Goal: Task Accomplishment & Management: Use online tool/utility

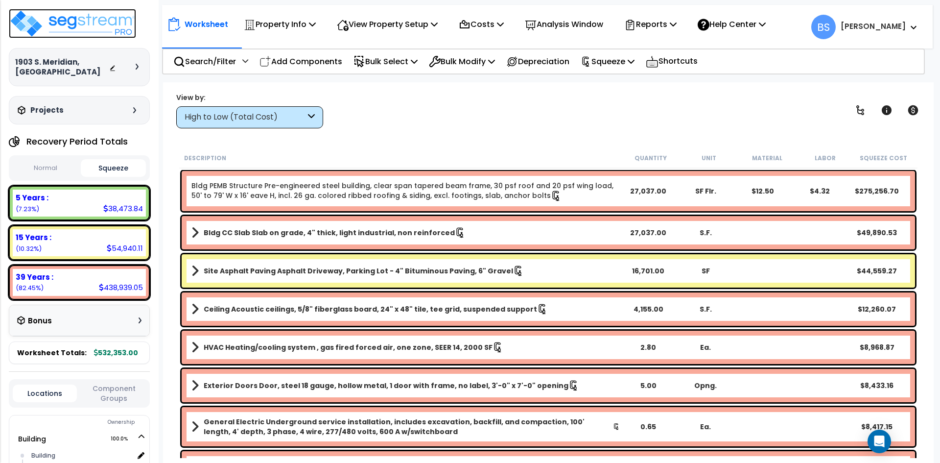
click at [87, 19] on img at bounding box center [72, 23] width 127 height 29
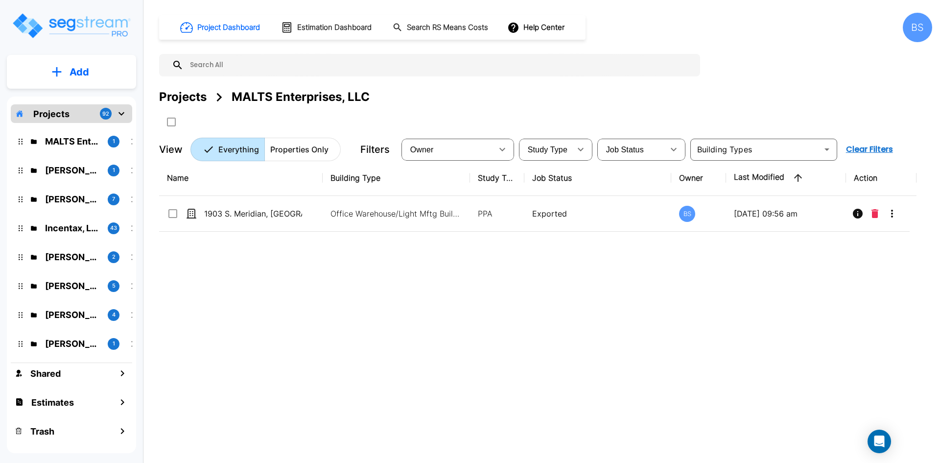
click at [195, 97] on div "Projects" at bounding box center [183, 97] width 48 height 18
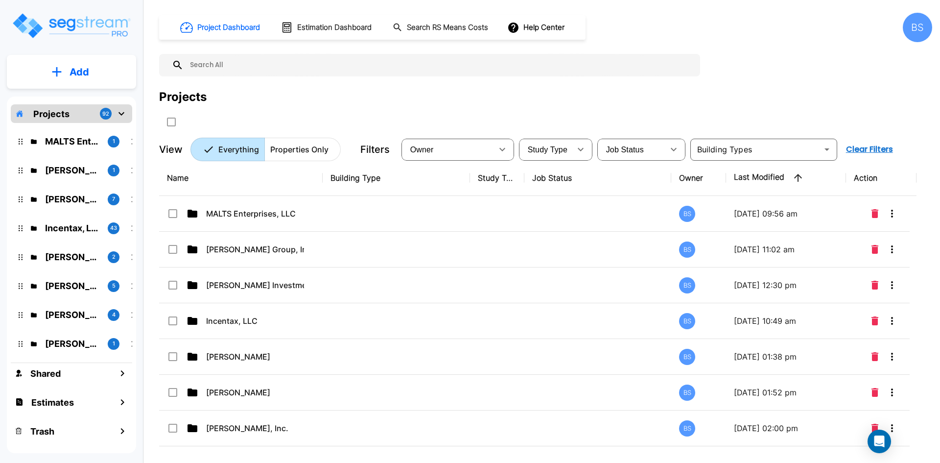
click at [429, 113] on div "Projects" at bounding box center [545, 109] width 773 height 42
click at [312, 68] on input "text" at bounding box center [440, 65] width 512 height 23
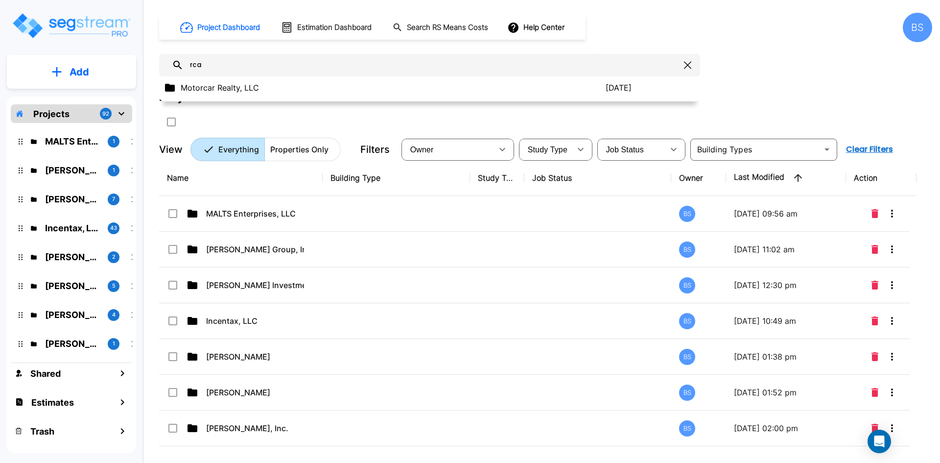
click at [833, 63] on div "Project Dashboard Estimation Dashboard Search RS Means Costs Help Center BS rca…" at bounding box center [545, 87] width 773 height 148
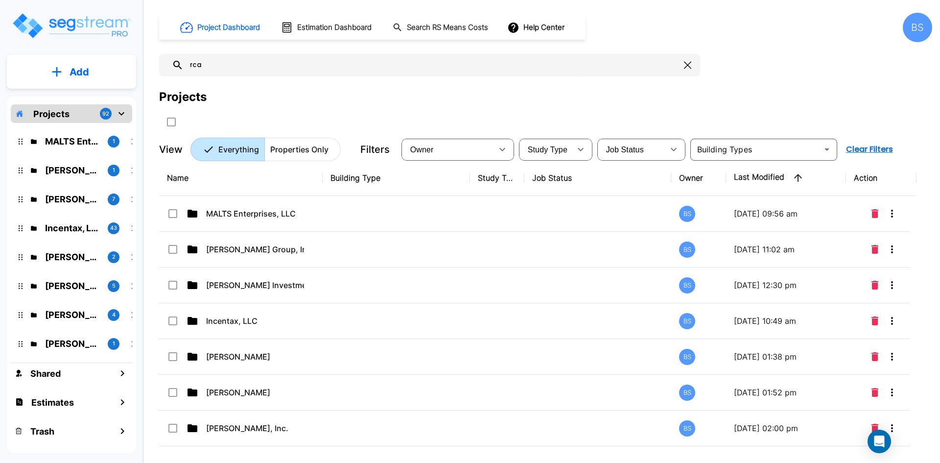
click at [235, 68] on input "rca" at bounding box center [432, 65] width 497 height 23
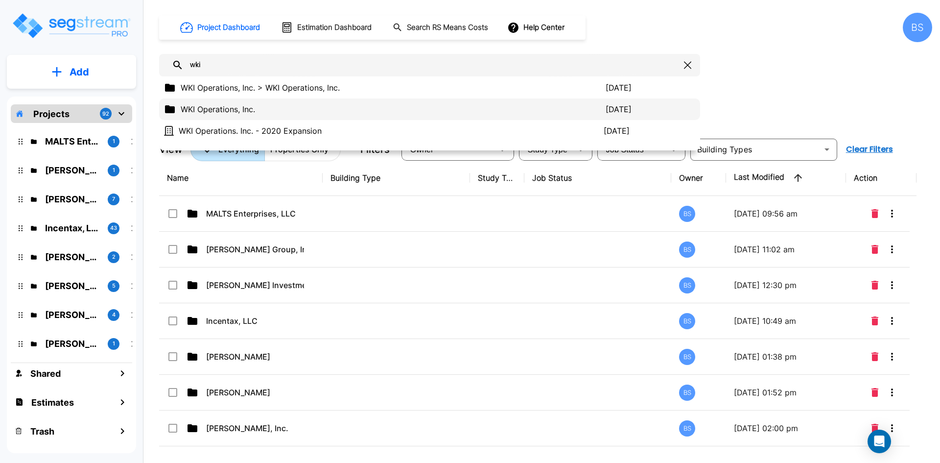
type input "wki"
click at [212, 113] on p "WKI Operations, Inc." at bounding box center [393, 109] width 425 height 12
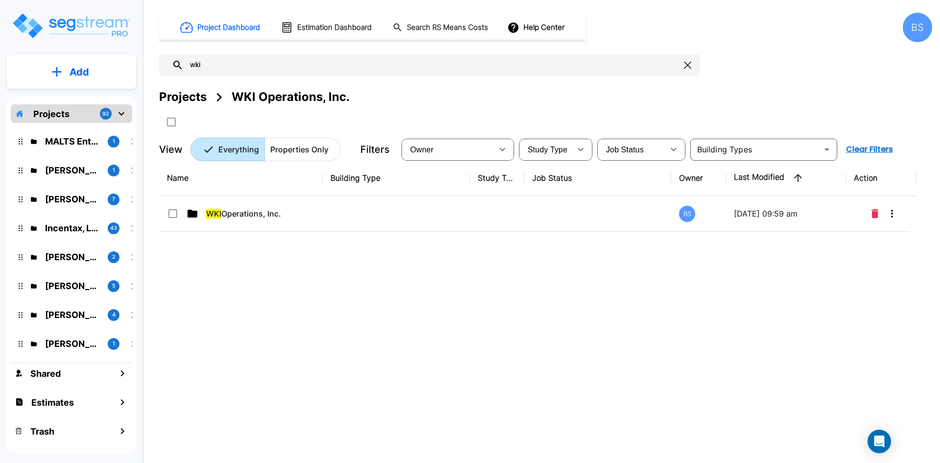
click at [289, 318] on div "Name Building Type Study Type Job Status Owner Last Modified Action WKI Operati…" at bounding box center [538, 303] width 758 height 287
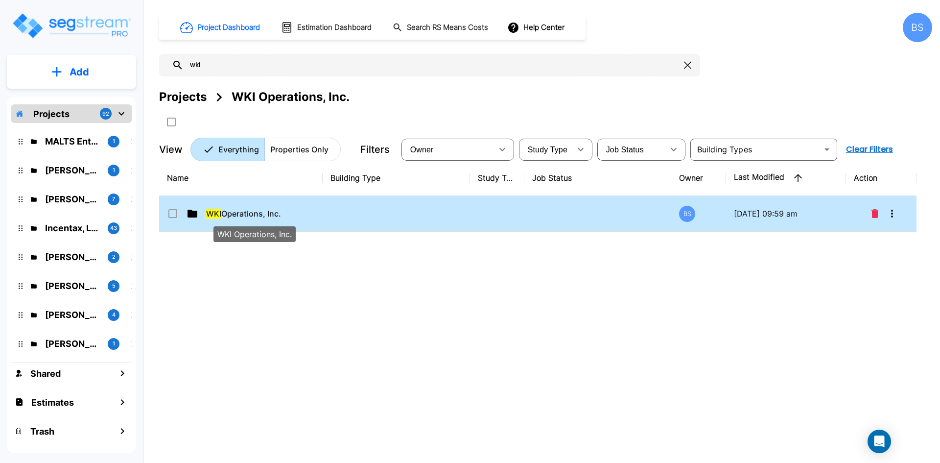
click at [265, 212] on span "WKI Operations, Inc." at bounding box center [243, 214] width 75 height 12
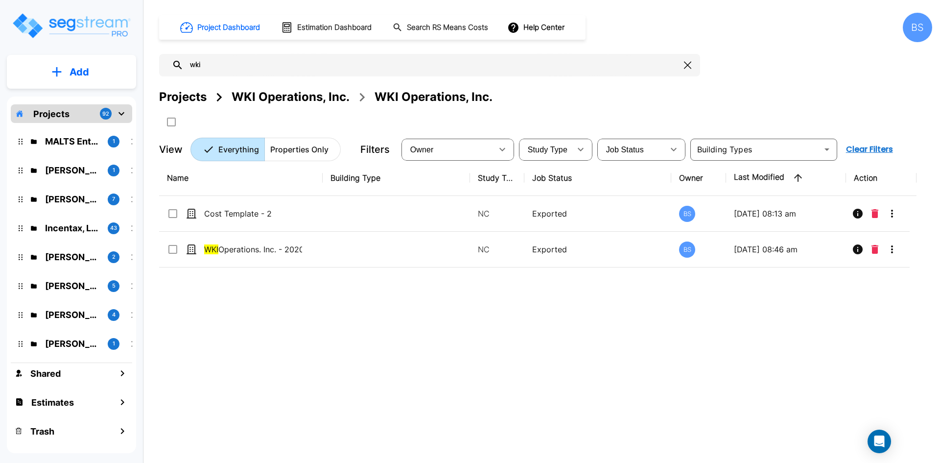
click at [186, 94] on div "Projects" at bounding box center [183, 97] width 48 height 18
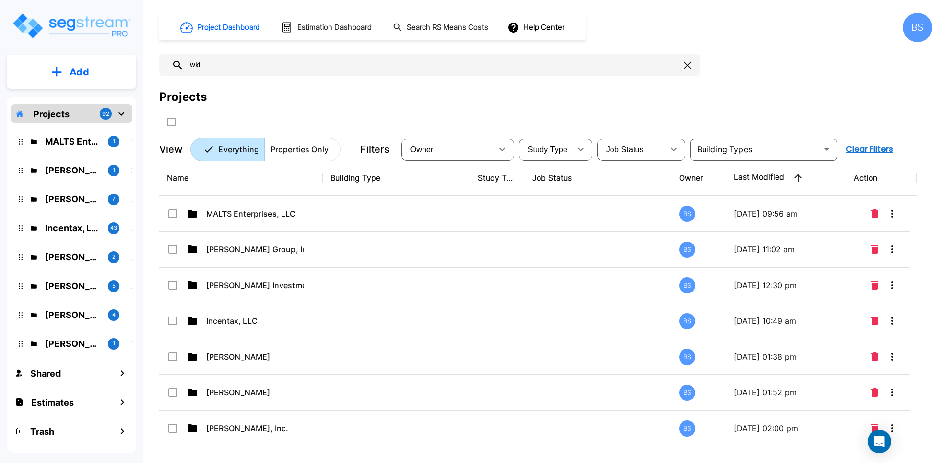
click at [267, 69] on input "wki" at bounding box center [432, 65] width 497 height 23
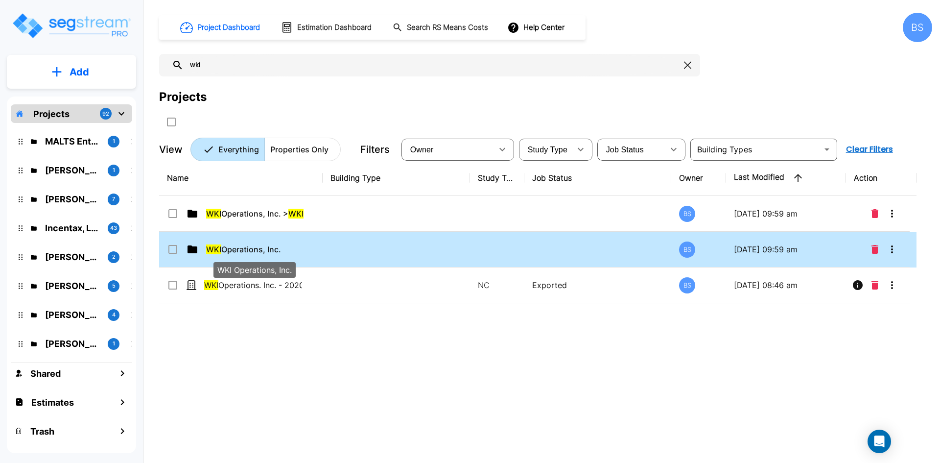
click at [283, 249] on p "WKI Operations, Inc." at bounding box center [255, 249] width 98 height 12
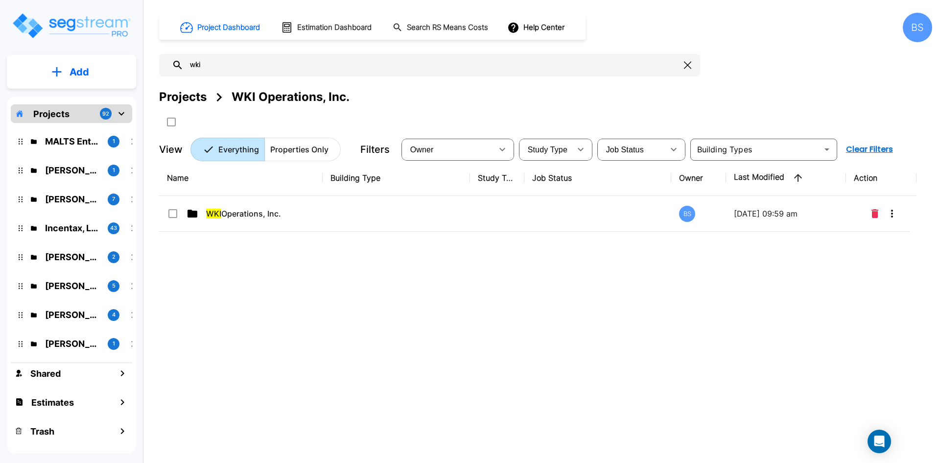
click at [268, 296] on div "Name Building Type Study Type Job Status Owner Last Modified Action WKI Operati…" at bounding box center [538, 303] width 758 height 287
click at [78, 69] on p "Add" at bounding box center [80, 72] width 20 height 15
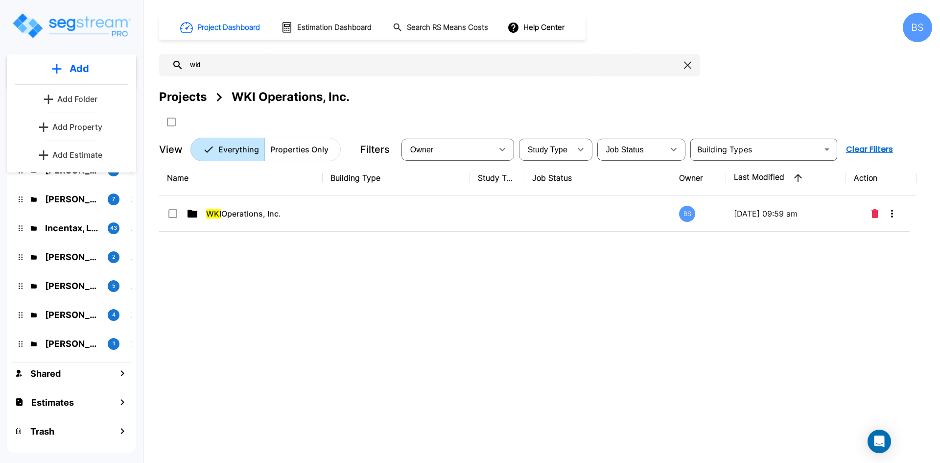
click at [57, 99] on p "Add Folder" at bounding box center [77, 99] width 40 height 12
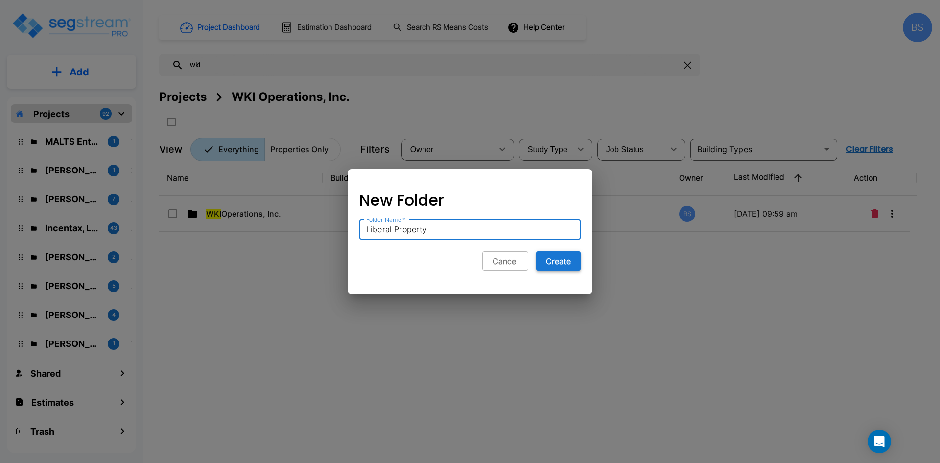
type input "Liberal Property"
click at [573, 264] on button "Create" at bounding box center [558, 261] width 45 height 20
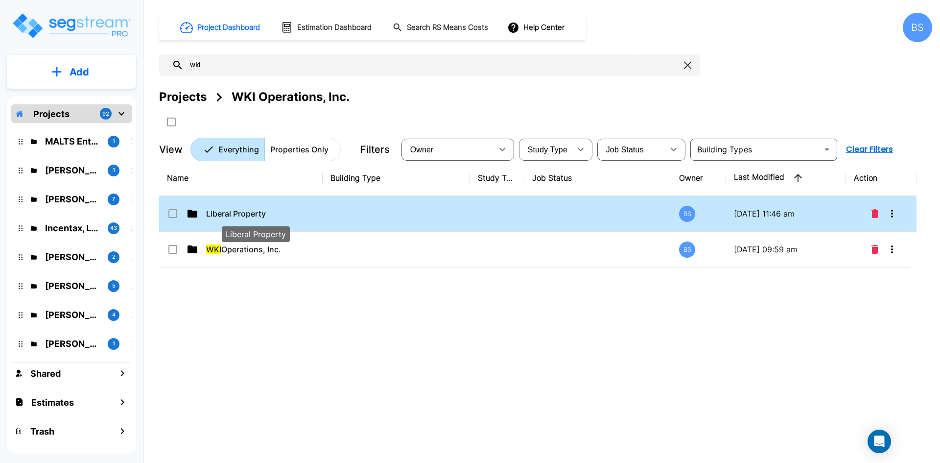
click at [243, 212] on span "Liberal Property" at bounding box center [236, 214] width 60 height 12
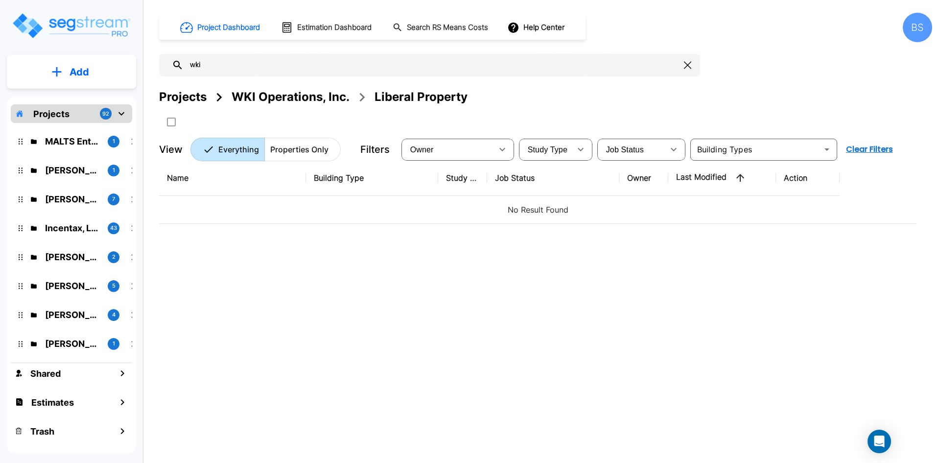
click at [324, 241] on div "Name Building Type Study Type Job Status Owner Last Modified Action No Result F…" at bounding box center [538, 303] width 758 height 287
click at [52, 65] on button "Add" at bounding box center [71, 72] width 129 height 28
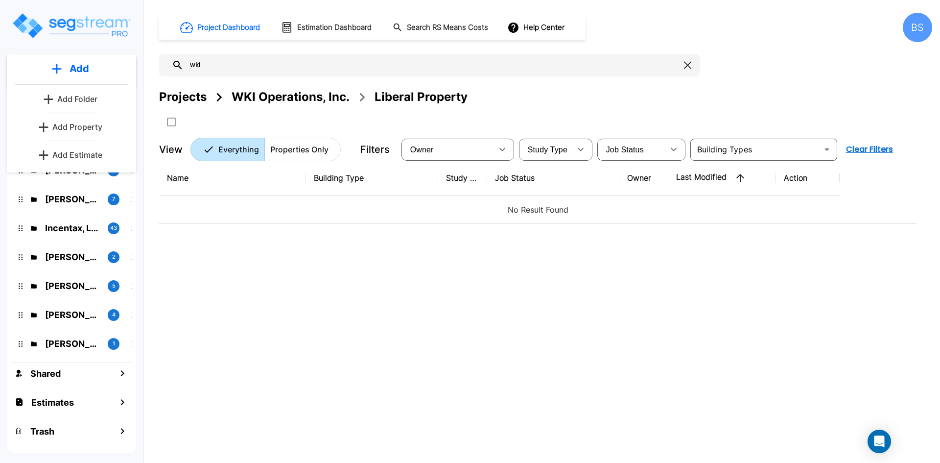
click at [65, 131] on p "Add Property" at bounding box center [77, 127] width 50 height 12
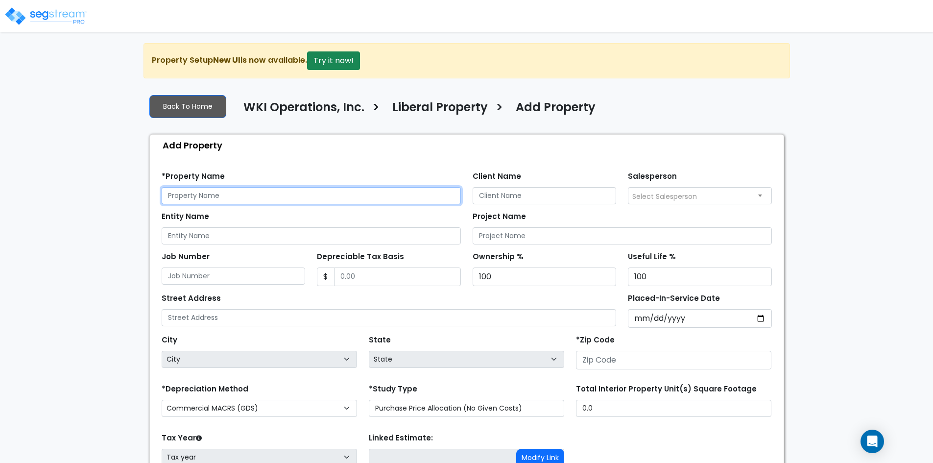
click at [314, 195] on input "text" at bounding box center [311, 195] width 299 height 17
type input "S"
type input "Service Building"
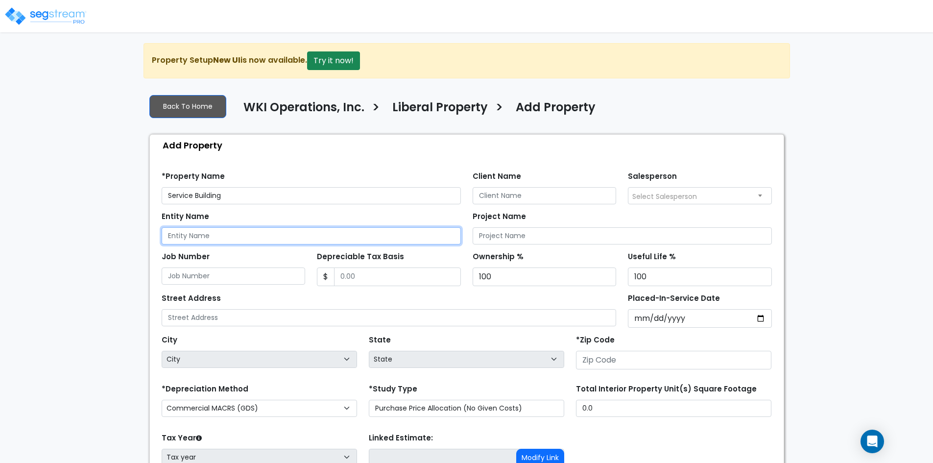
click at [188, 237] on input "Entity Name" at bounding box center [311, 235] width 299 height 17
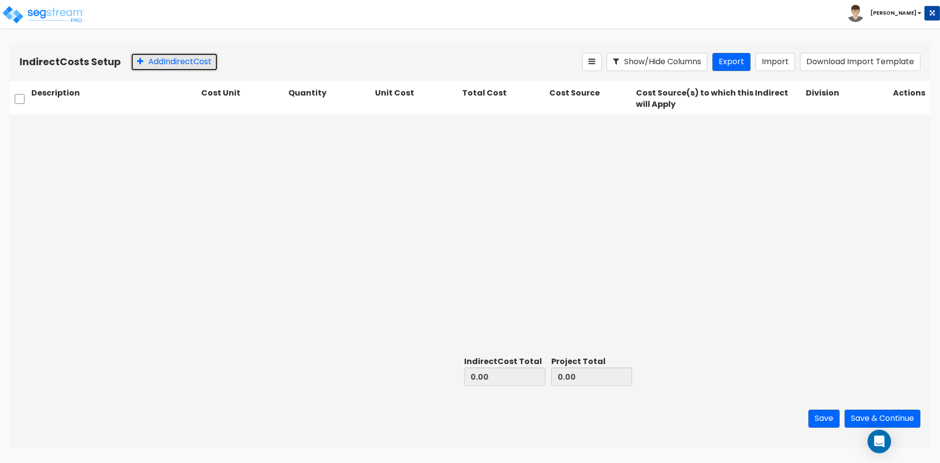
click at [176, 68] on button "Add Indirect Cost" at bounding box center [174, 62] width 87 height 18
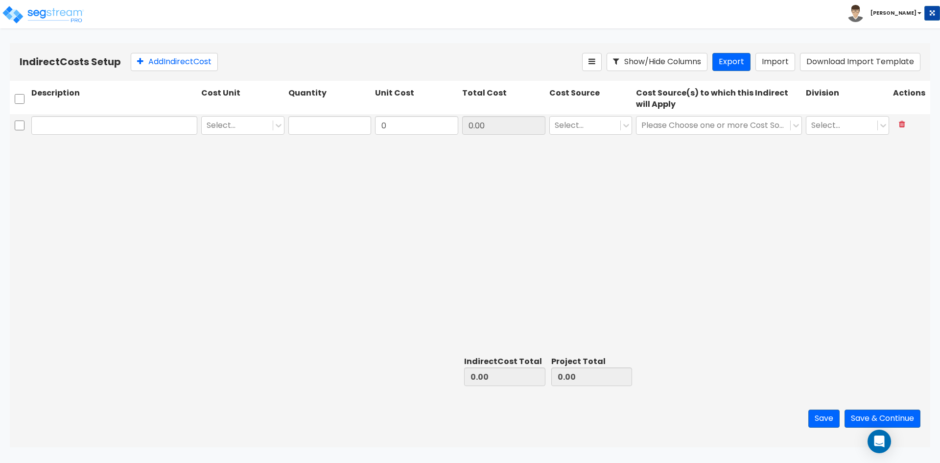
click at [75, 120] on input "text" at bounding box center [114, 125] width 166 height 19
click at [245, 132] on div at bounding box center [237, 125] width 61 height 13
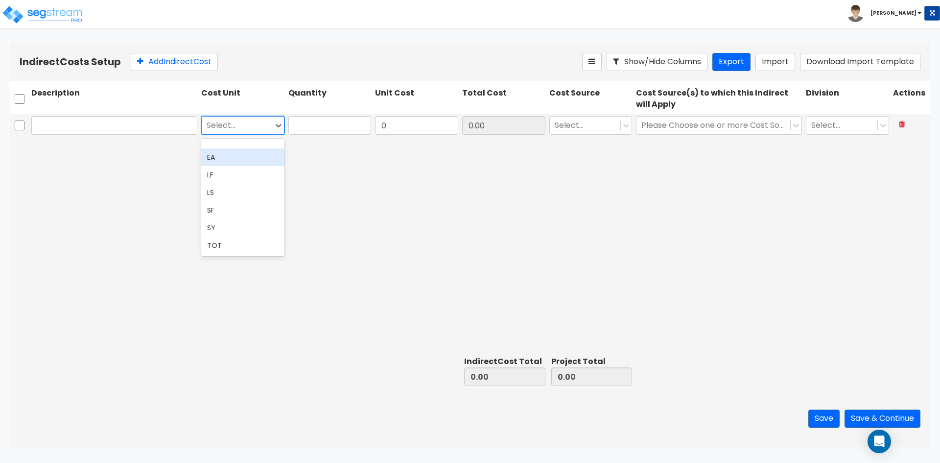
click at [233, 160] on div "EA" at bounding box center [242, 157] width 83 height 18
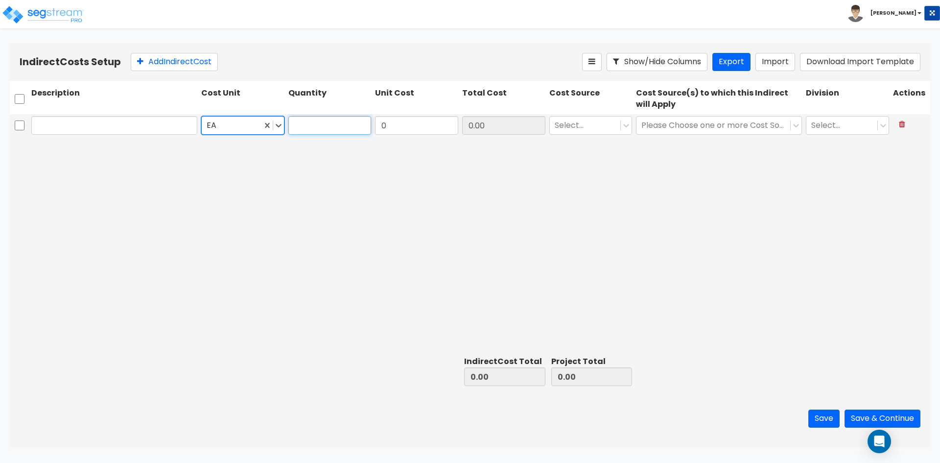
click at [325, 124] on input "text" at bounding box center [330, 125] width 83 height 19
type input "1"
type input "1.00"
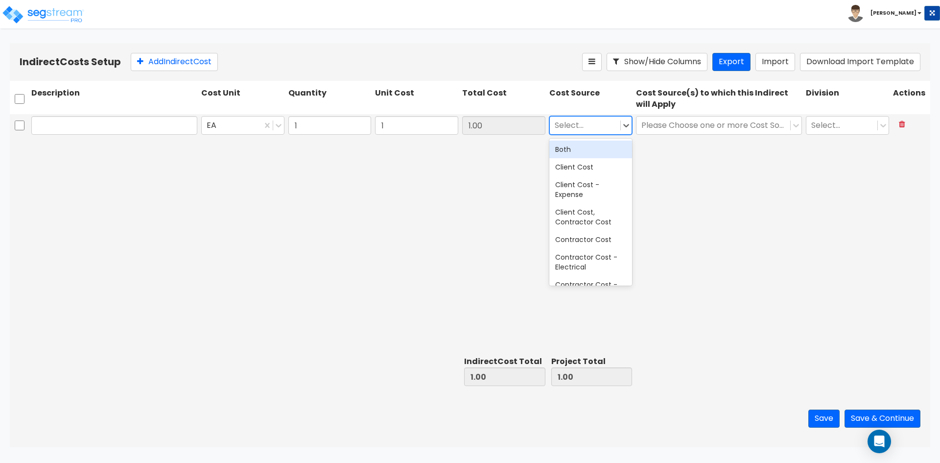
click at [613, 124] on div at bounding box center [585, 125] width 61 height 13
click at [594, 240] on div "Contractor Cost" at bounding box center [591, 240] width 83 height 18
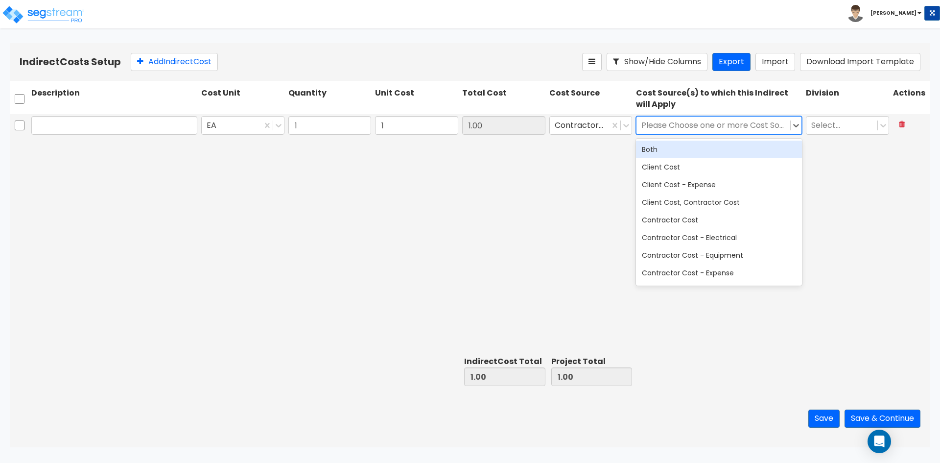
click at [677, 120] on div at bounding box center [714, 125] width 144 height 13
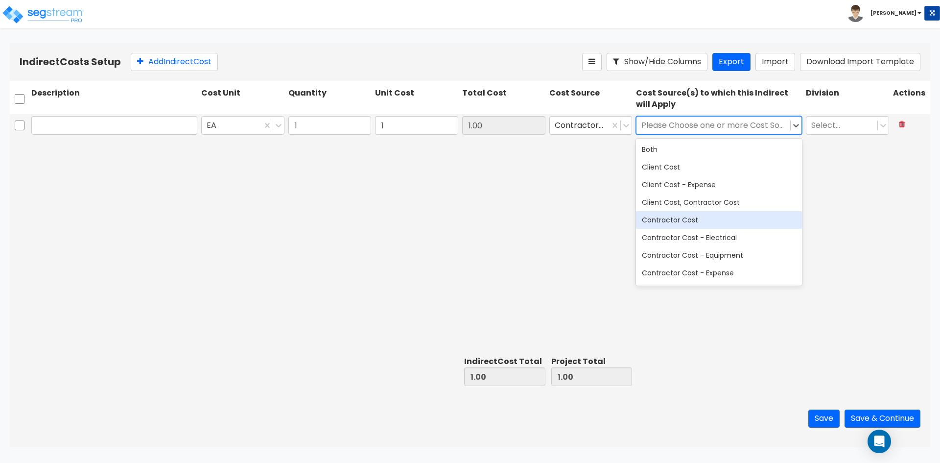
click at [684, 219] on div "Contractor Cost" at bounding box center [719, 220] width 166 height 18
drag, startPoint x: 907, startPoint y: 184, endPoint x: 866, endPoint y: 127, distance: 70.4
click at [907, 183] on div "EA 1 1 1.00 Contractor Cost option Contractor Cost, selected. 12 results availa…" at bounding box center [470, 233] width 921 height 238
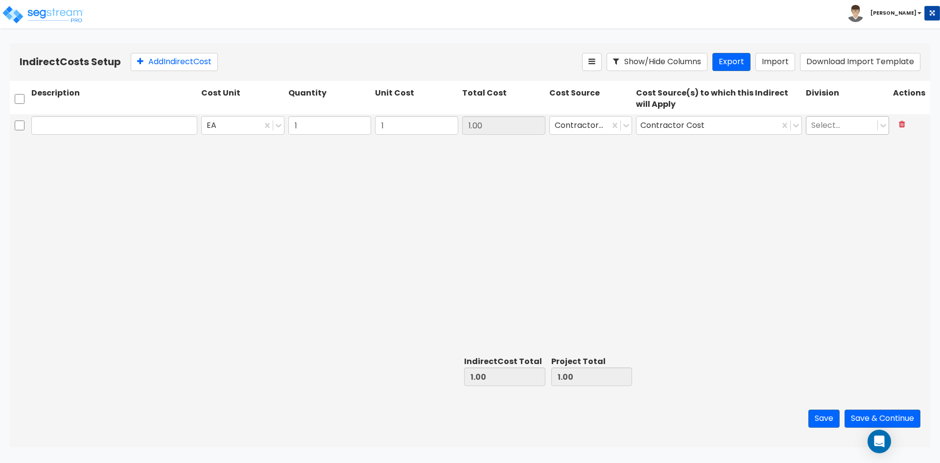
click at [863, 123] on div at bounding box center [842, 125] width 61 height 13
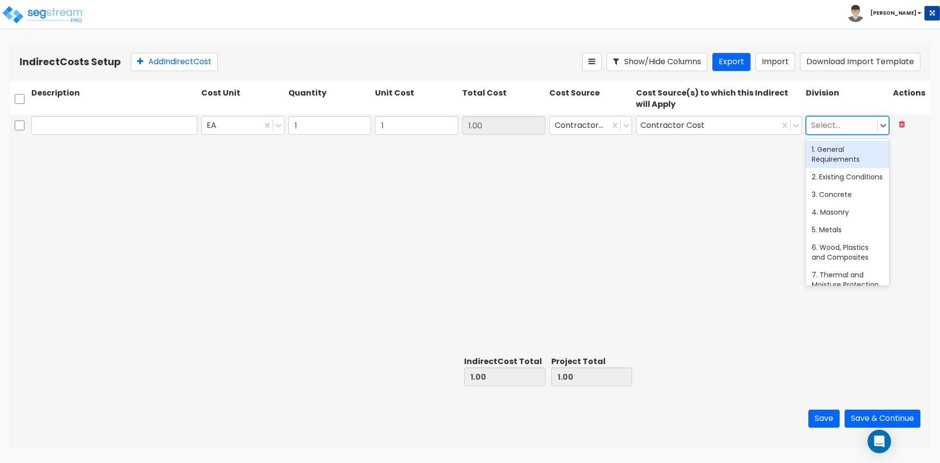
click at [863, 123] on div at bounding box center [842, 125] width 61 height 13
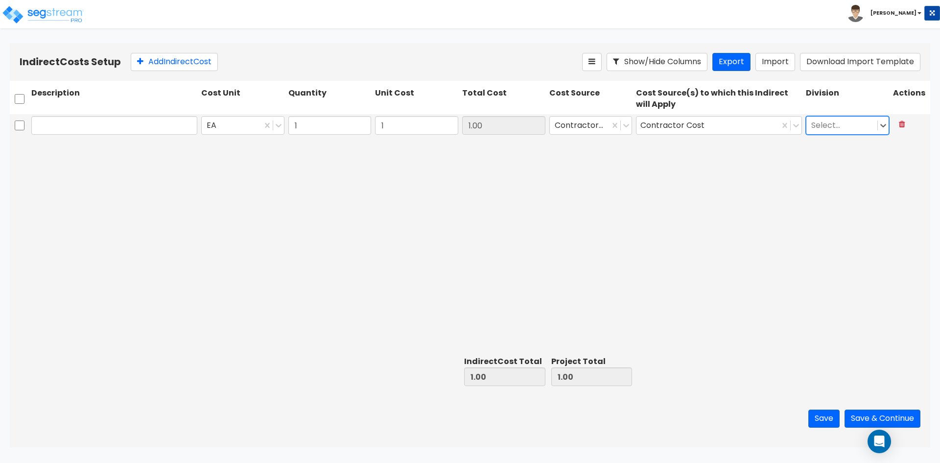
click at [863, 123] on div at bounding box center [842, 125] width 61 height 13
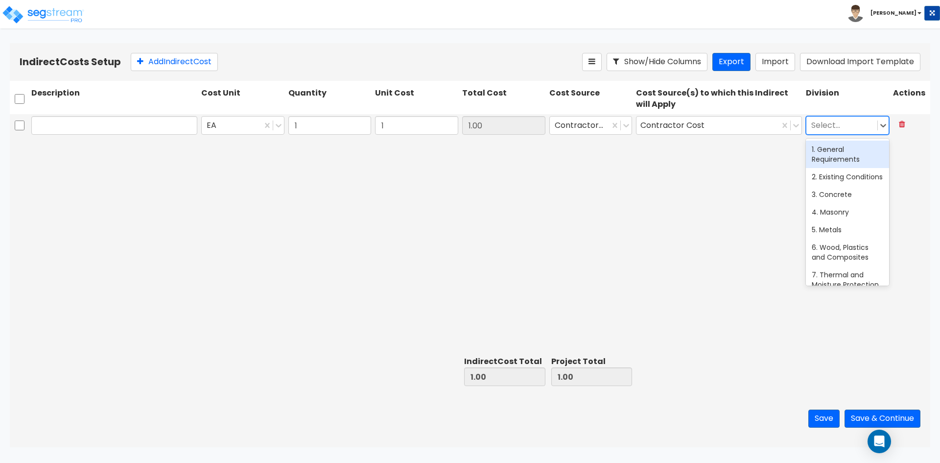
click at [836, 154] on div "1. General Requirements" at bounding box center [847, 154] width 83 height 27
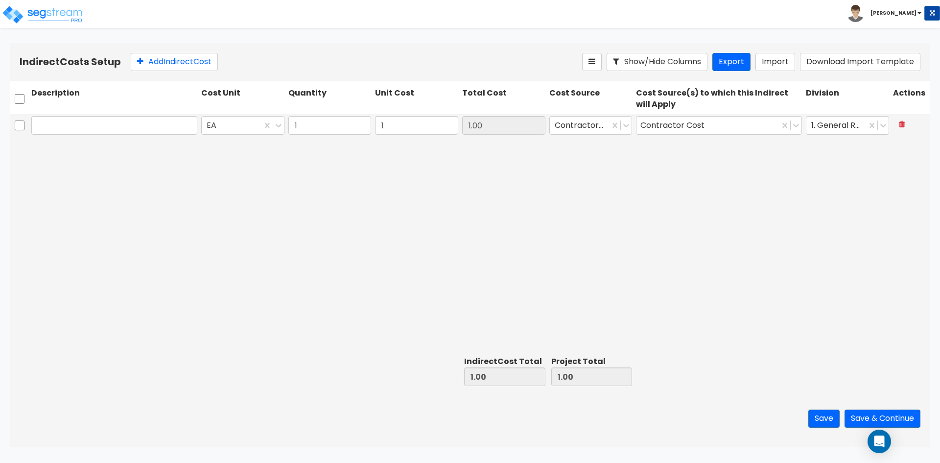
click at [705, 200] on div "EA 1 1 1.00 Contractor Cost Contractor Cost 1. General Requirements" at bounding box center [470, 233] width 921 height 238
click at [819, 416] on button "Save" at bounding box center [824, 419] width 31 height 18
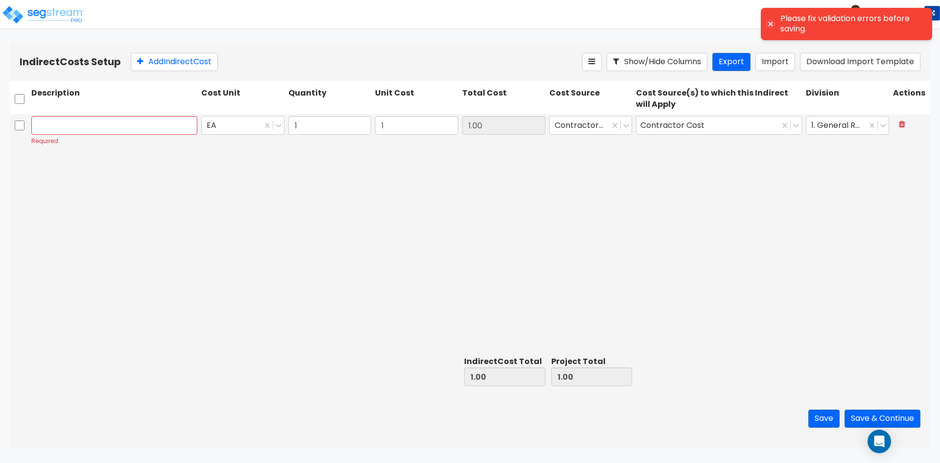
click at [716, 239] on div "Required EA 1 1 1.00 Contractor Cost Contractor Cost 1. General Requirements" at bounding box center [470, 233] width 921 height 238
click at [54, 123] on input "text" at bounding box center [114, 125] width 166 height 19
type input "1"
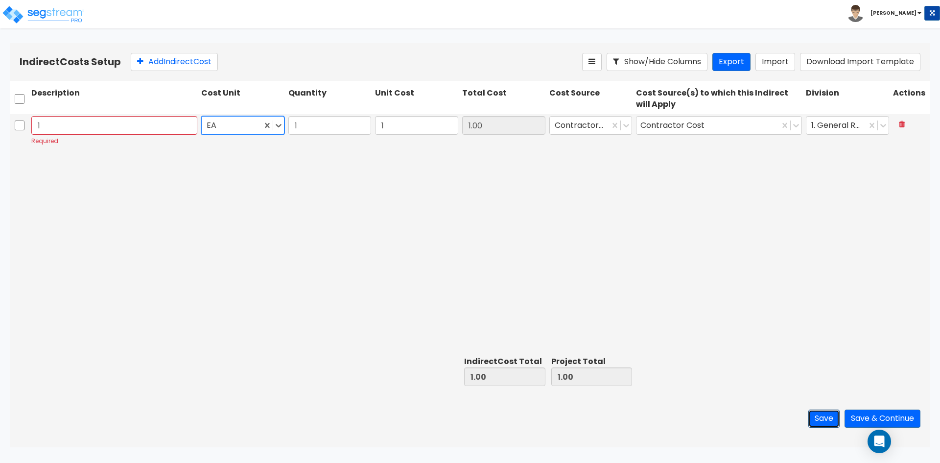
click at [817, 414] on button "Save" at bounding box center [824, 419] width 31 height 18
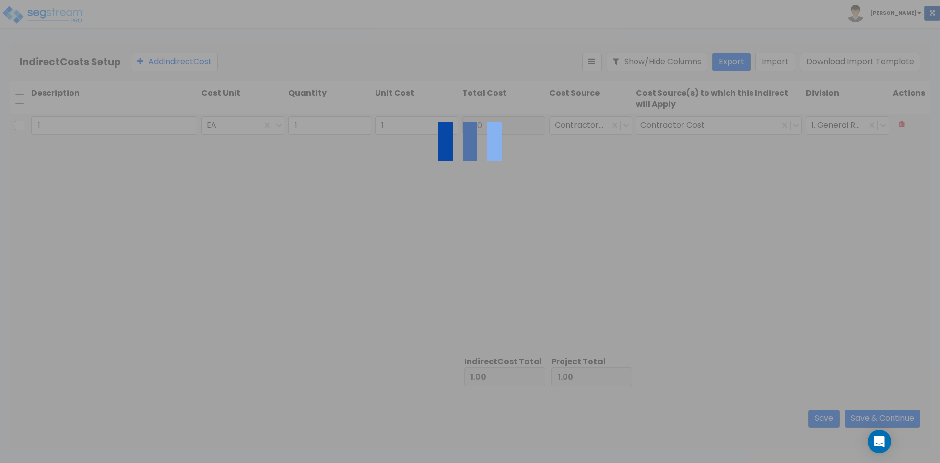
click at [738, 284] on div at bounding box center [470, 231] width 940 height 463
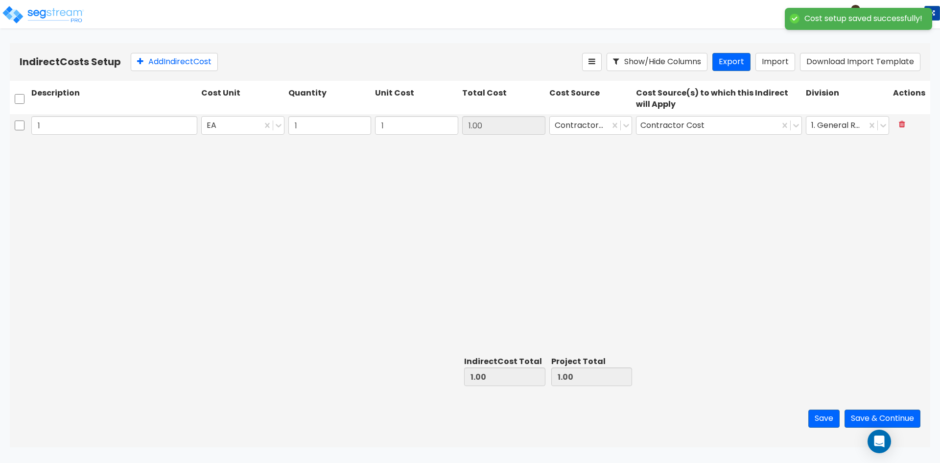
type input "1.00"
click at [729, 64] on button "Export" at bounding box center [732, 62] width 38 height 18
drag, startPoint x: 587, startPoint y: 257, endPoint x: 598, endPoint y: 251, distance: 12.5
click at [587, 257] on div "1 EA 1.00 1.00 1.00 Contractor Cost Contractor Cost 1. General Requirements" at bounding box center [470, 233] width 921 height 238
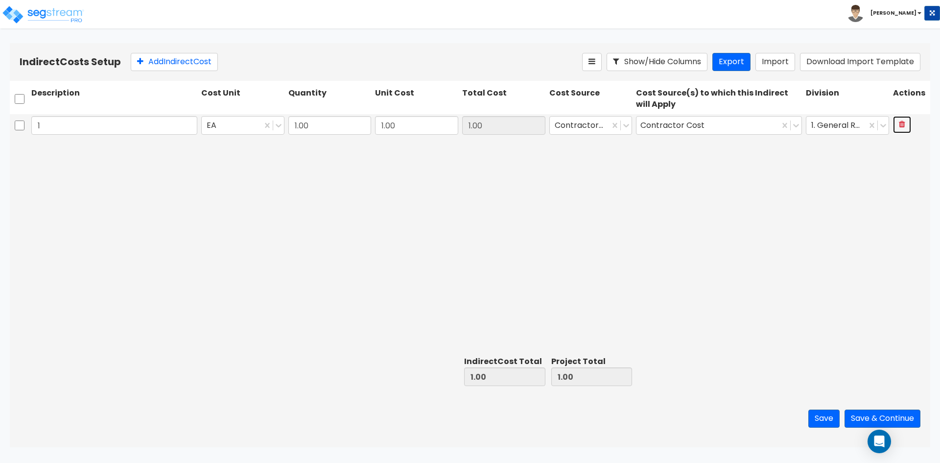
click at [905, 123] on icon at bounding box center [902, 124] width 6 height 8
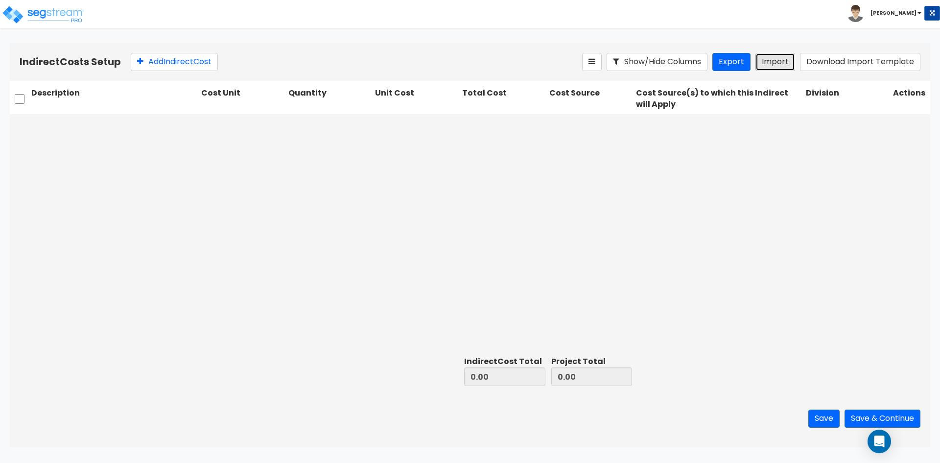
click at [766, 64] on button "Import" at bounding box center [776, 62] width 40 height 18
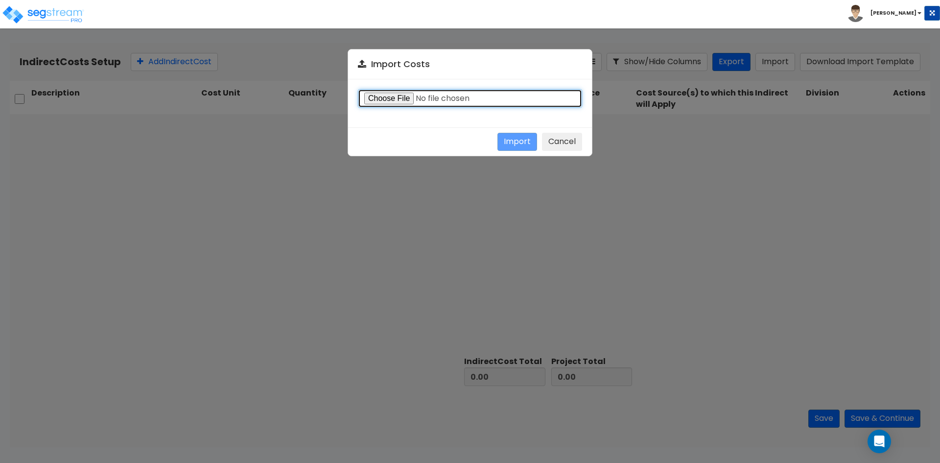
click at [399, 96] on input "file" at bounding box center [470, 98] width 224 height 19
type input "C:\fakepath\Indirect costs 38410.csv"
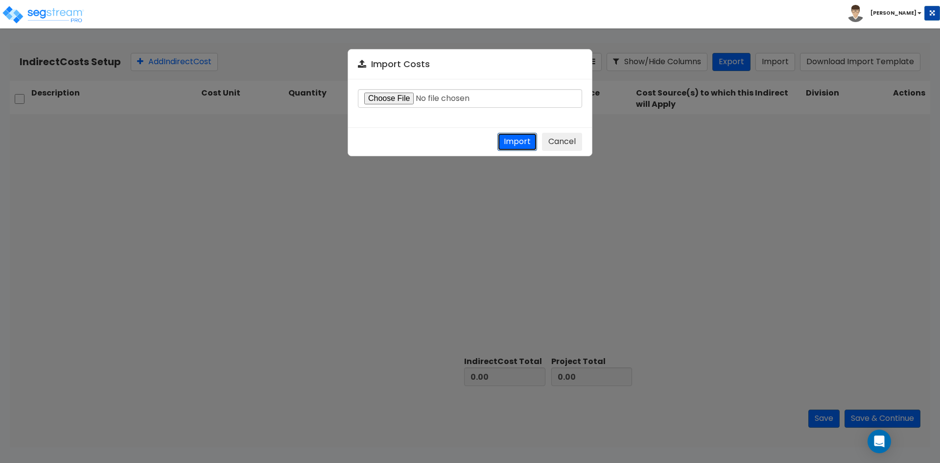
click at [515, 141] on button "Import" at bounding box center [518, 142] width 40 height 18
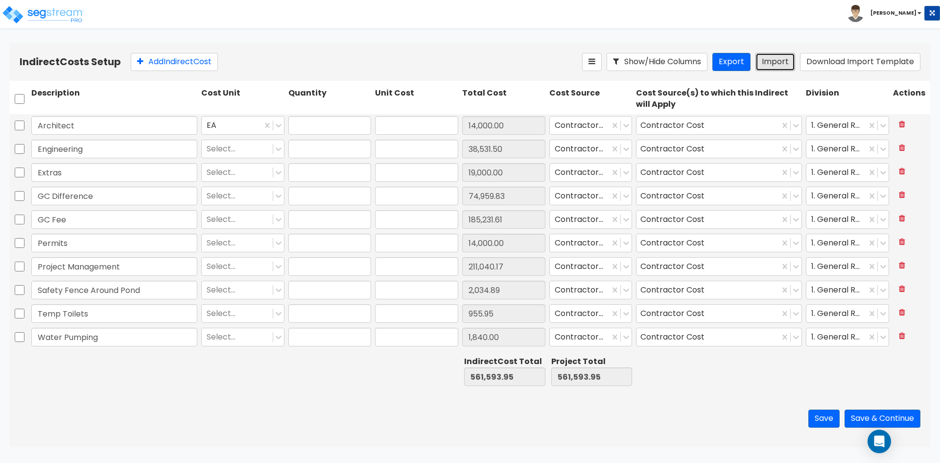
type input "1"
type input "14,000"
type input "1"
type input "38,531.5"
type input "1"
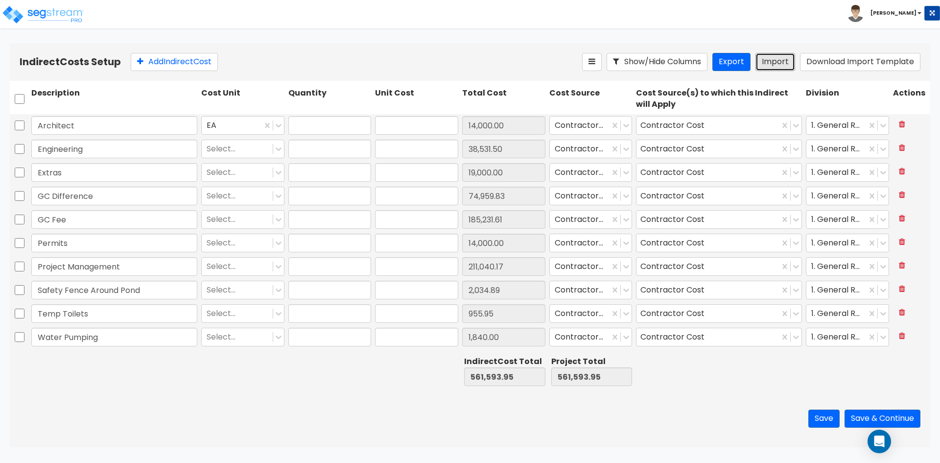
type input "19,000"
type input "1"
type input "74,959.83"
type input "1"
type input "185,231.61"
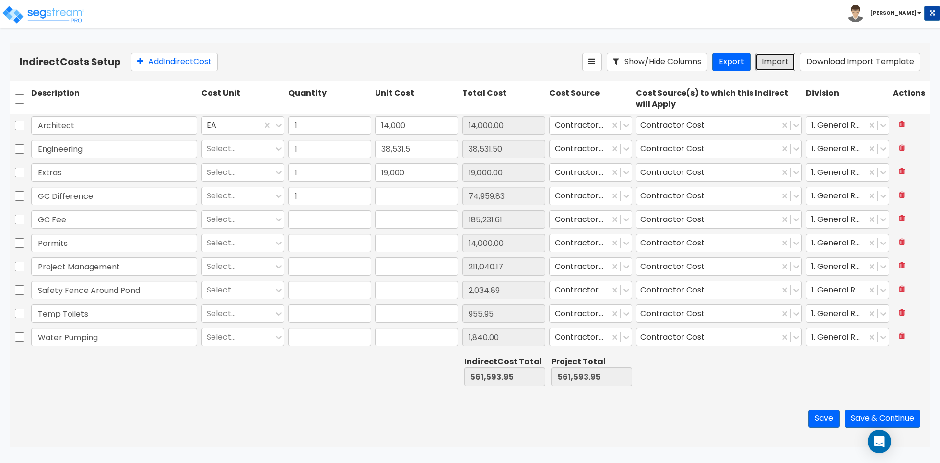
type input "1"
type input "14,000"
type input "1"
type input "211,040.17"
type input "1"
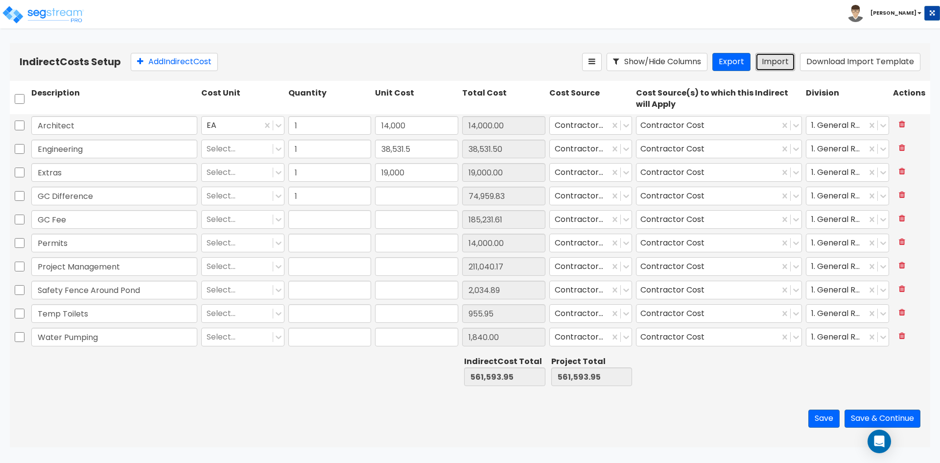
type input "2,034.89"
type input "1"
type input "955.95"
type input "1"
type input "1,840"
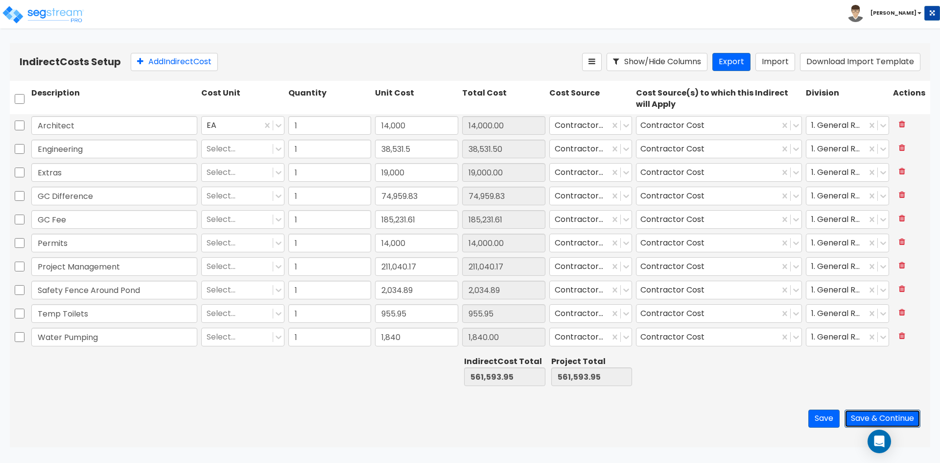
click at [876, 421] on button "Save & Continue" at bounding box center [883, 419] width 76 height 18
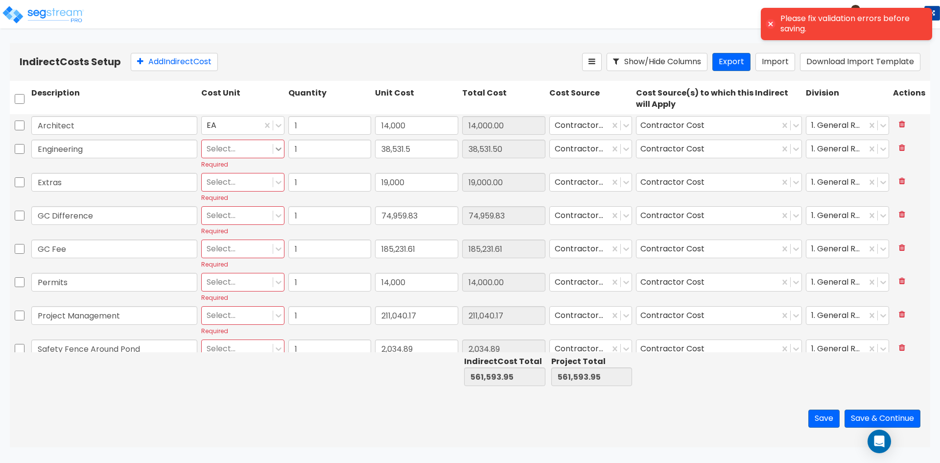
click at [281, 145] on icon at bounding box center [279, 149] width 10 height 10
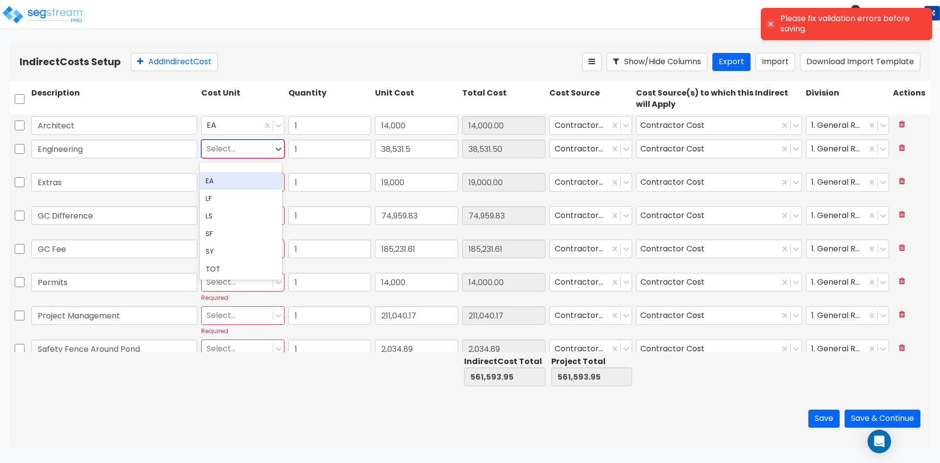
click at [227, 177] on div "EA" at bounding box center [241, 181] width 82 height 18
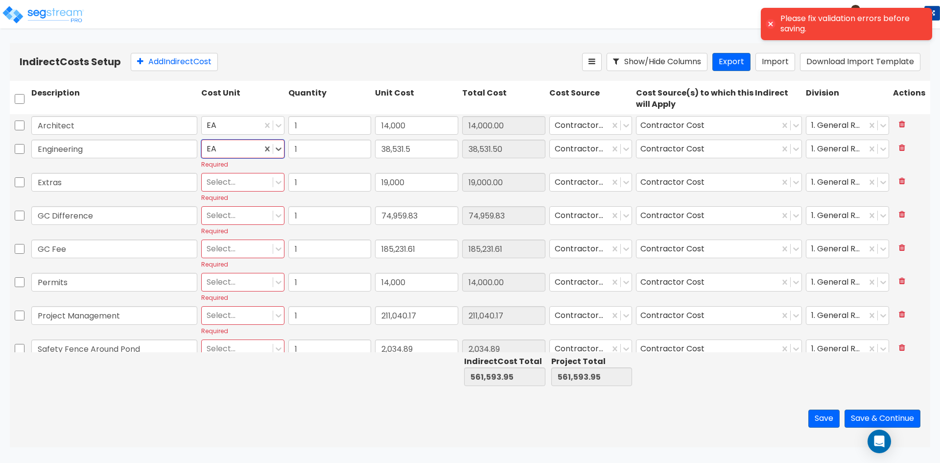
click at [238, 177] on div at bounding box center [237, 182] width 61 height 13
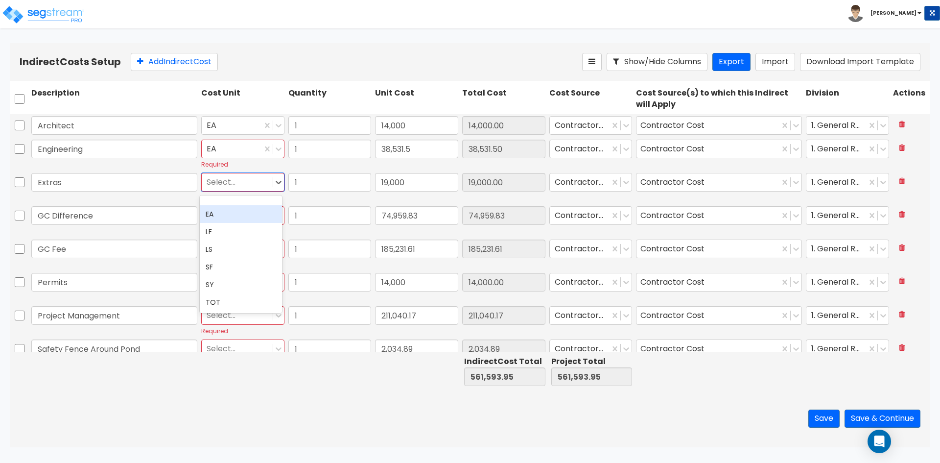
click at [228, 210] on div "EA" at bounding box center [241, 214] width 82 height 18
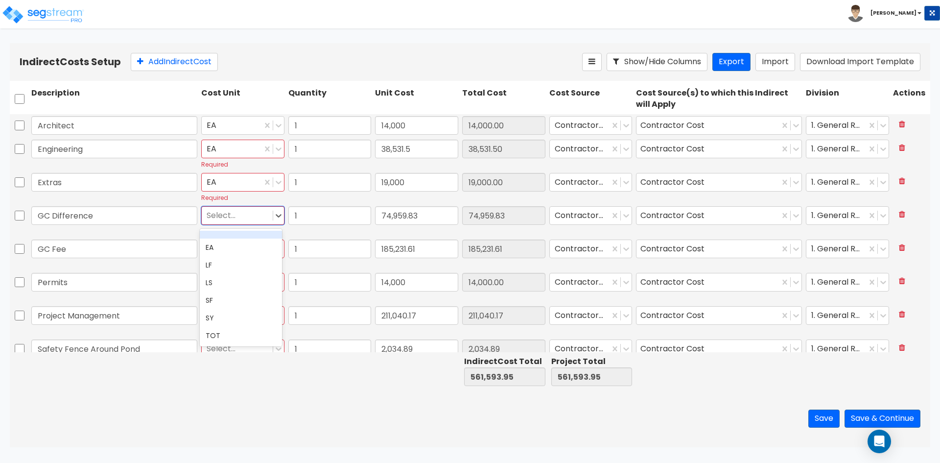
click at [228, 224] on div "Select..." at bounding box center [237, 215] width 71 height 17
click at [217, 248] on div "EA" at bounding box center [241, 248] width 82 height 18
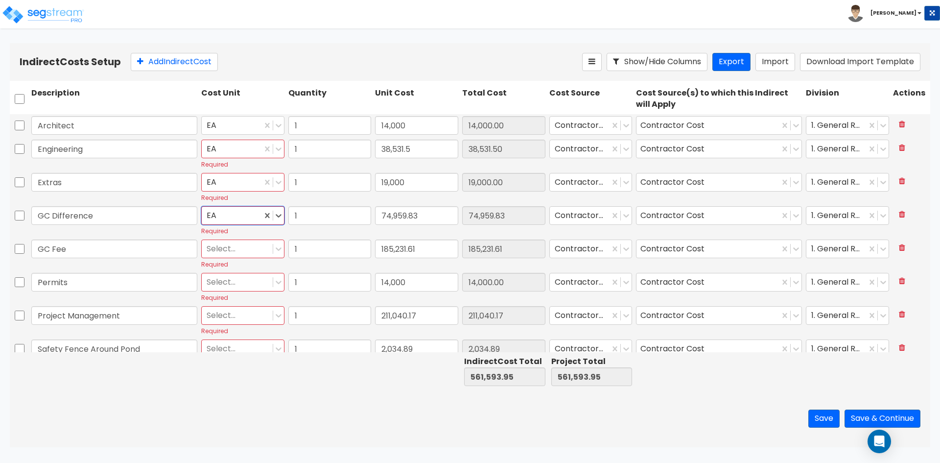
click at [217, 248] on div at bounding box center [237, 248] width 61 height 13
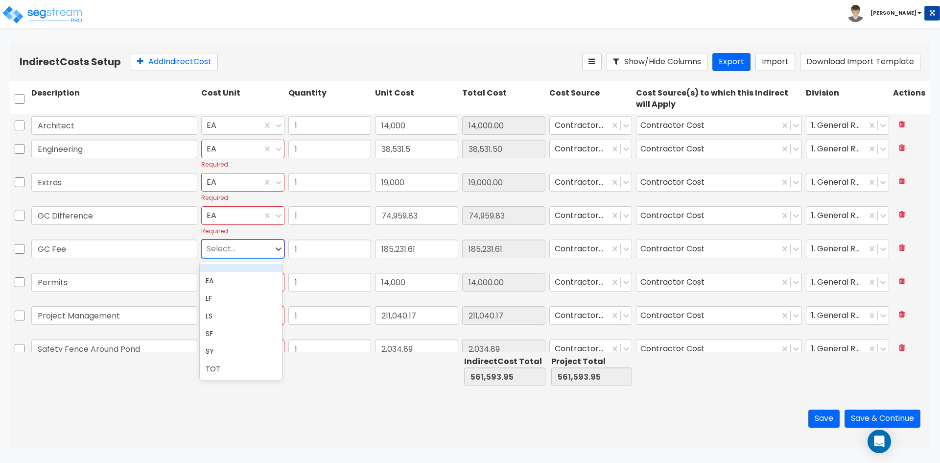
type input "e"
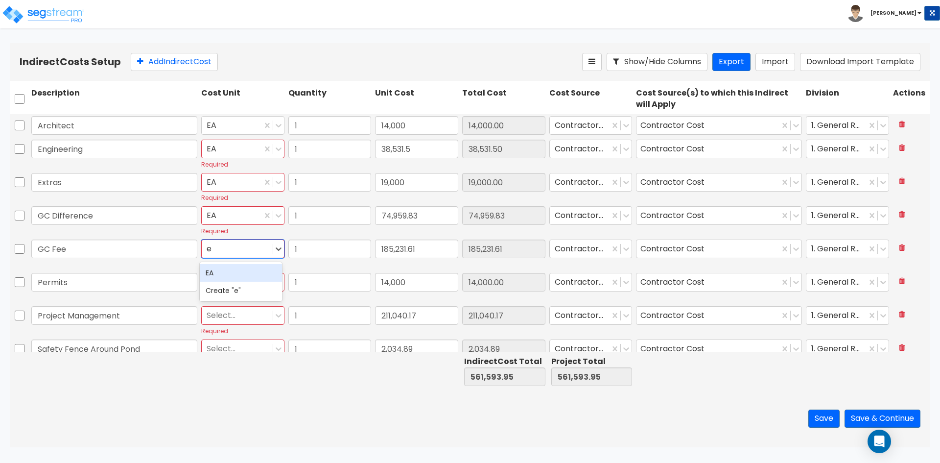
click at [223, 277] on div "EA" at bounding box center [241, 273] width 82 height 18
click at [225, 288] on div at bounding box center [237, 282] width 61 height 13
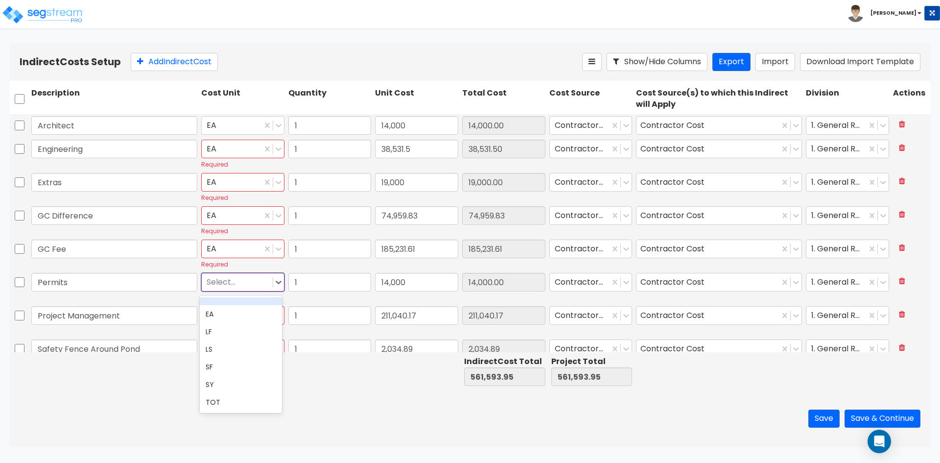
type input "e"
click at [230, 303] on div "EA" at bounding box center [241, 306] width 82 height 18
click at [239, 314] on div at bounding box center [237, 315] width 61 height 13
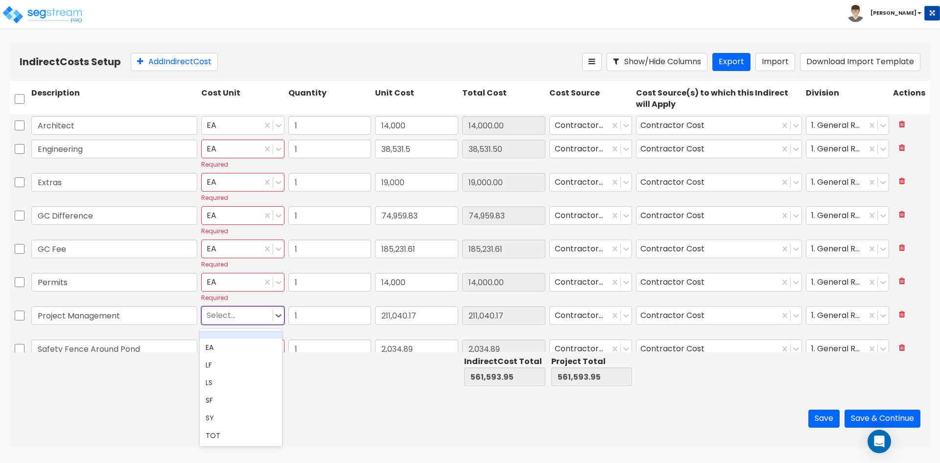
type input "e"
click at [236, 339] on div "EA" at bounding box center [241, 340] width 82 height 18
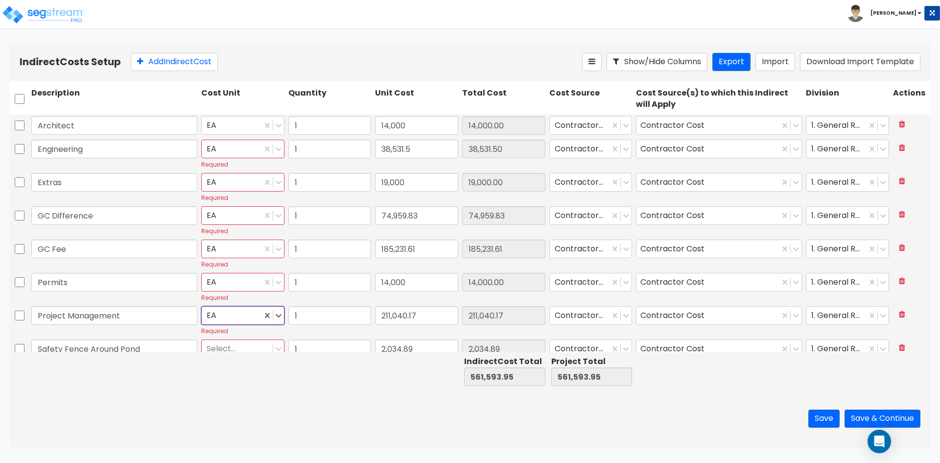
scroll to position [85, 0]
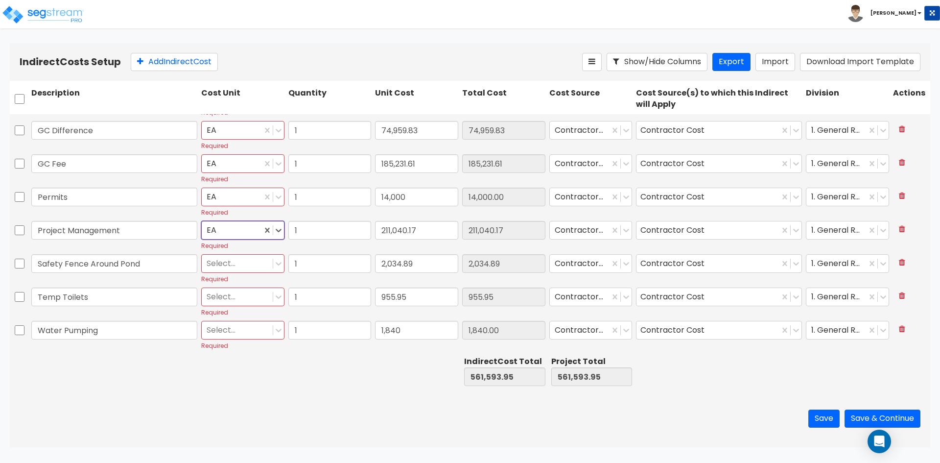
click at [244, 269] on div at bounding box center [237, 263] width 61 height 13
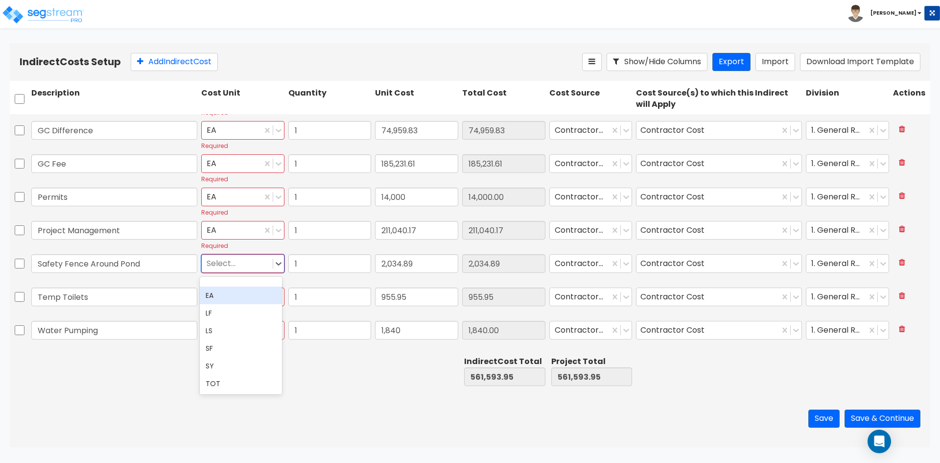
click at [220, 294] on div "EA" at bounding box center [241, 296] width 82 height 18
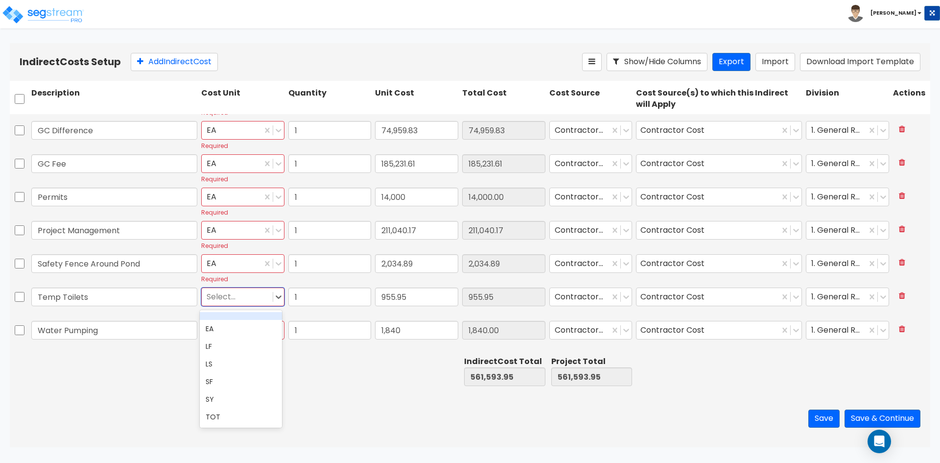
click at [219, 300] on div at bounding box center [237, 296] width 61 height 13
click at [223, 328] on div "EA" at bounding box center [241, 329] width 82 height 18
click at [221, 333] on div at bounding box center [237, 330] width 61 height 13
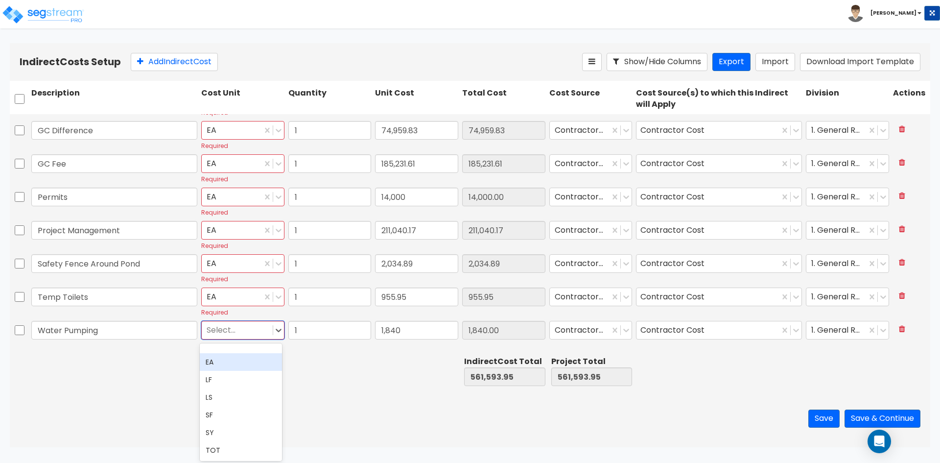
click at [214, 362] on div "EA" at bounding box center [241, 362] width 82 height 18
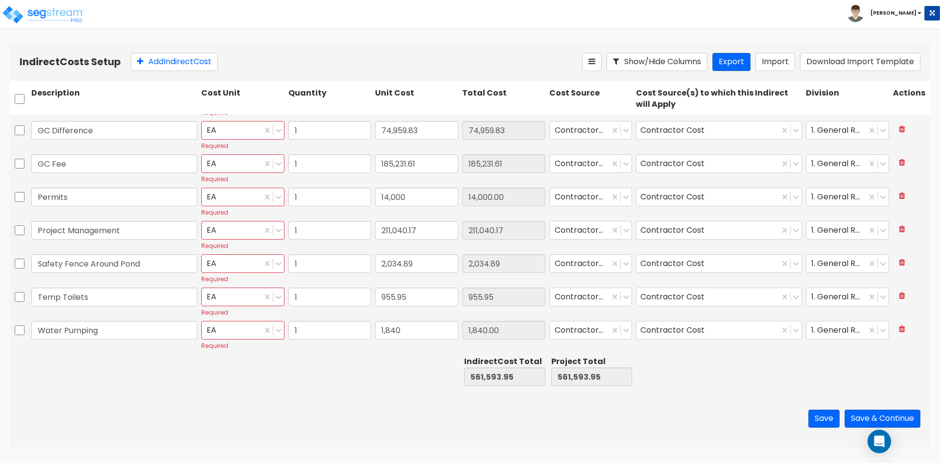
click at [119, 382] on div at bounding box center [114, 371] width 170 height 34
click at [858, 420] on button "Save & Continue" at bounding box center [883, 419] width 76 height 18
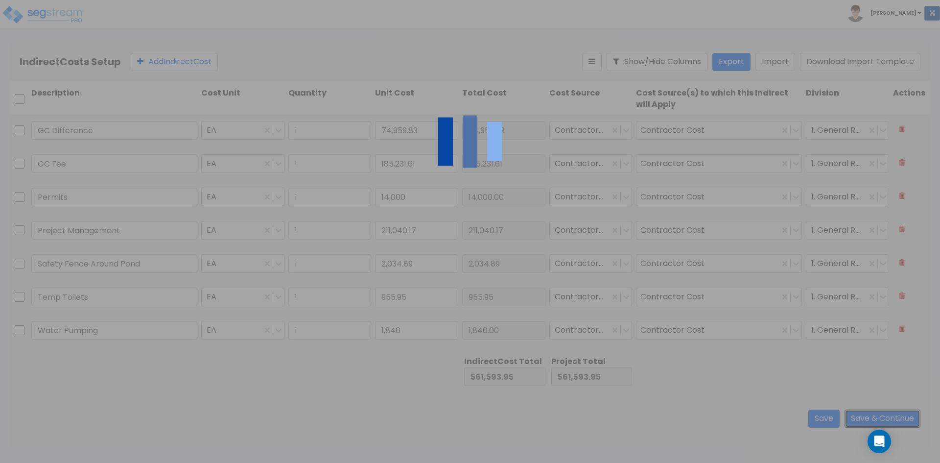
scroll to position [0, 0]
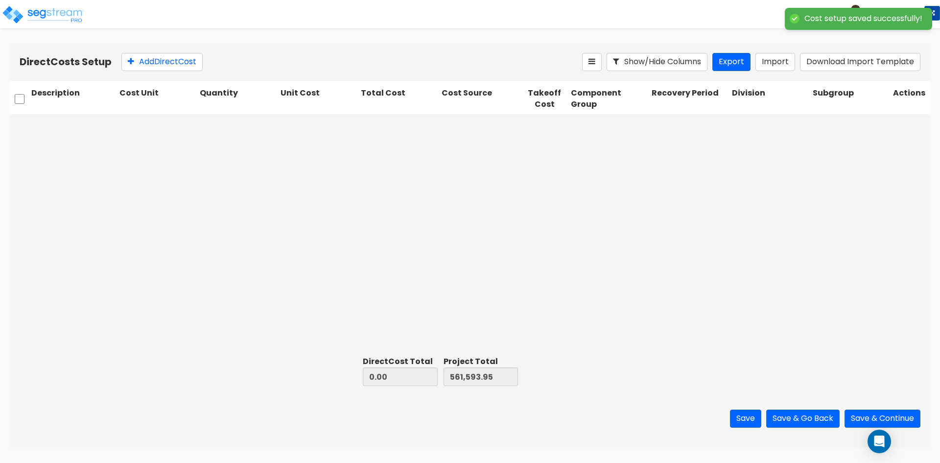
click at [120, 171] on div at bounding box center [470, 233] width 921 height 238
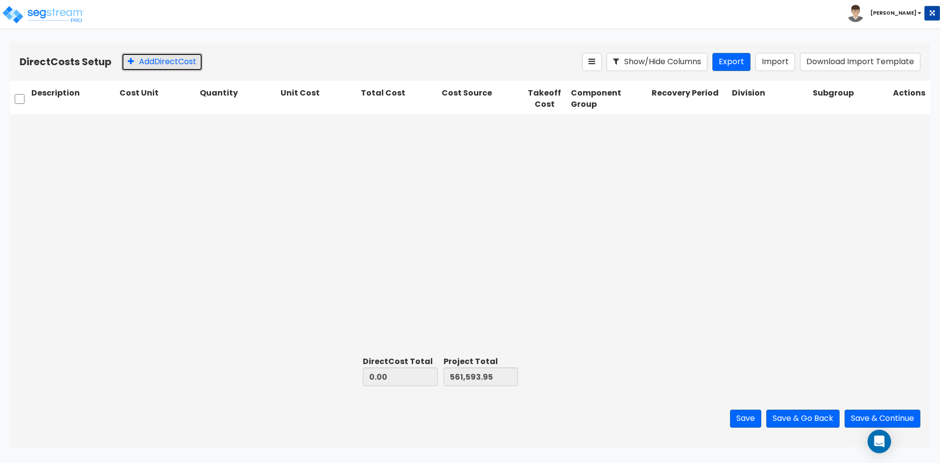
click at [135, 64] on button "Add Direct Cost" at bounding box center [161, 62] width 81 height 18
click at [87, 122] on input "text" at bounding box center [73, 125] width 84 height 19
type input "1"
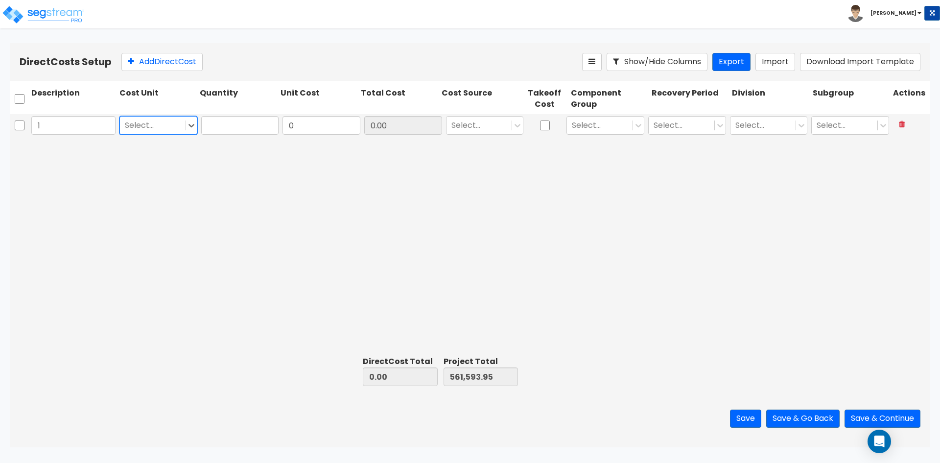
type input "e"
type input "1"
type input "ea"
type input "1"
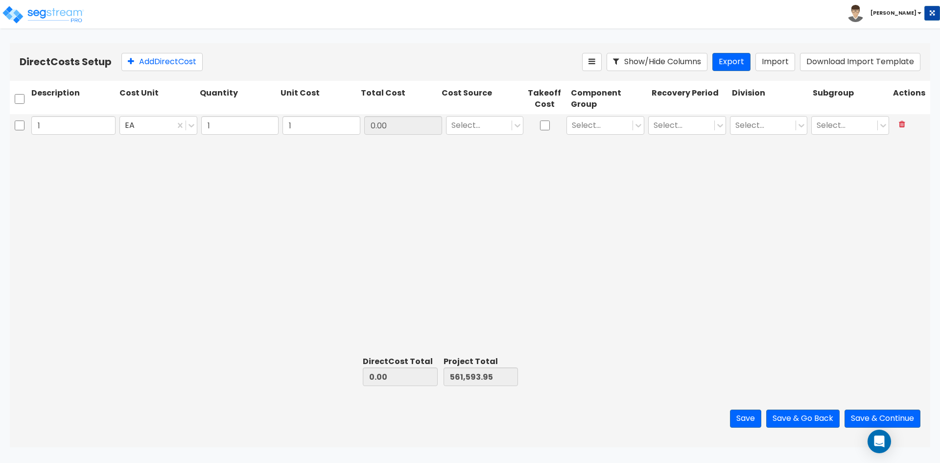
type input "1.00"
type input "561,594.95"
type input "1.00"
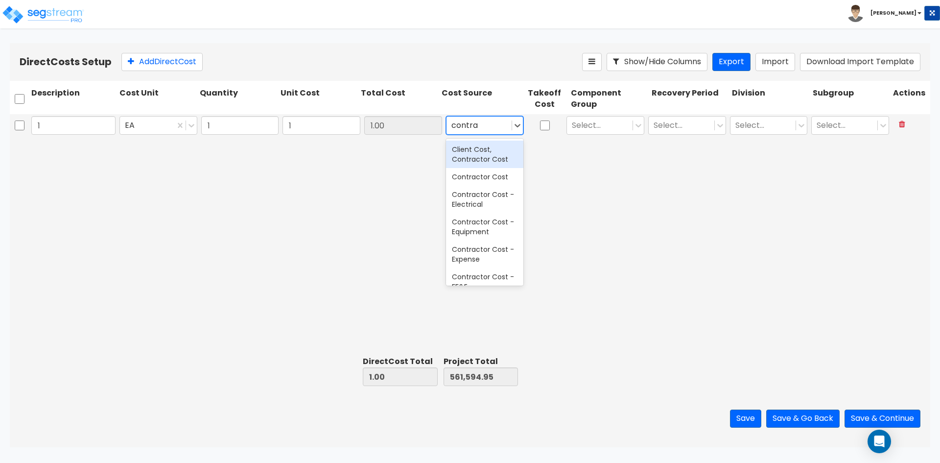
type input "contrac"
click at [464, 180] on div "Contractor Cost" at bounding box center [485, 177] width 78 height 18
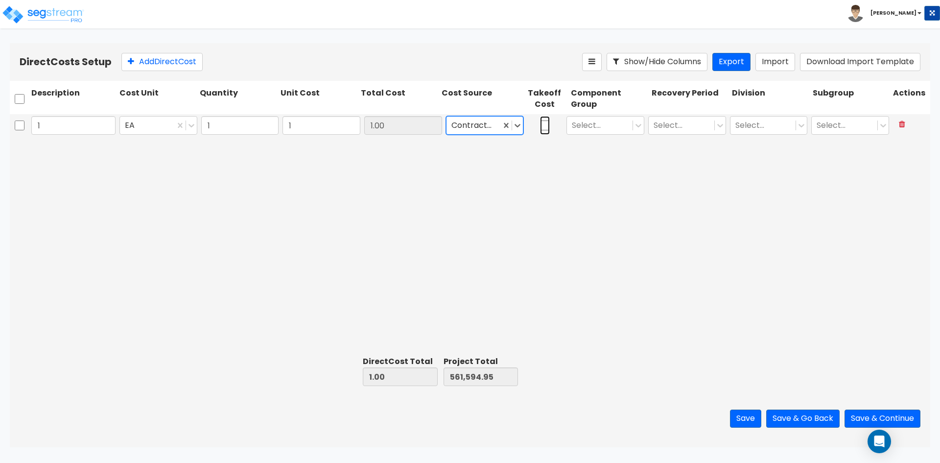
click at [548, 127] on input "checkbox" at bounding box center [545, 125] width 10 height 19
checkbox input "true"
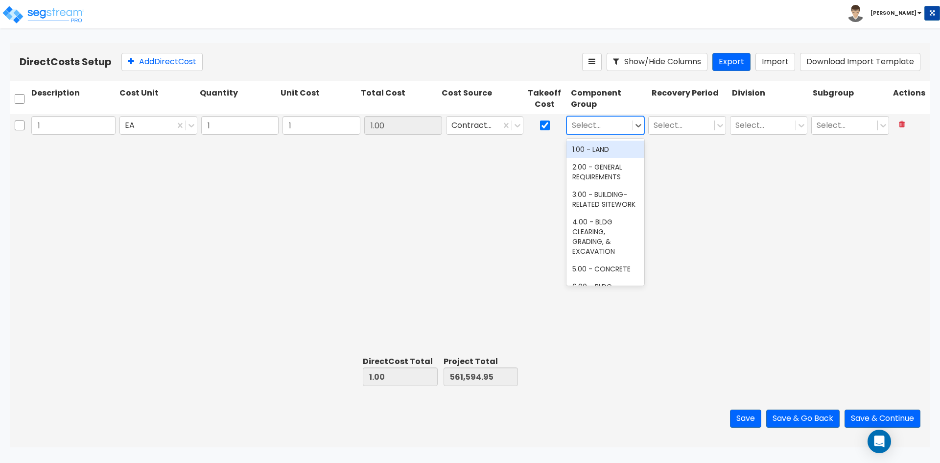
click at [606, 129] on div at bounding box center [600, 125] width 56 height 13
click at [605, 146] on div "1.00 - LAND" at bounding box center [606, 150] width 78 height 18
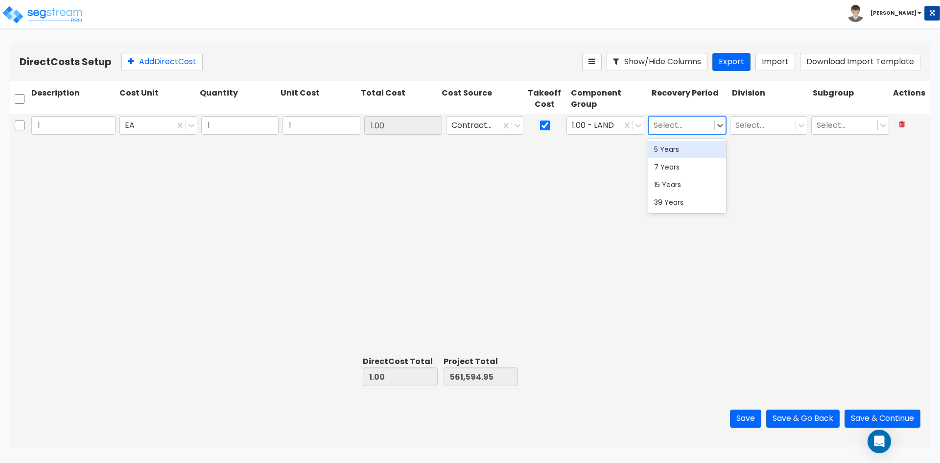
click at [683, 129] on div at bounding box center [682, 125] width 56 height 13
click at [691, 145] on div "5 Years" at bounding box center [688, 150] width 78 height 18
click at [691, 145] on div "1 EA 1 1 1.00 Contractor Cost 1.00 - LAND 5 Years Select... Select..." at bounding box center [470, 233] width 921 height 238
click at [678, 127] on div at bounding box center [676, 125] width 45 height 13
click at [678, 204] on div "39 Years" at bounding box center [688, 202] width 78 height 18
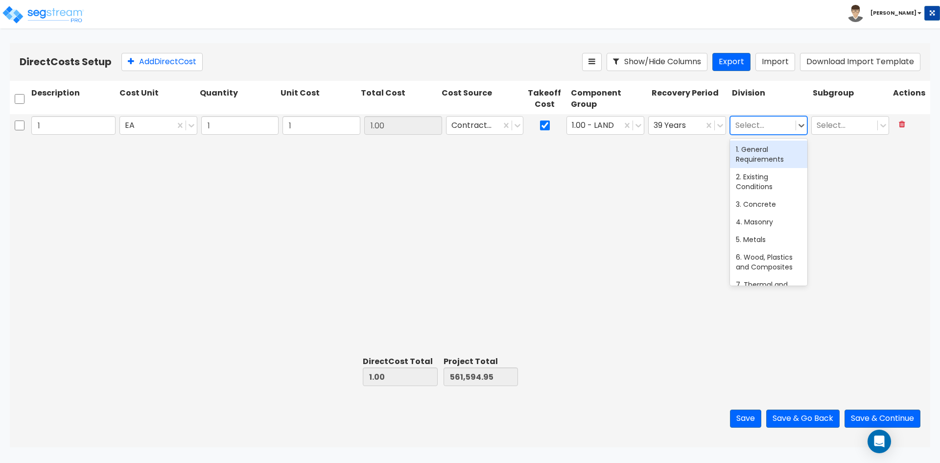
click at [757, 121] on div at bounding box center [764, 125] width 56 height 13
click at [755, 163] on div "1. General Requirements" at bounding box center [769, 154] width 78 height 27
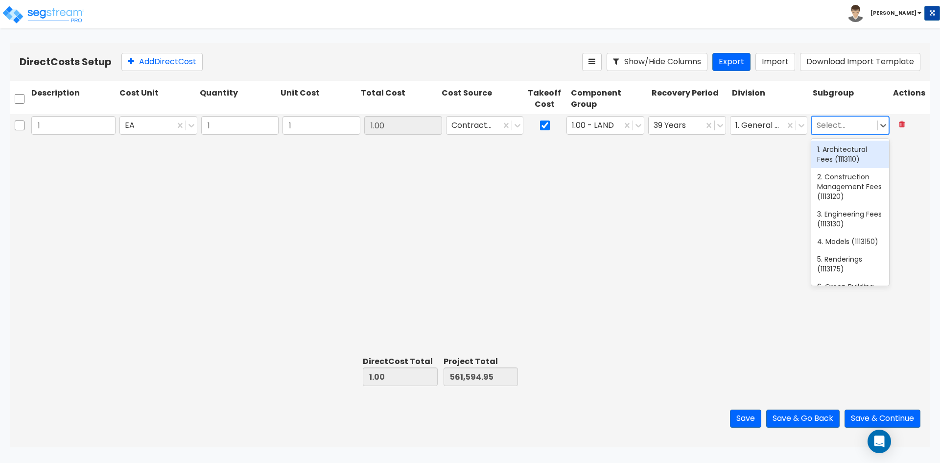
click at [843, 126] on div at bounding box center [845, 125] width 56 height 13
click at [689, 216] on div "1 EA 1 1 1.00 Contractor Cost 1.00 - LAND 39 Years 1. General Requirements Sele…" at bounding box center [470, 233] width 921 height 238
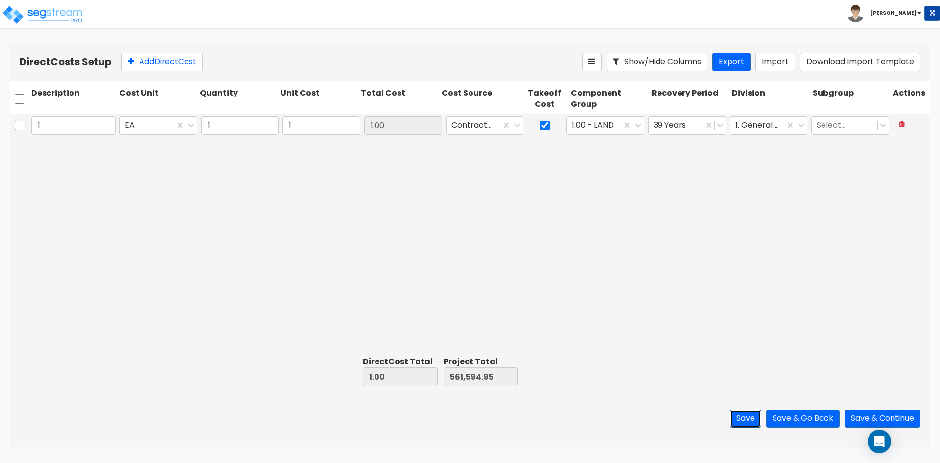
click at [741, 417] on button "Save" at bounding box center [745, 419] width 31 height 18
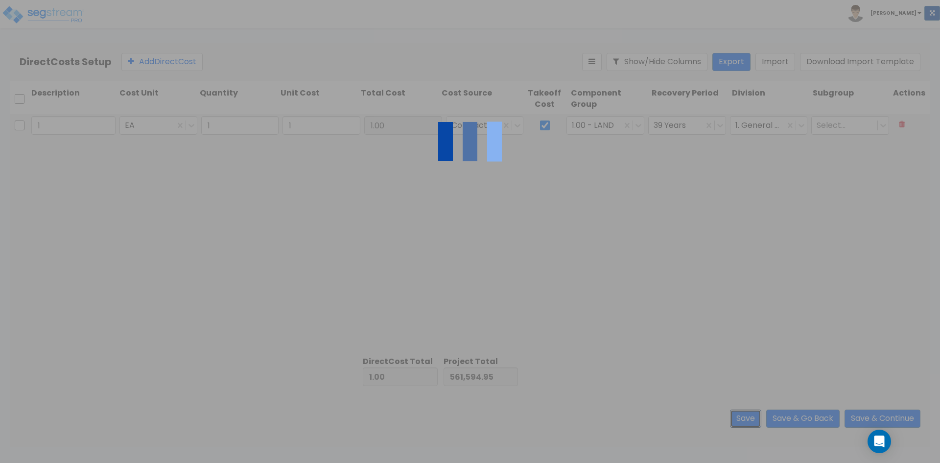
type input "1.00"
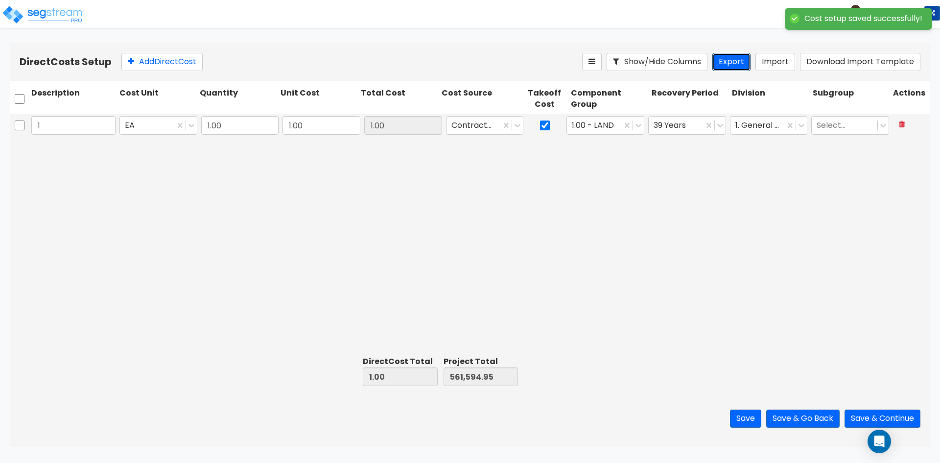
click at [733, 66] on button "Export" at bounding box center [732, 62] width 38 height 18
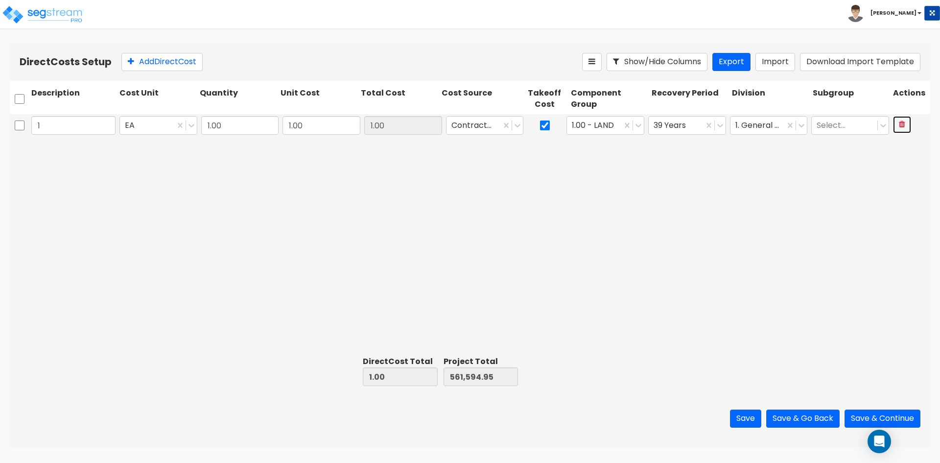
drag, startPoint x: 902, startPoint y: 128, endPoint x: 895, endPoint y: 125, distance: 7.5
click at [902, 128] on button at bounding box center [902, 124] width 18 height 17
type input "0.00"
type input "561,593.95"
click at [786, 62] on button "Import" at bounding box center [776, 62] width 40 height 18
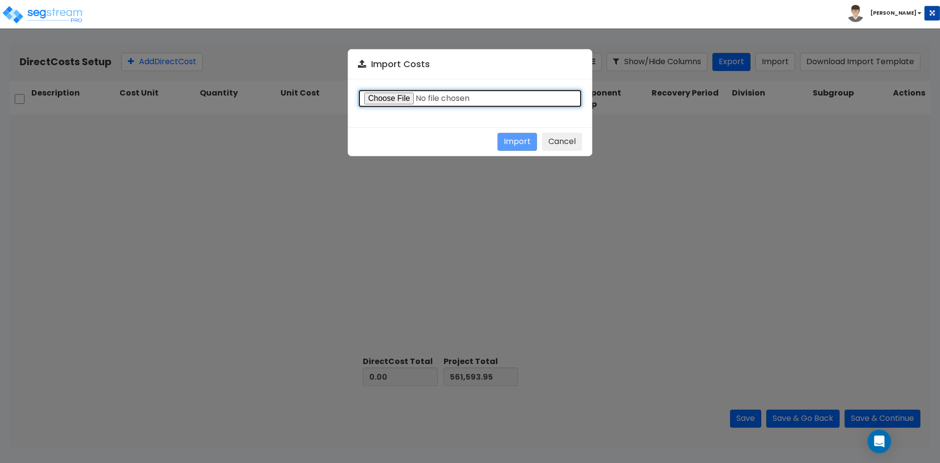
click at [393, 93] on input "file" at bounding box center [470, 98] width 224 height 19
type input "C:\fakepath\Direct costs 38410.csv"
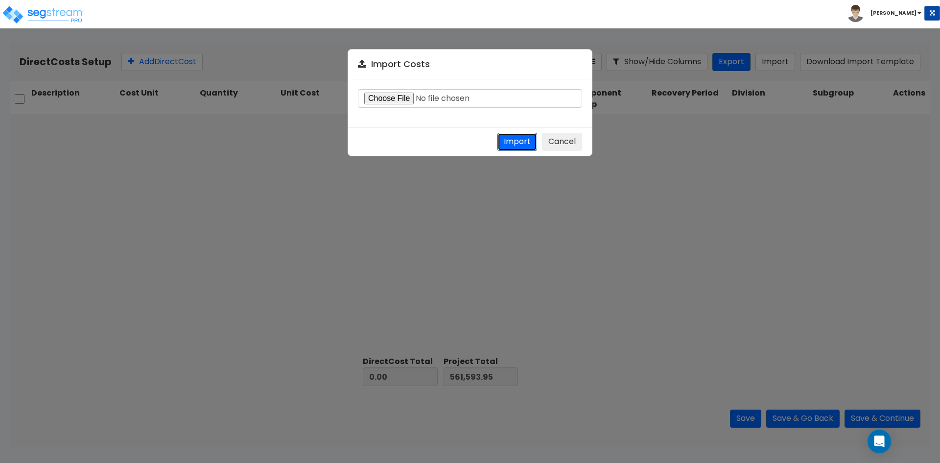
click at [506, 144] on button "Import" at bounding box center [518, 142] width 40 height 18
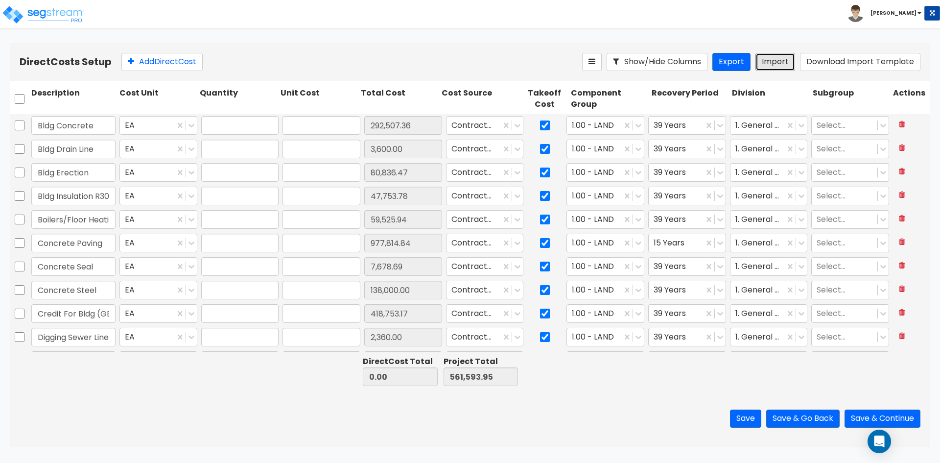
type input "3,495,359.66"
type input "4,056,953.61"
type input "1"
type input "292,507.36"
type input "1"
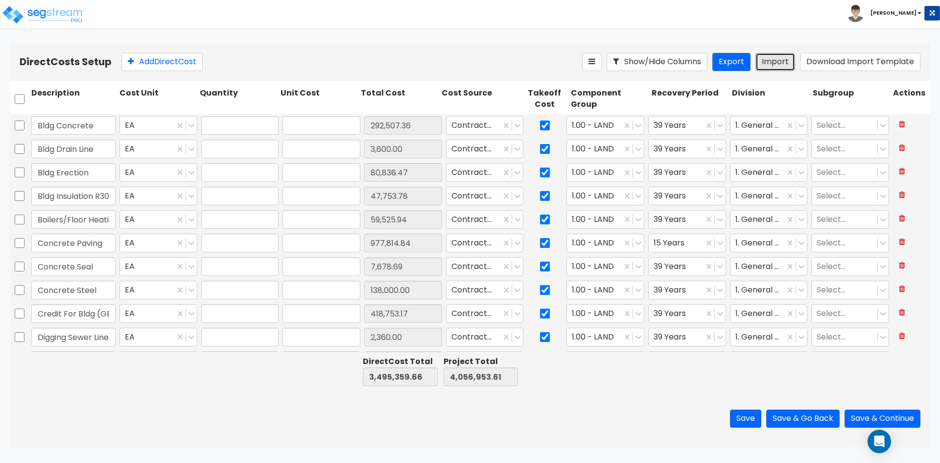
type input "3,600"
type input "1"
type input "80,836.47"
type input "1"
type input "47,753.78"
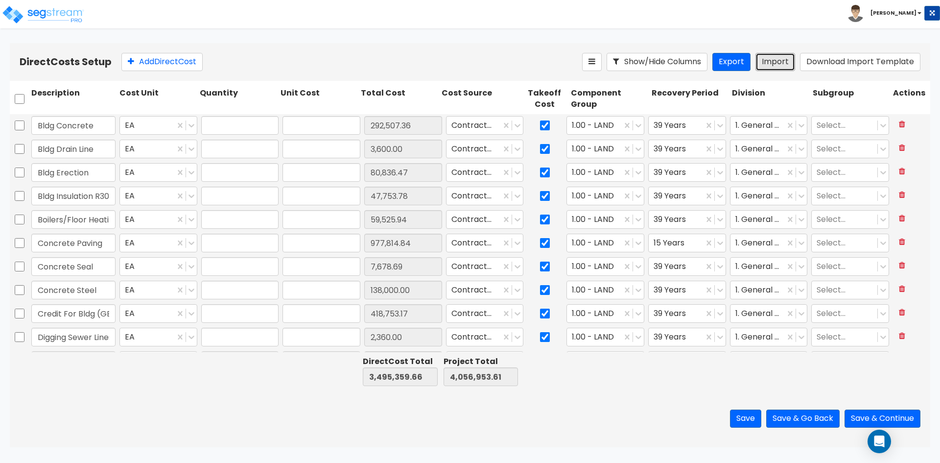
type input "1"
type input "59,525.94"
type input "1"
type input "977,814.84"
type input "1"
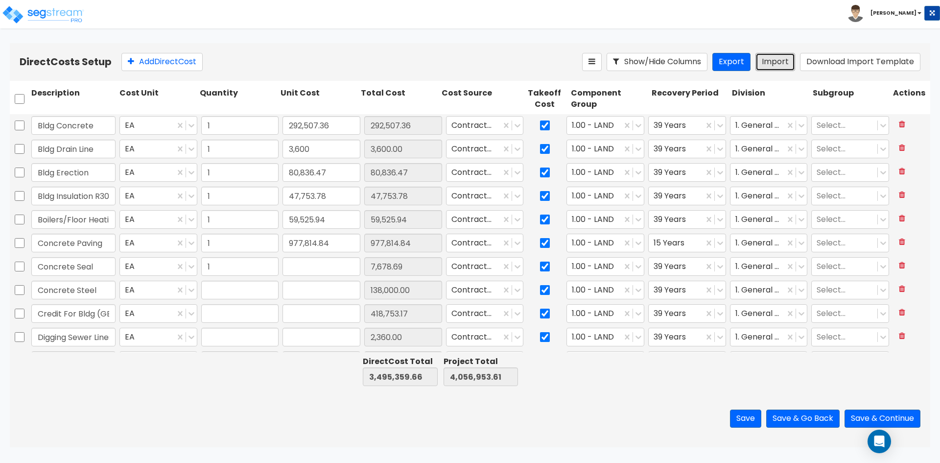
type input "7,678.69"
type input "1"
type input "138,000"
type input "1"
type input "418,753.17"
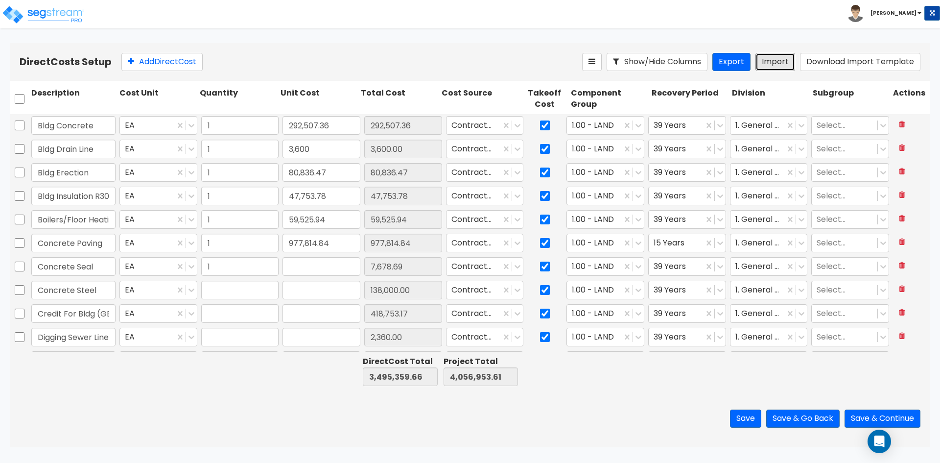
type input "1"
type input "2,360"
type input "1"
type input "114,000"
type input "1"
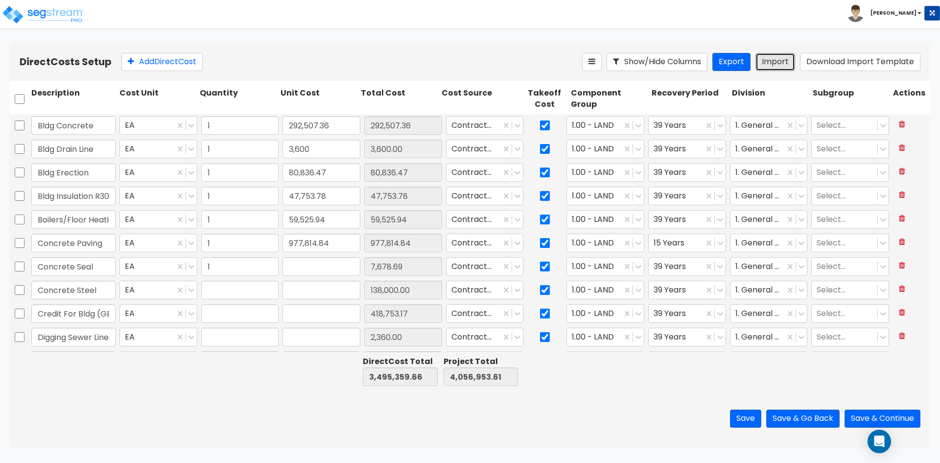
type input "577,315.38"
type input "1"
type input "147,033.39"
type input "1"
type input "184,274.24"
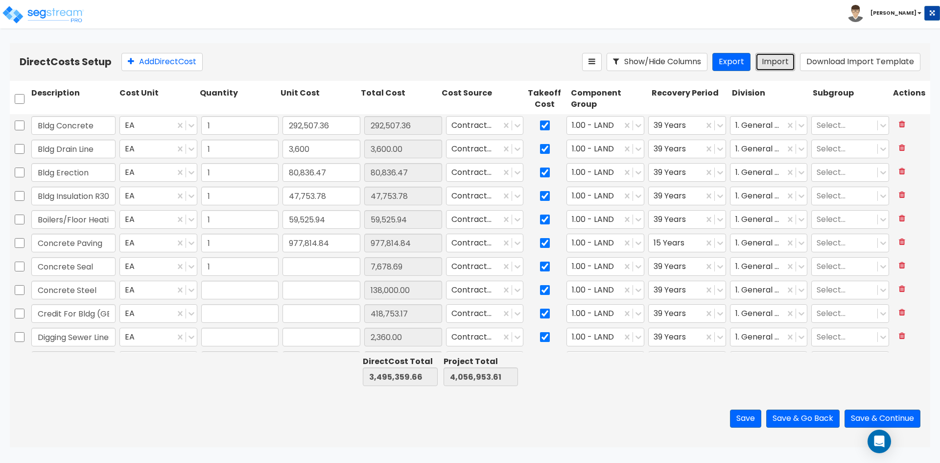
type input "1"
type input "93,287.5"
type input "1"
type input "40,000"
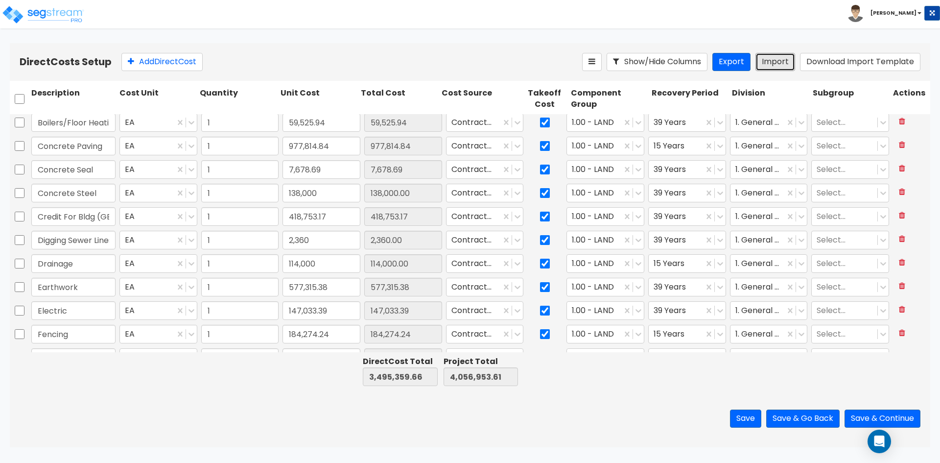
scroll to position [98, 0]
type input "1"
type input "80,836.47"
type input "1"
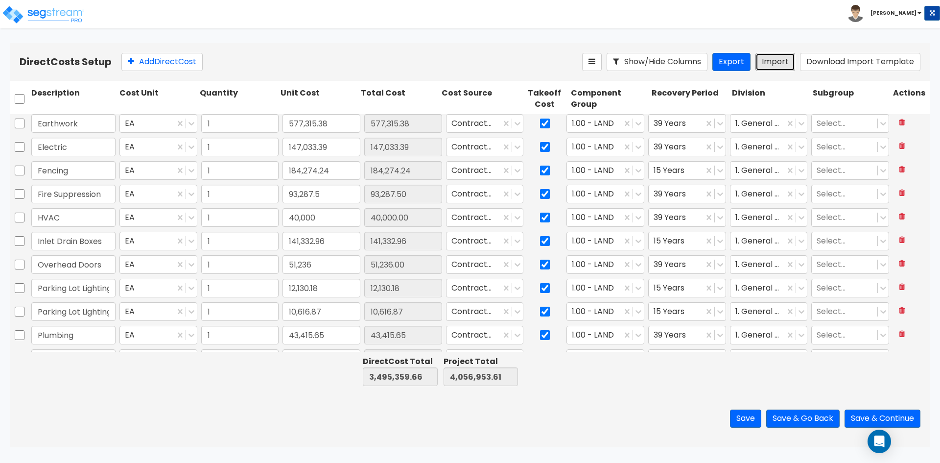
type input "2,360"
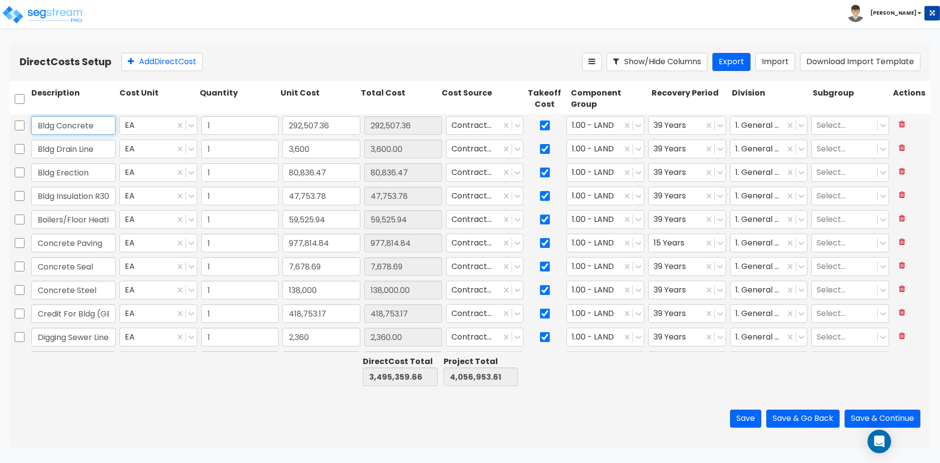
click at [104, 133] on input "Bldg Concrete" at bounding box center [73, 125] width 84 height 19
click at [584, 129] on div at bounding box center [594, 125] width 45 height 13
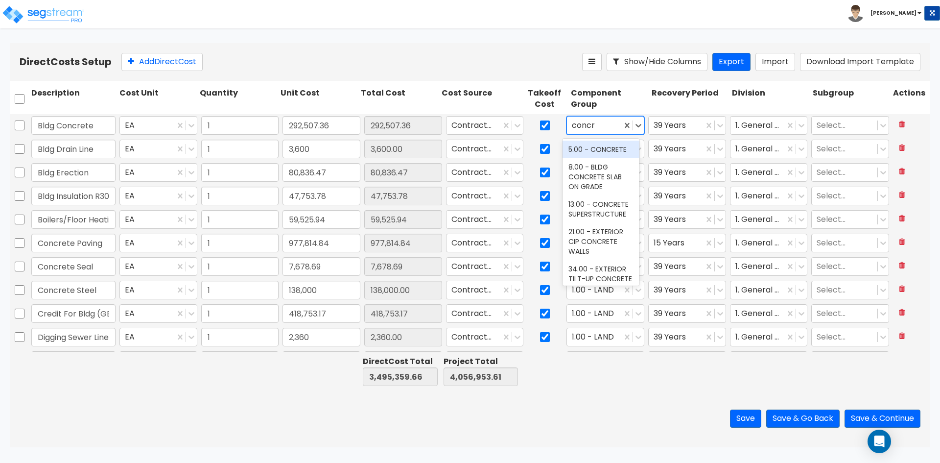
type input "concre"
click at [584, 178] on div "8.00 - BLDG CONCRETE SLAB ON GRADE" at bounding box center [601, 176] width 77 height 37
click at [762, 123] on div at bounding box center [758, 125] width 45 height 13
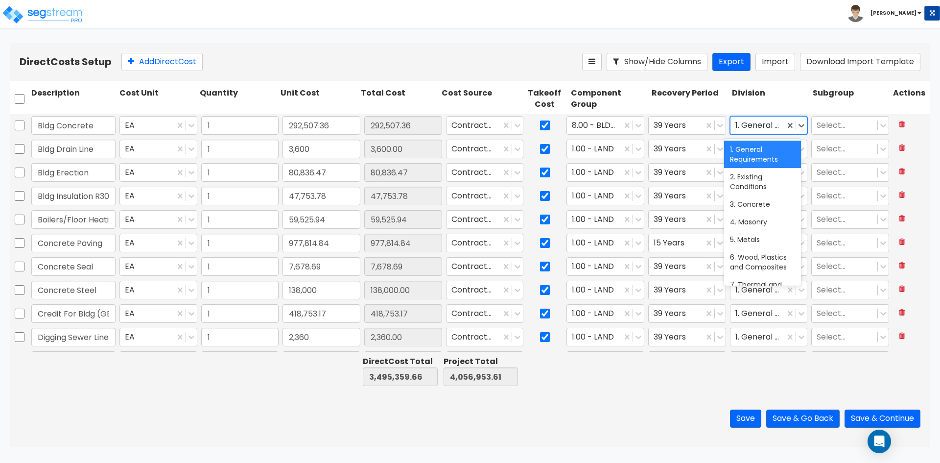
type input "3"
click at [835, 126] on div at bounding box center [845, 125] width 56 height 13
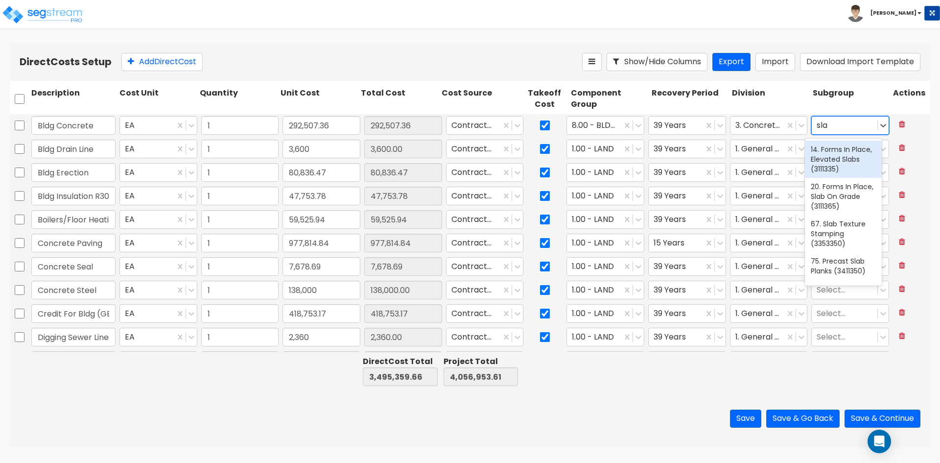
type input "slab"
click at [851, 201] on div "20. Forms In Place, Slab On Grade (3111365)" at bounding box center [843, 196] width 77 height 37
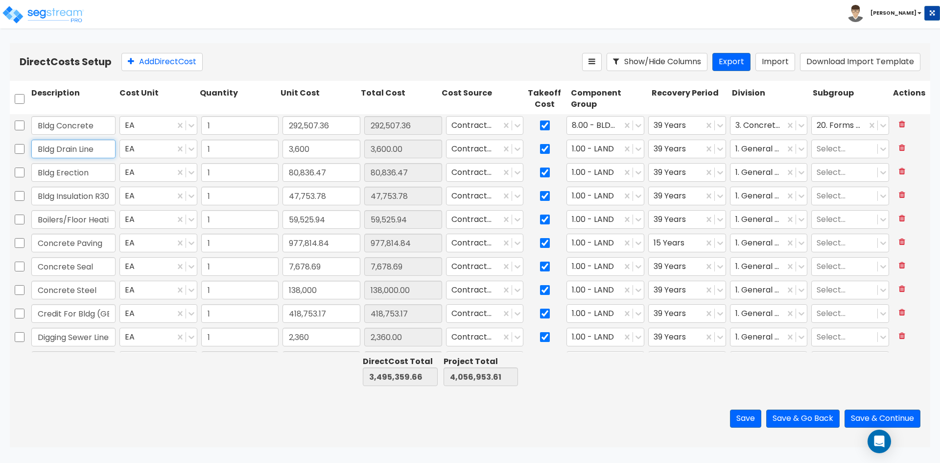
click at [73, 152] on input "Bldg Drain Line" at bounding box center [73, 149] width 84 height 19
click at [477, 150] on div at bounding box center [474, 149] width 45 height 13
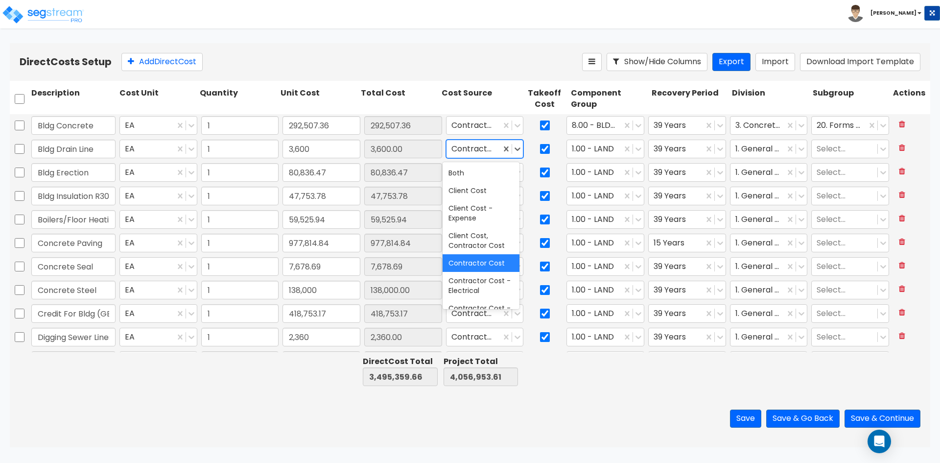
click at [477, 150] on div at bounding box center [474, 149] width 45 height 13
click at [603, 146] on div at bounding box center [594, 149] width 45 height 13
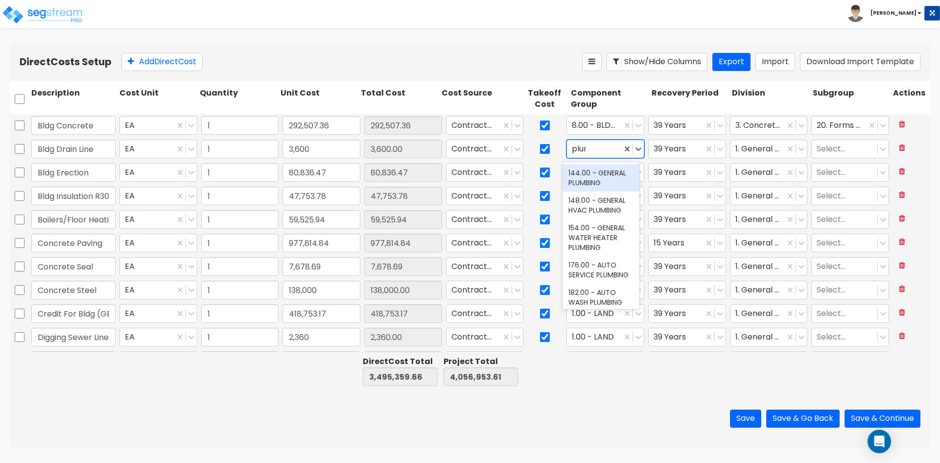
type input "plumb"
click at [602, 192] on div "148.00 - GENERAL HVAC PLUMBING" at bounding box center [601, 205] width 77 height 27
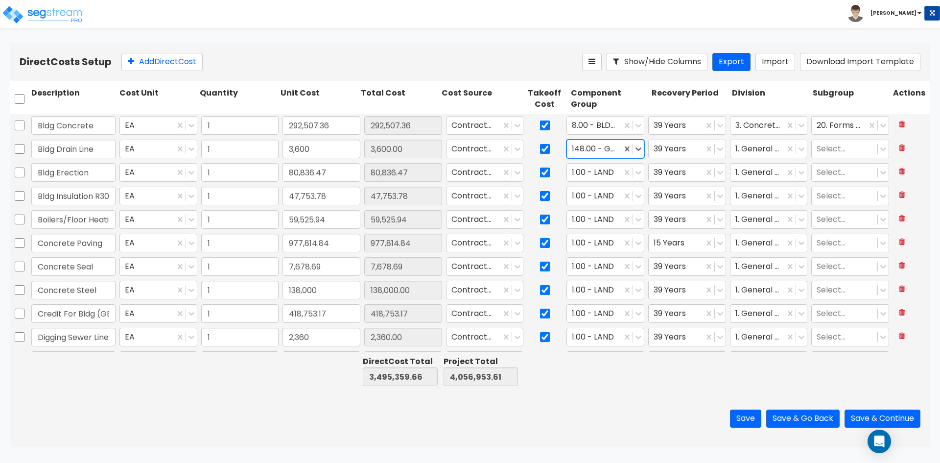
click at [598, 155] on div at bounding box center [594, 149] width 45 height 13
type input "plumbing"
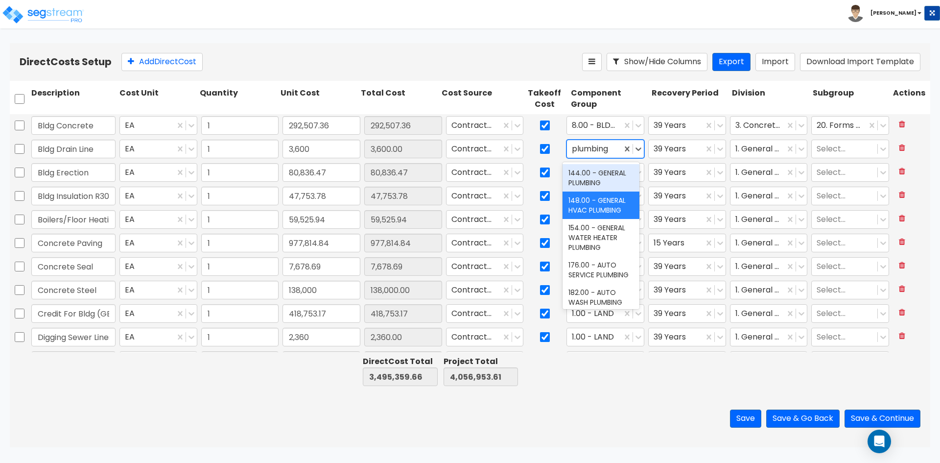
click at [595, 173] on div "144.00 - GENERAL PLUMBING" at bounding box center [601, 177] width 77 height 27
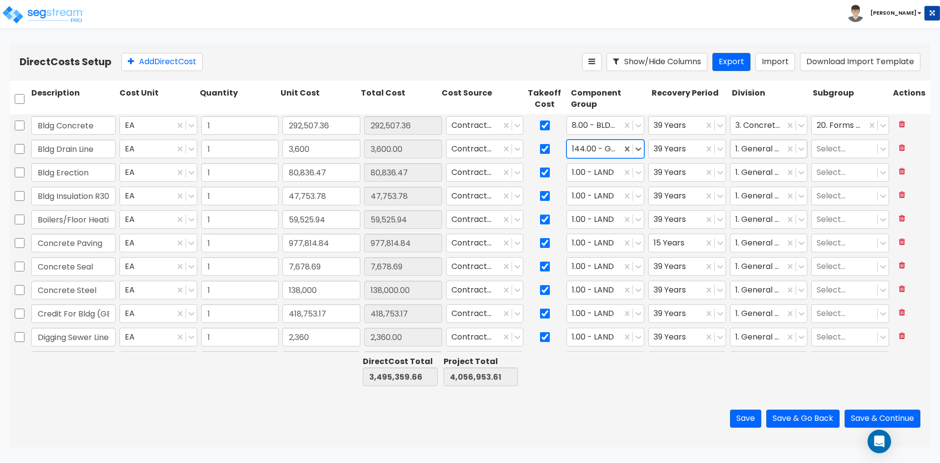
click at [764, 150] on div at bounding box center [758, 149] width 45 height 13
type input "plumb"
click at [746, 175] on div "22. Plumbing" at bounding box center [762, 173] width 77 height 18
click at [830, 147] on div at bounding box center [845, 149] width 56 height 13
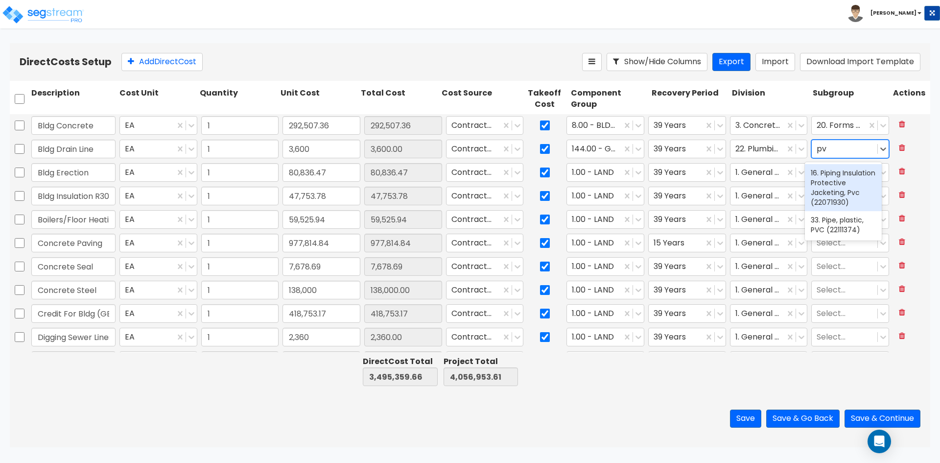
type input "pvc"
click at [850, 238] on div "33. Pipe, plastic, PVC (22111374)" at bounding box center [843, 224] width 77 height 27
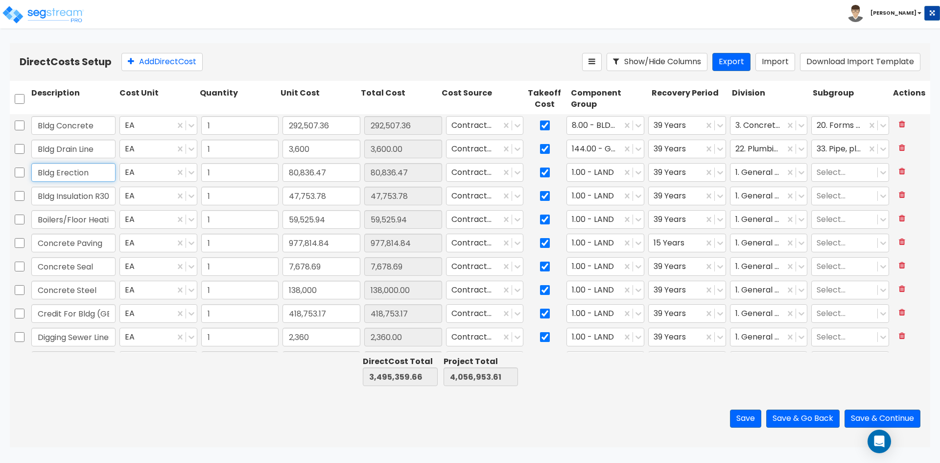
click at [99, 174] on input "Bldg Erection" at bounding box center [73, 172] width 84 height 19
click at [325, 311] on input "418,753.17" at bounding box center [322, 313] width 78 height 19
paste input "99,589.64"
type input "499,589.64"
click at [899, 170] on icon at bounding box center [902, 171] width 6 height 8
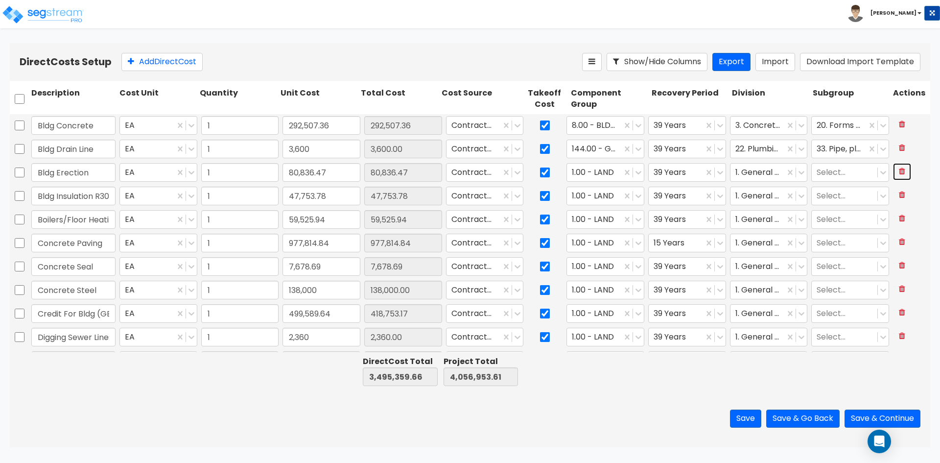
type input "3,495,359.66"
type input "4,056,953.61"
type input "HVAC"
type input "40,000.00"
type input "Drainage"
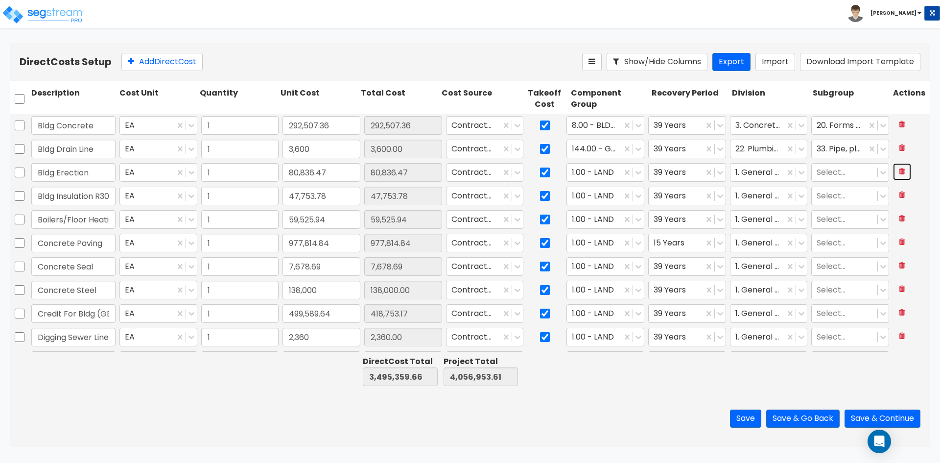
type input "114,000.00"
type input "Earthwork"
type input "577,315.38"
type input "Electric"
type input "147,033.39"
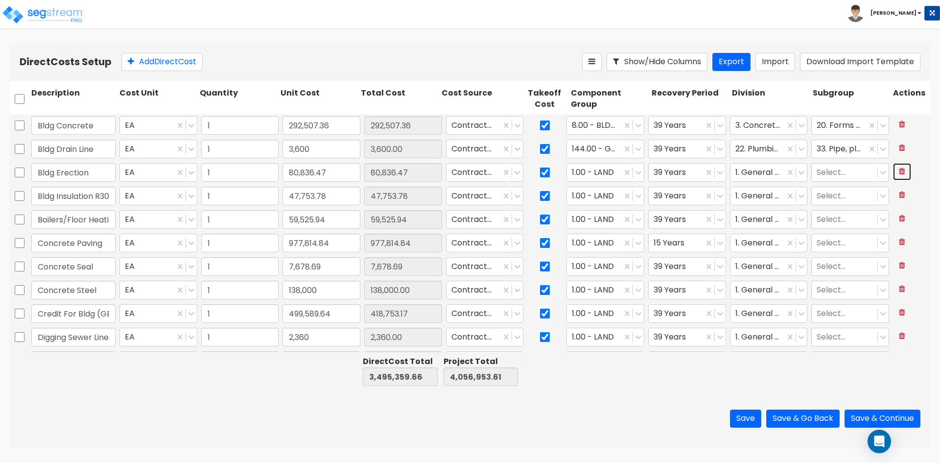
type input "Fencing"
type input "184,274.24"
type input "Fire Suppression"
type input "93,287.50"
type input "Boilers/Floor Heating"
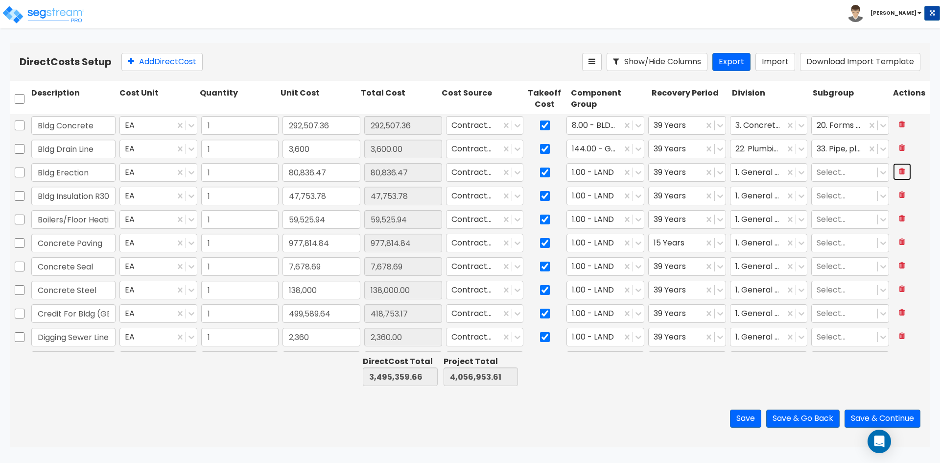
type input "59,525.94"
type input "Concrete Paving"
type input "977,814.84"
type input "Concrete Seal"
type input "7,678.69"
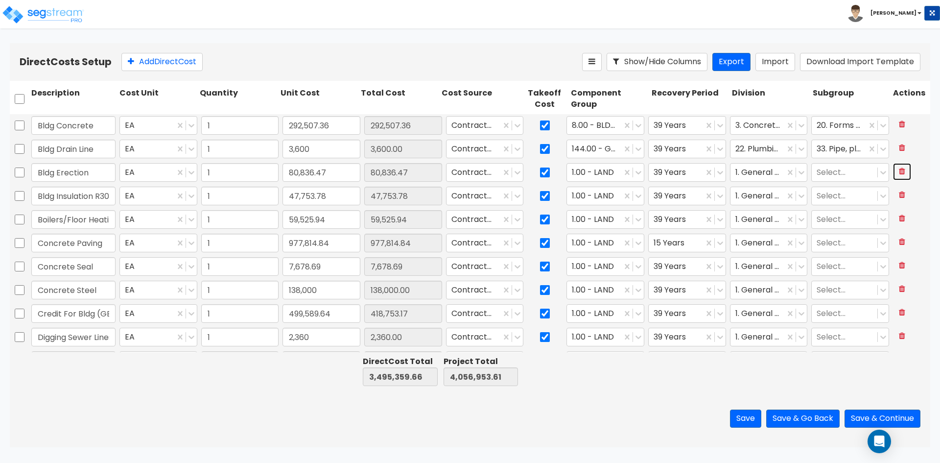
type input "Concrete Steel"
type input "138,000.00"
type input "Credit For Bldg (GBS)"
type input "499,589.64"
type input "Digging Sewer Lines"
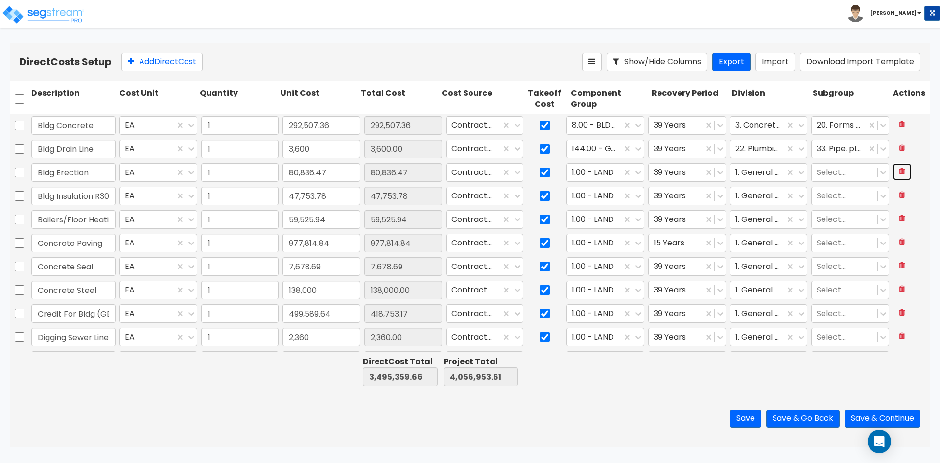
type input "2,360.00"
type input "Bldg Insulation R30"
type input "47,753.78"
type input "Inlet Drain Boxes"
type input "141,332.96"
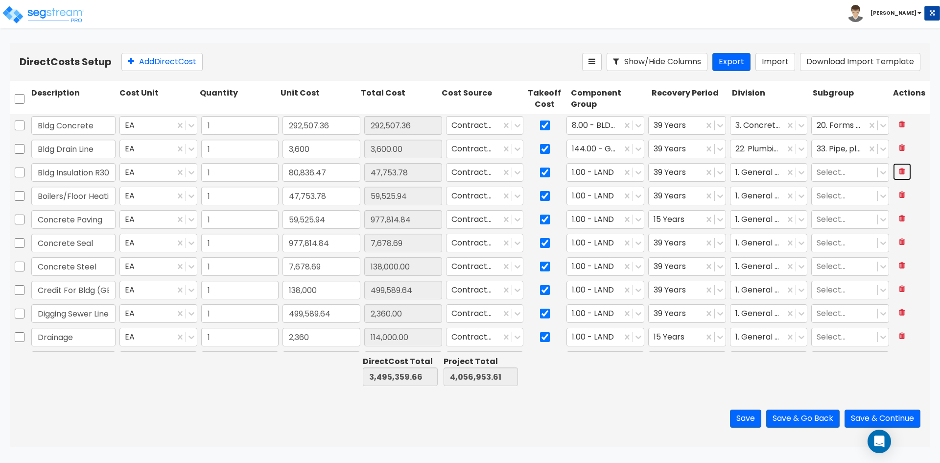
type input "40,000"
type input "114,000"
type input "577,315.38"
type input "147,033.39"
type input "184,274.24"
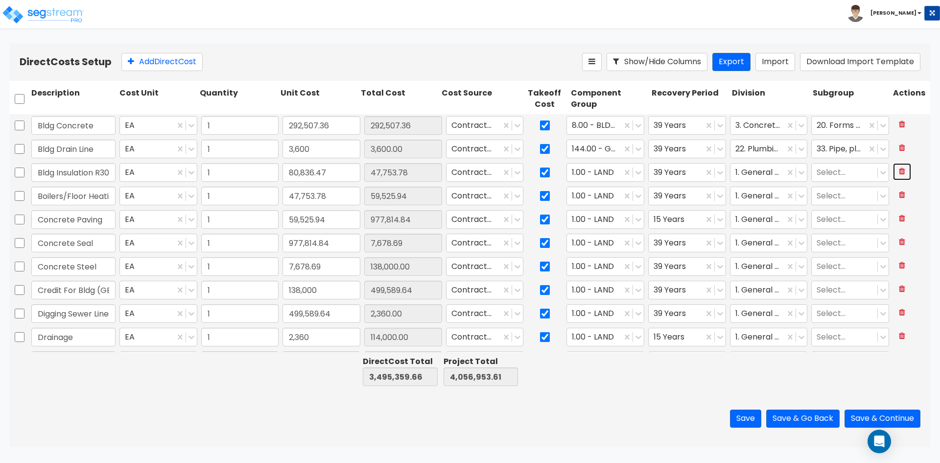
type input "93,287.5"
type input "59,525.94"
type input "977,814.84"
type input "7,678.69"
type input "138,000"
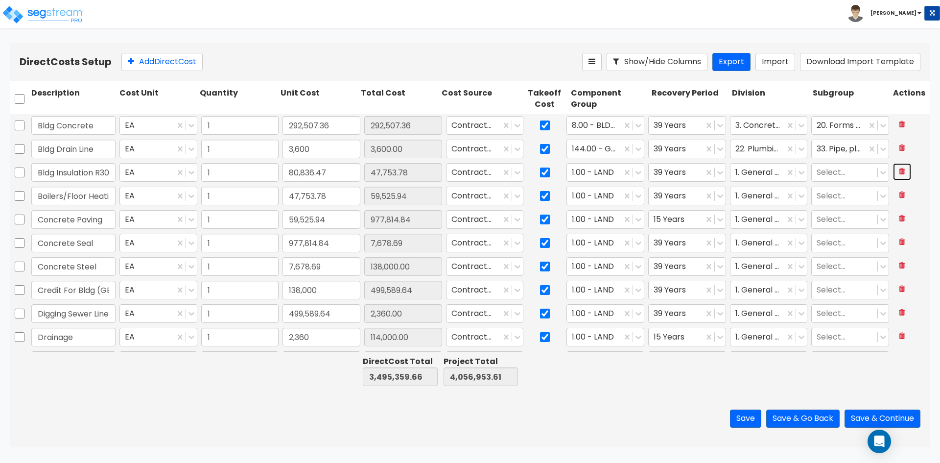
type input "499,589.64"
type input "2,360"
type input "47,753.78"
type input "141,332.96"
click at [636, 171] on icon at bounding box center [639, 173] width 10 height 10
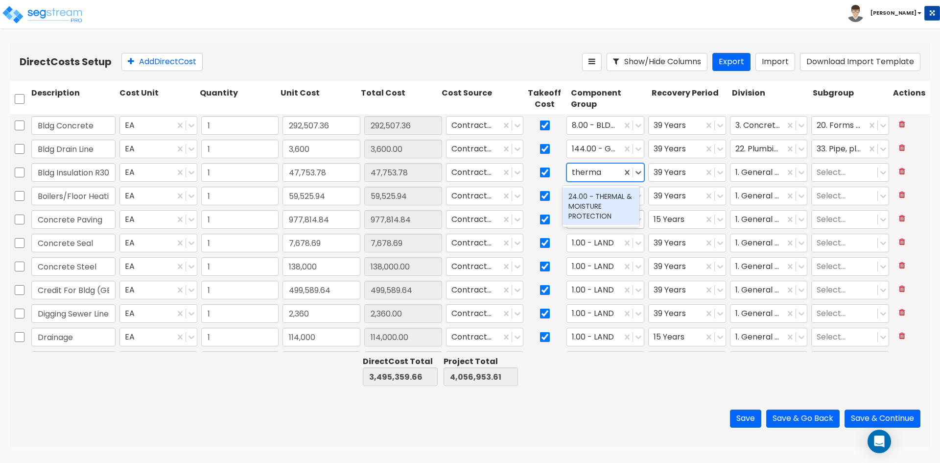
type input "therma"
click at [611, 227] on div "1.00 - LAND" at bounding box center [594, 219] width 55 height 17
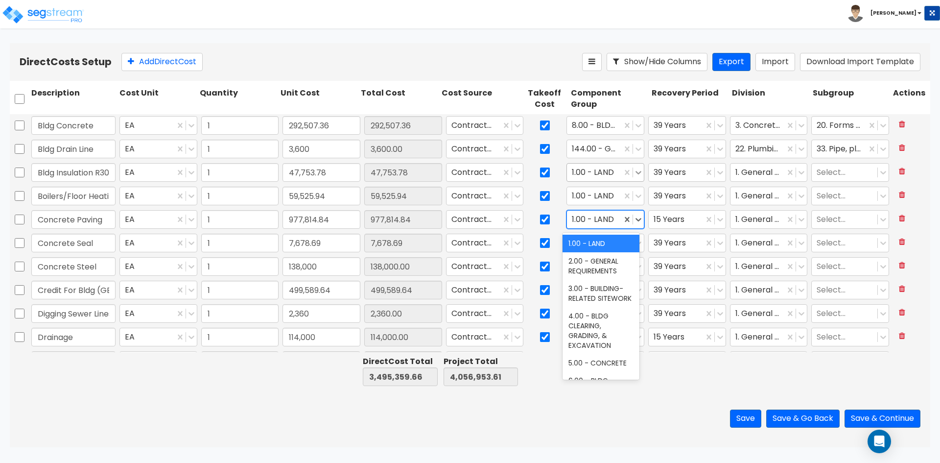
click at [634, 173] on icon at bounding box center [639, 173] width 10 height 10
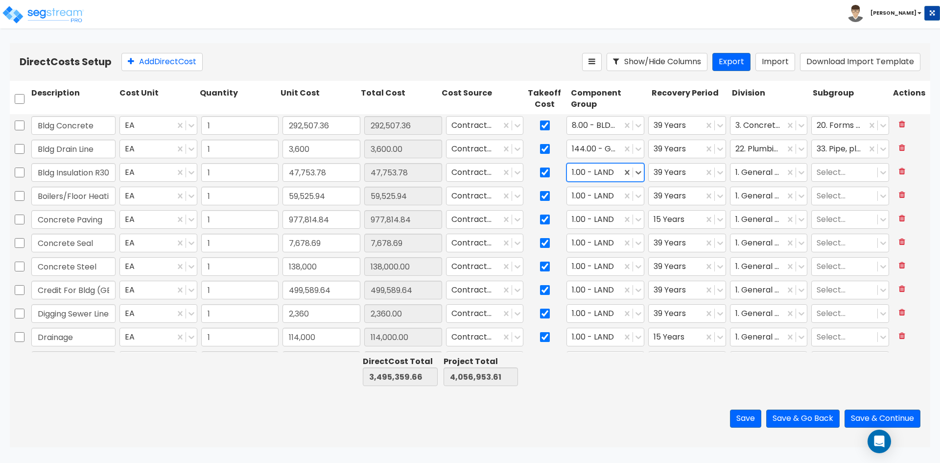
click at [605, 170] on div at bounding box center [594, 172] width 45 height 13
type input "therm"
click at [763, 170] on div at bounding box center [758, 172] width 45 height 13
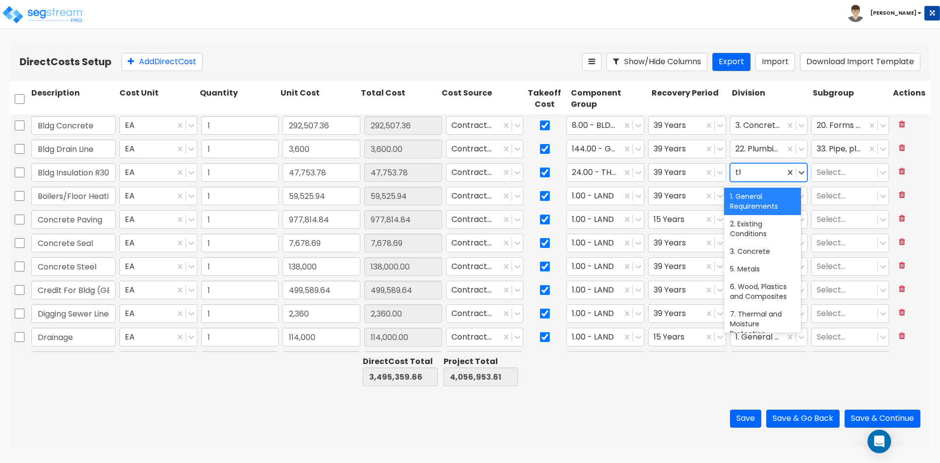
type input "ther"
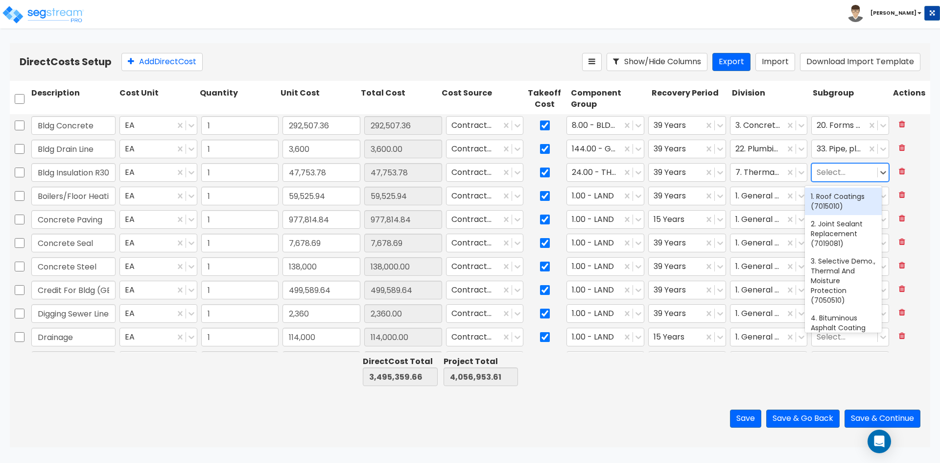
click at [817, 172] on div at bounding box center [845, 172] width 56 height 13
type input "insula"
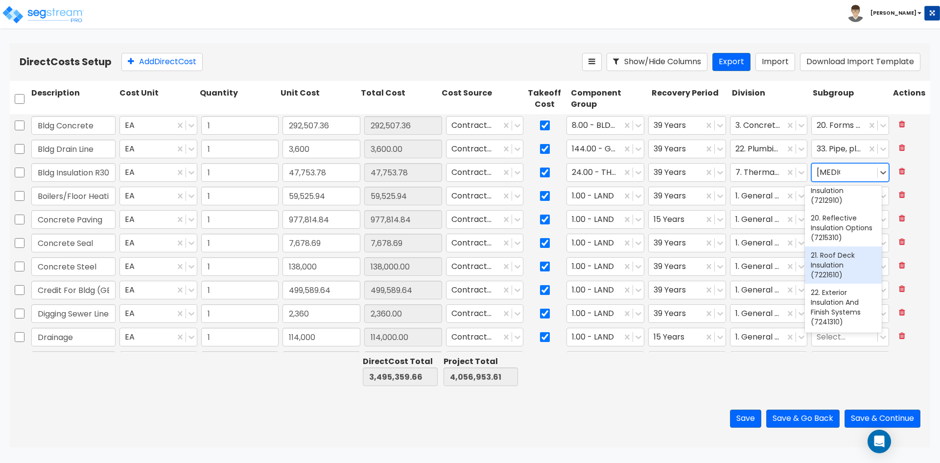
click at [846, 257] on div "21. Roof Deck Insulation (7221610)" at bounding box center [843, 264] width 77 height 37
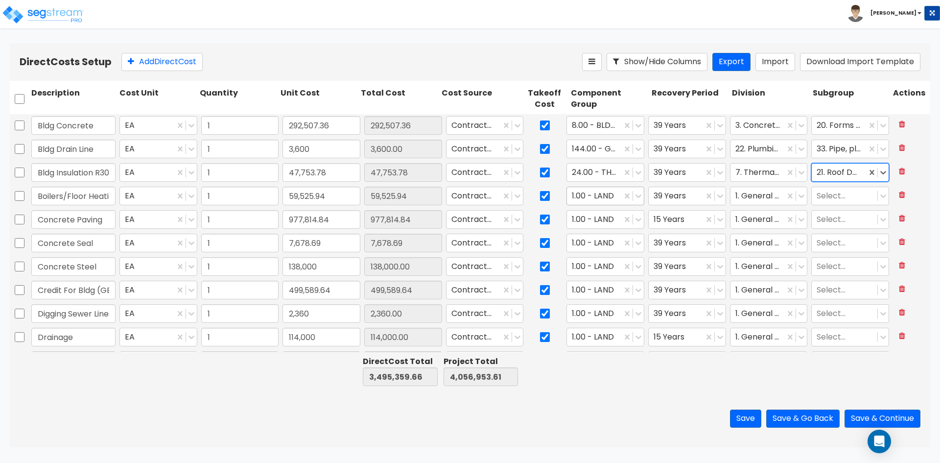
click at [588, 195] on div at bounding box center [594, 196] width 45 height 13
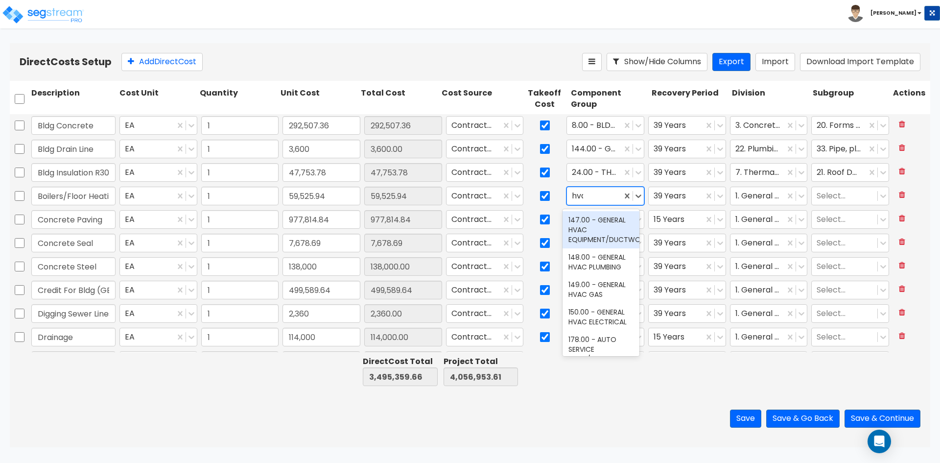
type input "hvac"
click at [575, 218] on div "147.00 - GENERAL HVAC EQUIPMENT/DUCTWORK" at bounding box center [601, 229] width 77 height 37
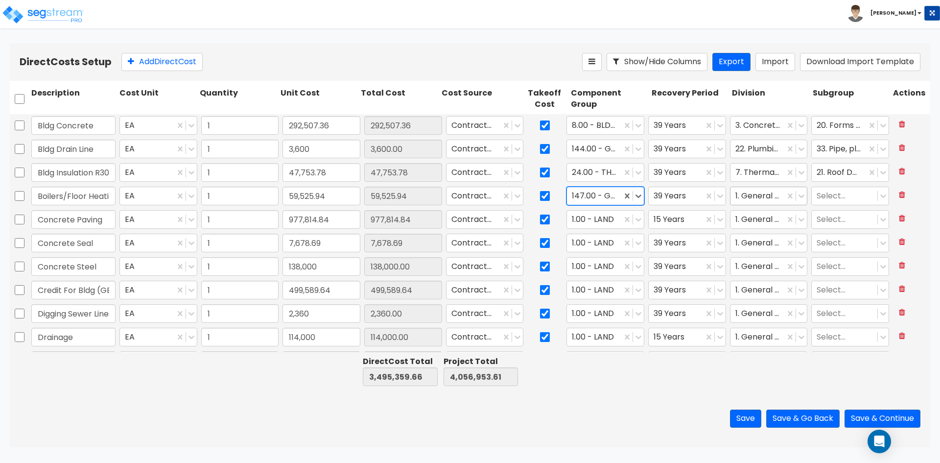
click at [758, 195] on div at bounding box center [758, 196] width 45 height 13
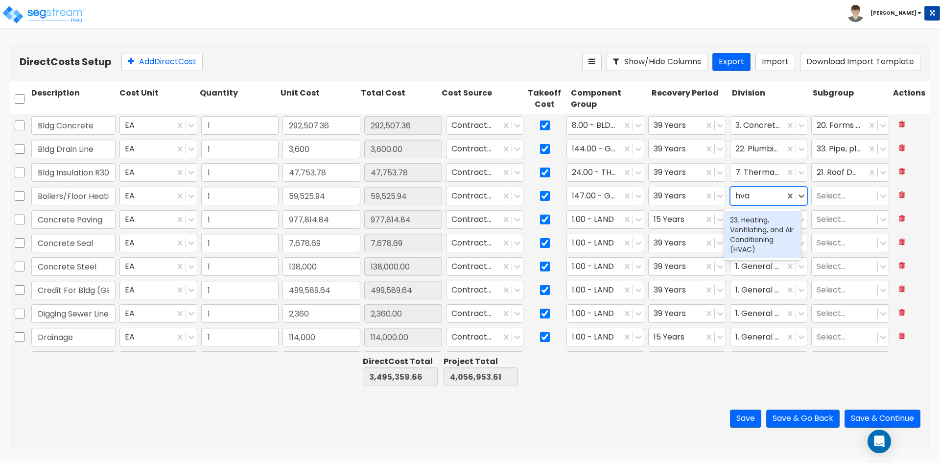
type input "hvac"
click at [755, 242] on div "23. Heating, Ventilating, and Air Conditioning (HVAC)" at bounding box center [762, 234] width 77 height 47
click at [825, 196] on div at bounding box center [845, 196] width 56 height 13
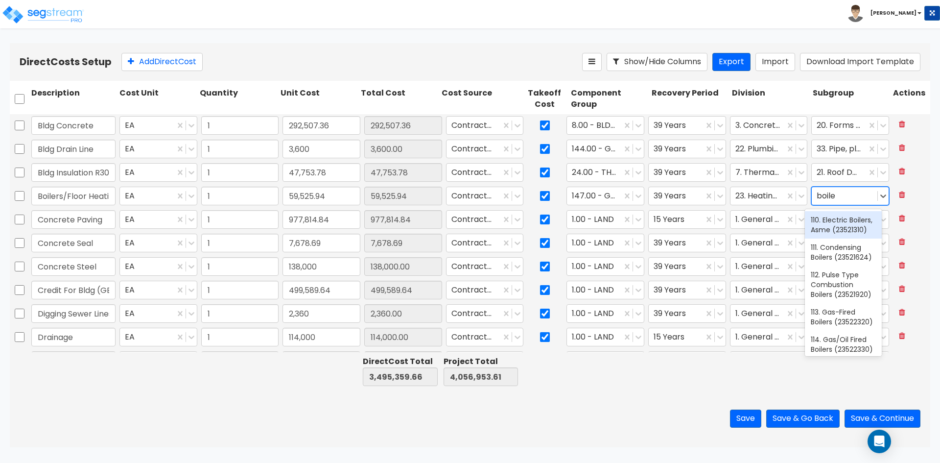
type input "boiler"
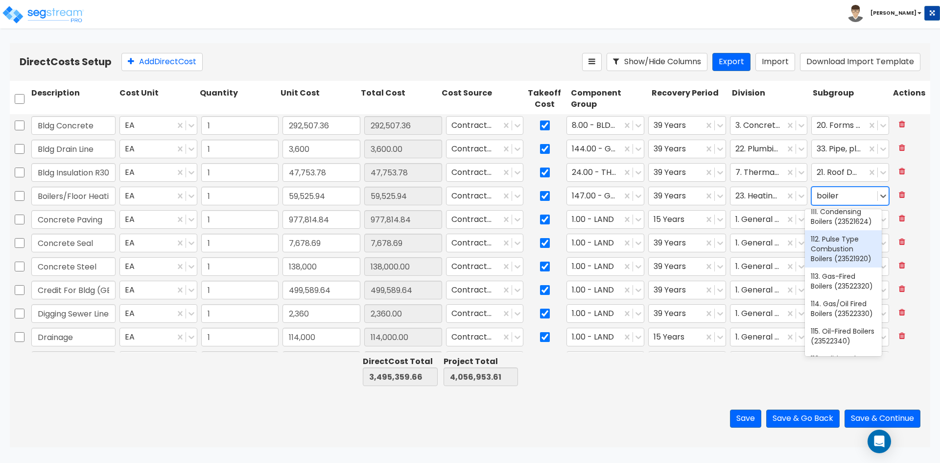
scroll to position [49, 0]
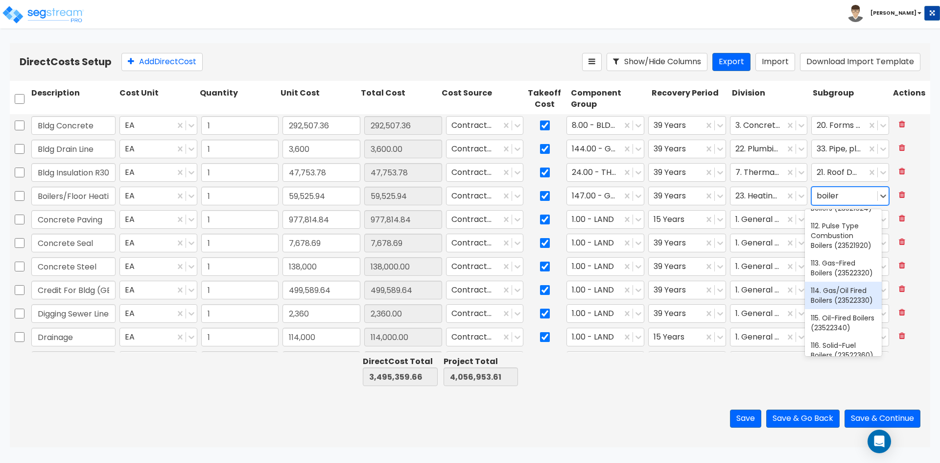
click at [832, 309] on div "114. Gas/Oil Fired Boilers (23522330)" at bounding box center [843, 295] width 77 height 27
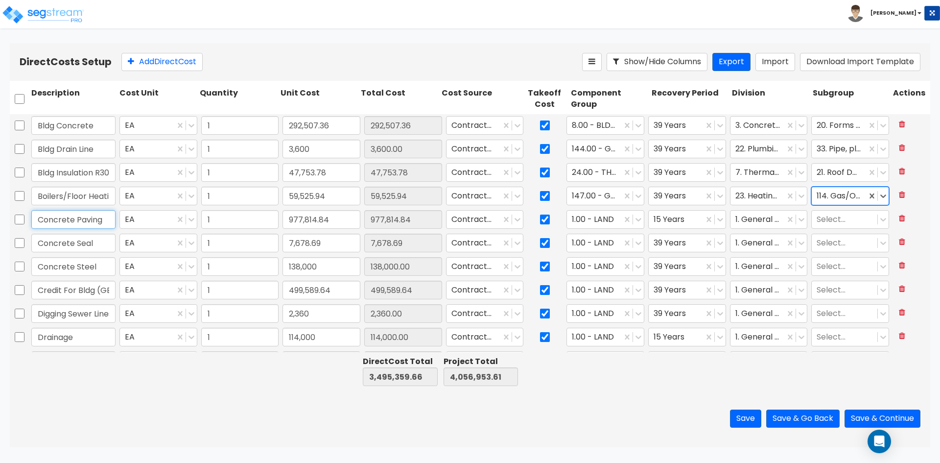
click at [73, 217] on input "Concrete Paving" at bounding box center [73, 219] width 84 height 19
click at [594, 217] on div at bounding box center [594, 219] width 45 height 13
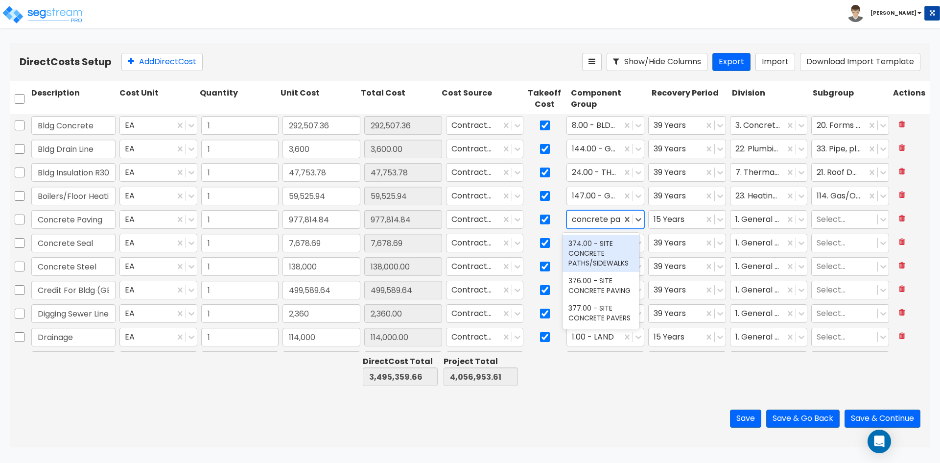
type input "concrete pav"
click at [608, 245] on div "376.00 - SITE CONCRETE PAVING" at bounding box center [601, 248] width 77 height 27
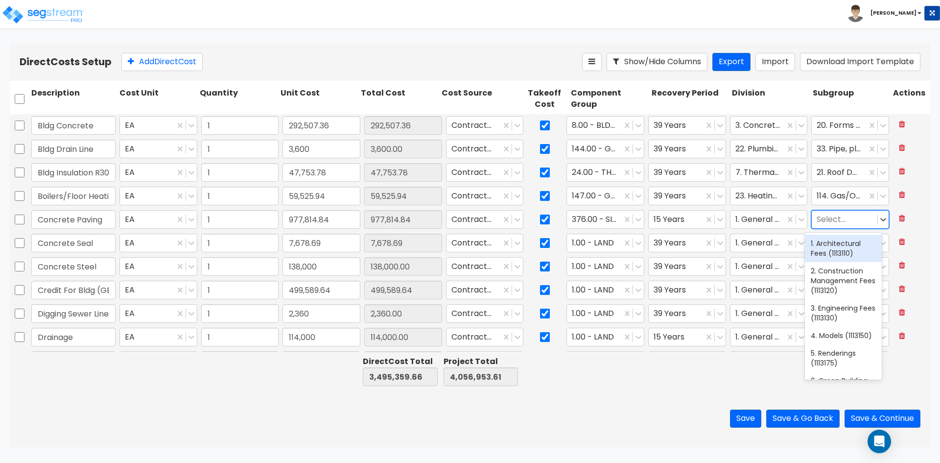
click at [837, 223] on div at bounding box center [845, 219] width 56 height 13
click at [757, 222] on div at bounding box center [758, 219] width 45 height 13
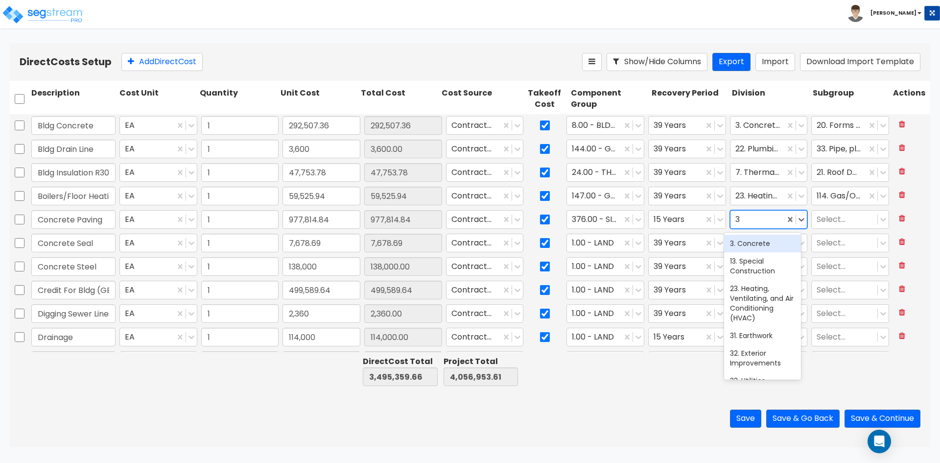
type input "32"
click at [754, 250] on div "32. Exterior Improvements" at bounding box center [762, 248] width 77 height 27
click at [605, 238] on div at bounding box center [594, 243] width 45 height 13
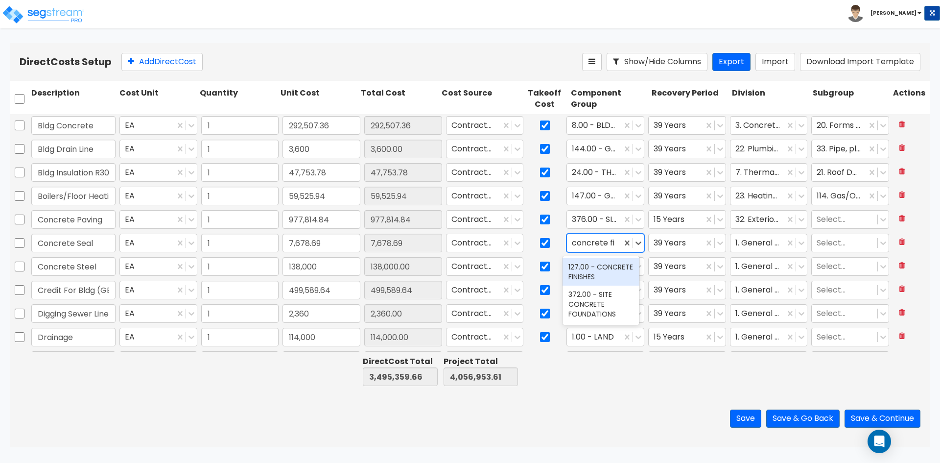
type input "concrete fin"
click at [609, 270] on div "127.00 - CONCRETE FINISHES" at bounding box center [601, 271] width 77 height 27
click at [745, 244] on div at bounding box center [758, 243] width 45 height 13
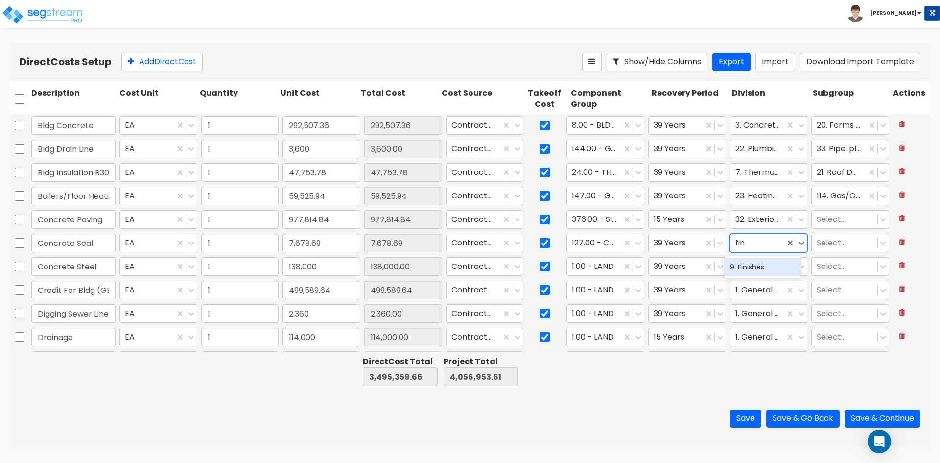
type input "fini"
click at [748, 239] on div at bounding box center [758, 243] width 45 height 13
type input "conc"
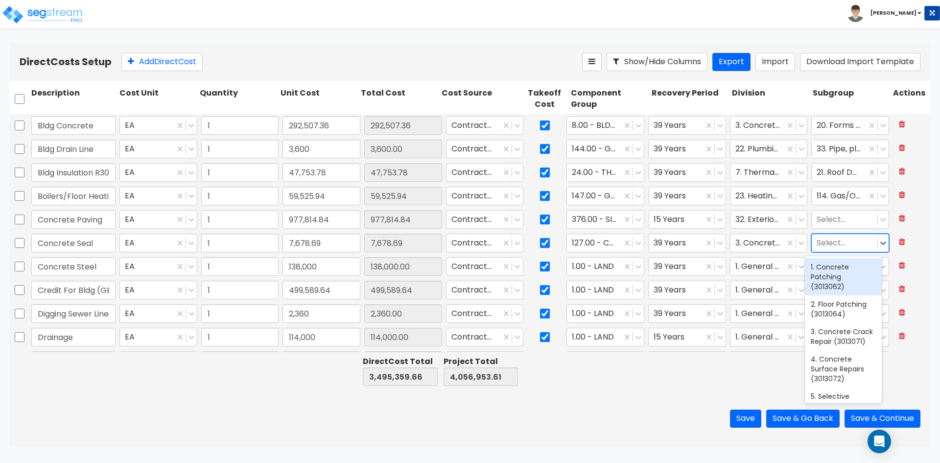
click at [833, 248] on div at bounding box center [845, 243] width 56 height 13
type input "s"
type input "fini"
click at [835, 295] on div "61. Finishing Floors, High Tolerance (3351330)" at bounding box center [843, 276] width 77 height 37
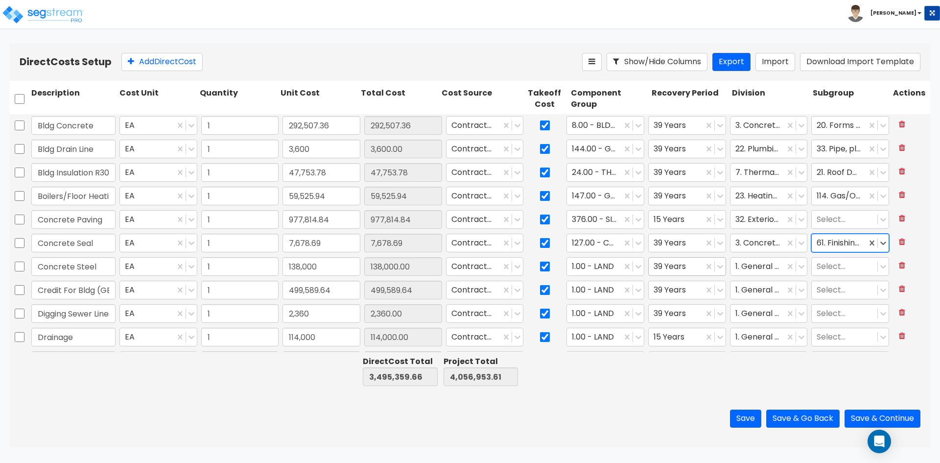
click at [667, 266] on div at bounding box center [676, 266] width 45 height 13
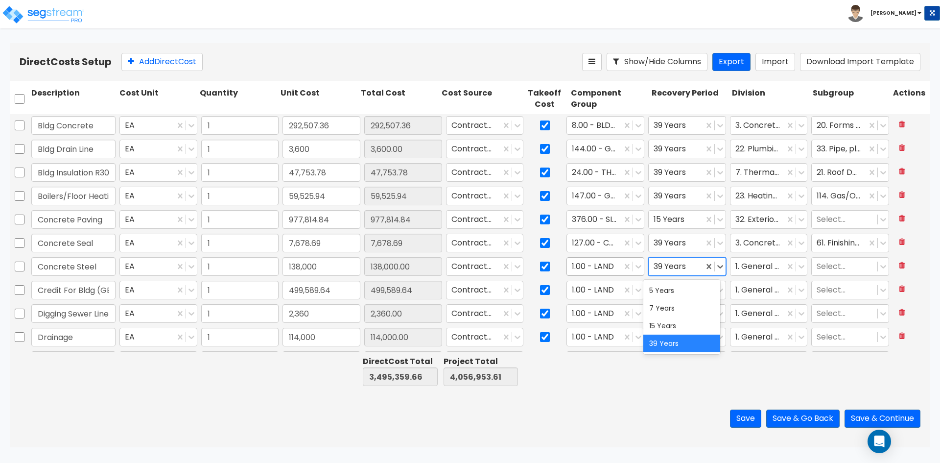
click at [580, 261] on div at bounding box center [594, 266] width 45 height 13
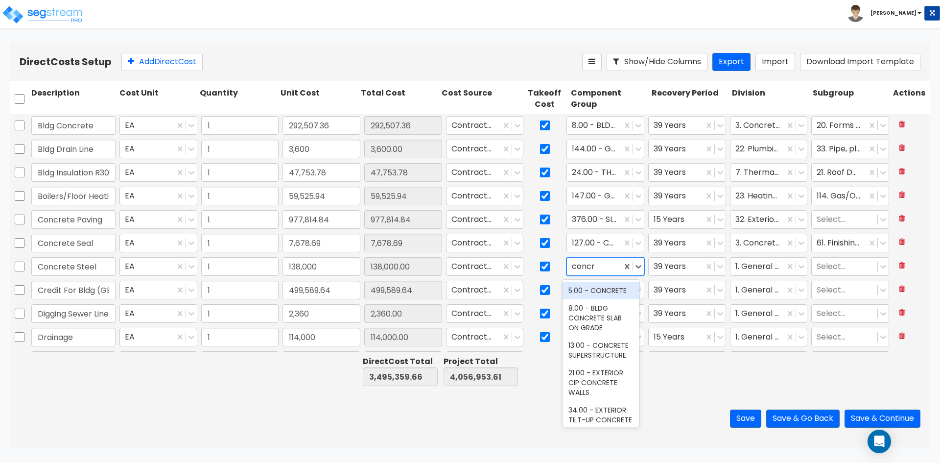
type input "concre"
click at [610, 317] on div "8.00 - BLDG CONCRETE SLAB ON GRADE" at bounding box center [601, 317] width 77 height 37
click at [755, 269] on div at bounding box center [758, 266] width 45 height 13
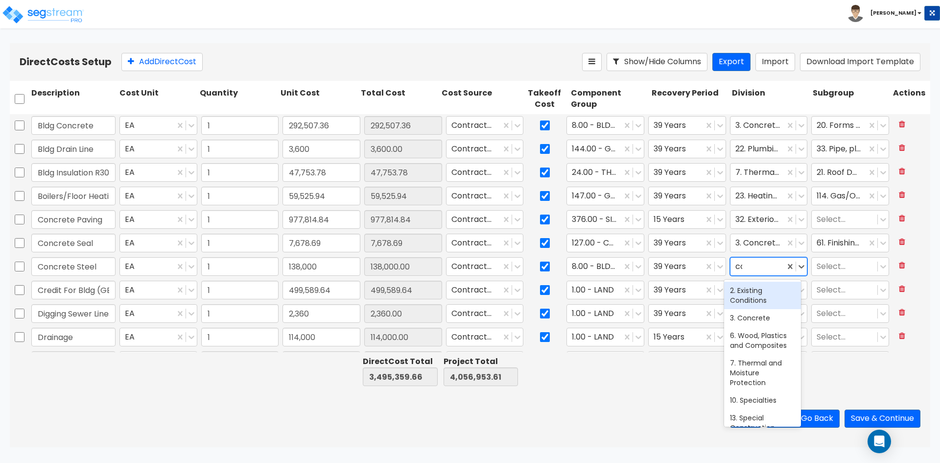
type input "conc"
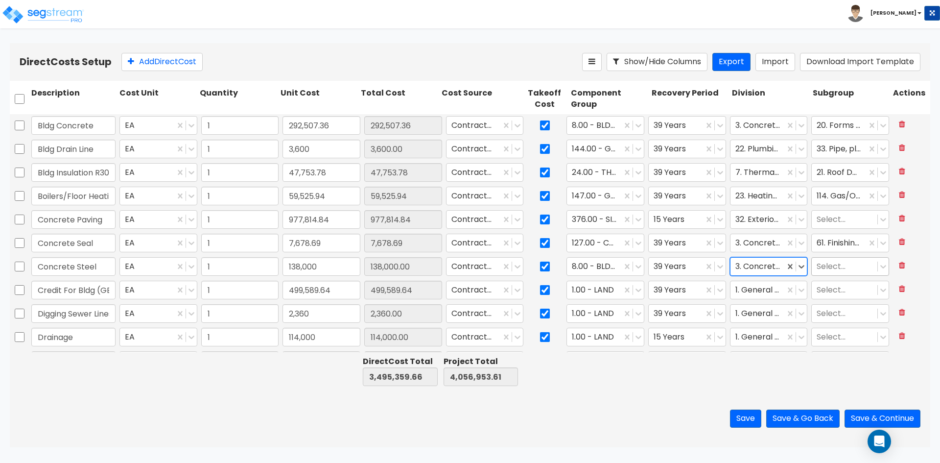
click at [823, 265] on div at bounding box center [845, 266] width 56 height 13
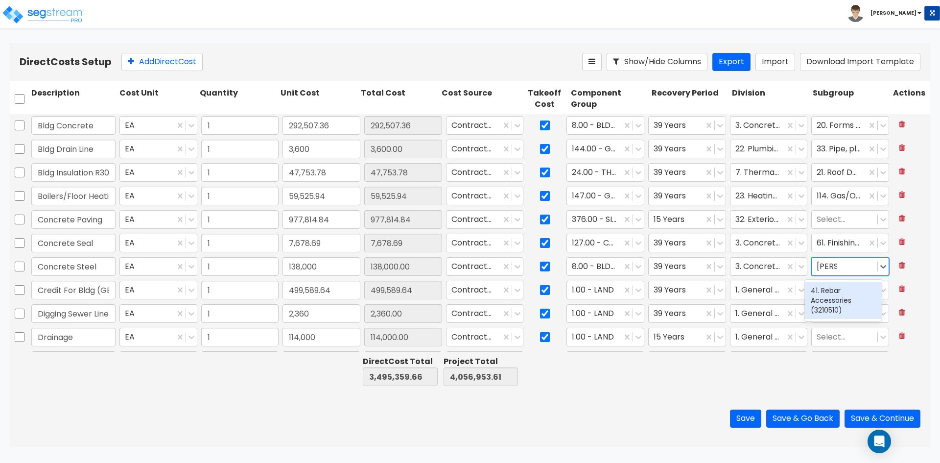
type input "rebar"
click at [837, 298] on div "41. Rebar Accessories (3210510)" at bounding box center [843, 300] width 77 height 37
click at [70, 293] on input "Credit For Bldg (GBS)" at bounding box center [73, 290] width 84 height 19
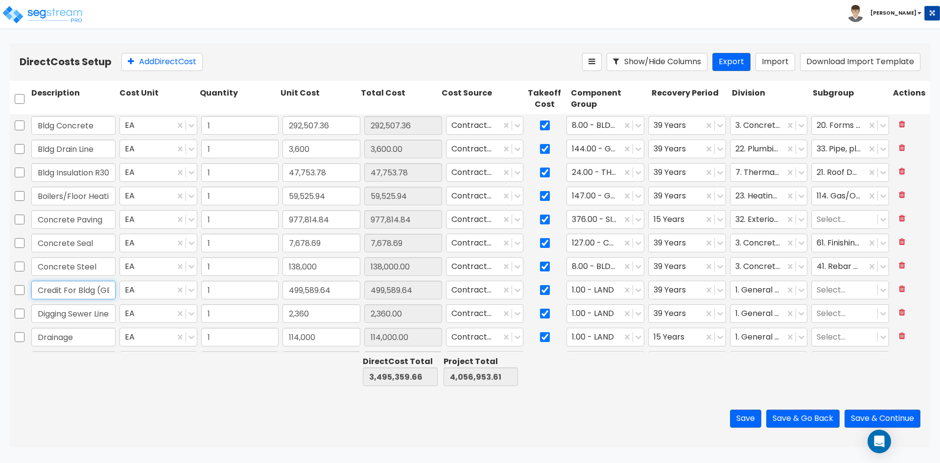
click at [48, 291] on input "Credit For Bldg (GBS)" at bounding box center [73, 290] width 84 height 19
type input "Metal Bldg (GBS)"
click at [607, 290] on div at bounding box center [594, 290] width 45 height 13
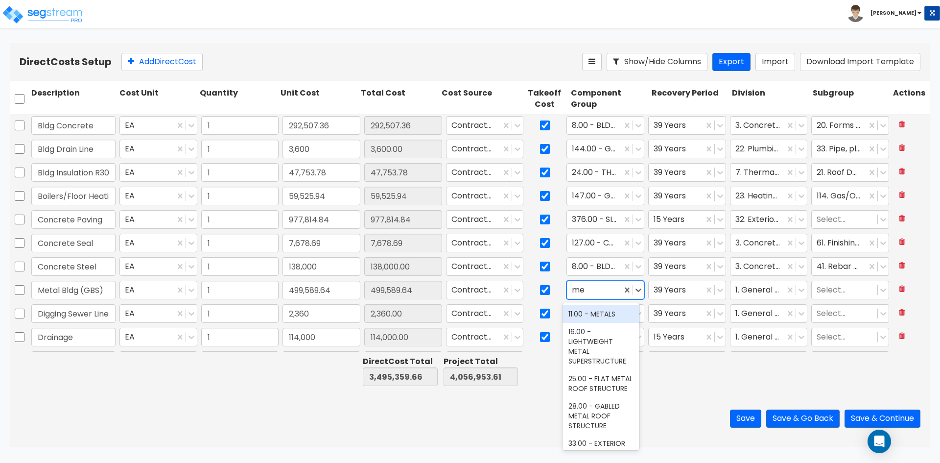
type input "m"
type input "p"
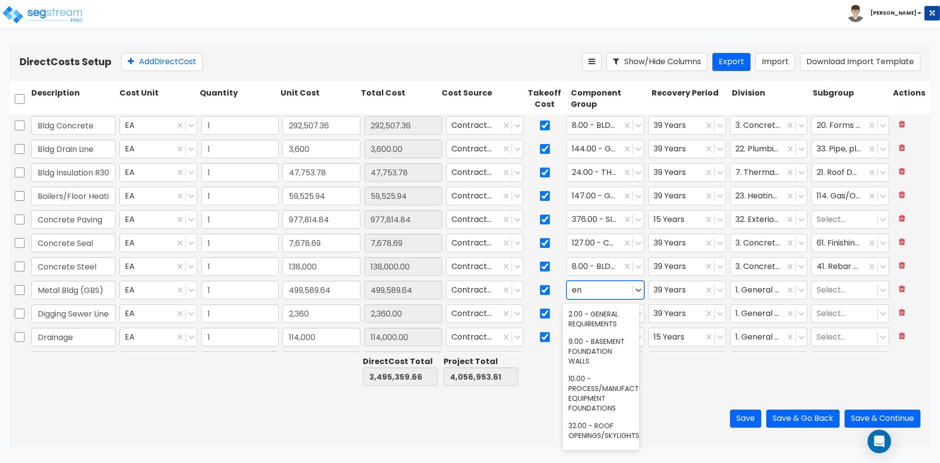
type input "e"
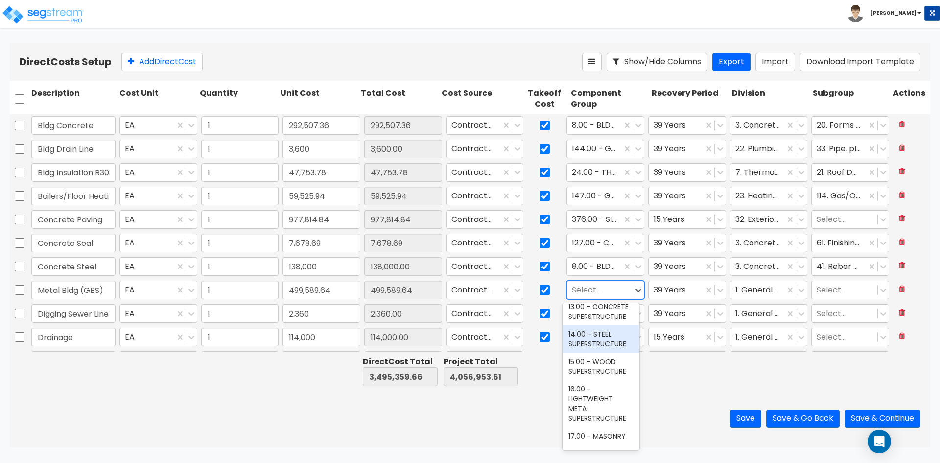
scroll to position [392, 0]
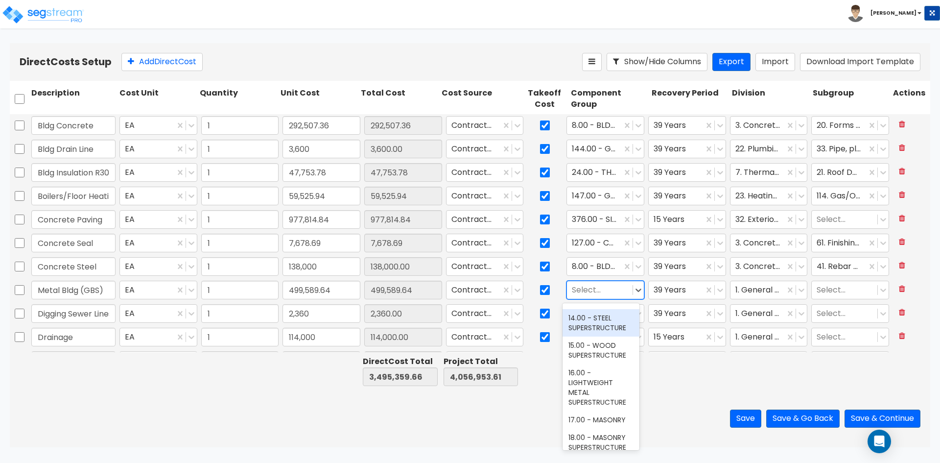
click at [604, 337] on div "14.00 - STEEL SUPERSTRUCTURE" at bounding box center [601, 322] width 77 height 27
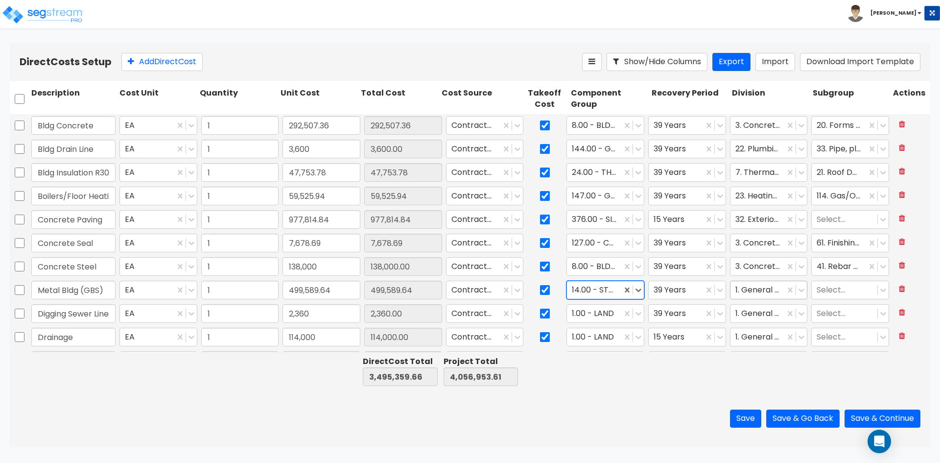
click at [749, 290] on div at bounding box center [758, 290] width 45 height 13
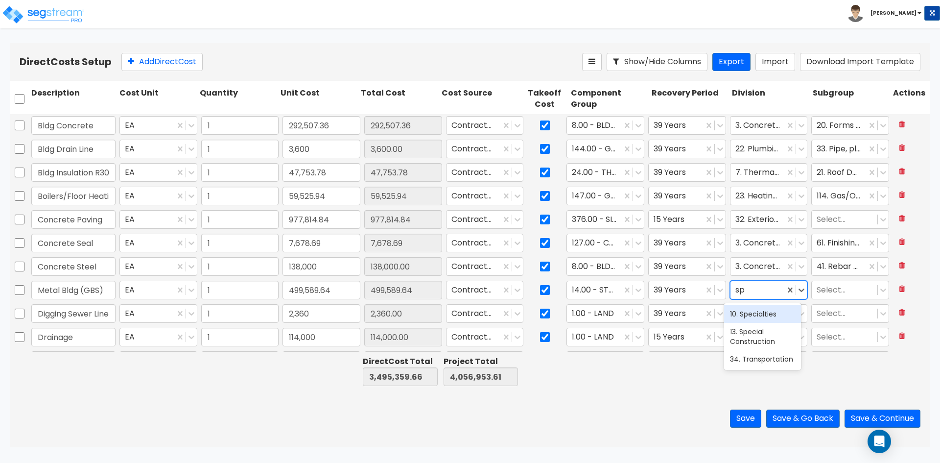
type input "spe"
click at [753, 341] on div "13. Special Construction" at bounding box center [762, 336] width 77 height 27
click at [828, 288] on div at bounding box center [845, 290] width 56 height 13
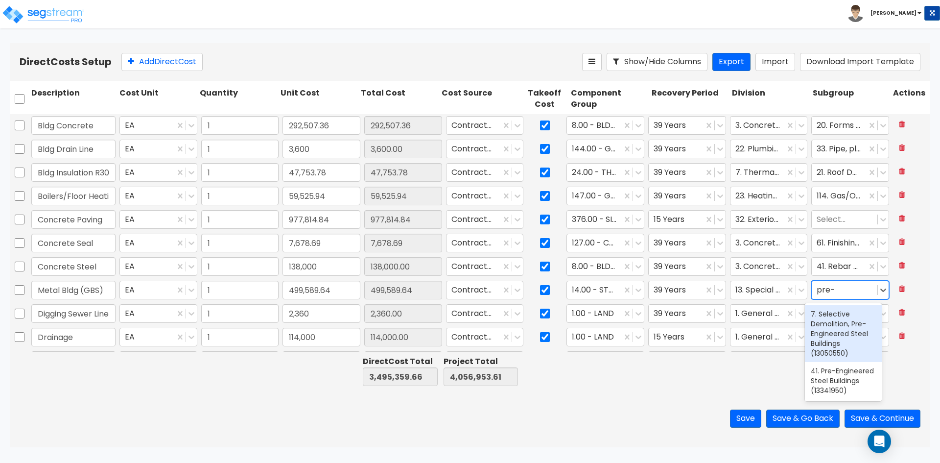
type input "pre-e"
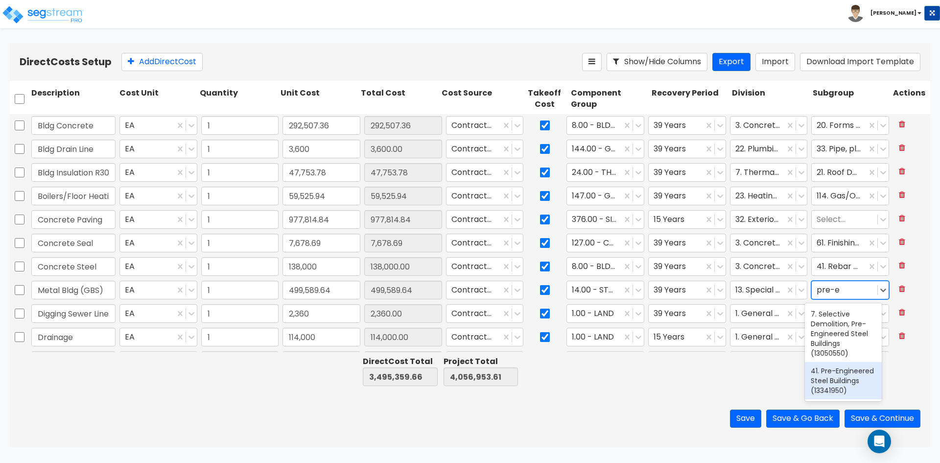
click at [854, 373] on div "41. Pre-Engineered Steel Buildings (13341950)" at bounding box center [843, 380] width 77 height 37
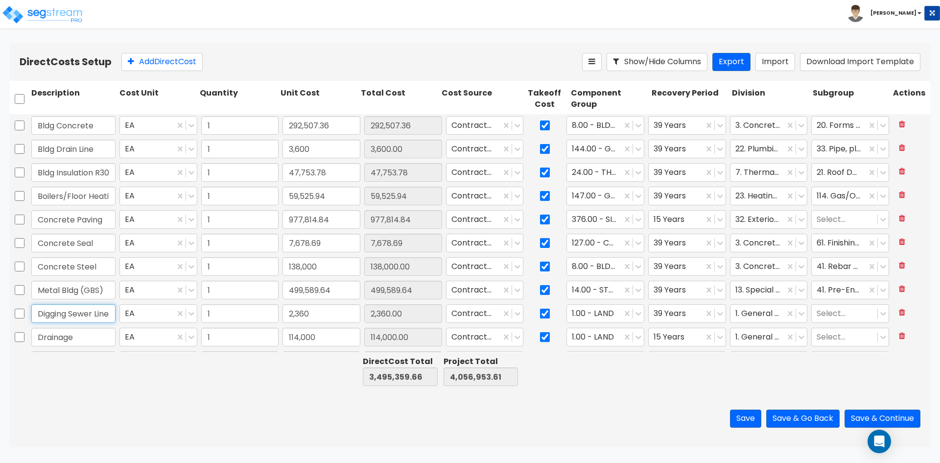
click at [64, 316] on input "Digging Sewer Lines" at bounding box center [73, 313] width 84 height 19
click at [576, 317] on div at bounding box center [594, 313] width 45 height 13
type input "general pl"
click at [747, 312] on div at bounding box center [758, 313] width 45 height 13
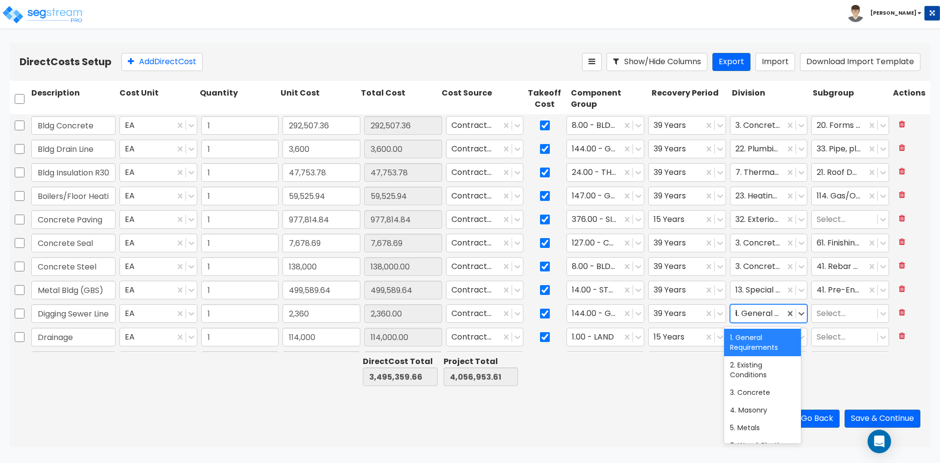
type input "uti"
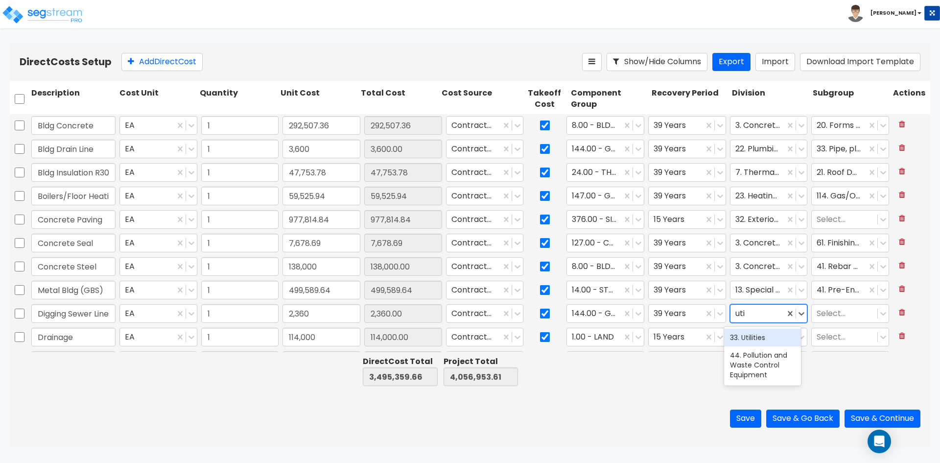
click at [769, 336] on div "33. Utilities" at bounding box center [762, 338] width 77 height 18
click at [826, 319] on div at bounding box center [845, 313] width 56 height 13
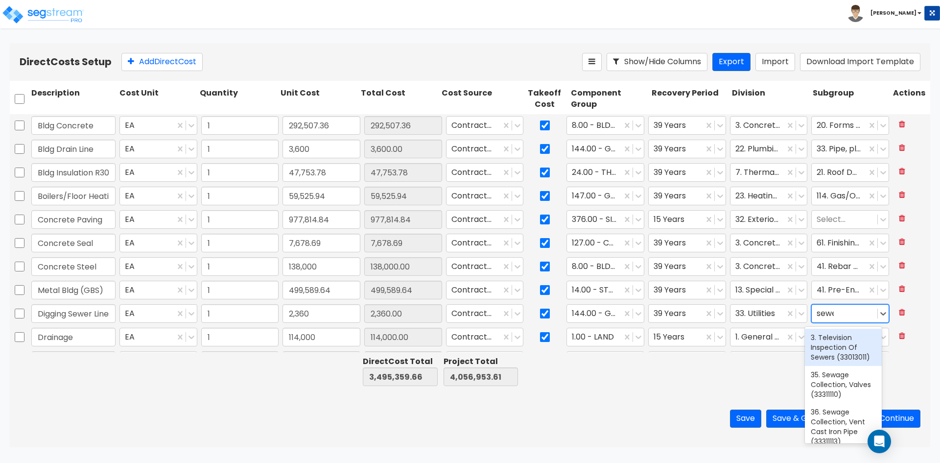
type input "sewer"
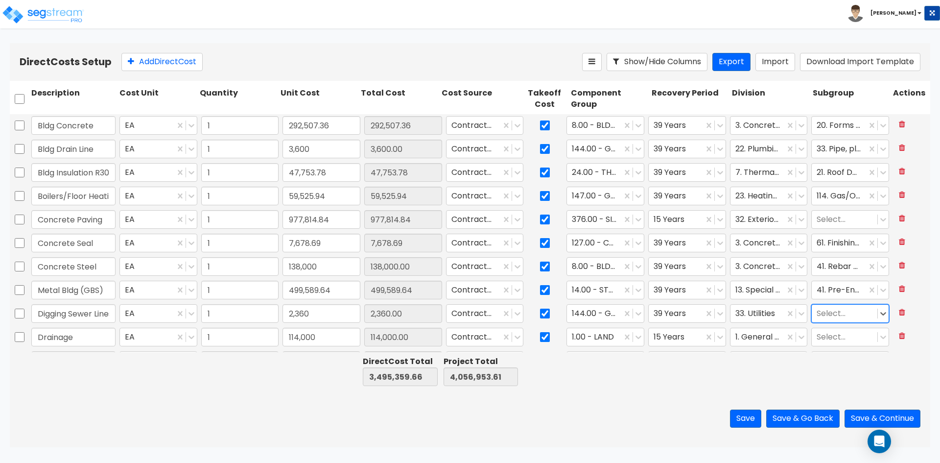
click at [855, 313] on div at bounding box center [845, 313] width 56 height 13
type input "wast"
click at [855, 313] on div at bounding box center [845, 313] width 56 height 13
click at [785, 319] on div at bounding box center [796, 314] width 22 height 18
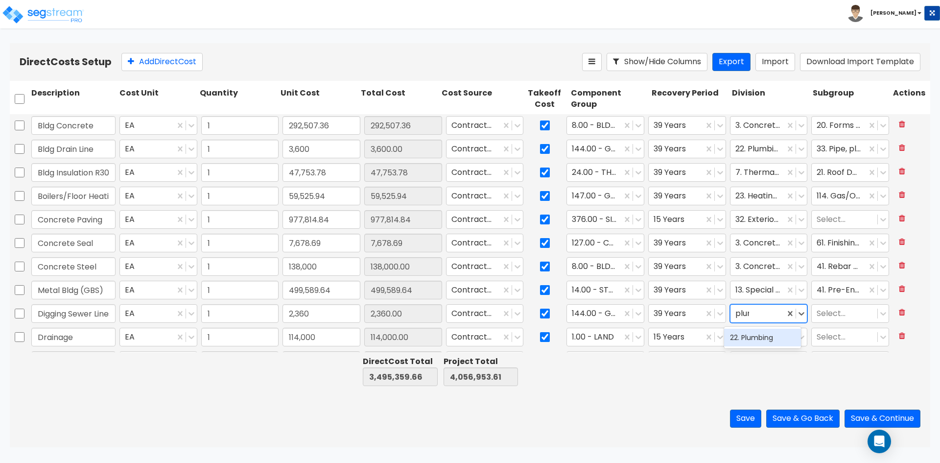
type input "plumb"
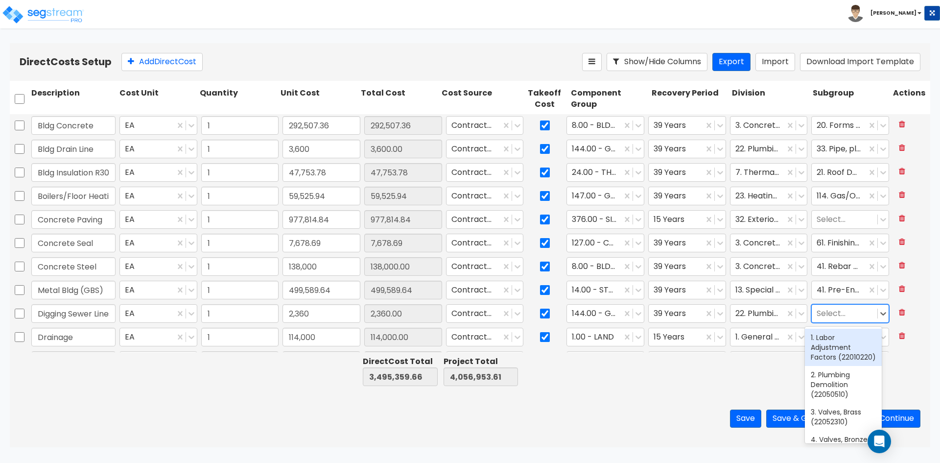
click at [842, 317] on div at bounding box center [845, 313] width 56 height 13
type input "s"
type input "w"
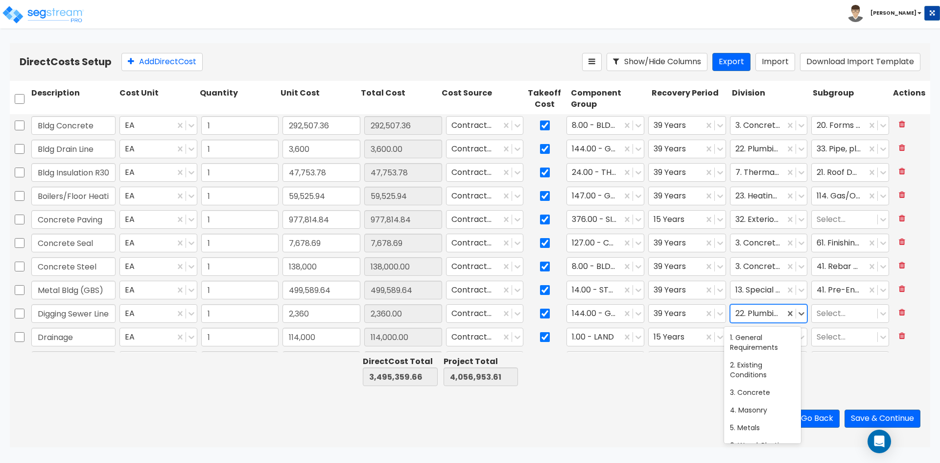
click at [772, 316] on div at bounding box center [758, 313] width 45 height 13
click at [767, 399] on div "46. Water and Wastewater Equipment" at bounding box center [762, 395] width 77 height 37
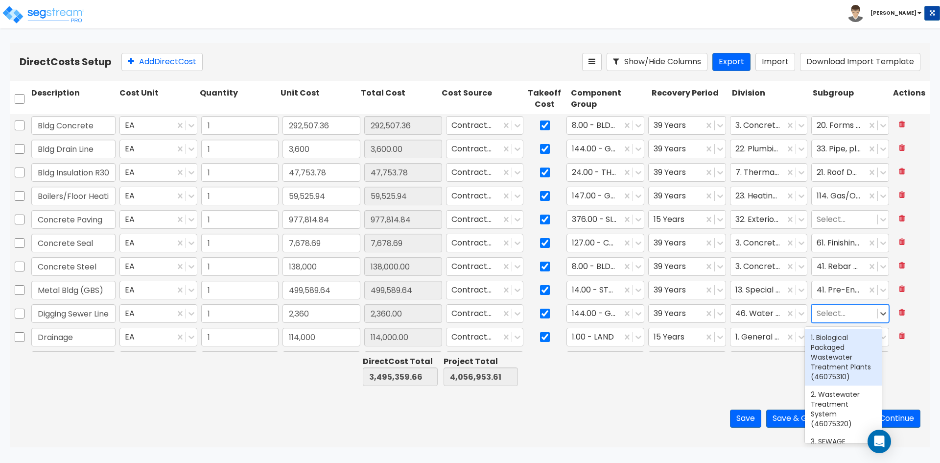
click at [831, 318] on div at bounding box center [845, 313] width 56 height 13
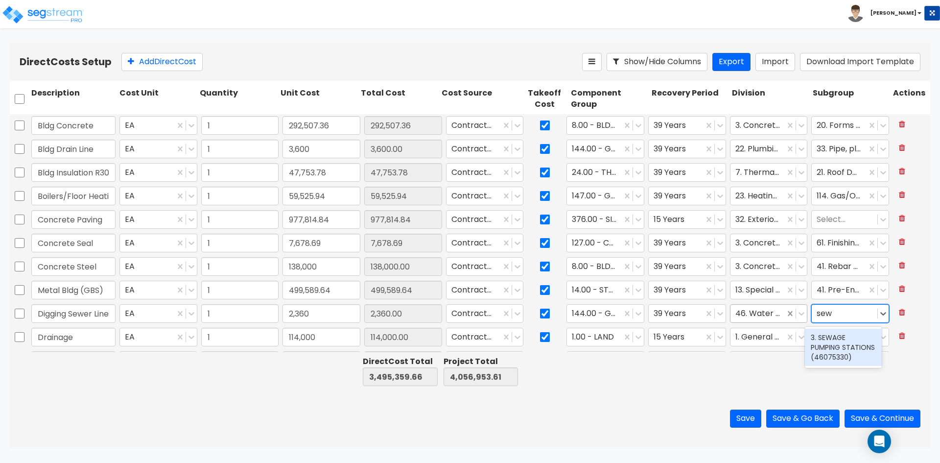
type input "sew"
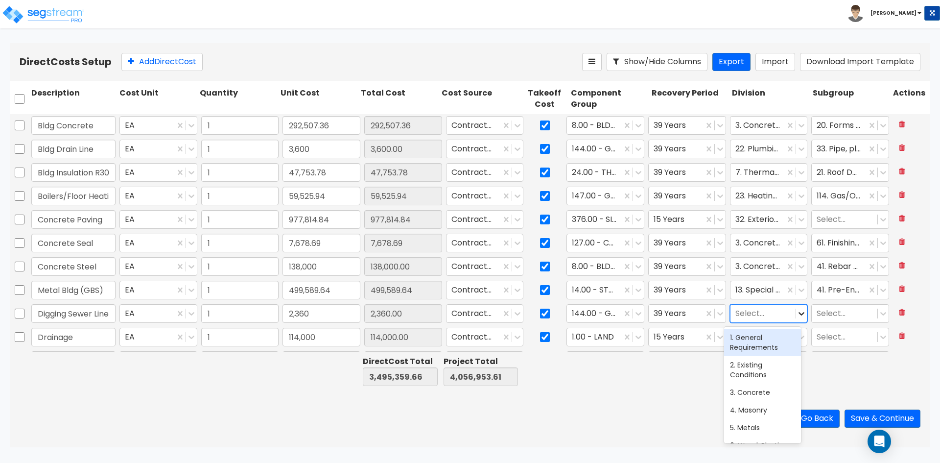
click at [797, 317] on icon at bounding box center [802, 314] width 10 height 10
click at [756, 355] on div "33. Utilities" at bounding box center [762, 347] width 77 height 18
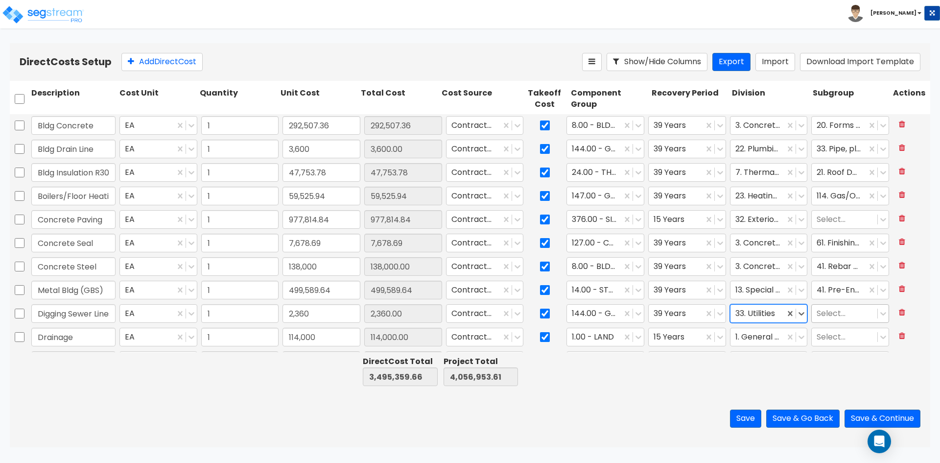
click at [841, 315] on div at bounding box center [845, 313] width 56 height 13
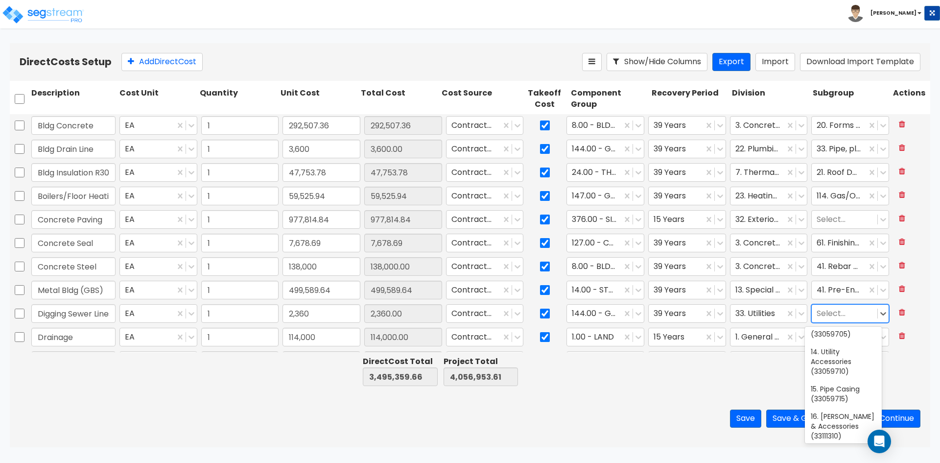
scroll to position [441, 0]
click at [846, 342] on div "13. Utility Connection (33059705)" at bounding box center [843, 323] width 77 height 37
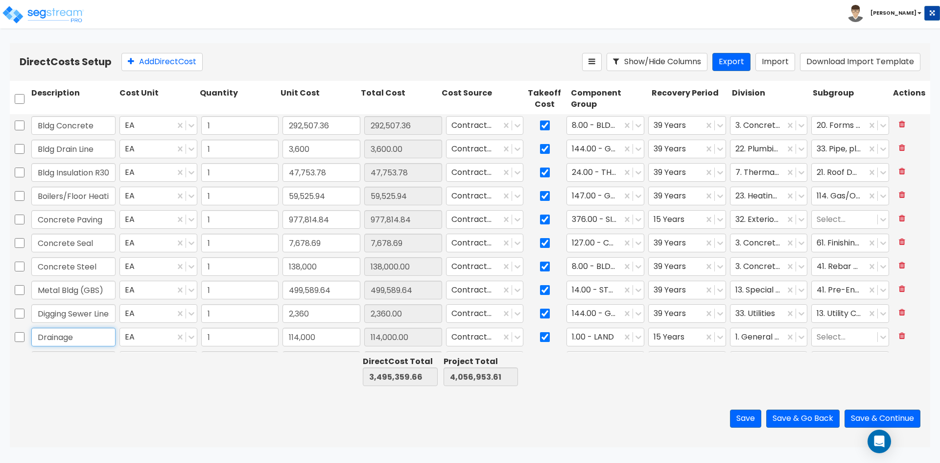
click at [92, 334] on input "Drainage" at bounding box center [73, 337] width 84 height 19
click at [611, 375] on div "446.00 - SITE STORM DRAINAGE" at bounding box center [601, 365] width 77 height 27
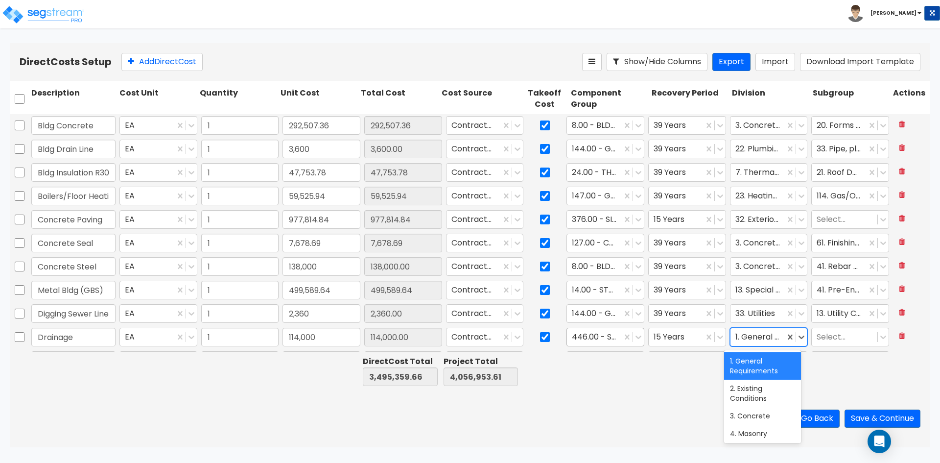
click at [752, 341] on div at bounding box center [758, 337] width 45 height 13
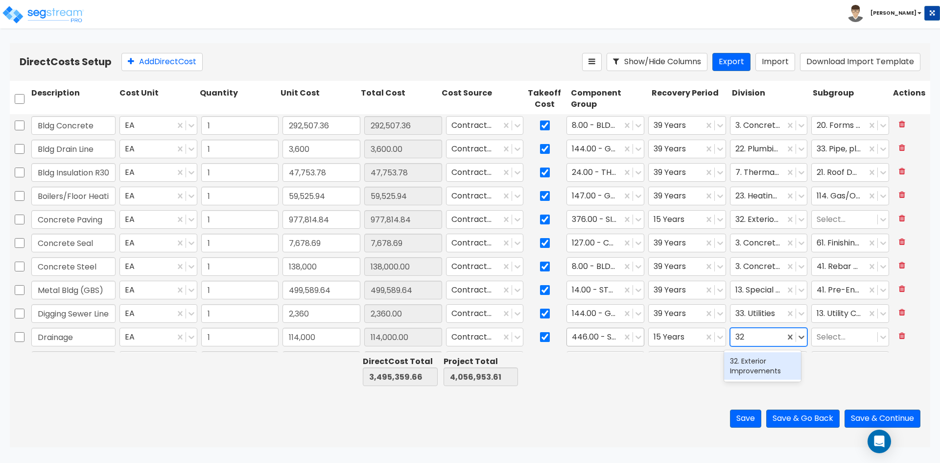
click at [744, 361] on div "32. Exterior Improvements" at bounding box center [762, 365] width 77 height 27
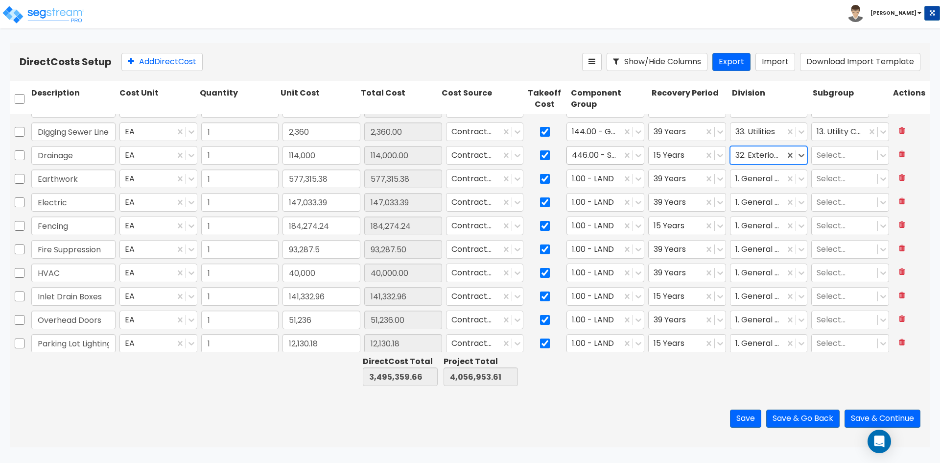
scroll to position [196, 0]
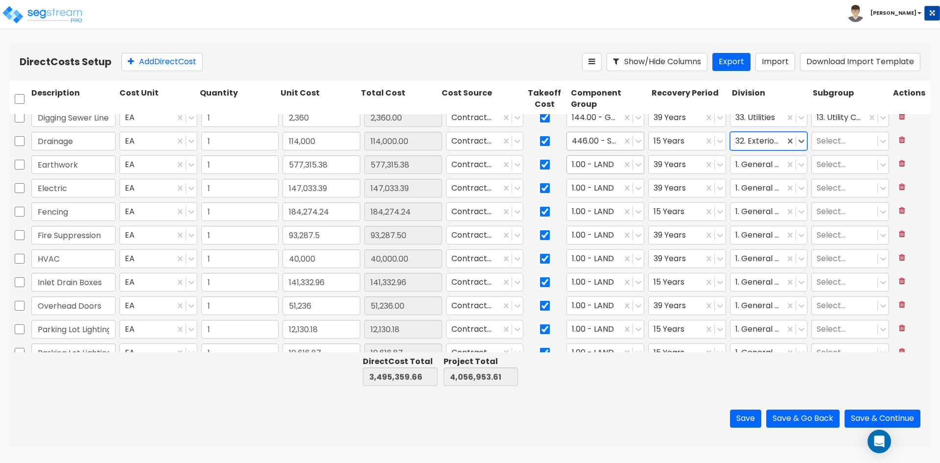
click at [591, 163] on div at bounding box center [594, 164] width 45 height 13
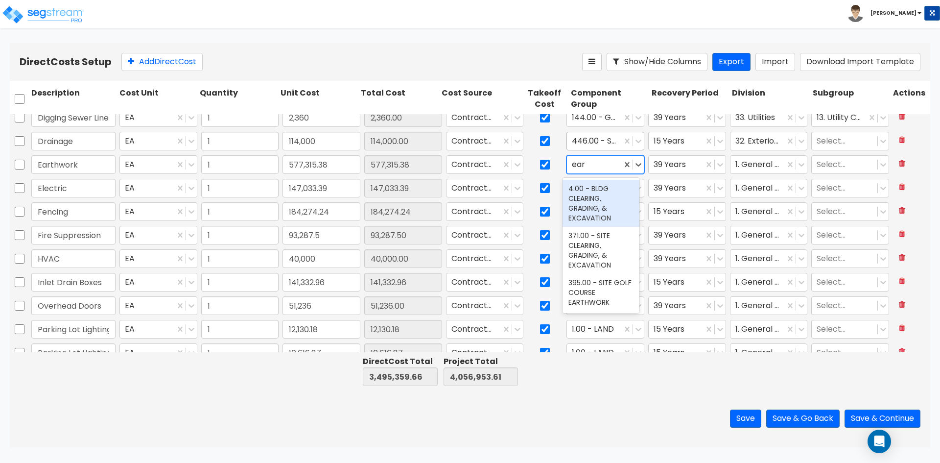
click at [606, 192] on div "4.00 - BLDG CLEARING, GRADING, & EXCAVATION" at bounding box center [601, 203] width 77 height 47
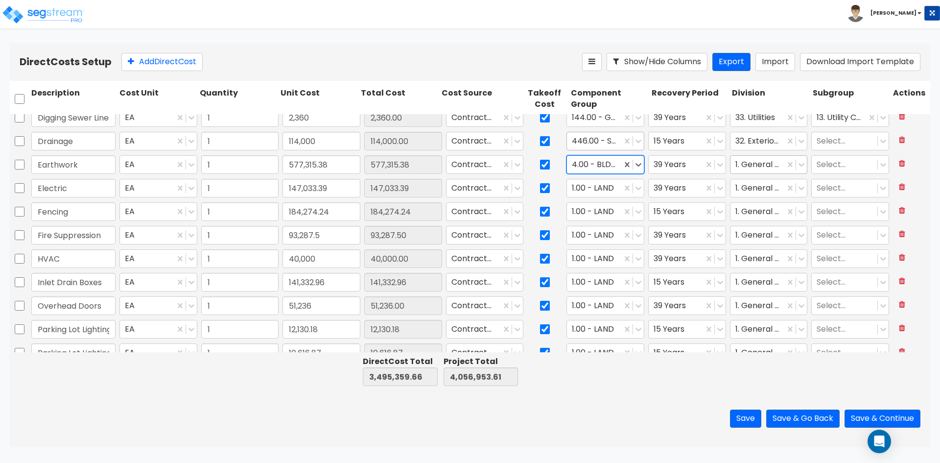
click at [752, 165] on div at bounding box center [758, 164] width 45 height 13
click at [758, 191] on div "31. Earthwork" at bounding box center [762, 189] width 77 height 18
click at [844, 163] on div at bounding box center [845, 164] width 56 height 13
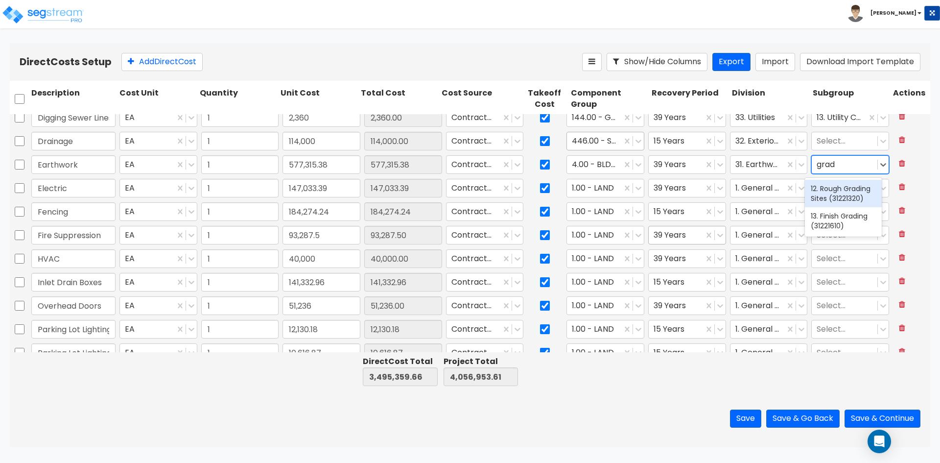
click at [834, 198] on div "12. Rough Grading Sites (31221320)" at bounding box center [843, 193] width 77 height 27
click at [97, 217] on input "Fencing" at bounding box center [73, 211] width 84 height 19
click at [588, 210] on div at bounding box center [594, 211] width 45 height 13
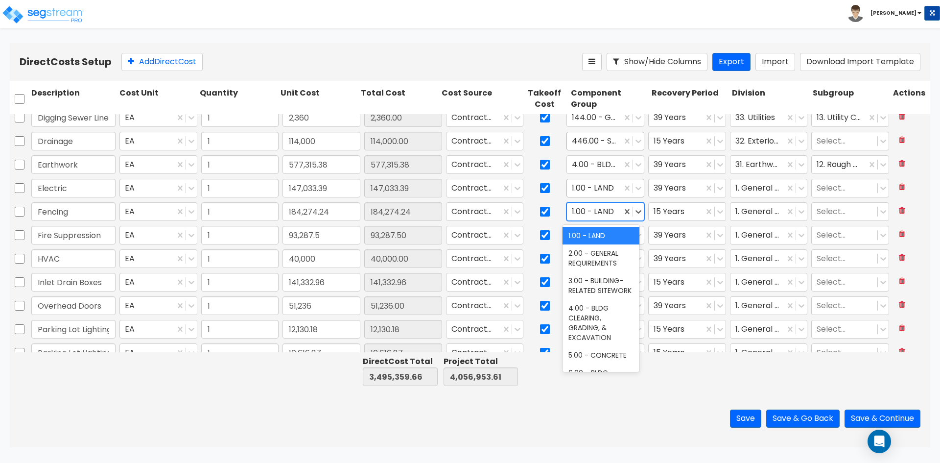
click at [597, 187] on div at bounding box center [594, 188] width 45 height 13
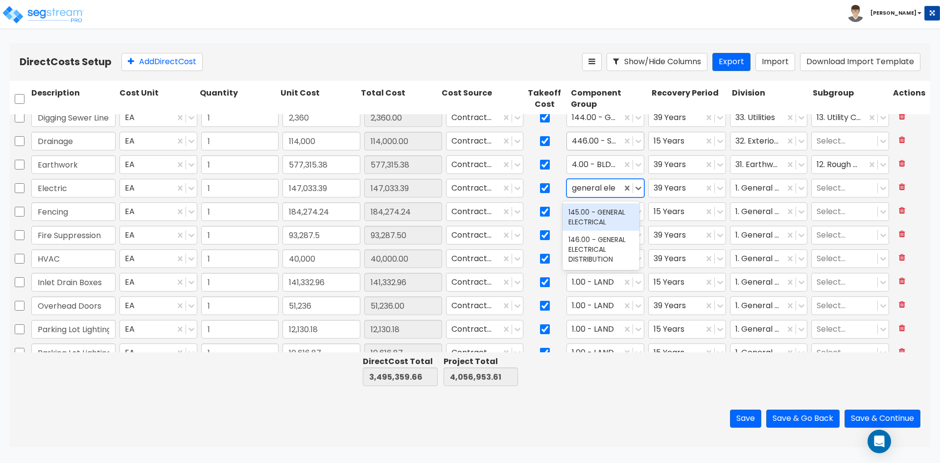
click at [610, 215] on div "145.00 - GENERAL ELECTRICAL" at bounding box center [601, 216] width 77 height 27
click at [754, 186] on div at bounding box center [758, 188] width 45 height 13
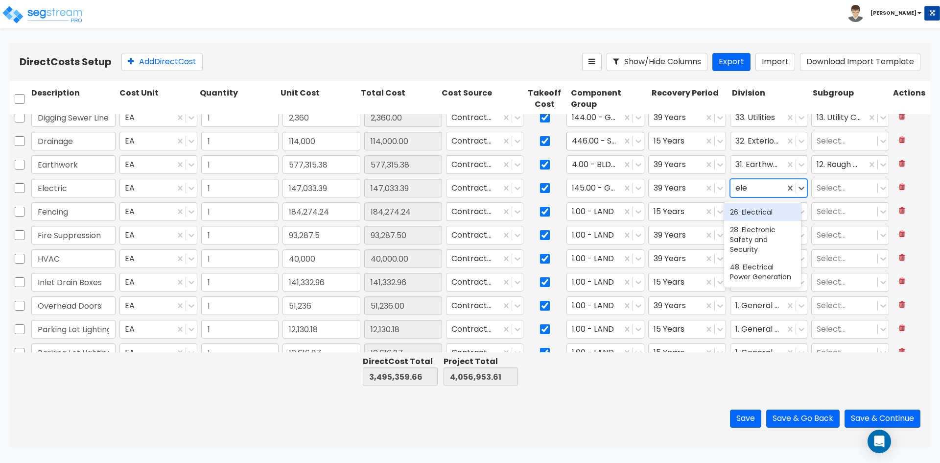
click at [754, 212] on div "26. Electrical" at bounding box center [762, 212] width 77 height 18
click at [819, 192] on div at bounding box center [845, 188] width 56 height 13
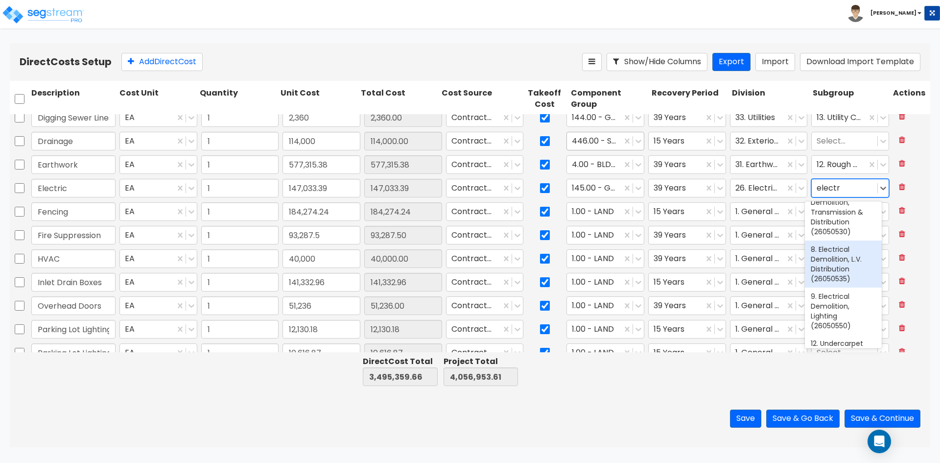
scroll to position [431, 0]
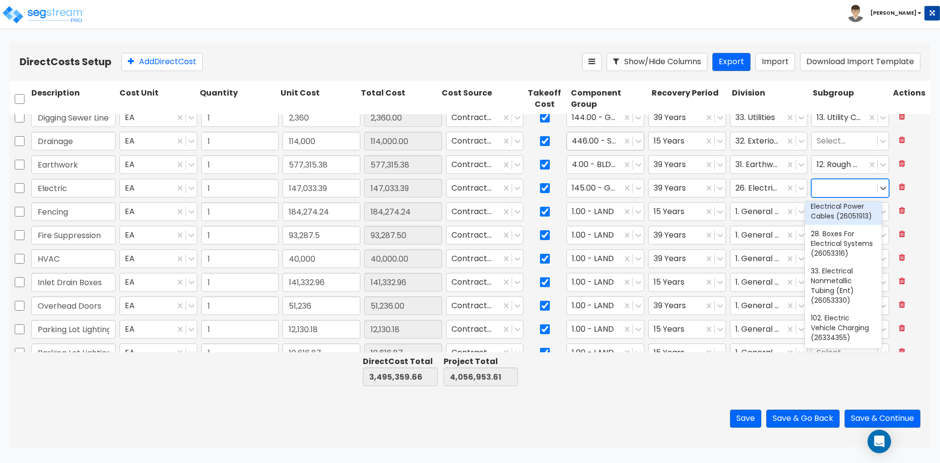
click at [843, 191] on div at bounding box center [845, 188] width 56 height 13
click at [834, 213] on div "20. Wire (26051990)" at bounding box center [843, 216] width 77 height 27
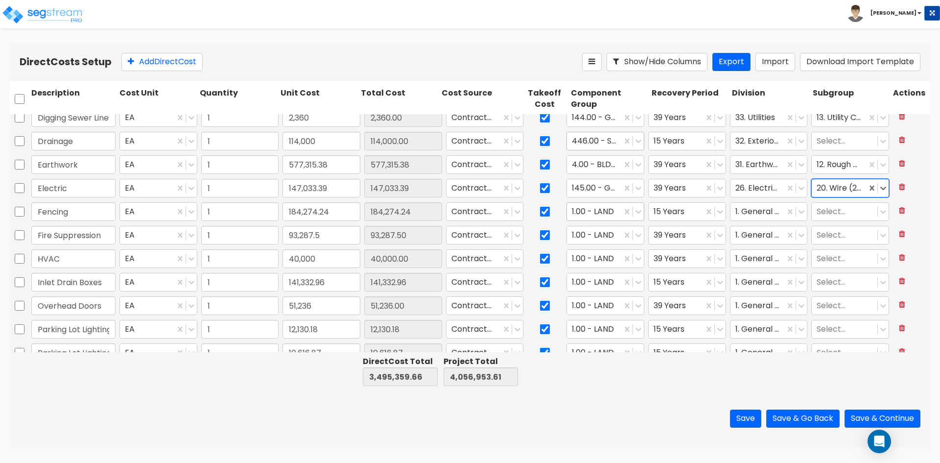
click at [602, 209] on div at bounding box center [594, 211] width 45 height 13
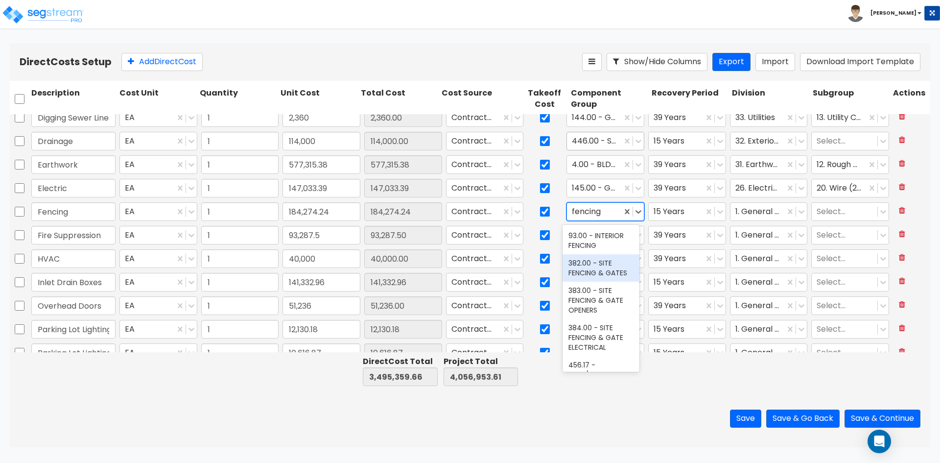
click at [586, 282] on div "382.00 - SITE FENCING & GATES" at bounding box center [601, 267] width 77 height 27
click at [755, 211] on div at bounding box center [758, 211] width 45 height 13
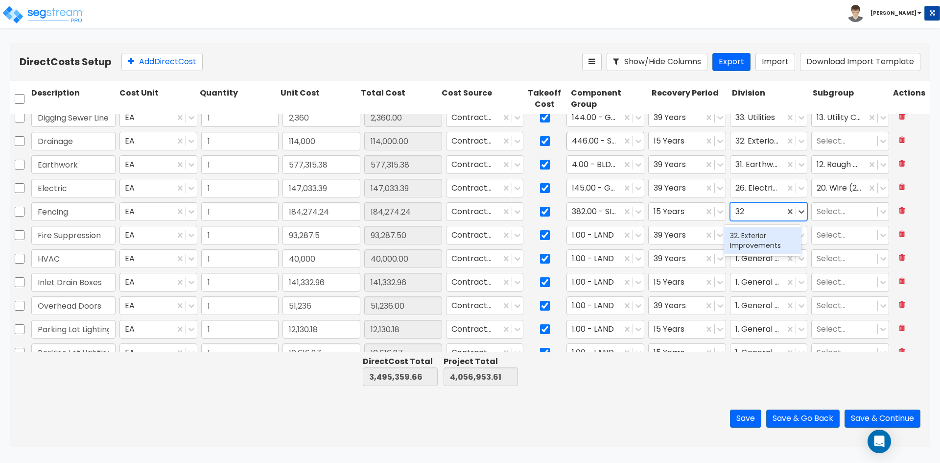
click at [775, 239] on div "32. Exterior Improvements" at bounding box center [762, 240] width 77 height 27
click at [605, 236] on div at bounding box center [594, 235] width 45 height 13
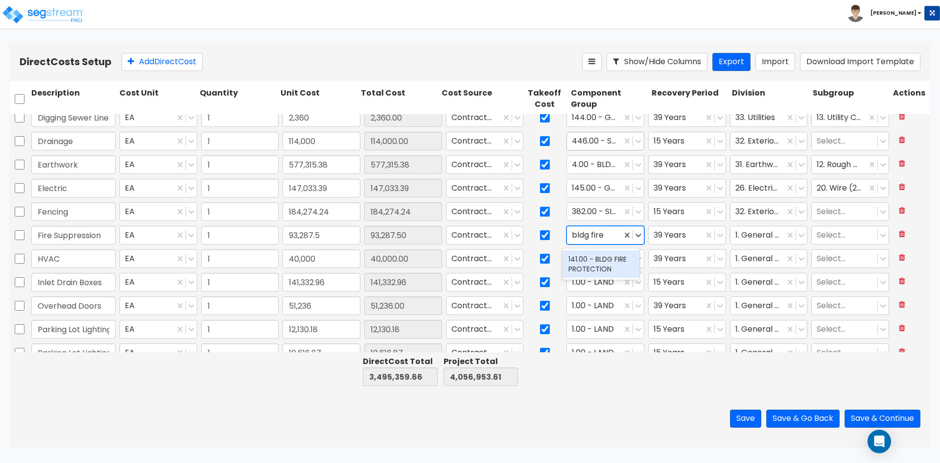
click at [579, 264] on div "141.00 - BLDG FIRE PROTECTION" at bounding box center [601, 263] width 77 height 27
click at [778, 235] on div "1. General Requirements" at bounding box center [758, 235] width 55 height 17
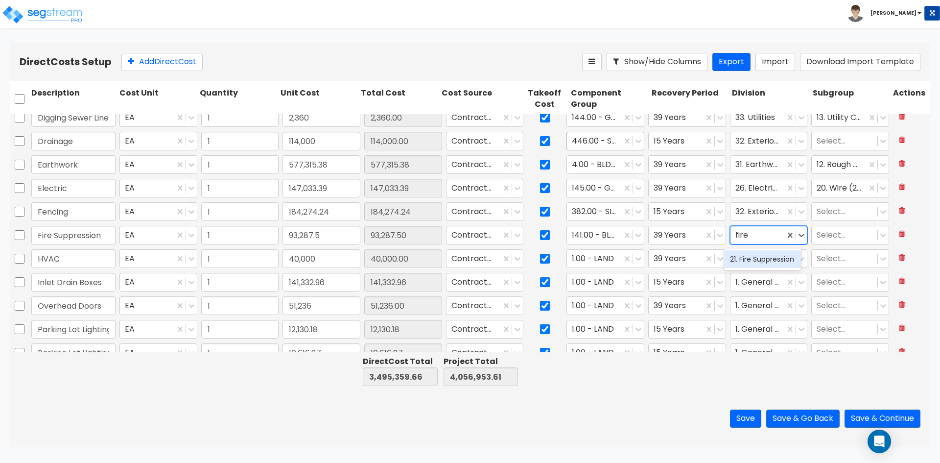
click at [761, 264] on div "21. Fire Suppression" at bounding box center [762, 259] width 77 height 18
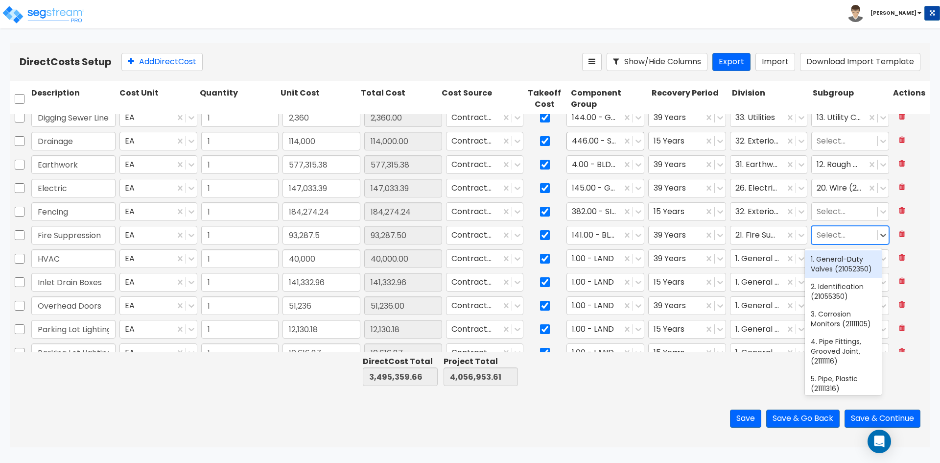
click at [820, 233] on div at bounding box center [845, 235] width 56 height 13
click at [851, 259] on div "13. Wet-Pipe Sprinkler System Components (21131350)" at bounding box center [843, 273] width 77 height 47
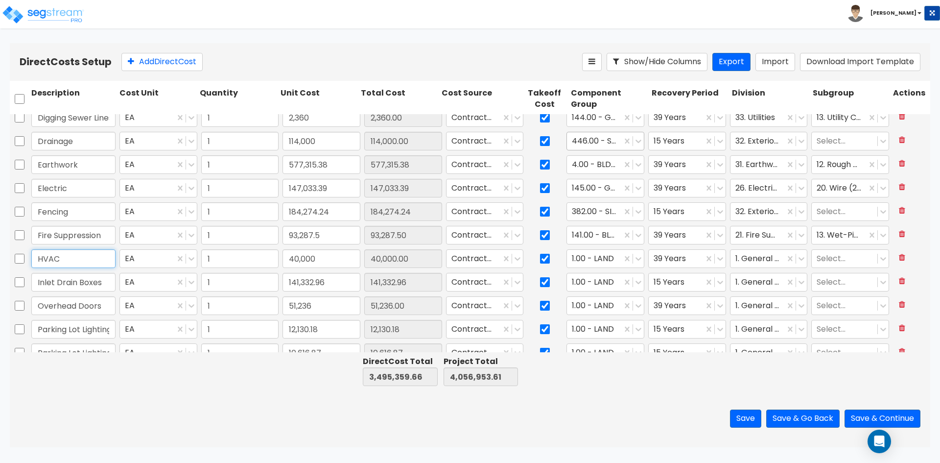
click at [86, 265] on input "HVAC" at bounding box center [73, 258] width 84 height 19
click at [359, 265] on div "40,000" at bounding box center [322, 258] width 82 height 23
click at [597, 261] on div at bounding box center [594, 258] width 45 height 13
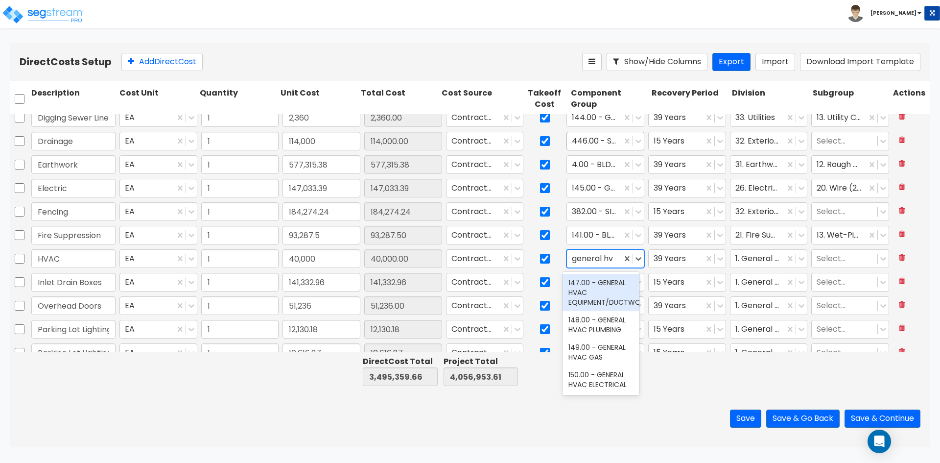
click at [579, 294] on div "147.00 - GENERAL HVAC EQUIPMENT/DUCTWORK" at bounding box center [601, 292] width 77 height 37
click at [754, 259] on div at bounding box center [758, 258] width 45 height 13
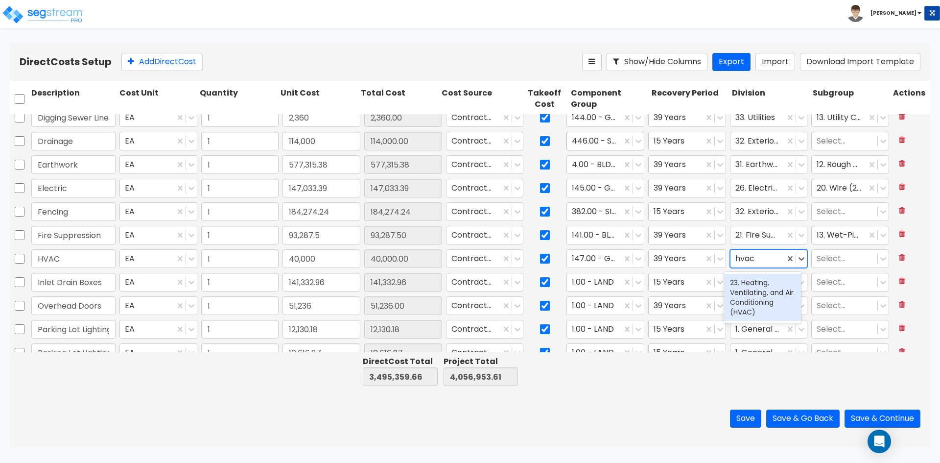
click at [755, 292] on div "23. Heating, Ventilating, and Air Conditioning (HVAC)" at bounding box center [762, 297] width 77 height 47
click at [835, 255] on div at bounding box center [845, 258] width 56 height 13
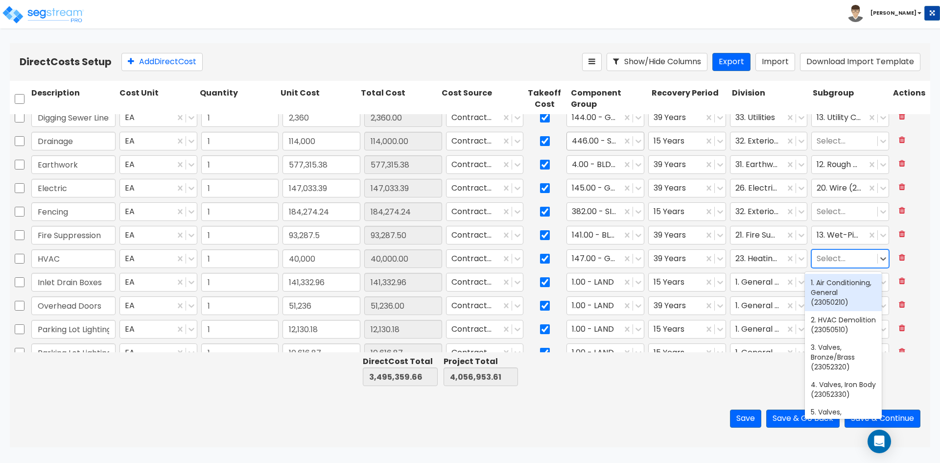
click at [839, 297] on div "1. Air Conditioning, General (23050210)" at bounding box center [843, 292] width 77 height 37
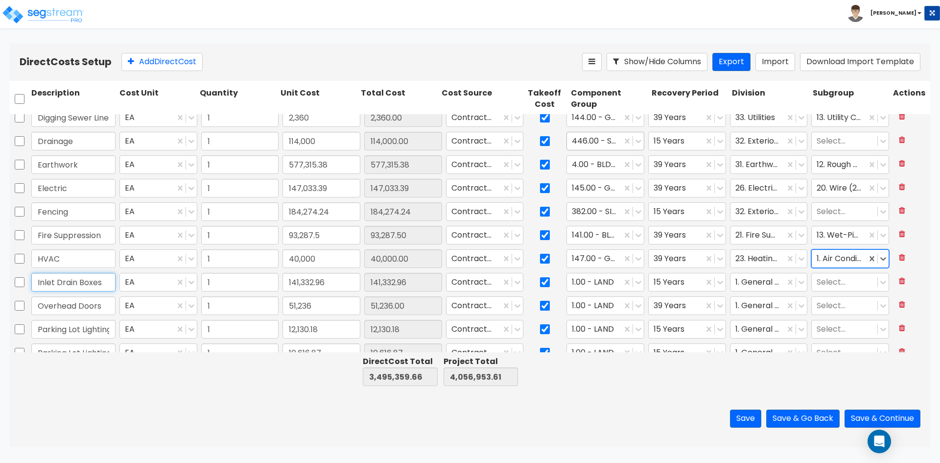
click at [91, 279] on input "Inlet Drain Boxes" at bounding box center [73, 282] width 84 height 19
click at [580, 282] on div at bounding box center [594, 282] width 45 height 13
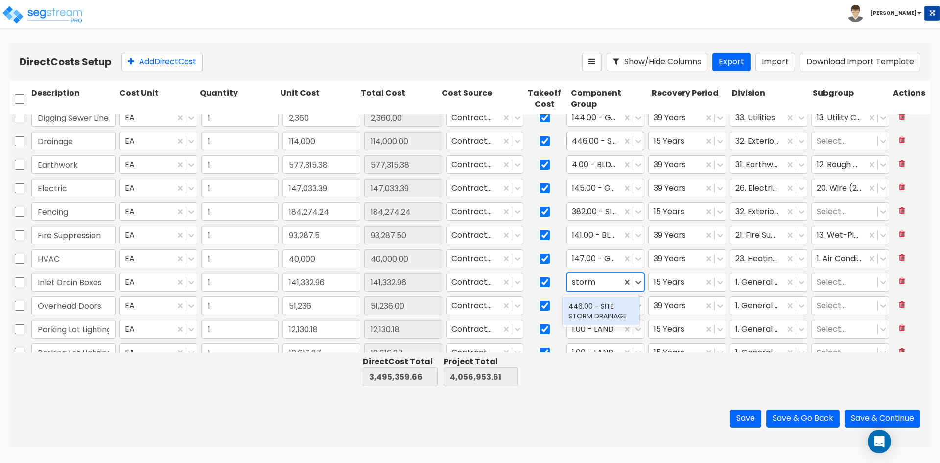
click at [587, 311] on div "446.00 - SITE STORM DRAINAGE" at bounding box center [601, 310] width 77 height 27
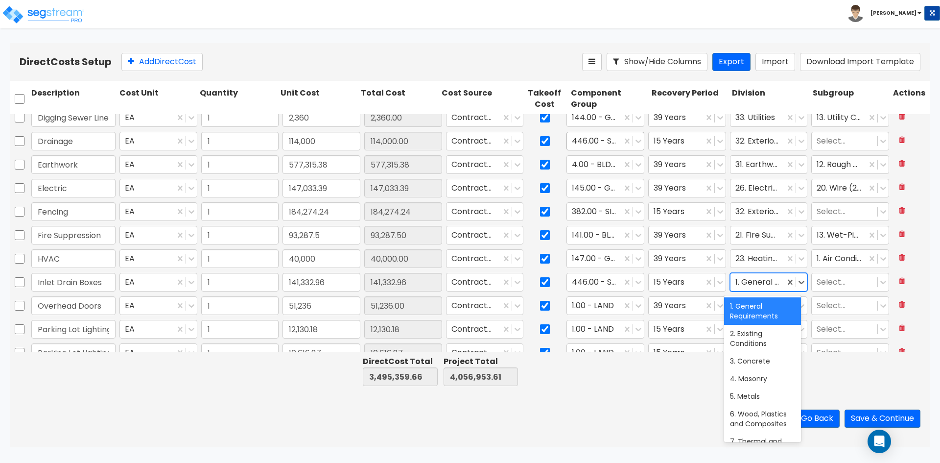
click at [750, 282] on div at bounding box center [758, 282] width 45 height 13
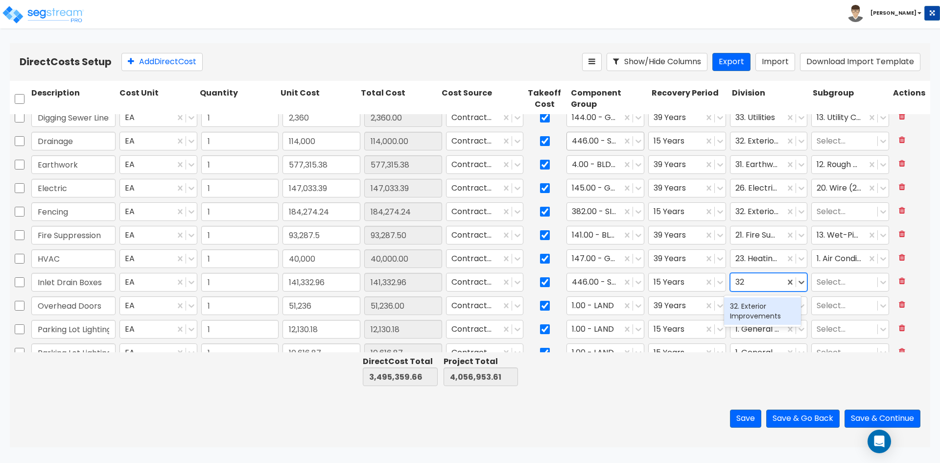
click at [777, 308] on div "32. Exterior Improvements" at bounding box center [762, 310] width 77 height 27
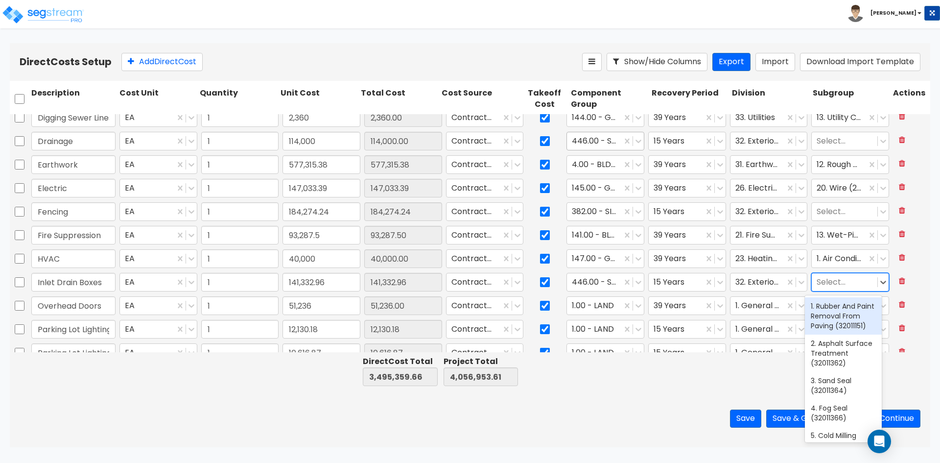
click at [851, 280] on div at bounding box center [845, 282] width 56 height 13
click at [685, 384] on div at bounding box center [690, 371] width 80 height 34
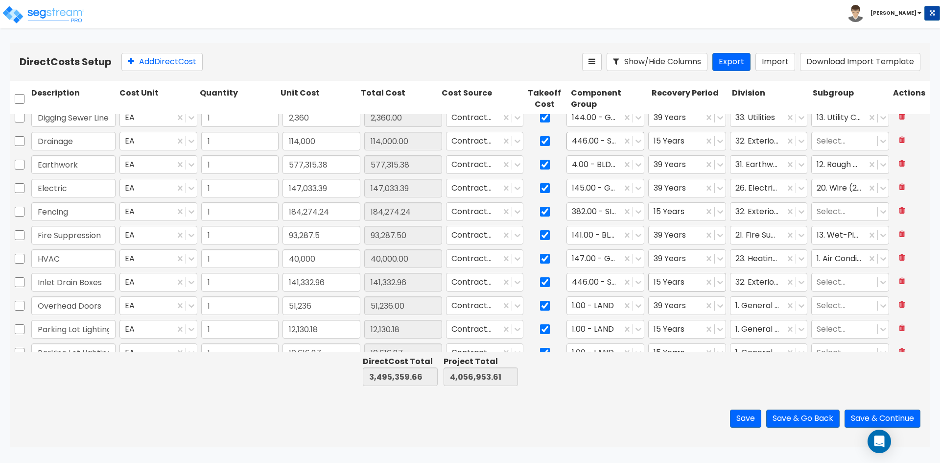
scroll to position [245, 0]
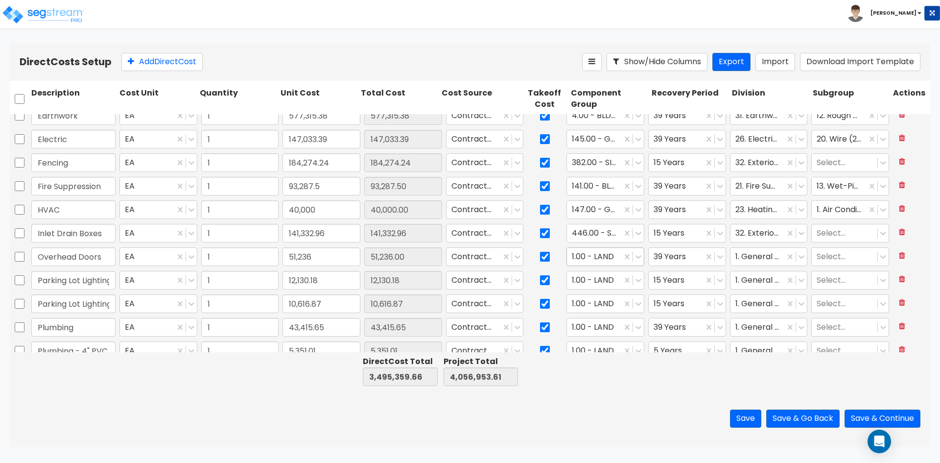
click at [582, 257] on div at bounding box center [594, 256] width 45 height 13
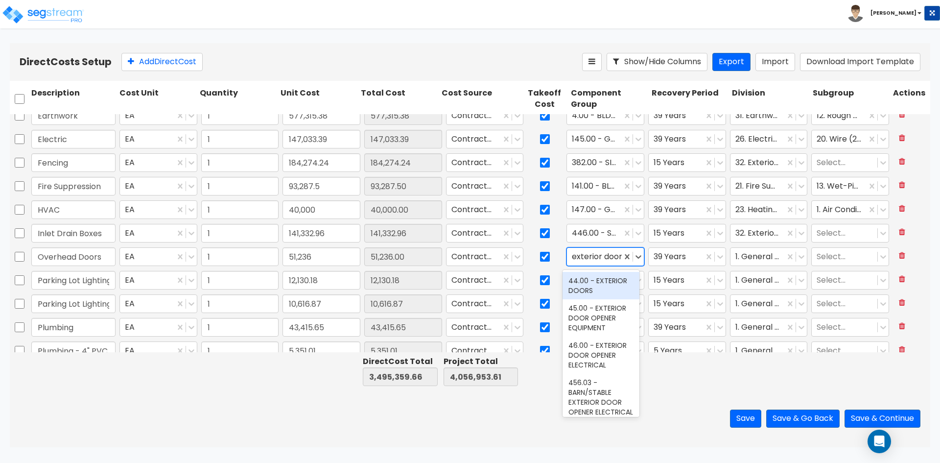
scroll to position [0, 0]
click at [593, 284] on div "44.00 - EXTERIOR DOORS" at bounding box center [601, 285] width 77 height 27
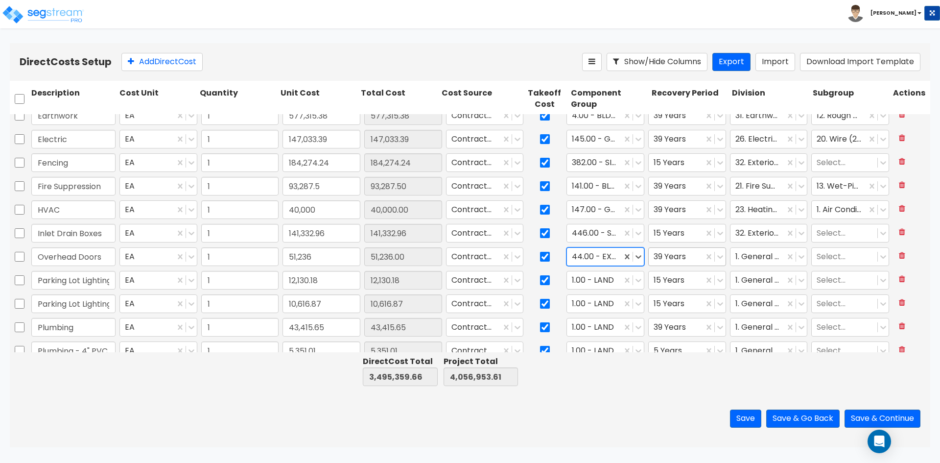
scroll to position [0, 0]
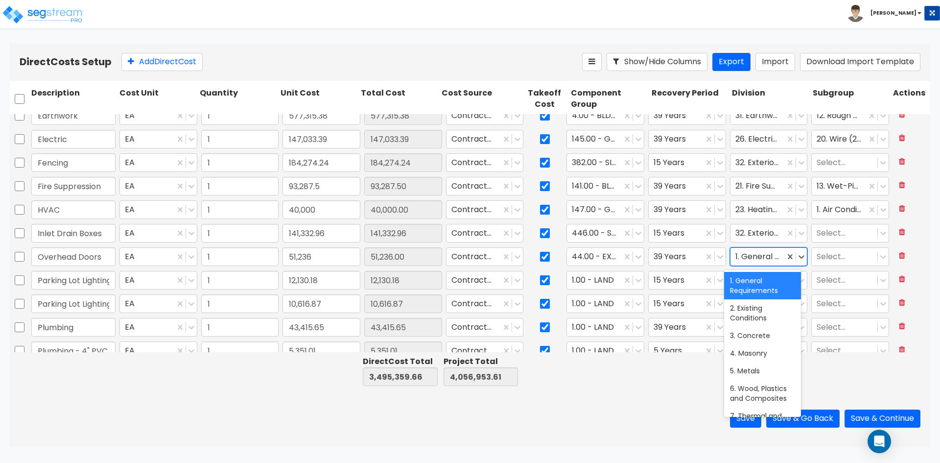
click at [771, 254] on div at bounding box center [758, 256] width 45 height 13
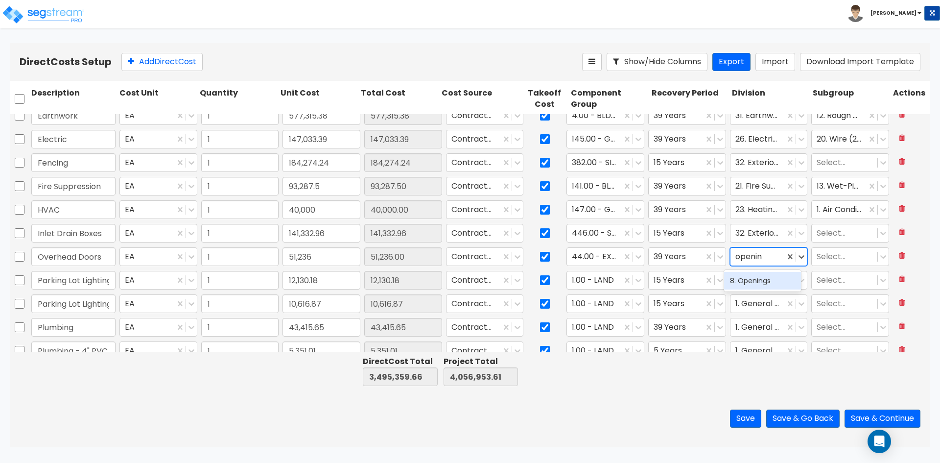
click at [774, 282] on div "8. Openings" at bounding box center [762, 281] width 77 height 18
click at [836, 258] on div at bounding box center [845, 256] width 56 height 13
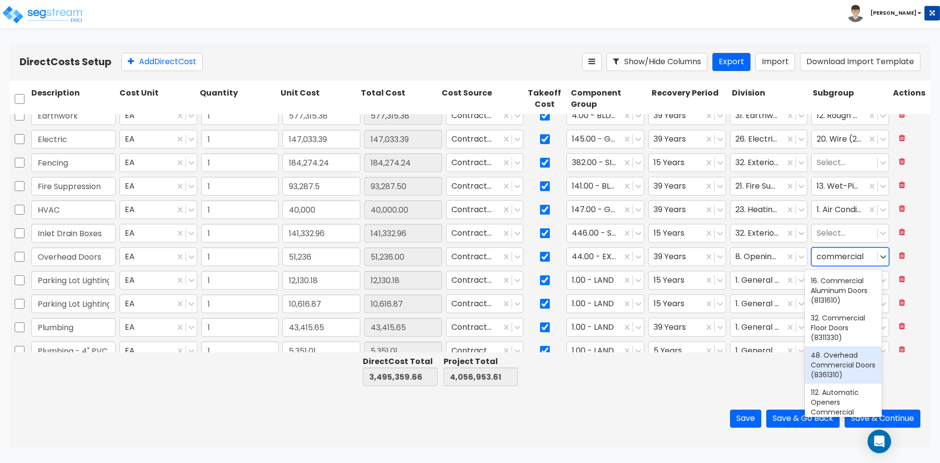
click at [843, 361] on div "48. Overhead Commercial Doors (8361310)" at bounding box center [843, 364] width 77 height 37
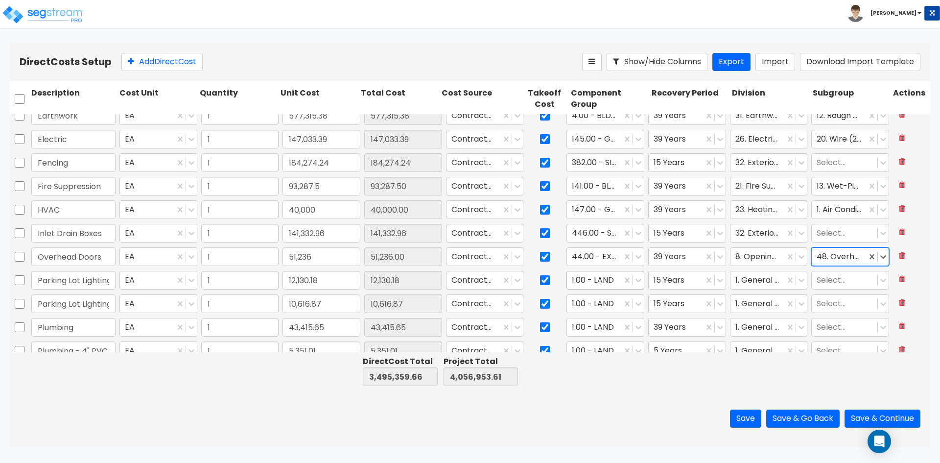
click at [603, 279] on div at bounding box center [594, 280] width 45 height 13
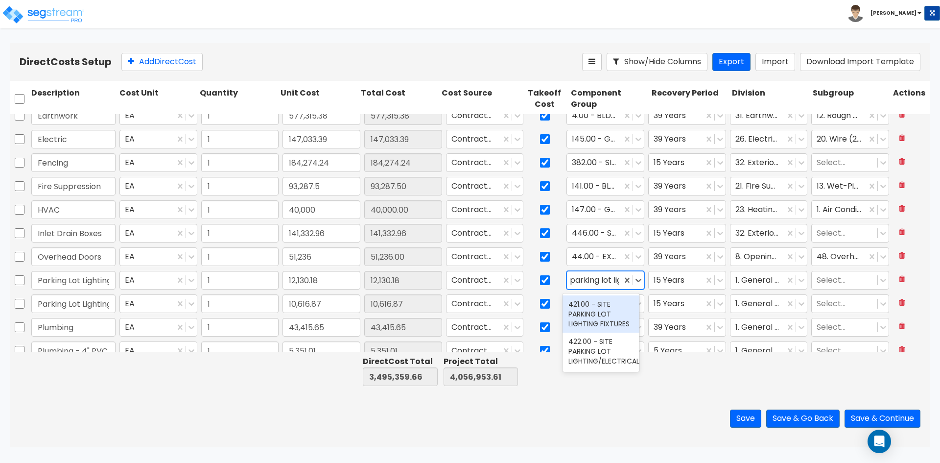
scroll to position [0, 4]
click at [601, 327] on div "421.00 - SITE PARKING LOT LIGHTING FIXTURES" at bounding box center [601, 313] width 77 height 37
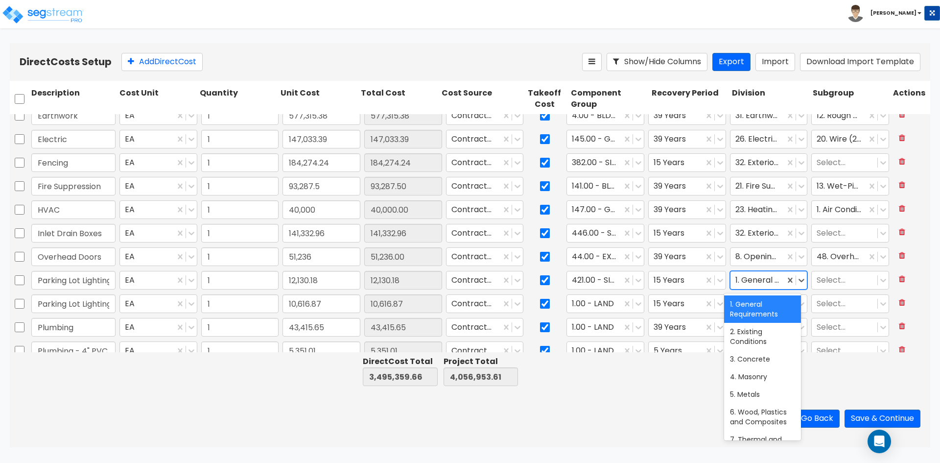
click at [758, 276] on div at bounding box center [758, 280] width 45 height 13
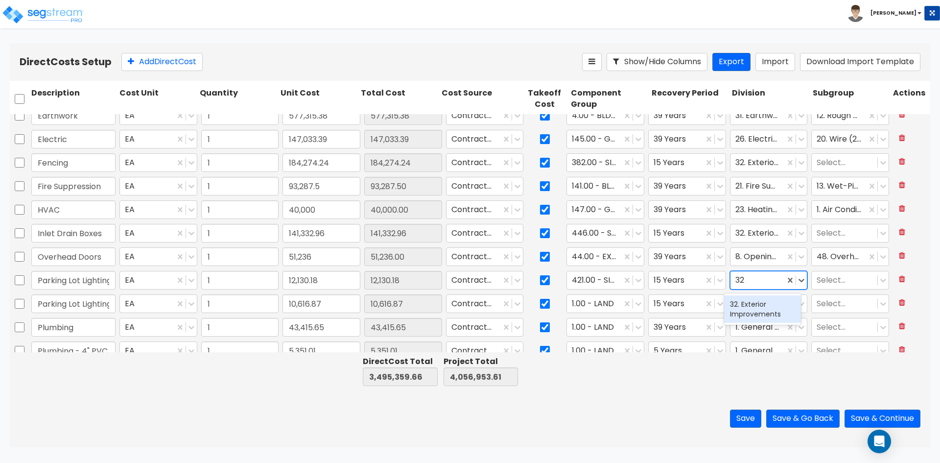
click at [753, 304] on div "32. Exterior Improvements" at bounding box center [762, 308] width 77 height 27
click at [600, 306] on div at bounding box center [594, 303] width 45 height 13
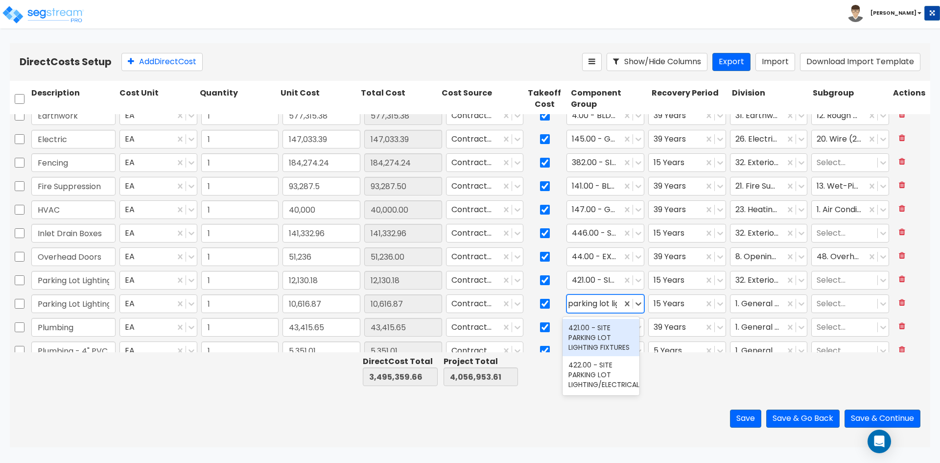
scroll to position [0, 9]
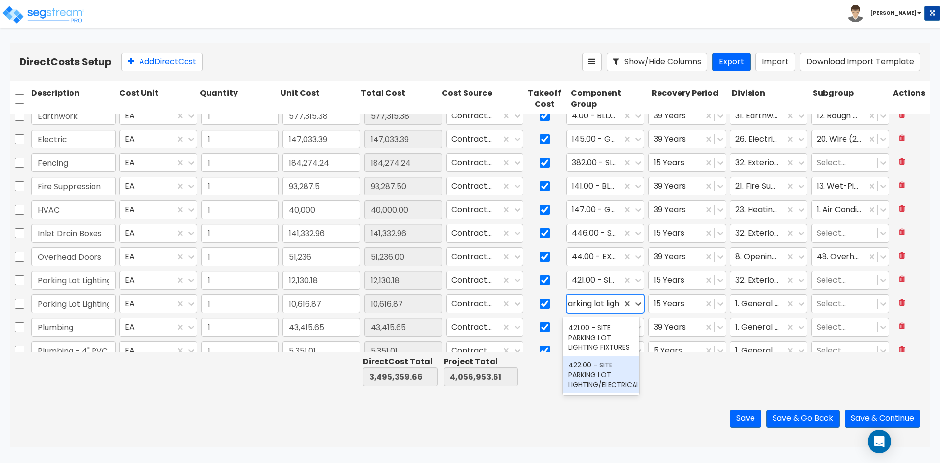
click at [601, 386] on div "422.00 - SITE PARKING LOT LIGHTING/ELECTRICAL" at bounding box center [601, 374] width 77 height 37
click at [741, 304] on div at bounding box center [758, 303] width 45 height 13
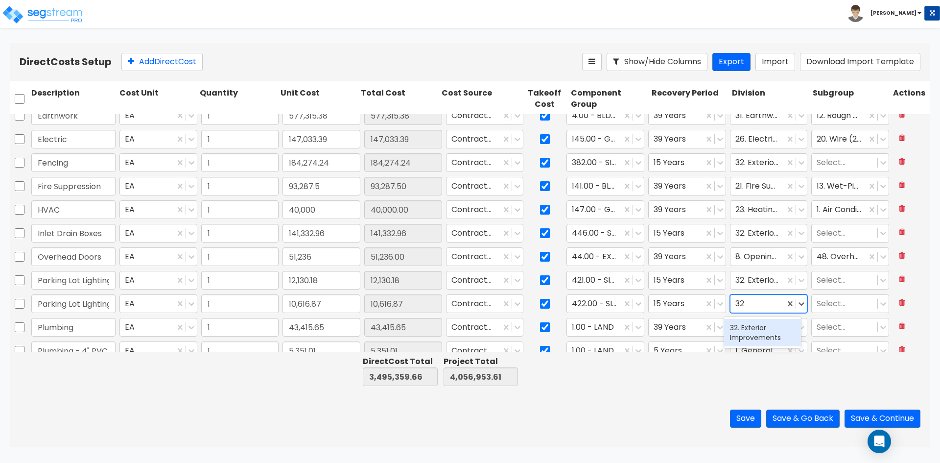
click at [746, 329] on div "32. Exterior Improvements" at bounding box center [762, 332] width 77 height 27
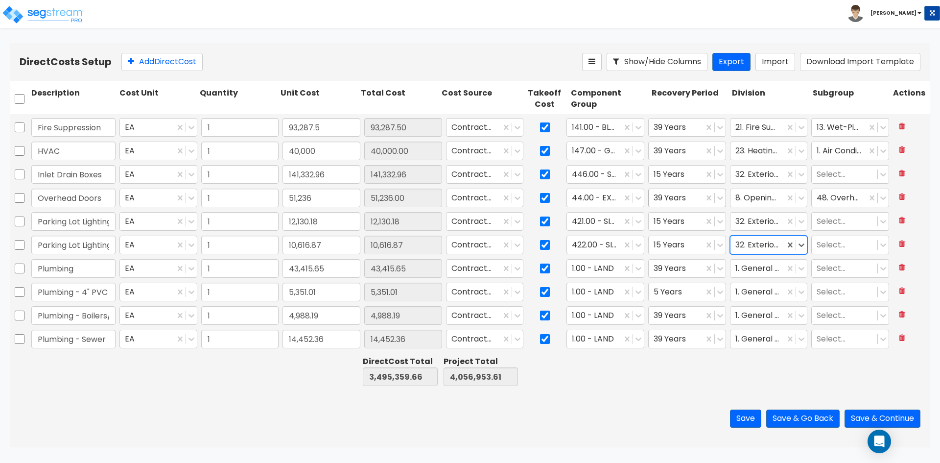
scroll to position [350, 0]
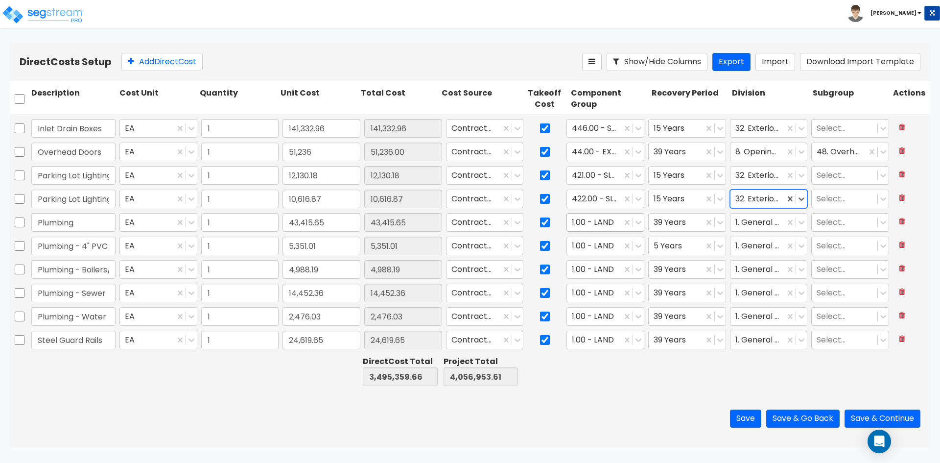
click at [586, 223] on div at bounding box center [594, 222] width 45 height 13
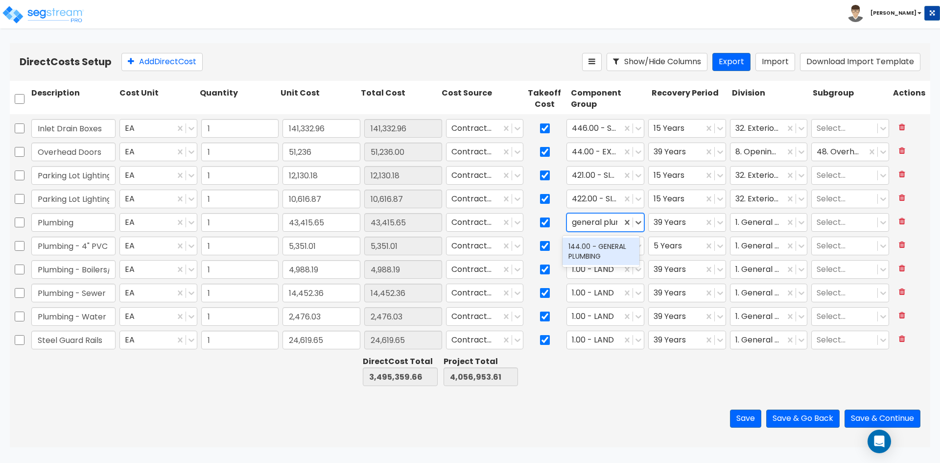
scroll to position [0, 9]
click at [599, 249] on div "144.00 - GENERAL PLUMBING" at bounding box center [601, 251] width 77 height 27
click at [758, 228] on div at bounding box center [758, 222] width 45 height 13
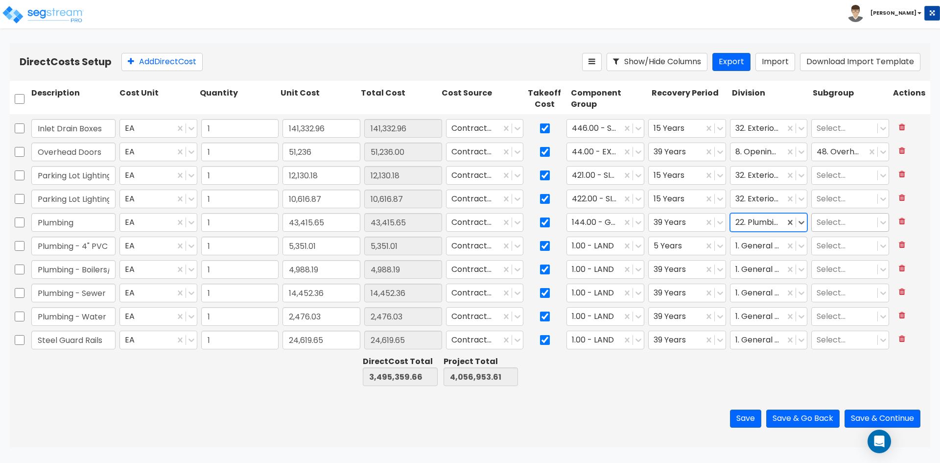
click at [825, 224] on div at bounding box center [845, 222] width 56 height 13
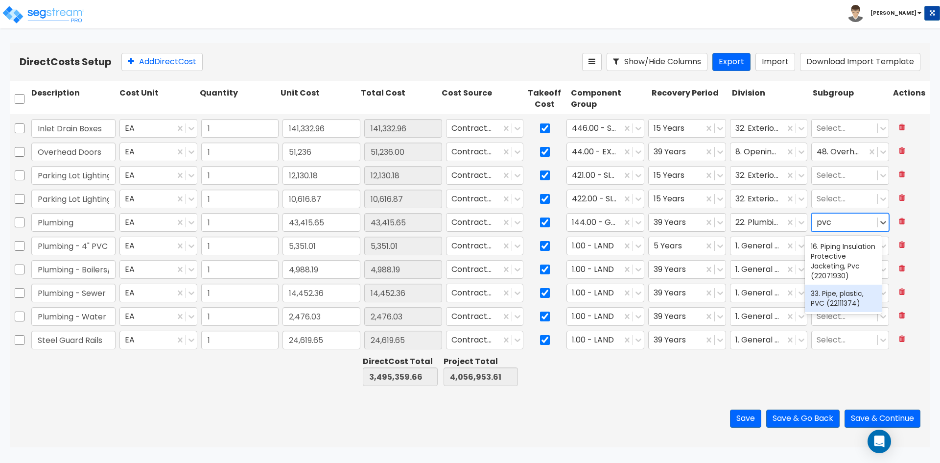
click at [839, 305] on div "33. Pipe, plastic, PVC (22111374)" at bounding box center [843, 298] width 77 height 27
click at [596, 251] on div at bounding box center [594, 246] width 45 height 13
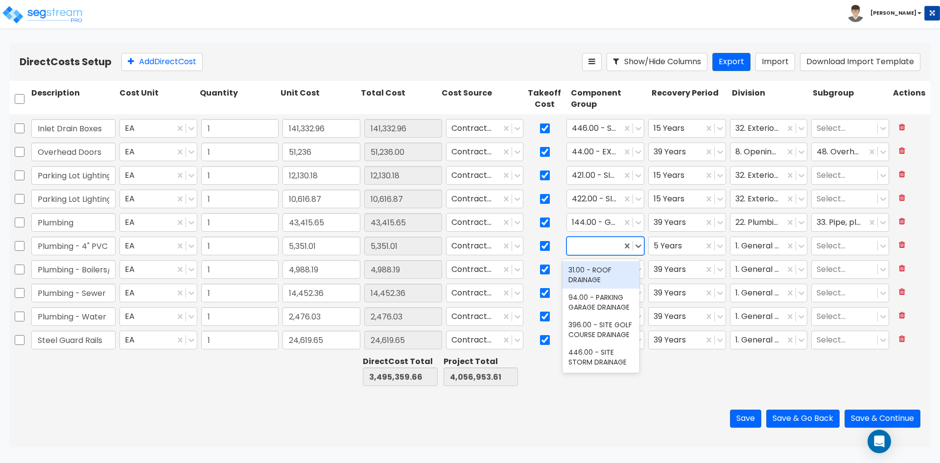
click at [594, 242] on div at bounding box center [594, 246] width 45 height 13
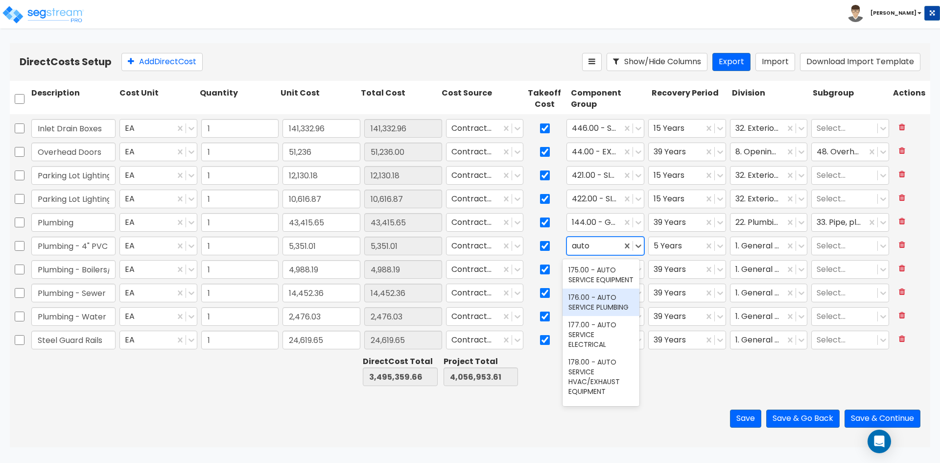
click at [605, 313] on div "176.00 - AUTO SERVICE PLUMBING" at bounding box center [601, 302] width 77 height 27
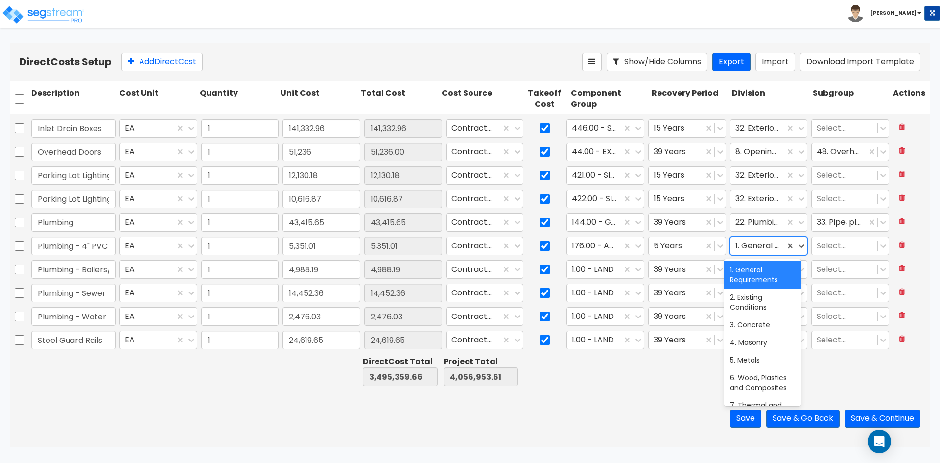
click at [755, 250] on div at bounding box center [758, 246] width 45 height 13
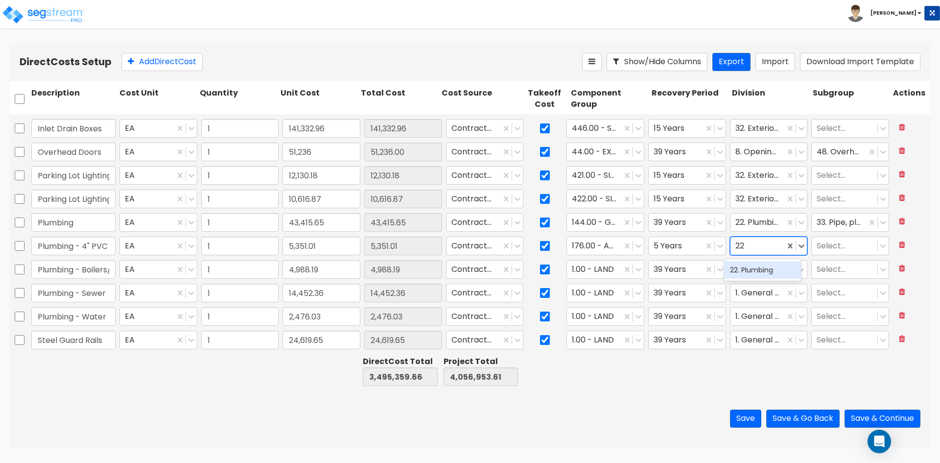
click at [765, 273] on div "22. Plumbing" at bounding box center [762, 270] width 77 height 18
click at [592, 271] on div at bounding box center [594, 269] width 45 height 13
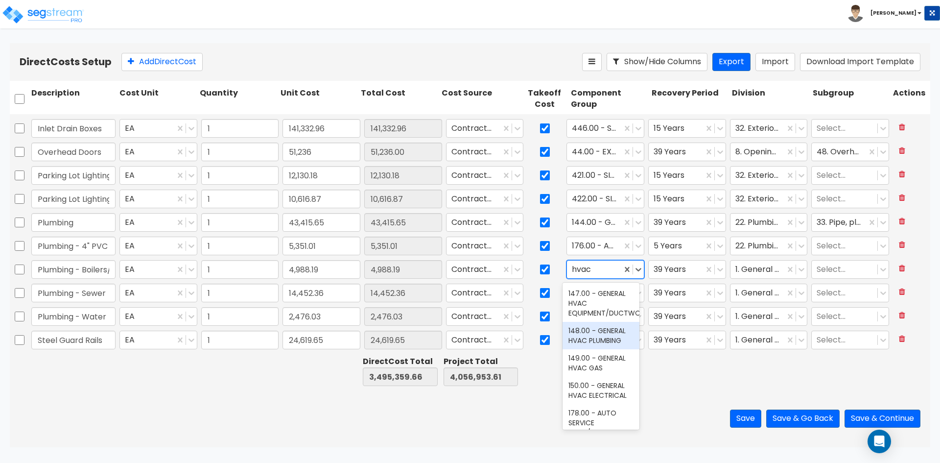
click at [599, 338] on div "148.00 - GENERAL HVAC PLUMBING" at bounding box center [601, 335] width 77 height 27
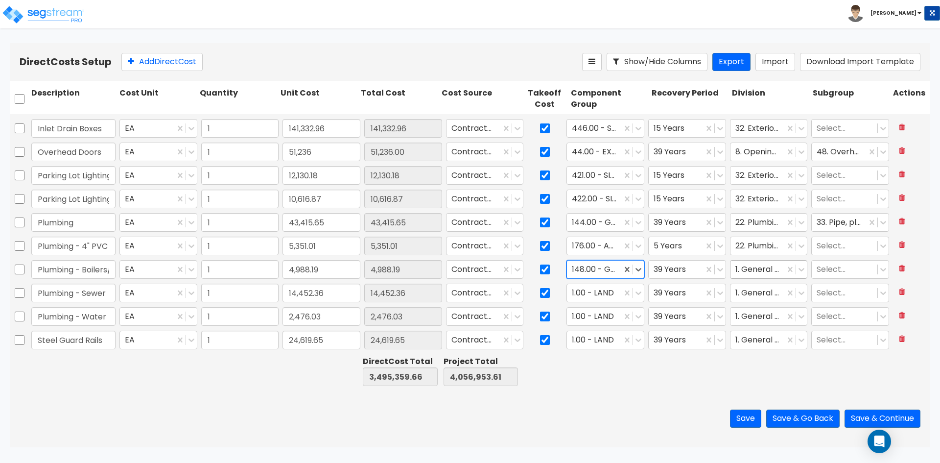
click at [747, 269] on div at bounding box center [758, 269] width 45 height 13
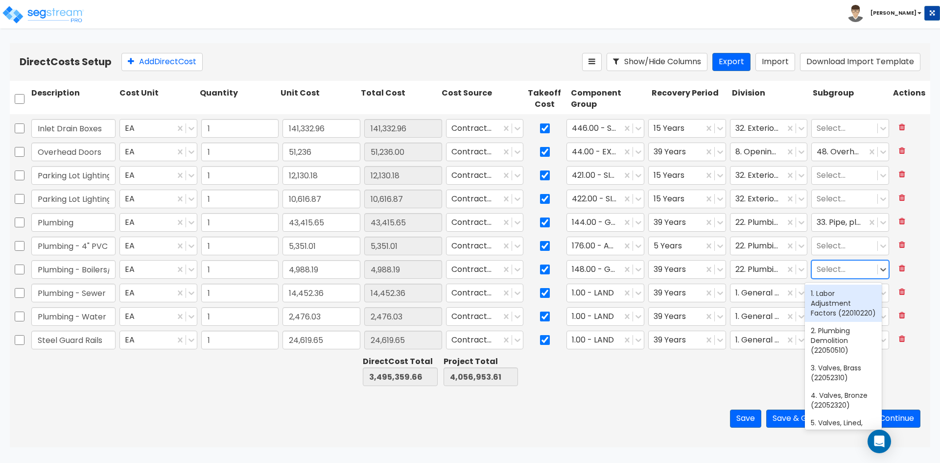
click at [832, 269] on div at bounding box center [845, 269] width 56 height 13
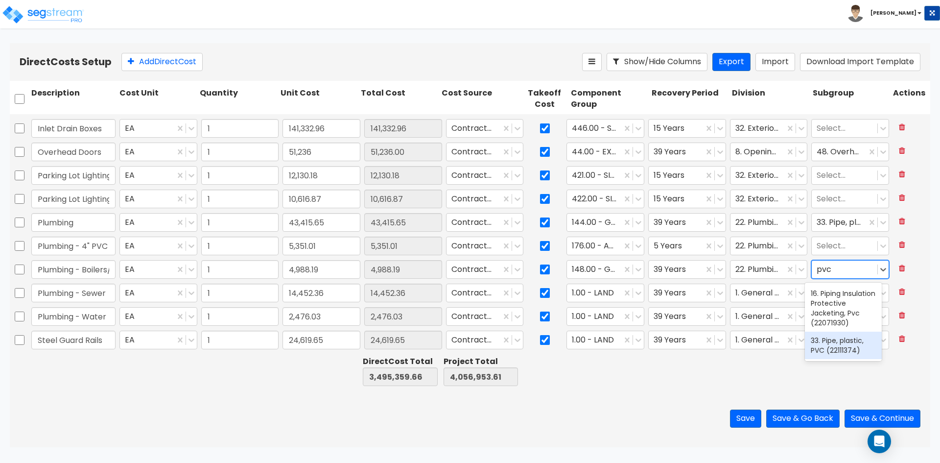
click at [818, 357] on div "33. Pipe, plastic, PVC (22111374)" at bounding box center [843, 345] width 77 height 27
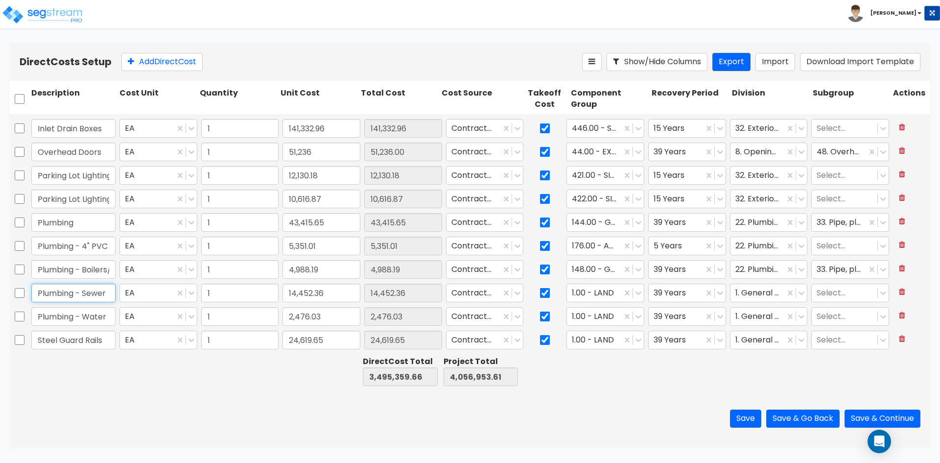
click at [84, 296] on input "Plumbing - Sewer" at bounding box center [73, 293] width 84 height 19
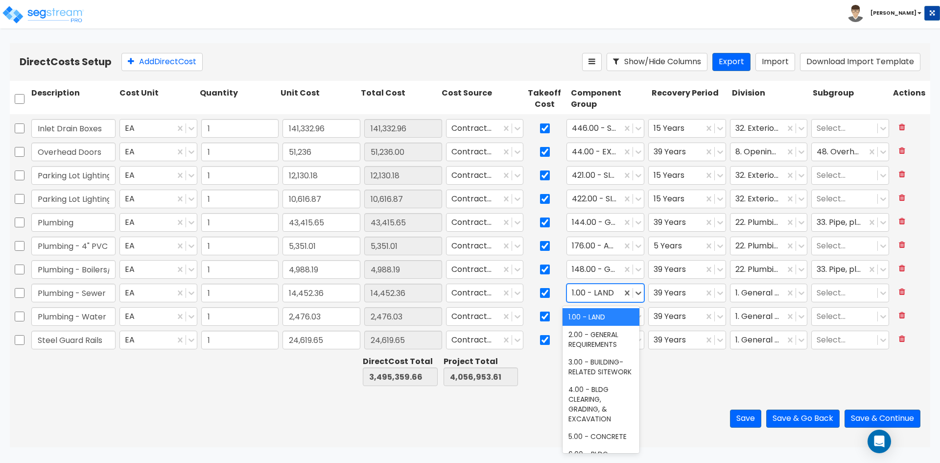
click at [584, 293] on div at bounding box center [594, 293] width 45 height 13
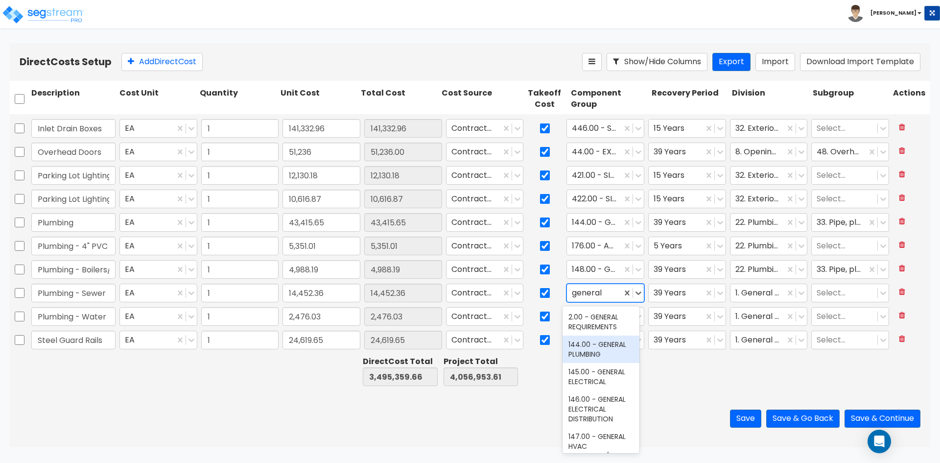
click at [592, 346] on div "144.00 - GENERAL PLUMBING" at bounding box center [601, 349] width 77 height 27
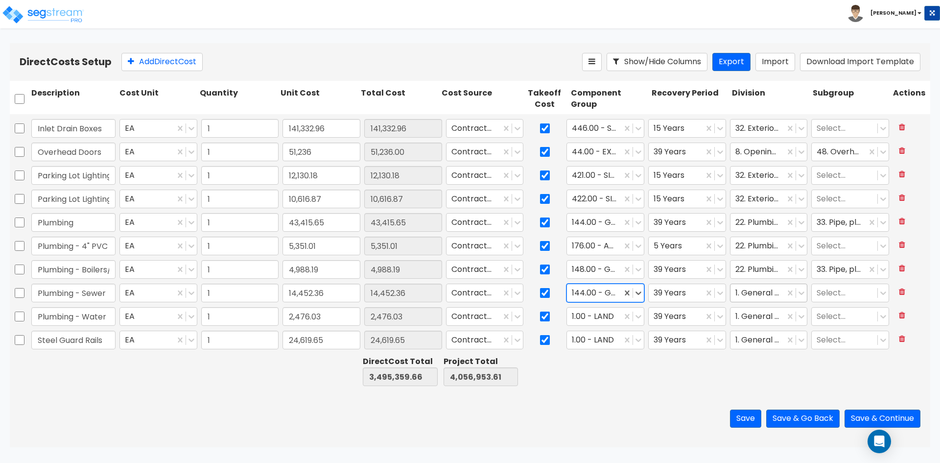
click at [757, 295] on div at bounding box center [758, 293] width 45 height 13
click at [745, 311] on div "33. Utilities" at bounding box center [762, 317] width 77 height 18
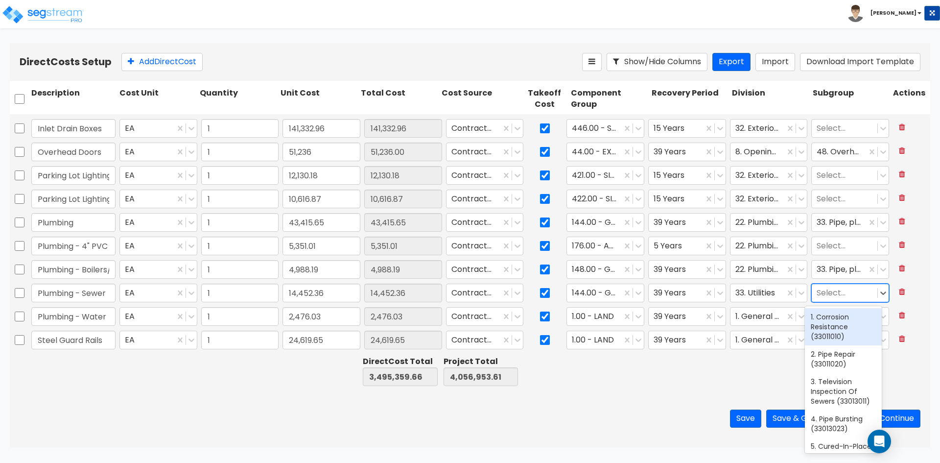
click at [824, 293] on div at bounding box center [845, 293] width 56 height 13
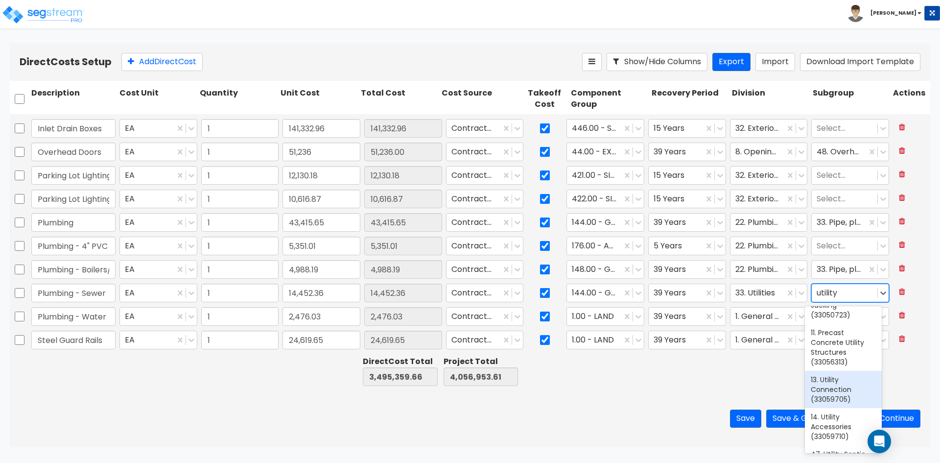
click at [839, 404] on div "13. Utility Connection (33059705)" at bounding box center [843, 389] width 77 height 37
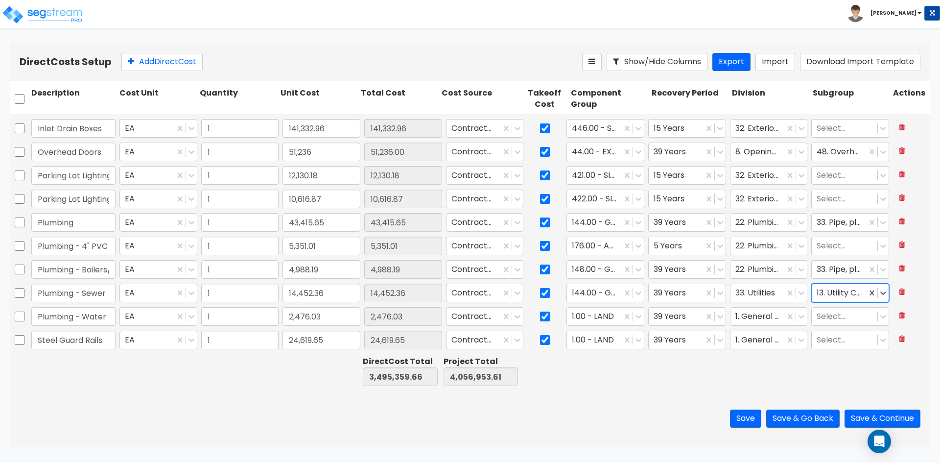
click at [646, 383] on div at bounding box center [609, 371] width 80 height 34
click at [85, 312] on input "Plumbing - Water" at bounding box center [73, 316] width 84 height 19
click at [594, 314] on div at bounding box center [594, 316] width 45 height 13
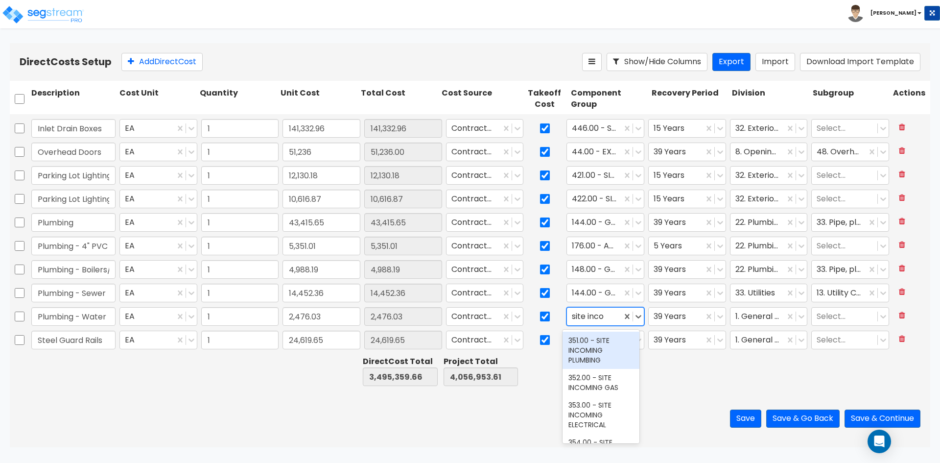
click at [581, 352] on div "351.00 - SITE INCOMING PLUMBING" at bounding box center [601, 350] width 77 height 37
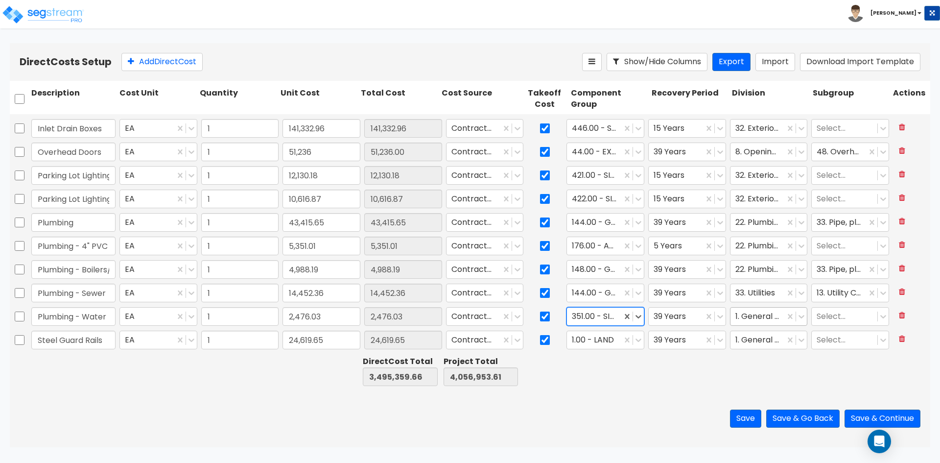
click at [756, 316] on div at bounding box center [758, 316] width 45 height 13
click at [773, 340] on div "33. Utilities" at bounding box center [762, 341] width 77 height 18
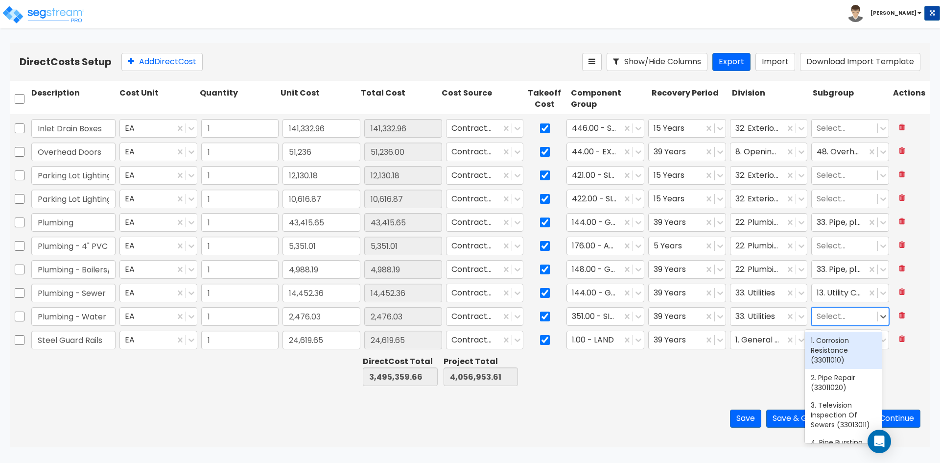
click at [832, 317] on div at bounding box center [845, 316] width 56 height 13
click at [848, 347] on div "13. Utility Connection (33059705)" at bounding box center [843, 350] width 77 height 37
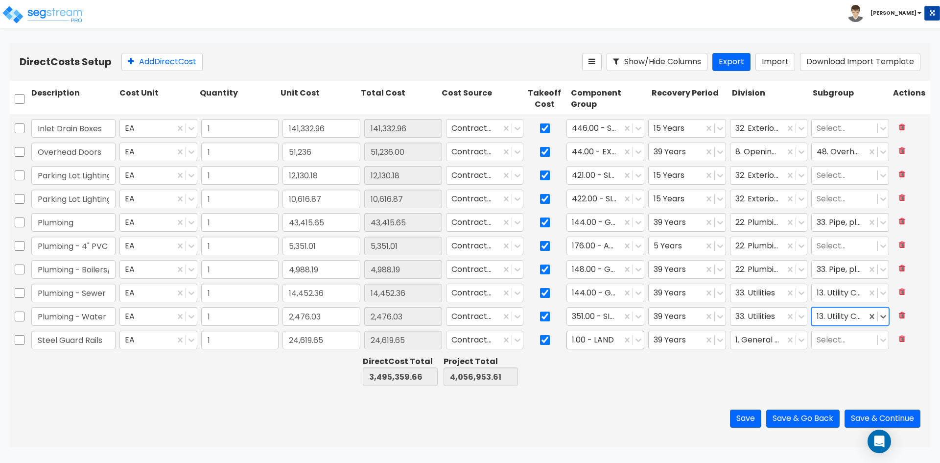
click at [599, 338] on div at bounding box center [594, 340] width 45 height 13
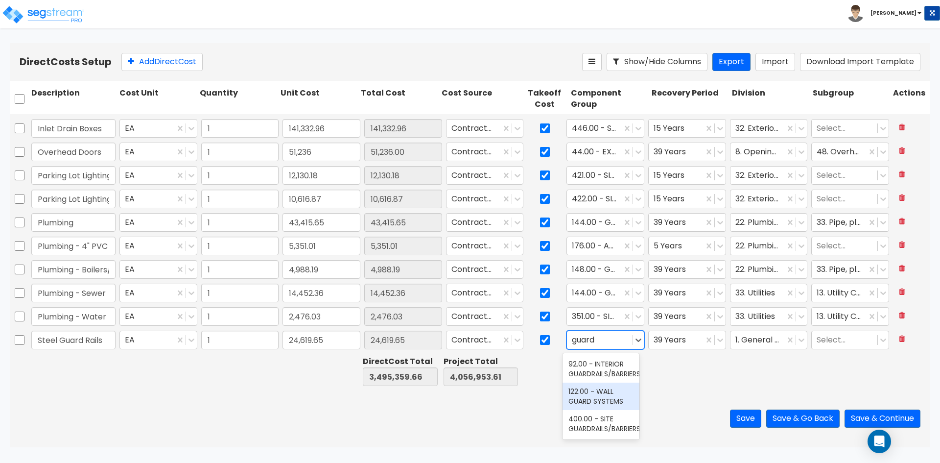
scroll to position [3, 0]
click at [601, 416] on div "400.00 - SITE GUARDRAILS/BARRIERS" at bounding box center [601, 423] width 77 height 27
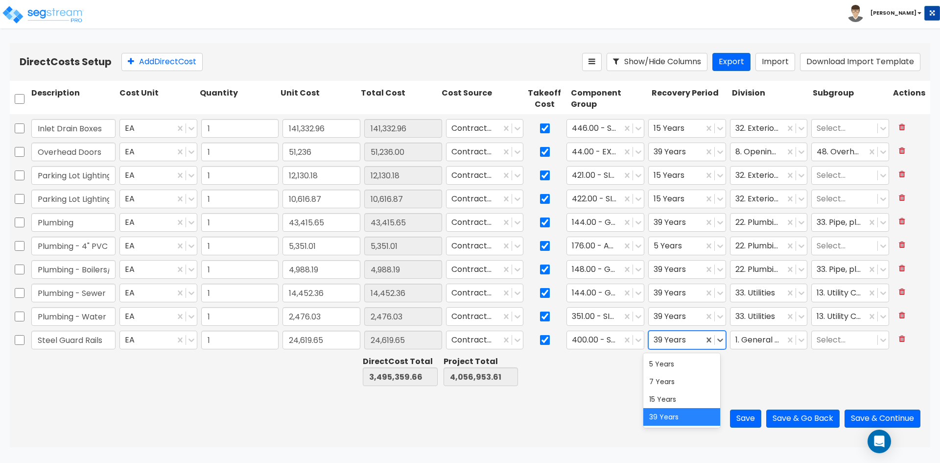
click at [675, 341] on div at bounding box center [676, 340] width 45 height 13
click at [665, 400] on div "15 Years" at bounding box center [682, 399] width 77 height 18
click at [748, 344] on div at bounding box center [758, 340] width 45 height 13
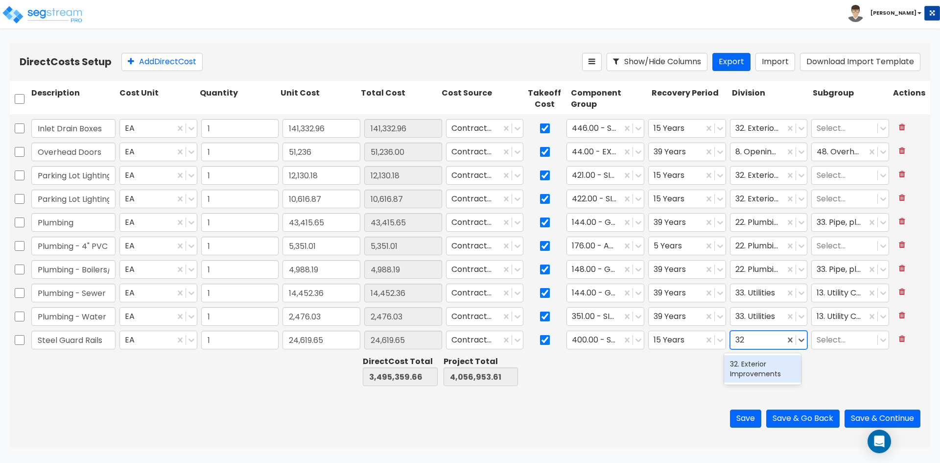
click at [761, 377] on div "32. Exterior Improvements" at bounding box center [762, 368] width 77 height 27
click at [831, 343] on div at bounding box center [845, 340] width 56 height 13
click at [667, 407] on div "Save Save & Go Back Save & Continue" at bounding box center [470, 418] width 921 height 57
click at [891, 412] on button "Save & Continue" at bounding box center [883, 419] width 76 height 18
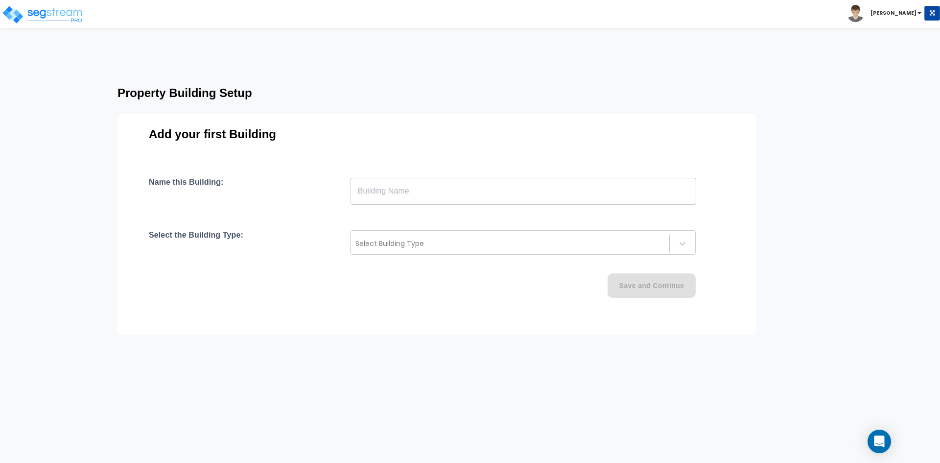
click at [378, 189] on input "text" at bounding box center [524, 190] width 346 height 27
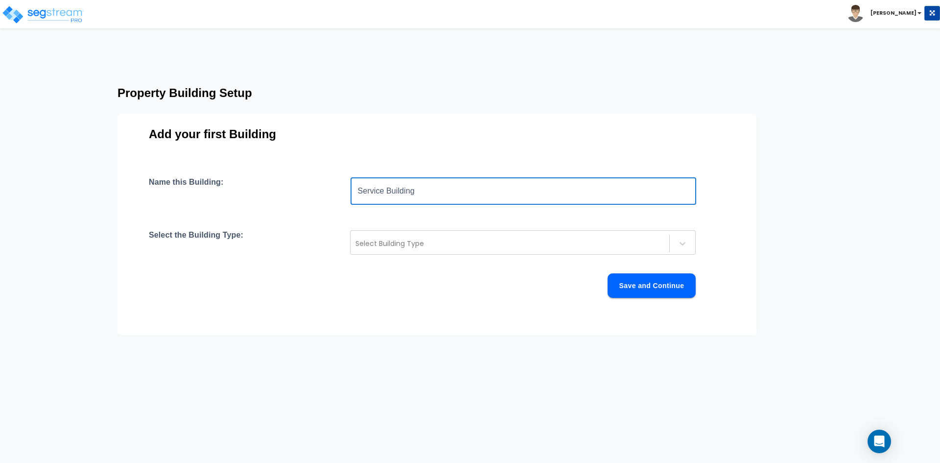
type input "Service Building"
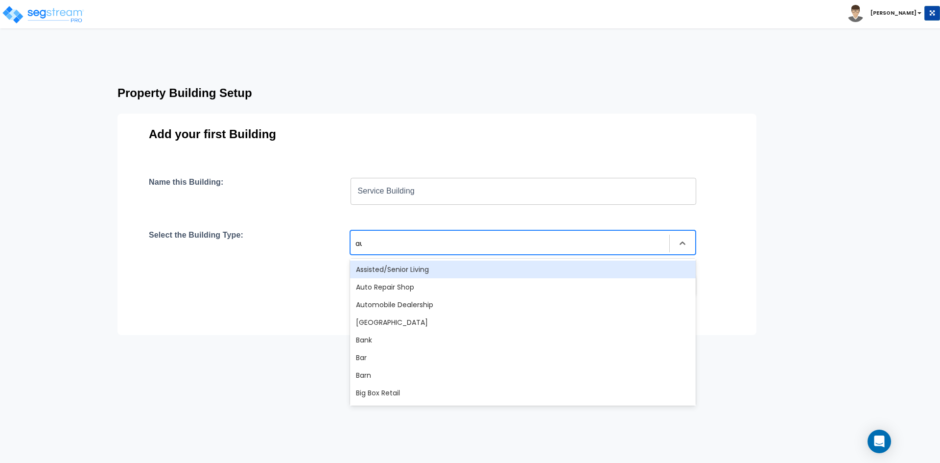
type input "auto"
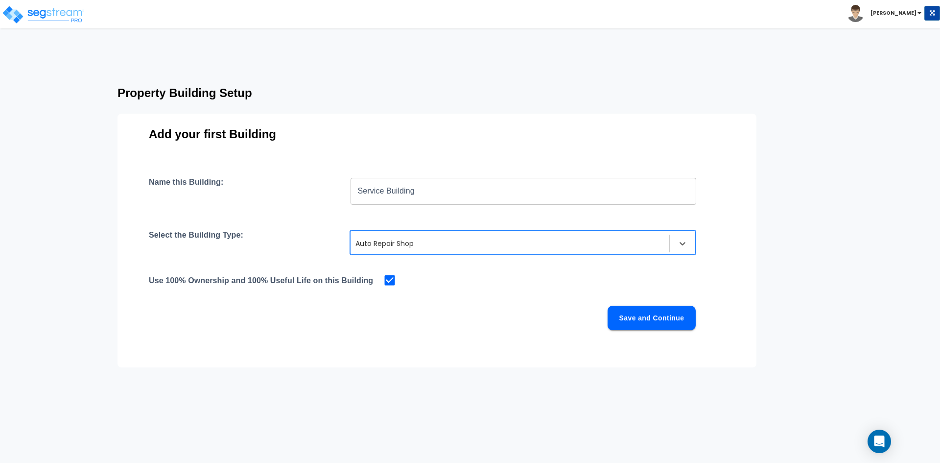
click at [683, 327] on button "Save and Continue" at bounding box center [652, 318] width 88 height 24
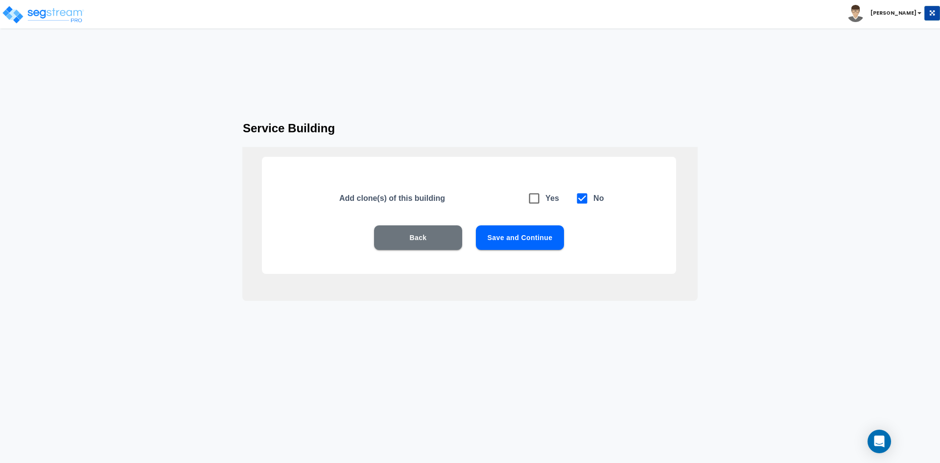
click at [521, 236] on button "Save and Continue" at bounding box center [520, 237] width 88 height 24
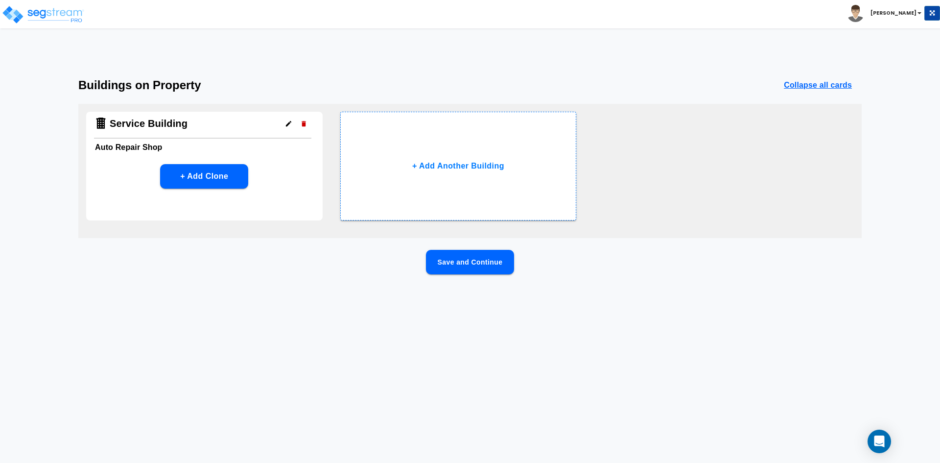
click at [502, 266] on button "Save and Continue" at bounding box center [470, 262] width 88 height 24
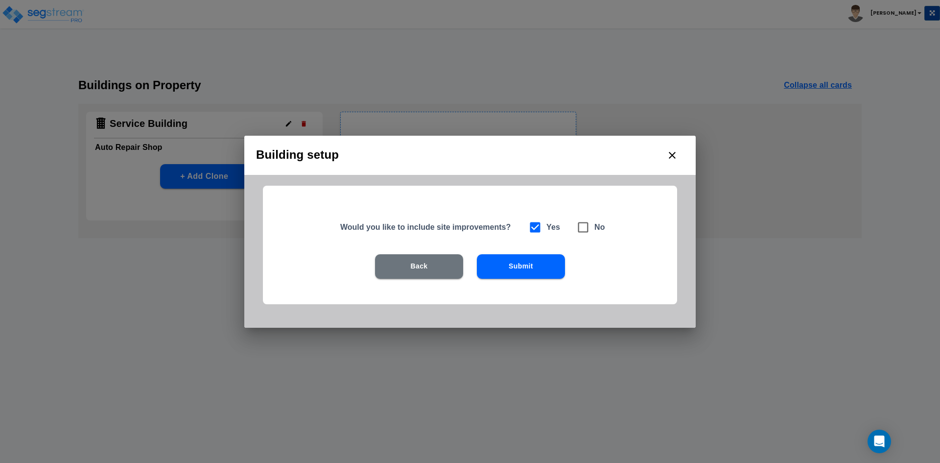
click at [555, 263] on button "Submit" at bounding box center [521, 266] width 88 height 24
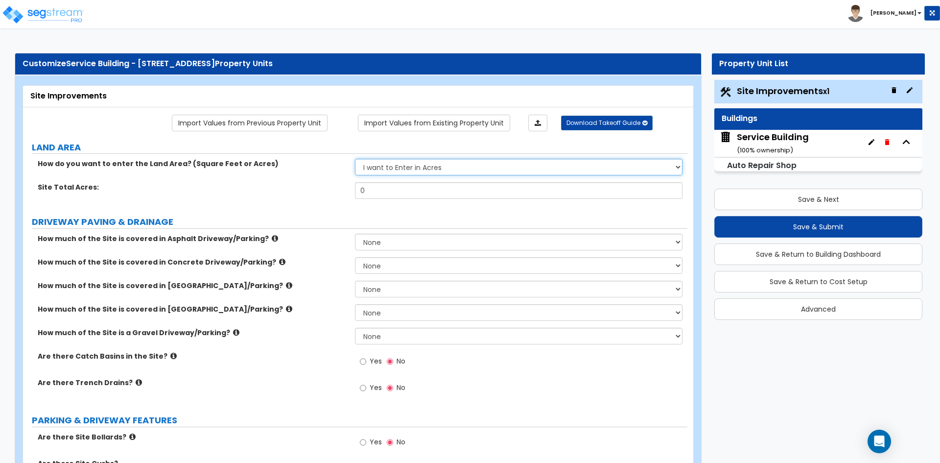
click at [423, 167] on select "I want to Enter in Acres I want to Enter in Square Feet" at bounding box center [518, 167] width 327 height 17
select select "2"
click at [355, 159] on select "I want to Enter in Acres I want to Enter in Square Feet" at bounding box center [518, 167] width 327 height 17
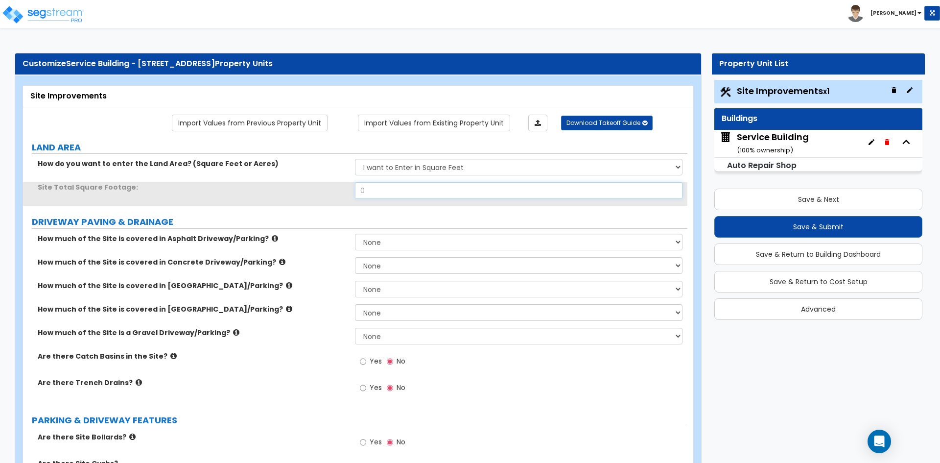
click at [402, 193] on input "0" at bounding box center [518, 190] width 327 height 17
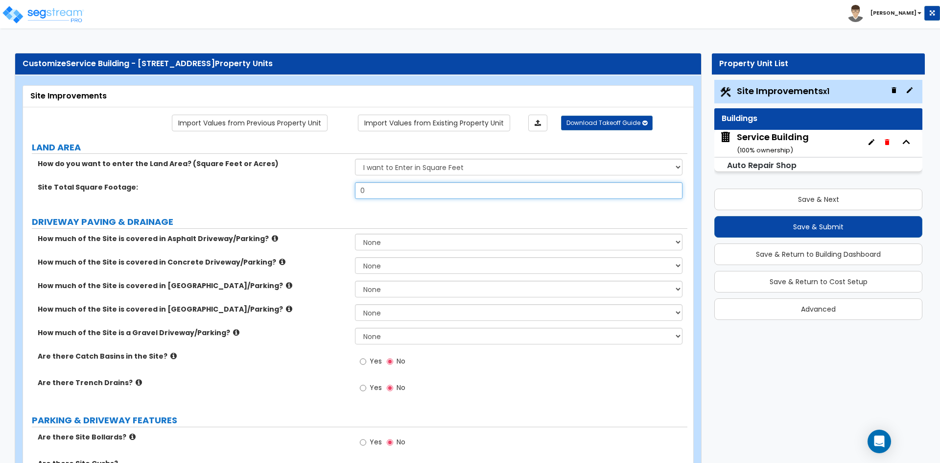
click at [384, 194] on input "0" at bounding box center [518, 190] width 327 height 17
type input "273,590"
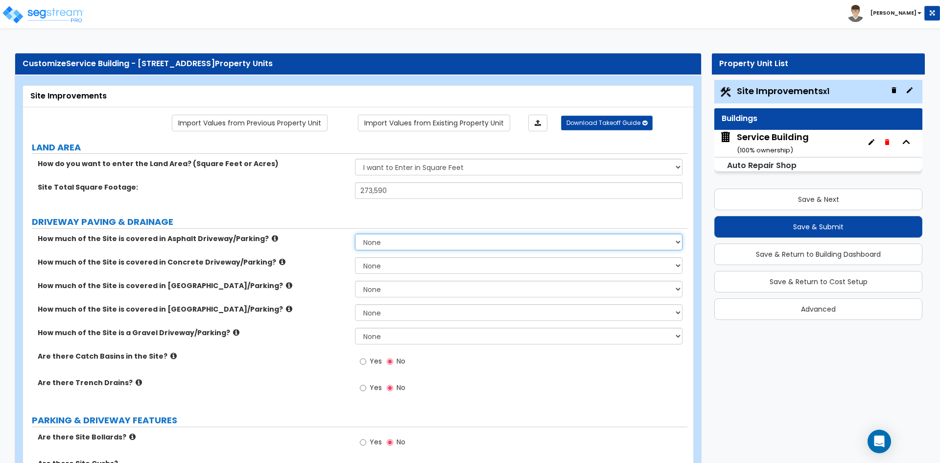
click at [392, 240] on select "None I want to Enter an Approximate Percentage I want to Enter the Square Foota…" at bounding box center [518, 242] width 327 height 17
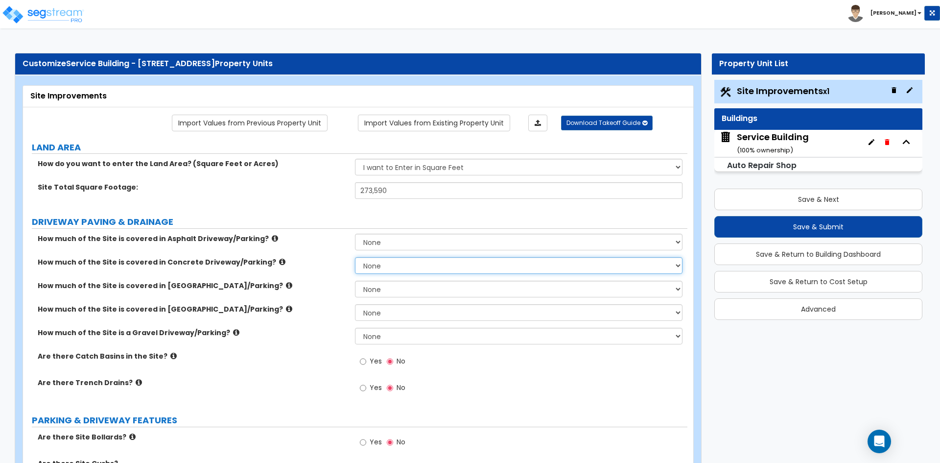
click at [369, 265] on select "None I want to Enter an Approximate Percentage I want to Enter the Square Foota…" at bounding box center [518, 265] width 327 height 17
select select "2"
click at [355, 257] on select "None I want to Enter an Approximate Percentage I want to Enter the Square Foota…" at bounding box center [518, 265] width 327 height 17
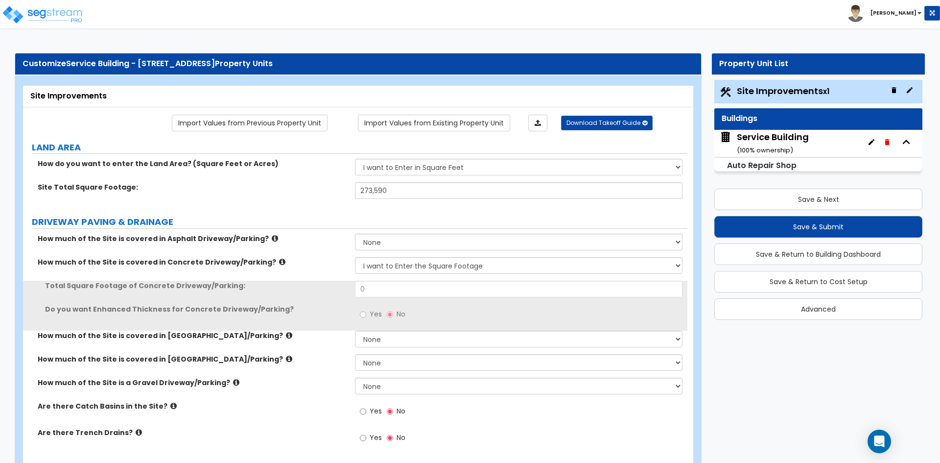
click at [382, 299] on div "Total Square Footage of Concrete Driveway/Parking: 0" at bounding box center [355, 293] width 665 height 24
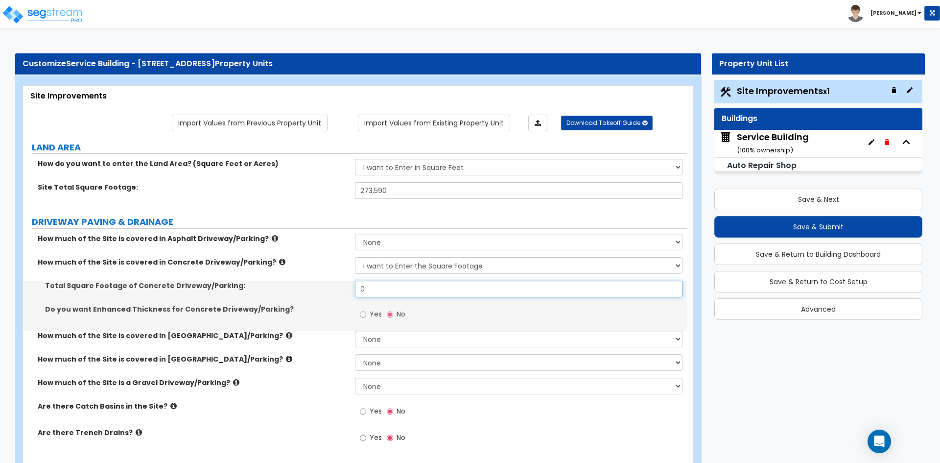
click at [382, 290] on input "0" at bounding box center [518, 289] width 327 height 17
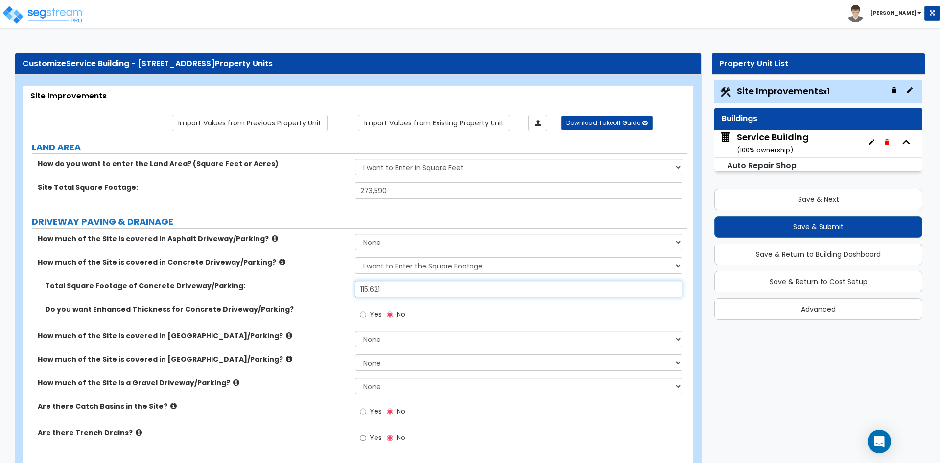
type input "115,621"
click at [313, 271] on div "How much of the Site is covered in Concrete Driveway/Parking? None I want to En…" at bounding box center [355, 269] width 665 height 24
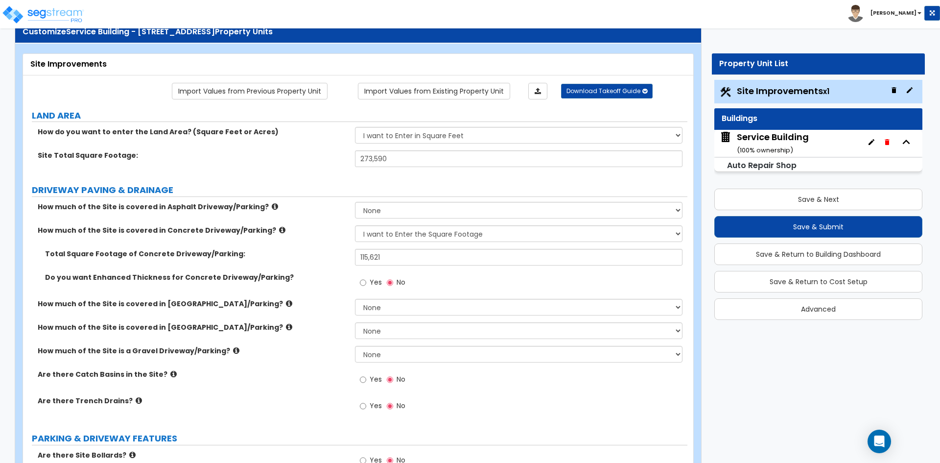
scroll to position [49, 0]
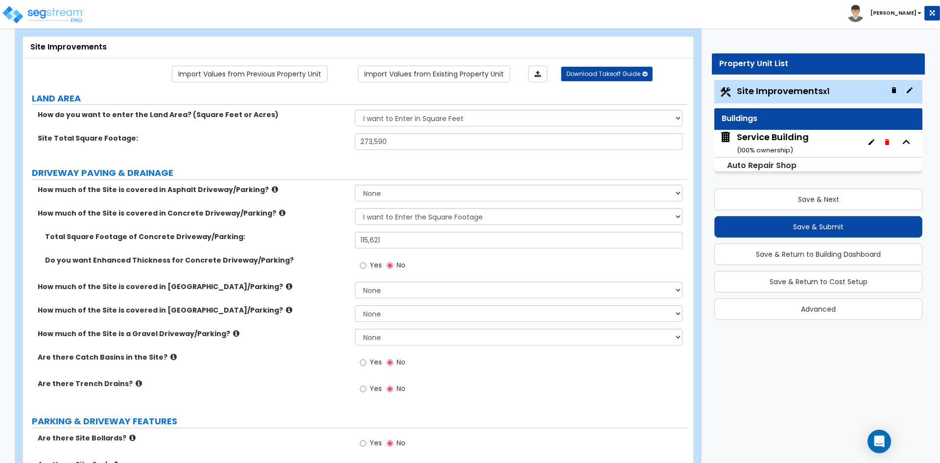
click at [371, 265] on span "Yes" at bounding box center [376, 265] width 12 height 10
click at [366, 265] on input "Yes" at bounding box center [363, 265] width 6 height 11
radio input "true"
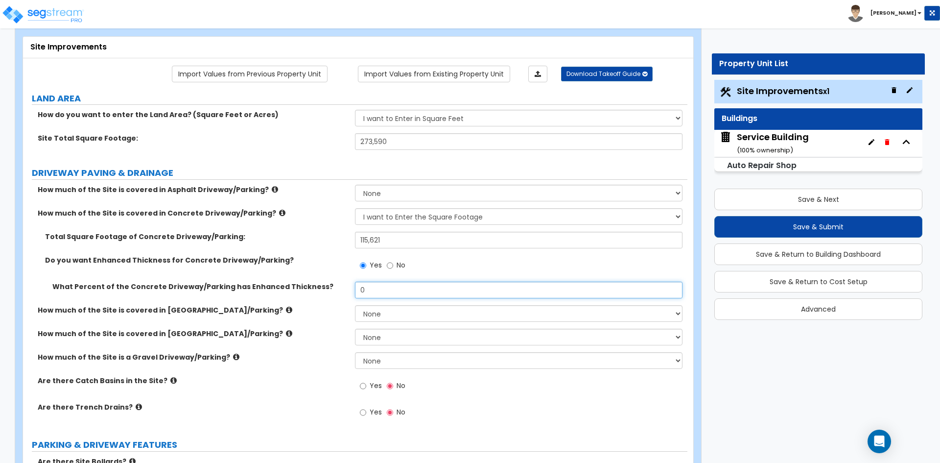
click at [373, 291] on input "0" at bounding box center [518, 290] width 327 height 17
type input "100"
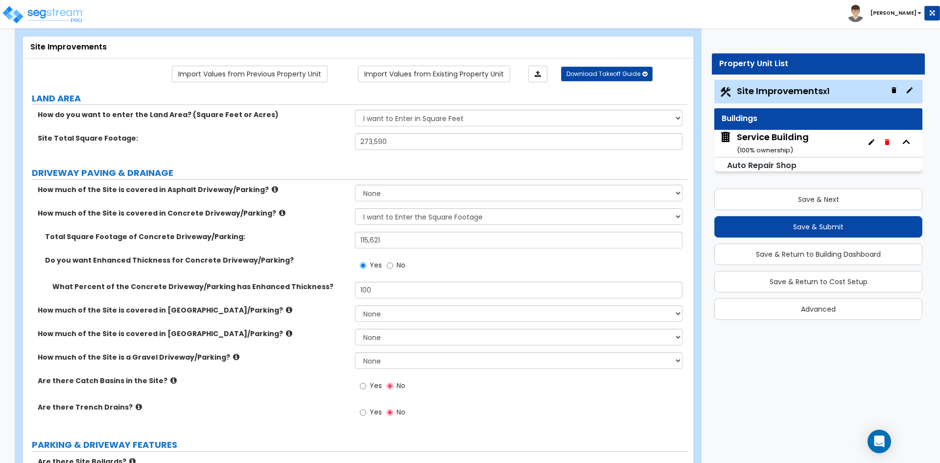
click at [316, 320] on div "How much of the Site is covered in Brick Driveway/Parking? None I want to Enter…" at bounding box center [355, 317] width 665 height 24
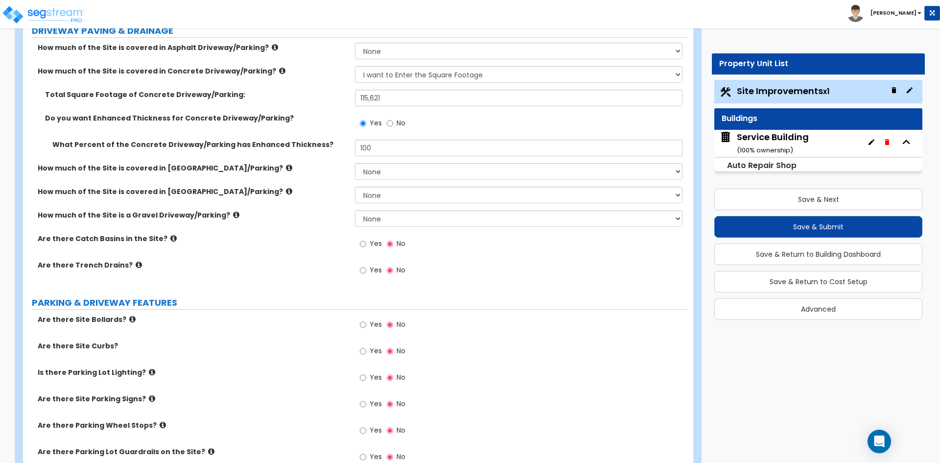
scroll to position [196, 0]
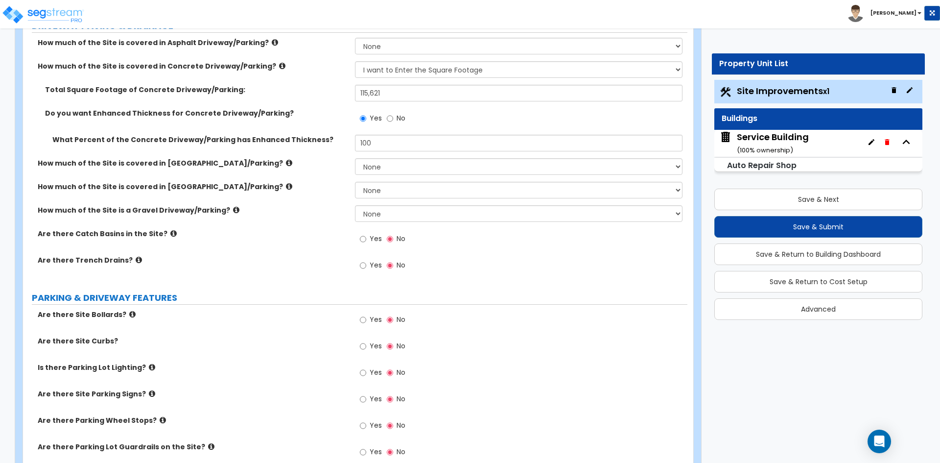
click at [371, 322] on span "Yes" at bounding box center [376, 319] width 12 height 10
click at [366, 322] on input "Yes" at bounding box center [363, 319] width 6 height 11
radio input "true"
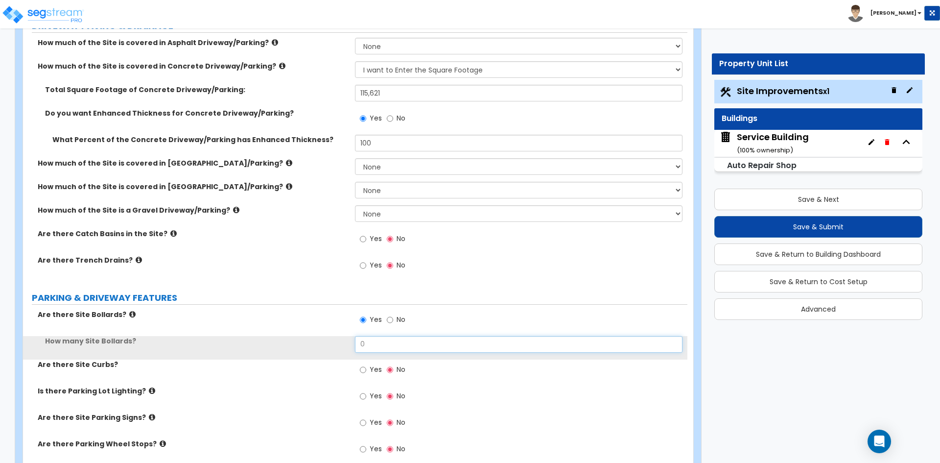
click at [377, 344] on input "0" at bounding box center [518, 344] width 327 height 17
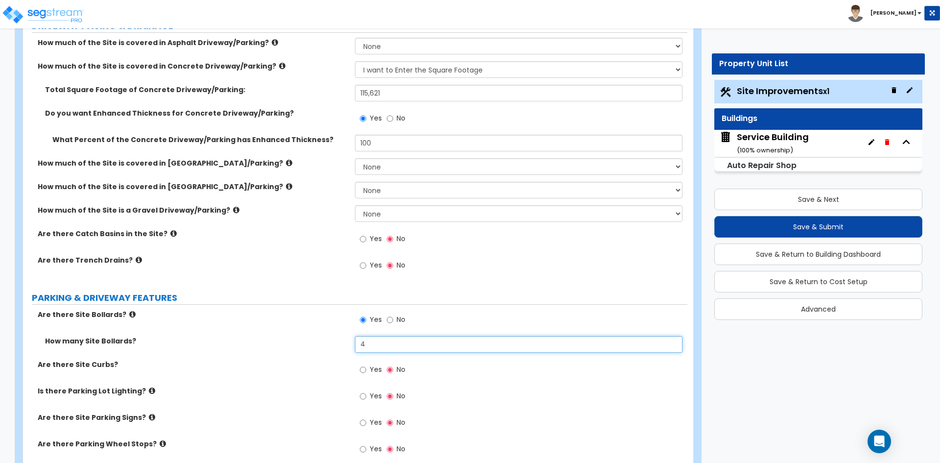
type input "4"
click at [208, 310] on label "Are there Site Bollards?" at bounding box center [193, 315] width 310 height 10
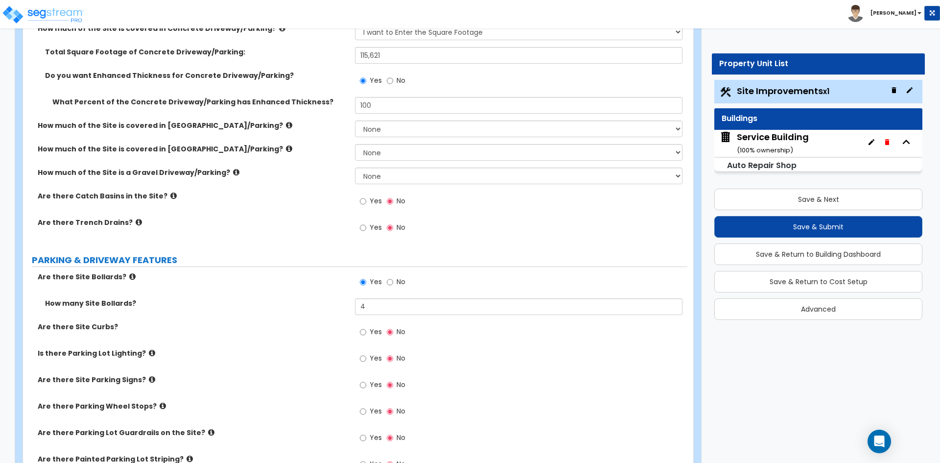
scroll to position [245, 0]
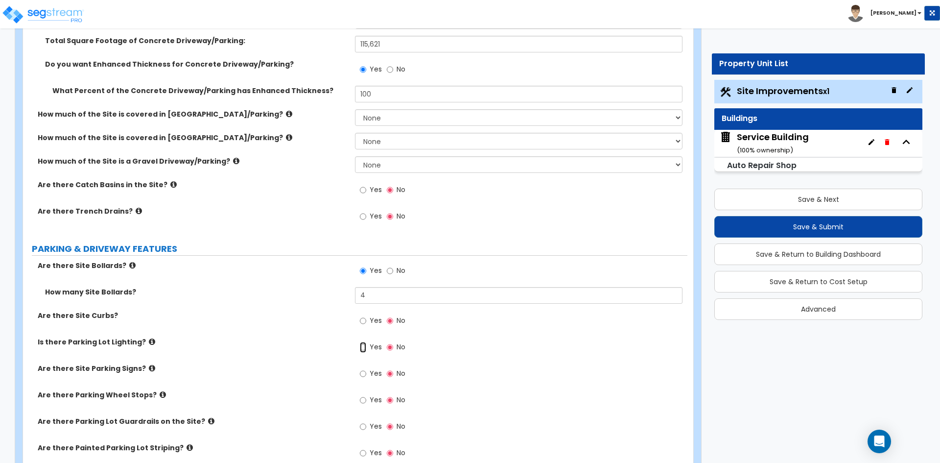
click at [363, 349] on input "Yes" at bounding box center [363, 347] width 6 height 11
radio input "true"
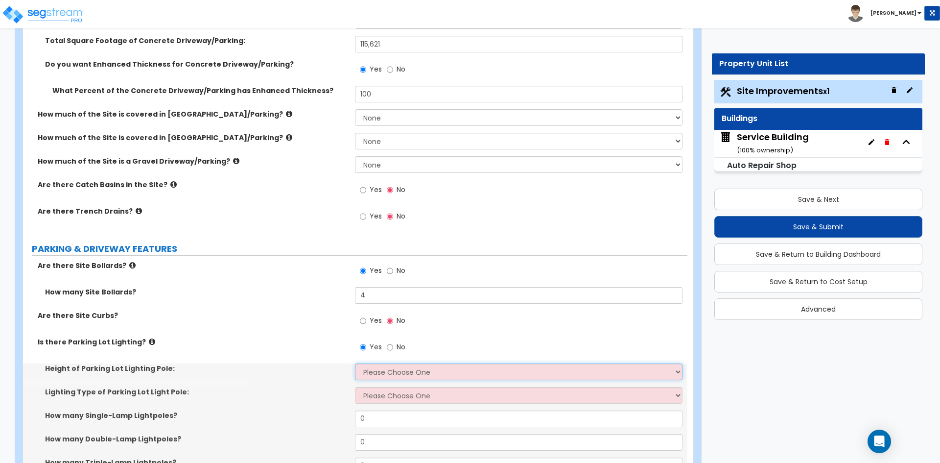
click at [399, 372] on select "Please Choose One 20' high 30' high 40' high" at bounding box center [518, 371] width 327 height 17
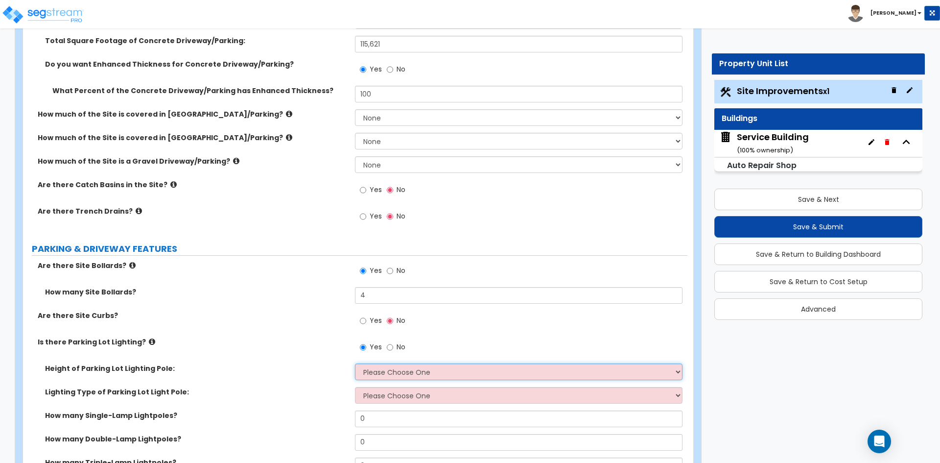
select select "2"
click at [355, 363] on select "Please Choose One 20' high 30' high 40' high" at bounding box center [518, 371] width 327 height 17
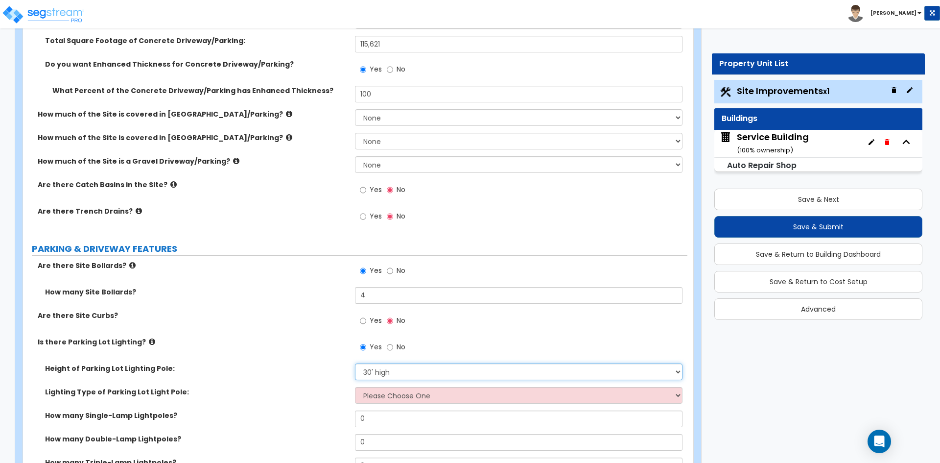
scroll to position [294, 0]
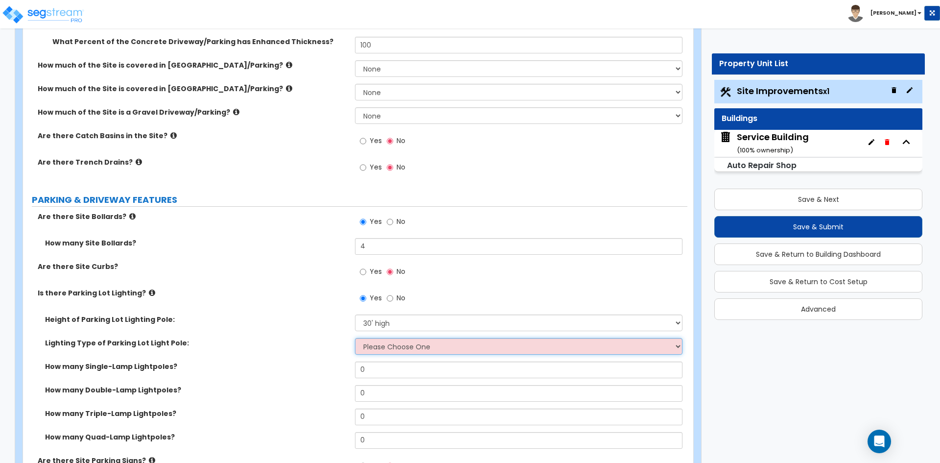
click at [390, 348] on select "Please Choose One LED Metal Halide High Pressure Sodium Please Choose for me" at bounding box center [518, 346] width 327 height 17
select select "1"
click at [355, 338] on select "Please Choose One LED Metal Halide High Pressure Sodium Please Choose for me" at bounding box center [518, 346] width 327 height 17
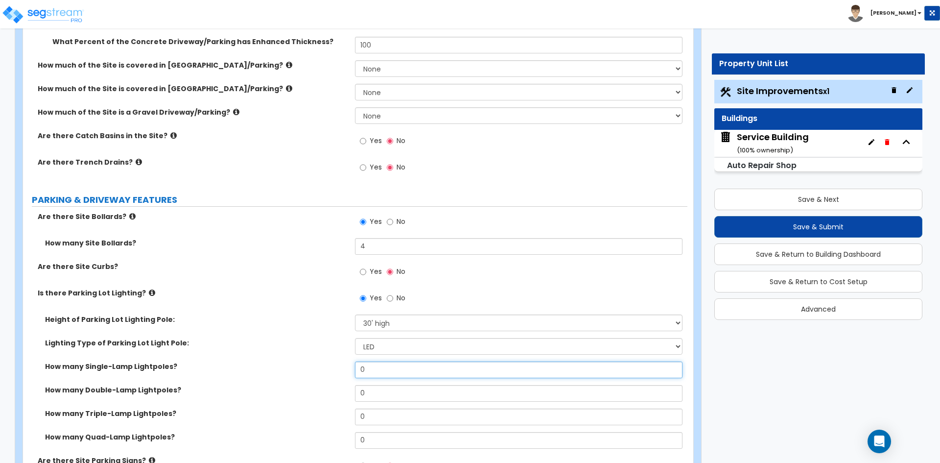
click at [377, 374] on input "0" at bounding box center [518, 370] width 327 height 17
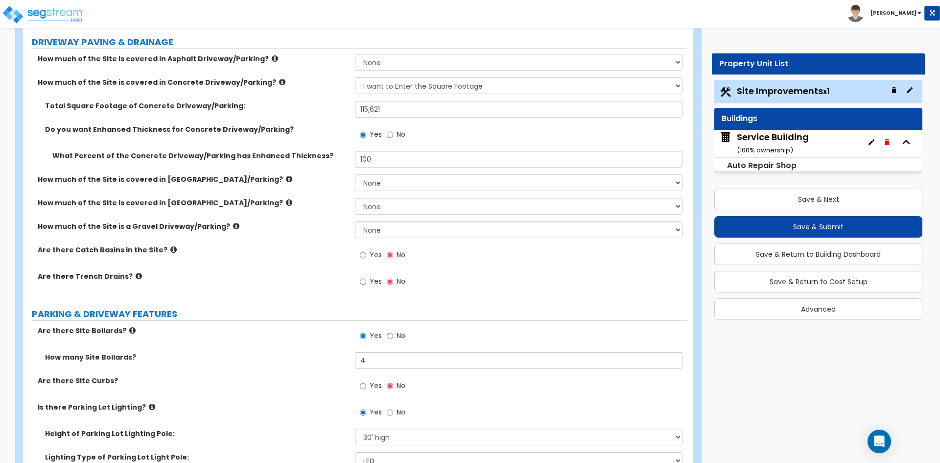
scroll to position [147, 0]
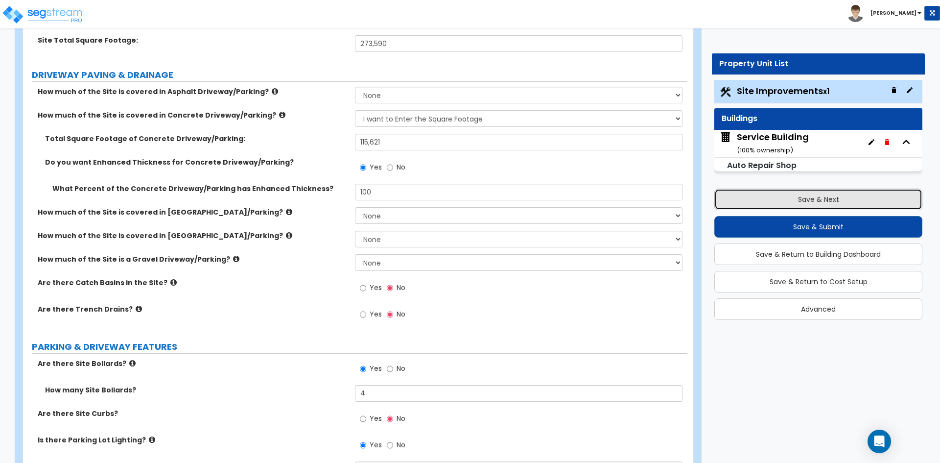
click at [801, 205] on button "Save & Next" at bounding box center [819, 200] width 208 height 22
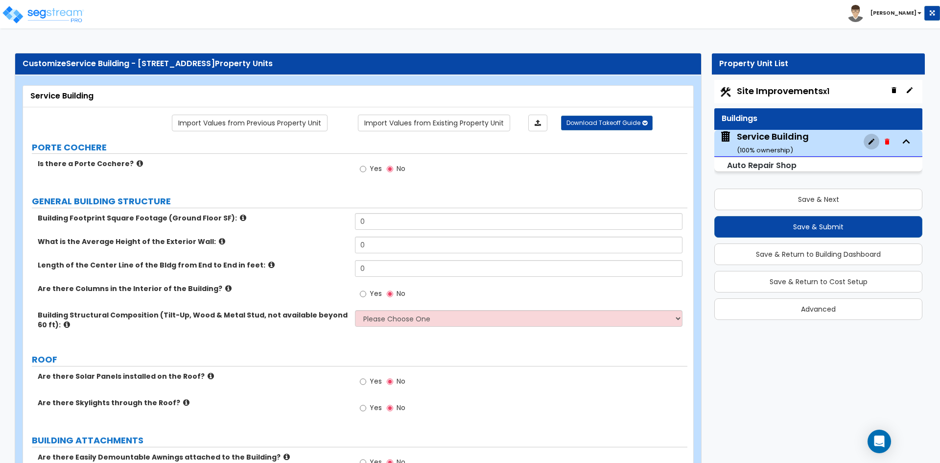
click at [875, 141] on icon "button" at bounding box center [872, 142] width 8 height 8
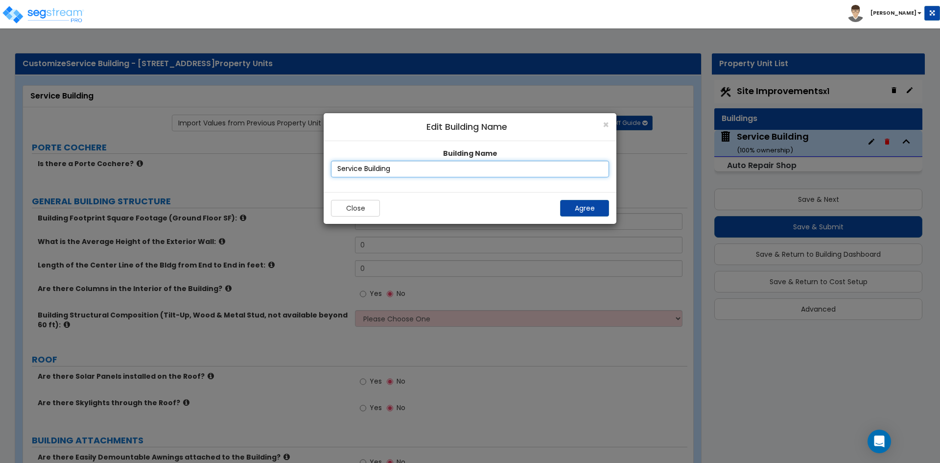
click at [353, 167] on input "Service Building" at bounding box center [470, 169] width 278 height 17
type input "Warehouse Building"
click at [590, 202] on button "Agree" at bounding box center [584, 208] width 49 height 17
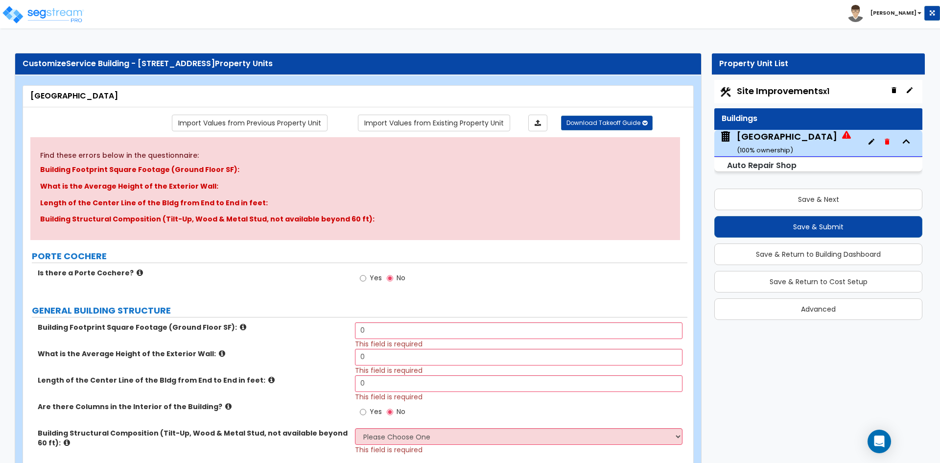
click at [763, 90] on span "Site Improvements x1" at bounding box center [783, 91] width 93 height 12
select select "2"
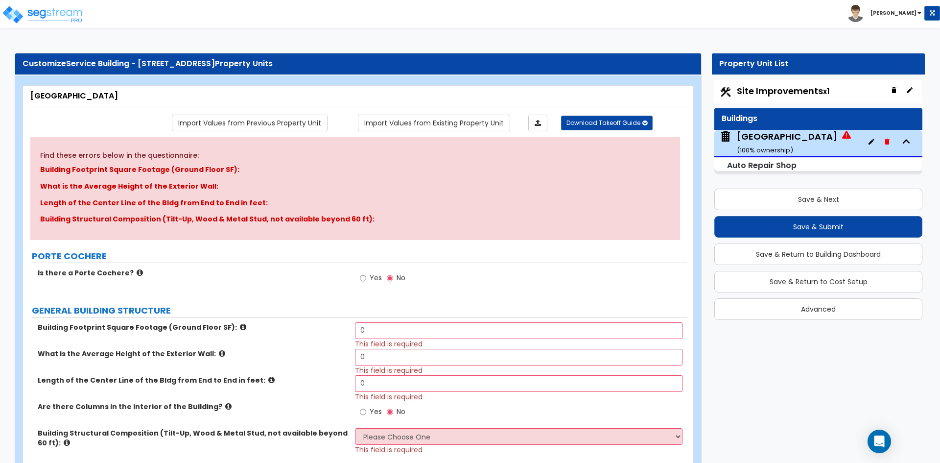
select select "1"
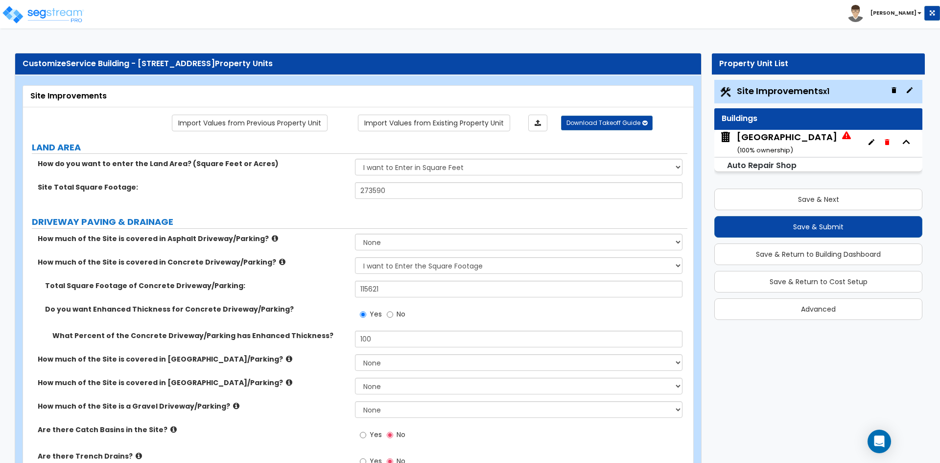
click at [308, 290] on label "Total Square Footage of Concrete Driveway/Parking:" at bounding box center [196, 286] width 303 height 10
click at [247, 221] on label "DRIVEWAY PAVING & DRAINAGE" at bounding box center [360, 222] width 656 height 13
click at [263, 200] on div "Site Total Square Footage: 273590" at bounding box center [355, 194] width 665 height 24
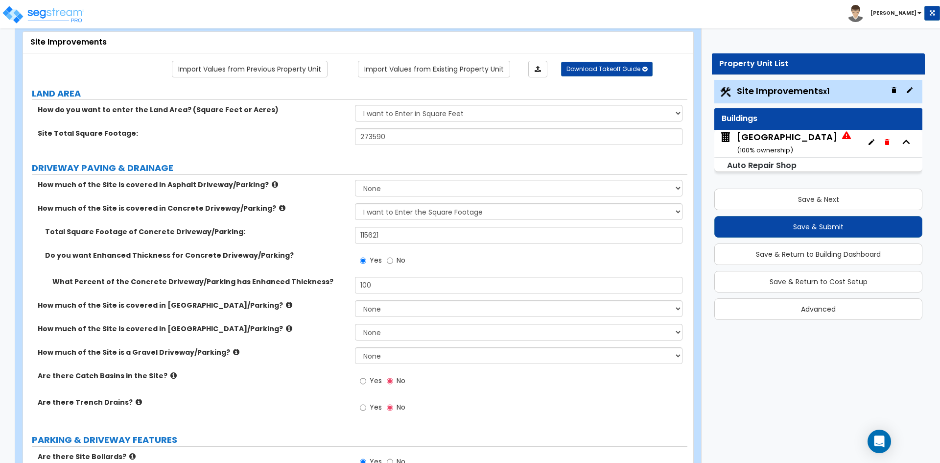
scroll to position [98, 0]
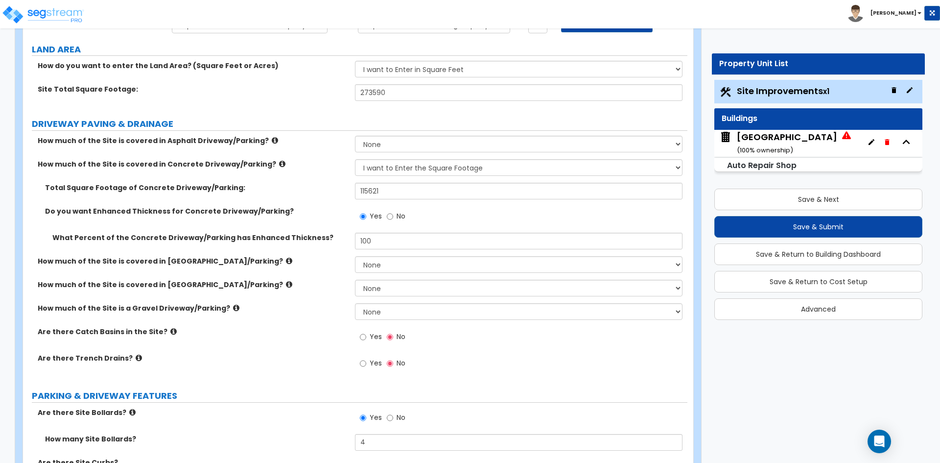
click at [307, 323] on div "How much of the Site is a Gravel Driveway/Parking? None I want to Enter an Appr…" at bounding box center [355, 315] width 665 height 24
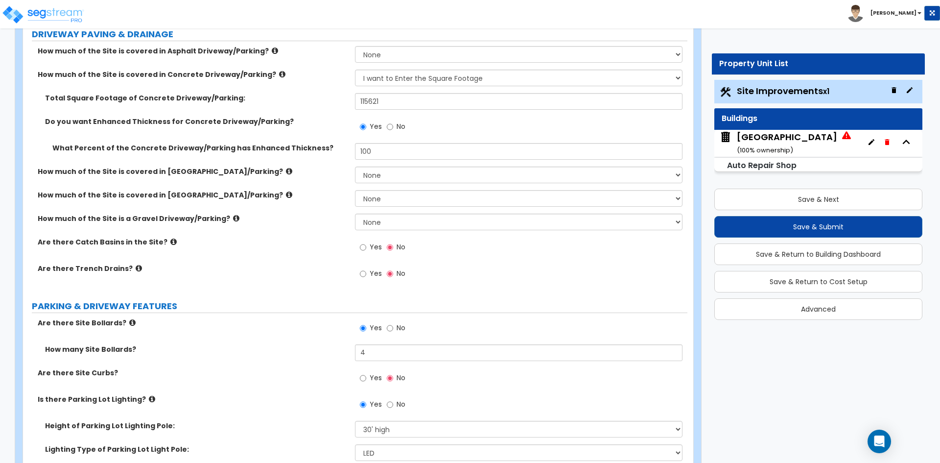
scroll to position [196, 0]
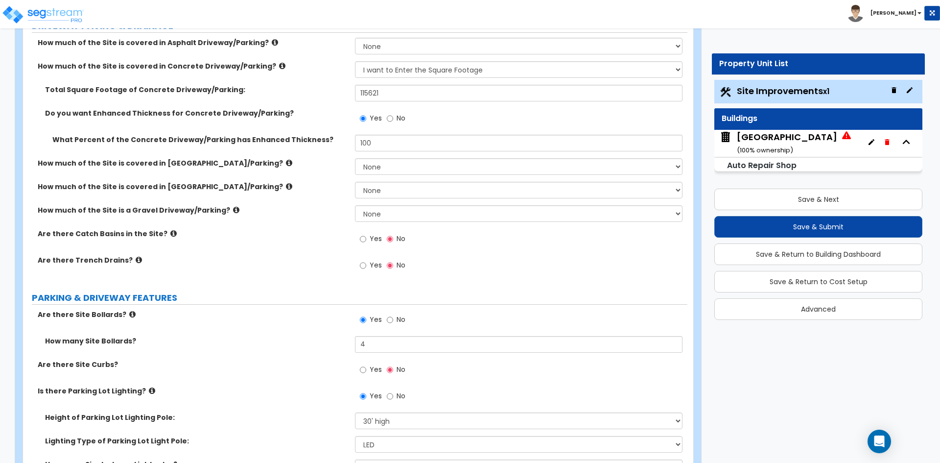
click at [258, 317] on label "Are there Site Bollards?" at bounding box center [193, 315] width 310 height 10
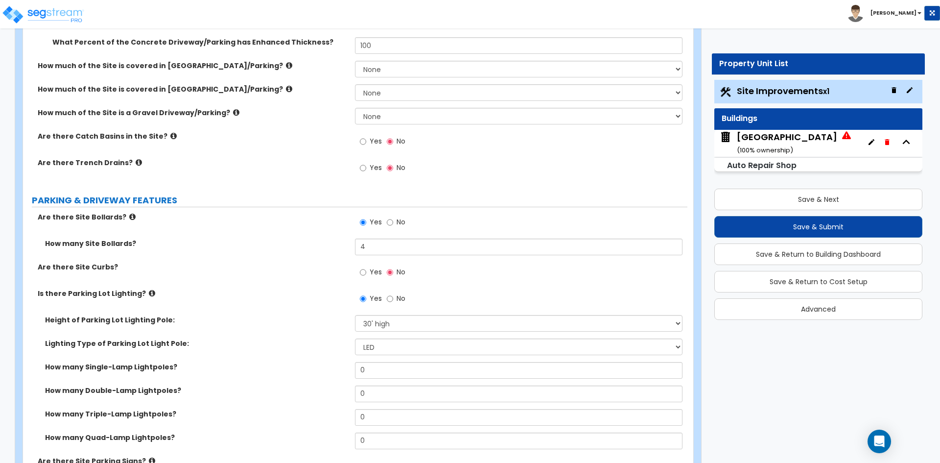
scroll to position [294, 0]
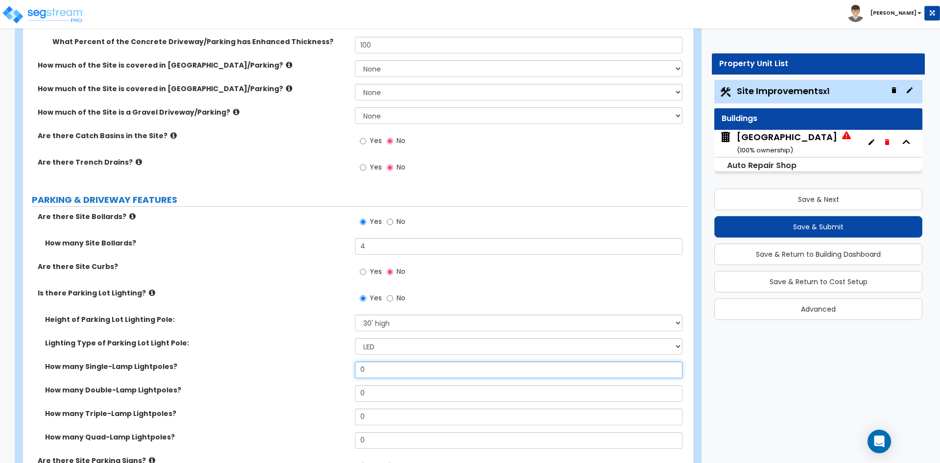
click at [385, 366] on input "0" at bounding box center [518, 370] width 327 height 17
type input "1"
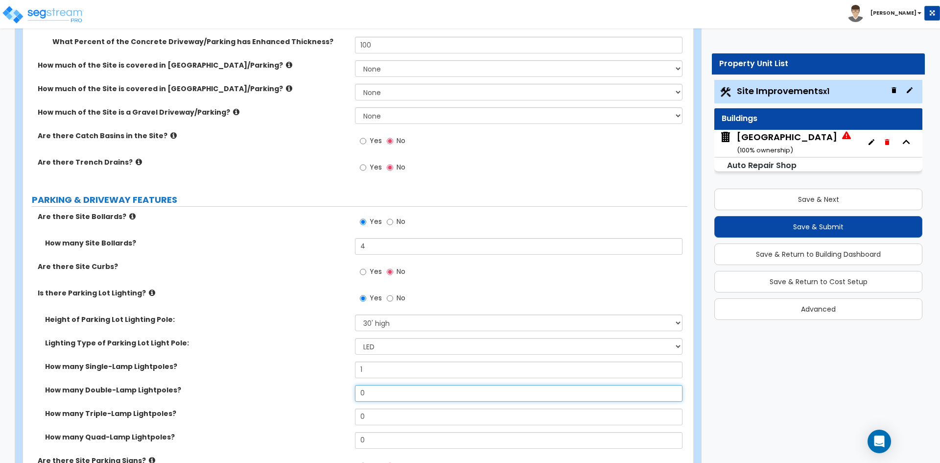
click at [375, 395] on input "0" at bounding box center [518, 393] width 327 height 17
type input "2"
click at [418, 419] on input "0" at bounding box center [518, 417] width 327 height 17
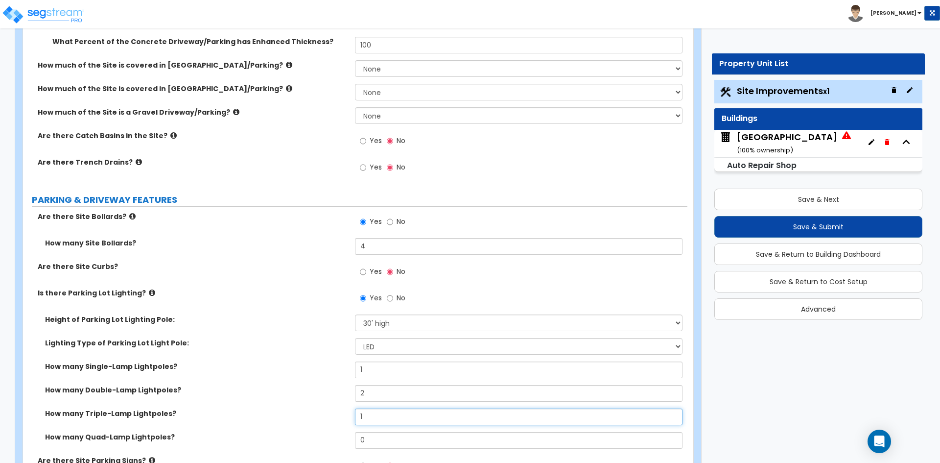
click at [374, 414] on input "1" at bounding box center [518, 417] width 327 height 17
type input "3"
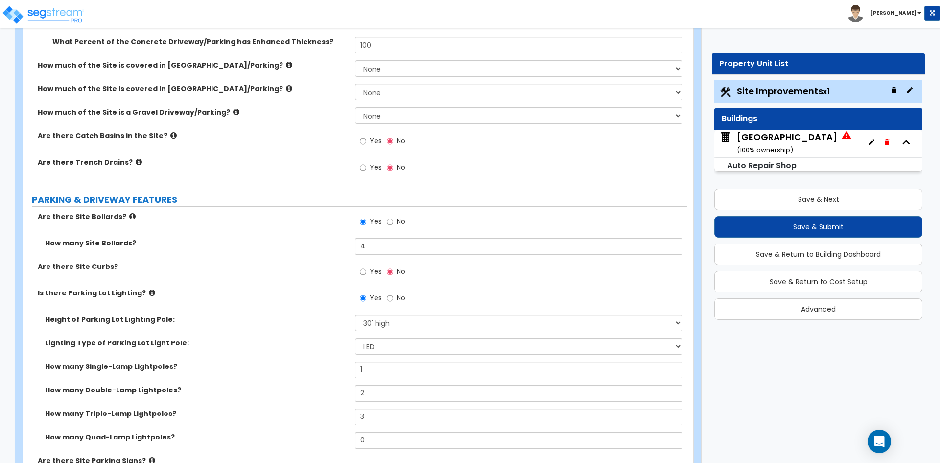
click at [281, 372] on div "How many Single-Lamp Lightpoles? 1" at bounding box center [355, 374] width 665 height 24
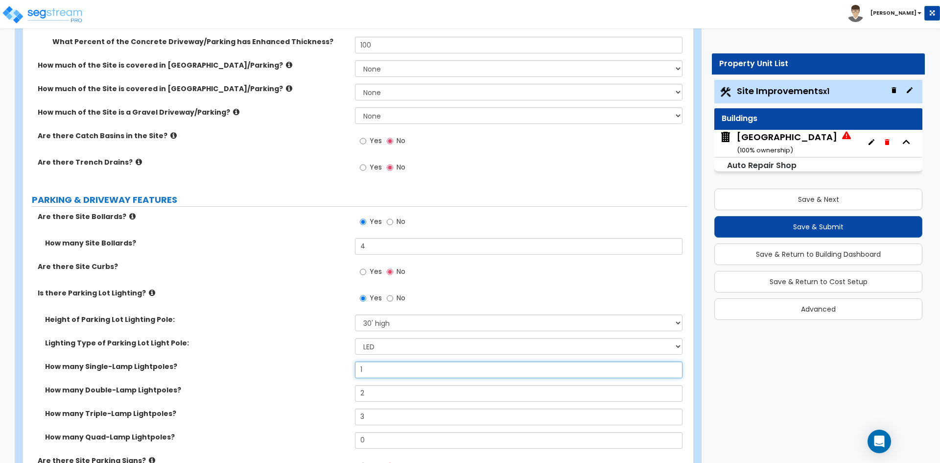
click at [380, 370] on input "1" at bounding box center [518, 370] width 327 height 17
type input "0"
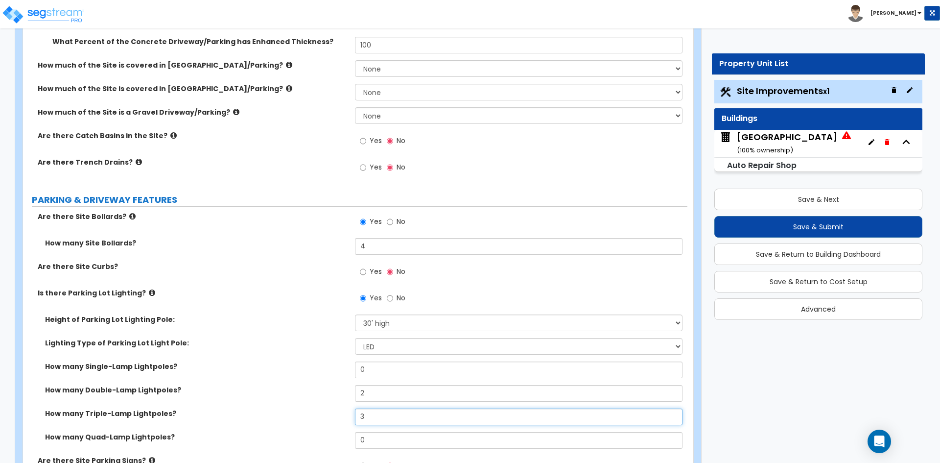
click at [394, 413] on input "3" at bounding box center [518, 417] width 327 height 17
type input "4"
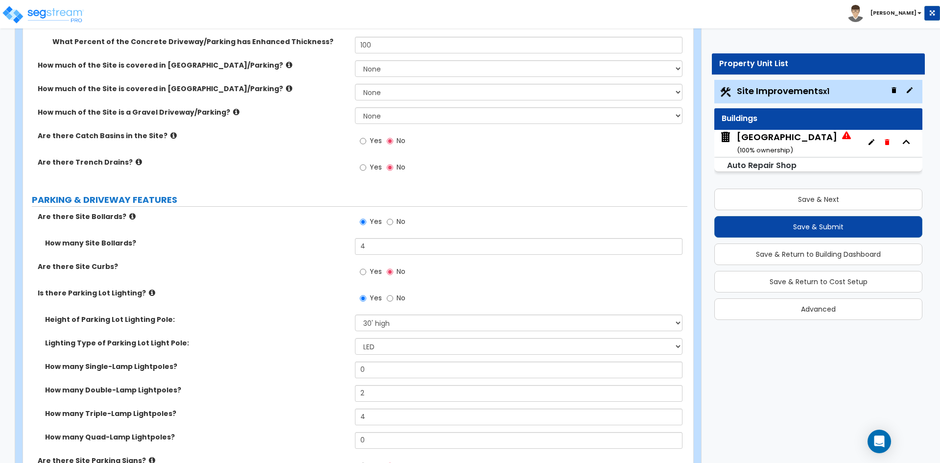
click at [266, 312] on div "Is there Parking Lot Lighting? Yes No" at bounding box center [355, 301] width 665 height 26
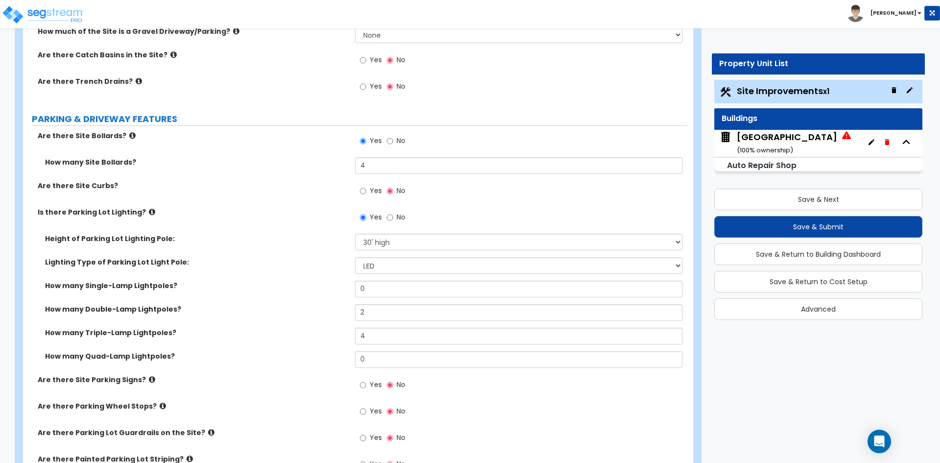
scroll to position [392, 0]
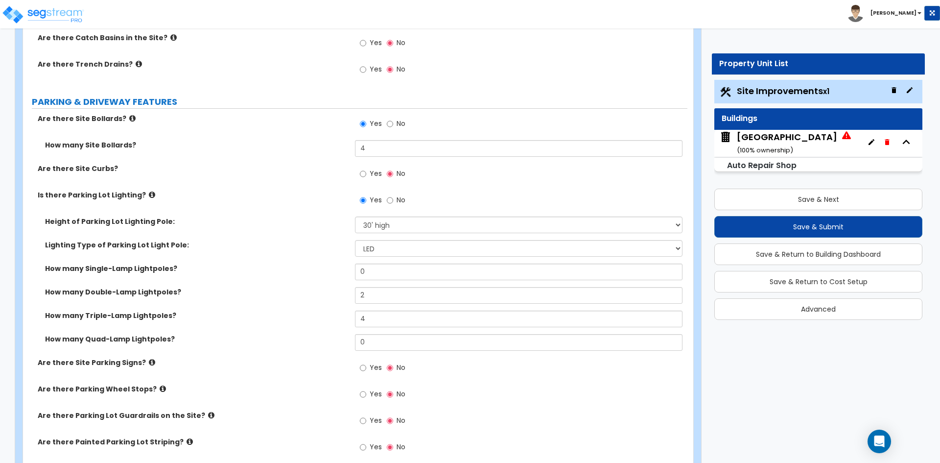
click at [369, 392] on label "Yes" at bounding box center [371, 395] width 22 height 17
click at [366, 392] on input "Yes" at bounding box center [363, 394] width 6 height 11
radio input "true"
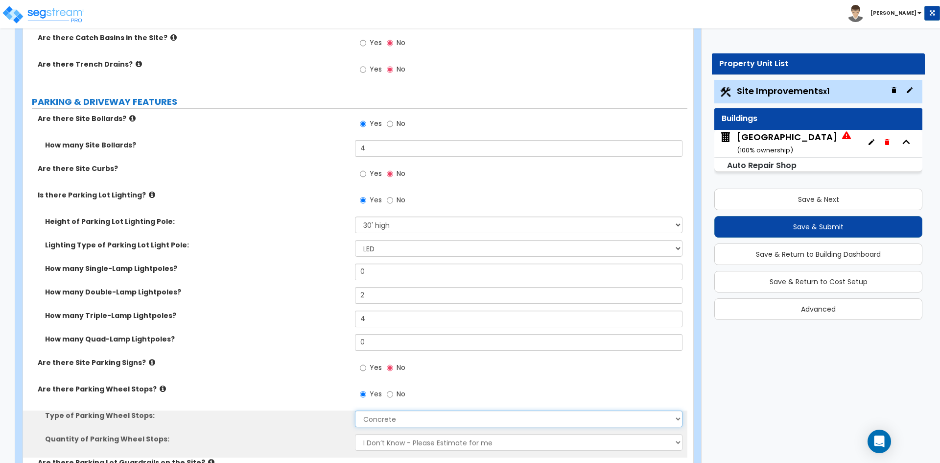
click at [390, 418] on select "Concrete Rubber/Plastic" at bounding box center [518, 418] width 327 height 17
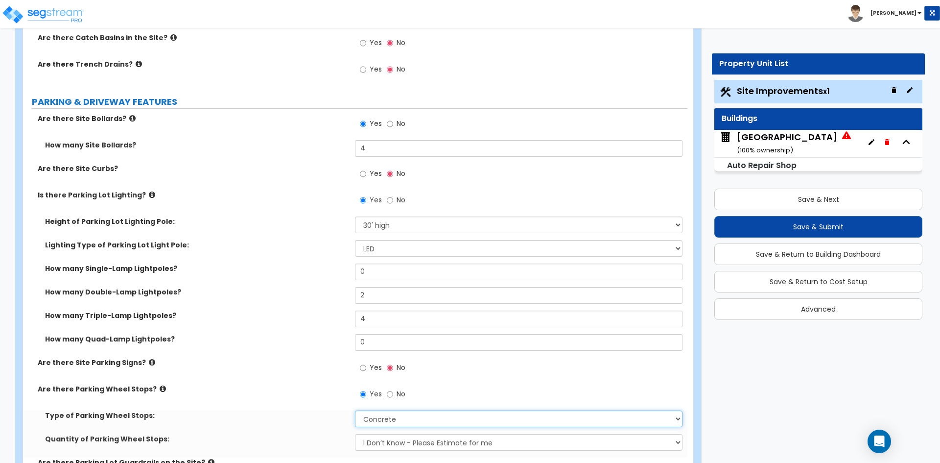
drag, startPoint x: 390, startPoint y: 418, endPoint x: 352, endPoint y: 409, distance: 39.3
click at [390, 418] on select "Concrete Rubber/Plastic" at bounding box center [518, 418] width 327 height 17
click at [405, 444] on select "I Don’t Know - Please Estimate for me I Want to Enter the Number of Wheel Stops" at bounding box center [518, 442] width 327 height 17
select select "1"
click at [355, 434] on select "I Don’t Know - Please Estimate for me I Want to Enter the Number of Wheel Stops" at bounding box center [518, 442] width 327 height 17
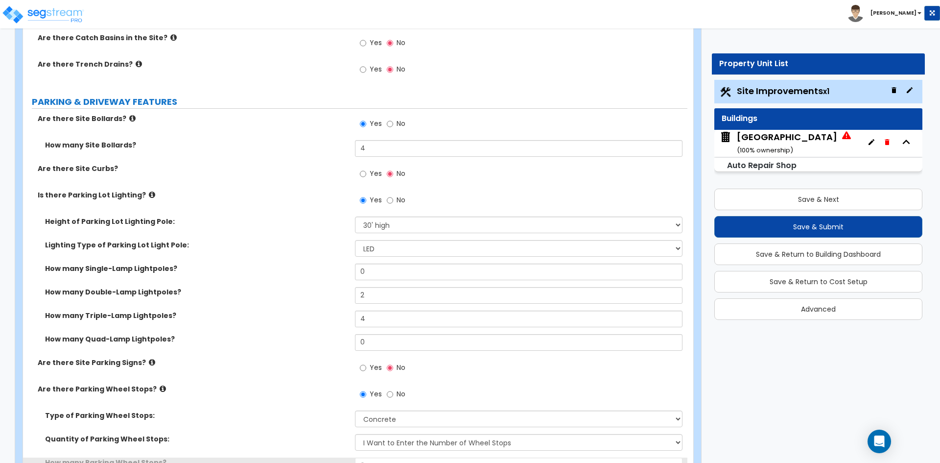
click at [299, 381] on div "Are there Site Parking Signs? Yes No" at bounding box center [355, 371] width 665 height 26
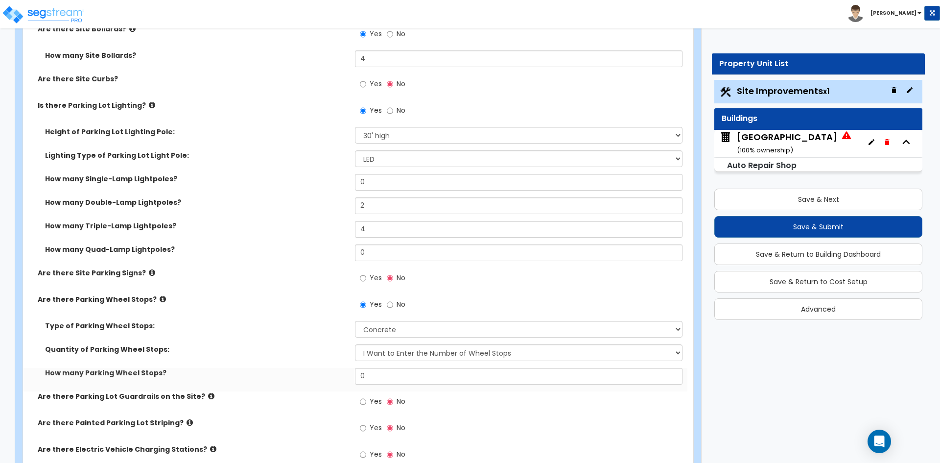
scroll to position [588, 0]
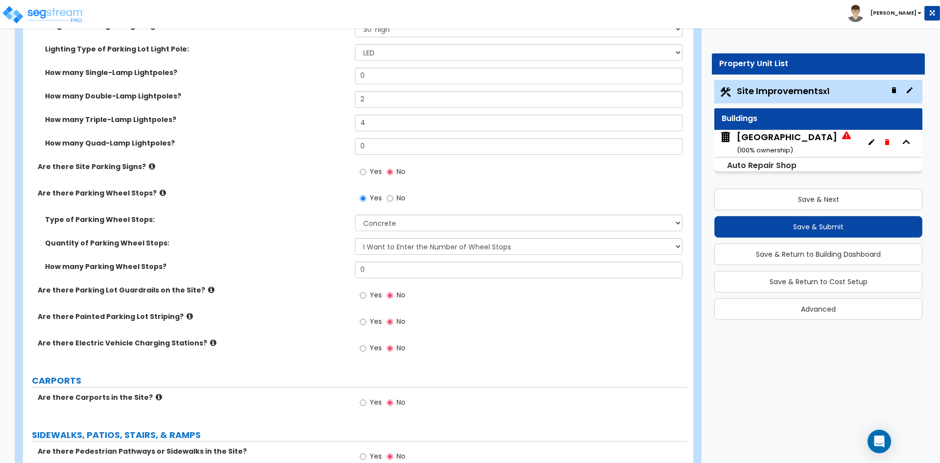
click at [399, 259] on div "Quantity of Parking Wheel Stops: I Don’t Know - Please Estimate for me I Want t…" at bounding box center [355, 250] width 665 height 24
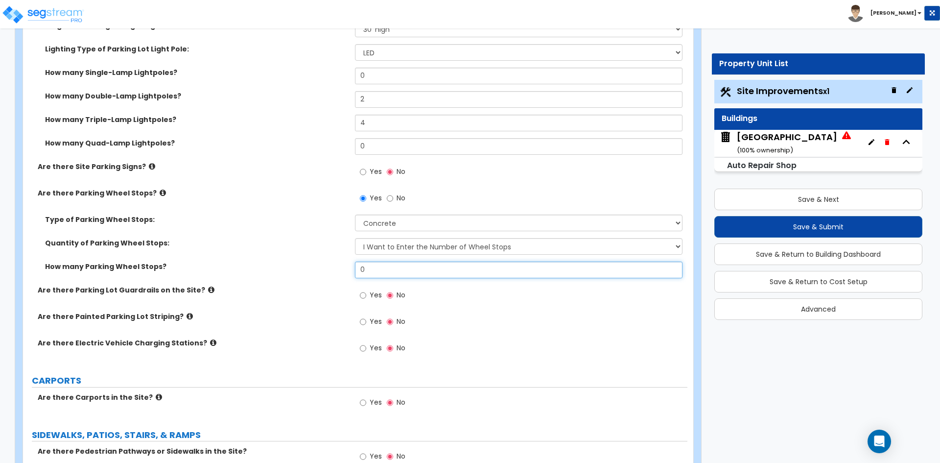
click at [397, 267] on input "0" at bounding box center [518, 270] width 327 height 17
type input "53"
click at [237, 246] on label "Quantity of Parking Wheel Stops:" at bounding box center [196, 243] width 303 height 10
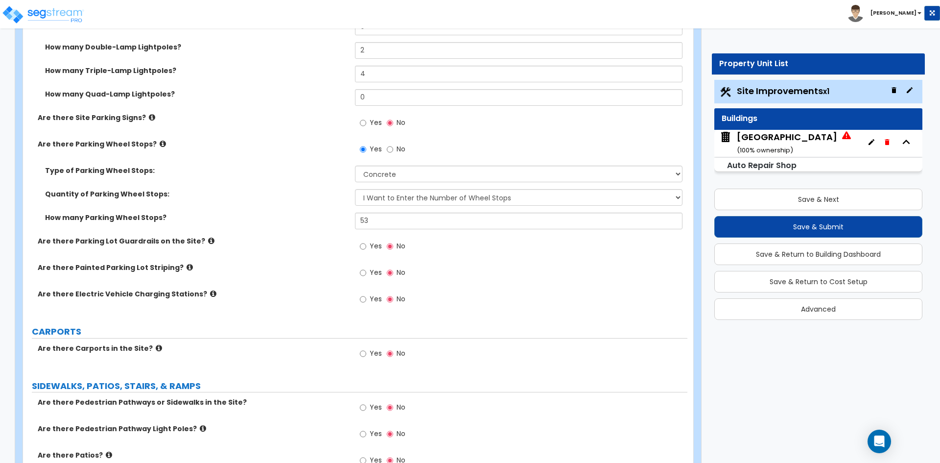
click at [374, 247] on span "Yes" at bounding box center [376, 246] width 12 height 10
click at [366, 247] on input "Yes" at bounding box center [363, 246] width 6 height 11
radio input "true"
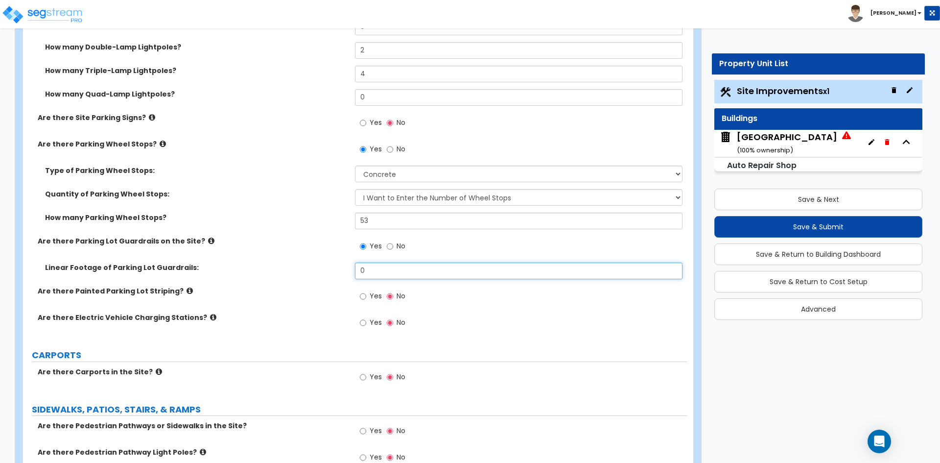
click at [407, 270] on input "0" at bounding box center [518, 271] width 327 height 17
type input "55.4"
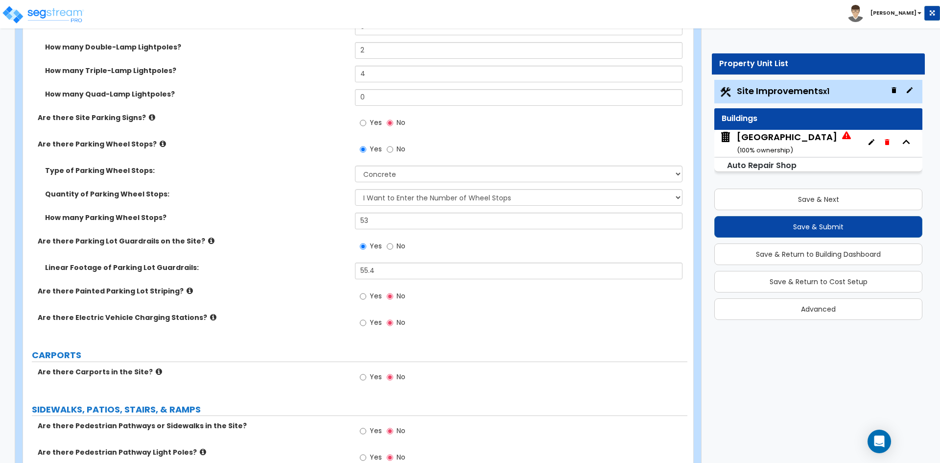
click at [278, 280] on div "Linear Footage of Parking Lot Guardrails: 55.4" at bounding box center [355, 275] width 665 height 24
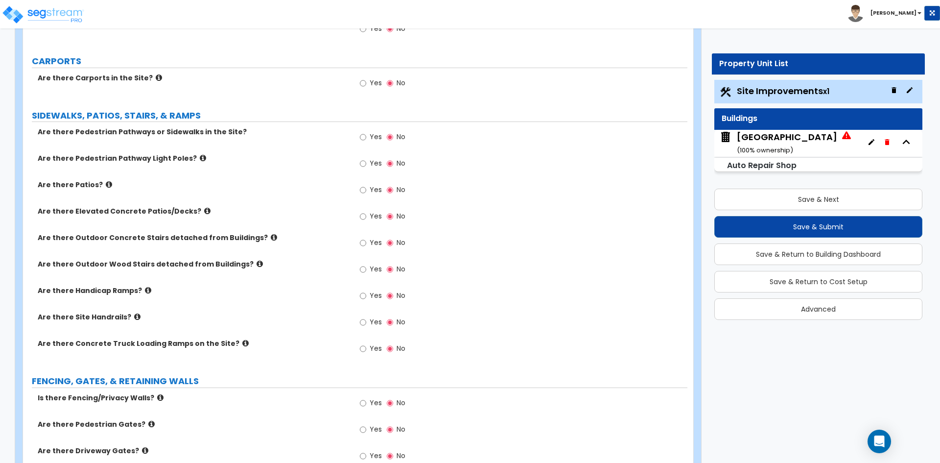
scroll to position [980, 0]
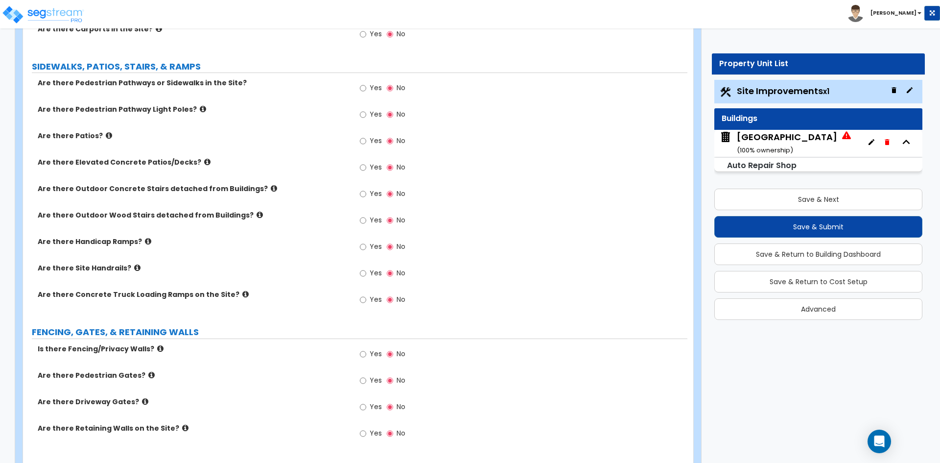
click at [377, 298] on span "Yes" at bounding box center [376, 299] width 12 height 10
click at [366, 298] on input "Yes" at bounding box center [363, 299] width 6 height 11
radio input "true"
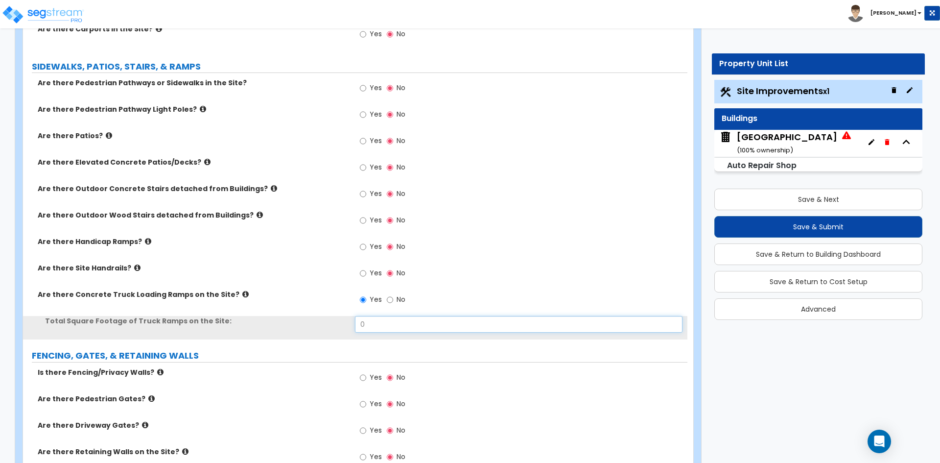
click at [371, 323] on input "0" at bounding box center [518, 324] width 327 height 17
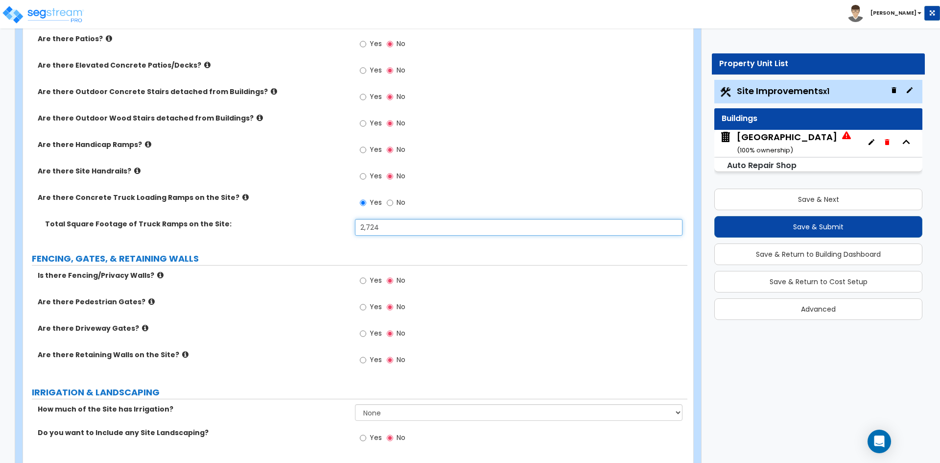
scroll to position [1078, 0]
type input "2,724"
click at [364, 284] on input "Yes" at bounding box center [363, 279] width 6 height 11
radio input "true"
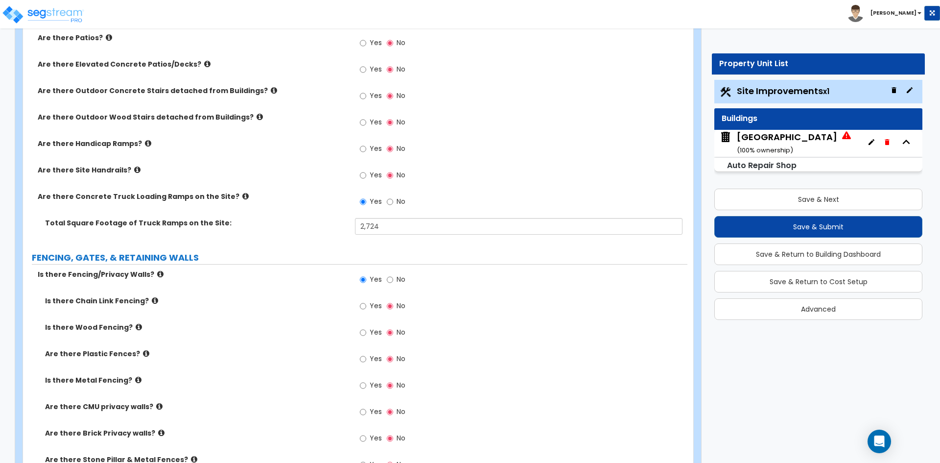
click at [368, 306] on label "Yes" at bounding box center [371, 307] width 22 height 17
click at [366, 306] on input "Yes" at bounding box center [363, 306] width 6 height 11
radio input "true"
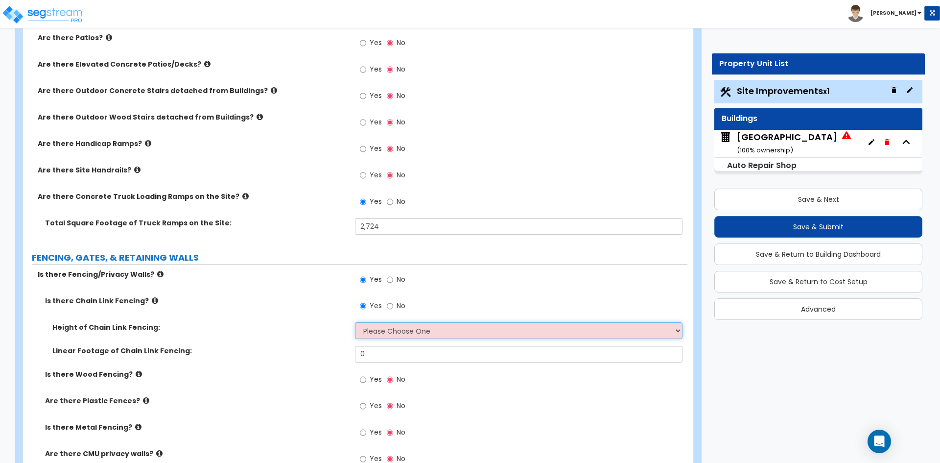
click at [388, 333] on select "Please Choose One 3 feet 4 feet 5 feet 6 feet 10 feet 12 feet" at bounding box center [518, 330] width 327 height 17
select select "4"
click at [355, 322] on select "Please Choose One 3 feet 4 feet 5 feet 6 feet 10 feet 12 feet" at bounding box center [518, 330] width 327 height 17
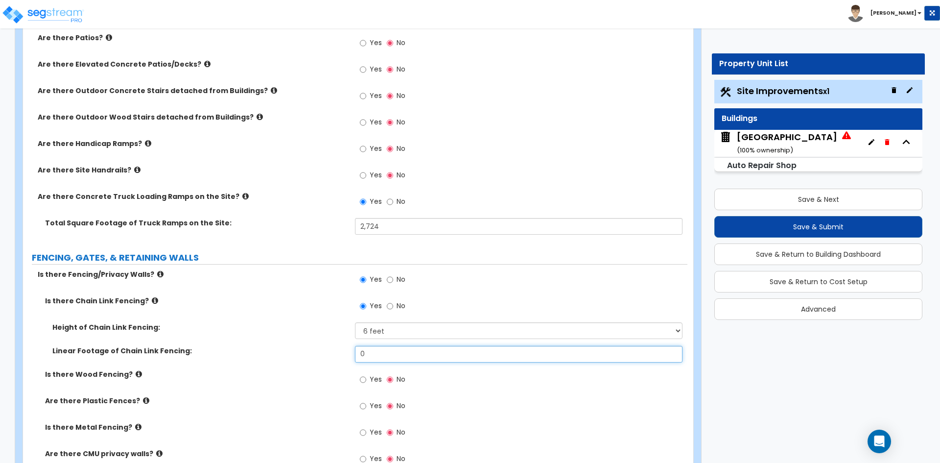
click at [384, 352] on input "0" at bounding box center [518, 354] width 327 height 17
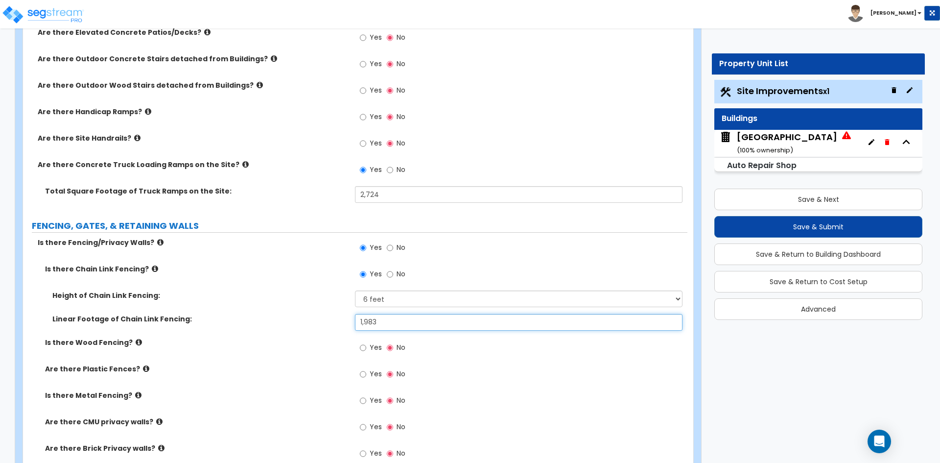
scroll to position [1127, 0]
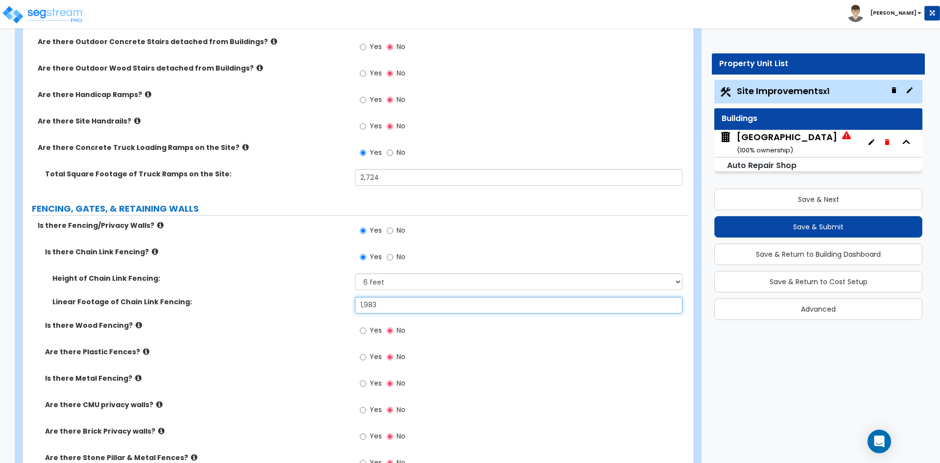
type input "1,983"
click at [358, 385] on div "Yes No" at bounding box center [382, 384] width 55 height 23
click at [373, 383] on span "Yes" at bounding box center [376, 383] width 12 height 10
click at [366, 383] on input "Yes" at bounding box center [363, 383] width 6 height 11
radio input "true"
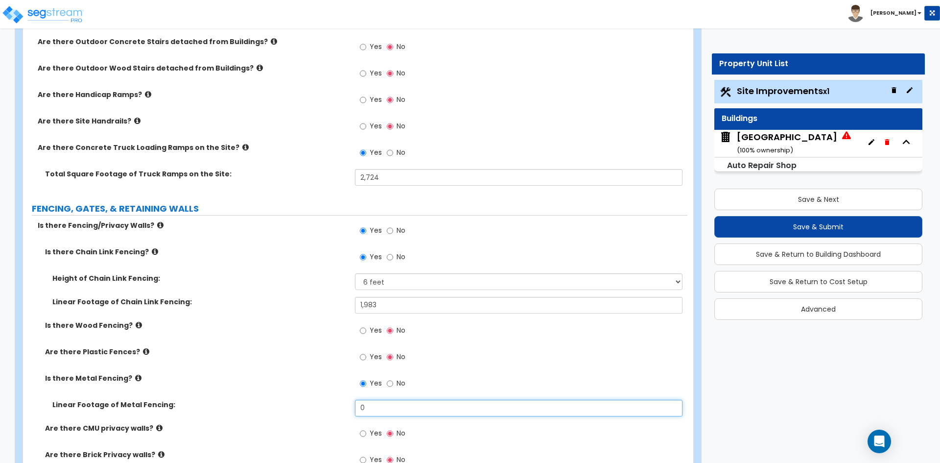
click at [437, 410] on input "0" at bounding box center [518, 408] width 327 height 17
type input "483"
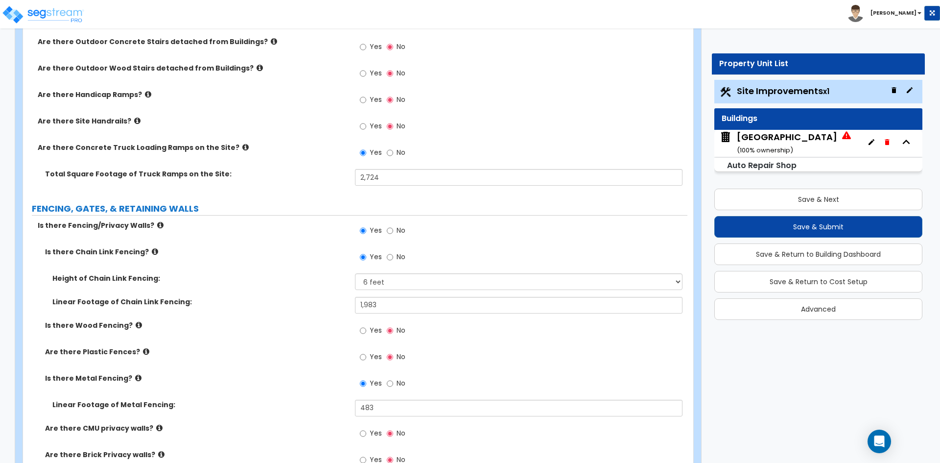
click at [351, 341] on div "Is there Wood Fencing? Yes No" at bounding box center [355, 333] width 665 height 26
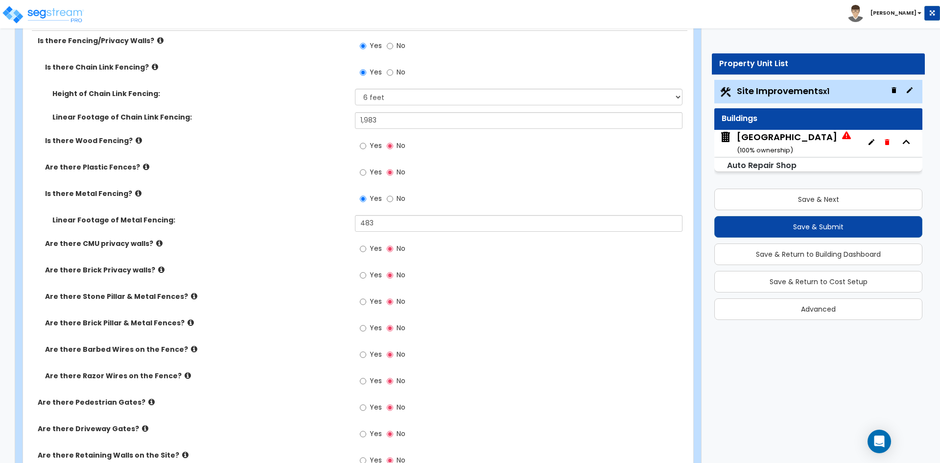
scroll to position [1323, 0]
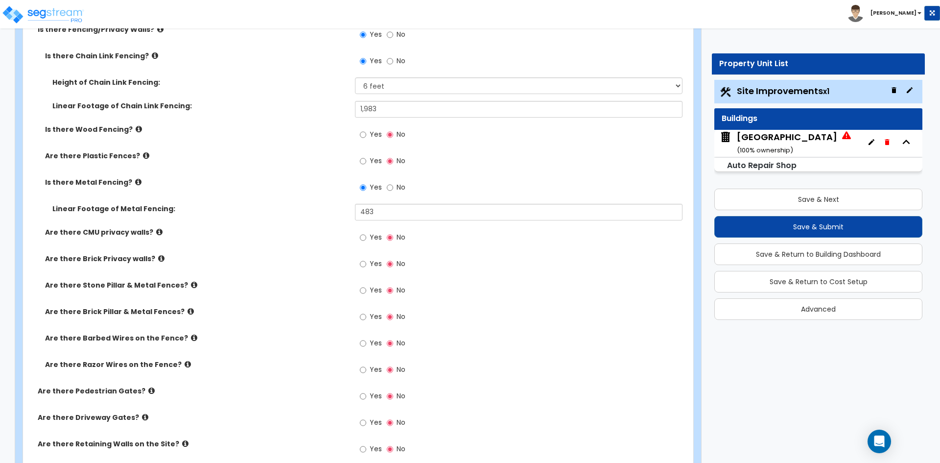
click at [368, 339] on label "Yes" at bounding box center [371, 344] width 22 height 17
click at [366, 339] on input "Yes" at bounding box center [363, 343] width 6 height 11
radio input "true"
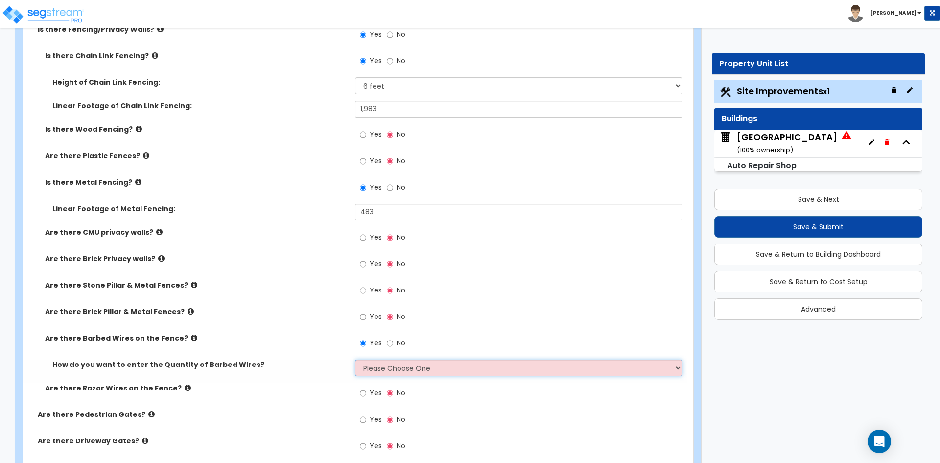
click at [378, 370] on select "Please Choose One Enter Linear Footage Enter Percentage I Don't Know - Please e…" at bounding box center [518, 368] width 327 height 17
select select "1"
click at [355, 360] on select "Please Choose One Enter Linear Footage Enter Percentage I Don't Know - Please e…" at bounding box center [518, 368] width 327 height 17
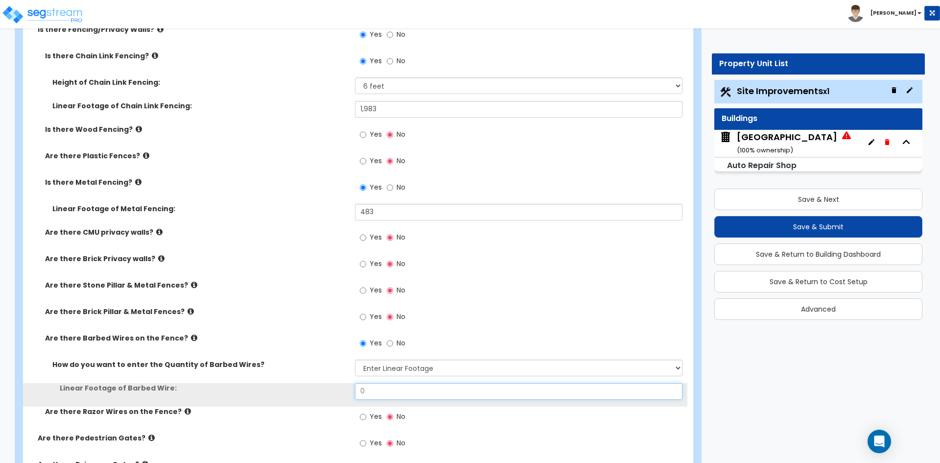
click at [381, 390] on input "0" at bounding box center [518, 391] width 327 height 17
click at [401, 387] on input "0" at bounding box center [518, 391] width 327 height 17
type input "3,966"
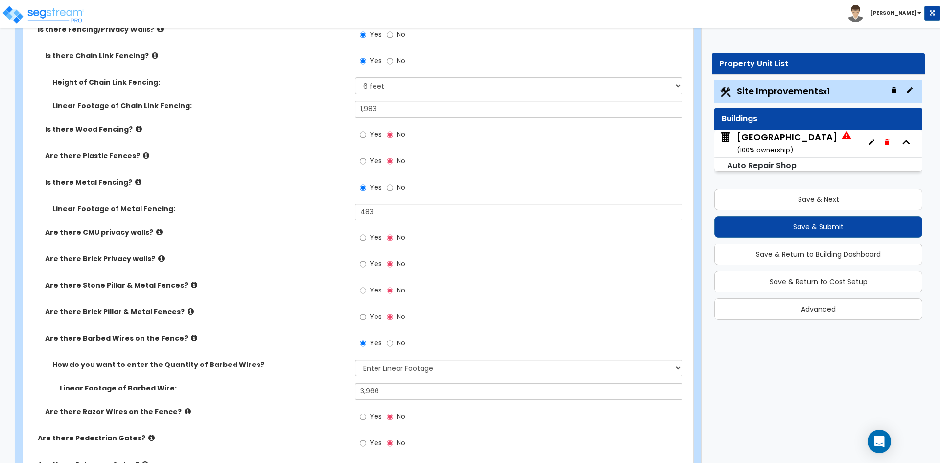
click at [304, 396] on div "Linear Footage of Barbed Wire: 3,966" at bounding box center [355, 395] width 665 height 24
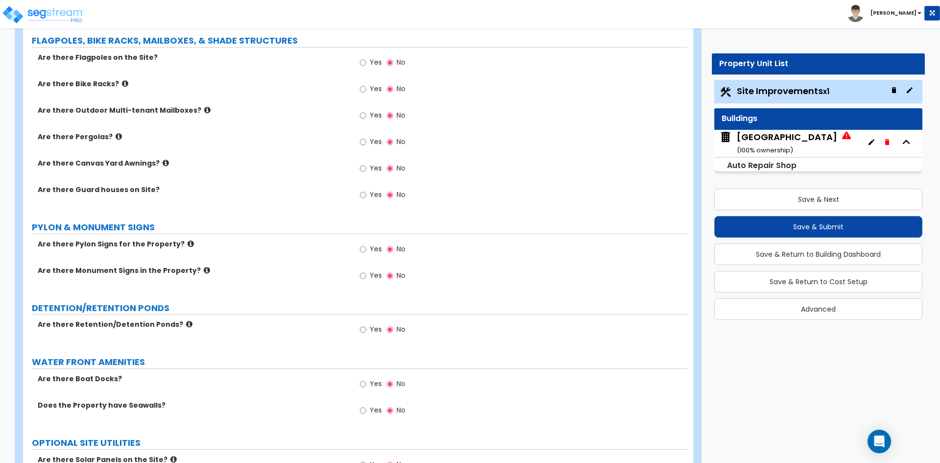
scroll to position [1959, 0]
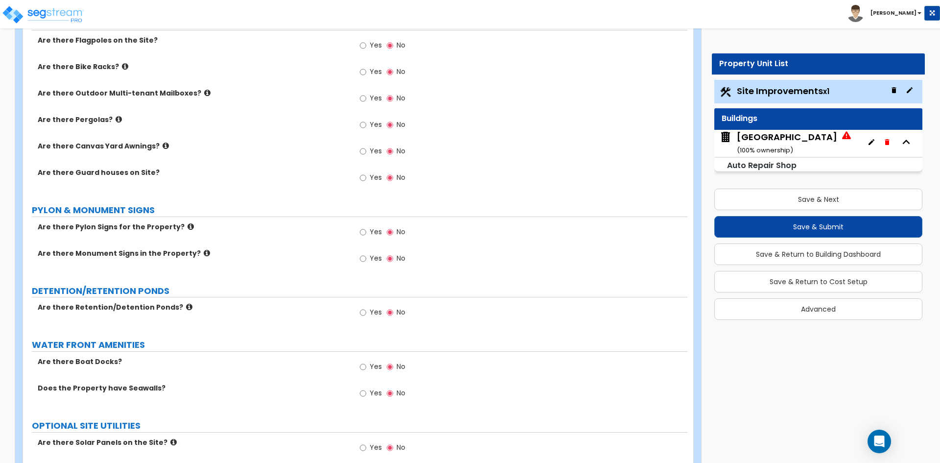
click at [380, 311] on span "Yes" at bounding box center [376, 312] width 12 height 10
click at [366, 311] on input "Yes" at bounding box center [363, 312] width 6 height 11
radio input "true"
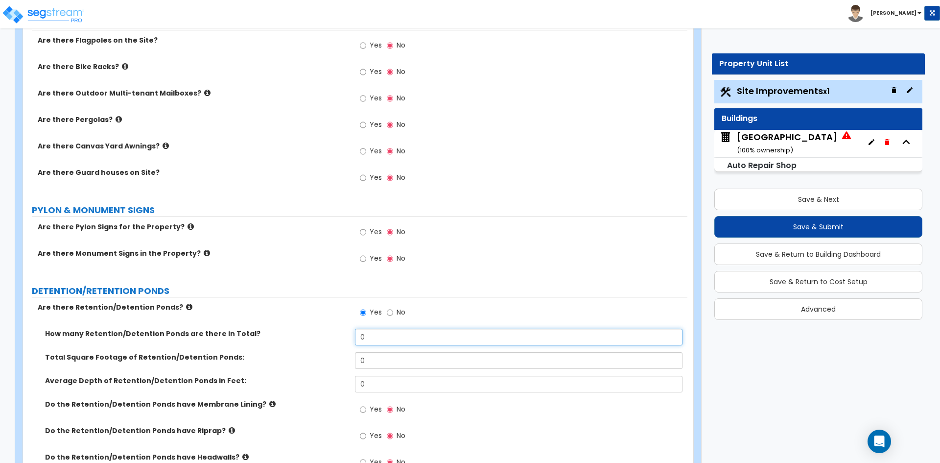
click at [392, 335] on input "0" at bounding box center [518, 337] width 327 height 17
type input "1"
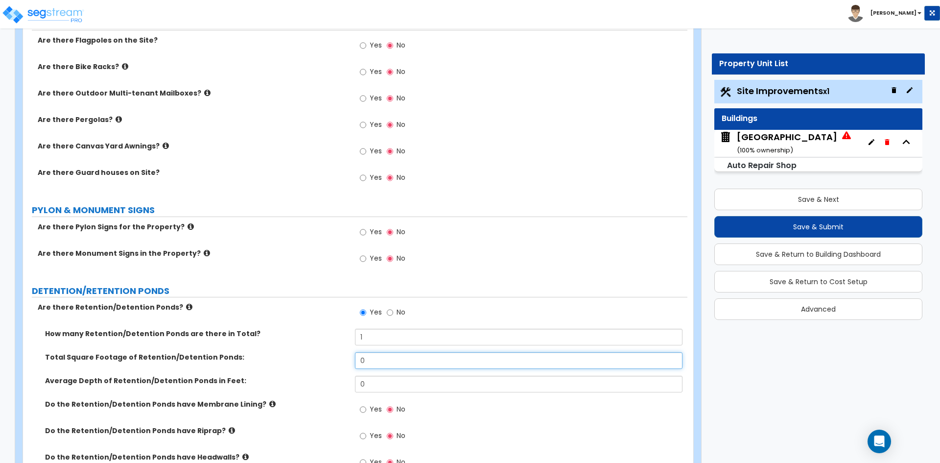
click at [386, 355] on input "0" at bounding box center [518, 360] width 327 height 17
type input "5,855"
click at [369, 385] on input "0" at bounding box center [518, 384] width 327 height 17
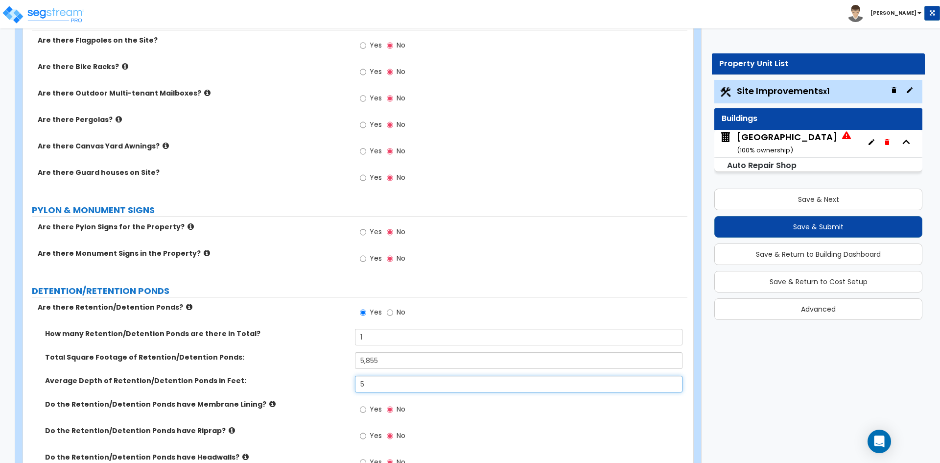
type input "5"
click at [278, 410] on div "Do the Retention/Detention Ponds have Membrane Lining? Yes No" at bounding box center [355, 412] width 665 height 26
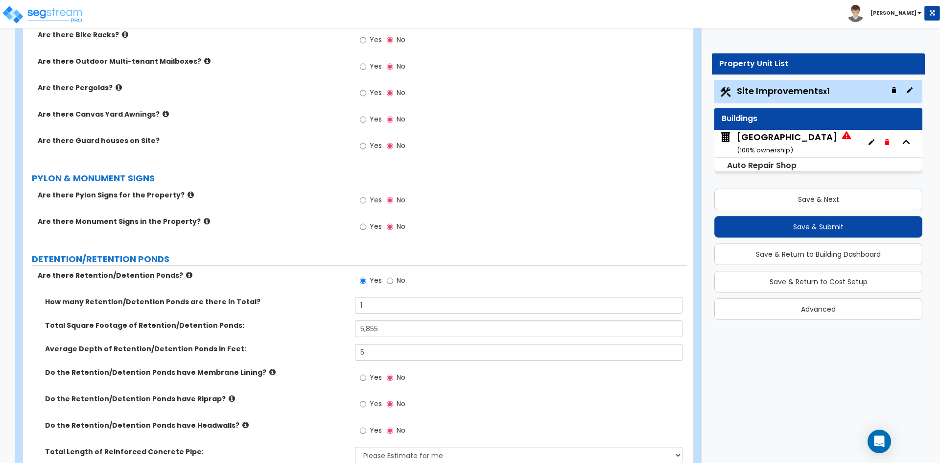
scroll to position [2008, 0]
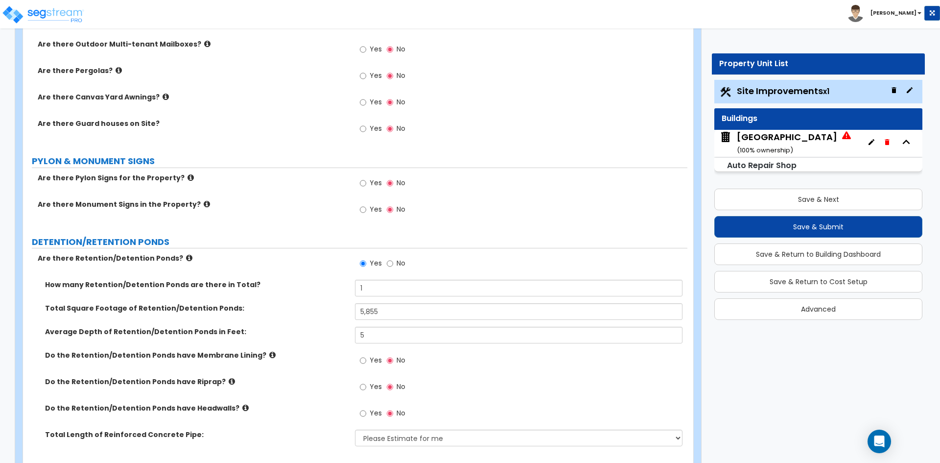
click at [372, 386] on span "Yes" at bounding box center [376, 387] width 12 height 10
click at [366, 386] on input "Yes" at bounding box center [363, 387] width 6 height 11
radio input "true"
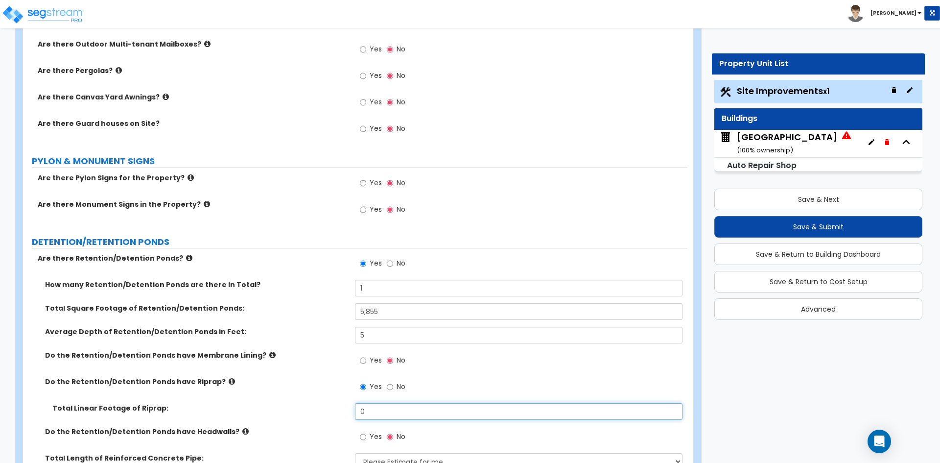
click at [362, 419] on input "0" at bounding box center [518, 411] width 327 height 17
click at [363, 417] on input "0" at bounding box center [518, 411] width 327 height 17
type input "452"
click at [300, 389] on div "Do the Retention/Detention Ponds have Riprap? Yes No" at bounding box center [355, 390] width 665 height 26
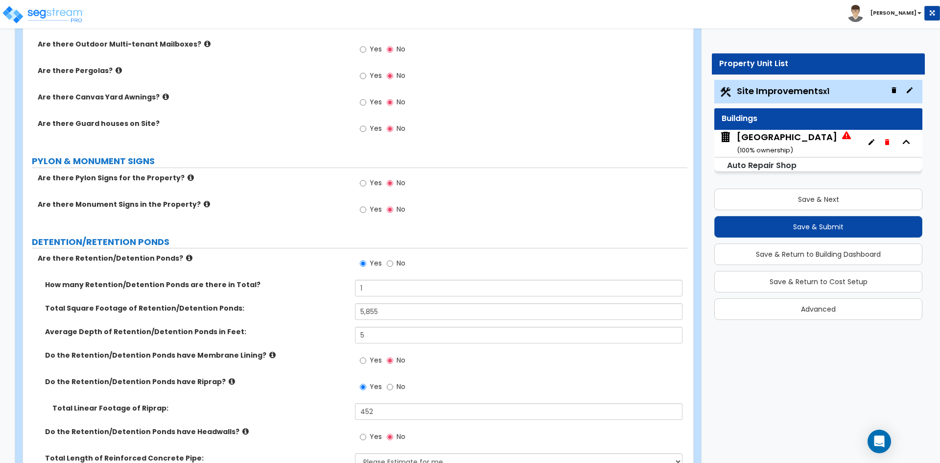
scroll to position [2057, 0]
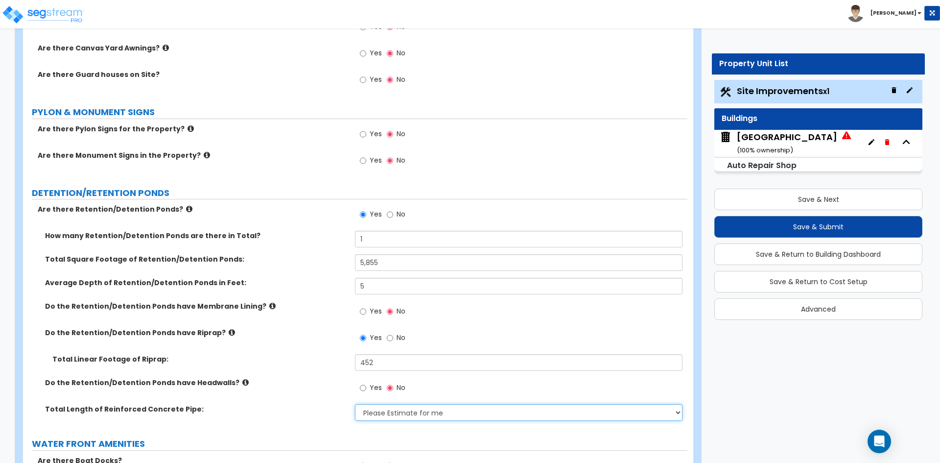
click at [391, 412] on select "Please Estimate for me I want to Enter Linear Footage" at bounding box center [518, 412] width 327 height 17
click at [312, 398] on div "Do the Retention/Detention Ponds have Headwalls? Yes No" at bounding box center [355, 391] width 665 height 26
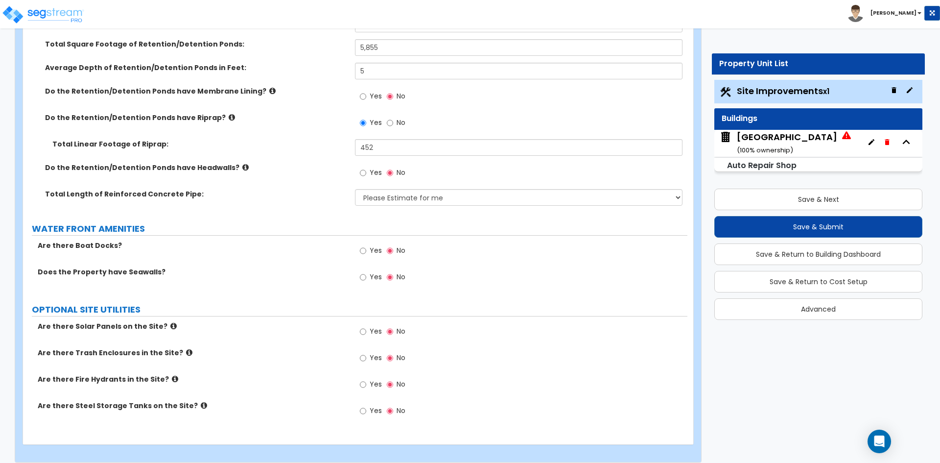
scroll to position [2282, 0]
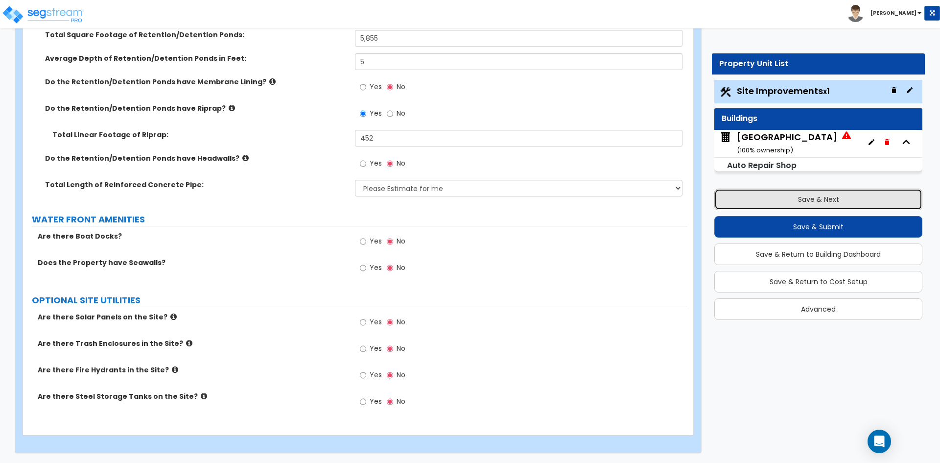
click at [833, 194] on button "Save & Next" at bounding box center [819, 200] width 208 height 22
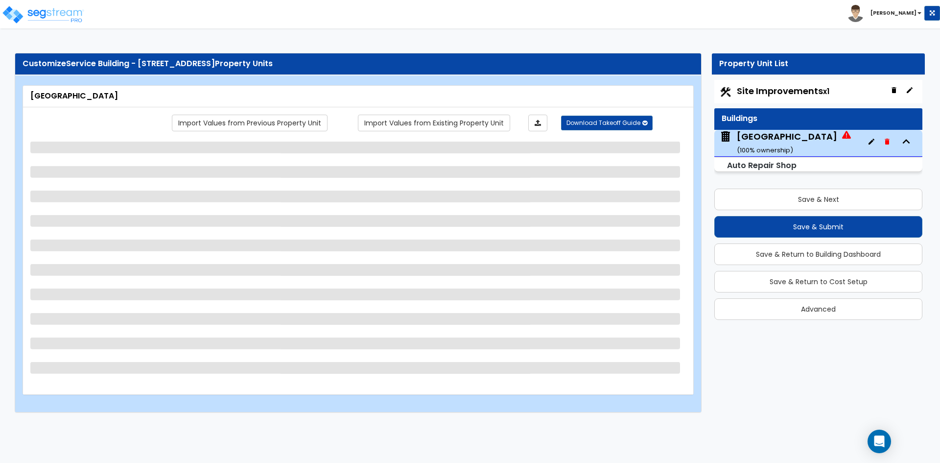
scroll to position [0, 0]
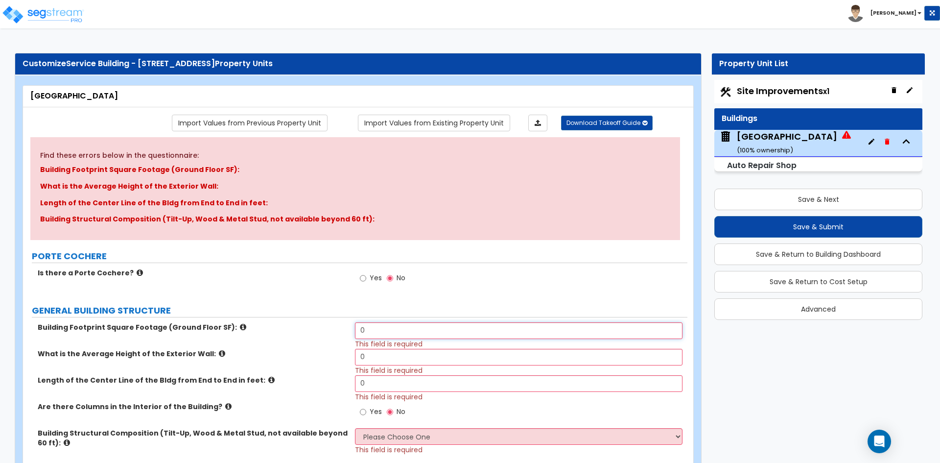
click at [385, 325] on input "0" at bounding box center [518, 330] width 327 height 17
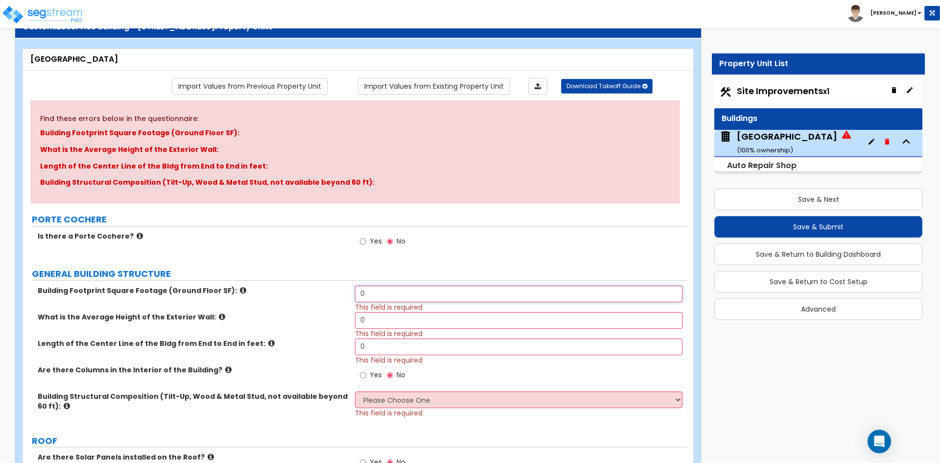
scroll to position [98, 0]
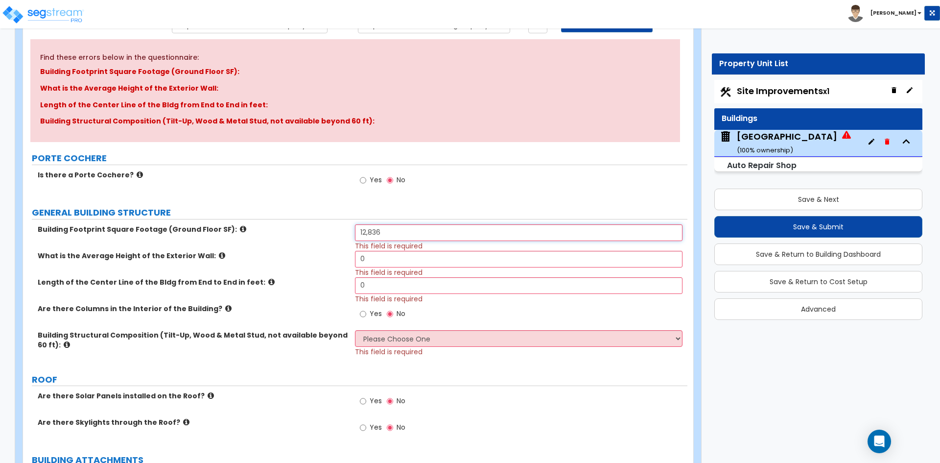
type input "12,836"
click at [398, 262] on input "0" at bounding box center [518, 259] width 327 height 17
type input "24"
click at [400, 288] on input "0" at bounding box center [518, 285] width 327 height 17
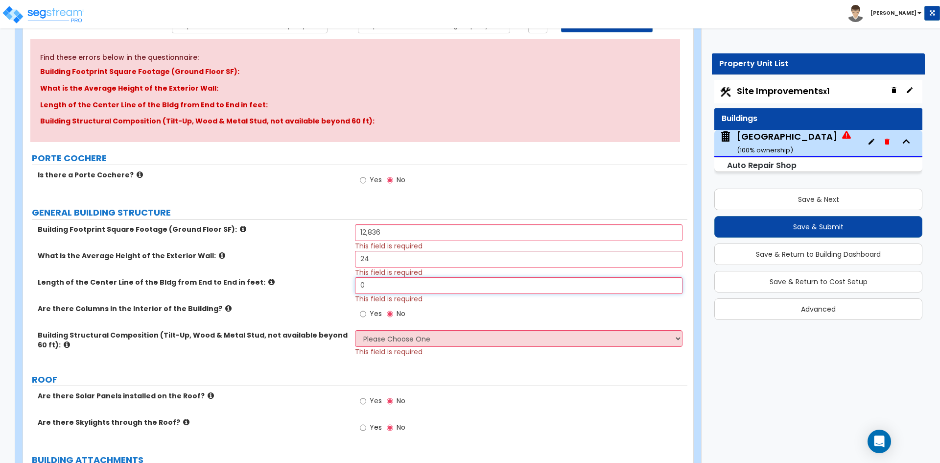
click at [400, 288] on input "0" at bounding box center [518, 285] width 327 height 17
type input "150"
click at [442, 345] on select "Please Choose One Pre-Engineered Metal Building Tilt-up Wall Construction Reinf…" at bounding box center [518, 338] width 327 height 17
select select "1"
click at [355, 330] on select "Please Choose One Pre-Engineered Metal Building Tilt-up Wall Construction Reinf…" at bounding box center [518, 338] width 327 height 17
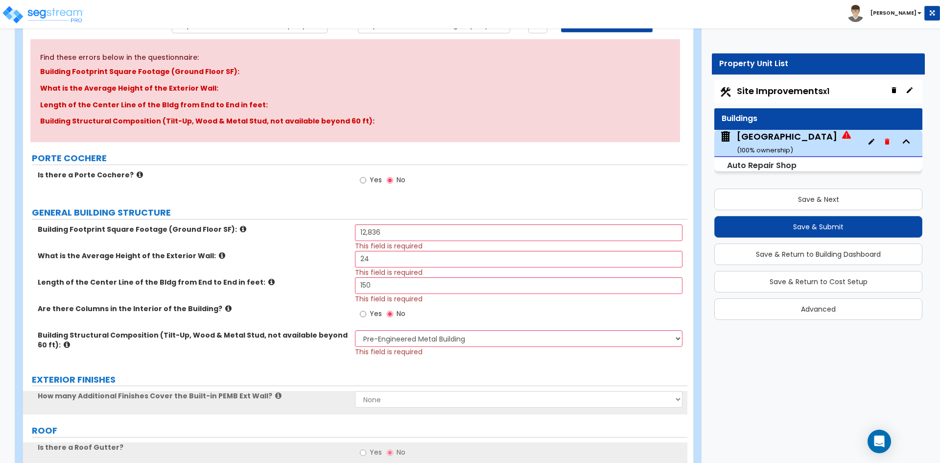
click at [155, 361] on div "Building Structural Composition (Tilt-Up, Wood & Metal Stud, not available beyo…" at bounding box center [355, 346] width 665 height 33
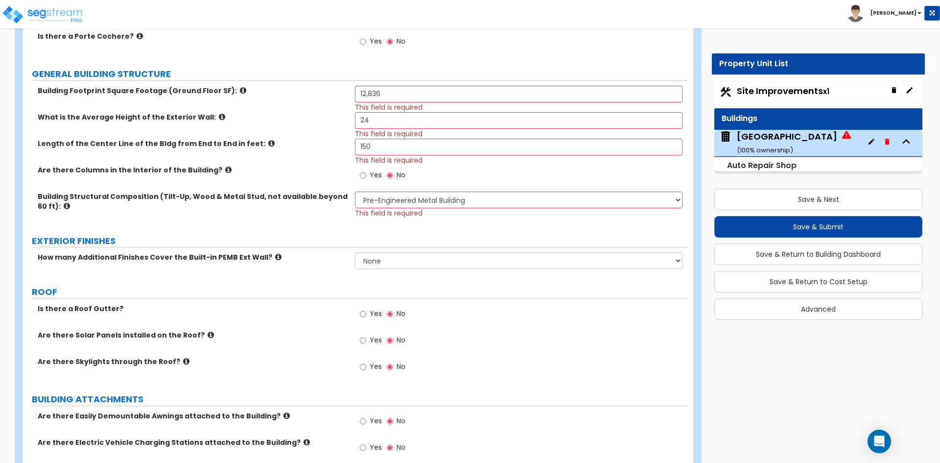
scroll to position [245, 0]
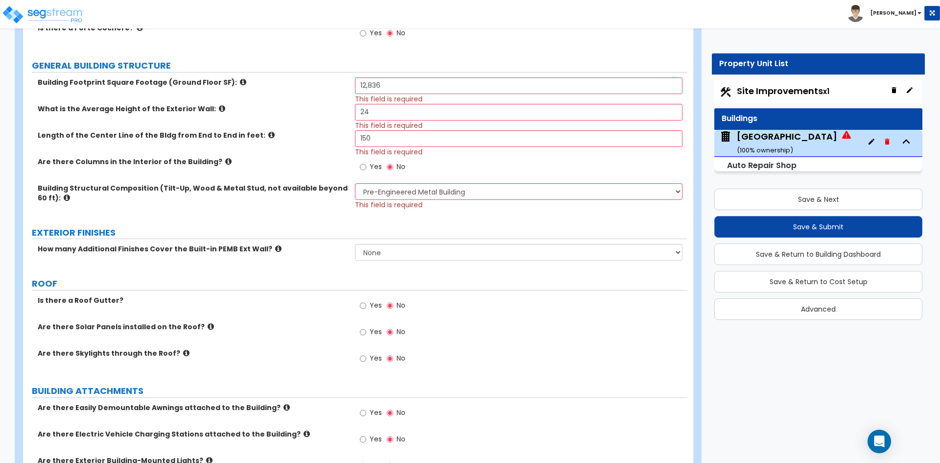
click at [372, 305] on span "Yes" at bounding box center [376, 305] width 12 height 10
click at [366, 305] on input "Yes" at bounding box center [363, 305] width 6 height 11
radio input "true"
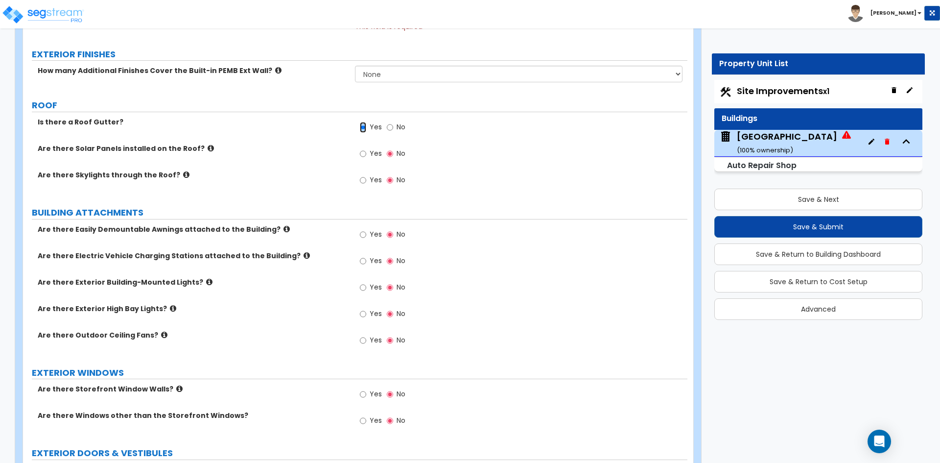
scroll to position [441, 0]
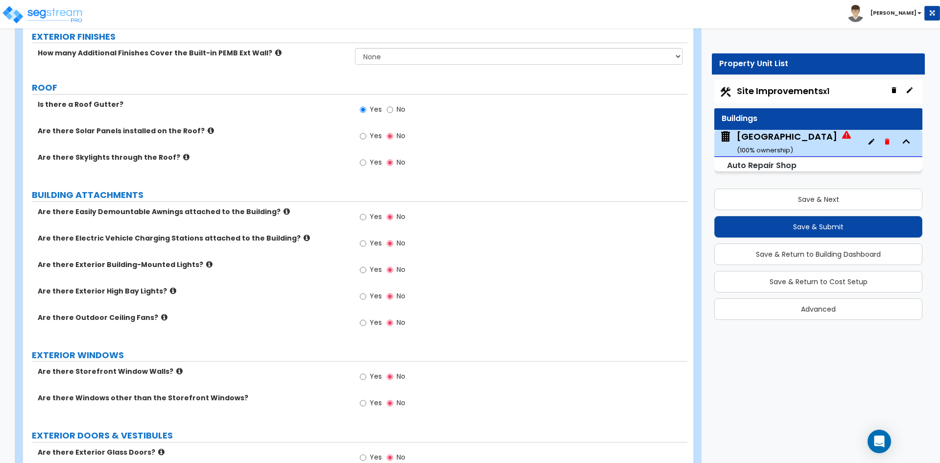
click at [377, 267] on span "Yes" at bounding box center [376, 270] width 12 height 10
click at [366, 267] on input "Yes" at bounding box center [363, 270] width 6 height 11
radio input "true"
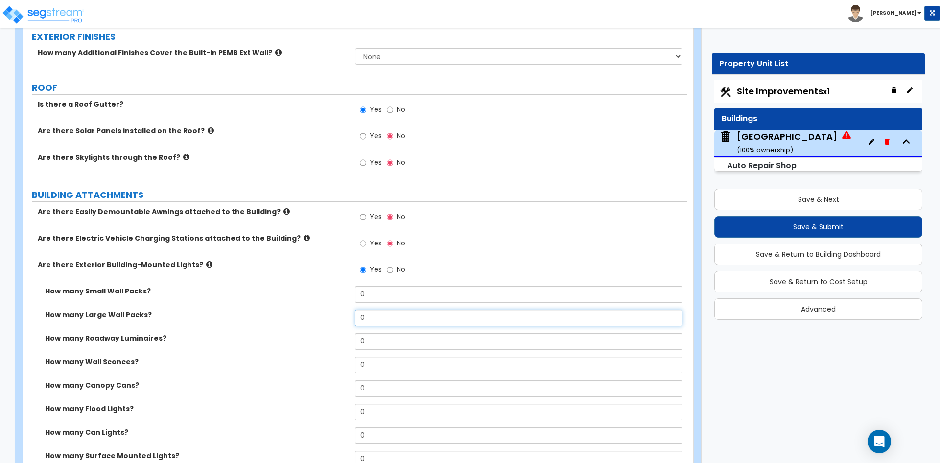
click at [389, 318] on input "0" at bounding box center [518, 318] width 327 height 17
click at [280, 310] on label "How many Large Wall Packs?" at bounding box center [196, 315] width 303 height 10
click at [384, 314] on input "6" at bounding box center [518, 318] width 327 height 17
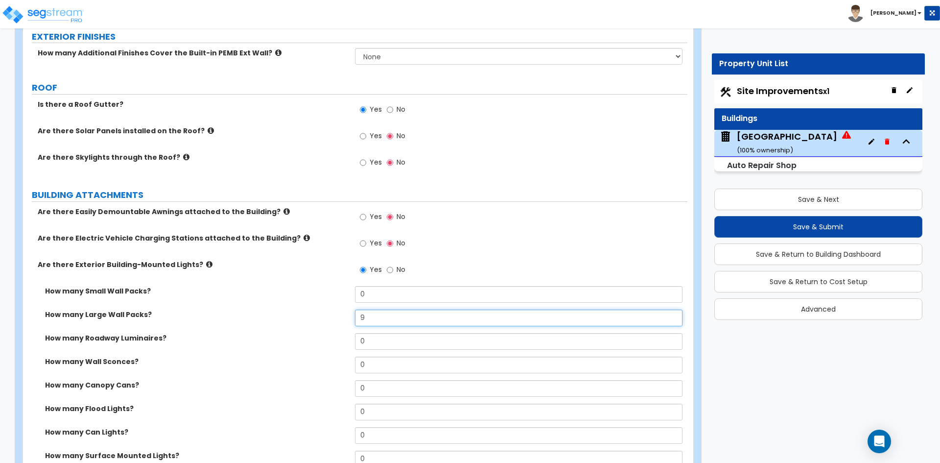
type input "9"
click at [288, 342] on label "How many Roadway Luminaires?" at bounding box center [196, 338] width 303 height 10
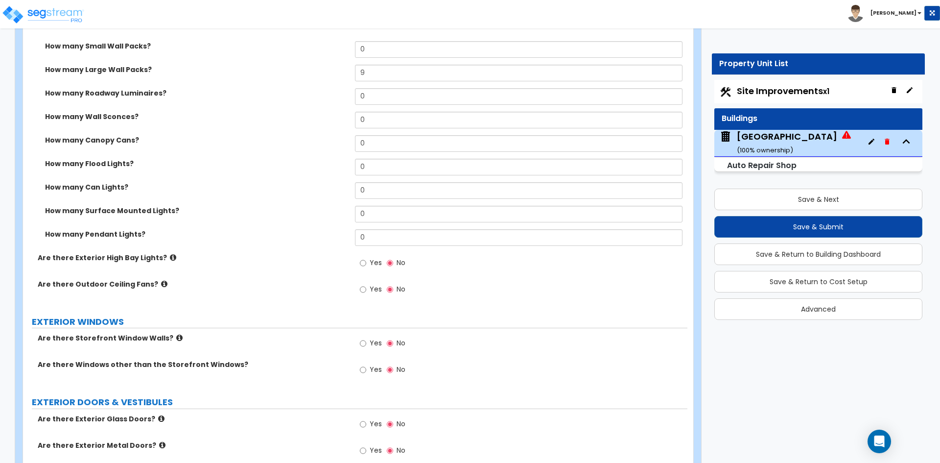
scroll to position [735, 0]
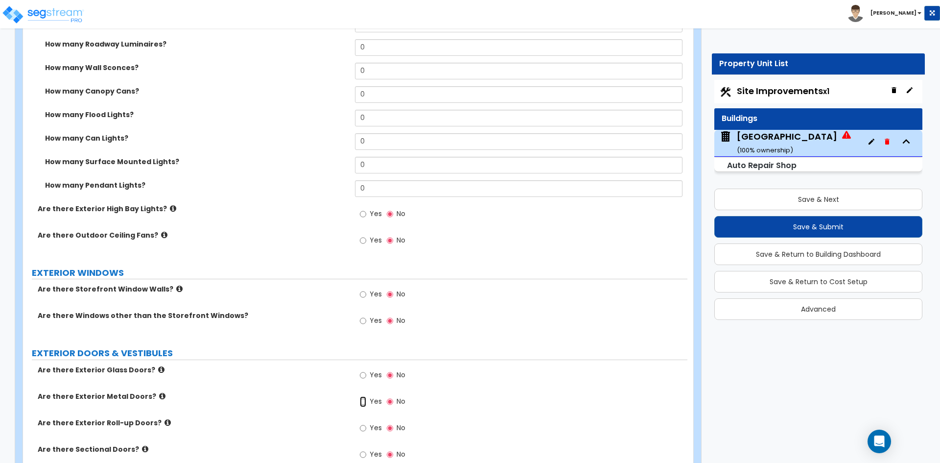
click at [364, 399] on input "Yes" at bounding box center [363, 401] width 6 height 11
radio input "true"
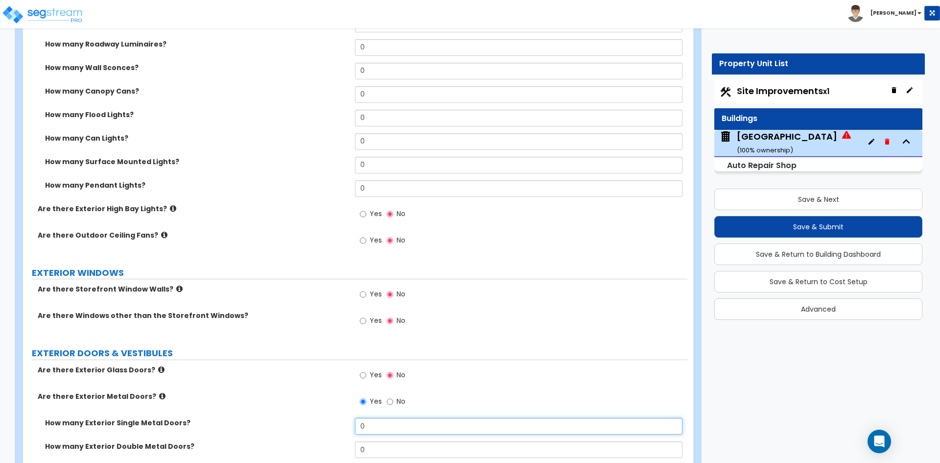
click at [378, 424] on input "0" at bounding box center [518, 426] width 327 height 17
type input "3"
click at [219, 394] on div "Are there Exterior Metal Doors? Yes No" at bounding box center [355, 404] width 665 height 26
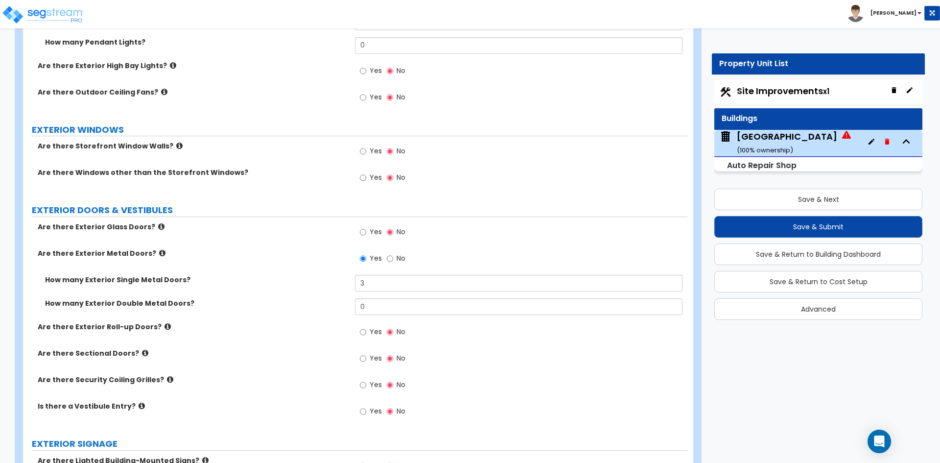
scroll to position [882, 0]
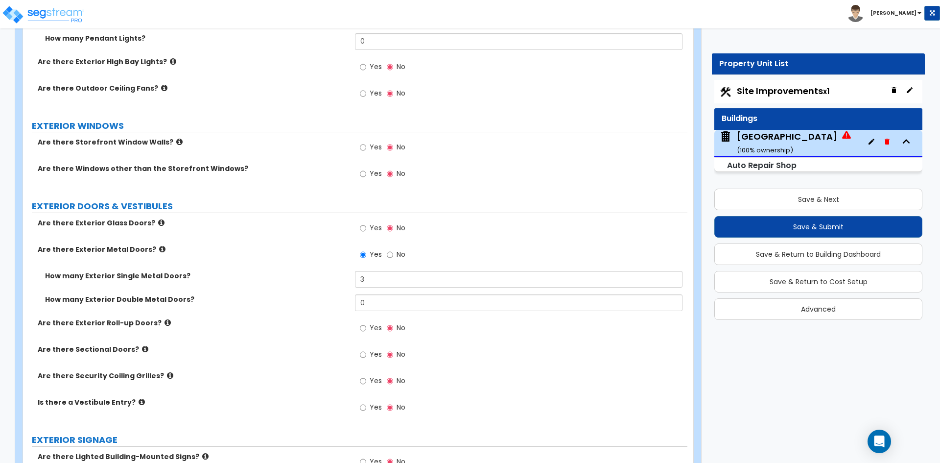
click at [375, 353] on span "Yes" at bounding box center [376, 354] width 12 height 10
click at [366, 353] on input "Yes" at bounding box center [363, 354] width 6 height 11
radio input "true"
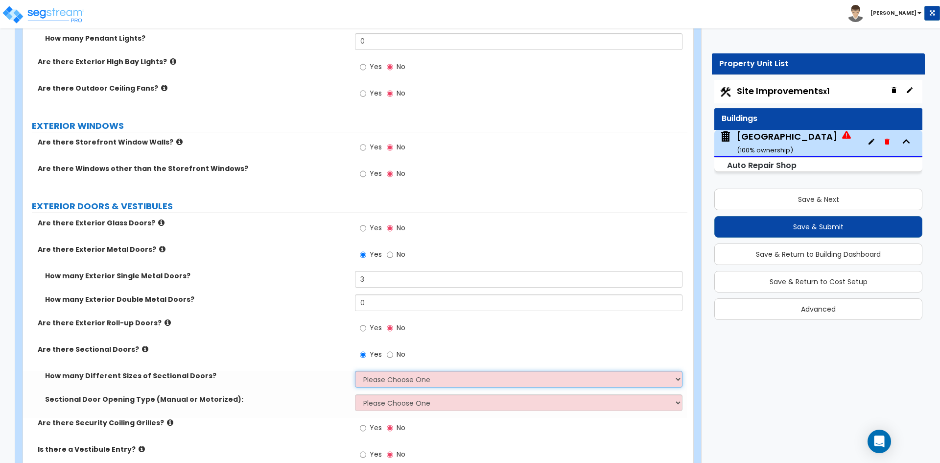
click at [393, 384] on select "Please Choose One 1 2 3" at bounding box center [518, 379] width 327 height 17
select select "2"
click at [355, 371] on select "Please Choose One 1 2 3" at bounding box center [518, 379] width 327 height 17
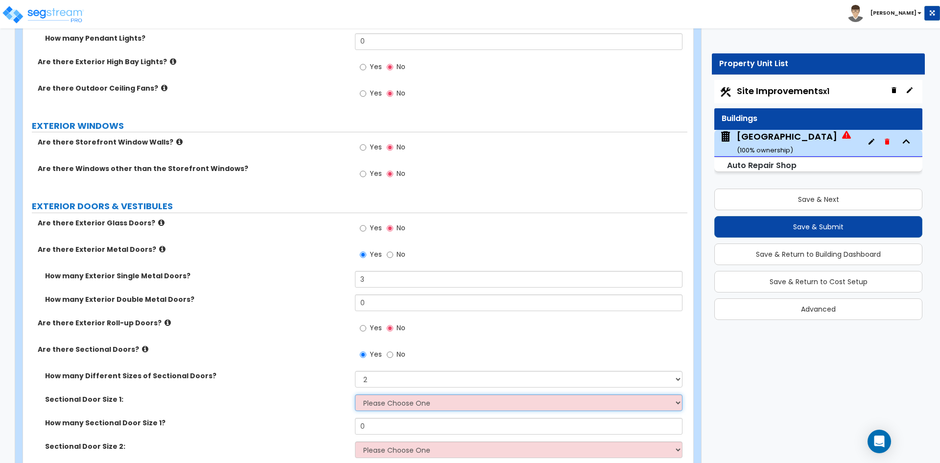
click at [374, 398] on select "Please Choose One 8' x 8' 10' x 10' 12' x 12' 20' x 14'" at bounding box center [518, 402] width 327 height 17
select select "1"
click at [355, 394] on select "Please Choose One 8' x 8' 10' x 10' 12' x 12' 20' x 14'" at bounding box center [518, 402] width 327 height 17
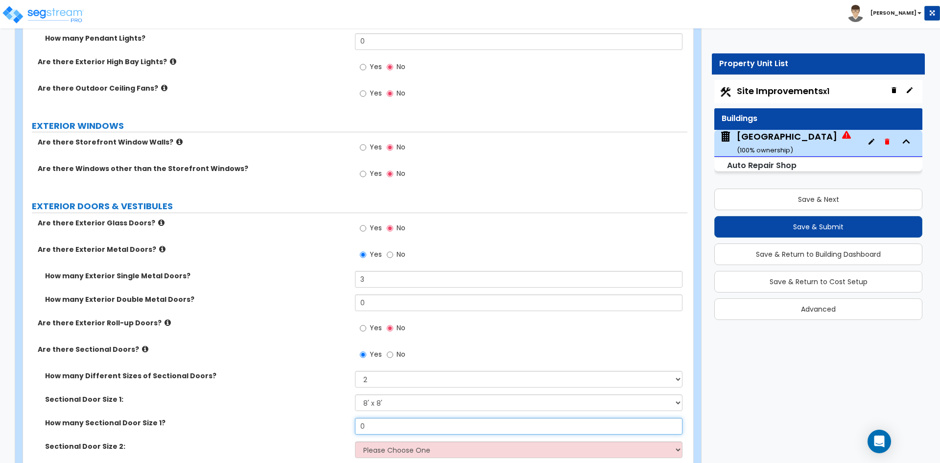
click at [376, 426] on input "0" at bounding box center [518, 426] width 327 height 17
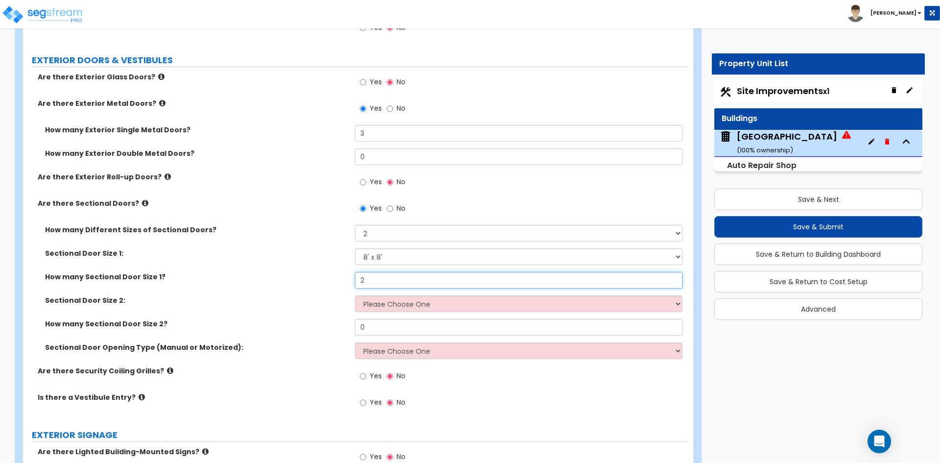
scroll to position [1029, 0]
type input "2"
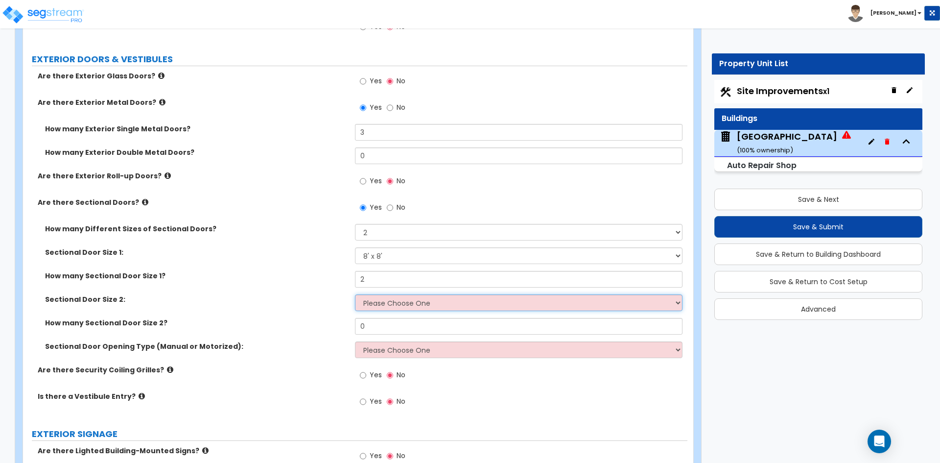
click at [387, 303] on select "Please Choose One 8' x 8' 10' x 10' 12' x 12' 20' x 14'" at bounding box center [518, 302] width 327 height 17
select select "3"
click at [355, 294] on select "Please Choose One 8' x 8' 10' x 10' 12' x 12' 20' x 14'" at bounding box center [518, 302] width 327 height 17
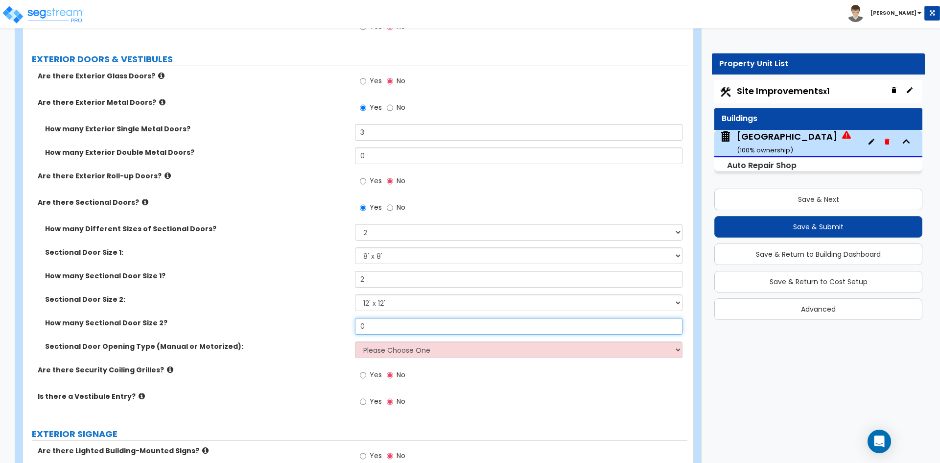
click at [390, 325] on input "0" at bounding box center [518, 326] width 327 height 17
type input "3"
click at [397, 354] on select "Please Choose One All Manual All Motorized Some are Motorized" at bounding box center [518, 349] width 327 height 17
select select "2"
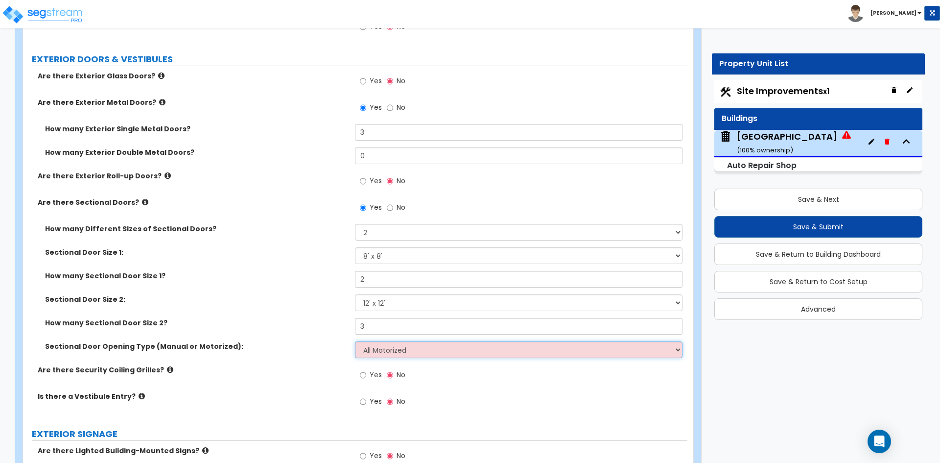
click at [355, 341] on select "Please Choose One All Manual All Motorized Some are Motorized" at bounding box center [518, 349] width 327 height 17
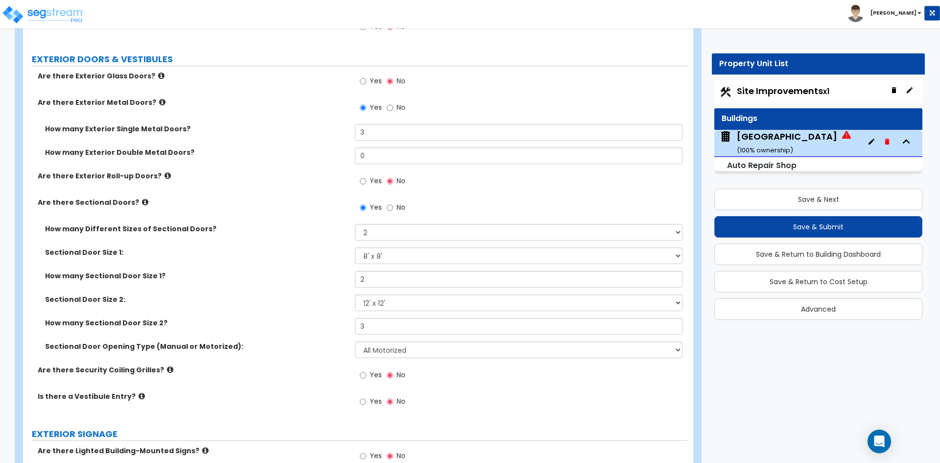
click at [296, 349] on label "Sectional Door Opening Type (Manual or Motorized):" at bounding box center [196, 346] width 303 height 10
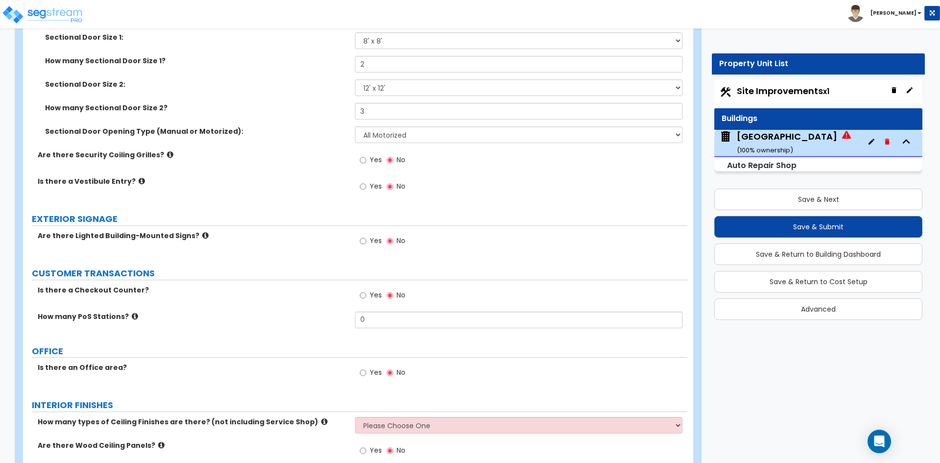
scroll to position [1274, 0]
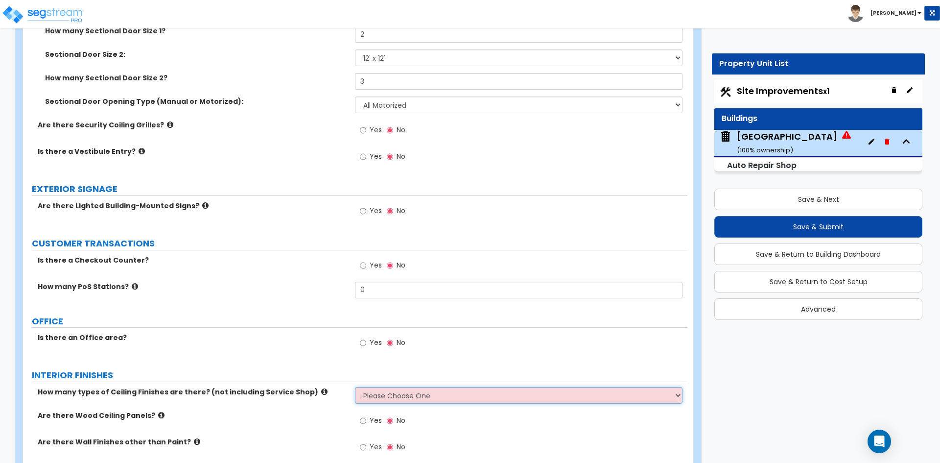
click at [385, 399] on select "Please Choose One 1 2 3" at bounding box center [518, 395] width 327 height 17
select select "1"
click at [355, 387] on select "Please Choose One 1 2 3" at bounding box center [518, 395] width 327 height 17
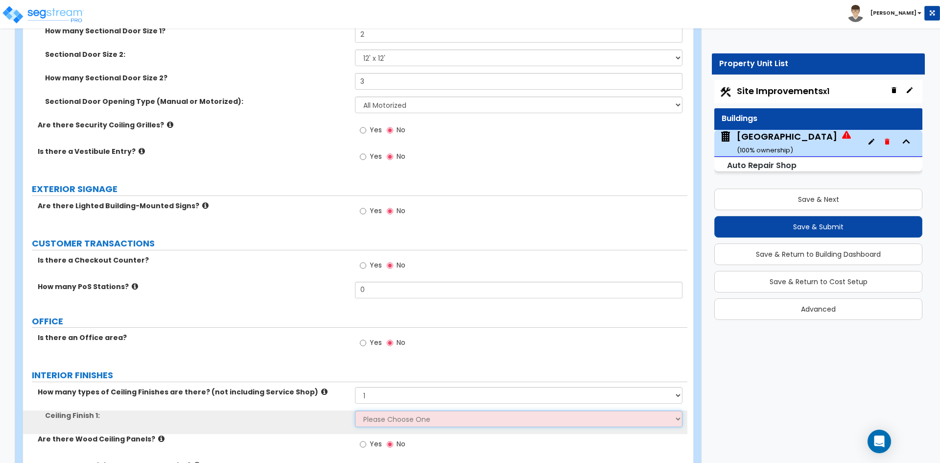
click at [386, 412] on select "Please Choose One Drop Ceiling Open Ceiling Drywall Ceiling" at bounding box center [518, 418] width 327 height 17
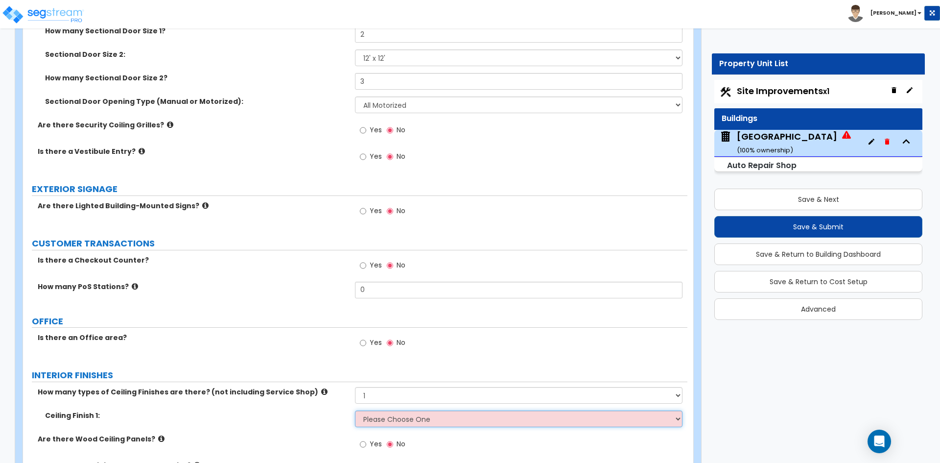
select select "2"
click at [355, 410] on select "Please Choose One Drop Ceiling Open Ceiling Drywall Ceiling" at bounding box center [518, 418] width 327 height 17
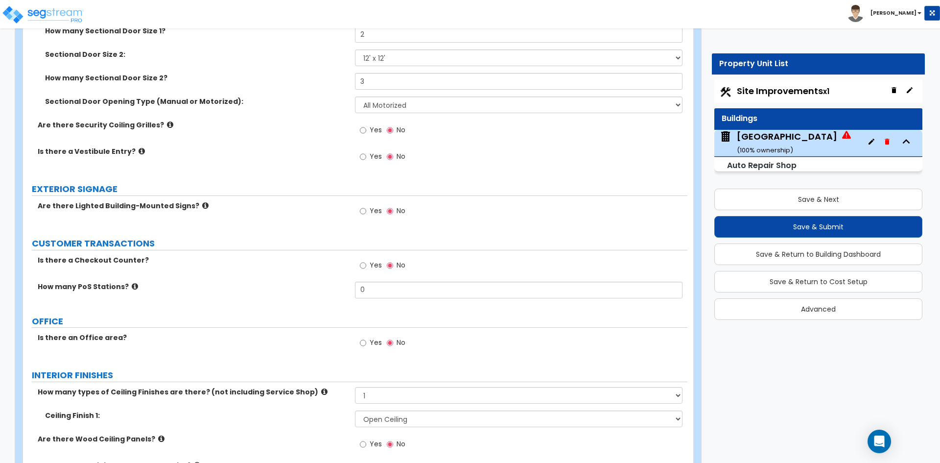
click at [320, 407] on div "How many types of Ceiling Finishes are there? (not including Service Shop) Plea…" at bounding box center [355, 399] width 665 height 24
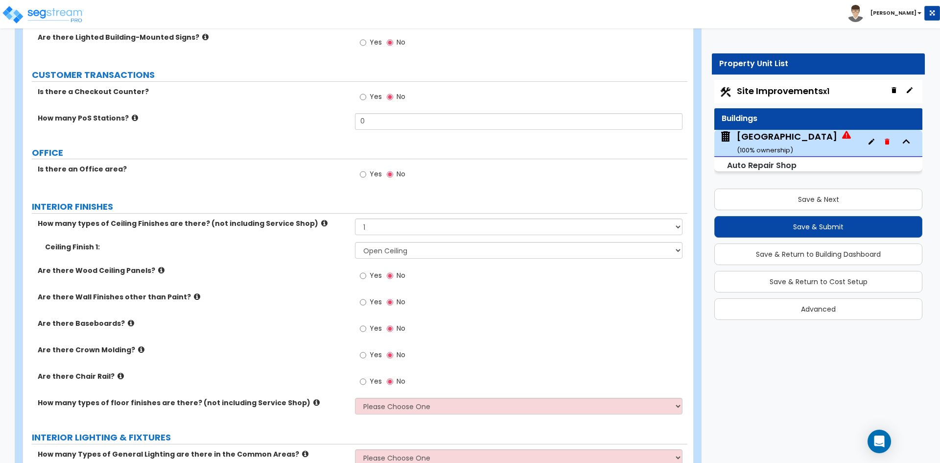
scroll to position [1470, 0]
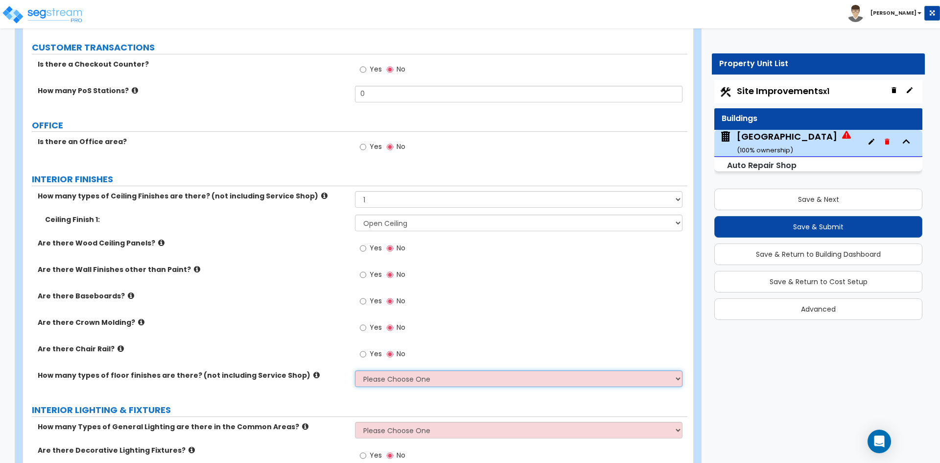
click at [426, 381] on select "Please Choose One 1 2 3" at bounding box center [518, 378] width 327 height 17
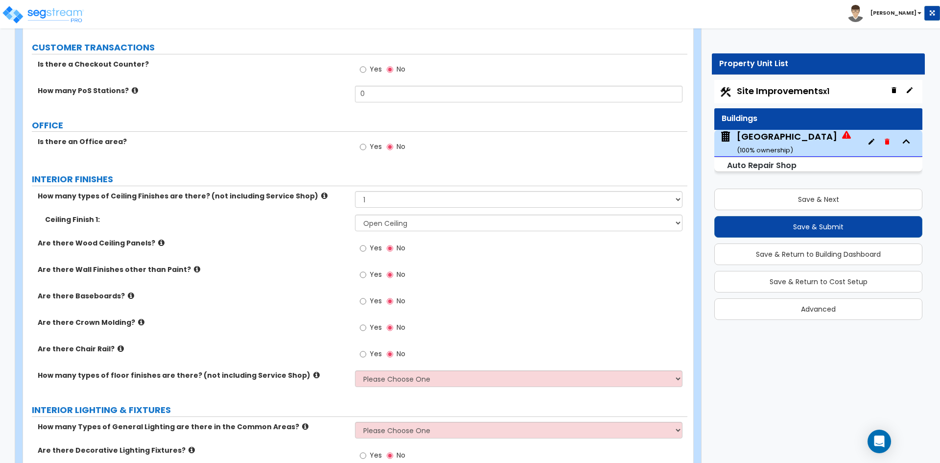
click at [302, 358] on div "Are there Chair Rail? Yes No" at bounding box center [355, 357] width 665 height 26
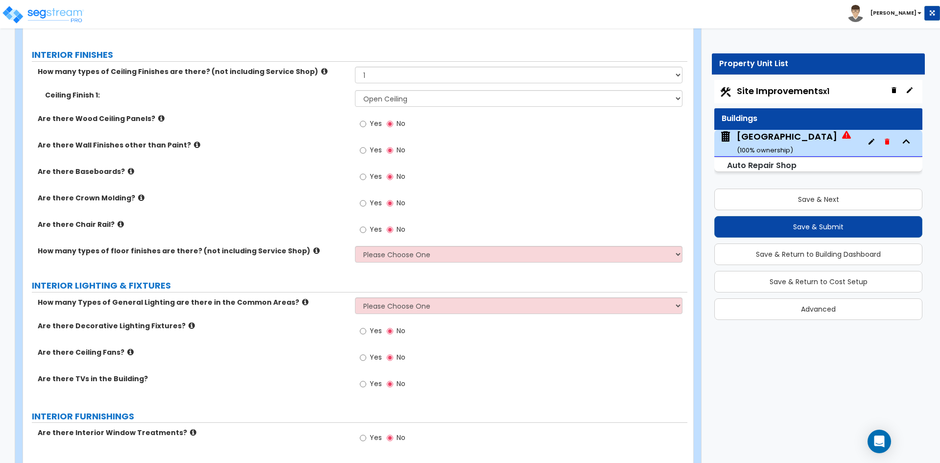
scroll to position [1616, 0]
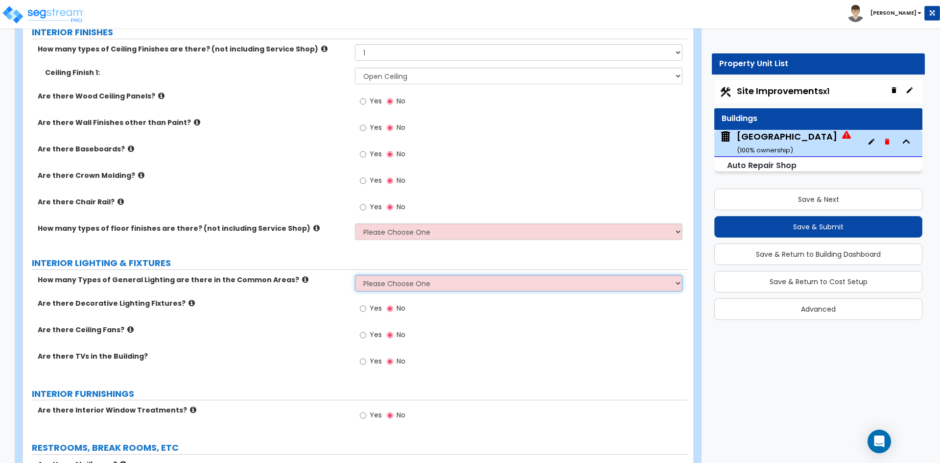
click at [404, 291] on select "Please Choose One 1 2 3" at bounding box center [518, 283] width 327 height 17
select select "1"
click at [355, 275] on select "Please Choose One 1 2 3" at bounding box center [518, 283] width 327 height 17
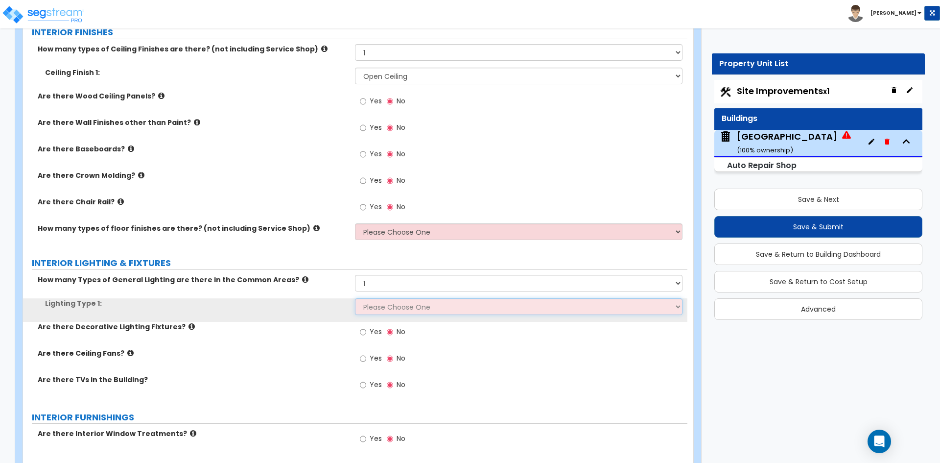
click at [399, 311] on select "Please Choose One LED Surface-Mounted LED Recessed Fluorescent Surface-Mounted …" at bounding box center [518, 306] width 327 height 17
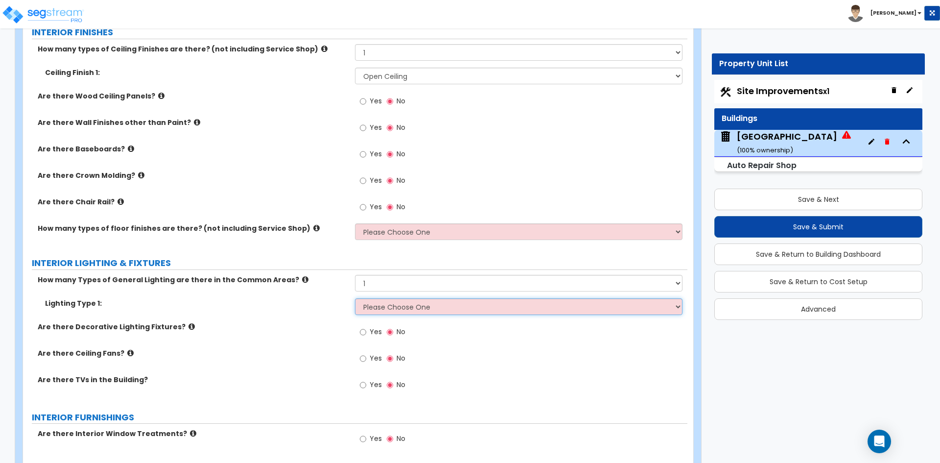
select select "1"
click at [355, 298] on select "Please Choose One LED Surface-Mounted LED Recessed Fluorescent Surface-Mounted …" at bounding box center [518, 306] width 327 height 17
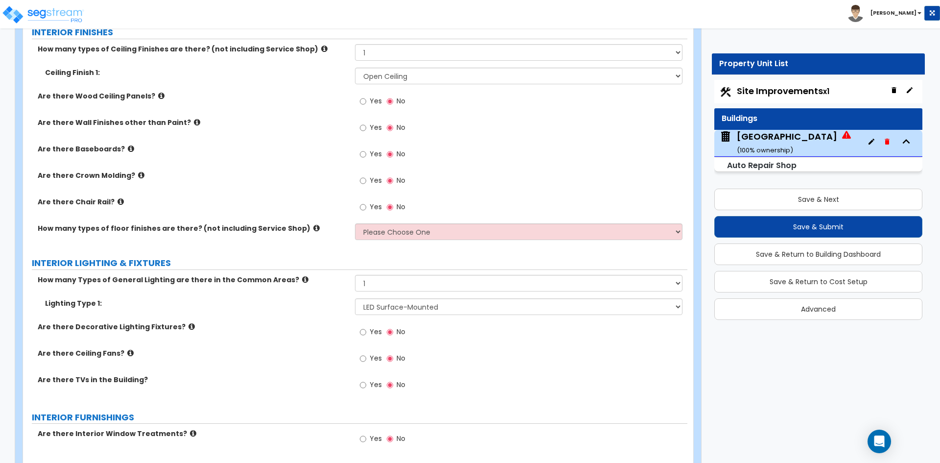
click at [188, 345] on div "Are there Decorative Lighting Fixtures? Yes No" at bounding box center [355, 335] width 665 height 26
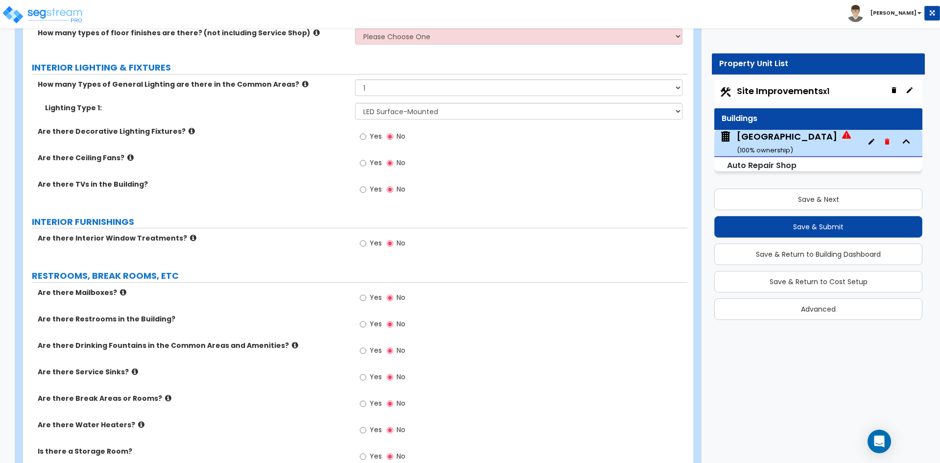
scroll to position [1812, 0]
click at [382, 318] on div "Yes No" at bounding box center [382, 324] width 55 height 23
click at [379, 320] on span "Yes" at bounding box center [376, 323] width 12 height 10
click at [366, 320] on input "Yes" at bounding box center [363, 323] width 6 height 11
radio input "true"
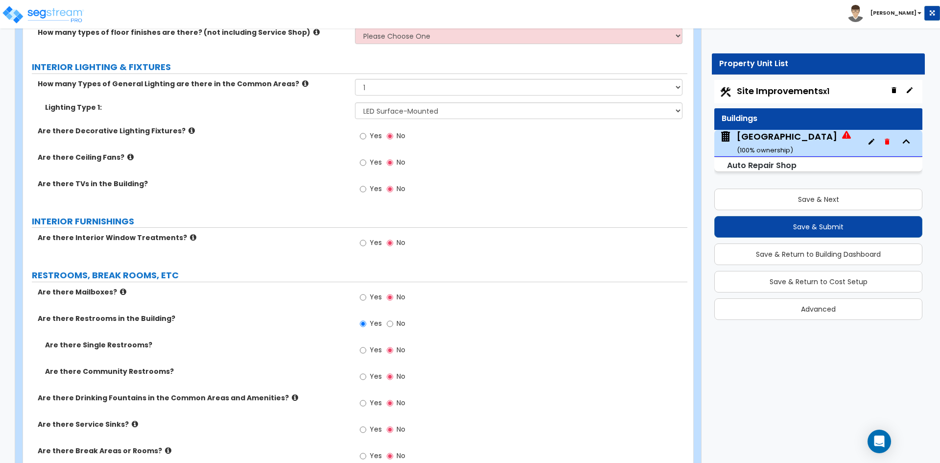
click at [375, 345] on span "Yes" at bounding box center [376, 350] width 12 height 10
click at [366, 345] on input "Yes" at bounding box center [363, 350] width 6 height 11
radio input "true"
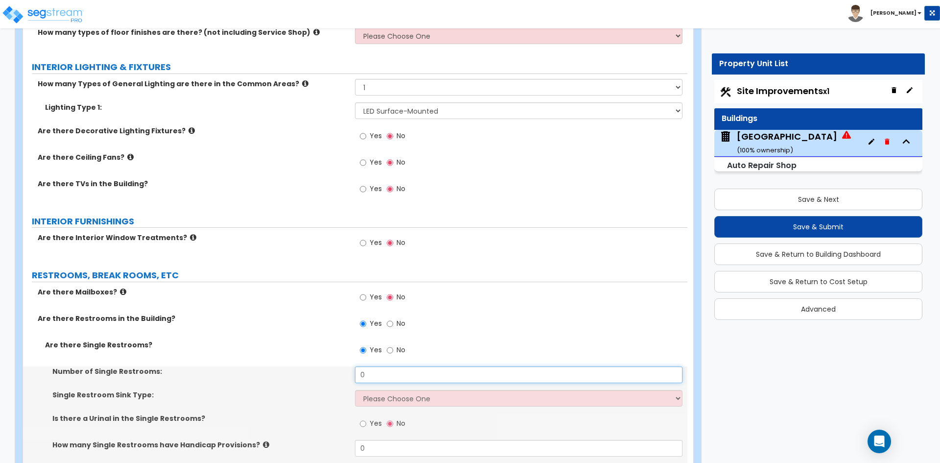
click at [378, 372] on input "0" at bounding box center [518, 374] width 327 height 17
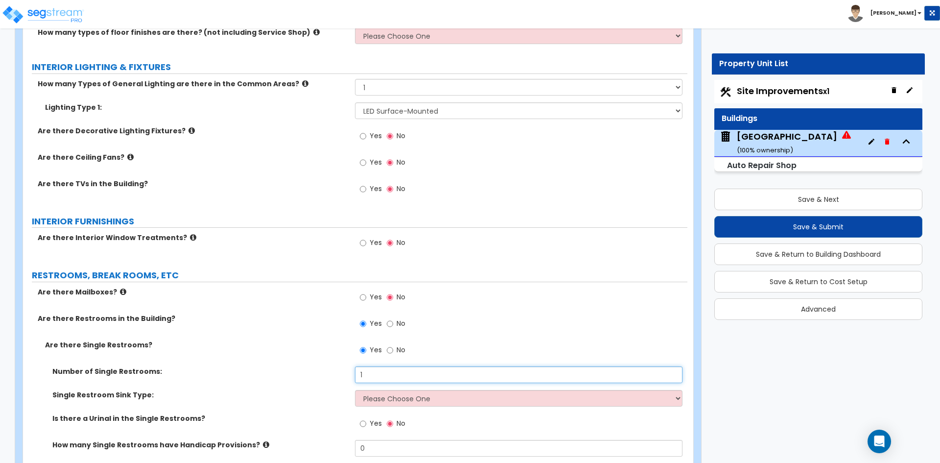
type input "1"
click at [376, 398] on select "Please Choose One Wall-mounted Vanity-mounted" at bounding box center [518, 398] width 327 height 17
select select "1"
click at [355, 390] on select "Please Choose One Wall-mounted Vanity-mounted" at bounding box center [518, 398] width 327 height 17
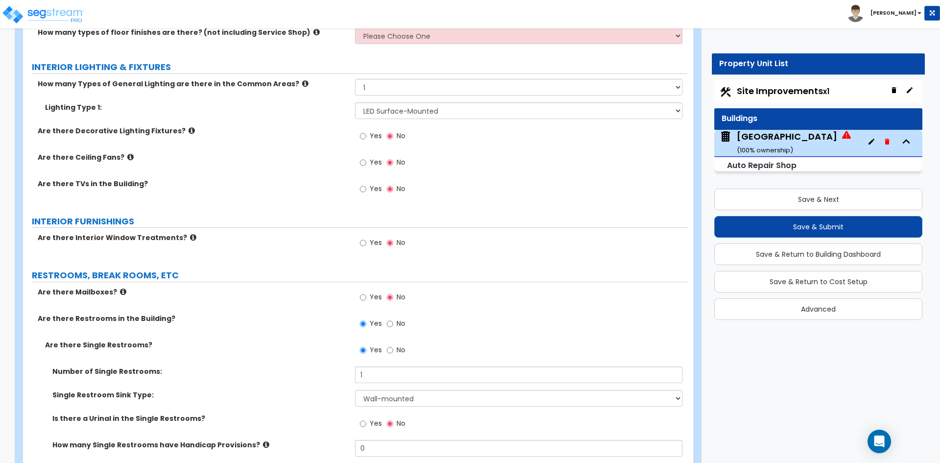
click at [274, 383] on div "Number of Single Restrooms: 1" at bounding box center [355, 378] width 665 height 24
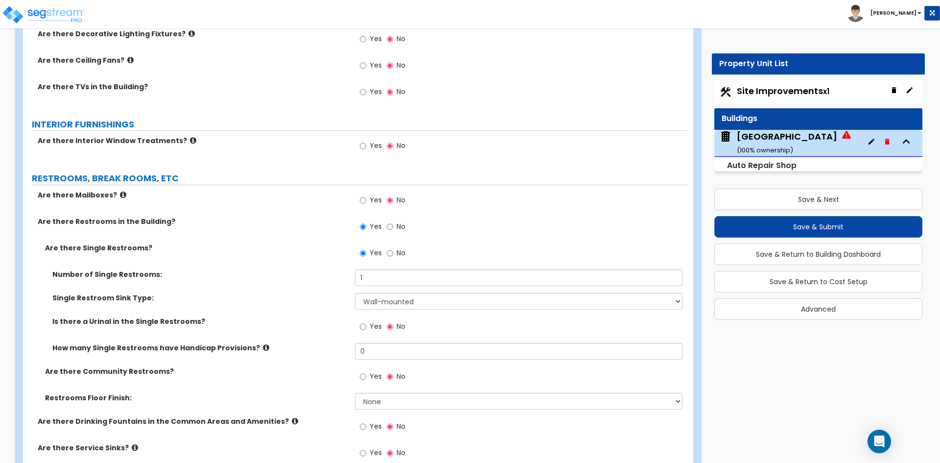
scroll to position [1910, 0]
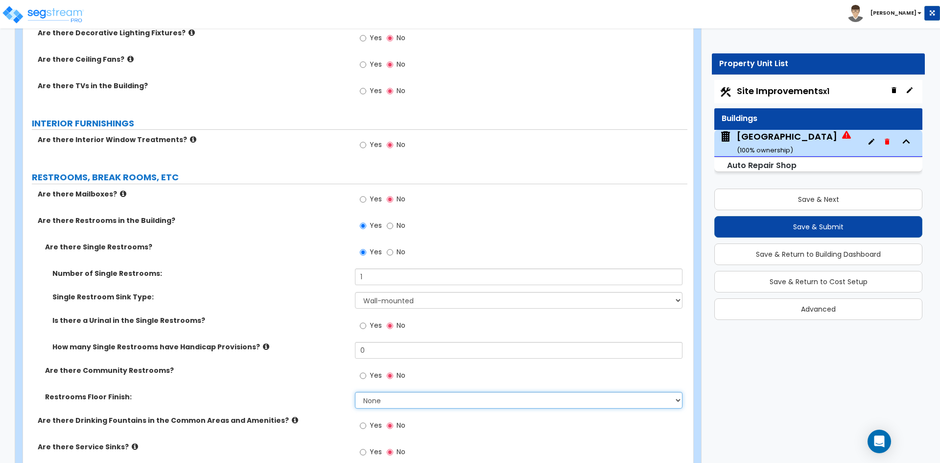
click at [452, 397] on select "None Tile Flooring Resilient Laminate Flooring VCT Flooring Sheet Vinyl Flooring" at bounding box center [518, 400] width 327 height 17
click at [355, 392] on select "None Tile Flooring Resilient Laminate Flooring VCT Flooring Sheet Vinyl Flooring" at bounding box center [518, 400] width 327 height 17
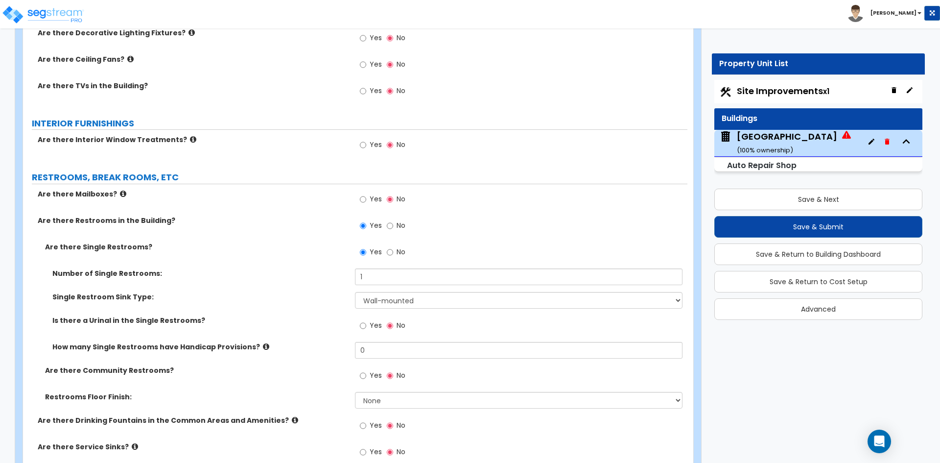
click at [265, 360] on div "How many Single Restrooms have Handicap Provisions? 0" at bounding box center [355, 354] width 665 height 24
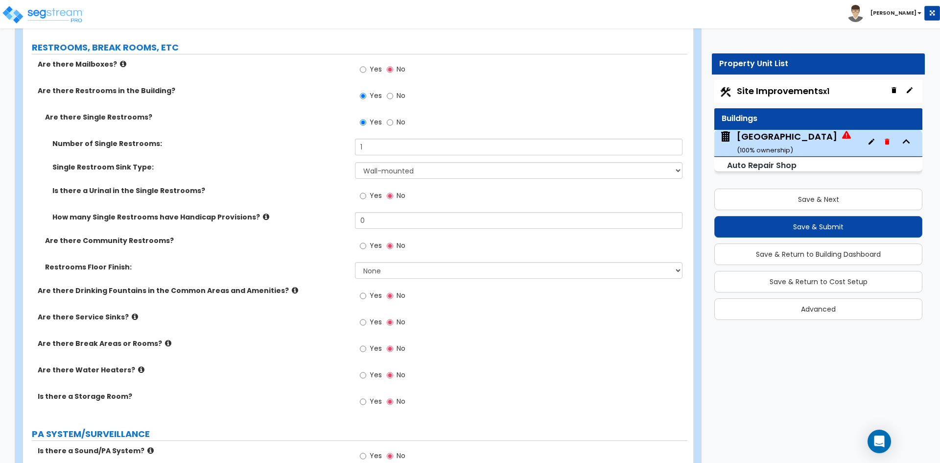
scroll to position [2057, 0]
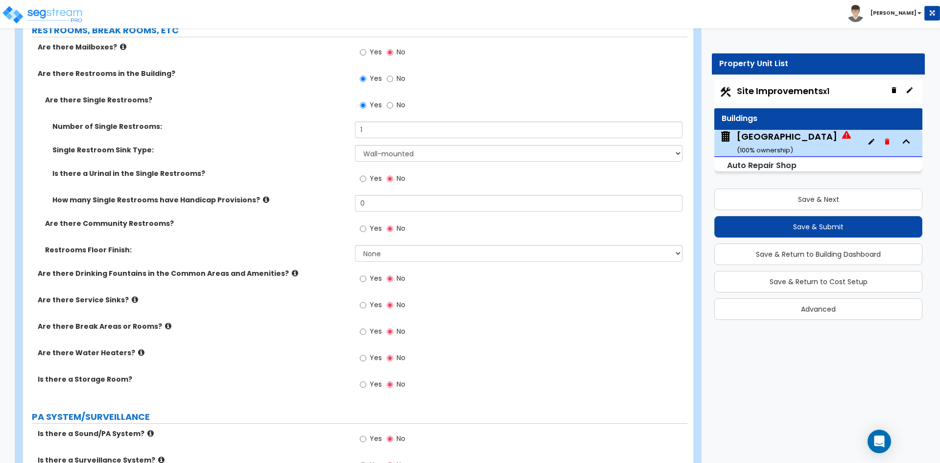
click at [374, 358] on span "Yes" at bounding box center [376, 358] width 12 height 10
click at [366, 358] on input "Yes" at bounding box center [363, 358] width 6 height 11
radio input "true"
click at [227, 358] on label "Are there Water Heaters?" at bounding box center [193, 353] width 310 height 10
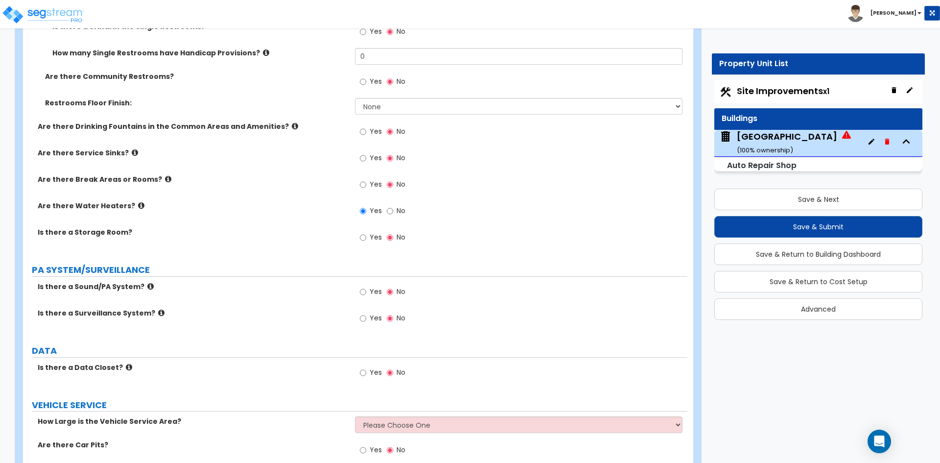
scroll to position [2253, 0]
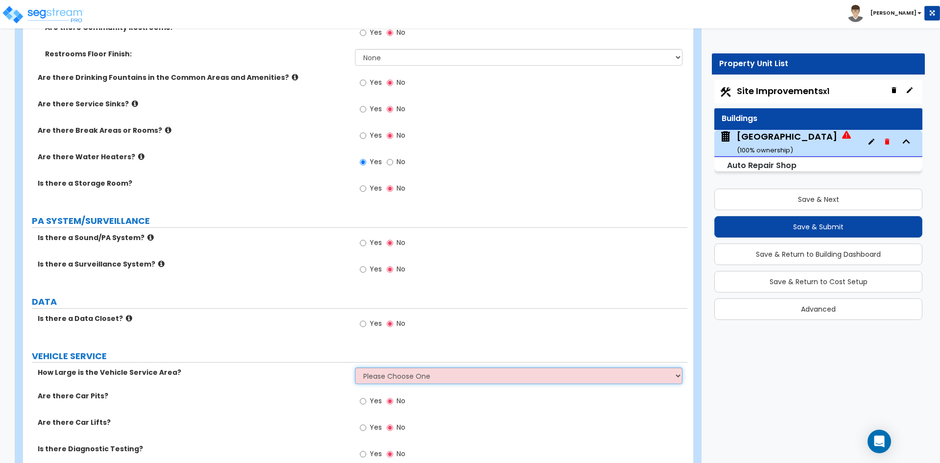
click at [404, 372] on select "Please Choose One I want to Enter Square Footage I want to Enter Percentage" at bounding box center [518, 375] width 327 height 17
select select "2"
click at [355, 367] on select "Please Choose One I want to Enter Square Footage I want to Enter Percentage" at bounding box center [518, 375] width 327 height 17
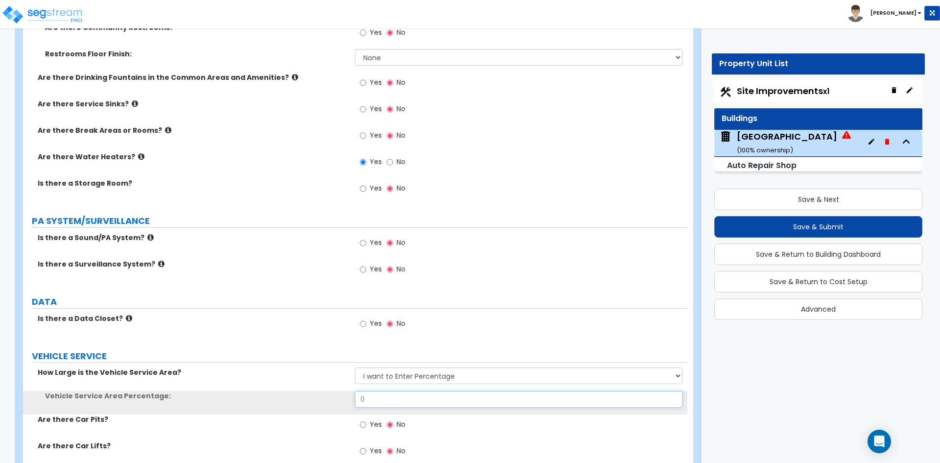
click at [393, 394] on input "0" at bounding box center [518, 399] width 327 height 17
type input "100"
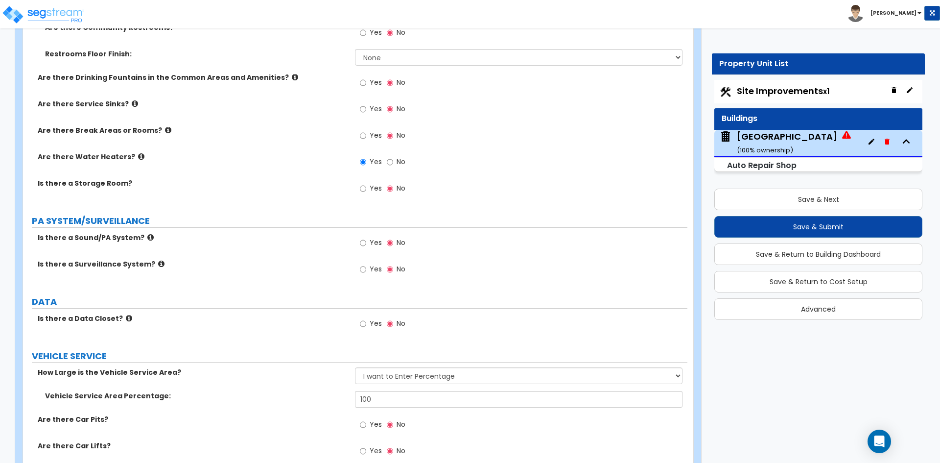
click at [265, 404] on div "Vehicle Service Area Percentage: 100" at bounding box center [355, 403] width 665 height 24
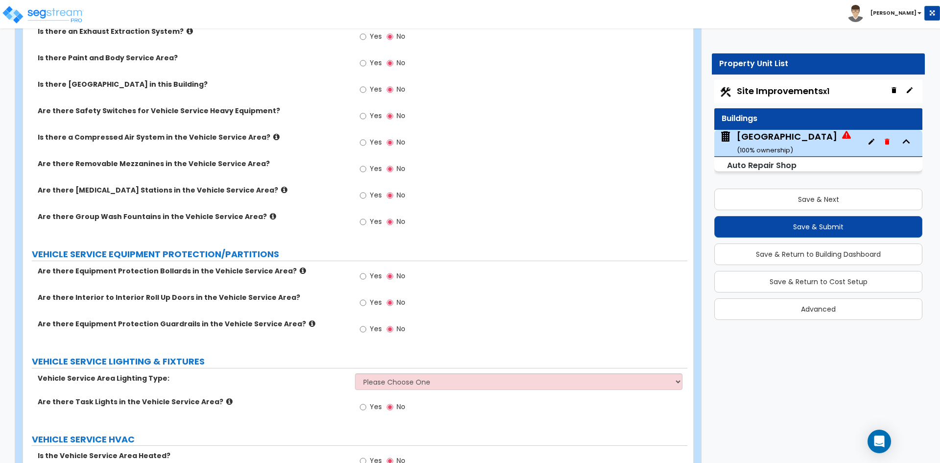
scroll to position [2743, 0]
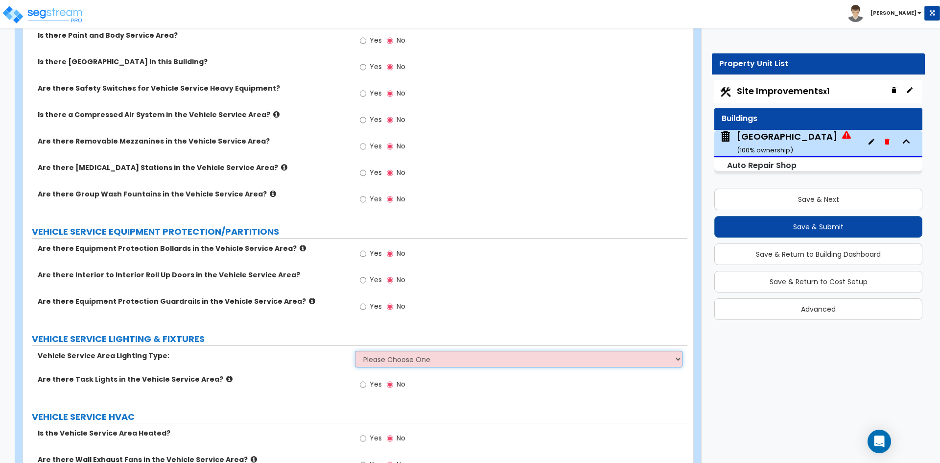
click at [392, 360] on select "Please Choose One LED Fluorescent Metal halide" at bounding box center [518, 359] width 327 height 17
select select "1"
click at [355, 351] on select "Please Choose One LED Fluorescent Metal halide" at bounding box center [518, 359] width 327 height 17
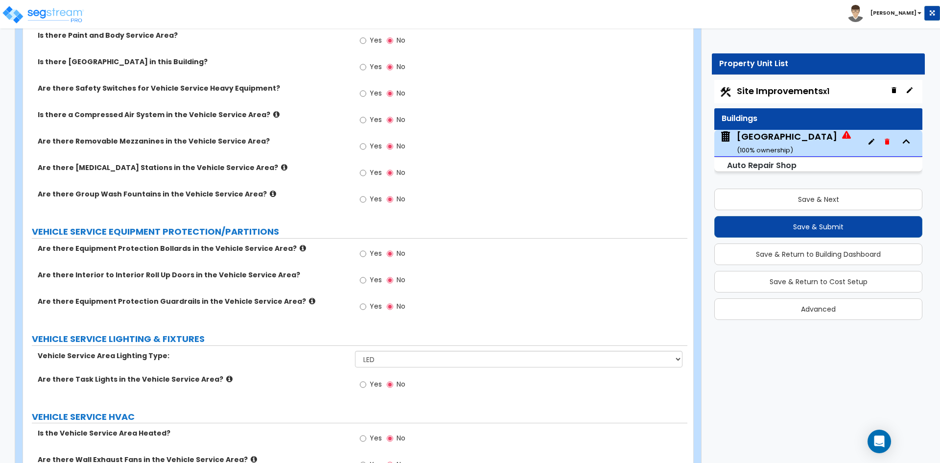
click at [246, 360] on label "Vehicle Service Area Lighting Type:" at bounding box center [193, 356] width 310 height 10
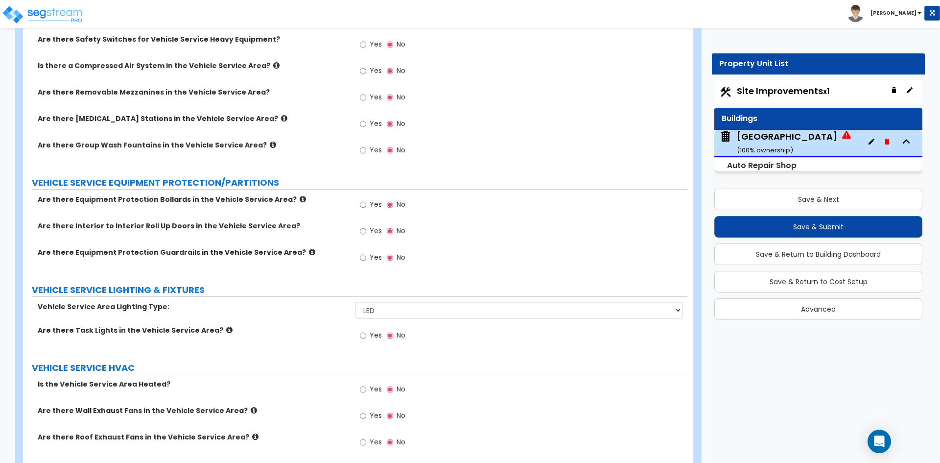
click at [377, 389] on span "Yes" at bounding box center [376, 389] width 12 height 10
click at [366, 389] on input "Yes" at bounding box center [363, 389] width 6 height 11
radio input "true"
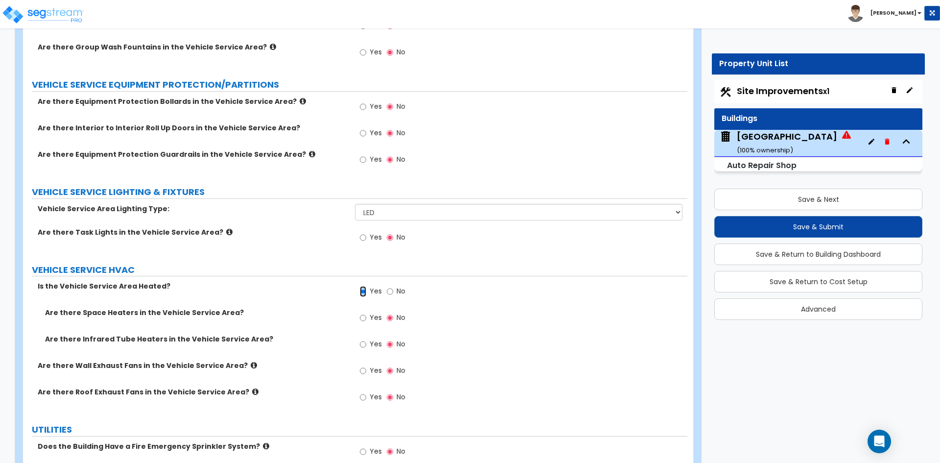
scroll to position [2939, 0]
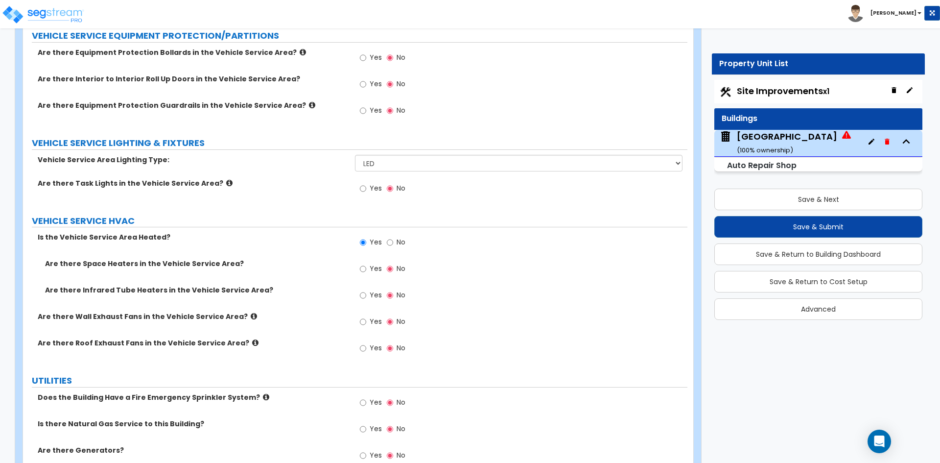
click at [368, 404] on label "Yes" at bounding box center [371, 403] width 22 height 17
click at [366, 404] on input "Yes" at bounding box center [363, 402] width 6 height 11
radio input "true"
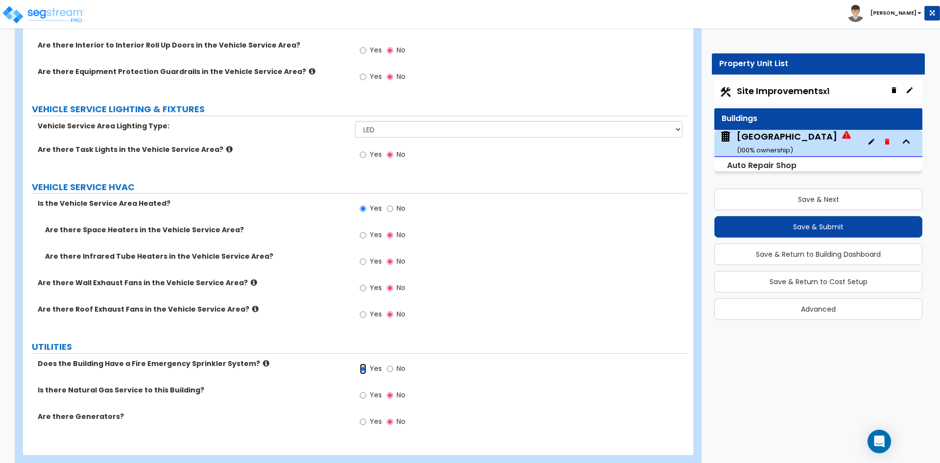
scroll to position [2988, 0]
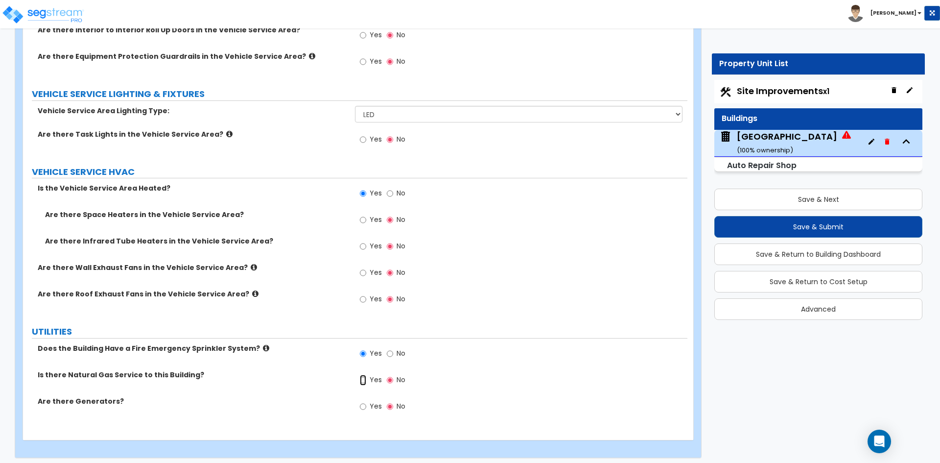
click at [366, 384] on input "Yes" at bounding box center [363, 380] width 6 height 11
radio input "true"
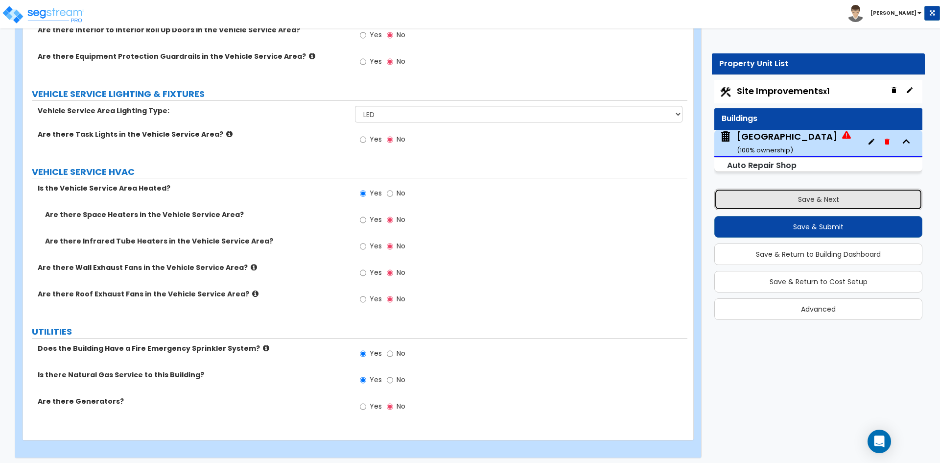
click at [828, 207] on button "Save & Next" at bounding box center [819, 200] width 208 height 22
select select "2"
select select "1"
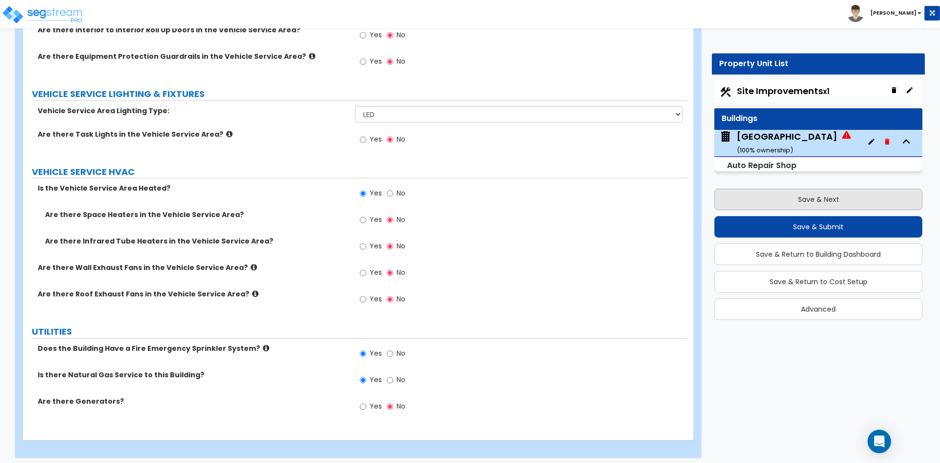
select select "1"
select select "4"
select select "1"
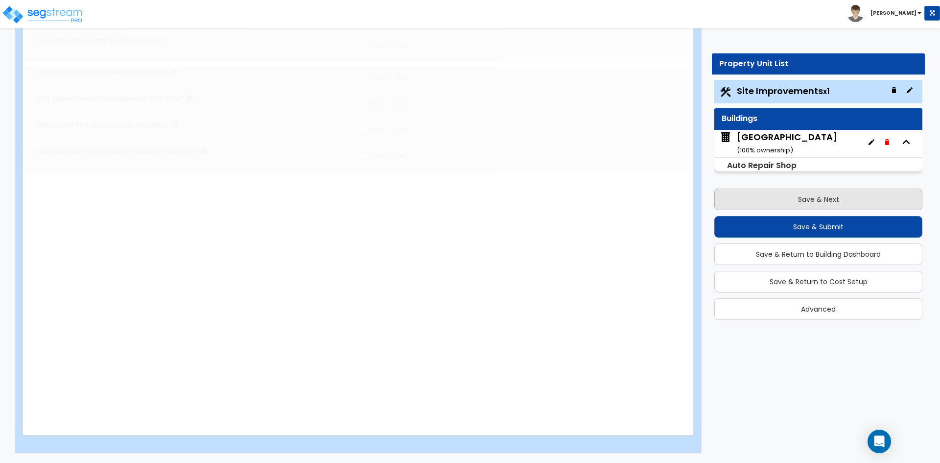
scroll to position [0, 0]
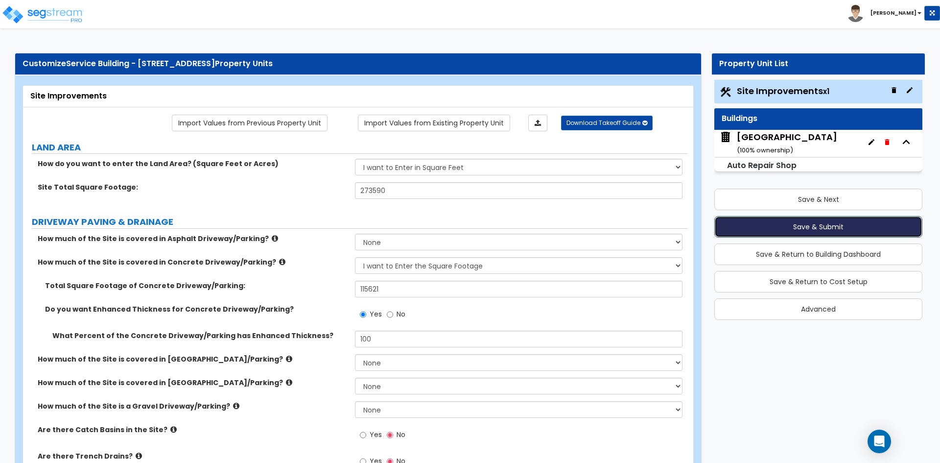
click at [830, 225] on button "Save & Submit" at bounding box center [819, 227] width 208 height 22
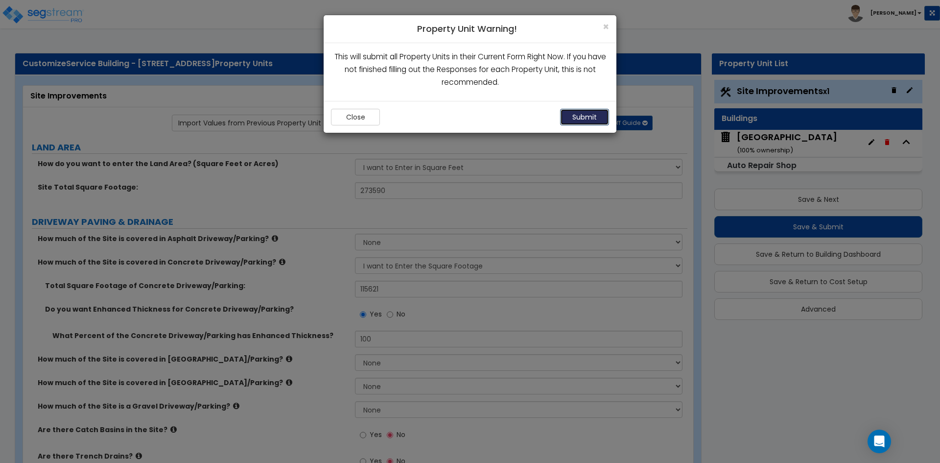
click at [578, 117] on button "Submit" at bounding box center [584, 117] width 49 height 17
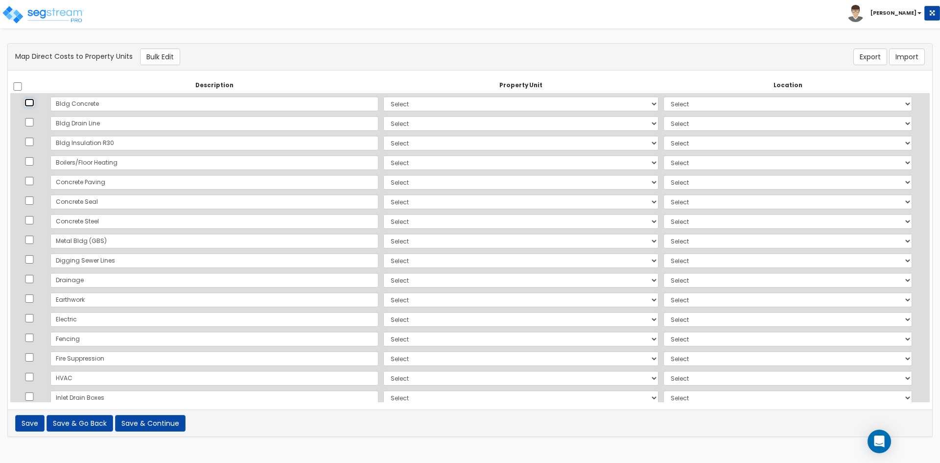
click at [30, 102] on input "checkbox" at bounding box center [29, 102] width 10 height 8
checkbox input "true"
click at [29, 122] on input "checkbox" at bounding box center [29, 122] width 10 height 8
checkbox input "true"
click at [30, 143] on input "checkbox" at bounding box center [29, 142] width 10 height 8
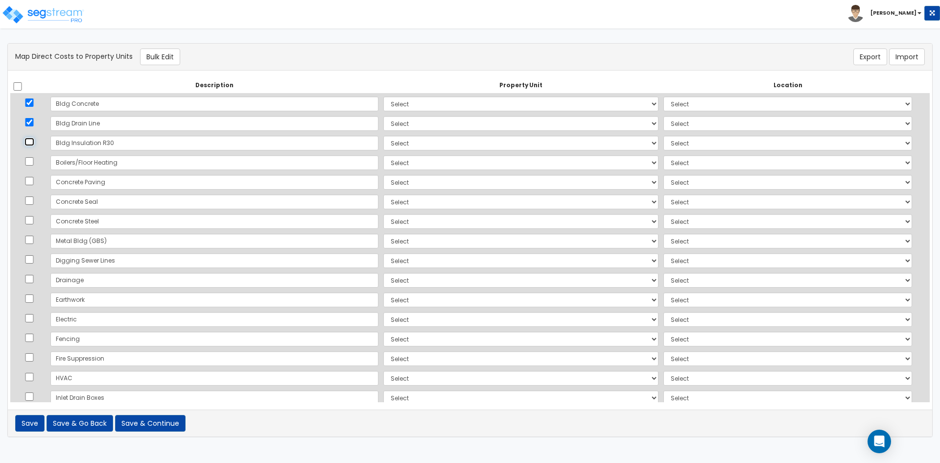
checkbox input "true"
click at [33, 165] on input "checkbox" at bounding box center [29, 161] width 10 height 8
checkbox input "true"
click at [34, 238] on input "checkbox" at bounding box center [29, 240] width 10 height 8
checkbox input "true"
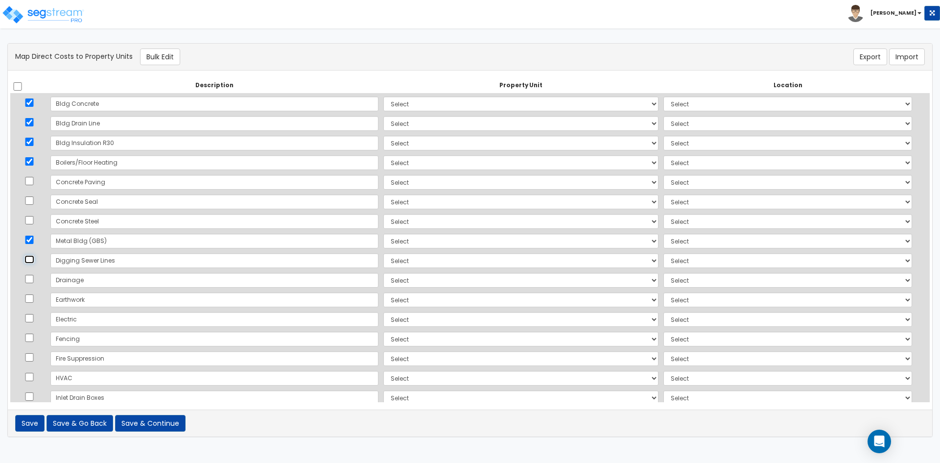
click at [29, 260] on input "checkbox" at bounding box center [29, 259] width 10 height 8
checkbox input "true"
click at [33, 297] on input "checkbox" at bounding box center [29, 298] width 10 height 8
checkbox input "true"
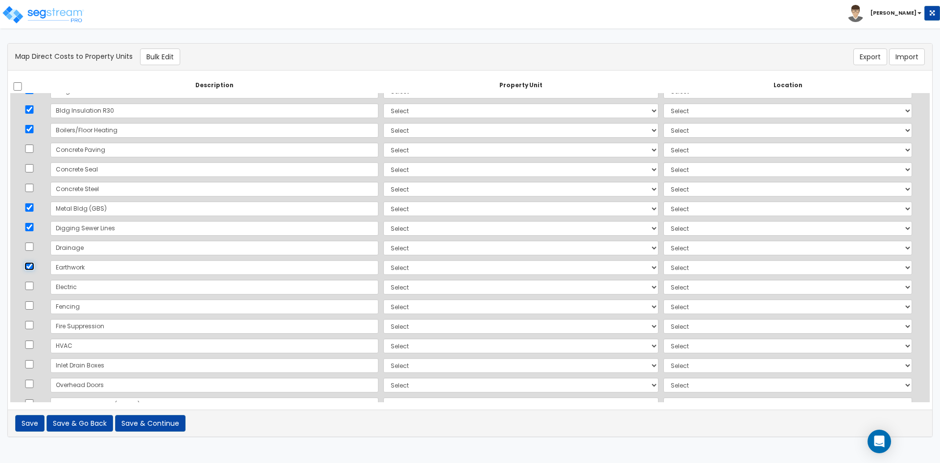
scroll to position [49, 0]
click at [33, 306] on input "checkbox" at bounding box center [29, 308] width 10 height 8
checkbox input "true"
click at [32, 329] on input "checkbox" at bounding box center [29, 328] width 10 height 8
checkbox input "true"
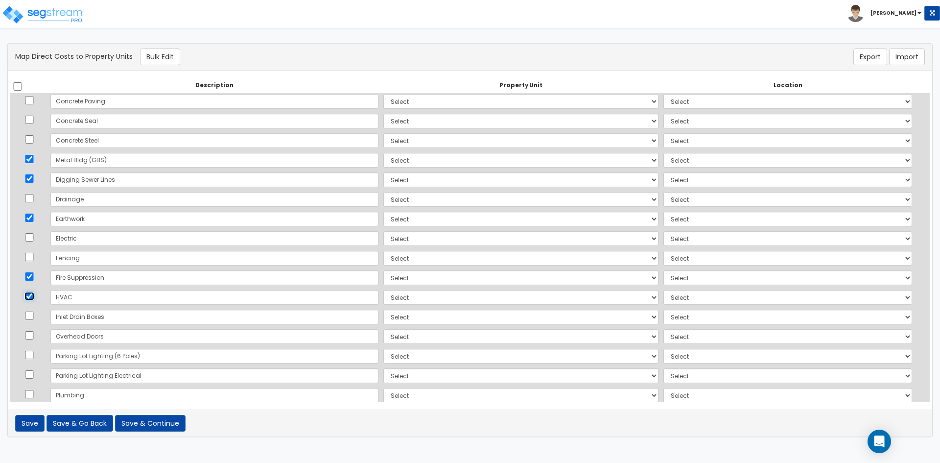
scroll to position [98, 0]
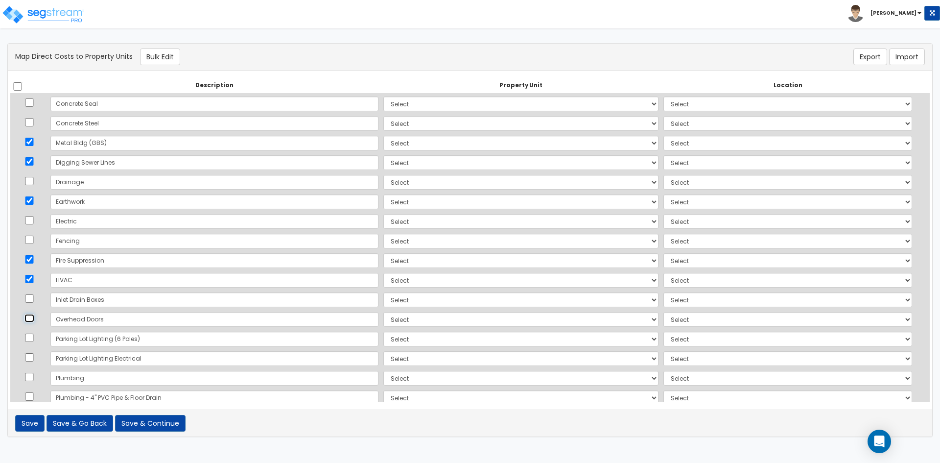
click at [32, 314] on input "checkbox" at bounding box center [29, 318] width 10 height 8
checkbox input "true"
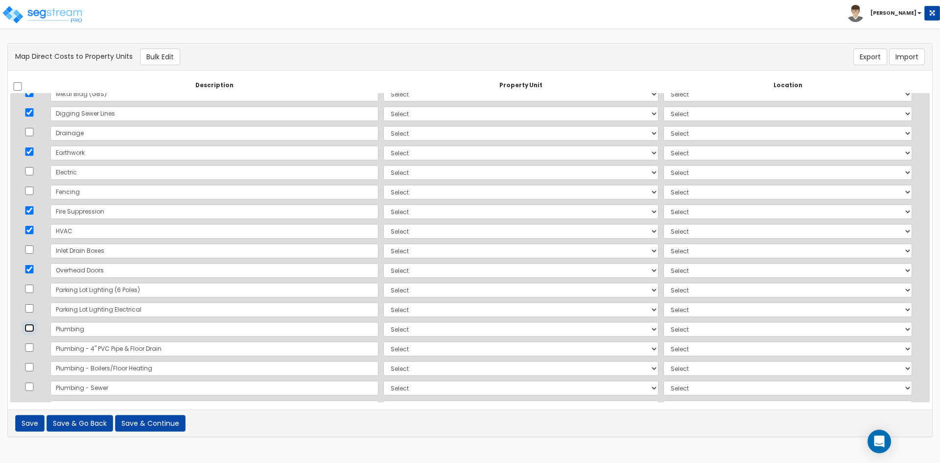
click at [31, 327] on input "checkbox" at bounding box center [29, 328] width 10 height 8
checkbox input "true"
click at [32, 346] on input "checkbox" at bounding box center [29, 347] width 10 height 8
click at [31, 347] on input "checkbox" at bounding box center [29, 347] width 10 height 8
checkbox input "false"
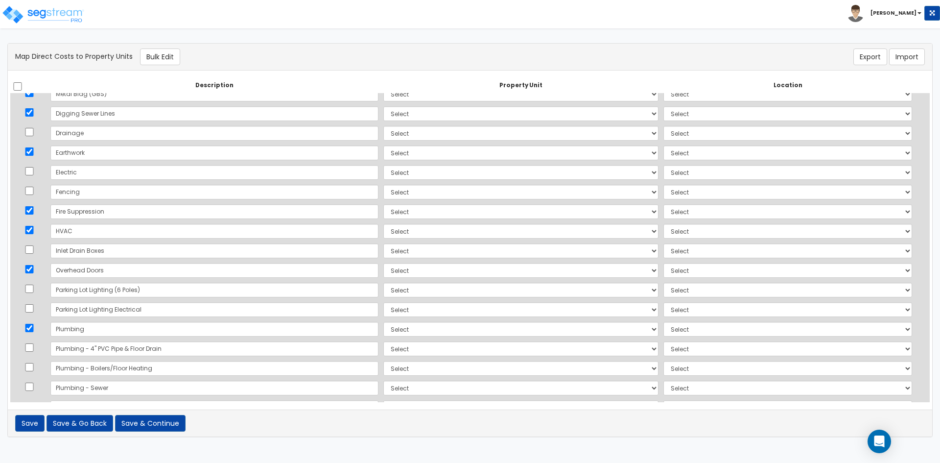
click at [33, 373] on td at bounding box center [29, 369] width 38 height 20
click at [33, 368] on input "checkbox" at bounding box center [29, 367] width 10 height 8
checkbox input "true"
click at [31, 386] on input "checkbox" at bounding box center [29, 387] width 10 height 8
checkbox input "true"
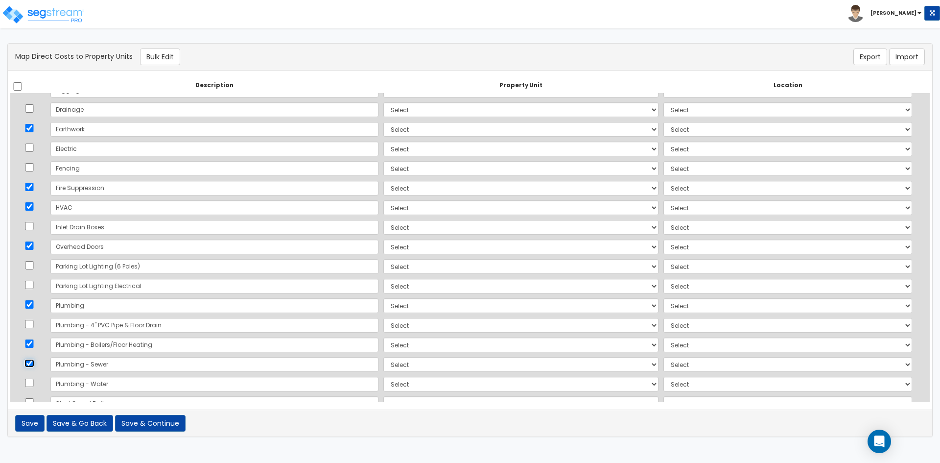
scroll to position [192, 0]
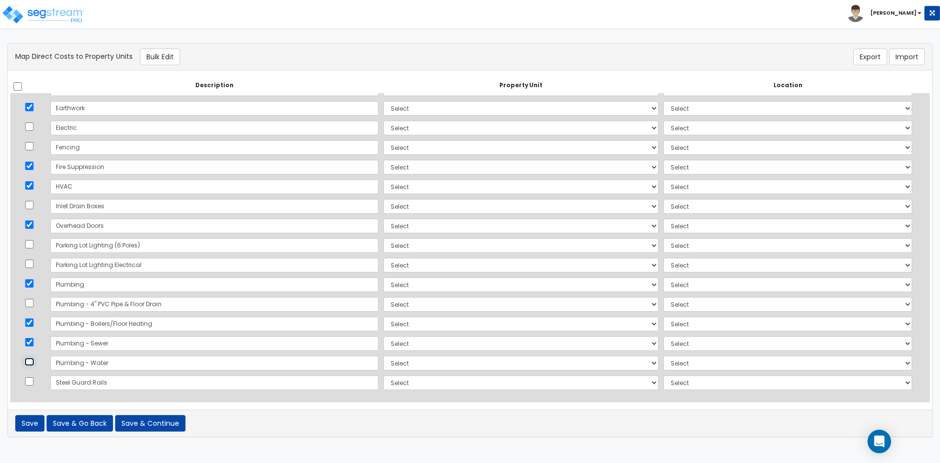
click at [27, 363] on input "checkbox" at bounding box center [29, 362] width 10 height 8
checkbox input "true"
click at [151, 58] on button "Bulk Edit" at bounding box center [160, 56] width 40 height 17
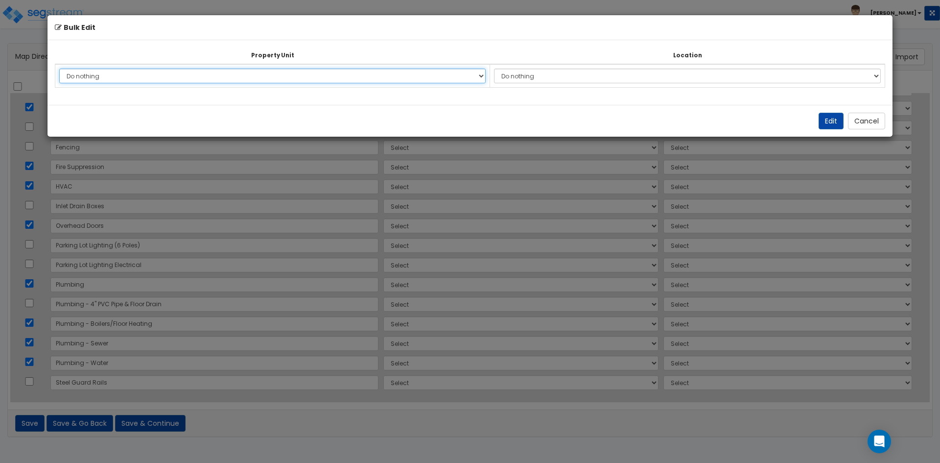
drag, startPoint x: 169, startPoint y: 74, endPoint x: 164, endPoint y: 83, distance: 9.9
click at [169, 74] on select "Do nothing [GEOGRAPHIC_DATA] Site Improvements Add Additional Property Unit" at bounding box center [272, 76] width 427 height 15
select select "168737"
click at [59, 69] on select "Do nothing [GEOGRAPHIC_DATA] Site Improvements Add Additional Property Unit" at bounding box center [272, 76] width 427 height 15
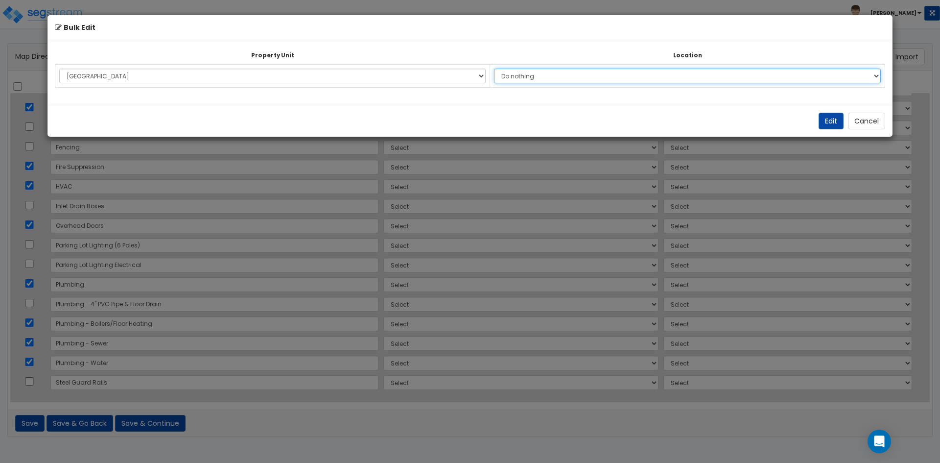
click at [531, 80] on select "Do nothing Add Additional Location Building Building Interior Auto Repair Shop …" at bounding box center [687, 76] width 387 height 15
select select "6"
click at [499, 69] on select "Do nothing Add Additional Location Building Building Interior Auto Repair Shop …" at bounding box center [687, 76] width 387 height 15
click at [829, 121] on button "Edit" at bounding box center [831, 121] width 25 height 17
select select "168737"
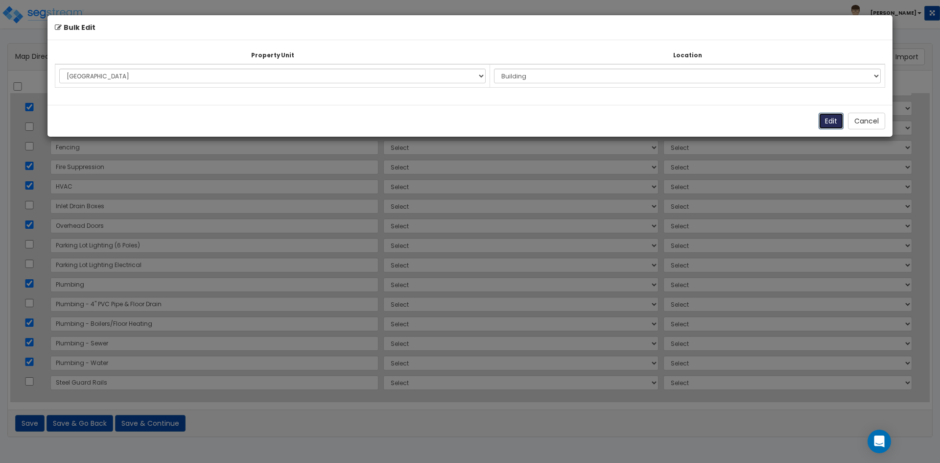
select select "168737"
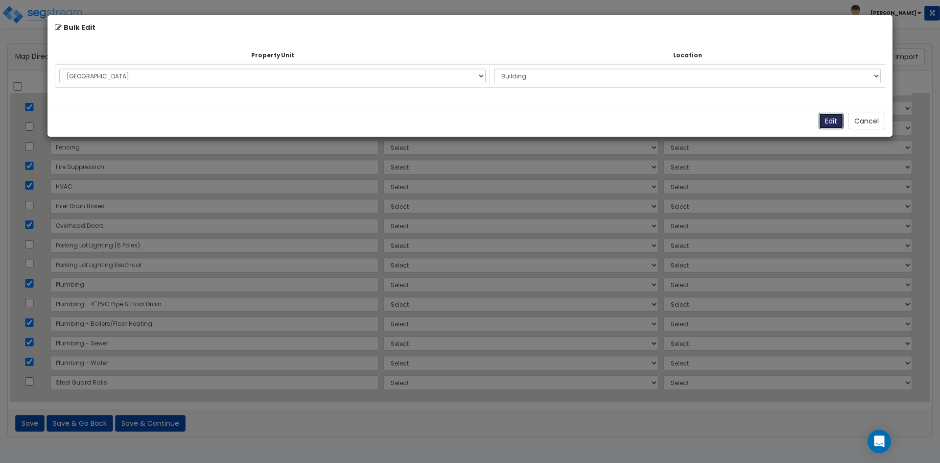
select select "168737"
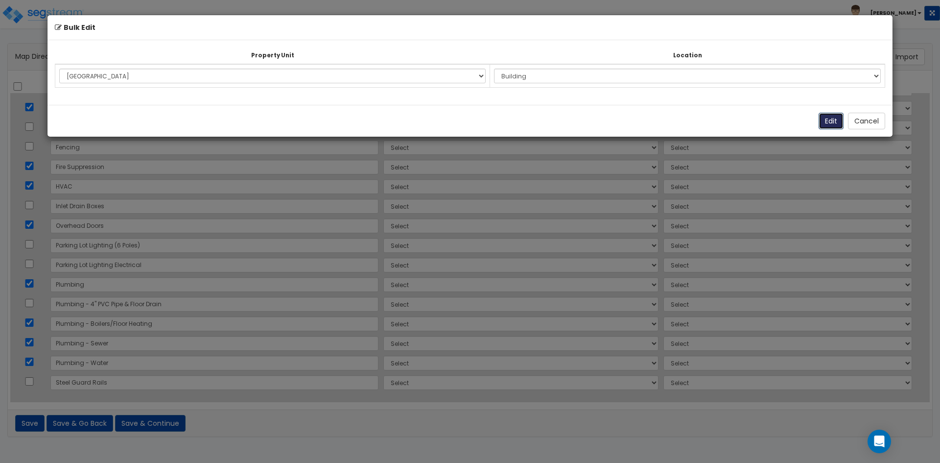
select select "168737"
select select "6"
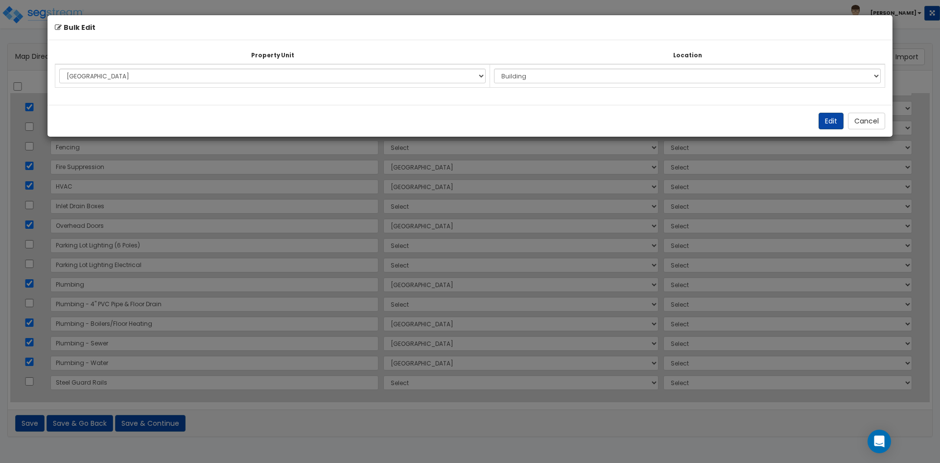
select select "6"
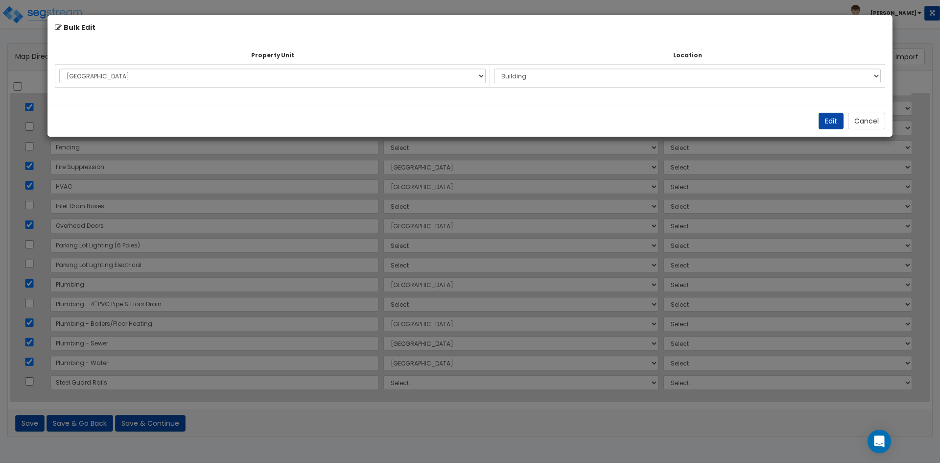
select select "6"
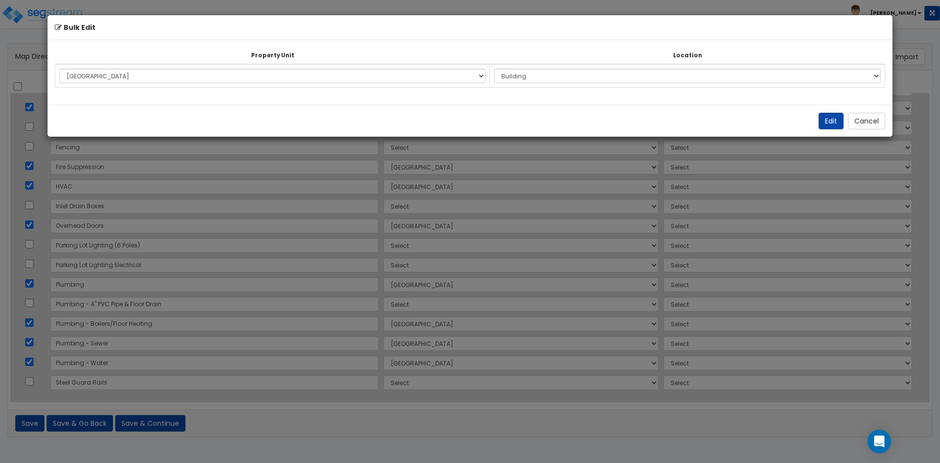
select select "6"
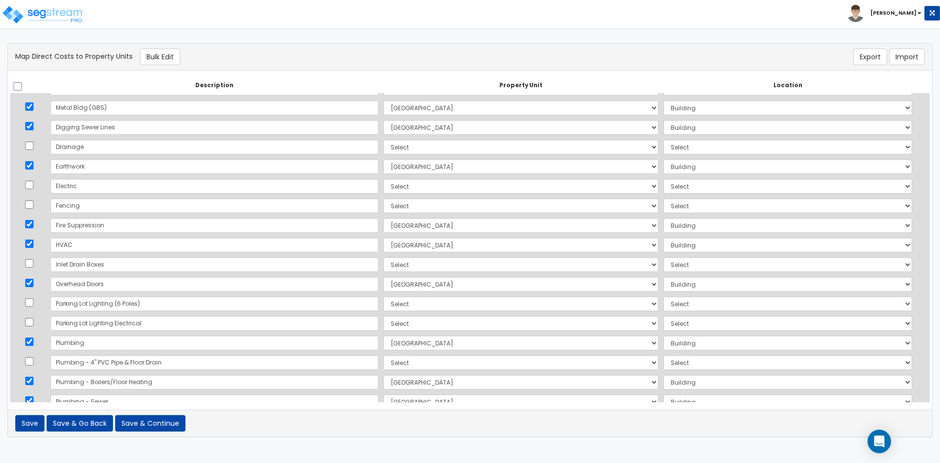
scroll to position [0, 0]
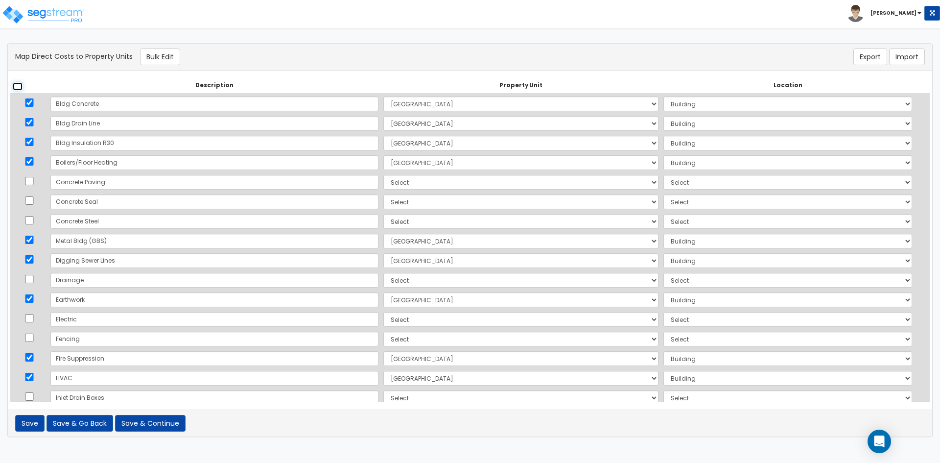
click at [14, 86] on input "checkbox" at bounding box center [18, 86] width 10 height 8
checkbox input "true"
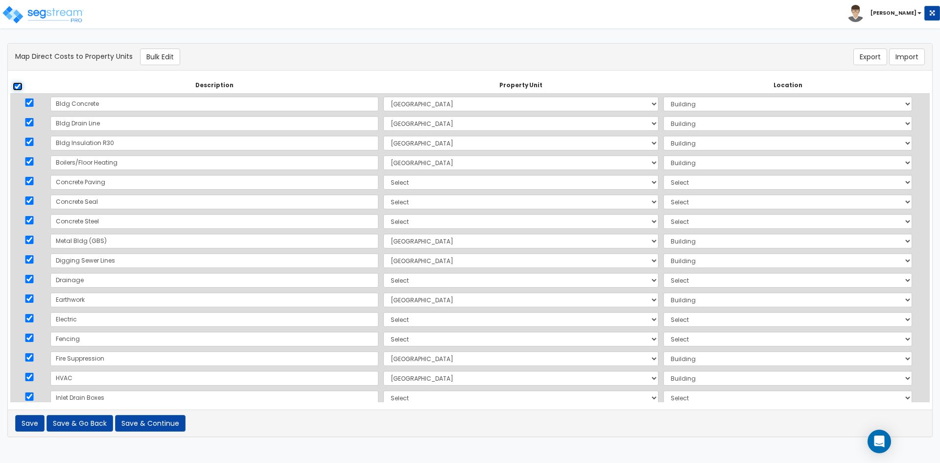
checkbox input "true"
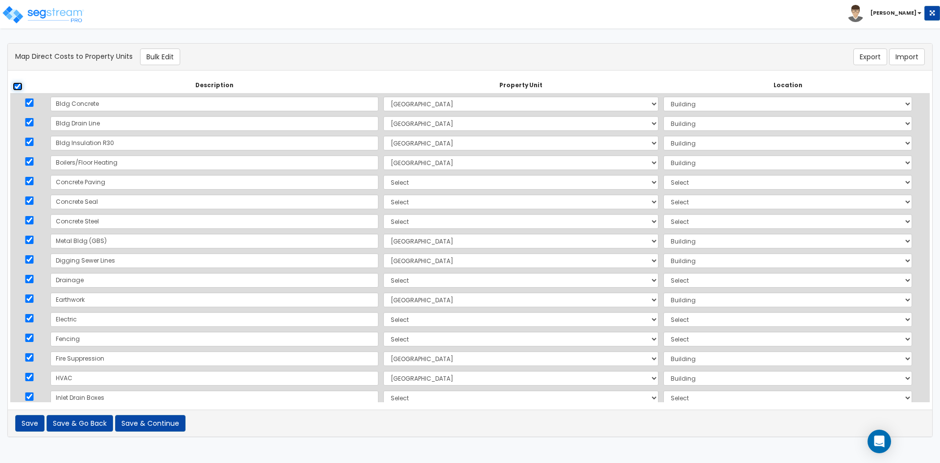
checkbox input "true"
click at [14, 86] on input "checkbox" at bounding box center [18, 86] width 10 height 8
checkbox input "false"
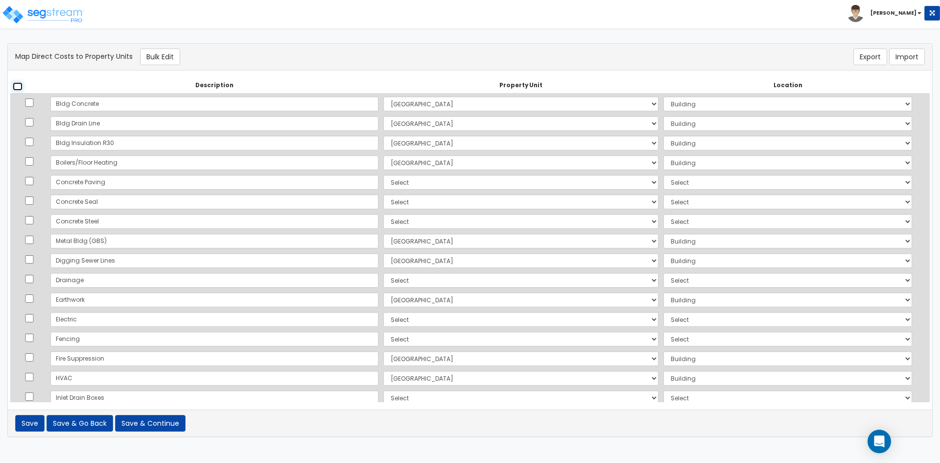
checkbox input "false"
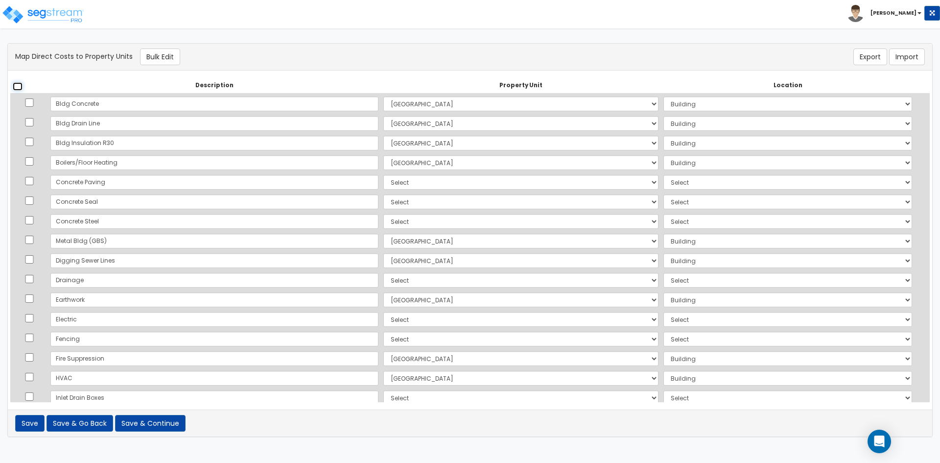
checkbox input "false"
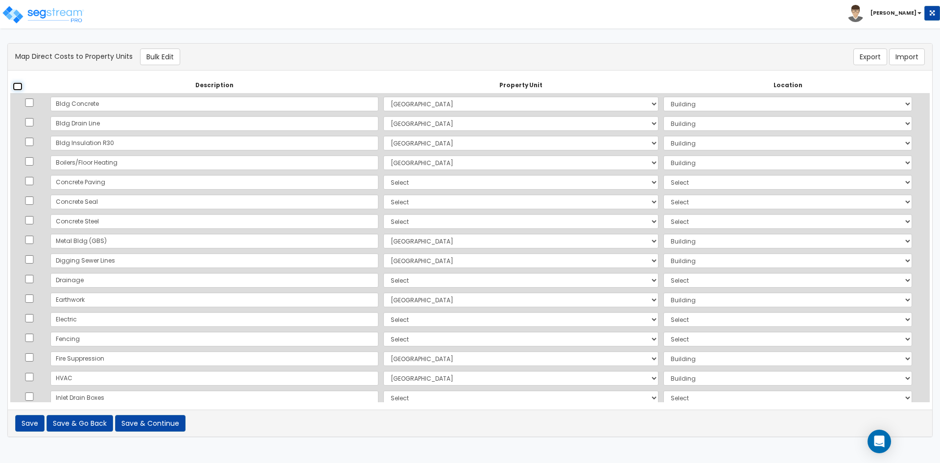
checkbox input "false"
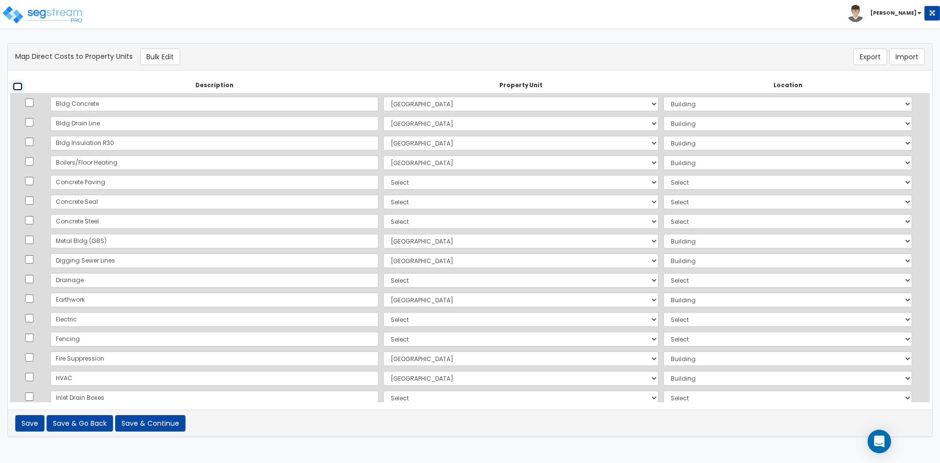
checkbox input "false"
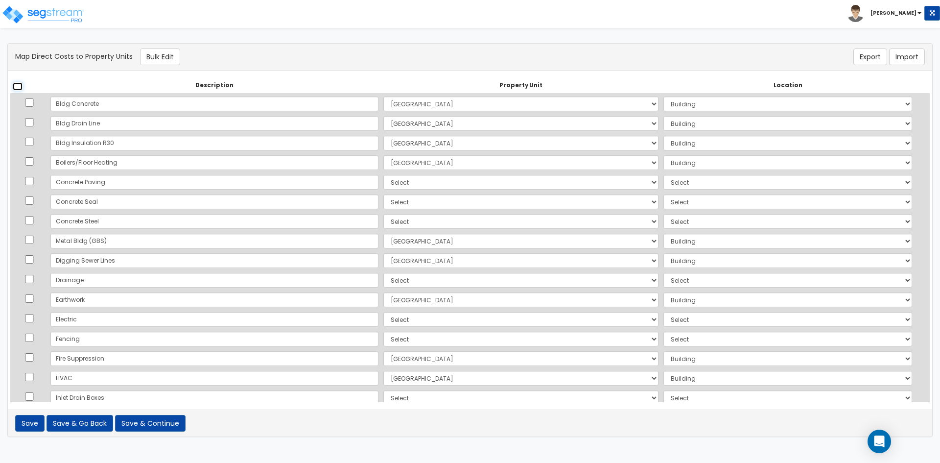
checkbox input "false"
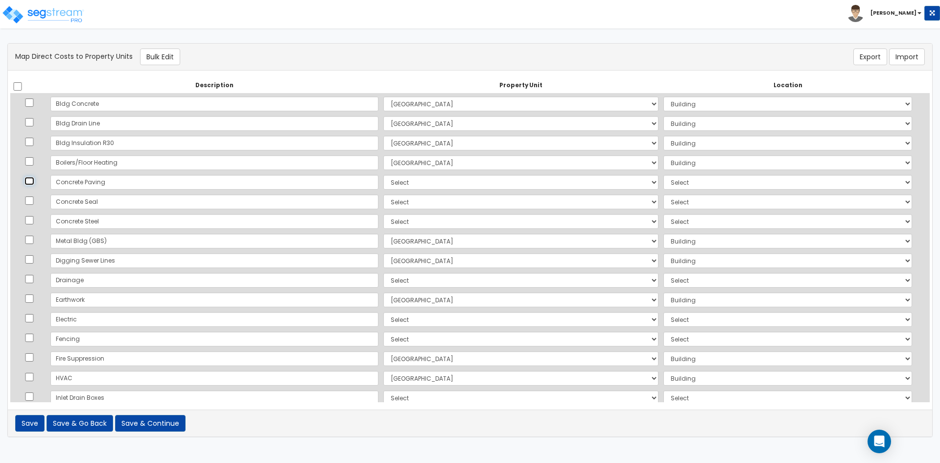
click at [33, 178] on input "checkbox" at bounding box center [29, 181] width 10 height 8
checkbox input "true"
click at [33, 278] on input "checkbox" at bounding box center [29, 279] width 10 height 8
checkbox input "true"
click at [31, 336] on input "checkbox" at bounding box center [29, 338] width 10 height 8
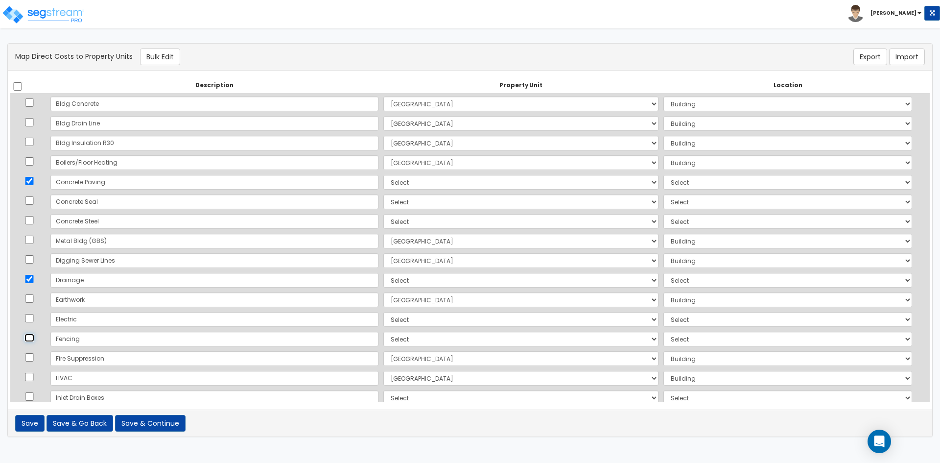
checkbox input "true"
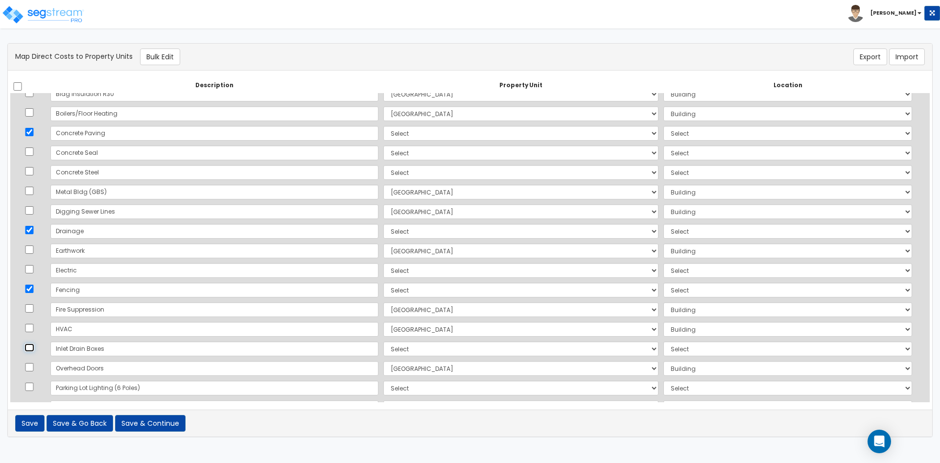
click at [33, 350] on input "checkbox" at bounding box center [29, 347] width 10 height 8
checkbox input "true"
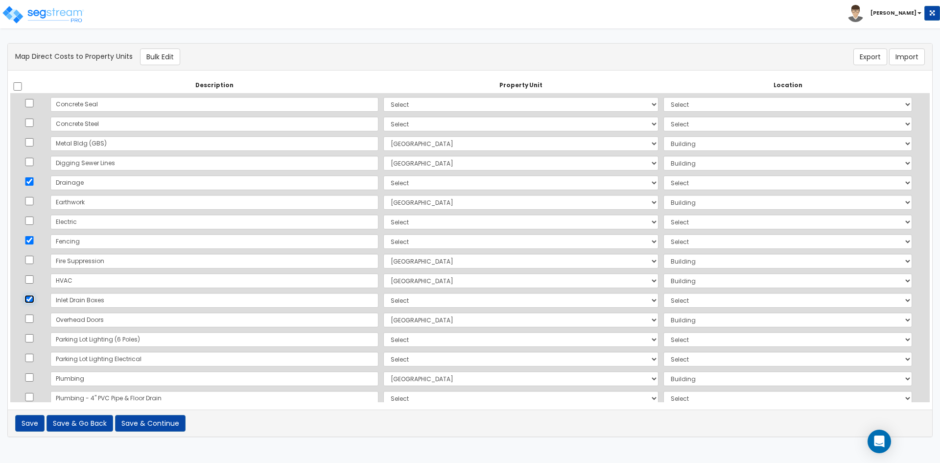
scroll to position [98, 0]
click at [30, 336] on input "checkbox" at bounding box center [29, 338] width 10 height 8
checkbox input "true"
click at [30, 356] on input "checkbox" at bounding box center [29, 357] width 10 height 8
checkbox input "true"
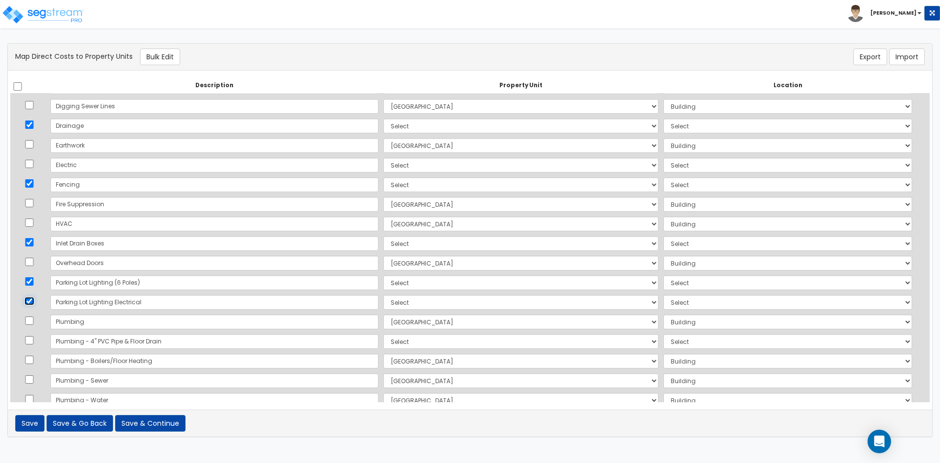
scroll to position [192, 0]
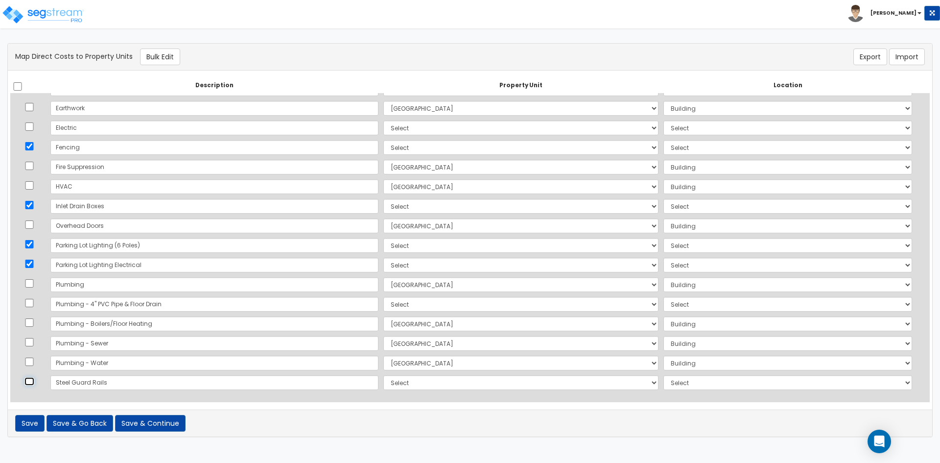
click at [33, 384] on input "checkbox" at bounding box center [29, 381] width 10 height 8
checkbox input "true"
click at [163, 51] on button "Bulk Edit" at bounding box center [160, 56] width 40 height 17
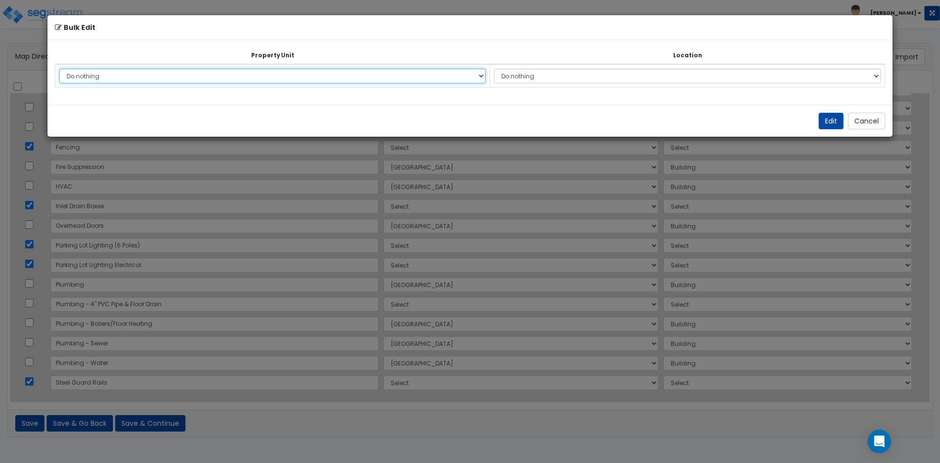
click at [217, 71] on select "Do nothing Warehouse Building Site Improvements Add Additional Property Unit" at bounding box center [272, 76] width 427 height 15
select select "168738"
click at [59, 69] on select "Do nothing Warehouse Building Site Improvements Add Additional Property Unit" at bounding box center [272, 76] width 427 height 15
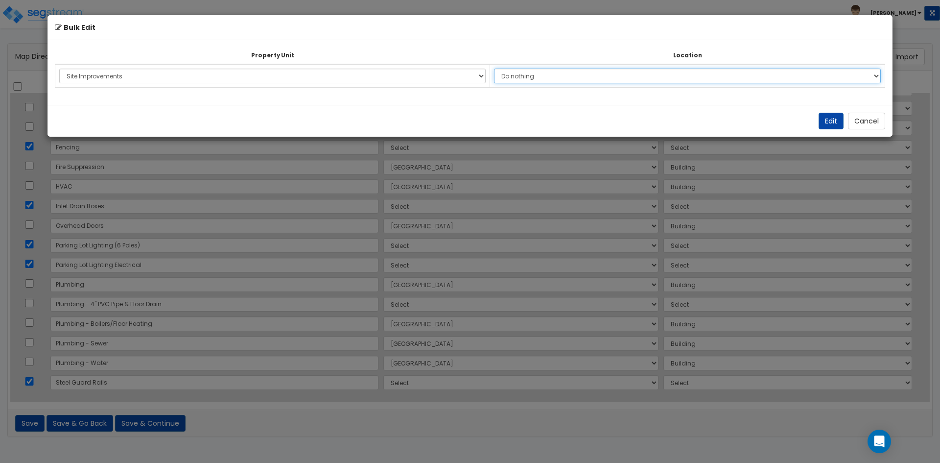
click at [546, 78] on select "Do nothing Add Additional Location Site Exterior" at bounding box center [687, 76] width 387 height 15
select select "462"
click at [499, 69] on select "Do nothing Add Additional Location Site Exterior" at bounding box center [687, 76] width 387 height 15
click at [829, 120] on button "Edit" at bounding box center [831, 121] width 25 height 17
select select "168738"
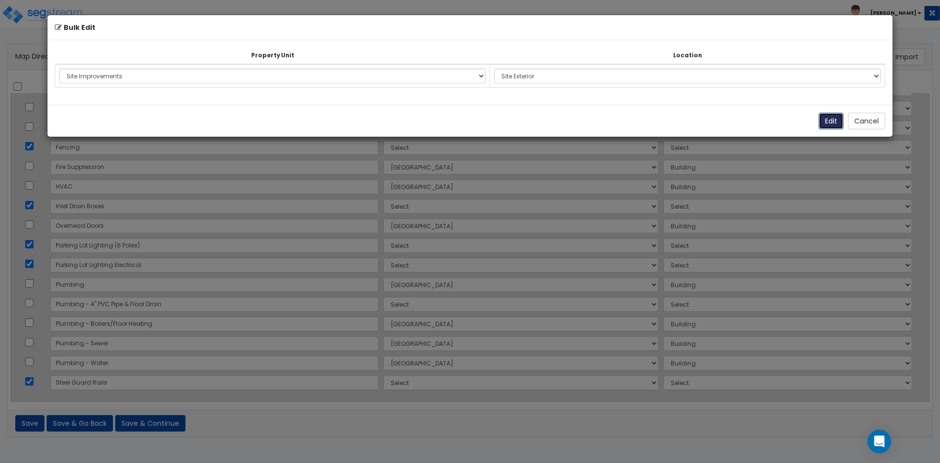
select select "168738"
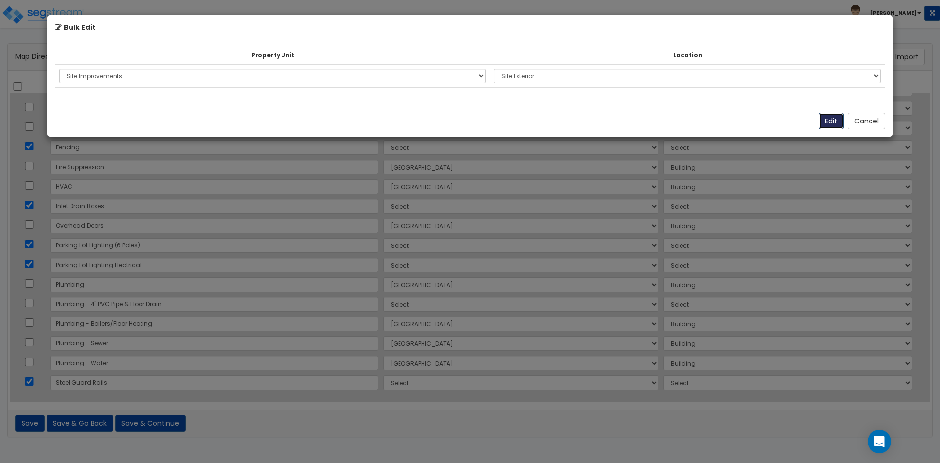
select select "168738"
select select "462"
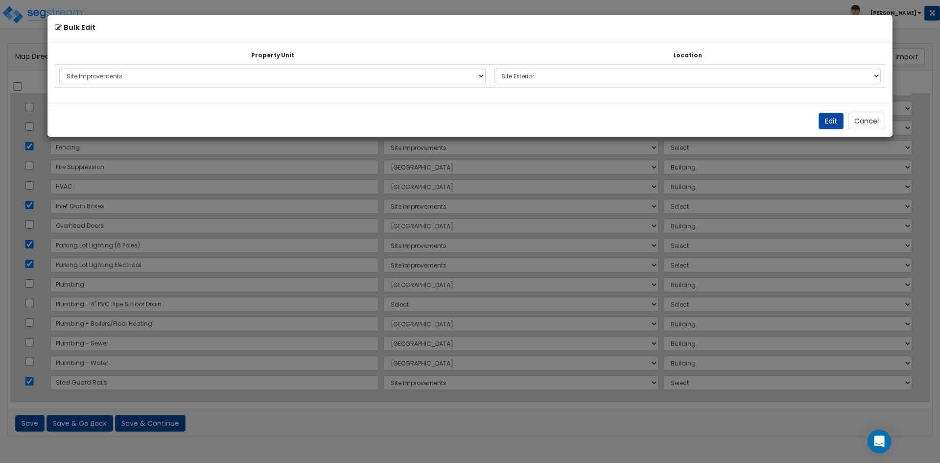
select select "462"
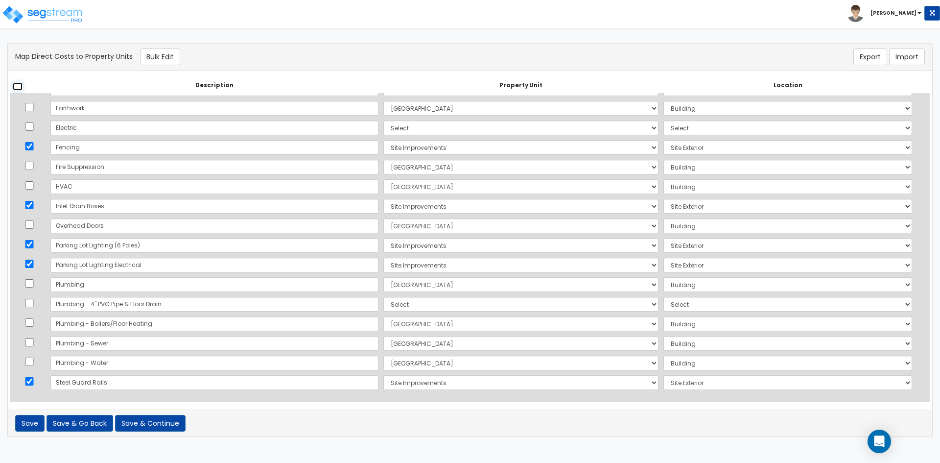
click at [17, 88] on input "checkbox" at bounding box center [18, 86] width 10 height 8
checkbox input "true"
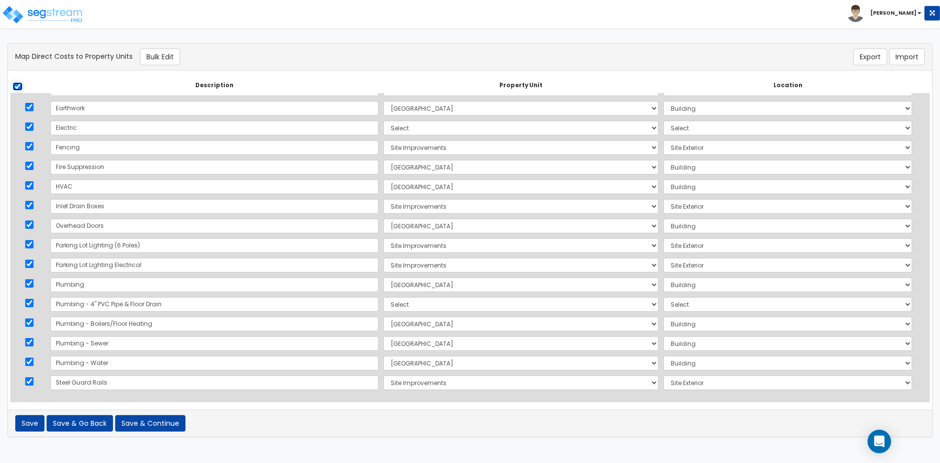
checkbox input "true"
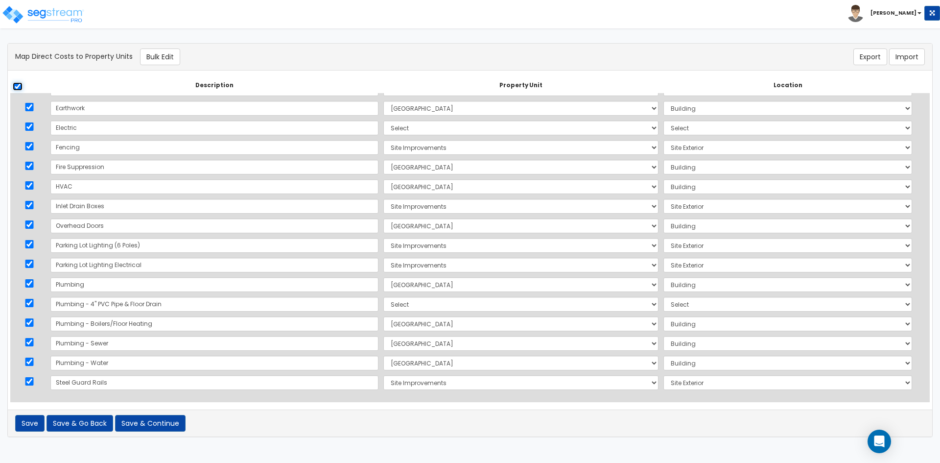
checkbox input "true"
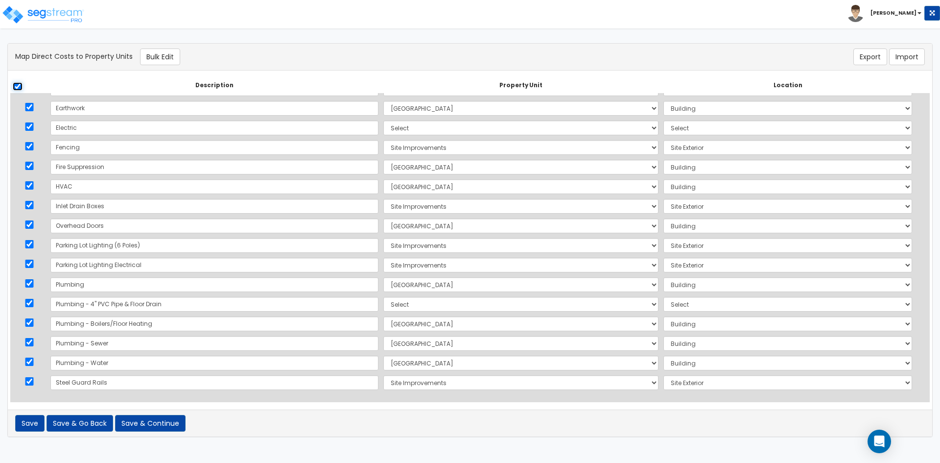
checkbox input "true"
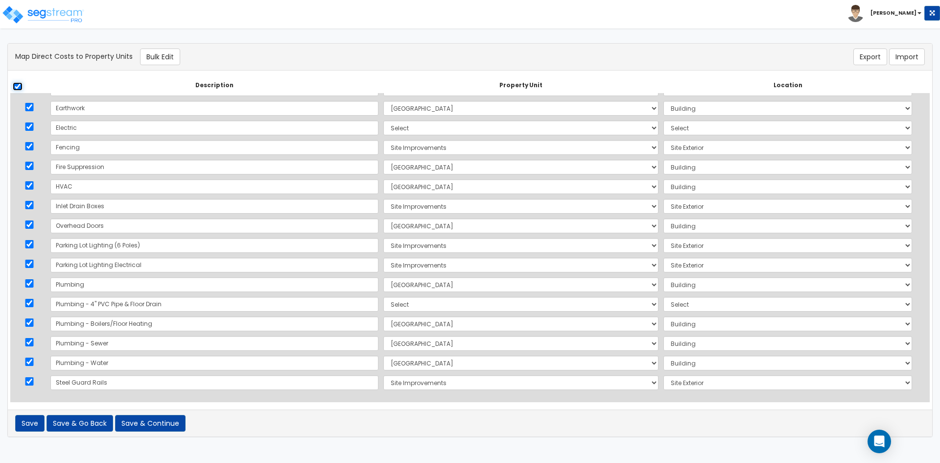
click at [17, 88] on input "checkbox" at bounding box center [18, 86] width 10 height 8
checkbox input "false"
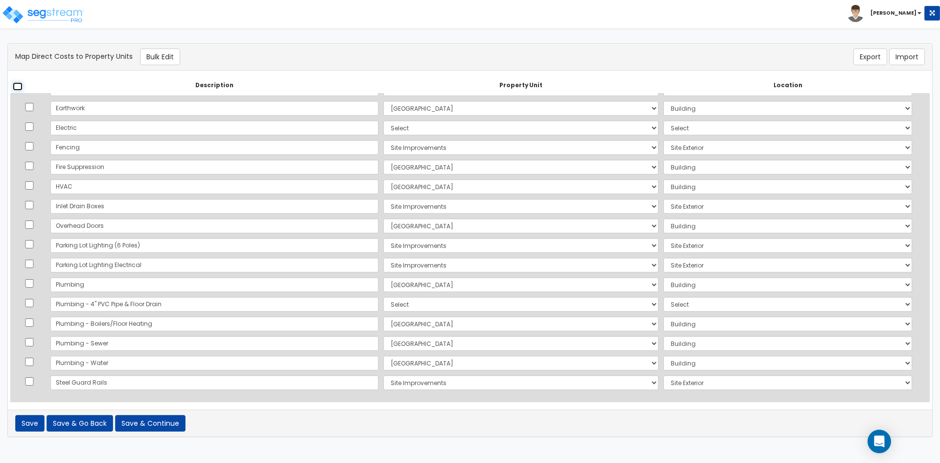
checkbox input "false"
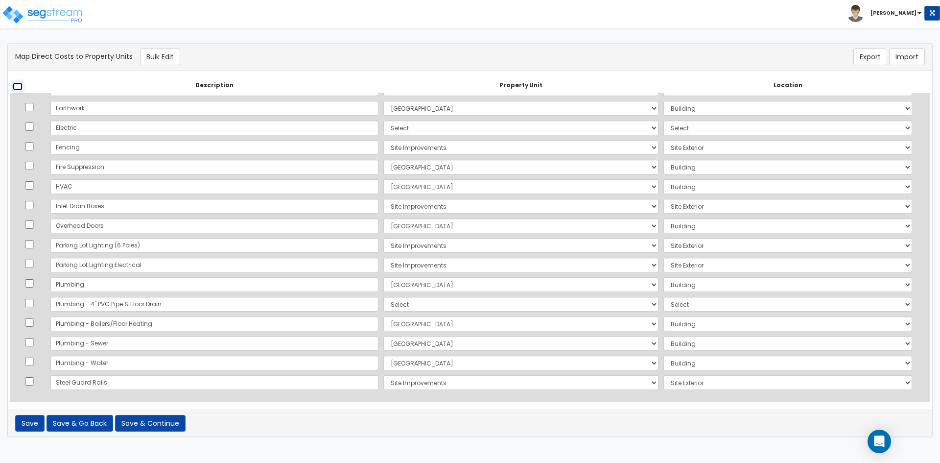
checkbox input "false"
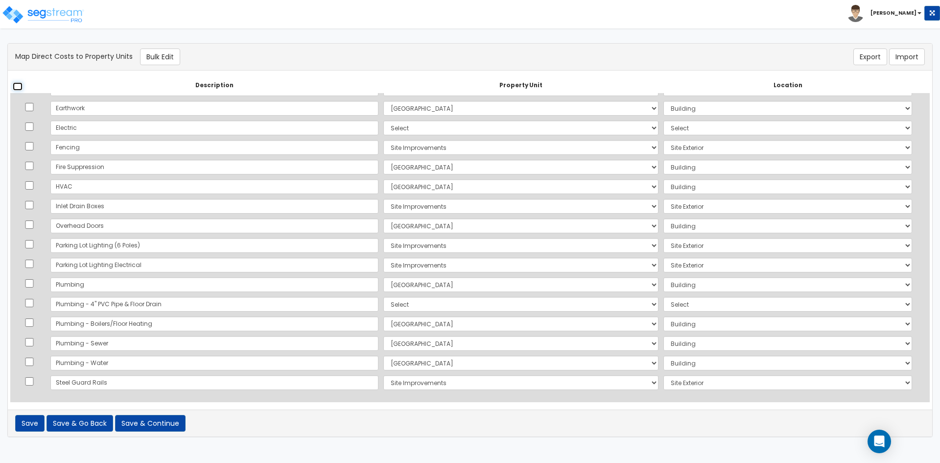
checkbox input "false"
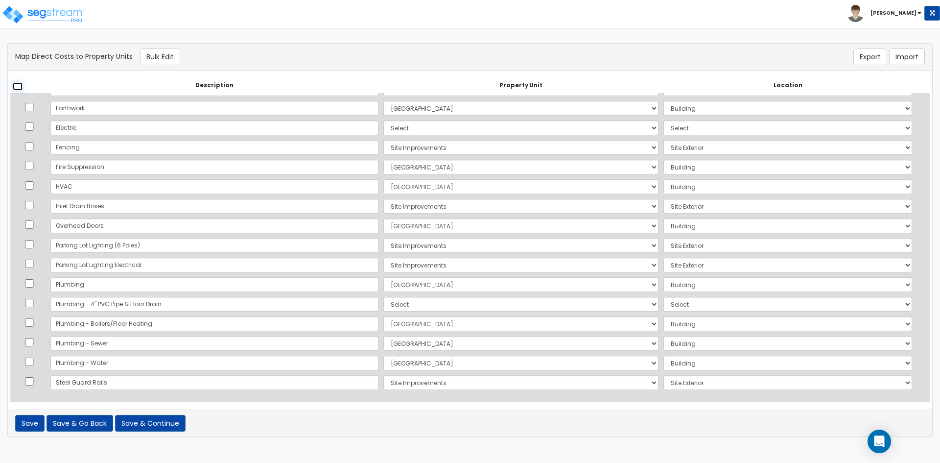
checkbox input "false"
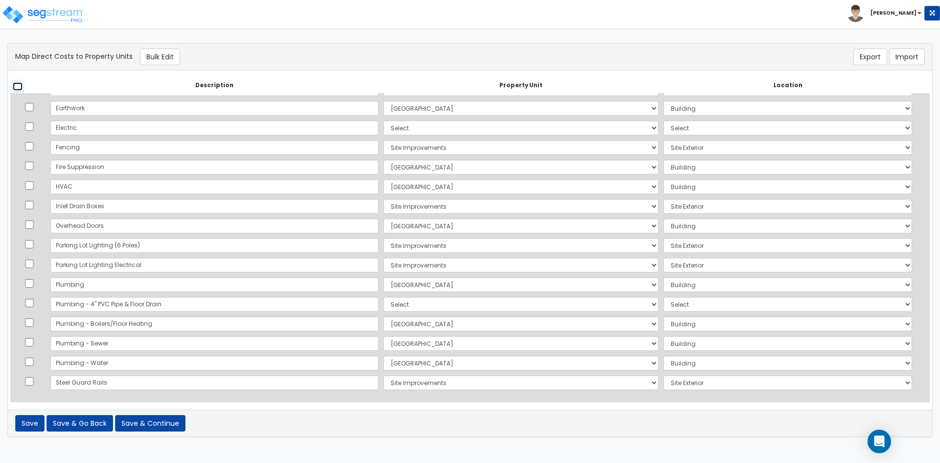
checkbox input "false"
click at [29, 302] on input "checkbox" at bounding box center [29, 303] width 10 height 8
checkbox input "true"
click at [29, 127] on input "checkbox" at bounding box center [29, 126] width 10 height 8
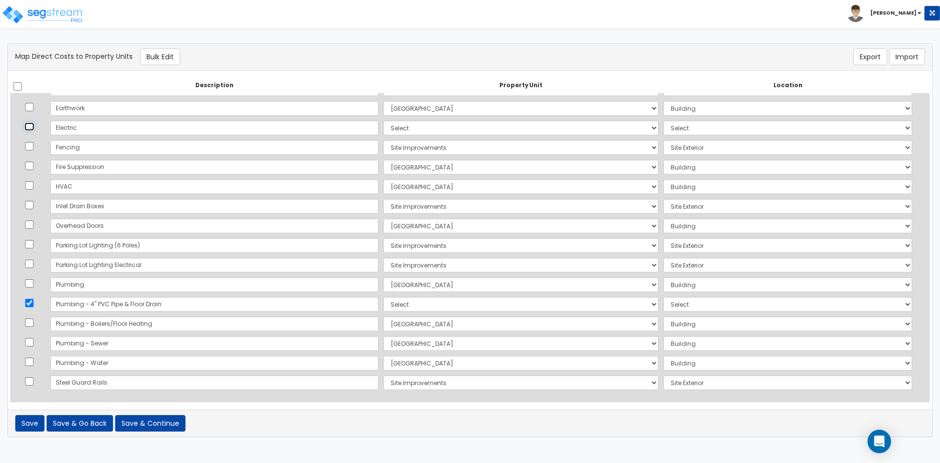
checkbox input "true"
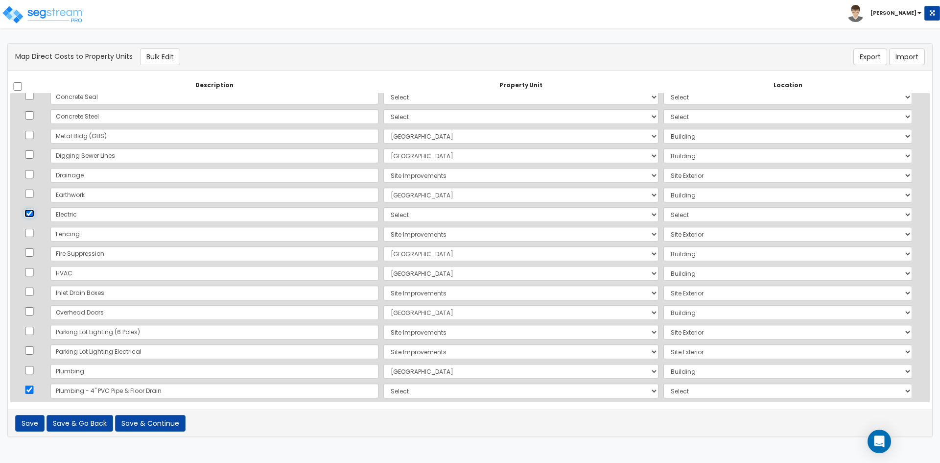
scroll to position [94, 0]
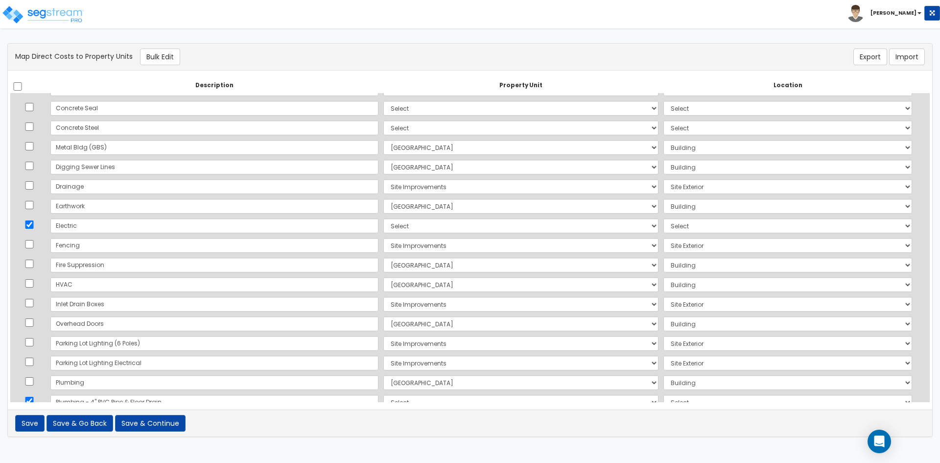
click at [37, 125] on td at bounding box center [29, 128] width 38 height 20
click at [32, 108] on input "checkbox" at bounding box center [29, 107] width 10 height 8
checkbox input "true"
click at [31, 126] on input "checkbox" at bounding box center [29, 126] width 10 height 8
checkbox input "true"
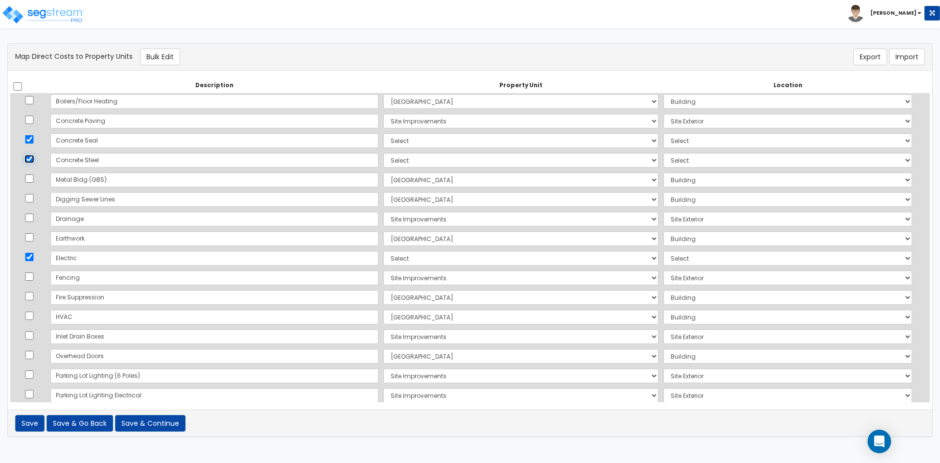
scroll to position [0, 0]
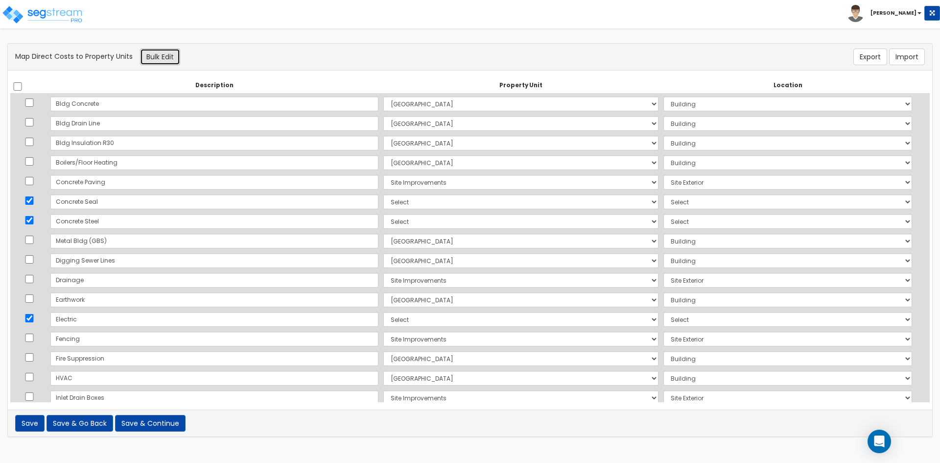
click at [154, 54] on button "Bulk Edit" at bounding box center [160, 56] width 40 height 17
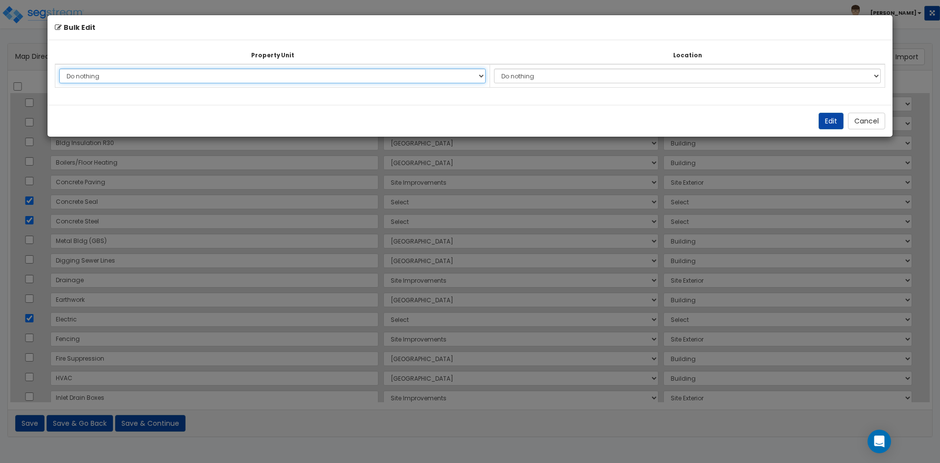
click at [166, 81] on select "Do nothing Warehouse Building Site Improvements Add Additional Property Unit" at bounding box center [272, 76] width 427 height 15
select select "168737"
click at [59, 69] on select "Do nothing Warehouse Building Site Improvements Add Additional Property Unit" at bounding box center [272, 76] width 427 height 15
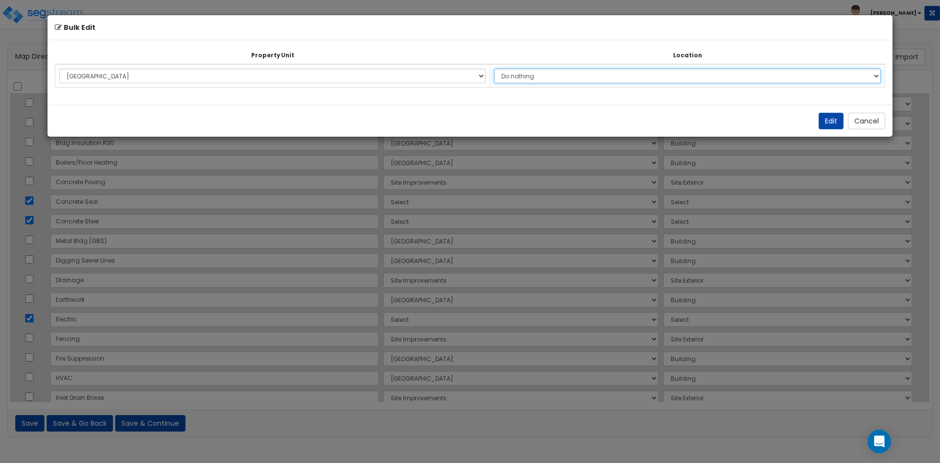
click at [541, 72] on select "Do nothing Add Additional Location Building Building Interior Auto Repair Shop …" at bounding box center [687, 76] width 387 height 15
select select "461"
click at [499, 69] on select "Do nothing Add Additional Location Building Building Interior Auto Repair Shop …" at bounding box center [687, 76] width 387 height 15
click at [821, 122] on button "Edit" at bounding box center [831, 121] width 25 height 17
select select "168737"
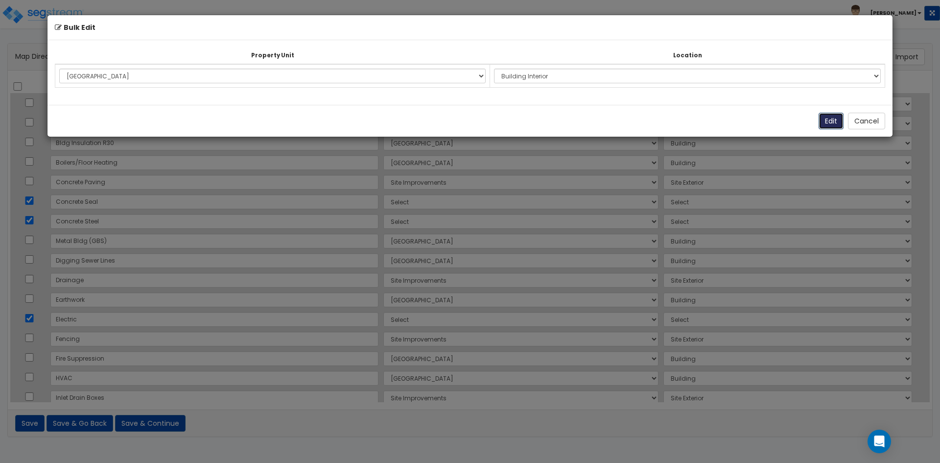
select select "168737"
select select "461"
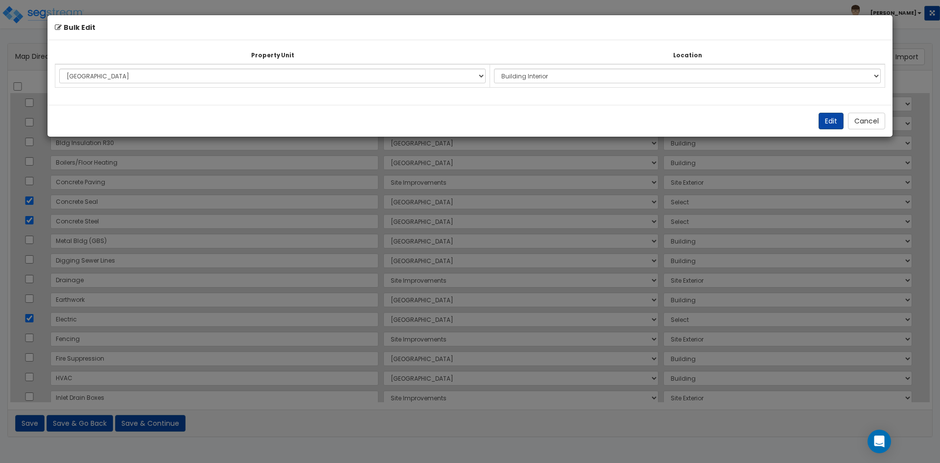
select select "461"
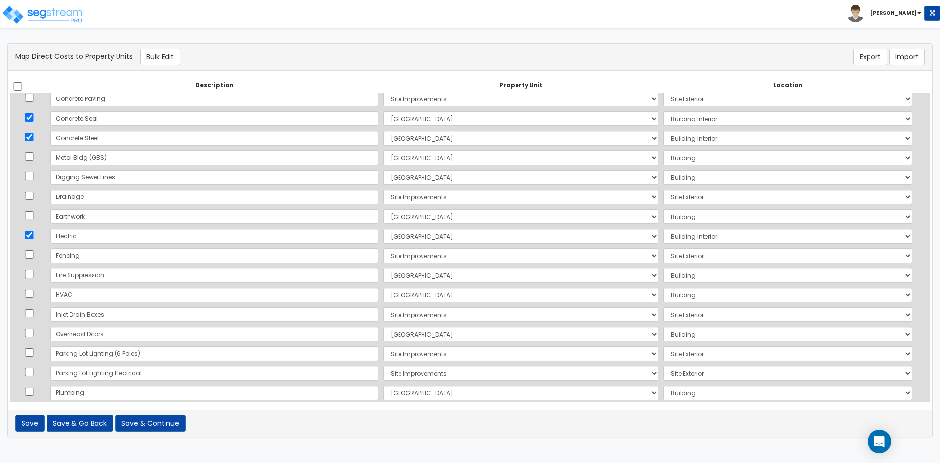
scroll to position [192, 0]
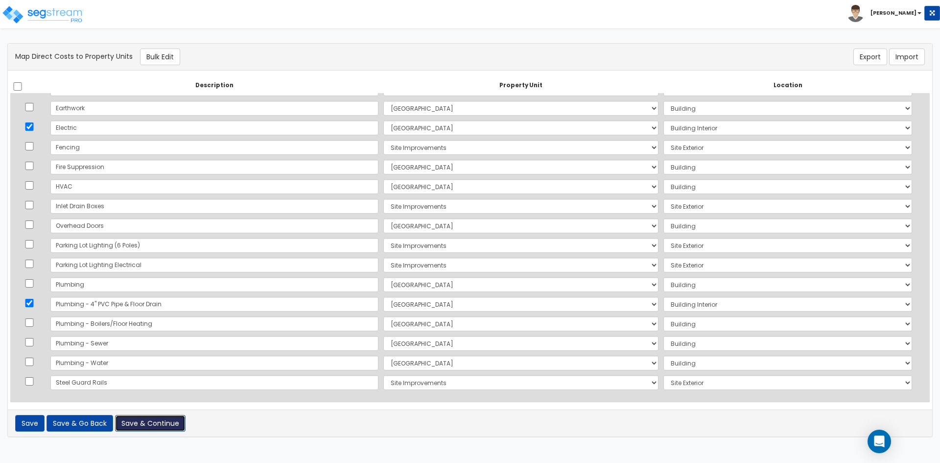
click at [135, 421] on button "Save & Continue" at bounding box center [150, 423] width 71 height 17
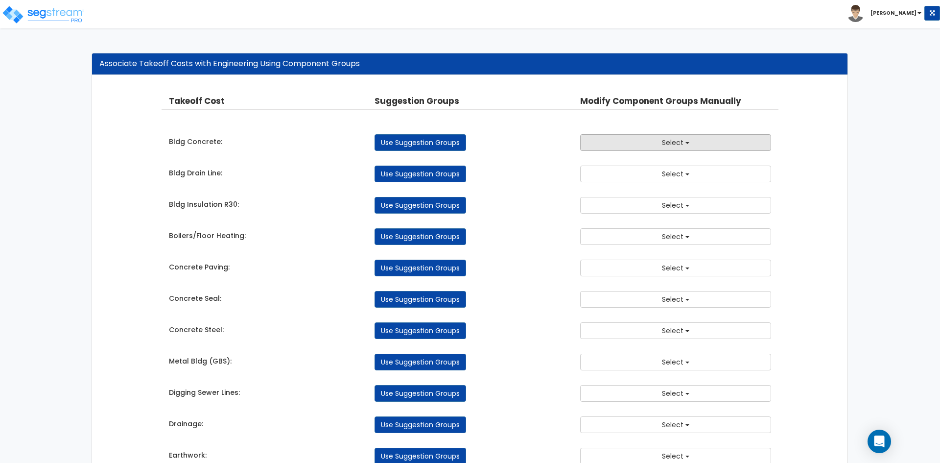
click at [644, 135] on button "Select" at bounding box center [675, 142] width 191 height 17
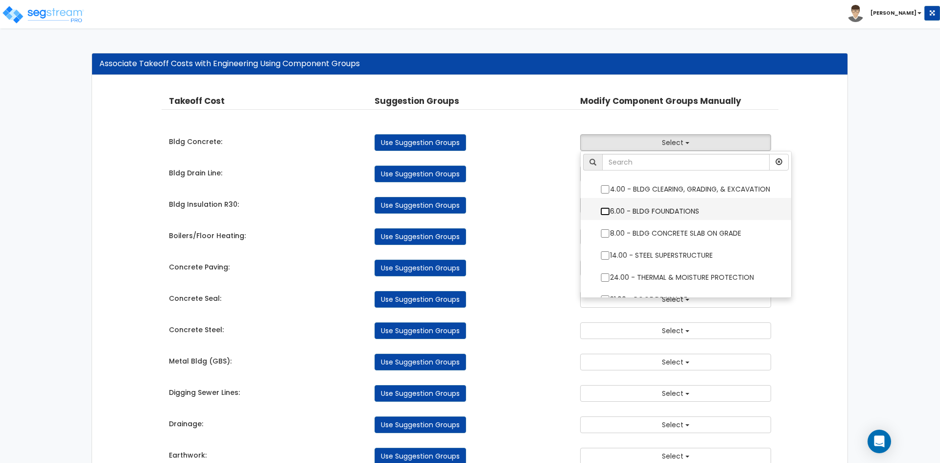
click at [604, 213] on input "6.00 - BLDG FOUNDATIONS" at bounding box center [606, 211] width 10 height 8
checkbox input "true"
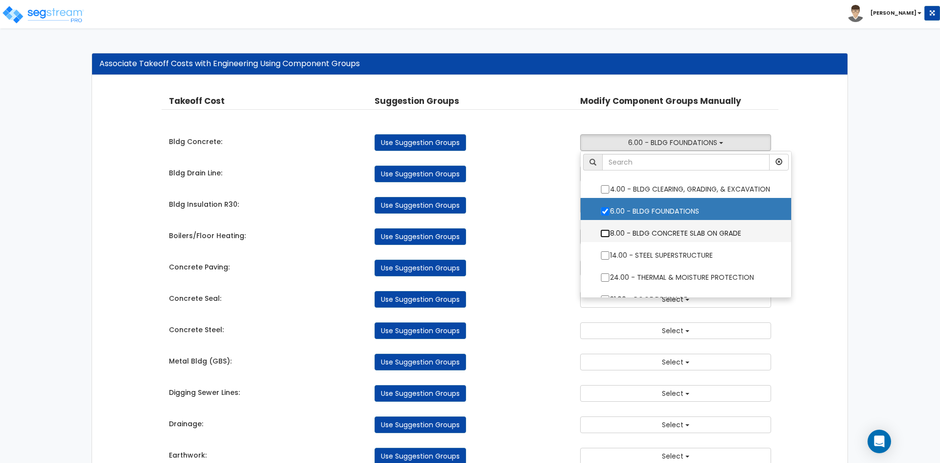
click at [604, 237] on input "8.00 - BLDG CONCRETE SLAB ON GRADE" at bounding box center [606, 233] width 10 height 8
checkbox input "true"
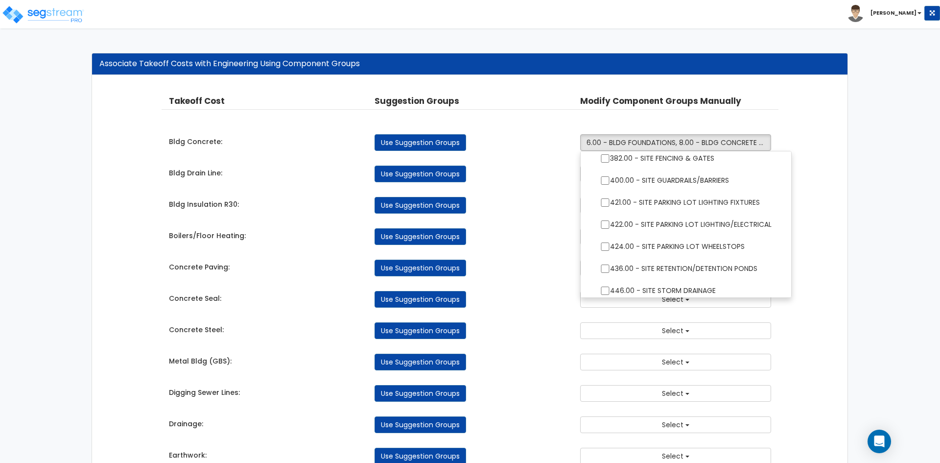
scroll to position [763, 0]
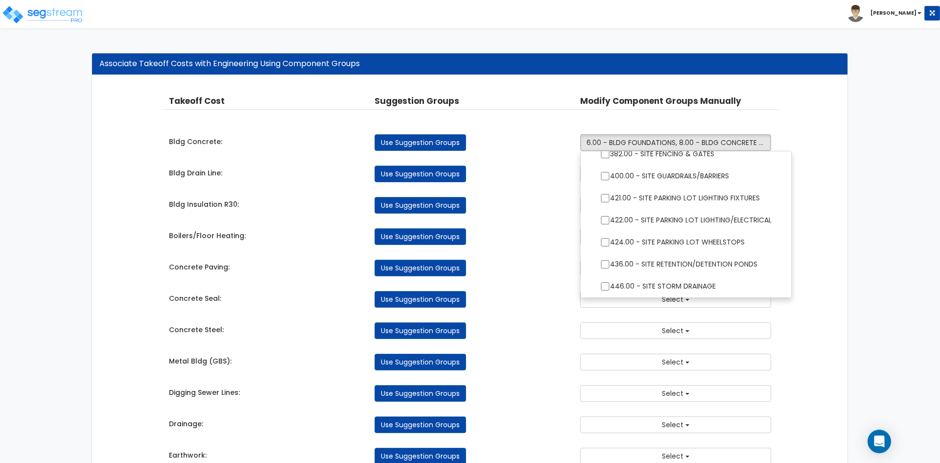
click at [496, 171] on div "Use Suggestion Groups" at bounding box center [470, 174] width 206 height 17
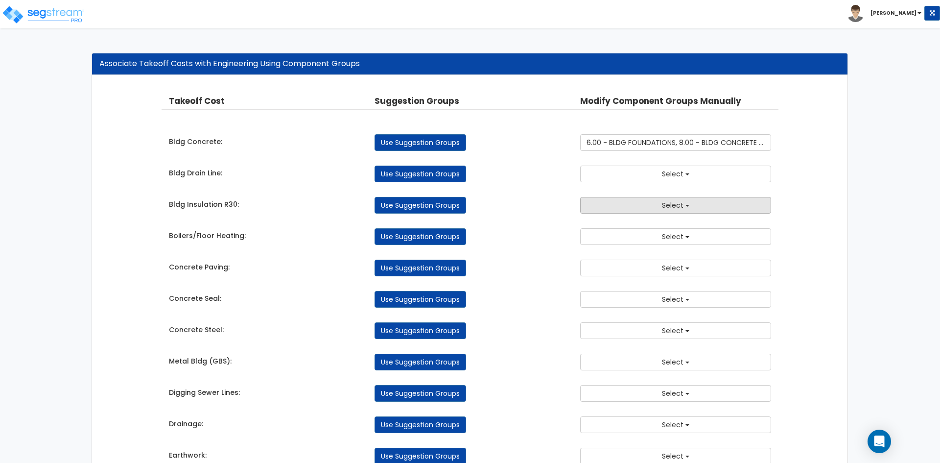
click at [616, 202] on button "Select" at bounding box center [675, 205] width 191 height 17
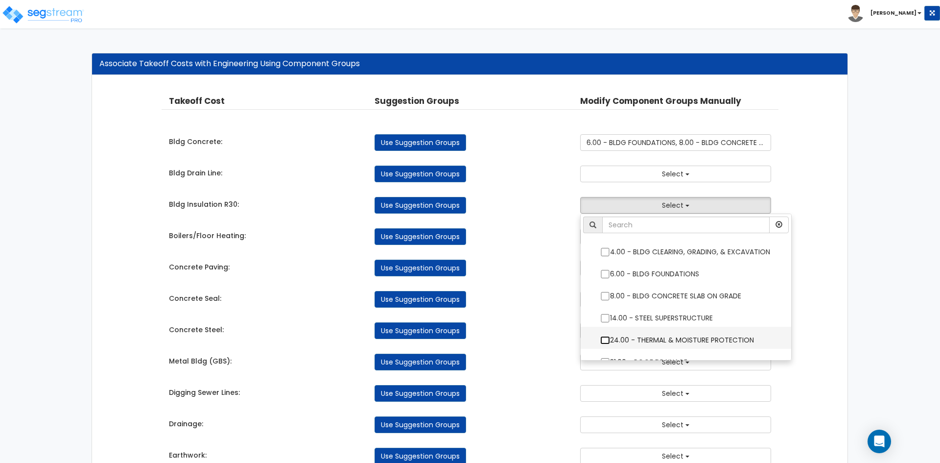
click at [607, 342] on input "24.00 - THERMAL & MOISTURE PROTECTION" at bounding box center [606, 340] width 10 height 8
checkbox input "true"
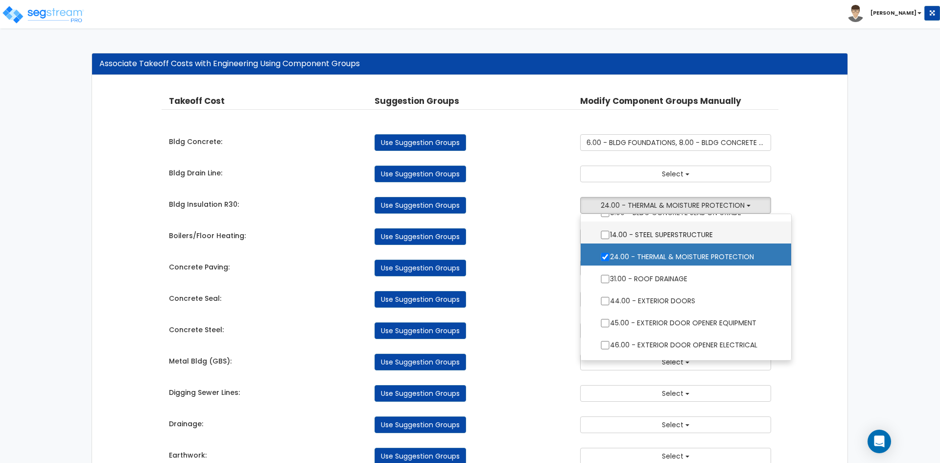
scroll to position [98, 0]
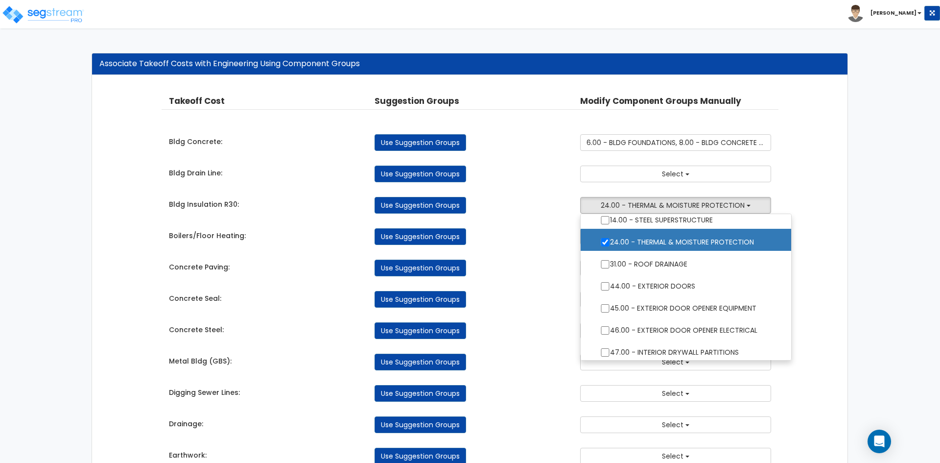
click at [544, 214] on div "Use Suggestion Groups" at bounding box center [470, 205] width 206 height 17
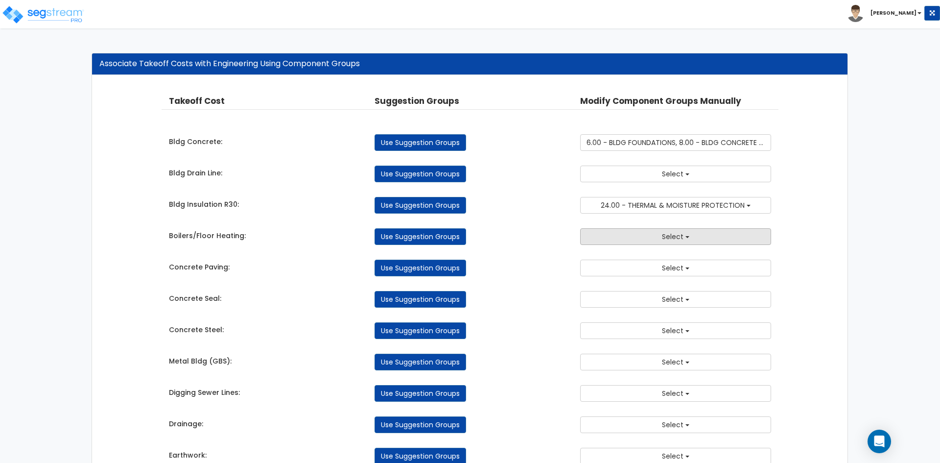
click at [658, 235] on button "Select" at bounding box center [675, 236] width 191 height 17
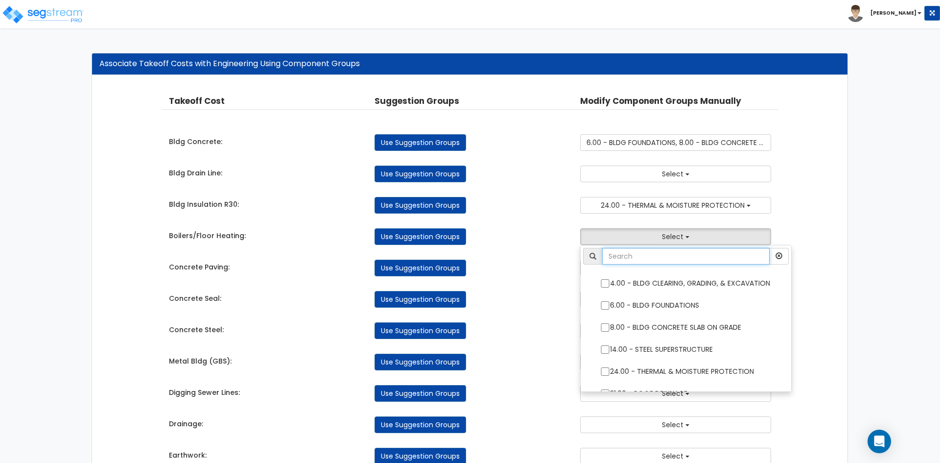
click at [660, 264] on input "text" at bounding box center [687, 256] width 168 height 17
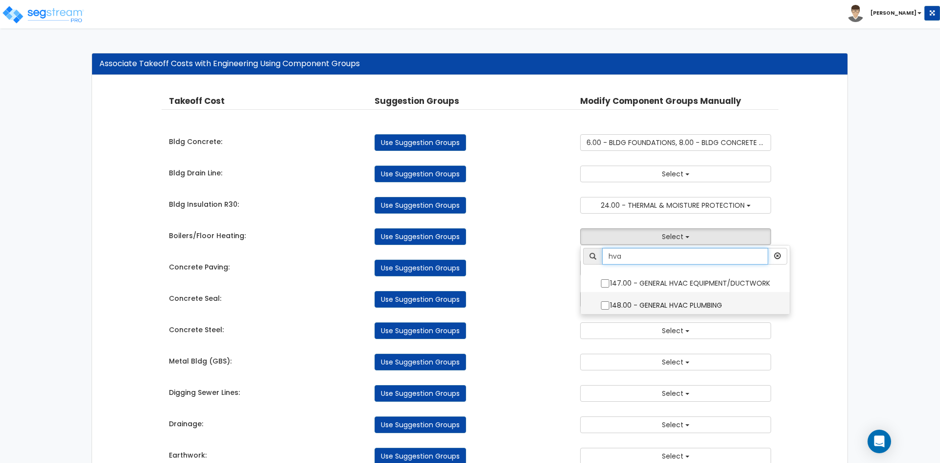
type input "hva"
click at [604, 284] on input "147.00 - GENERAL HVAC EQUIPMENT/DUCTWORK" at bounding box center [606, 283] width 10 height 8
checkbox input "true"
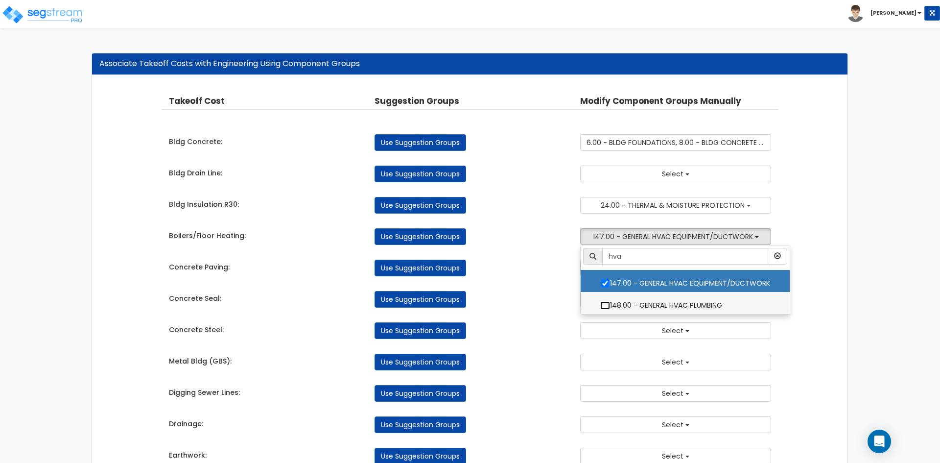
click at [602, 304] on input "148.00 - GENERAL HVAC PLUMBING" at bounding box center [606, 305] width 10 height 8
checkbox input "true"
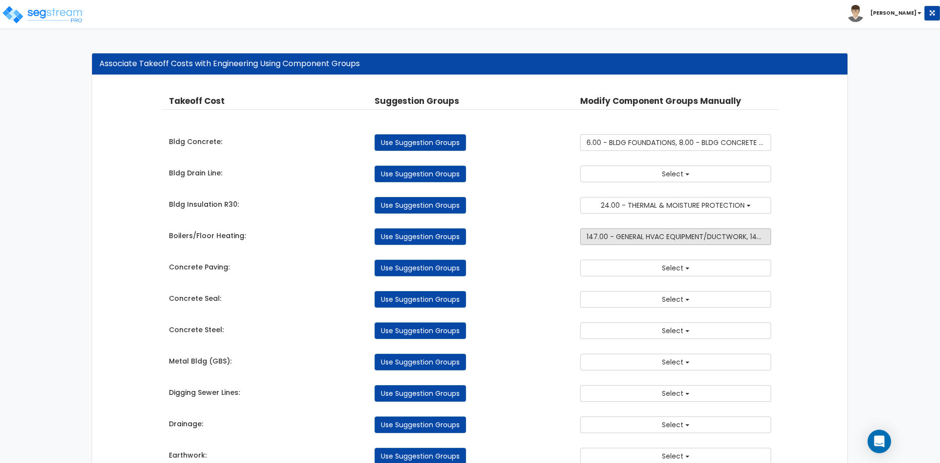
click at [627, 241] on span "147.00 - GENERAL HVAC EQUIPMENT/DUCTWORK, 148.00 - GENERAL HVAC PLUMBING" at bounding box center [725, 237] width 276 height 10
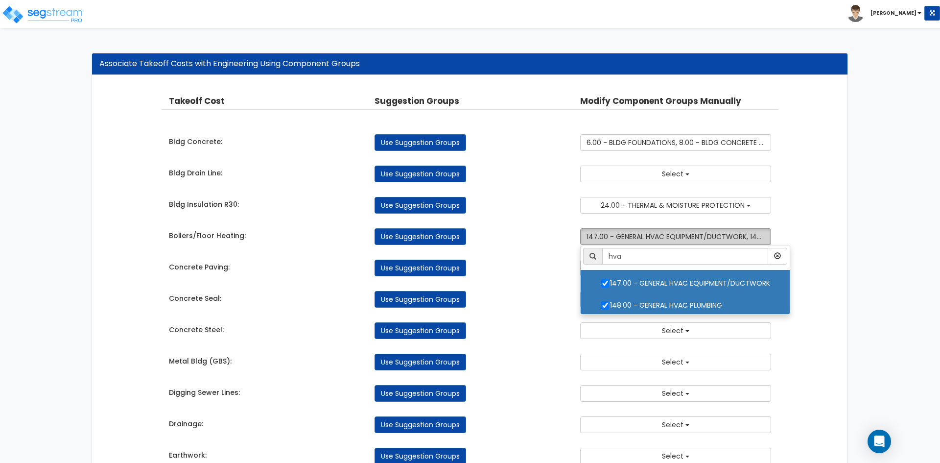
click at [627, 241] on span "147.00 - GENERAL HVAC EQUIPMENT/DUCTWORK, 148.00 - GENERAL HVAC PLUMBING" at bounding box center [725, 237] width 276 height 10
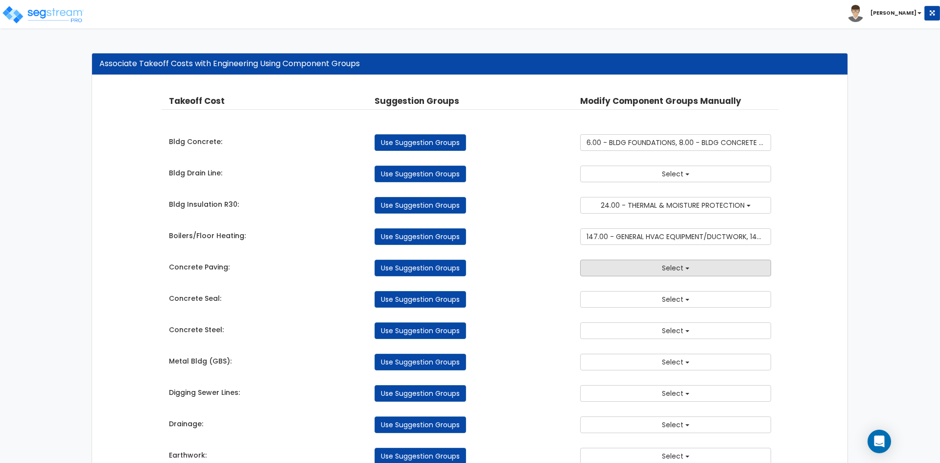
click at [605, 265] on button "Select" at bounding box center [675, 268] width 191 height 17
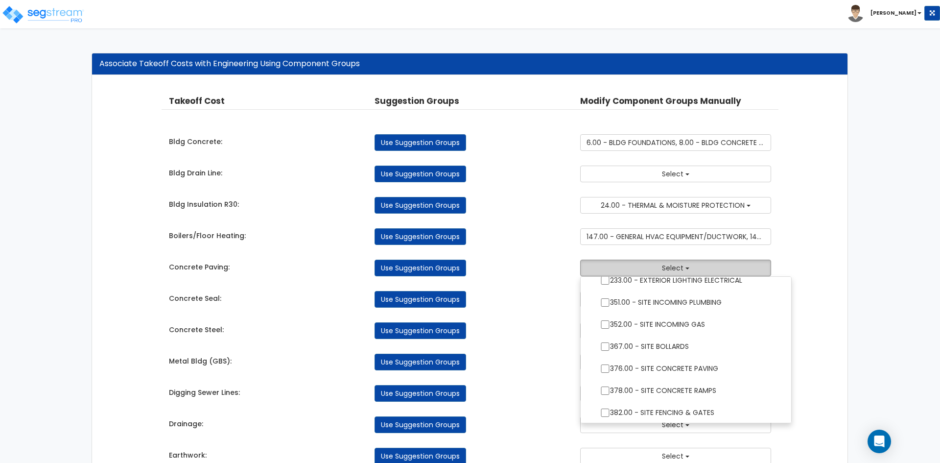
scroll to position [763, 0]
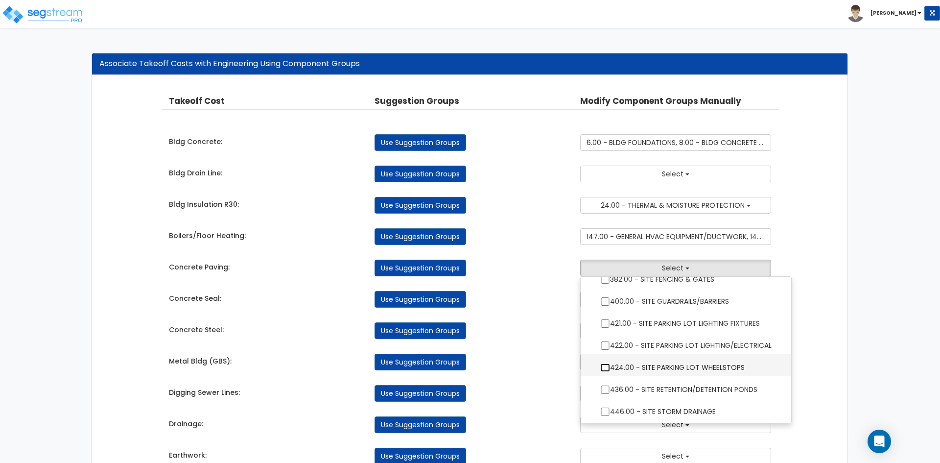
click at [604, 366] on input "424.00 - SITE PARKING LOT WHEELSTOPS" at bounding box center [606, 367] width 10 height 8
checkbox input "true"
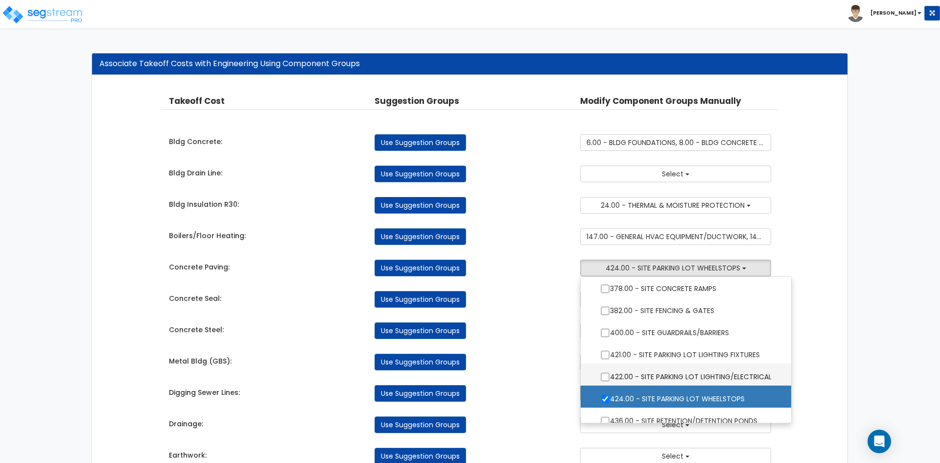
scroll to position [714, 0]
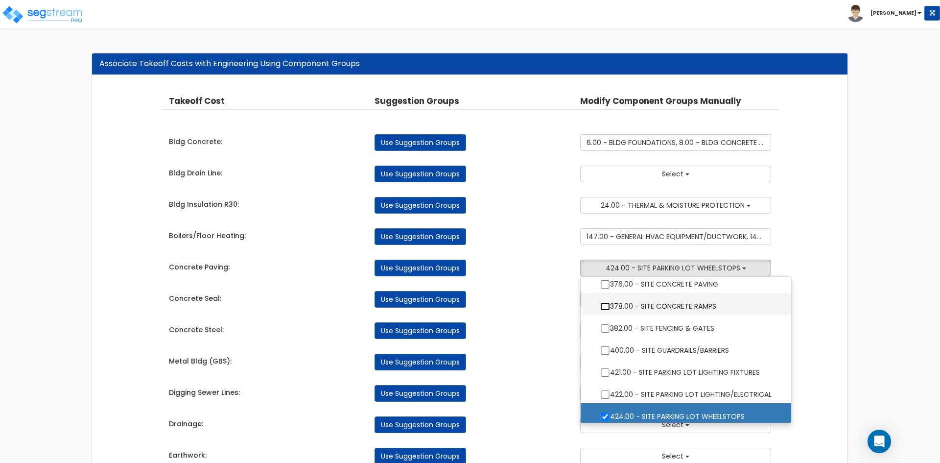
click at [602, 307] on input "378.00 - SITE CONCRETE RAMPS" at bounding box center [606, 306] width 10 height 8
checkbox input "true"
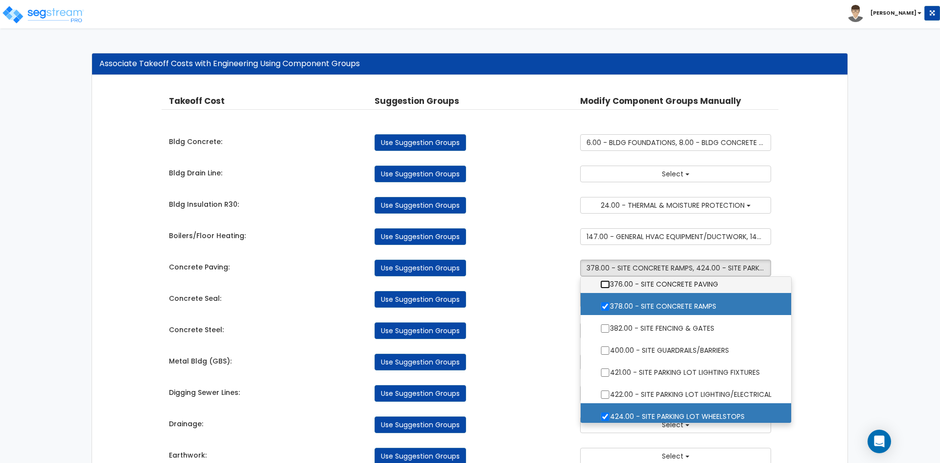
click at [603, 283] on input "376.00 - SITE CONCRETE PAVING" at bounding box center [606, 284] width 10 height 8
checkbox input "true"
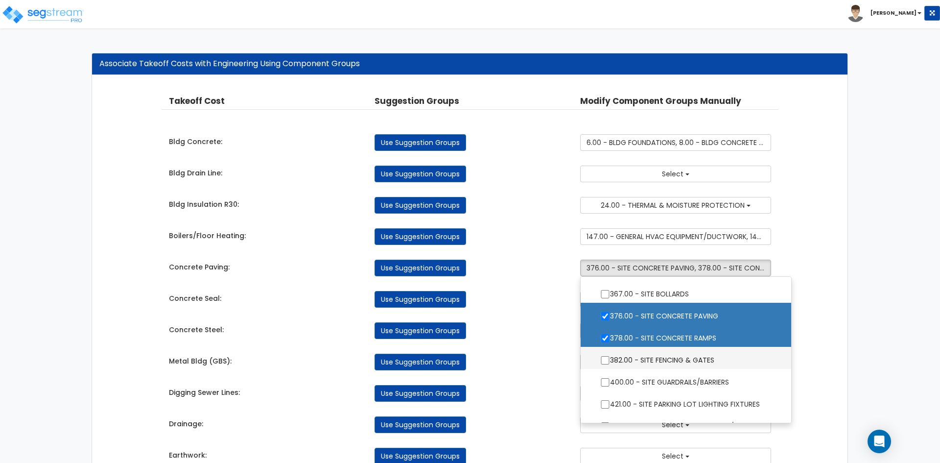
scroll to position [665, 0]
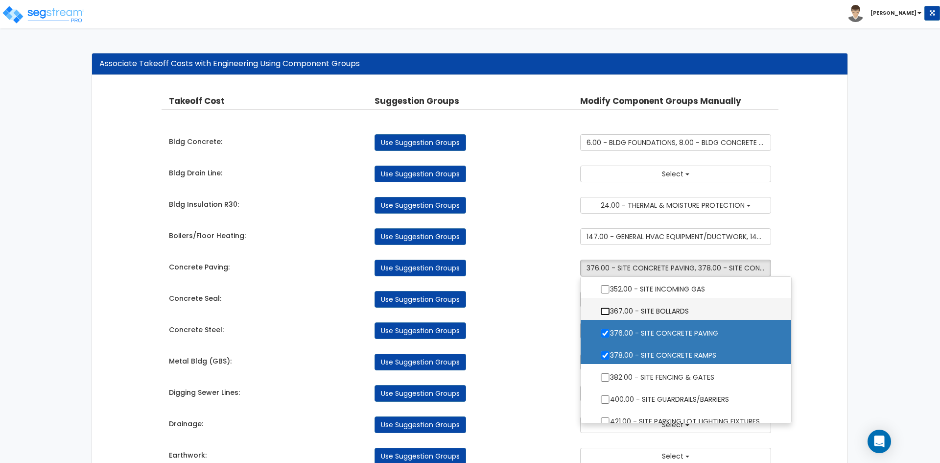
click at [604, 311] on input "367.00 - SITE BOLLARDS" at bounding box center [606, 311] width 10 height 8
checkbox input "true"
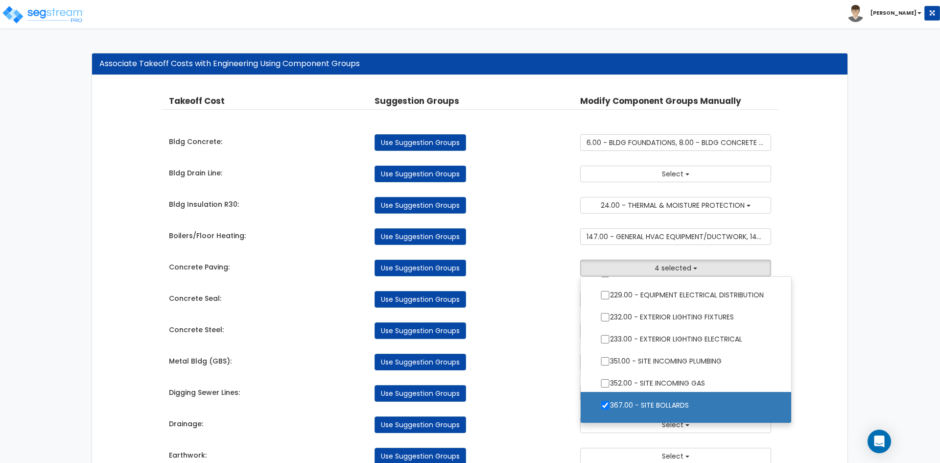
scroll to position [567, 0]
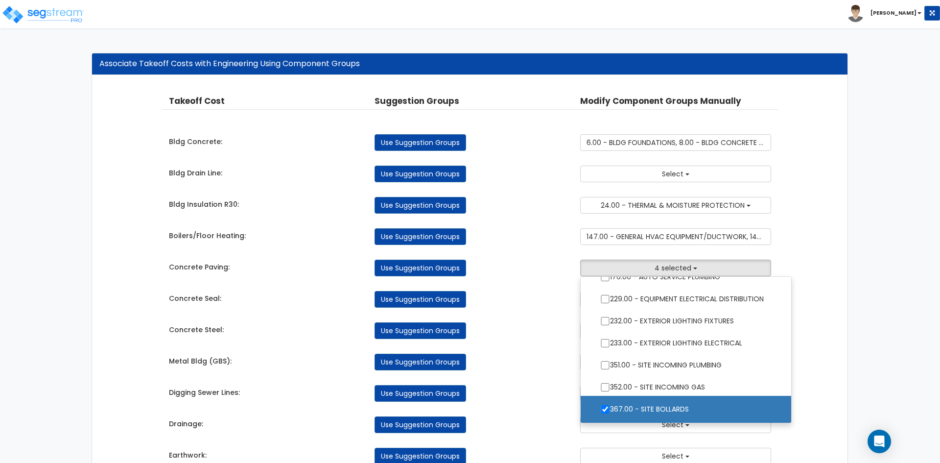
click at [530, 305] on div "Use Suggestion Groups" at bounding box center [470, 299] width 206 height 17
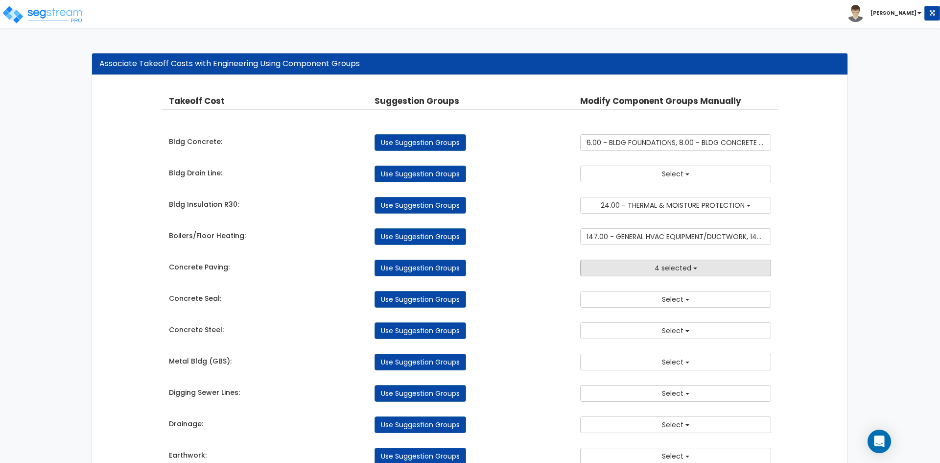
click at [644, 267] on button "4 selected" at bounding box center [675, 268] width 191 height 17
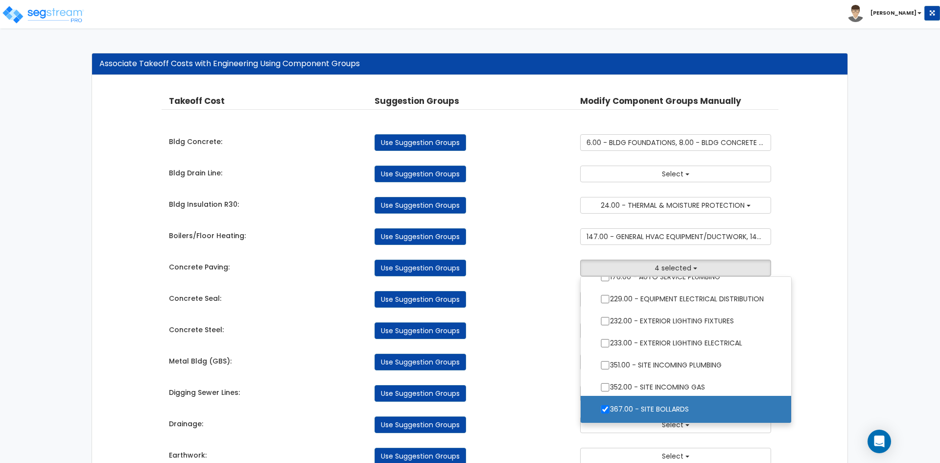
click at [574, 286] on div "Concrete Seal: Use Suggestion Groups 4.00 - BLDG CLEARING, GRADING, & EXCAVATIO…" at bounding box center [471, 297] width 618 height 22
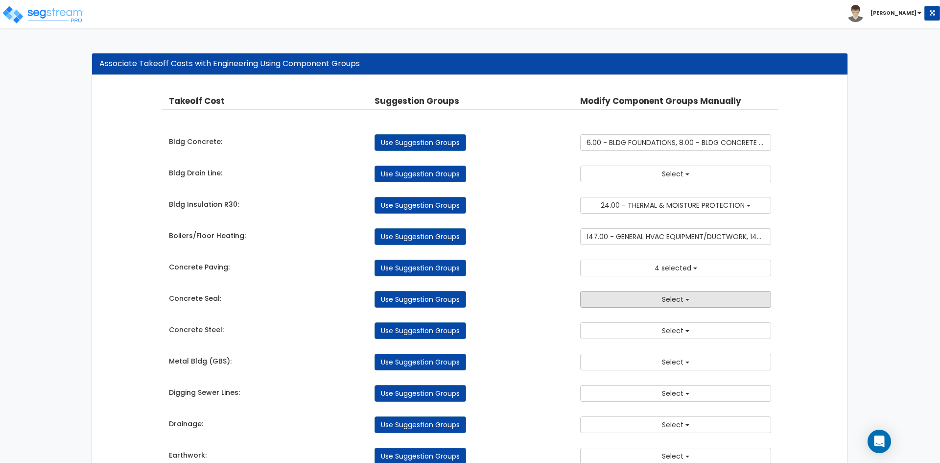
click at [645, 295] on button "Select" at bounding box center [675, 299] width 191 height 17
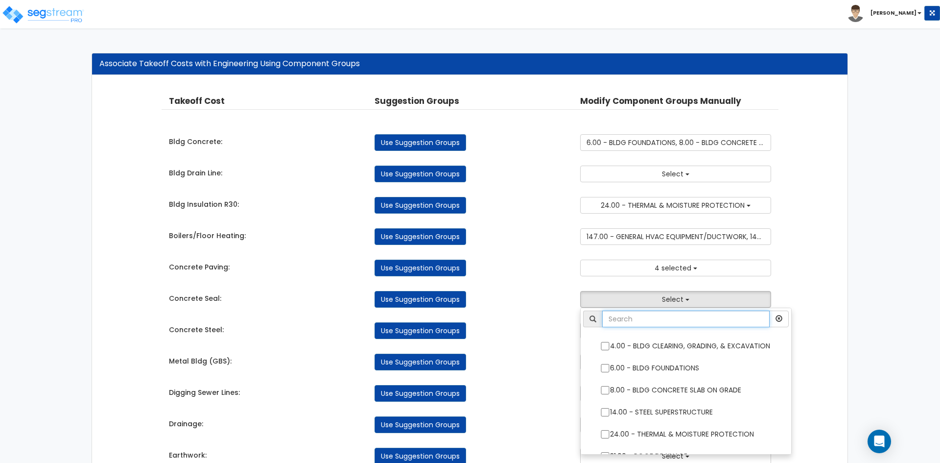
click at [643, 321] on input "text" at bounding box center [687, 319] width 168 height 17
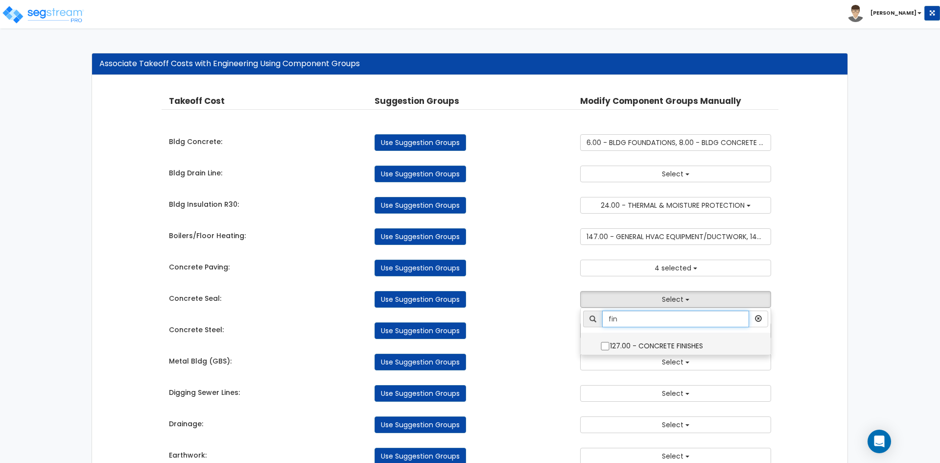
type input "fin"
click at [607, 349] on input "127.00 - CONCRETE FINISHES" at bounding box center [606, 346] width 10 height 8
checkbox input "true"
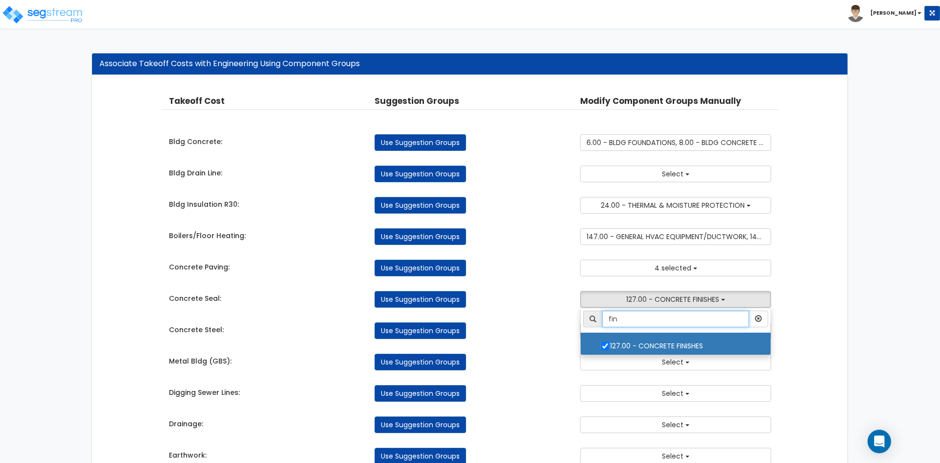
click at [643, 316] on input "fin" at bounding box center [676, 319] width 147 height 17
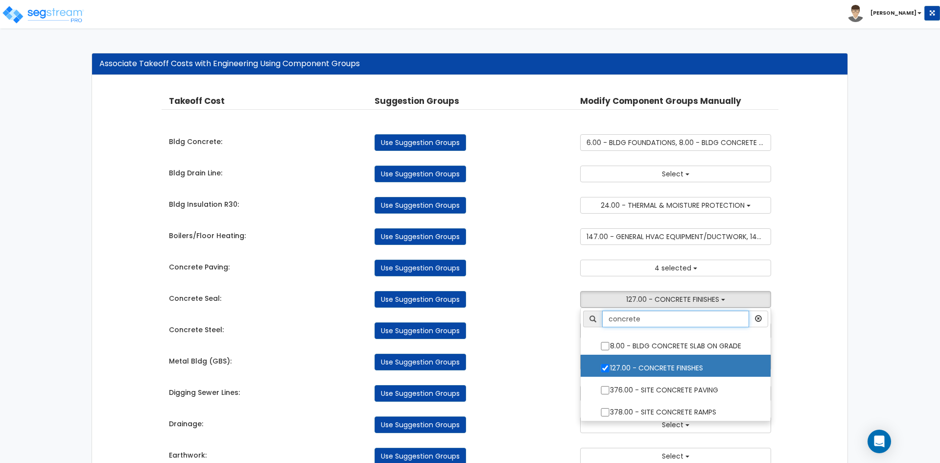
type input "concrete"
click at [554, 359] on div "Use Suggestion Groups" at bounding box center [470, 362] width 206 height 17
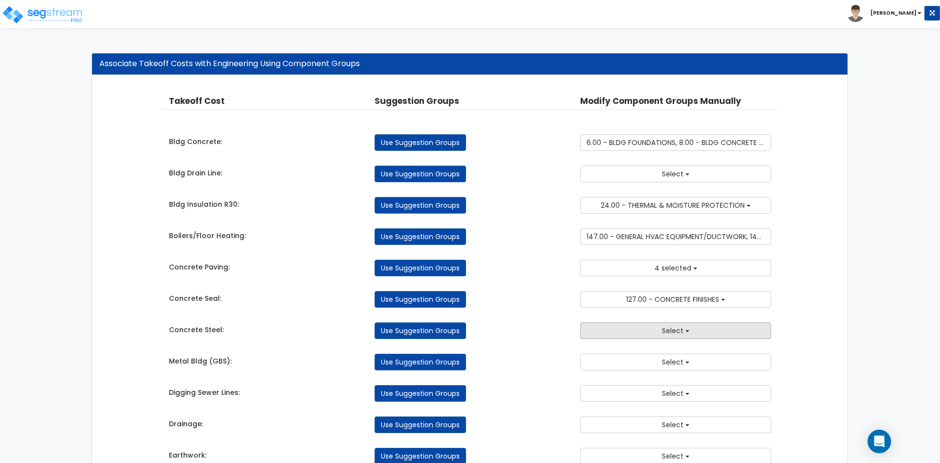
click at [639, 338] on button "Select" at bounding box center [675, 330] width 191 height 17
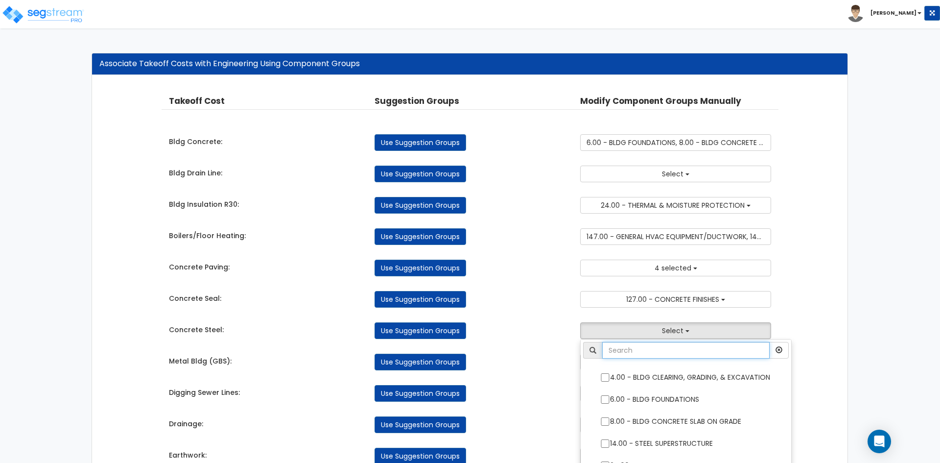
click at [636, 348] on input "text" at bounding box center [687, 350] width 168 height 17
click at [560, 319] on div "Concrete Steel: Use Suggestion Groups 4.00 - BLDG CLEARING, GRADING, & EXCAVATI…" at bounding box center [471, 328] width 618 height 22
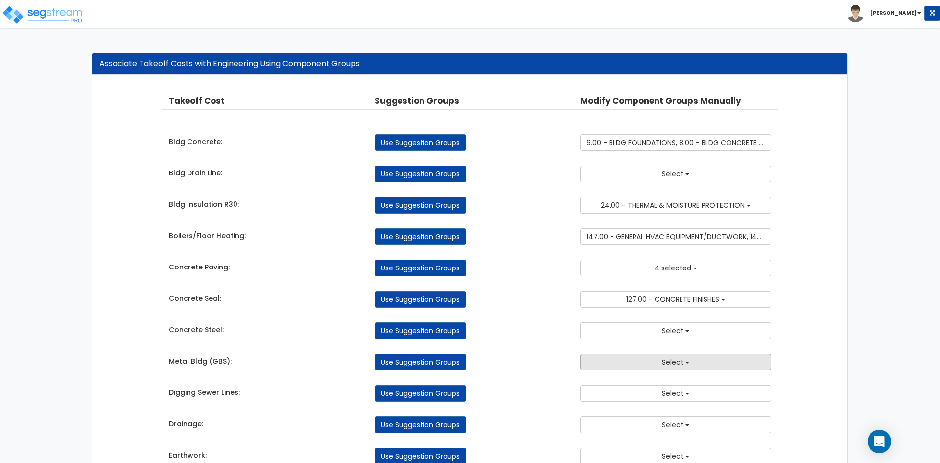
click at [657, 369] on button "Select" at bounding box center [675, 362] width 191 height 17
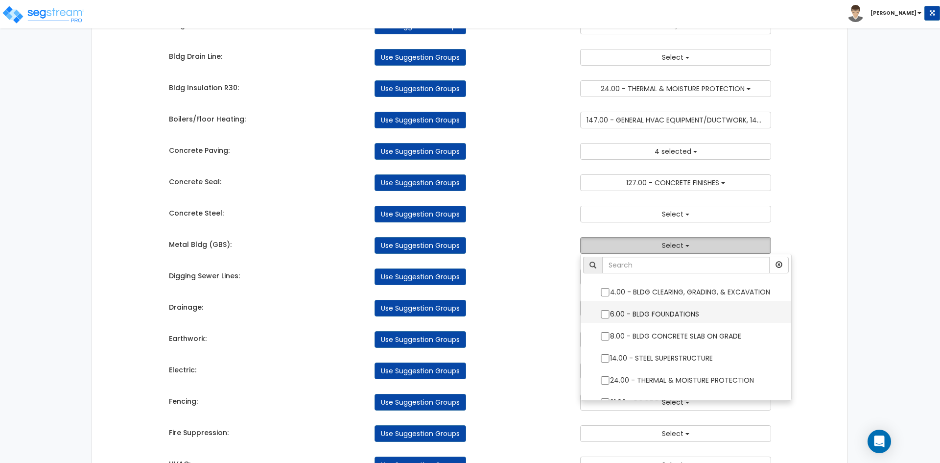
scroll to position [147, 0]
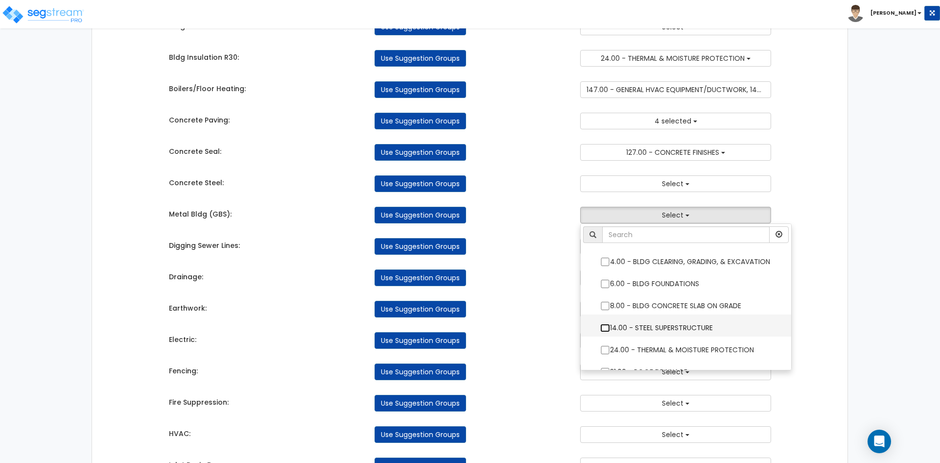
click at [604, 329] on input "14.00 - STEEL SUPERSTRUCTURE" at bounding box center [606, 328] width 10 height 8
checkbox input "true"
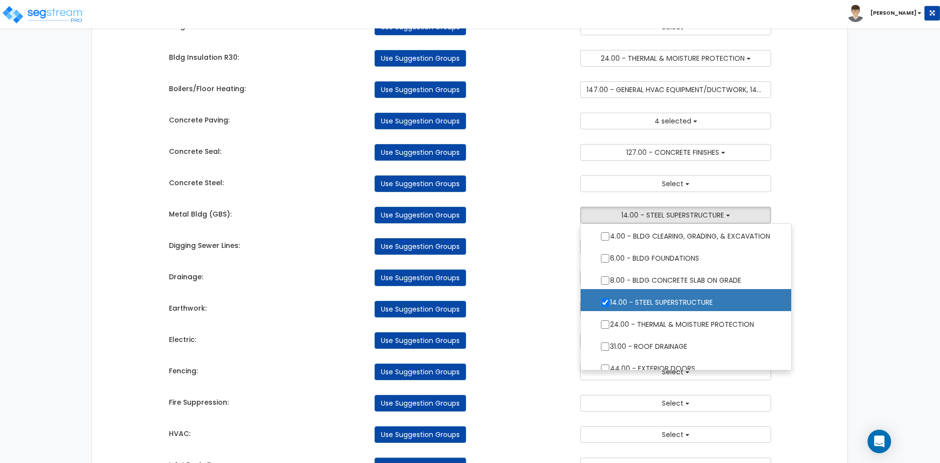
scroll to position [49, 0]
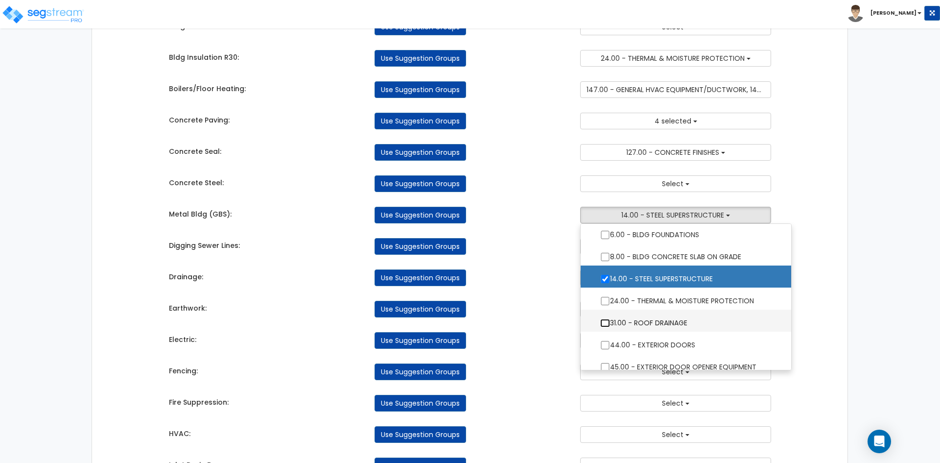
click at [603, 323] on input "31.00 - ROOF DRAINAGE" at bounding box center [606, 323] width 10 height 8
checkbox input "true"
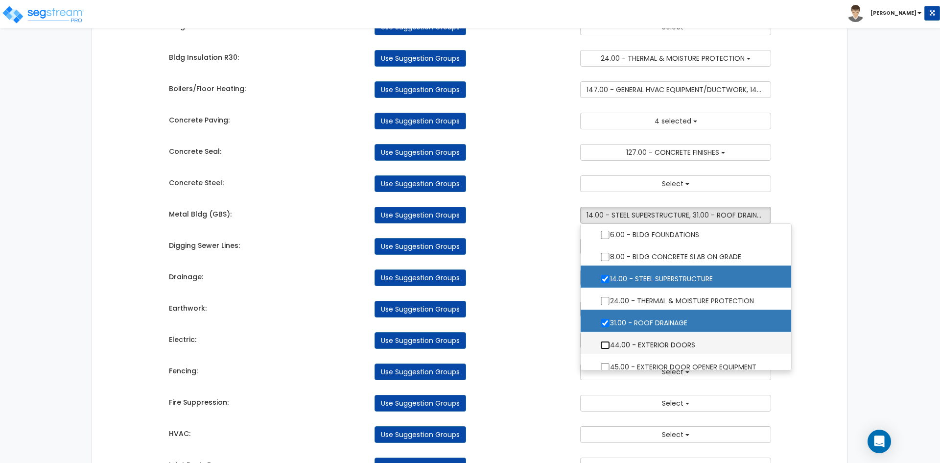
click at [608, 346] on input "44.00 - EXTERIOR DOORS" at bounding box center [606, 345] width 10 height 8
checkbox input "true"
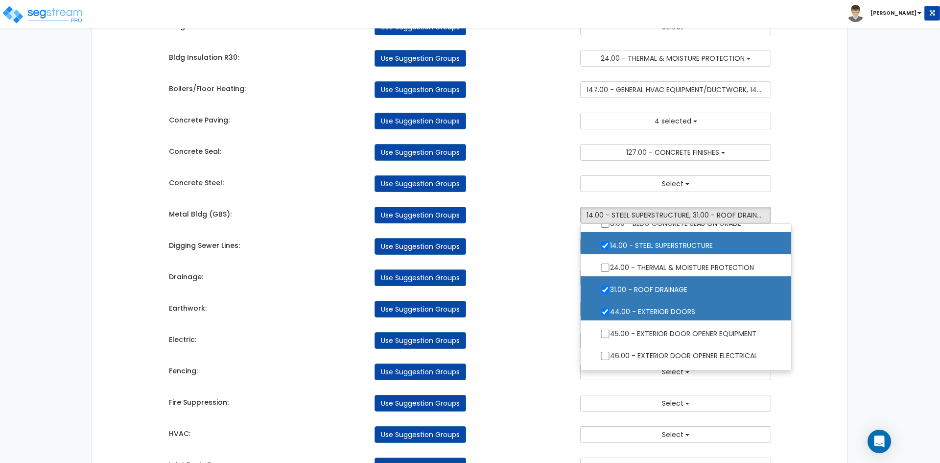
scroll to position [98, 0]
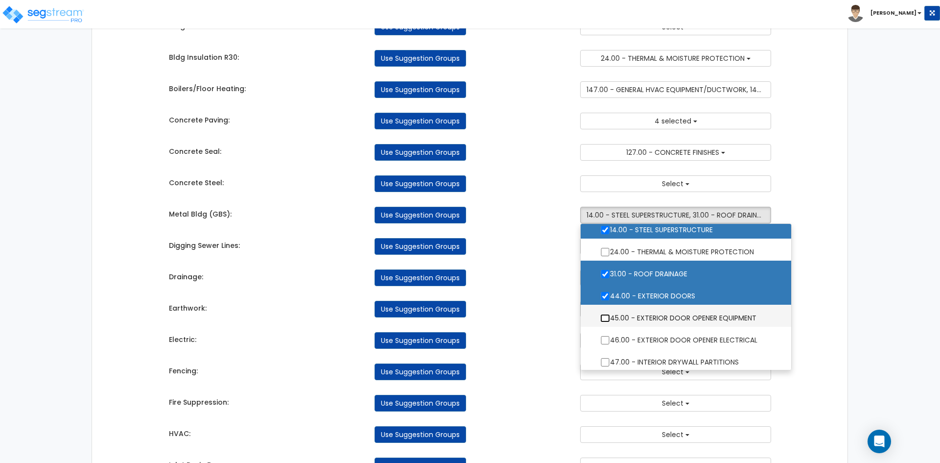
click at [605, 317] on input "45.00 - EXTERIOR DOOR OPENER EQUIPMENT" at bounding box center [606, 318] width 10 height 8
checkbox input "true"
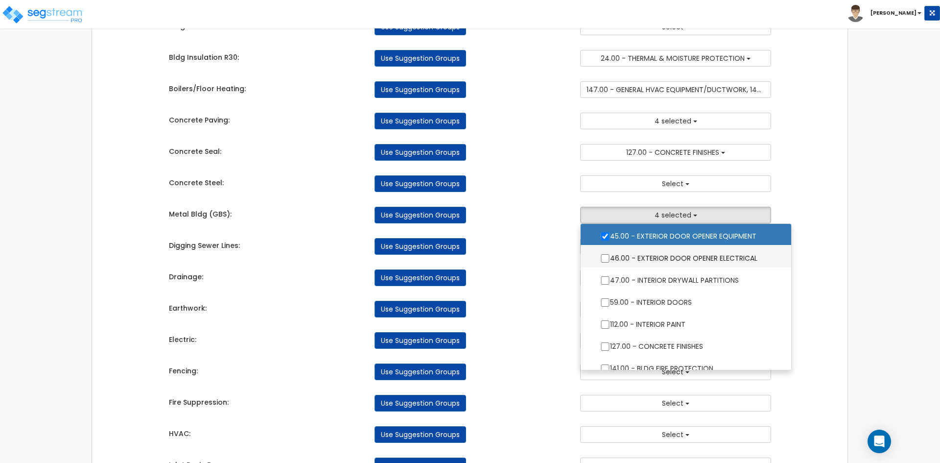
scroll to position [196, 0]
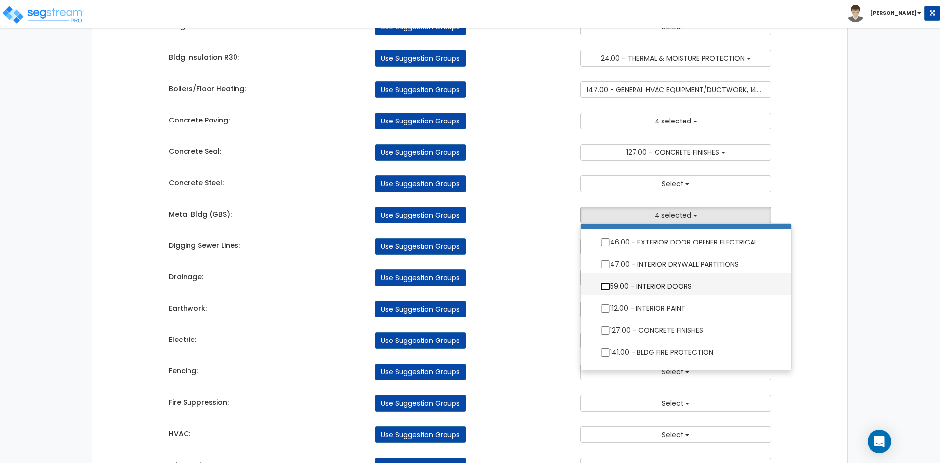
click at [606, 286] on input "59.00 - INTERIOR DOORS" at bounding box center [606, 286] width 10 height 8
checkbox input "true"
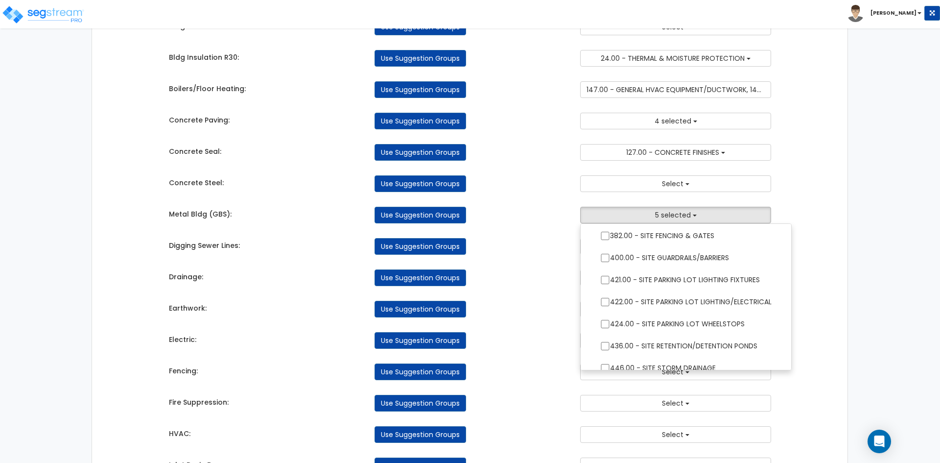
scroll to position [763, 0]
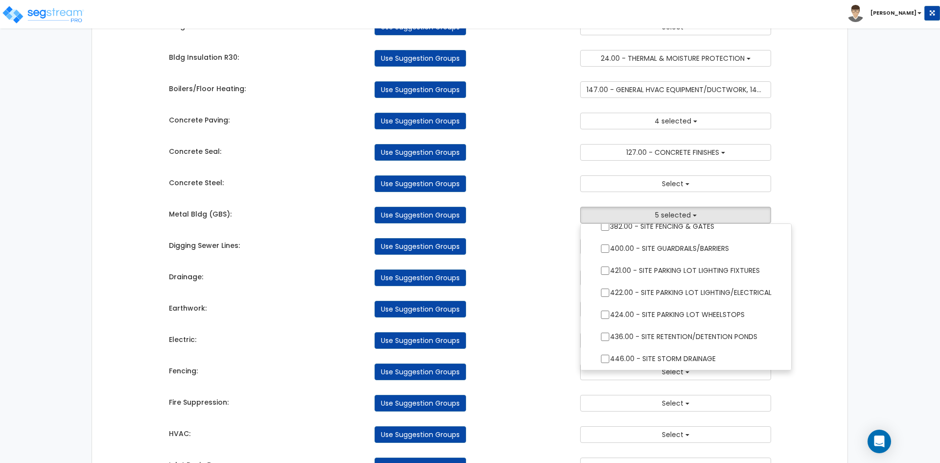
click at [510, 217] on div "Use Suggestion Groups" at bounding box center [470, 215] width 206 height 17
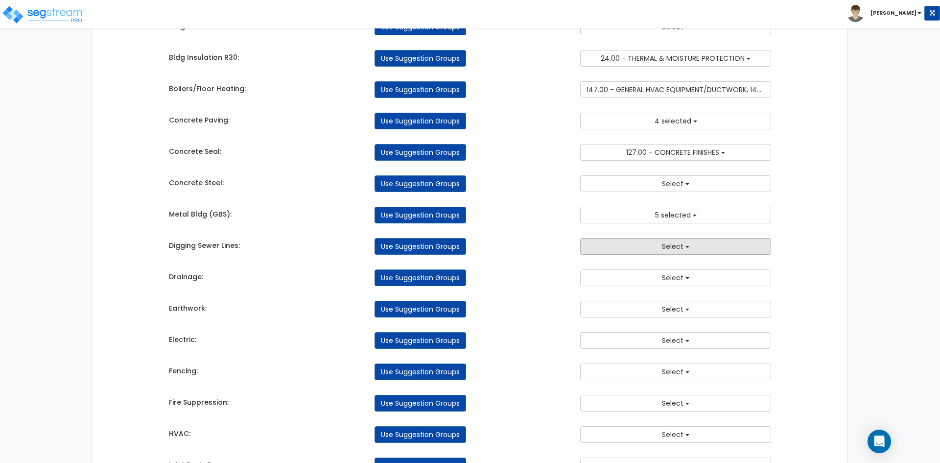
click at [634, 240] on button "Select" at bounding box center [675, 246] width 191 height 17
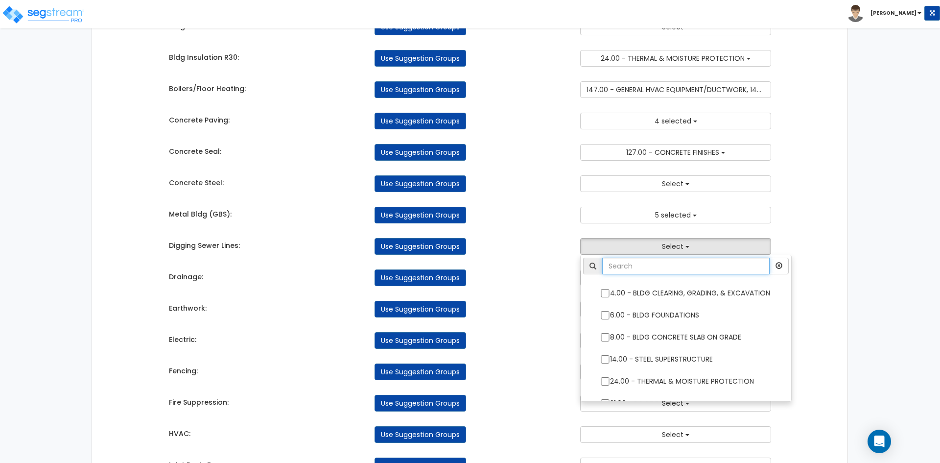
click at [639, 261] on input "text" at bounding box center [687, 266] width 168 height 17
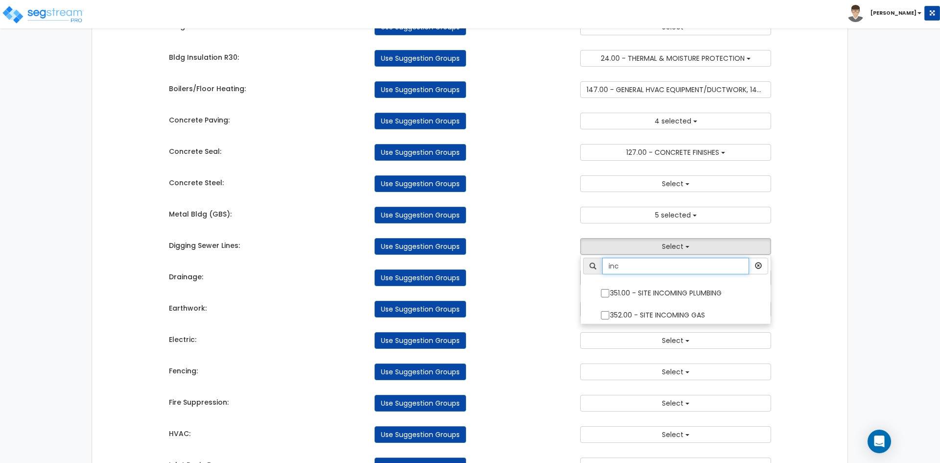
type input "inc"
click at [557, 254] on div "Use Suggestion Groups" at bounding box center [470, 246] width 206 height 17
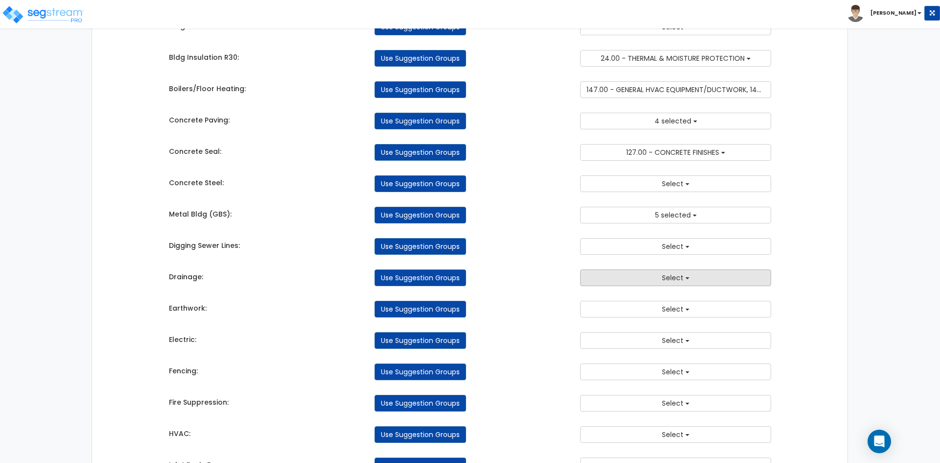
click at [647, 274] on button "Select" at bounding box center [675, 277] width 191 height 17
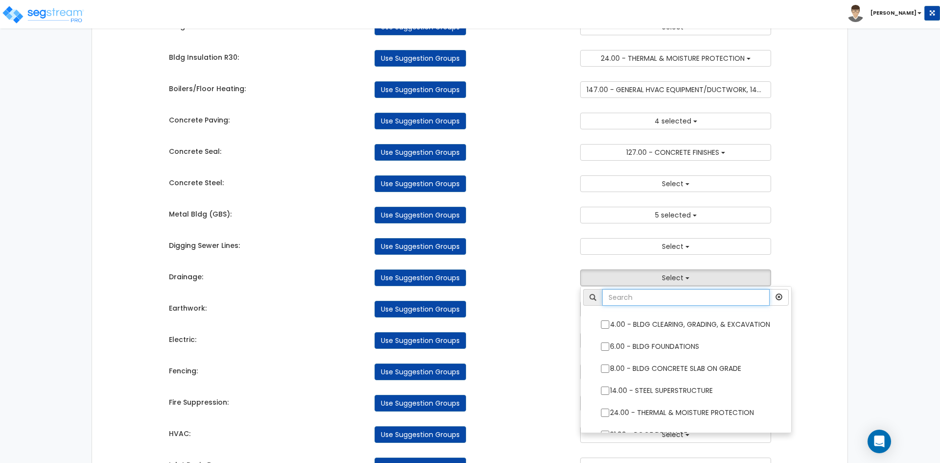
click at [650, 292] on input "text" at bounding box center [687, 297] width 168 height 17
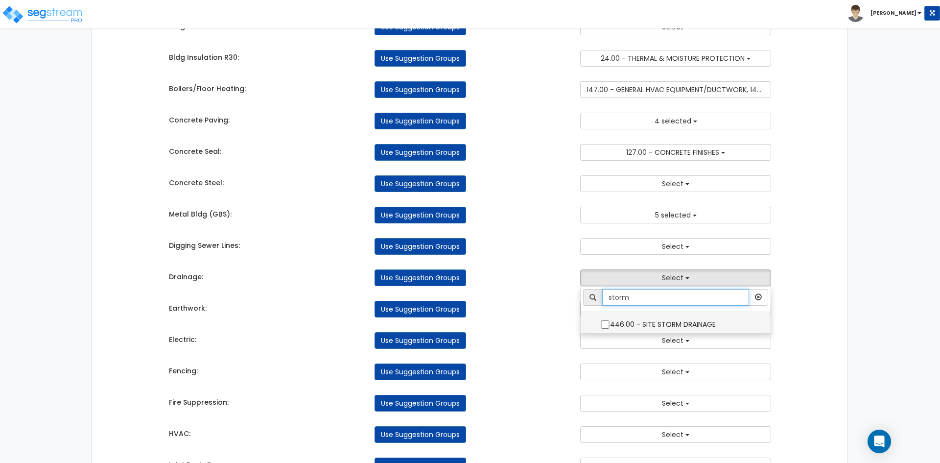
type input "storm"
click at [607, 325] on input "446.00 - SITE STORM DRAINAGE" at bounding box center [606, 324] width 10 height 8
checkbox input "true"
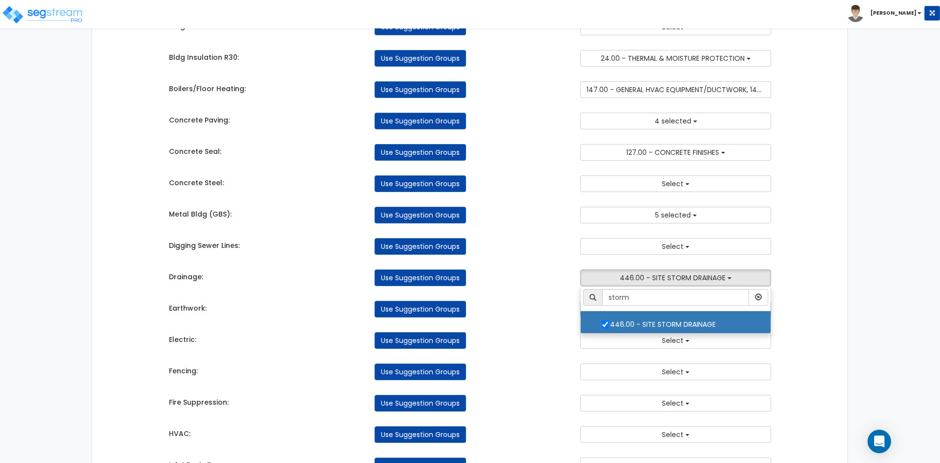
click at [491, 293] on div "Takeoff Cost Suggestion Groups Modify Component Groups Manually Bldg Concrete: …" at bounding box center [471, 352] width 618 height 828
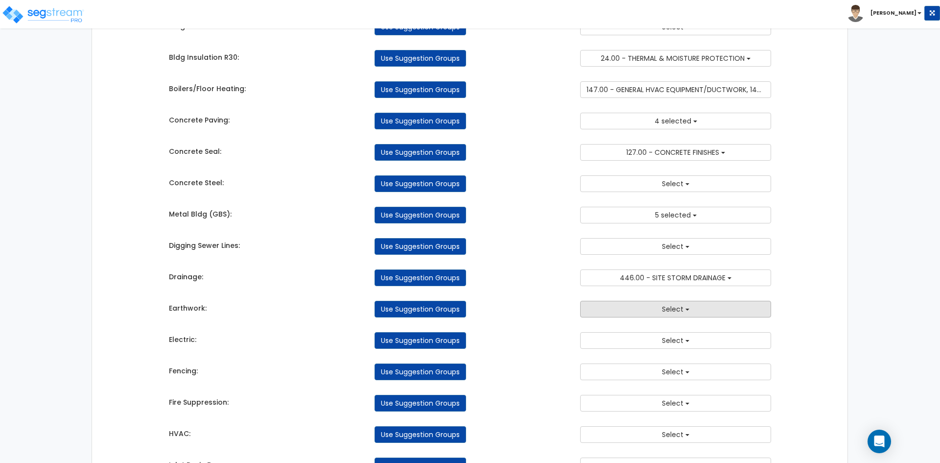
click at [617, 308] on button "Select" at bounding box center [675, 309] width 191 height 17
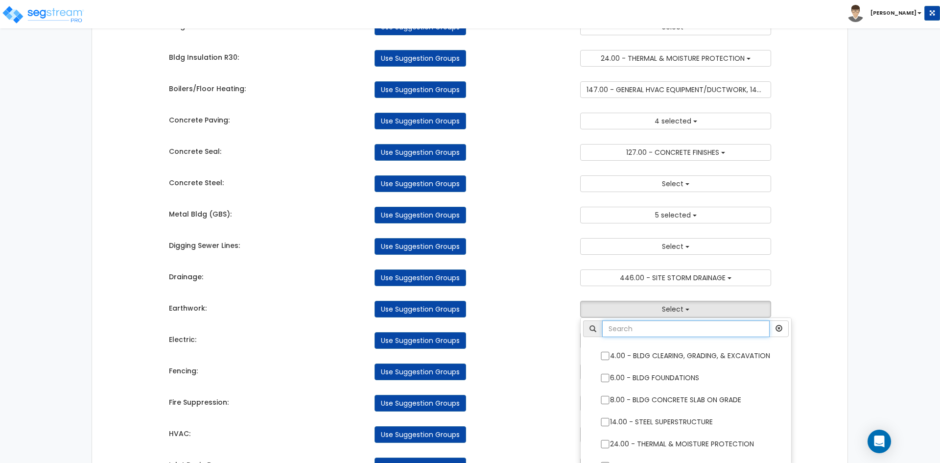
click at [621, 326] on input "text" at bounding box center [687, 328] width 168 height 17
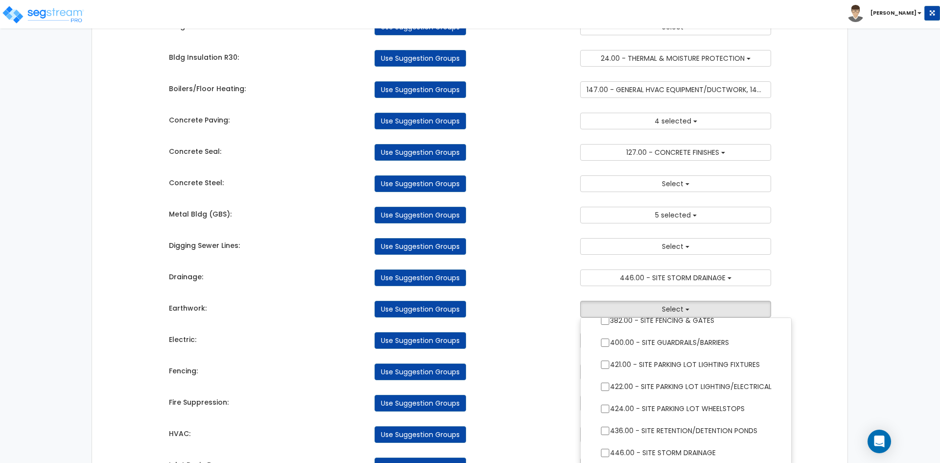
scroll to position [196, 0]
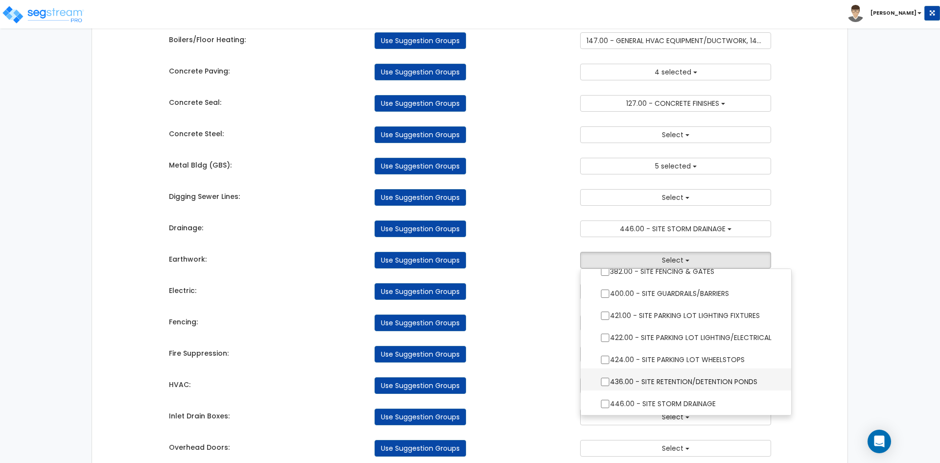
type input "site"
click at [603, 384] on input "436.00 - SITE RETENTION/DETENTION PONDS" at bounding box center [606, 382] width 10 height 8
checkbox input "true"
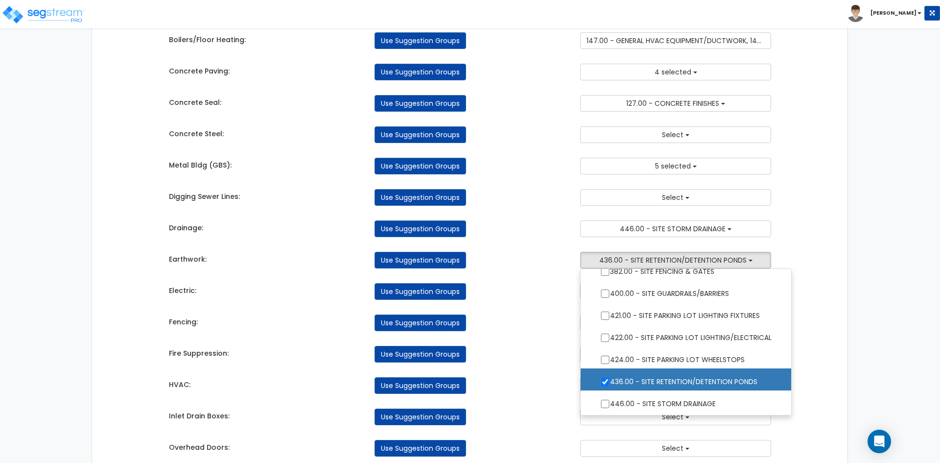
click at [550, 331] on div "Use Suggestion Groups" at bounding box center [470, 322] width 206 height 17
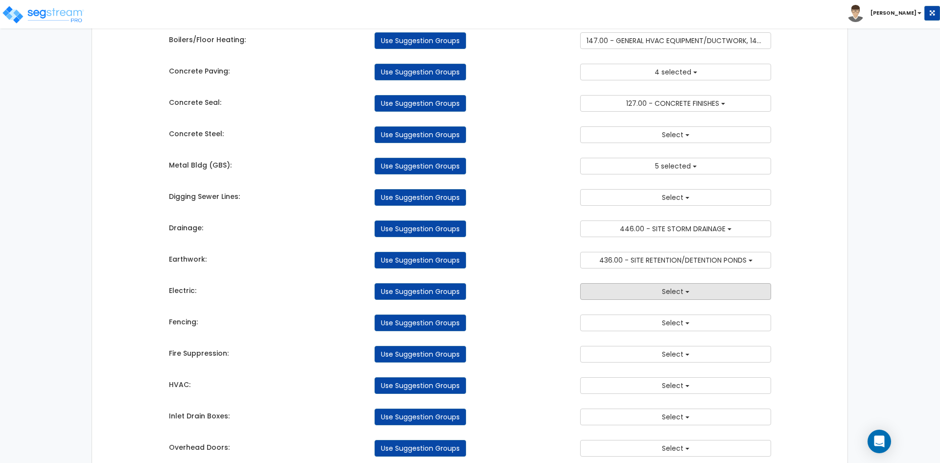
click at [648, 293] on button "Select" at bounding box center [675, 291] width 191 height 17
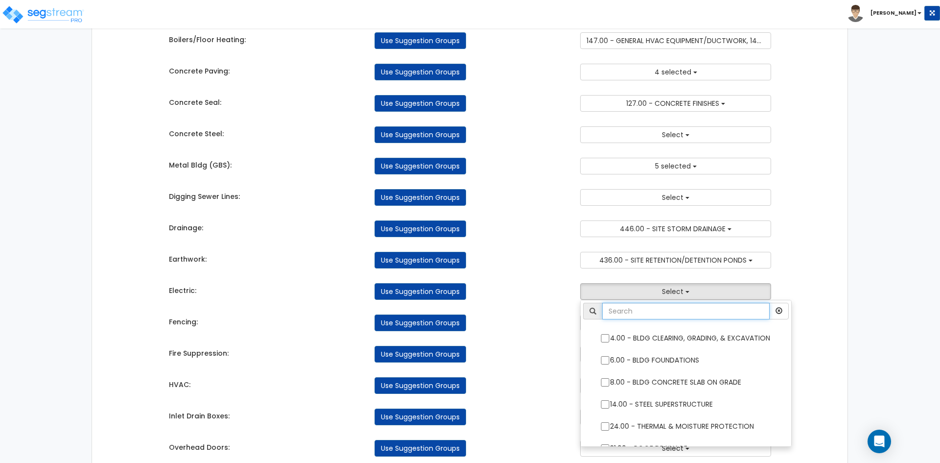
click at [634, 309] on input "text" at bounding box center [687, 311] width 168 height 17
type input "elec"
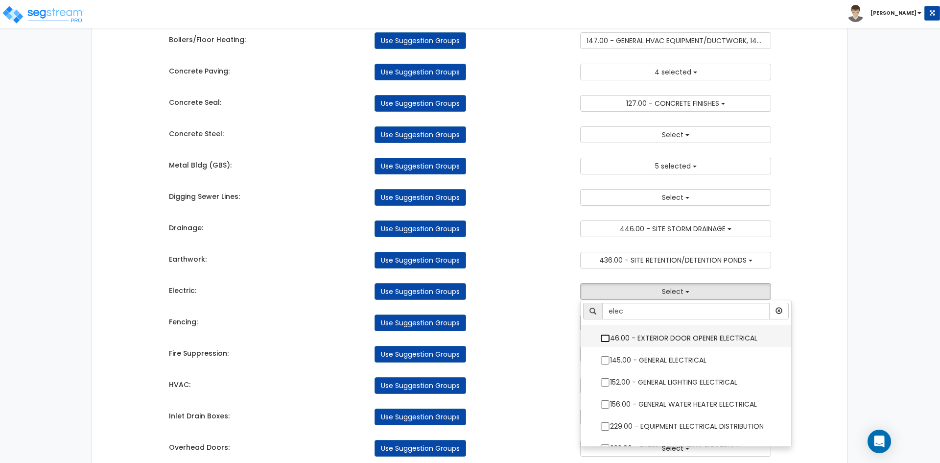
click at [606, 338] on input "46.00 - EXTERIOR DOOR OPENER ELECTRICAL" at bounding box center [606, 338] width 10 height 8
checkbox input "true"
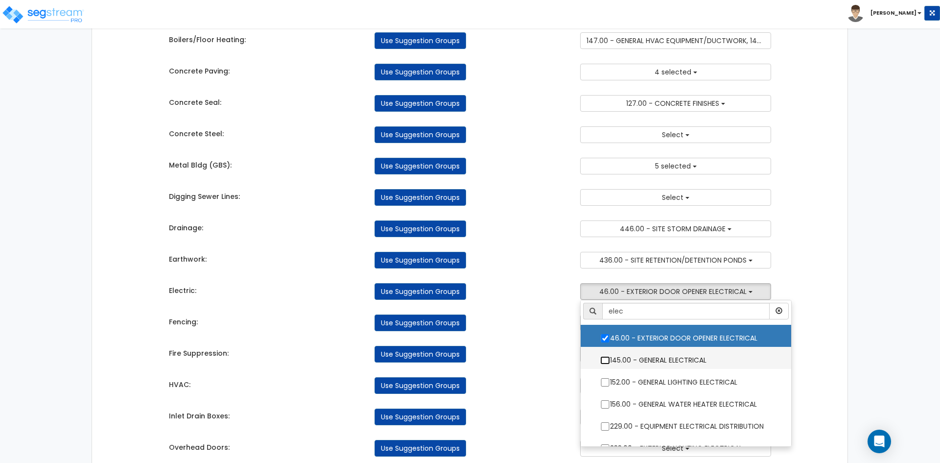
click at [605, 360] on input "145.00 - GENERAL ELECTRICAL" at bounding box center [606, 360] width 10 height 8
checkbox input "true"
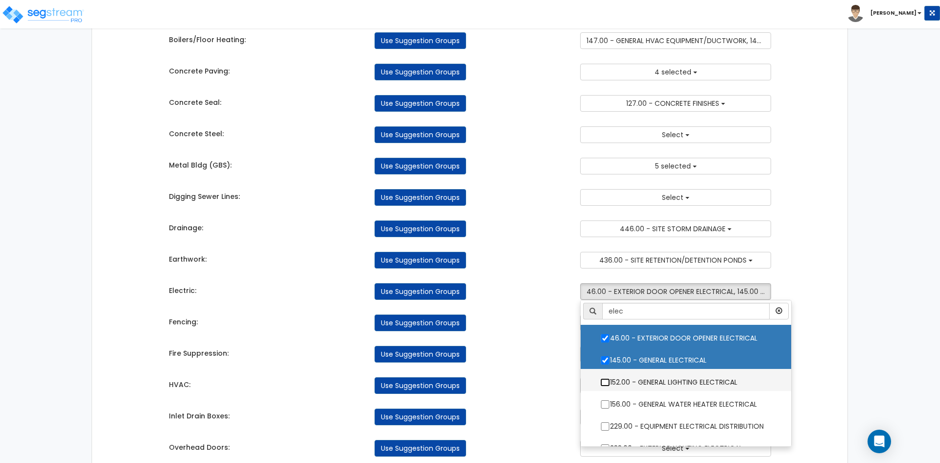
click at [603, 381] on input "152.00 - GENERAL LIGHTING ELECTRICAL" at bounding box center [606, 382] width 10 height 8
checkbox input "true"
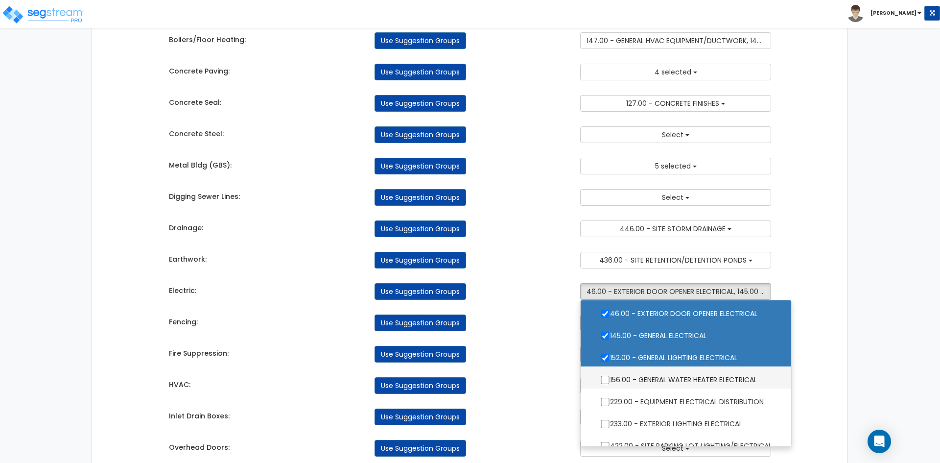
scroll to position [35, 0]
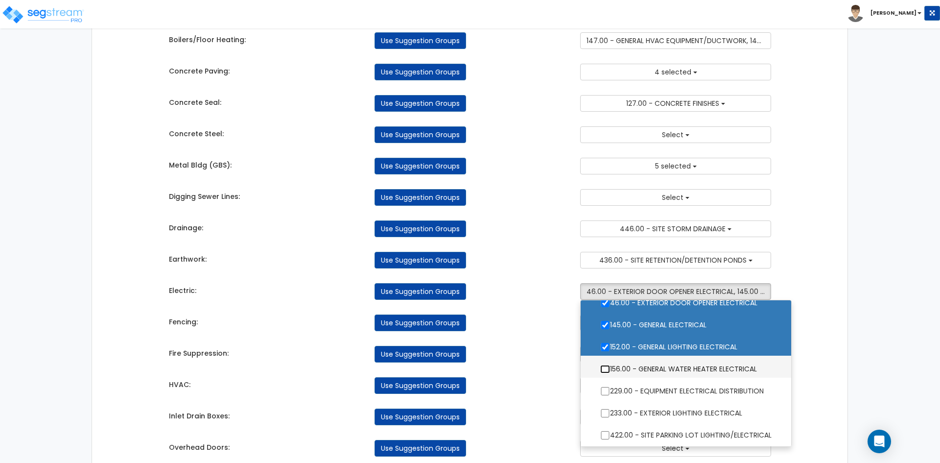
click at [607, 369] on input "156.00 - GENERAL WATER HEATER ELECTRICAL" at bounding box center [606, 369] width 10 height 8
checkbox input "true"
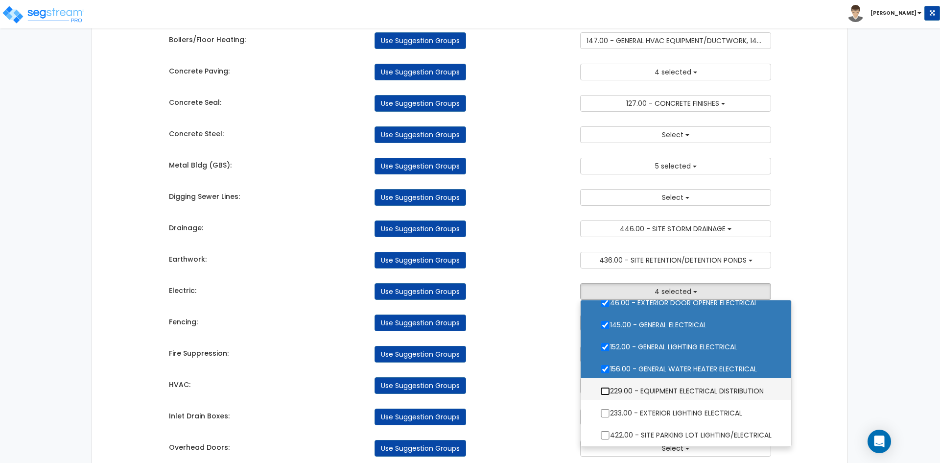
click at [605, 388] on input "229.00 - EQUIPMENT ELECTRICAL DISTRIBUTION" at bounding box center [606, 391] width 10 height 8
checkbox input "true"
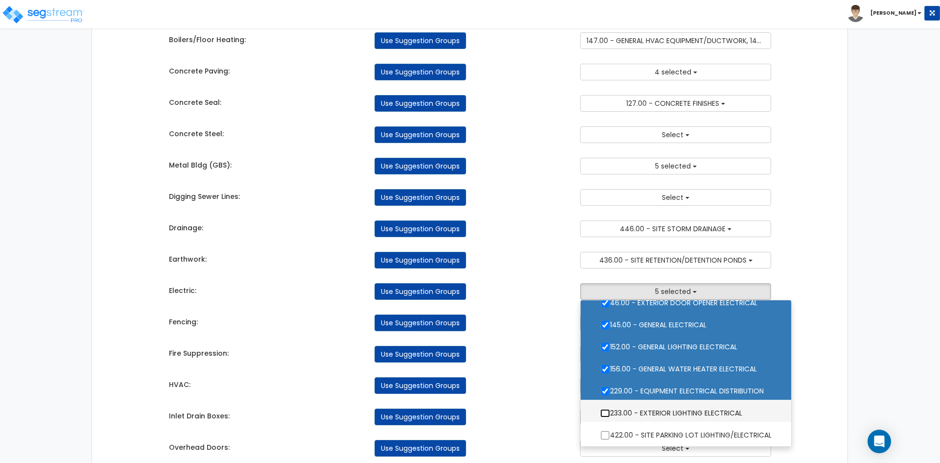
click at [605, 414] on input "233.00 - EXTERIOR LIGHTING ELECTRICAL" at bounding box center [606, 413] width 10 height 8
checkbox input "true"
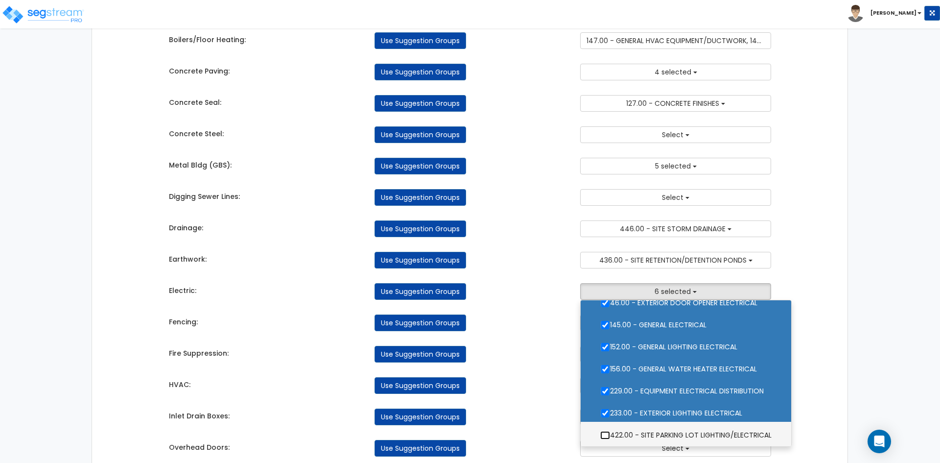
click at [602, 432] on input "422.00 - SITE PARKING LOT LIGHTING/ELECTRICAL" at bounding box center [606, 435] width 10 height 8
checkbox input "true"
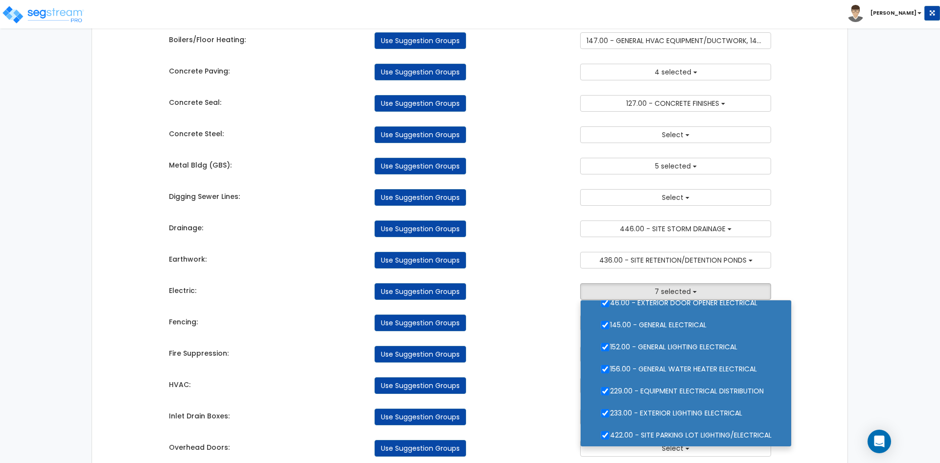
click at [565, 376] on div "HVAC: Use Suggestion Groups 4.00 - BLDG CLEARING, GRADING, & EXCAVATION 6.00 - …" at bounding box center [471, 383] width 618 height 22
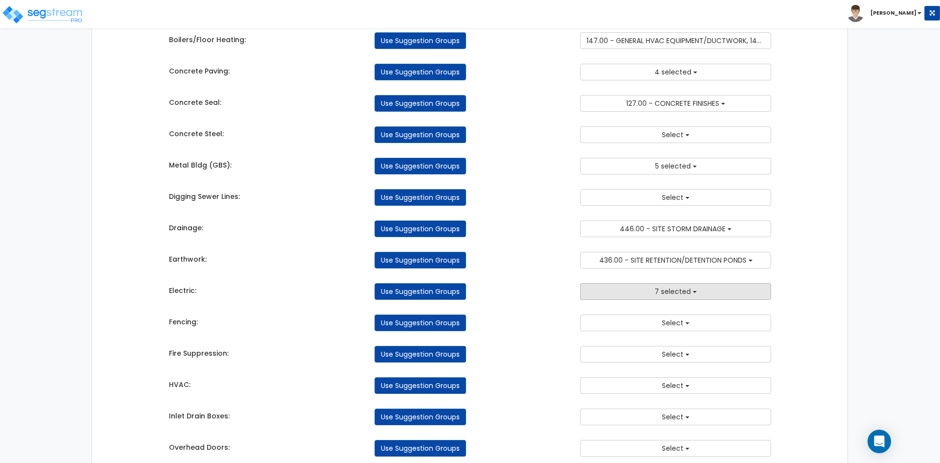
click at [658, 294] on span "7 selected" at bounding box center [673, 292] width 36 height 10
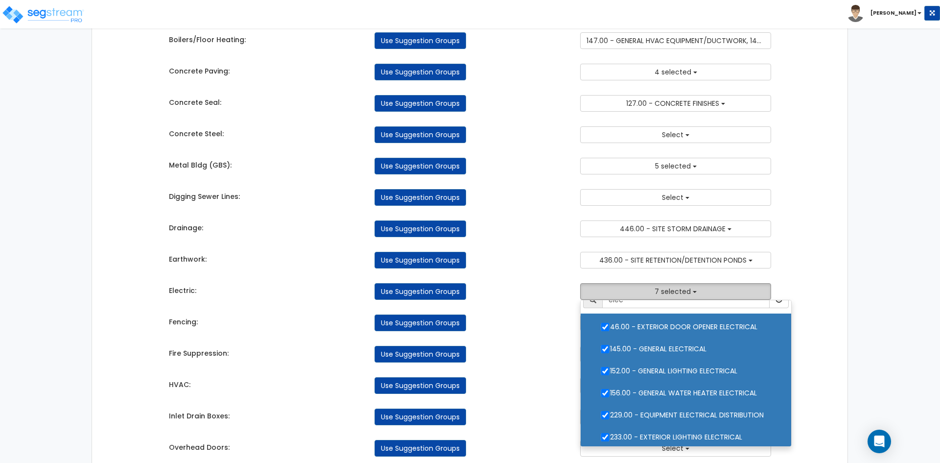
scroll to position [0, 0]
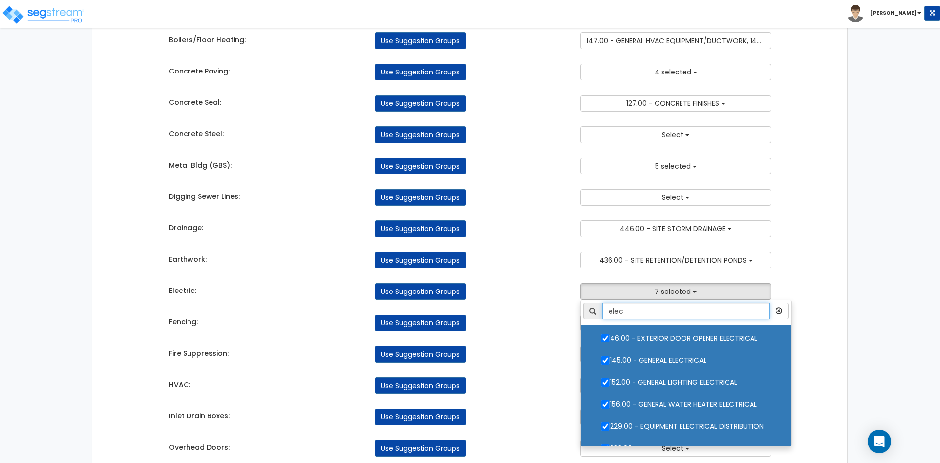
click at [661, 312] on input "elec" at bounding box center [687, 311] width 168 height 17
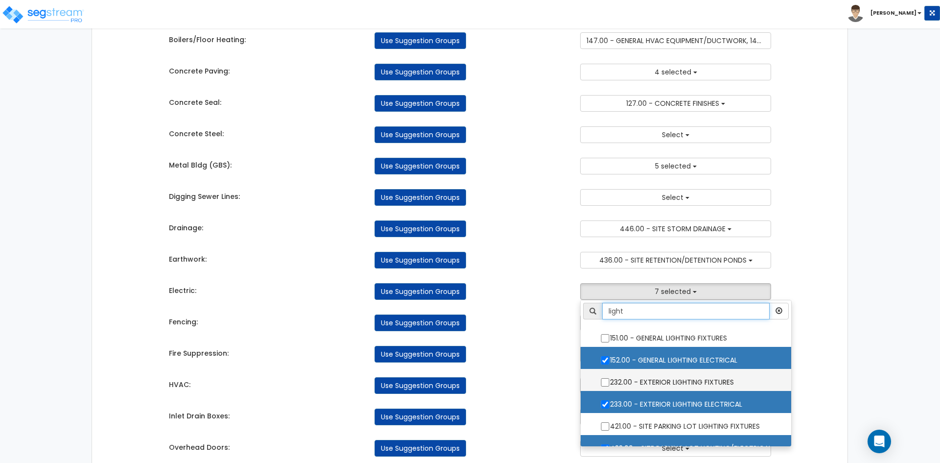
type input "light"
click at [602, 381] on input "232.00 - EXTERIOR LIGHTING FIXTURES" at bounding box center [606, 382] width 10 height 8
checkbox input "true"
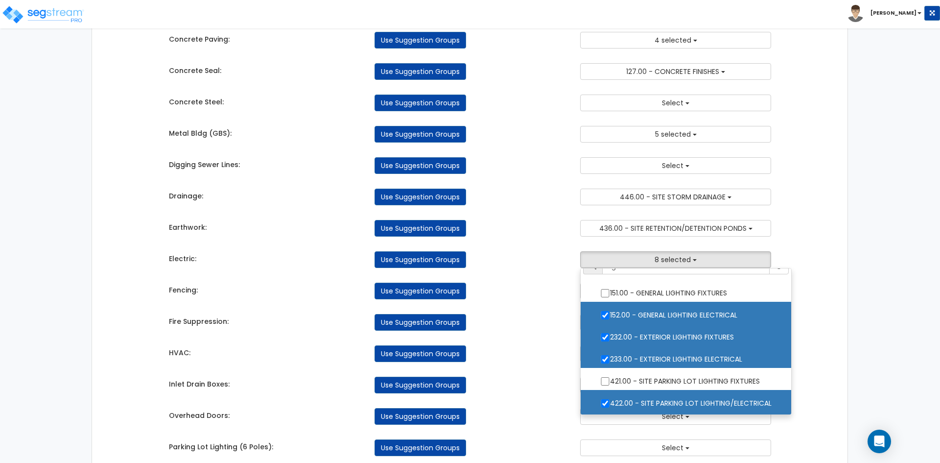
scroll to position [245, 0]
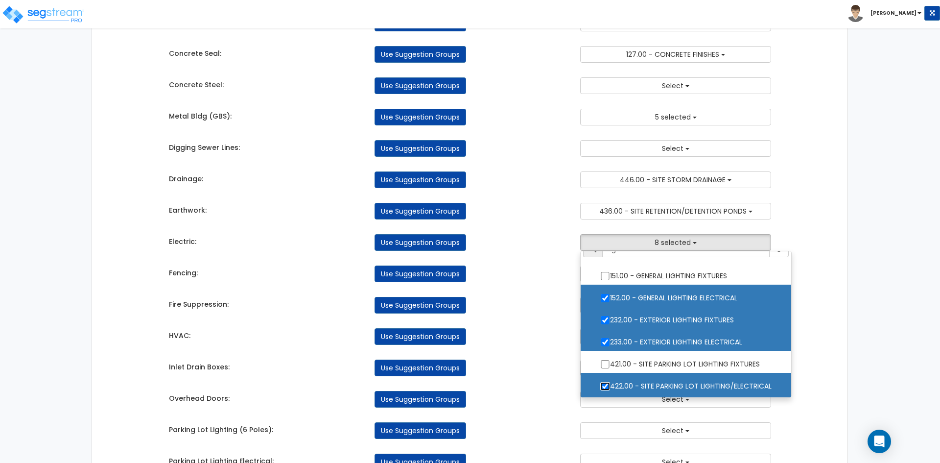
click at [605, 383] on input "422.00 - SITE PARKING LOT LIGHTING/ELECTRICAL" at bounding box center [606, 386] width 10 height 8
checkbox input "false"
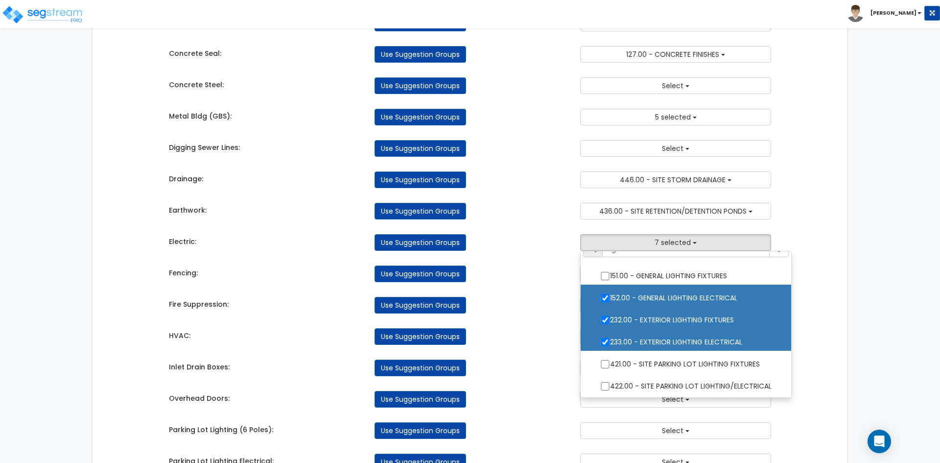
click at [539, 344] on div "Use Suggestion Groups" at bounding box center [470, 336] width 206 height 17
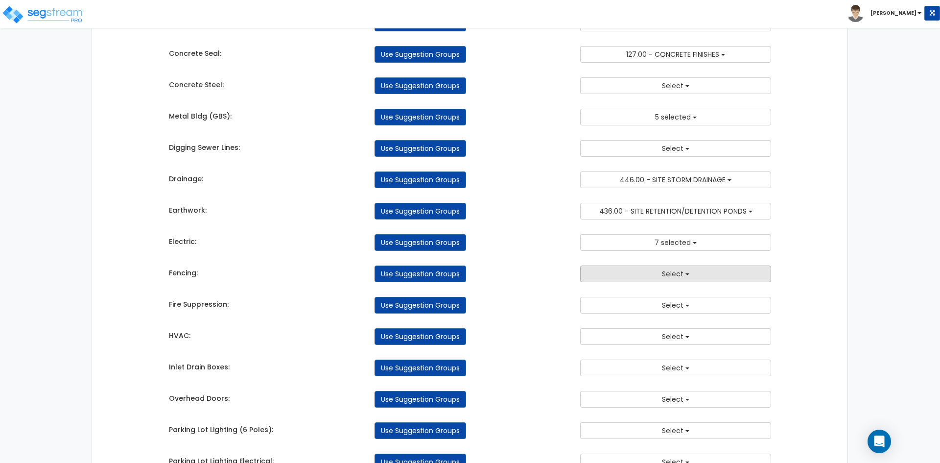
click at [616, 272] on button "Select" at bounding box center [675, 273] width 191 height 17
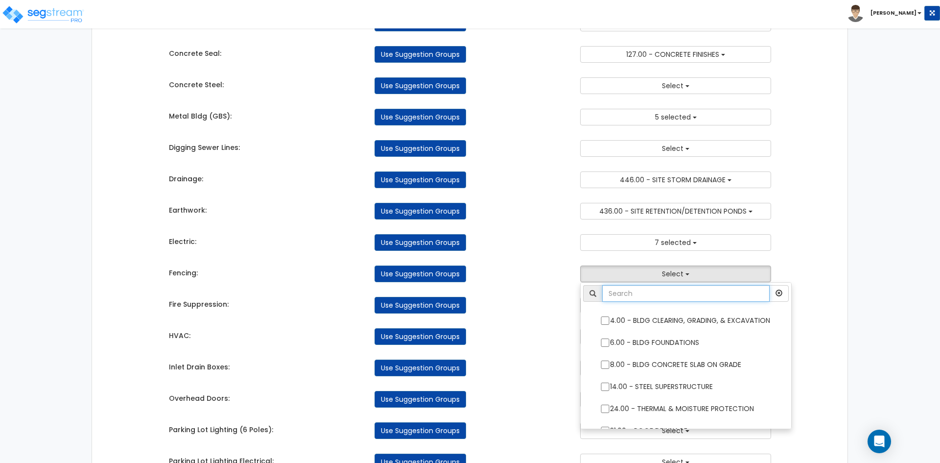
click at [628, 301] on input "text" at bounding box center [687, 293] width 168 height 17
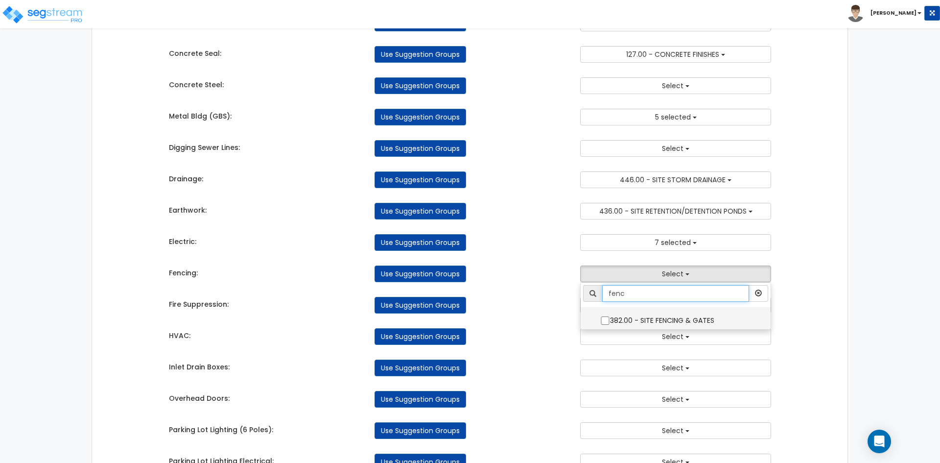
type input "fenc"
click at [603, 319] on input "382.00 - SITE FENCING & GATES" at bounding box center [606, 320] width 10 height 8
checkbox input "true"
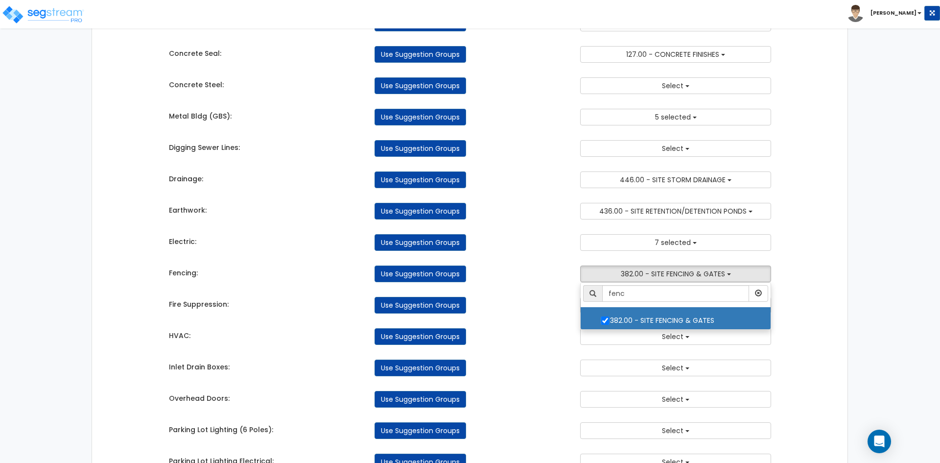
click at [549, 311] on div "Use Suggestion Groups" at bounding box center [470, 305] width 206 height 17
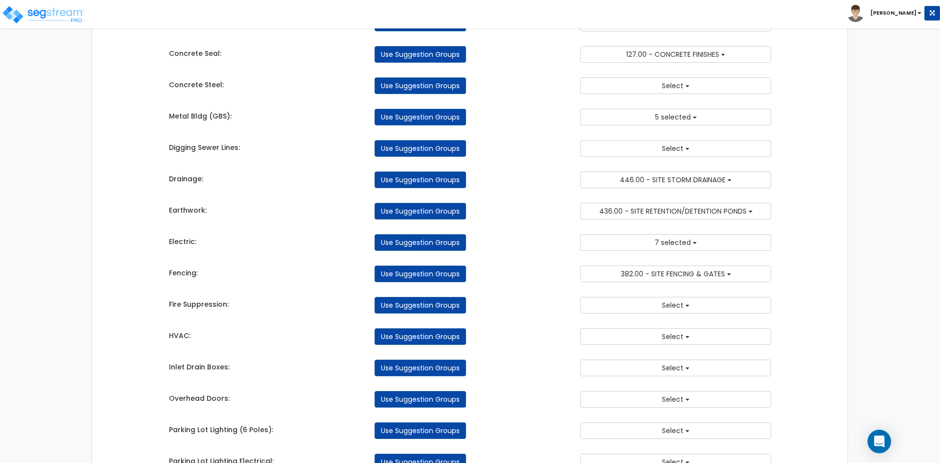
click at [641, 315] on div "Takeoff Cost Suggestion Groups Modify Component Groups Manually Bldg Concrete: …" at bounding box center [471, 254] width 618 height 828
click at [642, 307] on button "Select" at bounding box center [675, 305] width 191 height 17
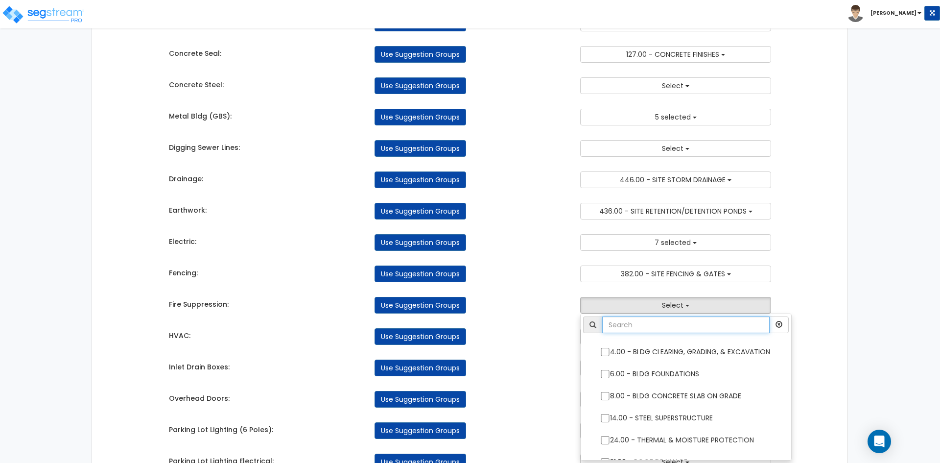
click at [634, 321] on input "text" at bounding box center [687, 324] width 168 height 17
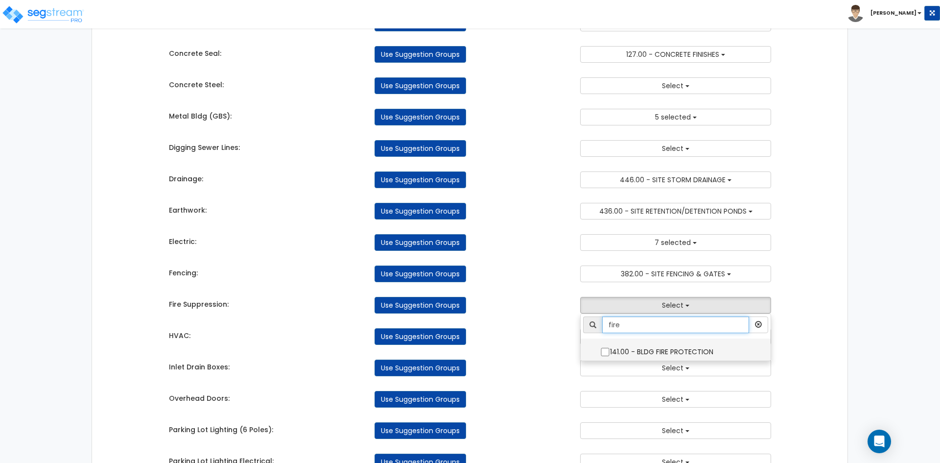
type input "fire"
click at [609, 352] on input "141.00 - BLDG FIRE PROTECTION" at bounding box center [606, 352] width 10 height 8
checkbox input "true"
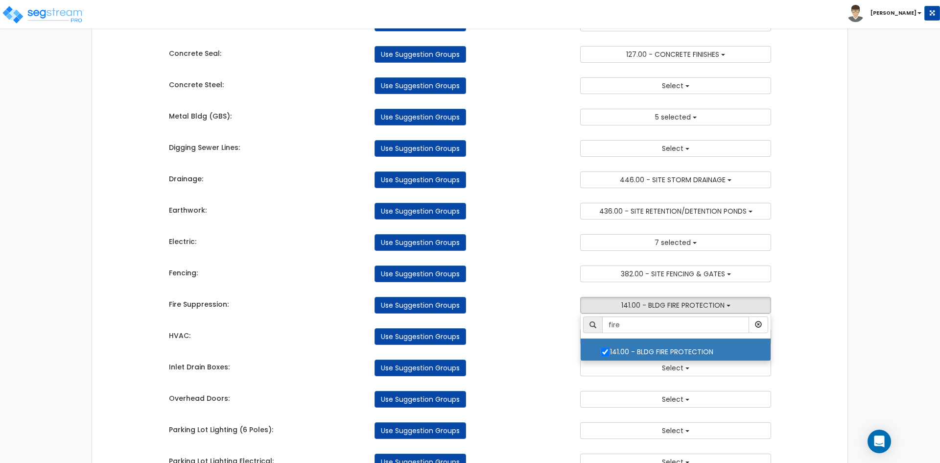
click at [538, 324] on div "HVAC: Use Suggestion Groups 4.00 - BLDG CLEARING, GRADING, & EXCAVATION 6.00 - …" at bounding box center [471, 334] width 618 height 22
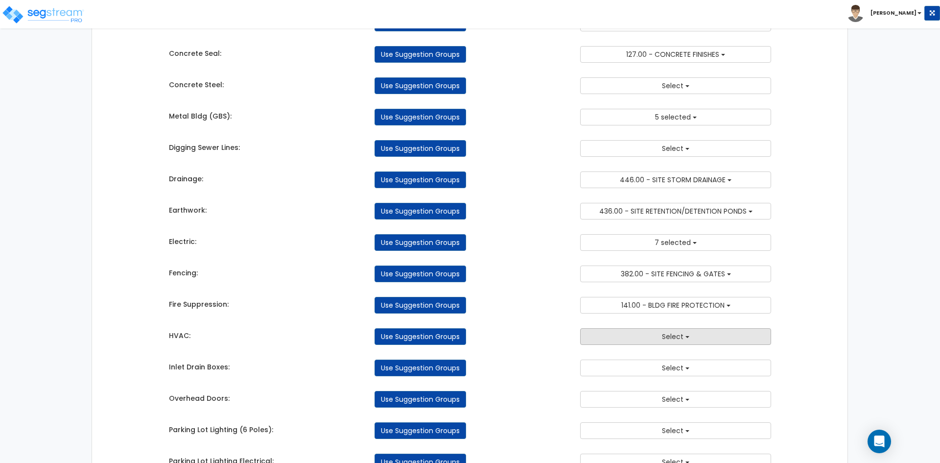
click at [615, 336] on button "Select" at bounding box center [675, 336] width 191 height 17
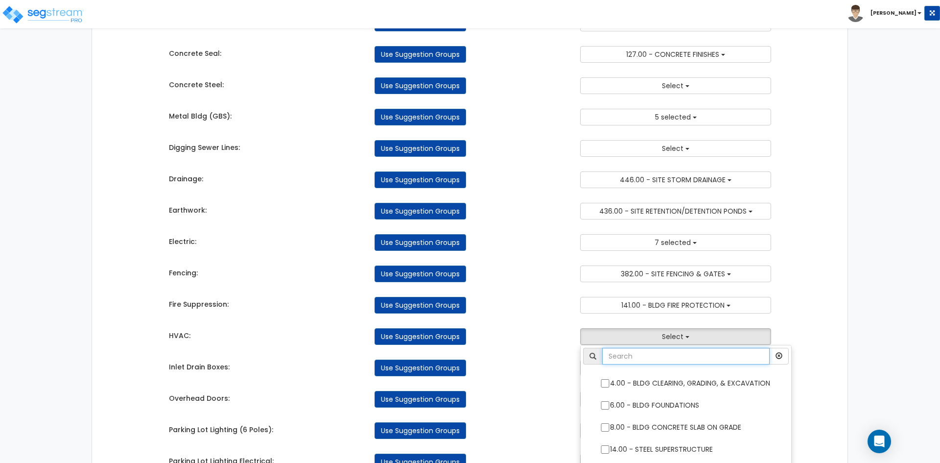
click at [636, 356] on input "text" at bounding box center [687, 356] width 168 height 17
type input "g"
click at [573, 309] on div "Use Suggestion Groups" at bounding box center [470, 305] width 206 height 17
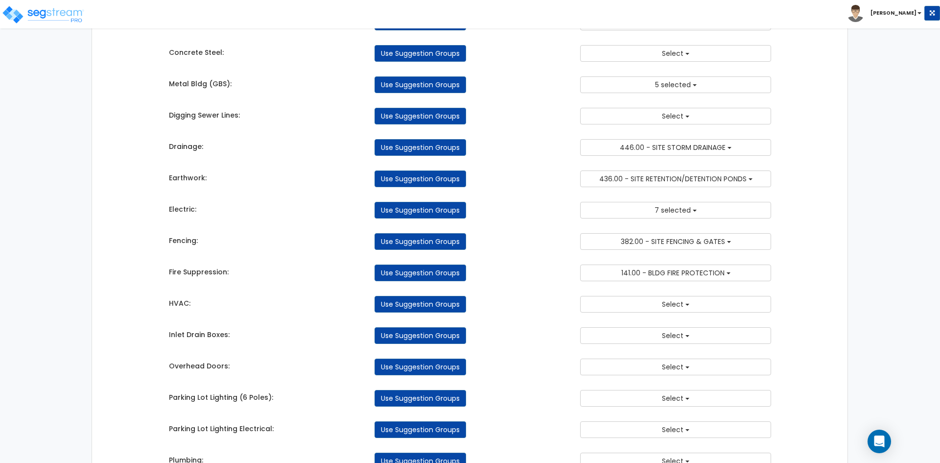
scroll to position [294, 0]
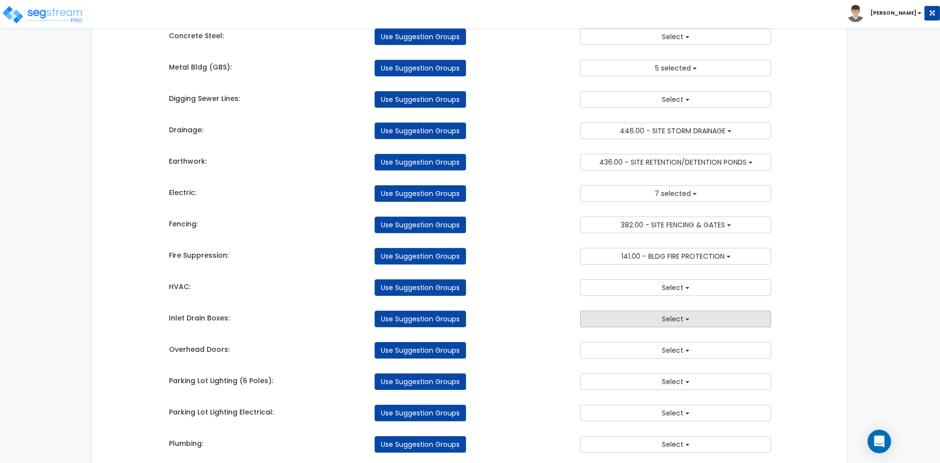
click at [621, 315] on button "Select" at bounding box center [675, 319] width 191 height 17
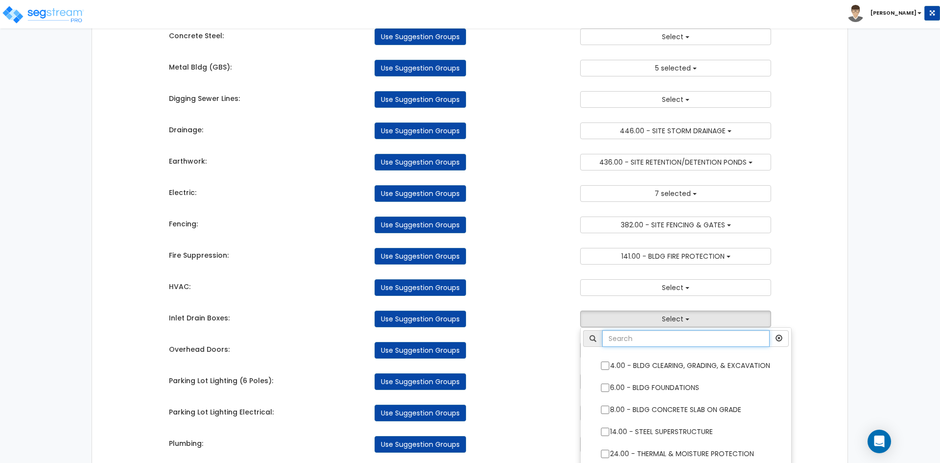
click at [622, 332] on input "text" at bounding box center [687, 338] width 168 height 17
type input "st"
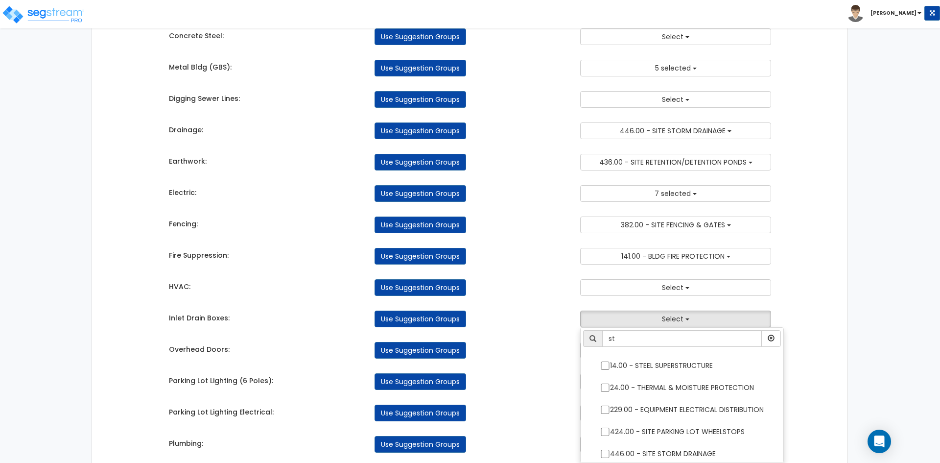
click at [514, 318] on div "Use Suggestion Groups" at bounding box center [470, 319] width 206 height 17
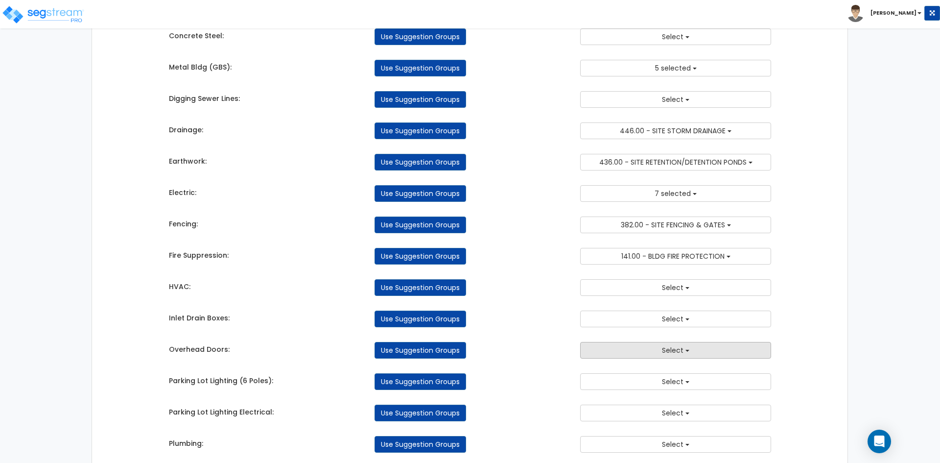
click at [624, 352] on button "Select" at bounding box center [675, 350] width 191 height 17
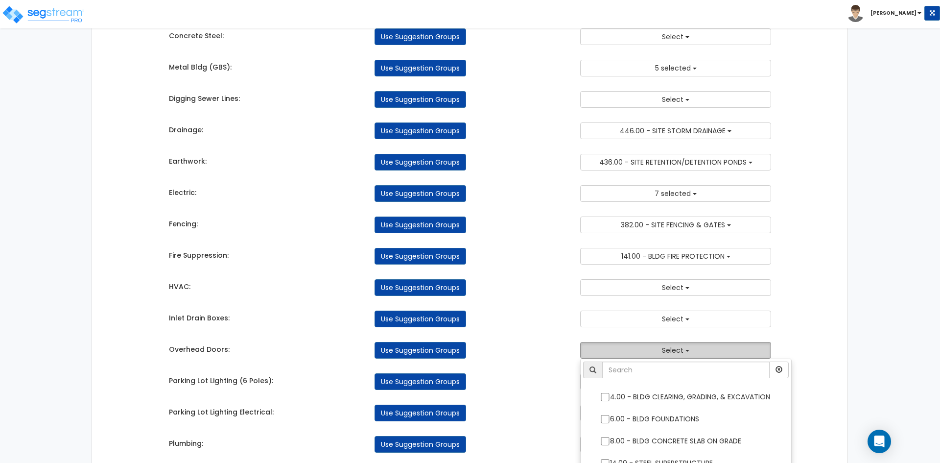
click at [624, 352] on button "Select" at bounding box center [675, 350] width 191 height 17
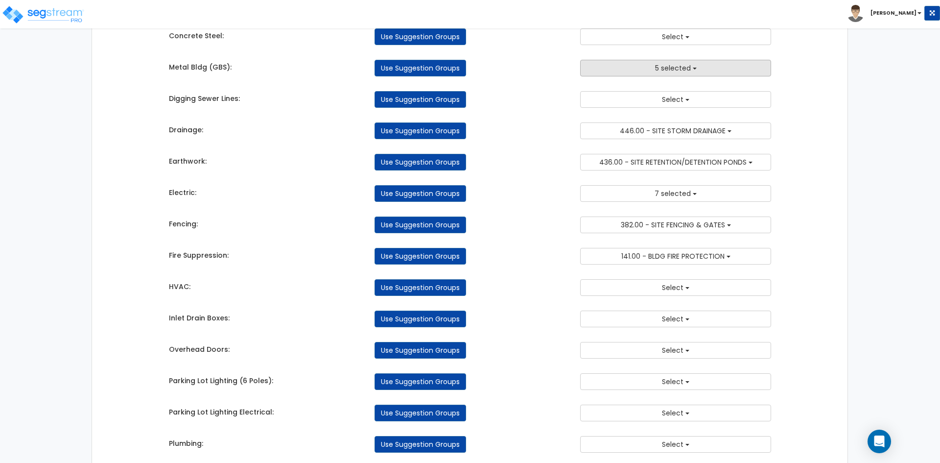
click at [672, 71] on span "5 selected" at bounding box center [673, 68] width 36 height 10
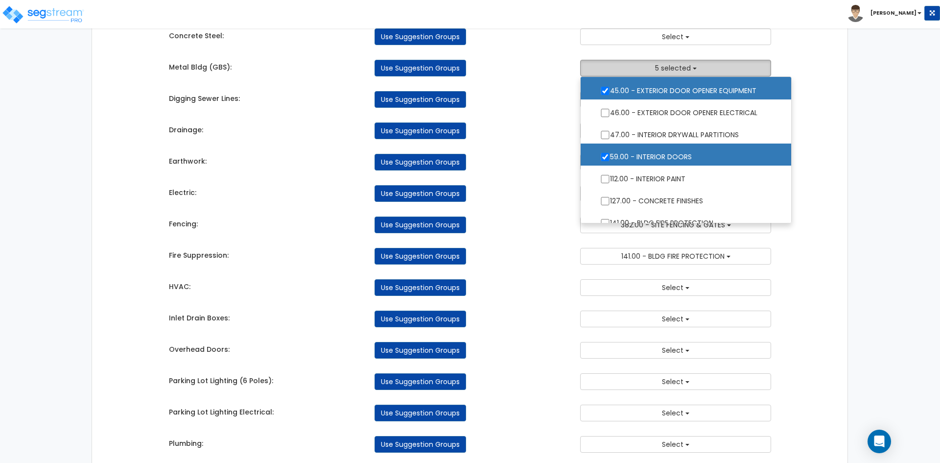
scroll to position [77, 0]
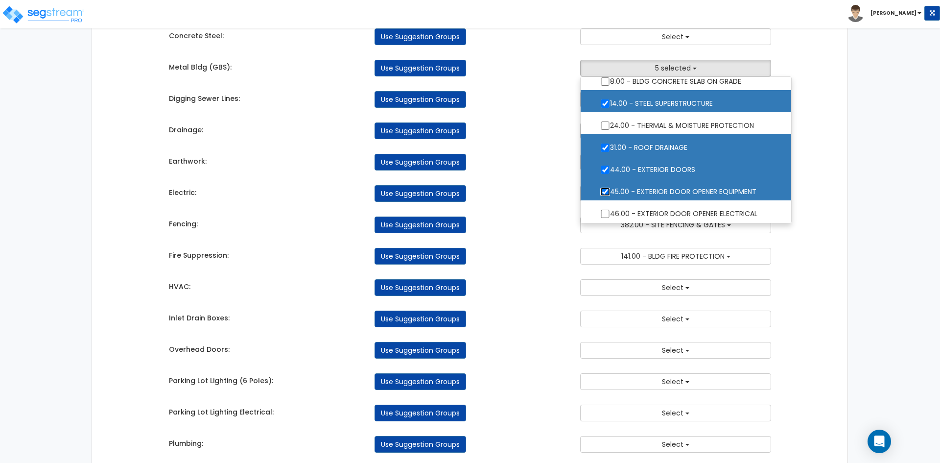
click at [605, 190] on input "45.00 - EXTERIOR DOOR OPENER EQUIPMENT" at bounding box center [606, 192] width 10 height 8
checkbox input "false"
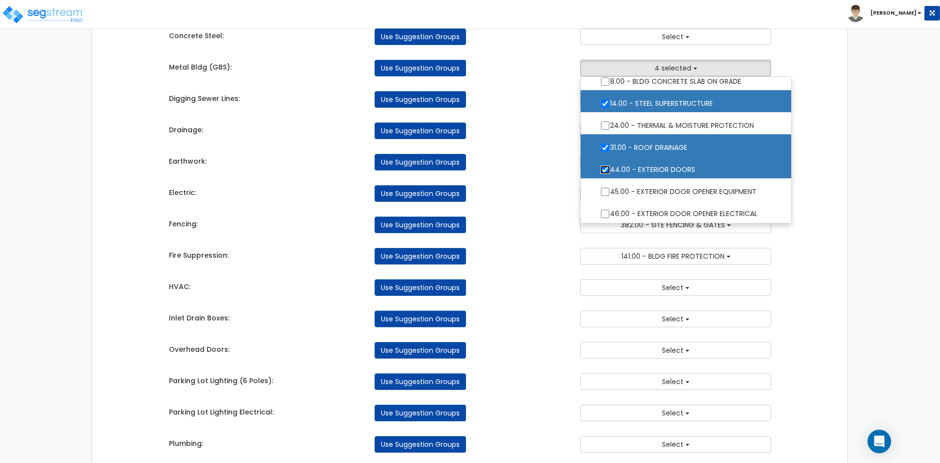
click at [605, 167] on input "44.00 - EXTERIOR DOORS" at bounding box center [606, 170] width 10 height 8
checkbox input "false"
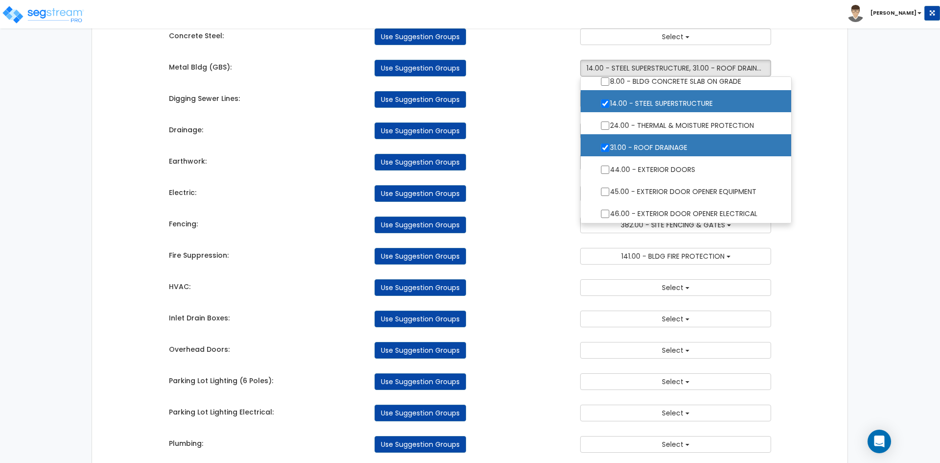
click at [532, 189] on div "Use Suggestion Groups" at bounding box center [470, 193] width 206 height 17
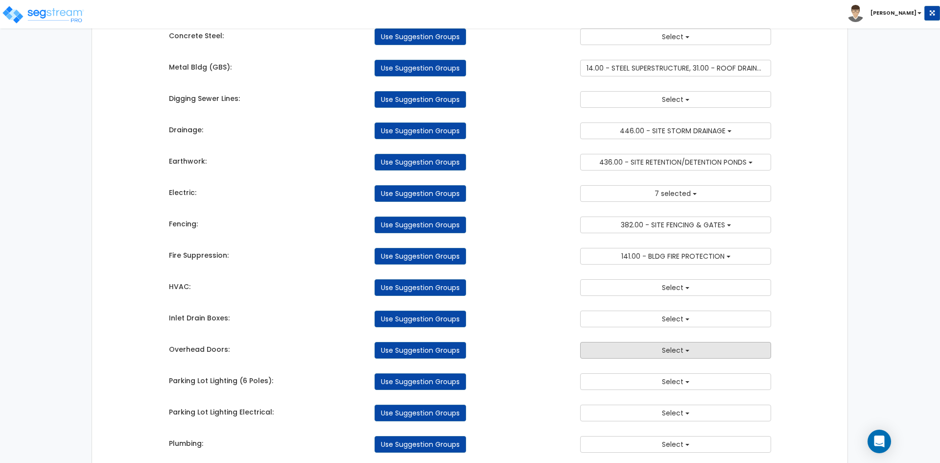
click at [609, 346] on button "Select" at bounding box center [675, 350] width 191 height 17
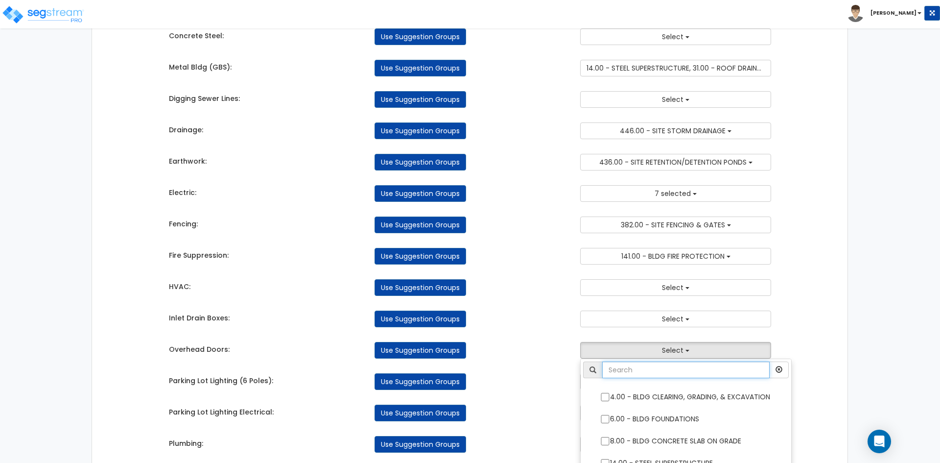
click at [612, 365] on input "text" at bounding box center [687, 370] width 168 height 17
type input "exter"
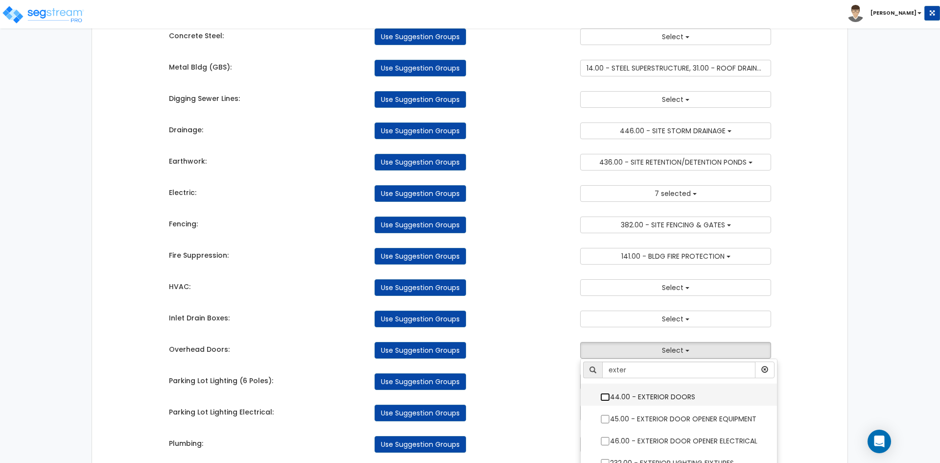
click at [601, 394] on input "44.00 - EXTERIOR DOORS" at bounding box center [606, 397] width 10 height 8
checkbox input "true"
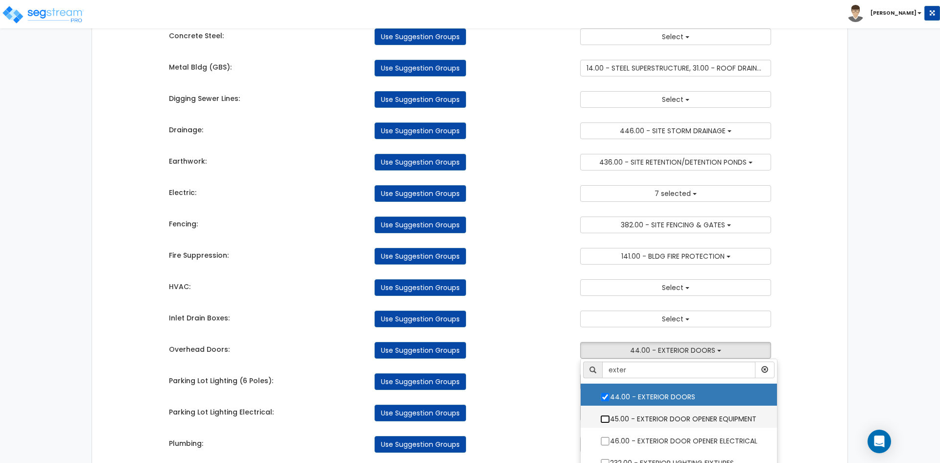
click at [605, 418] on input "45.00 - EXTERIOR DOOR OPENER EQUIPMENT" at bounding box center [606, 419] width 10 height 8
checkbox input "true"
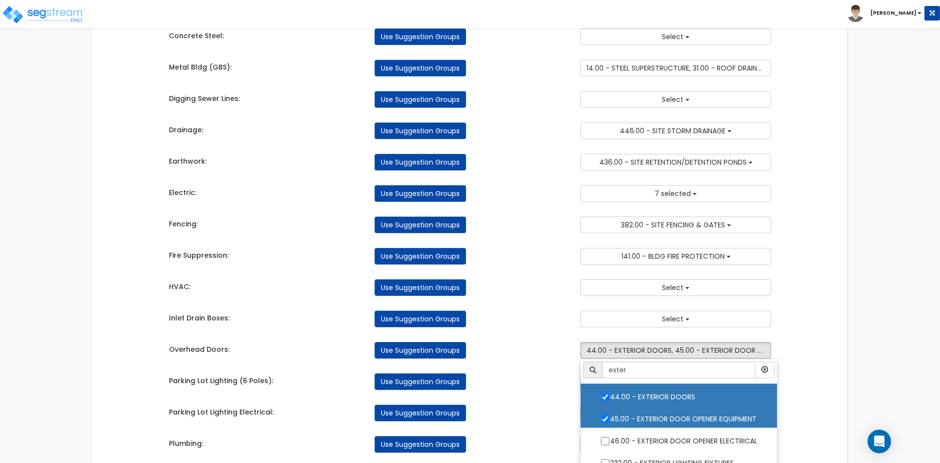
click at [579, 393] on div "Takeoff Cost Suggestion Groups Modify Component Groups Manually Bldg Concrete: …" at bounding box center [471, 205] width 618 height 828
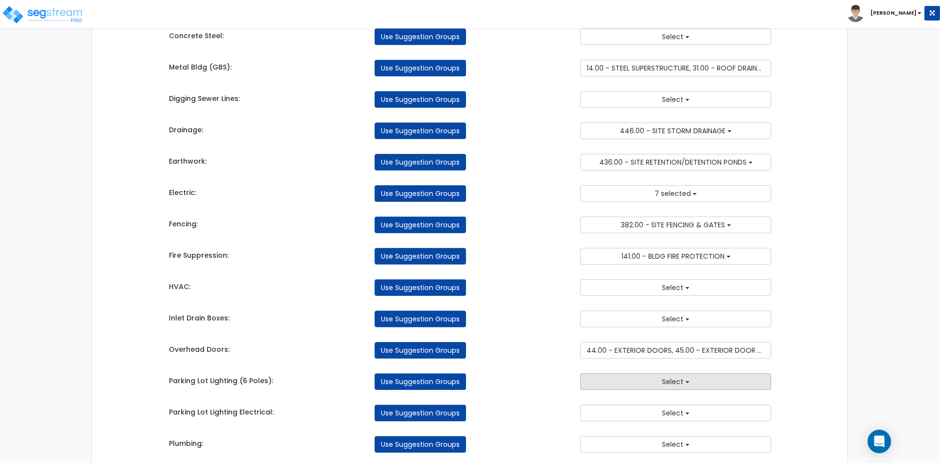
click at [627, 384] on button "Select" at bounding box center [675, 381] width 191 height 17
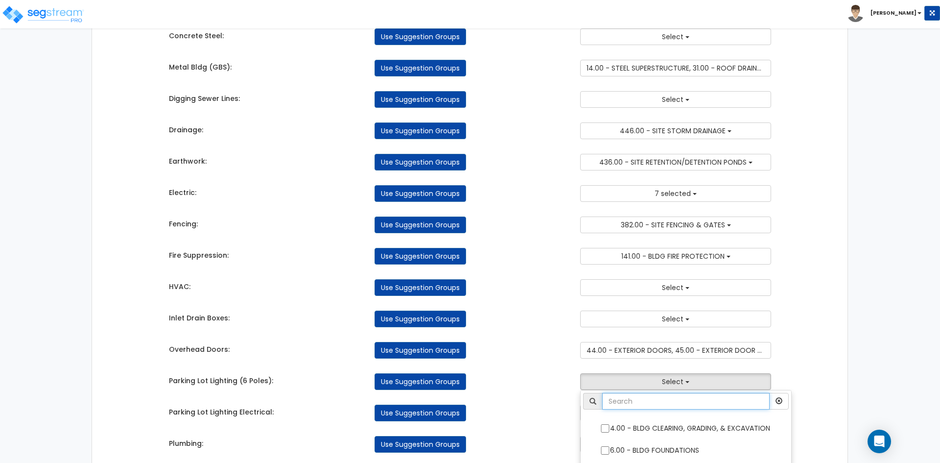
click at [628, 401] on input "text" at bounding box center [687, 401] width 168 height 17
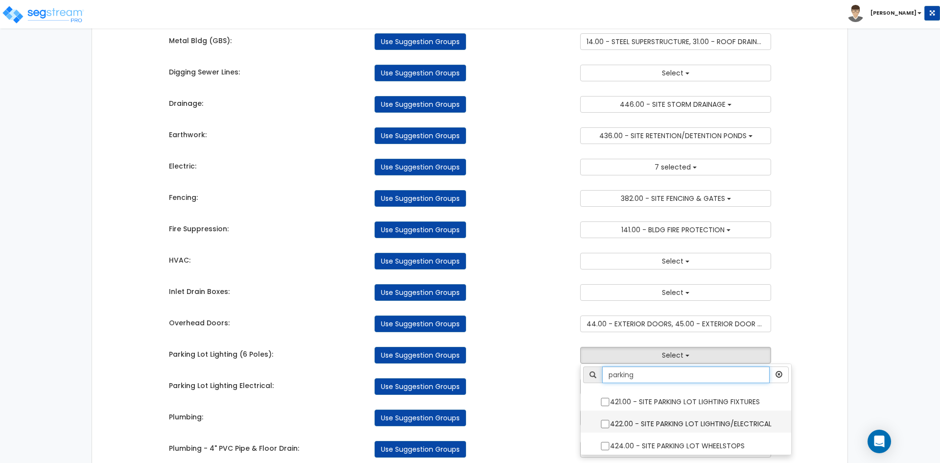
scroll to position [343, 0]
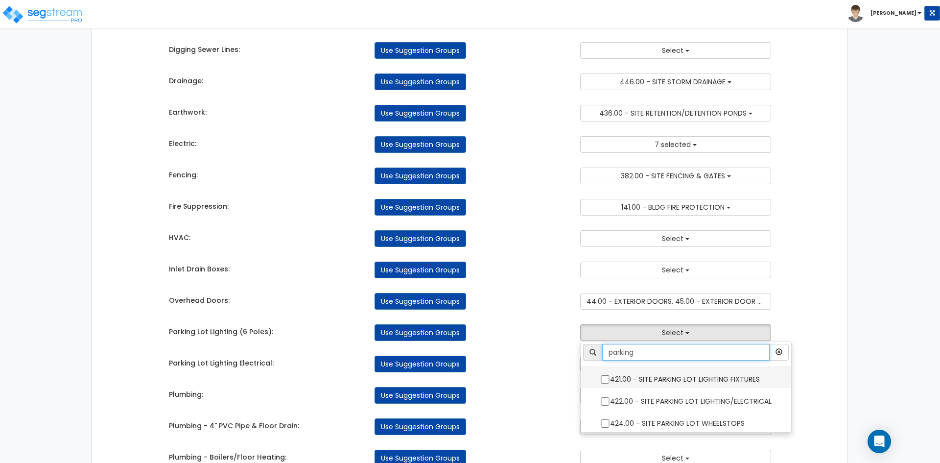
type input "parking"
click at [604, 377] on input "421.00 - SITE PARKING LOT LIGHTING FIXTURES" at bounding box center [606, 379] width 10 height 8
checkbox input "true"
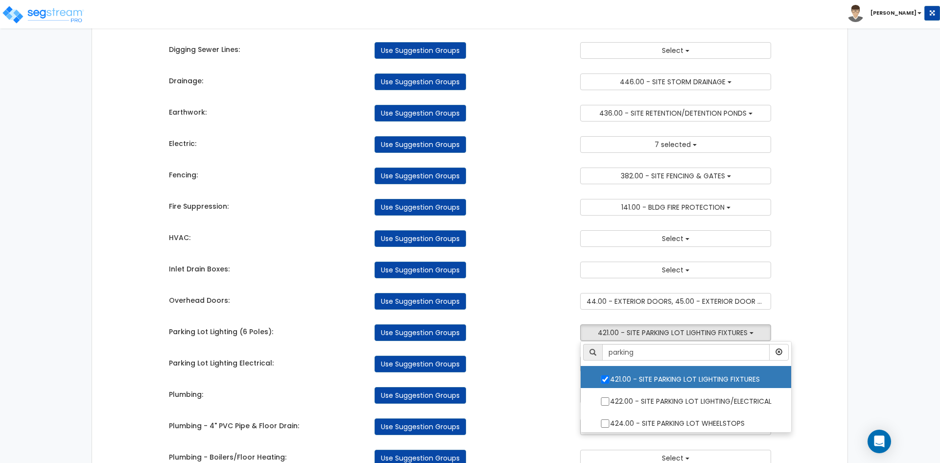
click at [552, 378] on div "Takeoff Cost Suggestion Groups Modify Component Groups Manually Bldg Concrete: …" at bounding box center [471, 156] width 618 height 828
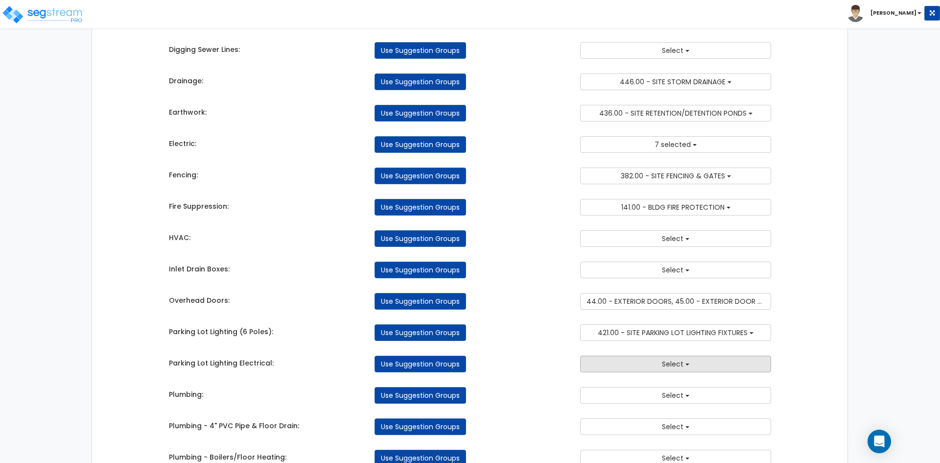
click at [625, 371] on button "Select" at bounding box center [675, 364] width 191 height 17
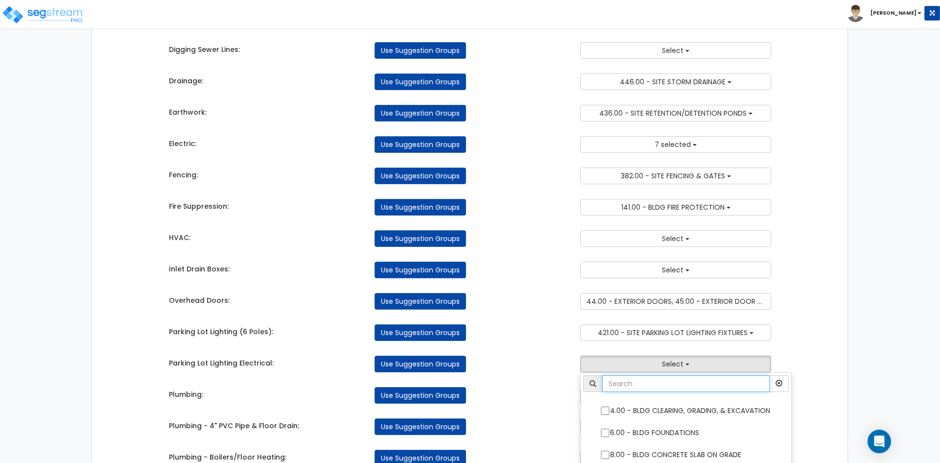
click at [627, 381] on input "text" at bounding box center [687, 383] width 168 height 17
type input "parking"
click at [607, 431] on input "422.00 - SITE PARKING LOT LIGHTING/ELECTRICAL" at bounding box center [606, 433] width 10 height 8
checkbox input "true"
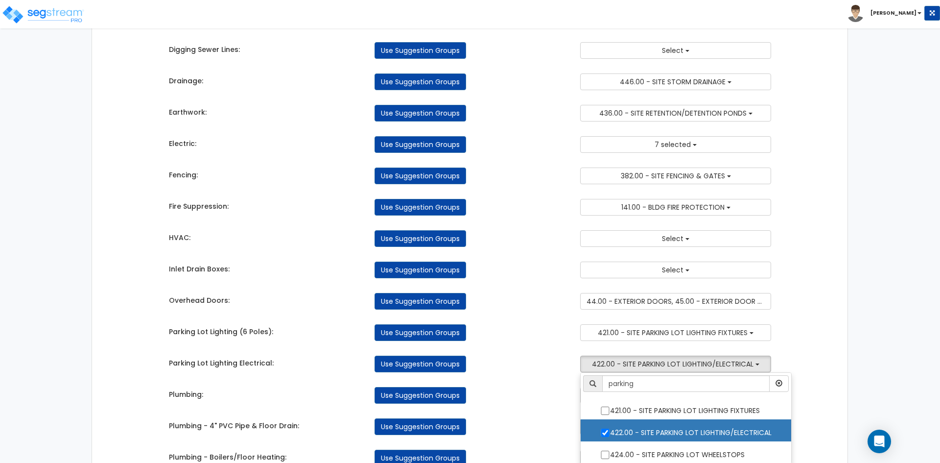
click at [546, 385] on div "Plumbing: Use Suggestion Groups 4.00 - BLDG CLEARING, GRADING, & EXCAVATION 6.0…" at bounding box center [471, 393] width 618 height 22
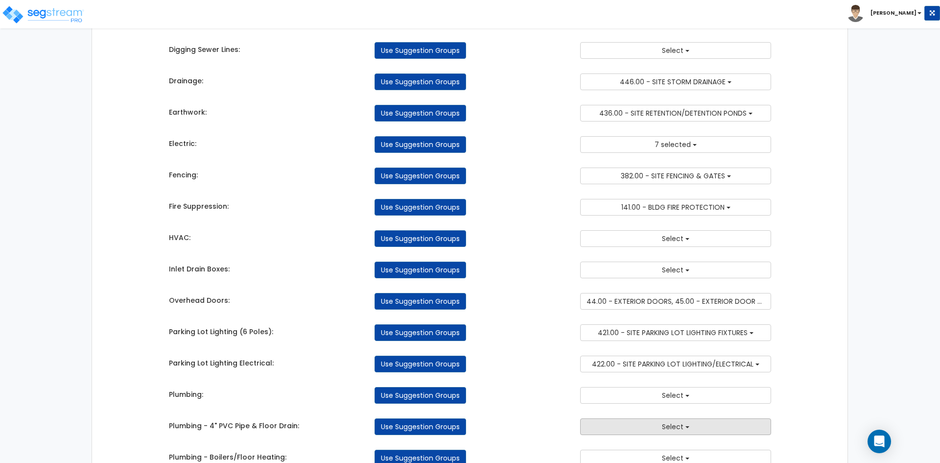
click at [658, 426] on button "Select" at bounding box center [675, 426] width 191 height 17
click at [507, 355] on div "Parking Lot Lighting Electrical: Use Suggestion Groups 4.00 - BLDG CLEARING, GR…" at bounding box center [471, 362] width 618 height 22
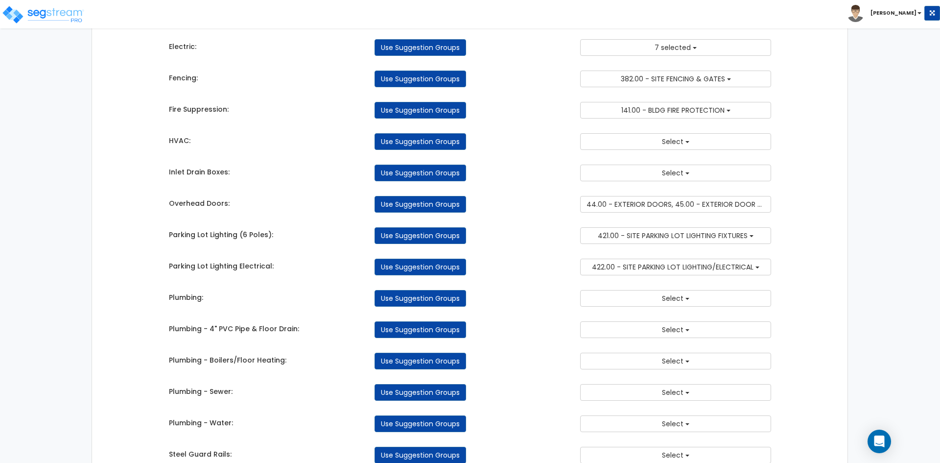
scroll to position [441, 0]
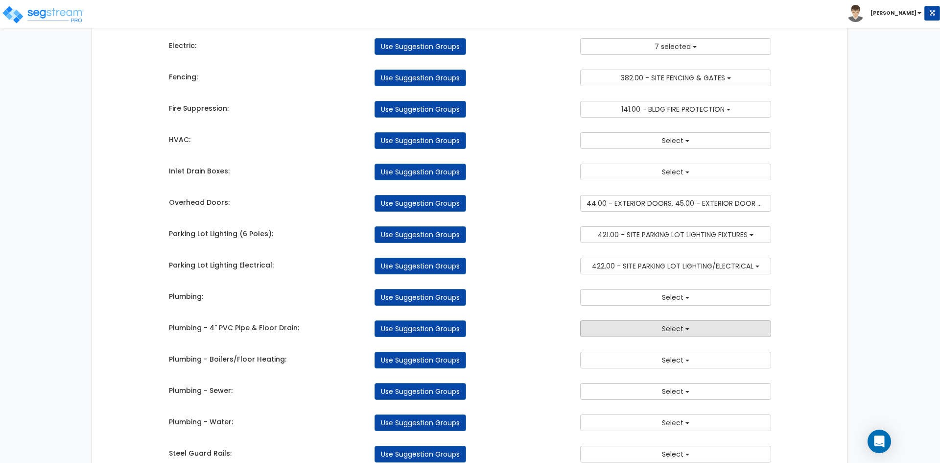
click at [648, 326] on button "Select" at bounding box center [675, 328] width 191 height 17
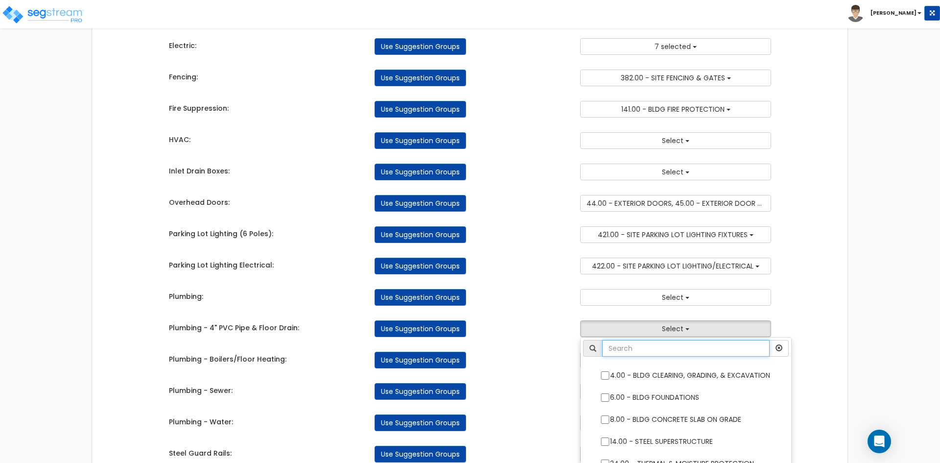
click at [650, 357] on li at bounding box center [686, 351] width 211 height 22
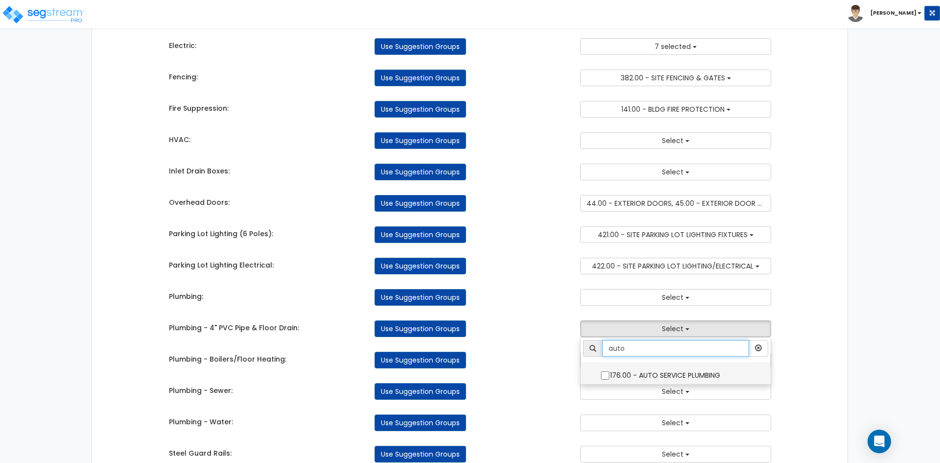
type input "auto"
click at [599, 373] on label "176.00 - AUTO SERVICE PLUMBING" at bounding box center [676, 374] width 170 height 23
click at [601, 373] on input "176.00 - AUTO SERVICE PLUMBING" at bounding box center [606, 375] width 10 height 8
checkbox input "true"
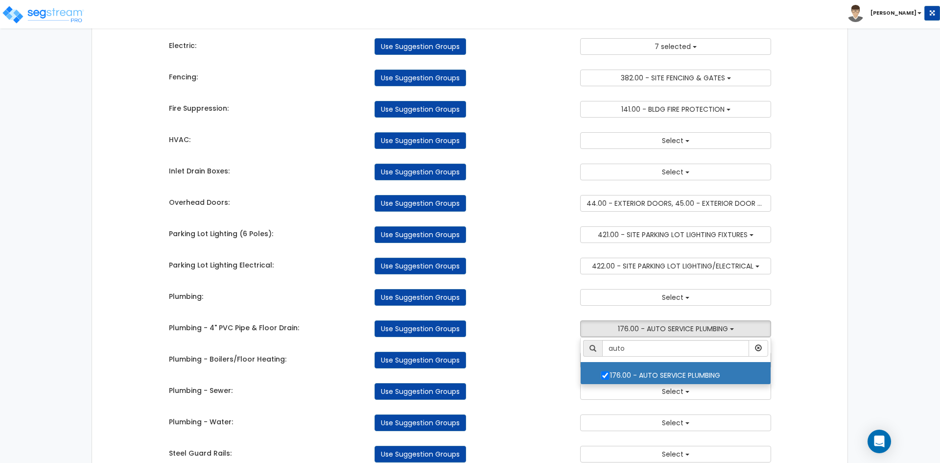
click at [554, 347] on div "Plumbing - Boilers/Floor Heating: Use Suggestion Groups 4.00 - BLDG CLEARING, G…" at bounding box center [471, 358] width 618 height 22
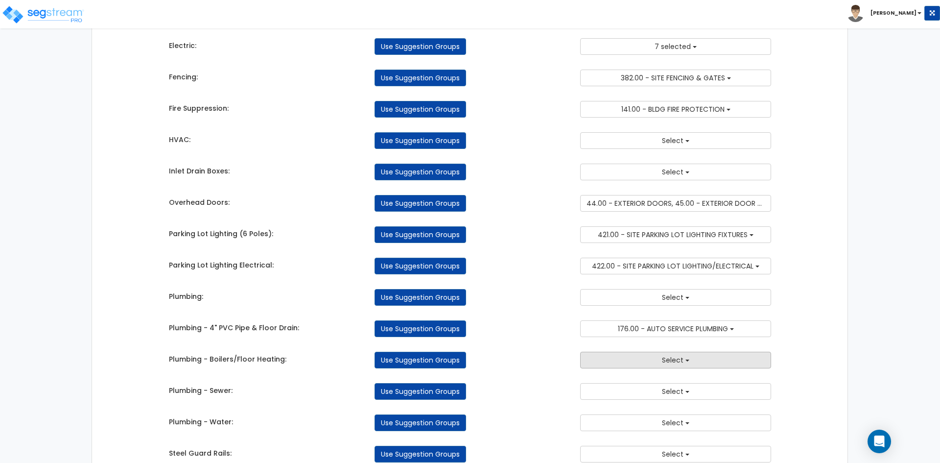
click at [650, 362] on button "Select" at bounding box center [675, 360] width 191 height 17
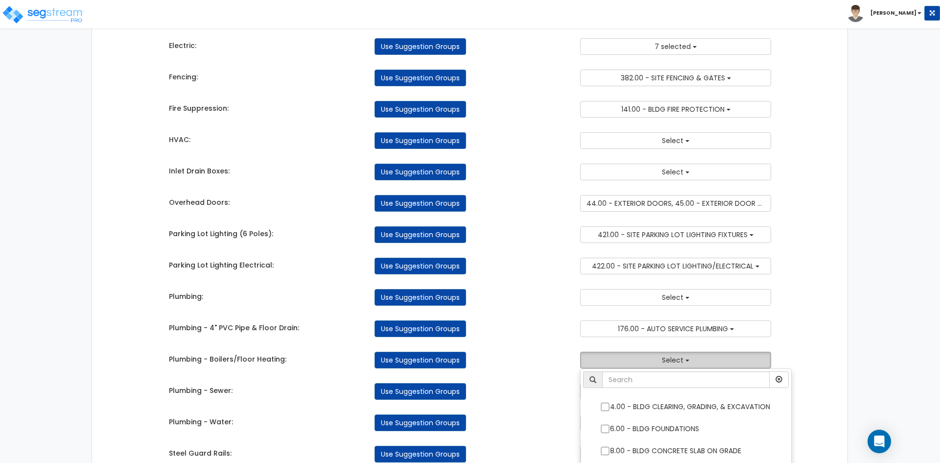
click at [650, 362] on button "Select" at bounding box center [675, 360] width 191 height 17
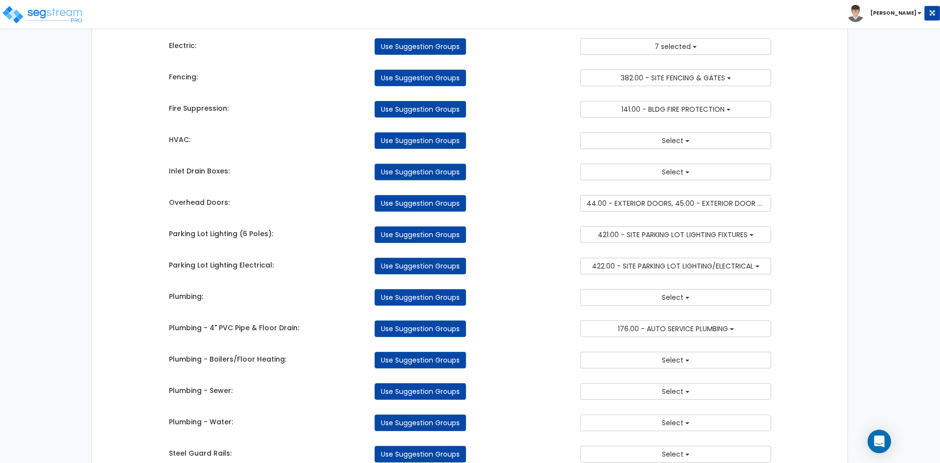
click at [656, 289] on div "Plumbing: Use Suggestion Groups 4.00 - BLDG CLEARING, GRADING, & EXCAVATION 6.0…" at bounding box center [471, 295] width 618 height 22
click at [650, 308] on div "Takeoff Cost Suggestion Groups Modify Component Groups Manually Bldg Concrete: …" at bounding box center [471, 58] width 618 height 828
click at [652, 294] on button "Select" at bounding box center [675, 297] width 191 height 17
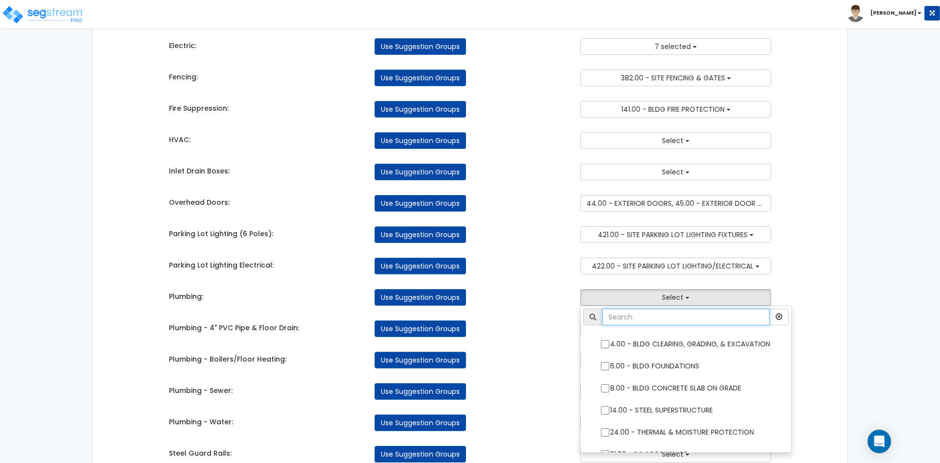
click at [623, 314] on input "text" at bounding box center [687, 317] width 168 height 17
type input "plumbi"
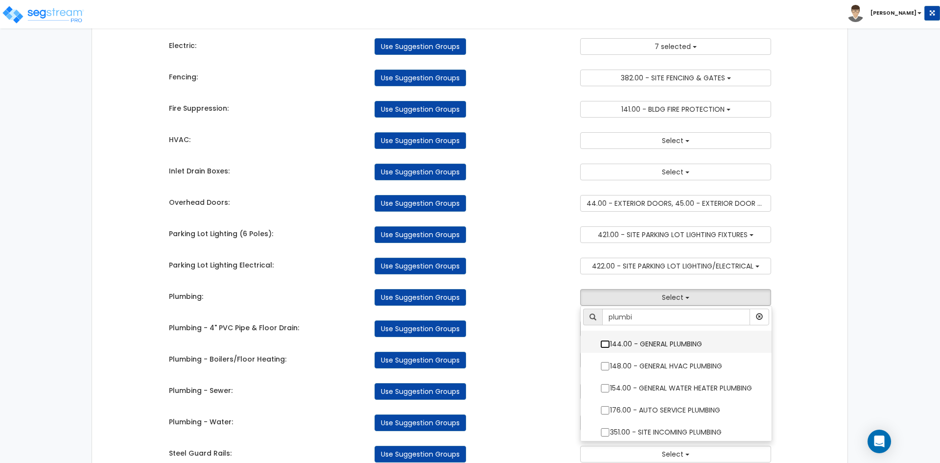
click at [603, 343] on input "144.00 - GENERAL PLUMBING" at bounding box center [606, 344] width 10 height 8
checkbox input "true"
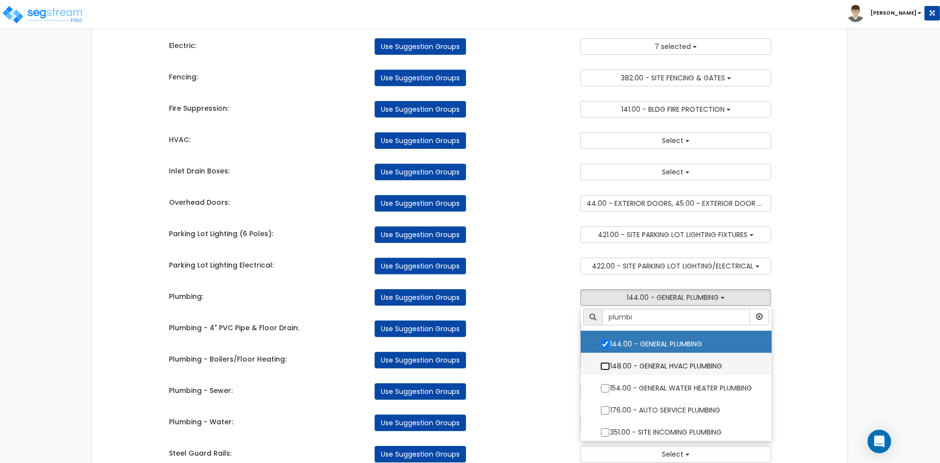
click at [606, 367] on input "148.00 - GENERAL HVAC PLUMBING" at bounding box center [606, 366] width 10 height 8
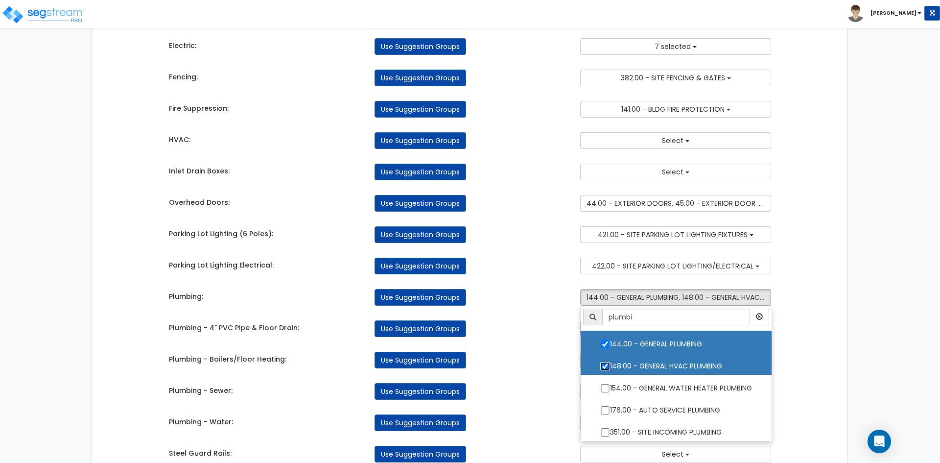
click at [604, 368] on input "148.00 - GENERAL HVAC PLUMBING" at bounding box center [606, 366] width 10 height 8
checkbox input "false"
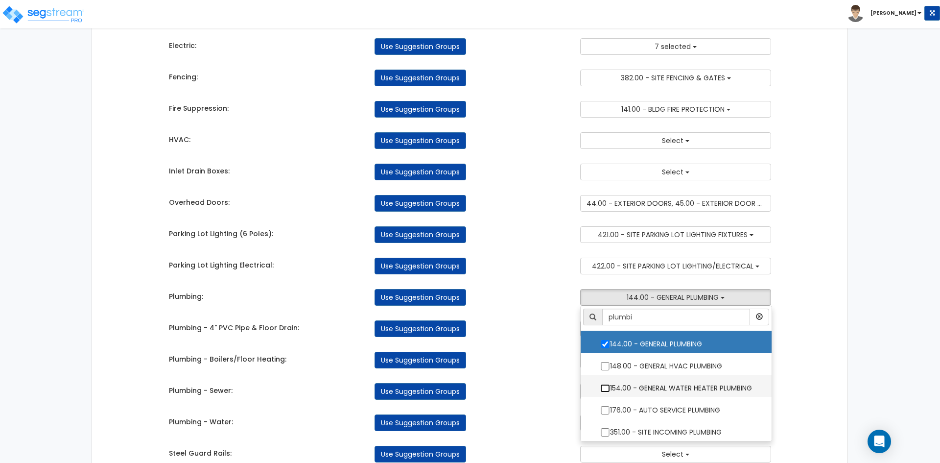
click at [603, 386] on input "154.00 - GENERAL WATER HEATER PLUMBING" at bounding box center [606, 388] width 10 height 8
checkbox input "true"
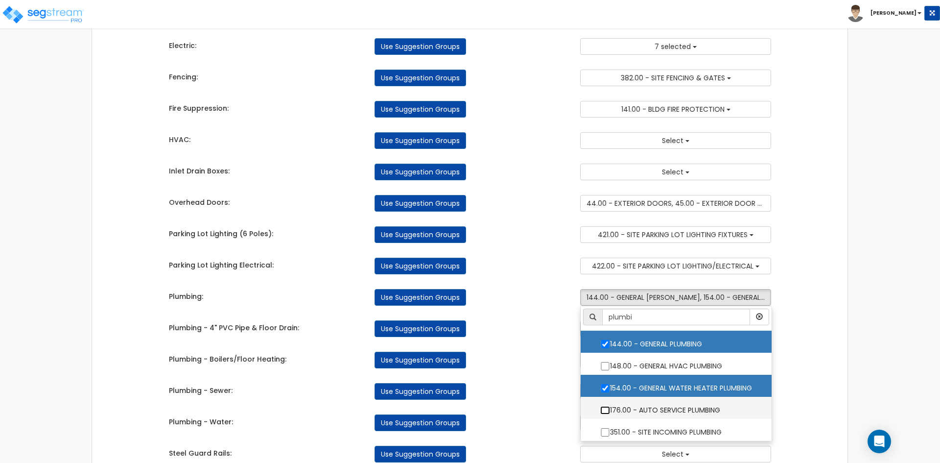
click at [605, 410] on input "176.00 - AUTO SERVICE PLUMBING" at bounding box center [606, 410] width 10 height 8
checkbox input "true"
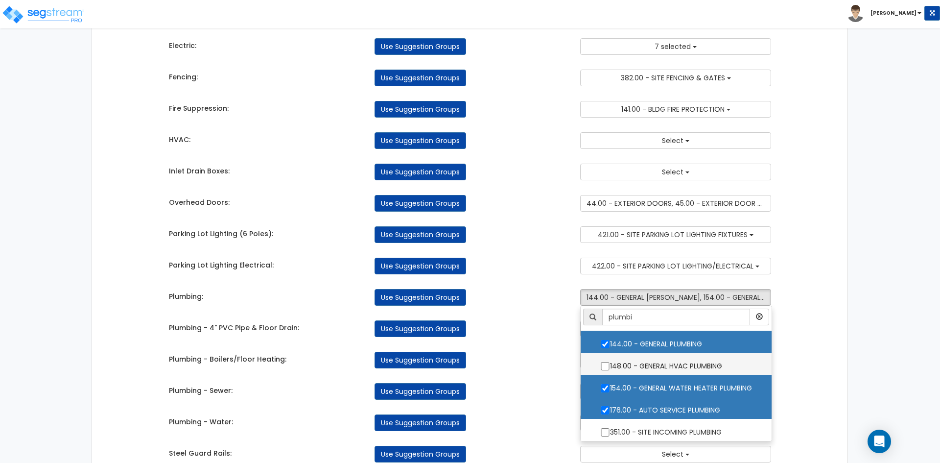
scroll to position [2, 0]
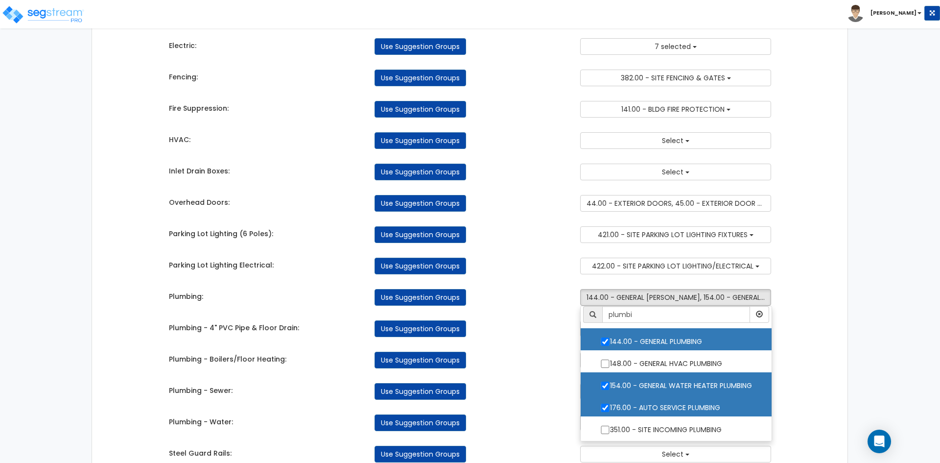
click at [541, 385] on div "Use Suggestion Groups" at bounding box center [470, 391] width 206 height 17
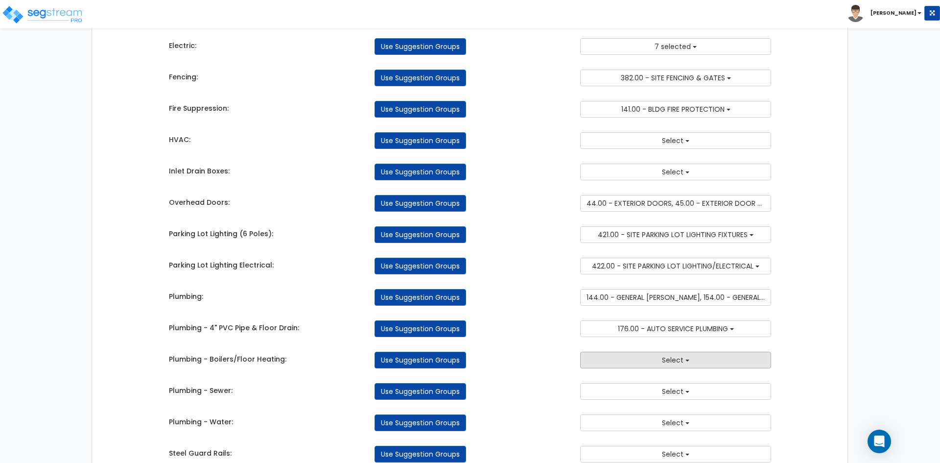
click at [642, 365] on button "Select" at bounding box center [675, 360] width 191 height 17
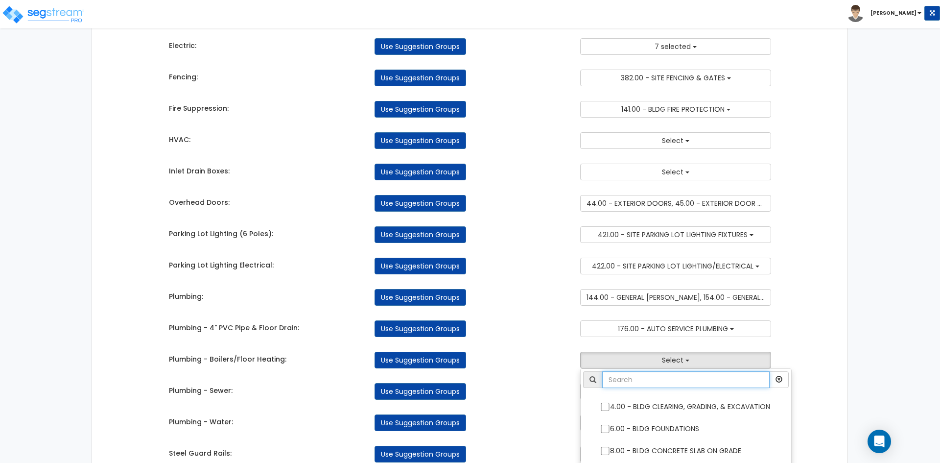
click at [640, 378] on input "text" at bounding box center [687, 379] width 168 height 17
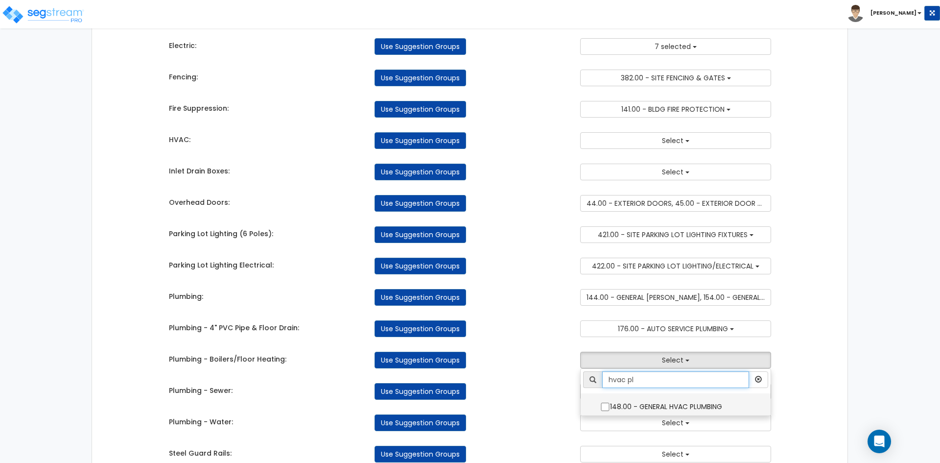
type input "hvac pl"
click at [609, 408] on input "148.00 - GENERAL HVAC PLUMBING" at bounding box center [606, 407] width 10 height 8
checkbox input "true"
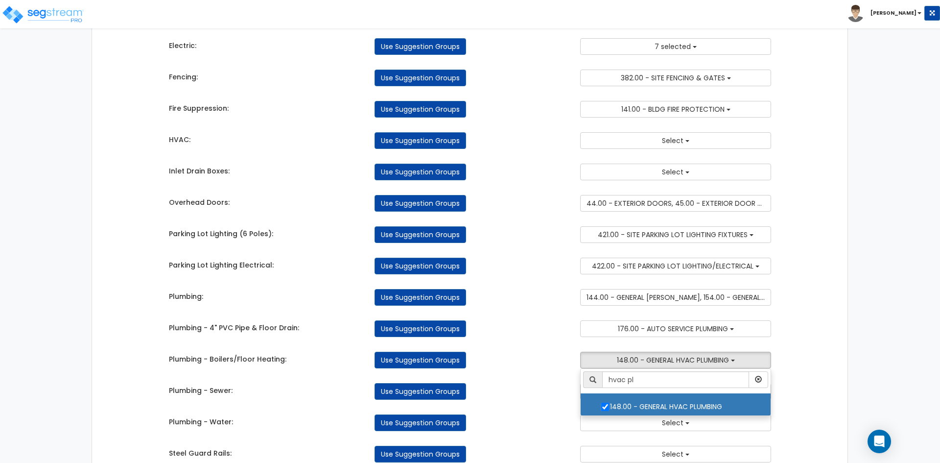
click at [569, 378] on div "Plumbing - Sewer: Use Suggestion Groups 4.00 - BLDG CLEARING, GRADING, & EXCAVA…" at bounding box center [471, 389] width 618 height 22
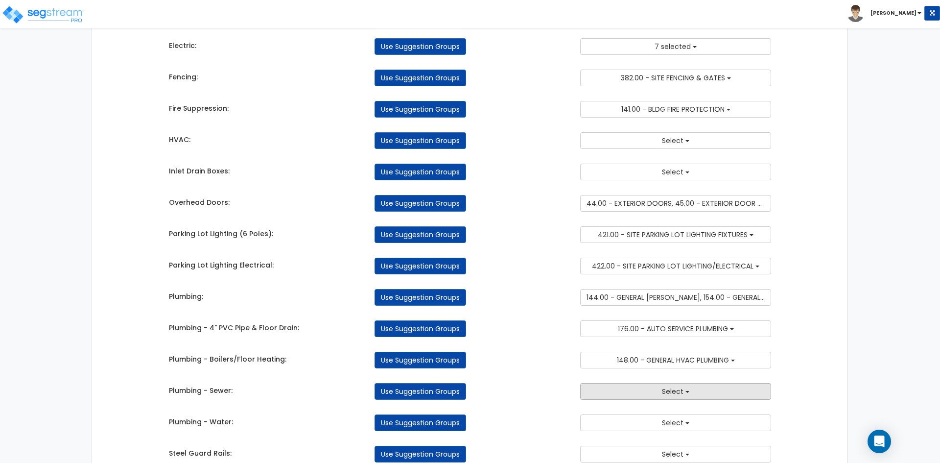
click at [616, 390] on button "Select" at bounding box center [675, 391] width 191 height 17
click at [542, 349] on div "Plumbing - Boilers/Floor Heating: Use Suggestion Groups 4.00 - BLDG CLEARING, G…" at bounding box center [471, 358] width 618 height 22
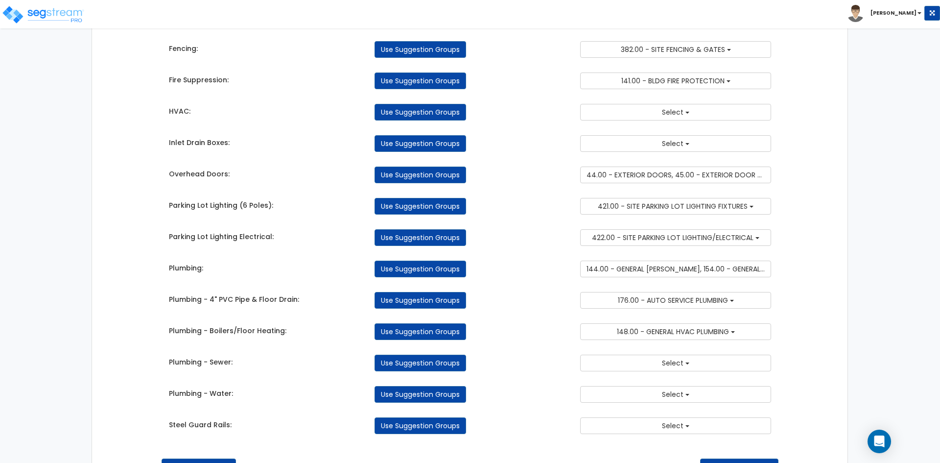
scroll to position [499, 0]
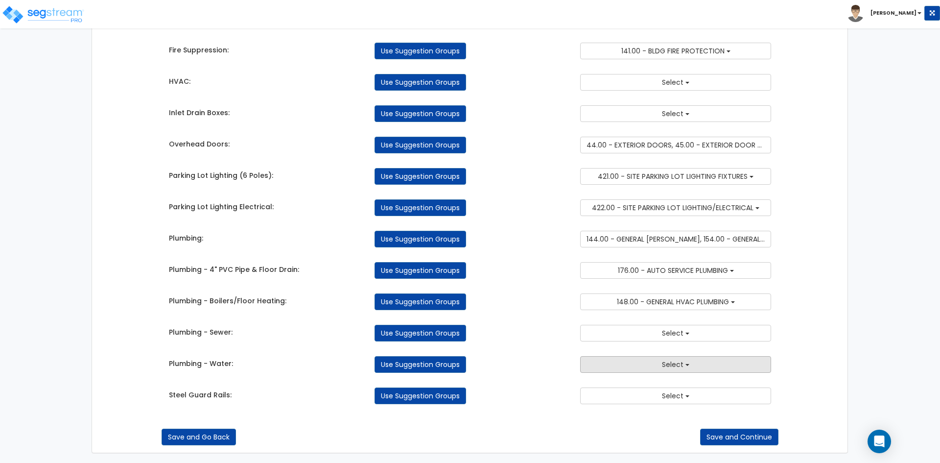
click at [642, 358] on button "Select" at bounding box center [675, 364] width 191 height 17
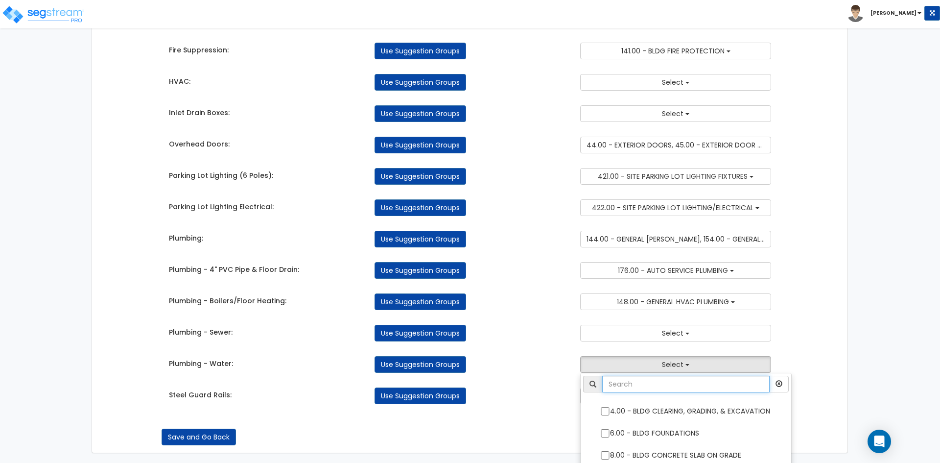
click at [643, 385] on input "text" at bounding box center [687, 384] width 168 height 17
click at [643, 385] on input "water" at bounding box center [679, 384] width 153 height 17
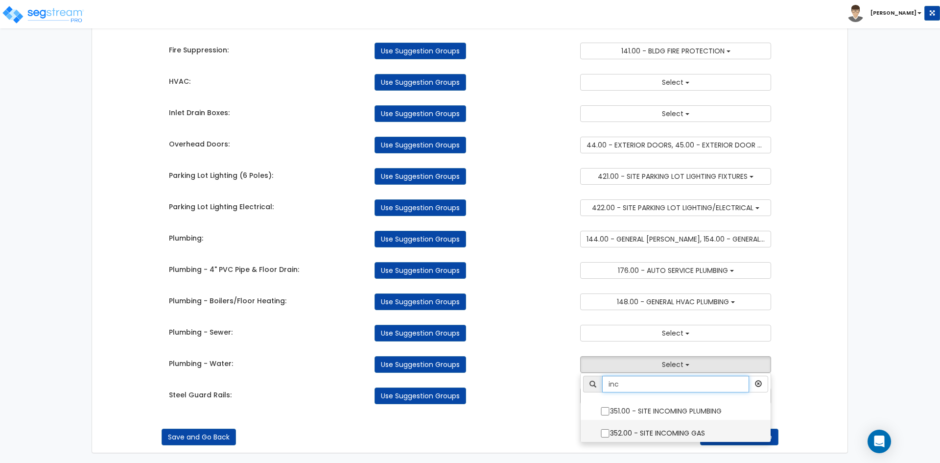
type input "inc"
click at [605, 430] on input "352.00 - SITE INCOMING GAS" at bounding box center [606, 433] width 10 height 8
checkbox input "true"
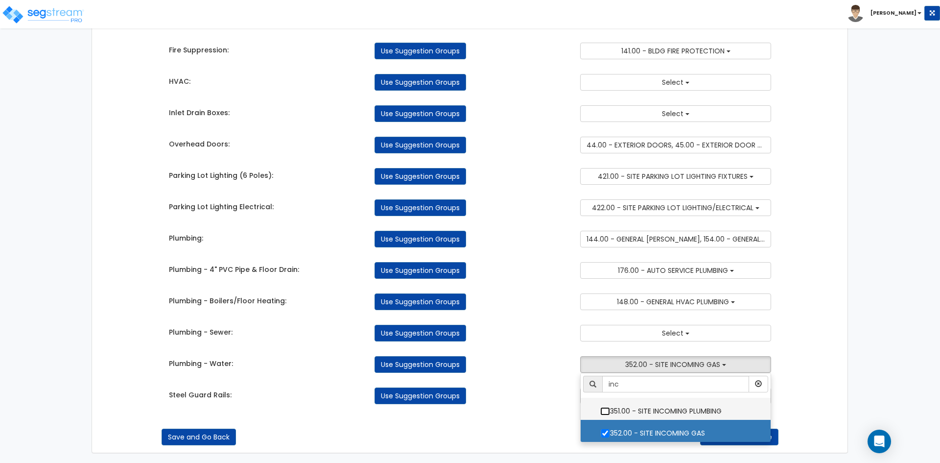
click at [605, 414] on input "351.00 - SITE INCOMING PLUMBING" at bounding box center [606, 411] width 10 height 8
checkbox input "true"
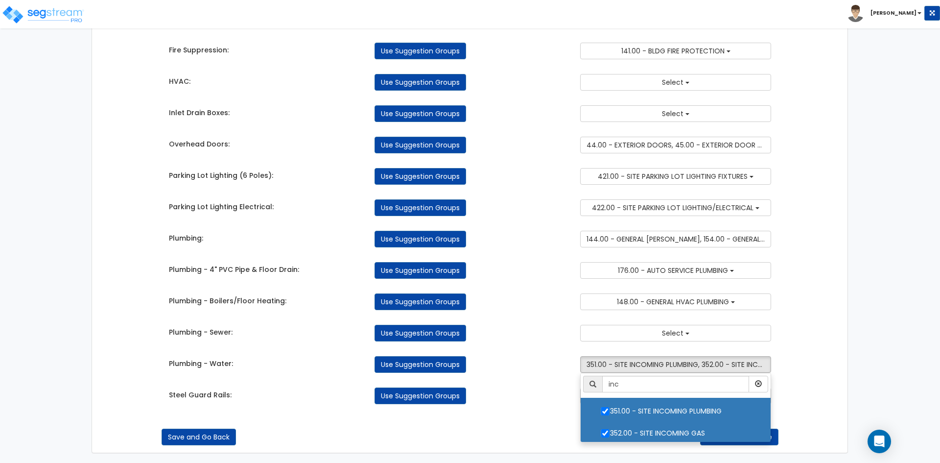
click at [552, 408] on div "Takeoff Cost Suggestion Groups Modify Component Groups Manually Bldg Concrete: …" at bounding box center [471, 0] width 618 height 828
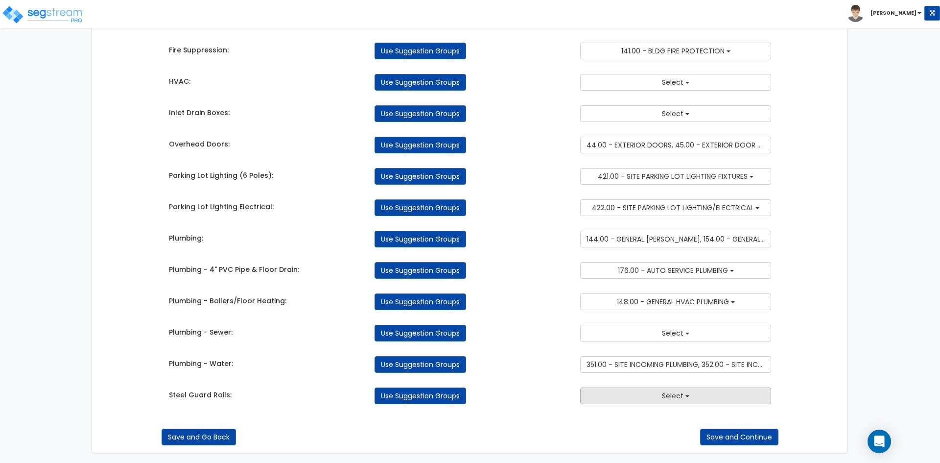
click at [616, 399] on button "Select" at bounding box center [675, 395] width 191 height 17
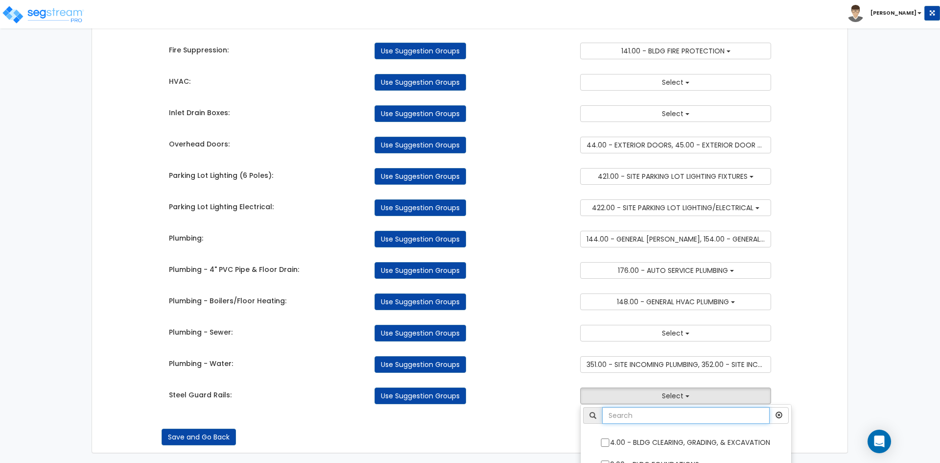
click at [612, 421] on input "text" at bounding box center [687, 415] width 168 height 17
type input "guar"
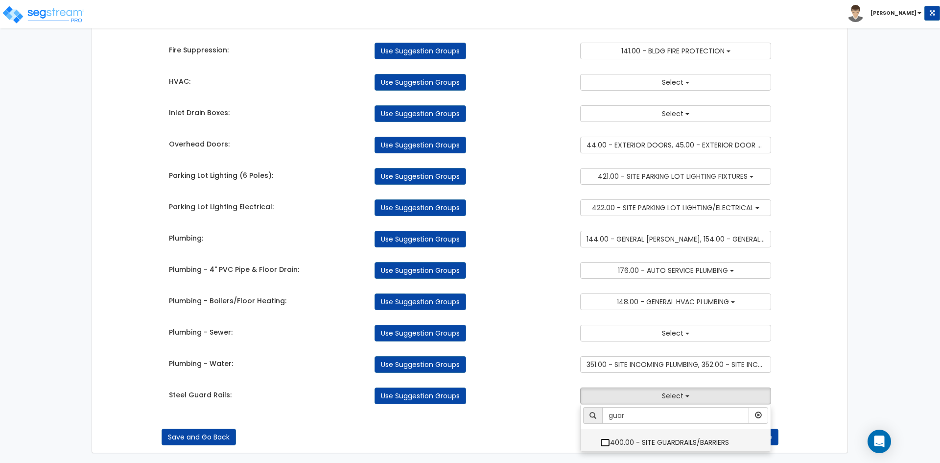
click at [606, 439] on input "400.00 - SITE GUARDRAILS/BARRIERS" at bounding box center [606, 442] width 10 height 8
checkbox input "true"
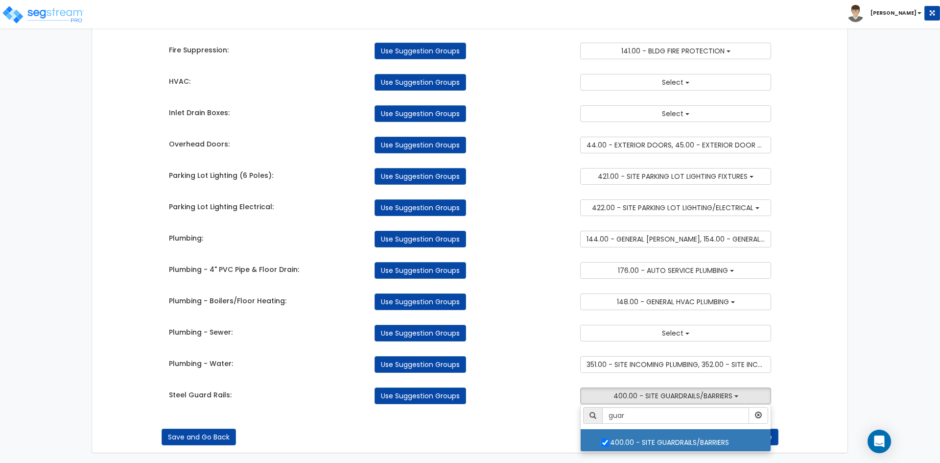
click at [542, 398] on div "Use Suggestion Groups" at bounding box center [470, 395] width 206 height 17
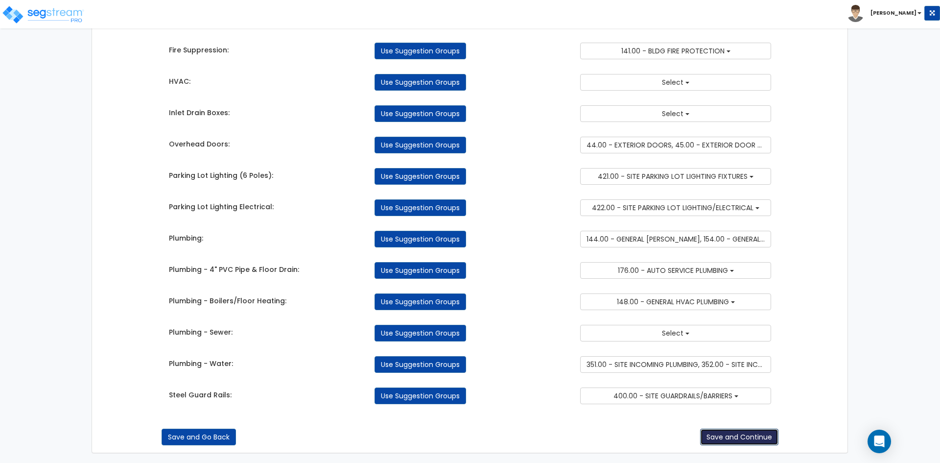
click at [742, 430] on button "Save and Continue" at bounding box center [739, 437] width 78 height 17
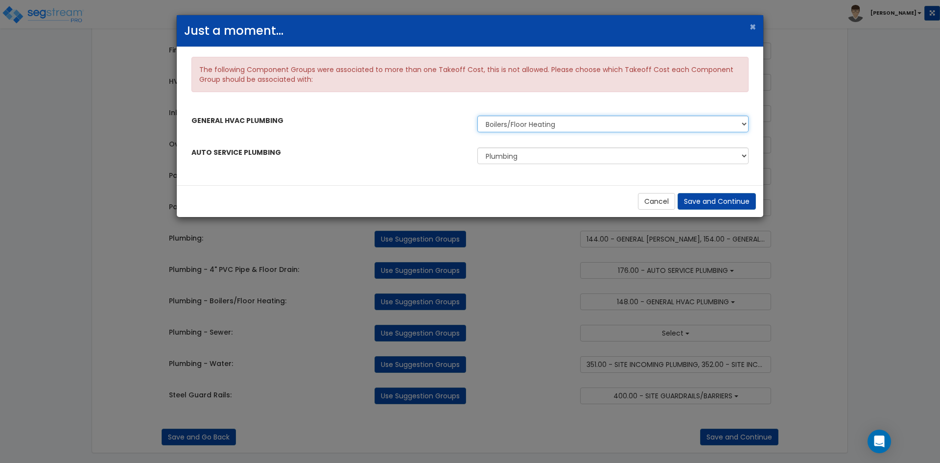
click at [528, 120] on select "Boilers/Floor Heating Plumbing - Boilers/Floor Heating" at bounding box center [613, 124] width 271 height 17
select select "45729242"
click at [478, 116] on select "Boilers/Floor Heating Plumbing - Boilers/Floor Heating" at bounding box center [613, 124] width 271 height 17
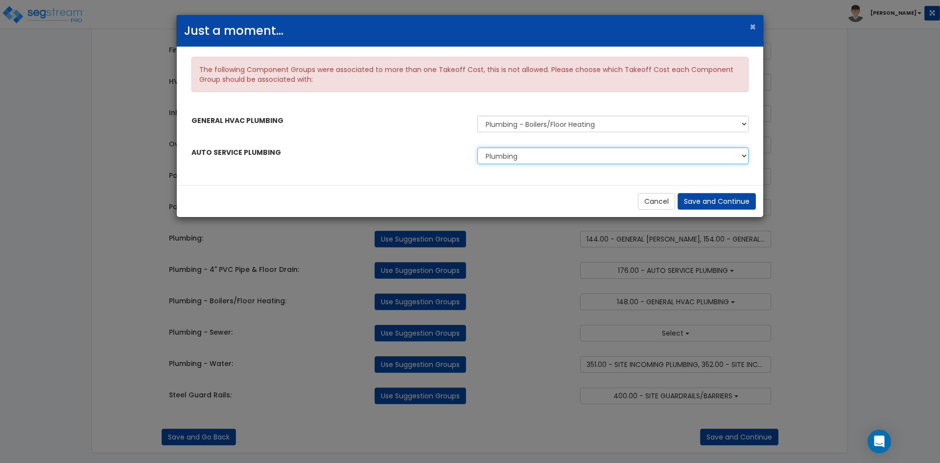
click at [500, 163] on select "Plumbing Plumbing - 4" PVC Pipe & Floor Drain" at bounding box center [613, 155] width 271 height 17
select select "45729241"
click at [478, 147] on select "Plumbing Plumbing - 4" PVC Pipe & Floor Drain" at bounding box center [613, 155] width 271 height 17
click at [740, 205] on button "Save and Continue" at bounding box center [717, 201] width 78 height 17
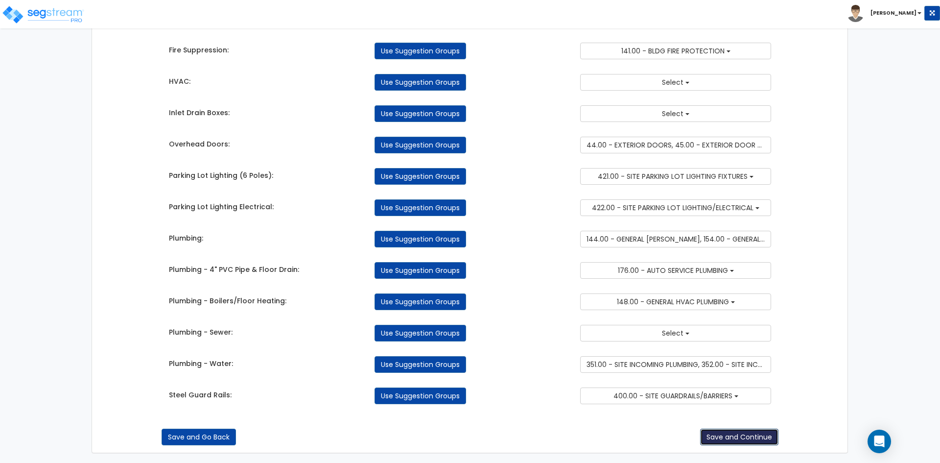
click at [731, 441] on button "Save and Continue" at bounding box center [739, 437] width 78 height 17
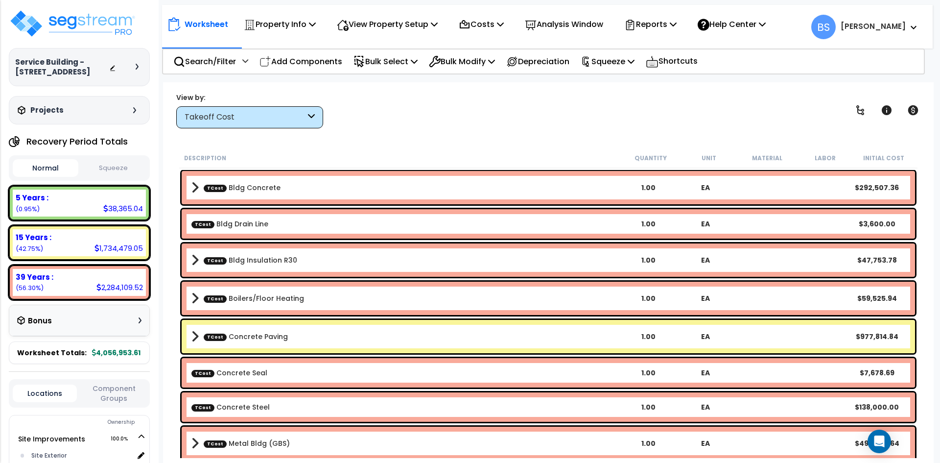
click at [238, 185] on link "TCost Bldg Concrete" at bounding box center [242, 188] width 77 height 10
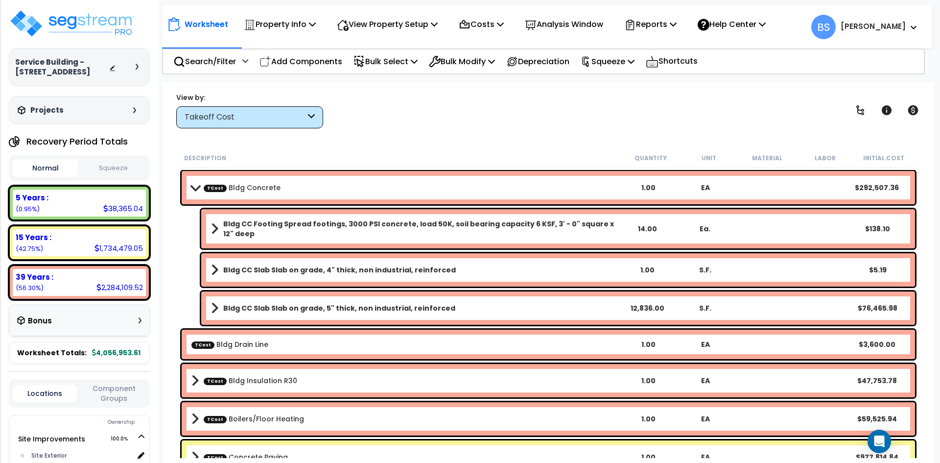
click at [235, 347] on link "TCost Bldg Drain Line" at bounding box center [230, 344] width 77 height 10
click at [246, 381] on link "TCost Bldg Insulation R30" at bounding box center [251, 381] width 94 height 10
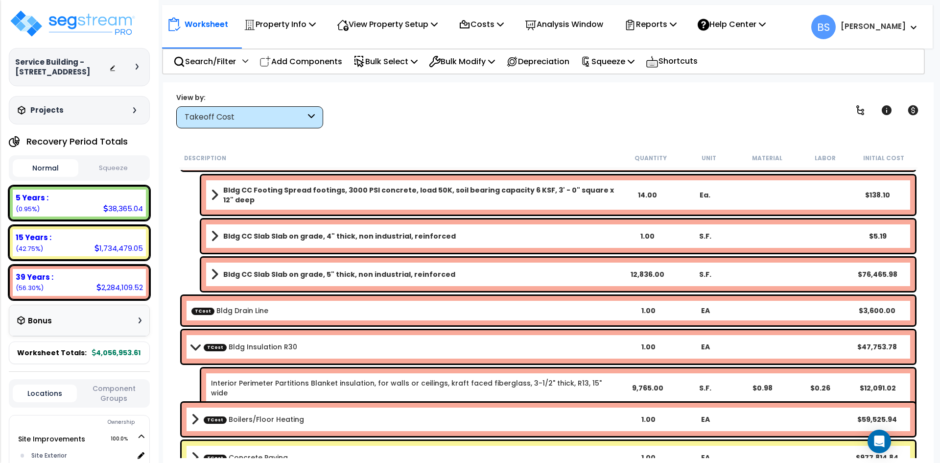
scroll to position [49, 0]
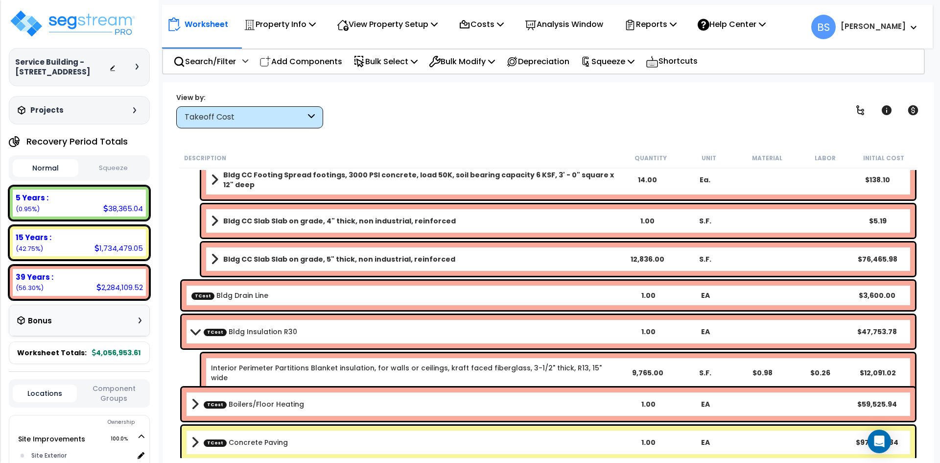
click at [245, 404] on link "TCost Boilers/Floor Heating" at bounding box center [254, 404] width 100 height 10
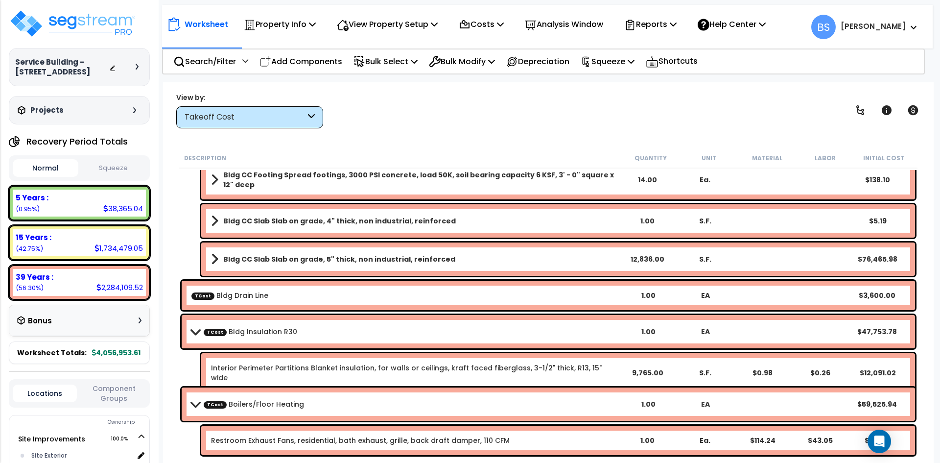
scroll to position [98, 0]
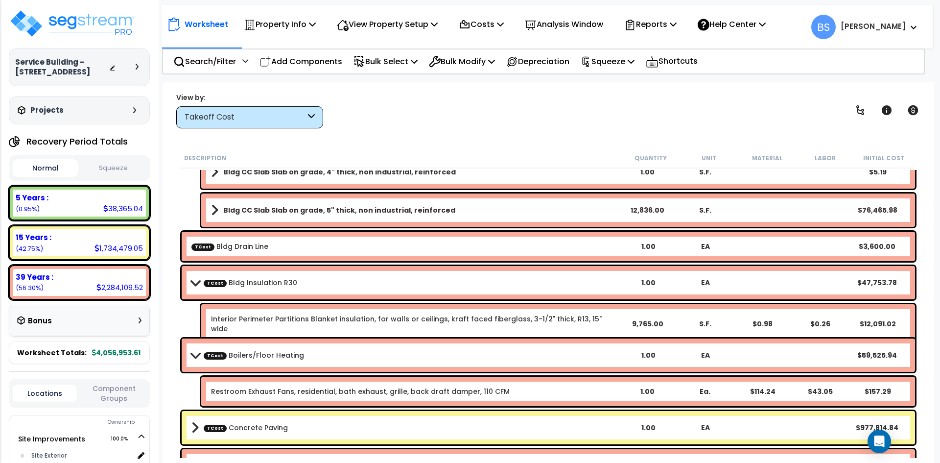
click at [270, 389] on link "Restroom Exhaust Fans, residential, bath exhaust, grille, back draft damper, 11…" at bounding box center [360, 391] width 299 height 10
drag, startPoint x: 272, startPoint y: 389, endPoint x: 241, endPoint y: 389, distance: 31.3
click at [241, 389] on link "Restroom Exhaust Fans, residential, bath exhaust, grille, back draft damper, 11…" at bounding box center [360, 391] width 299 height 10
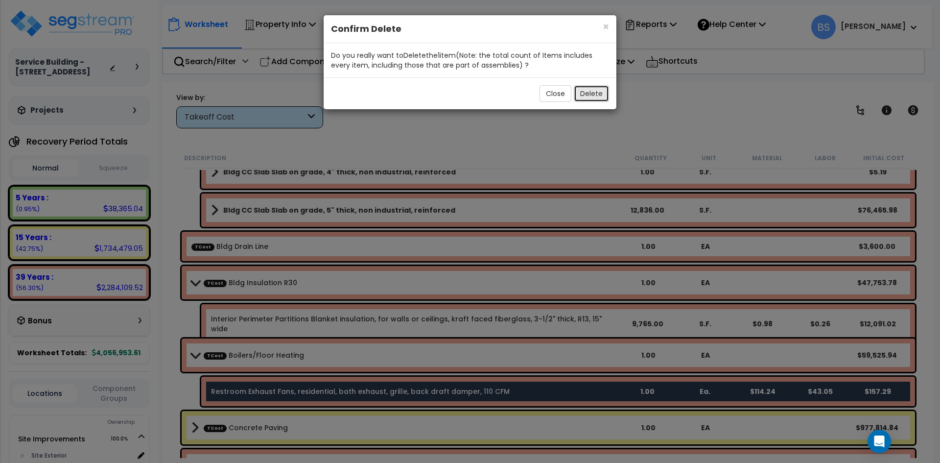
click at [606, 91] on button "Delete" at bounding box center [591, 93] width 35 height 17
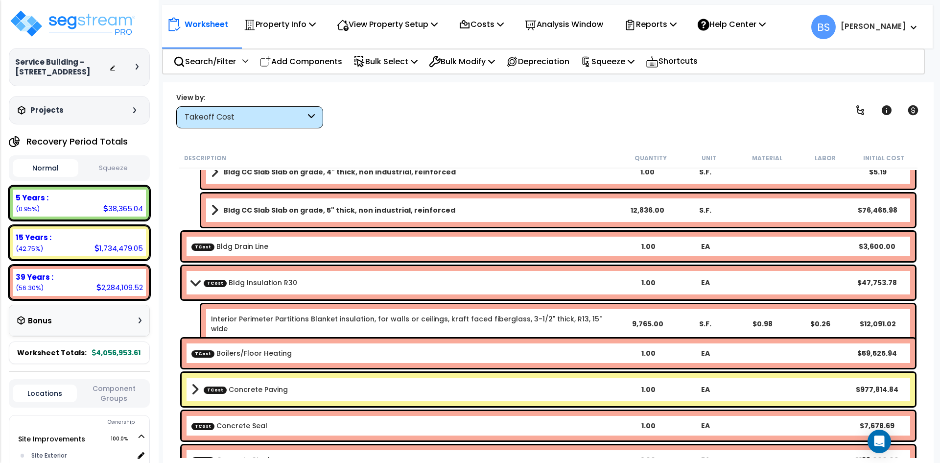
click at [247, 392] on link "TCost Concrete Paving" at bounding box center [246, 390] width 84 height 10
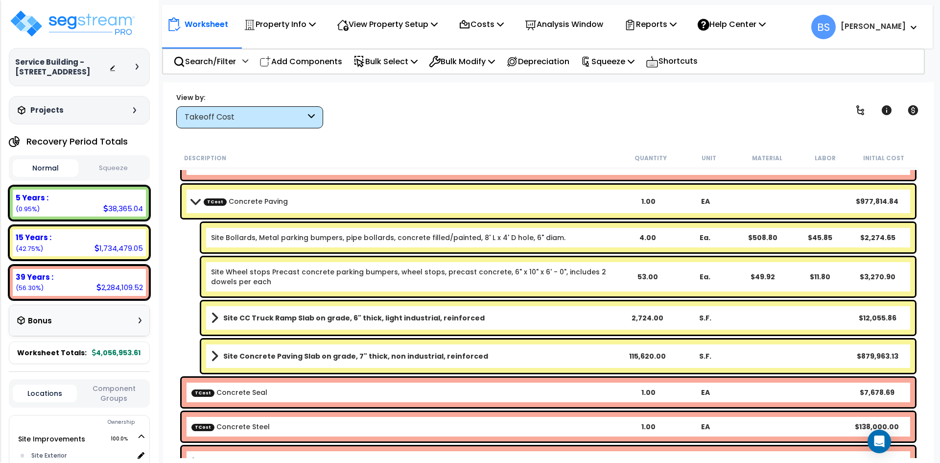
scroll to position [294, 0]
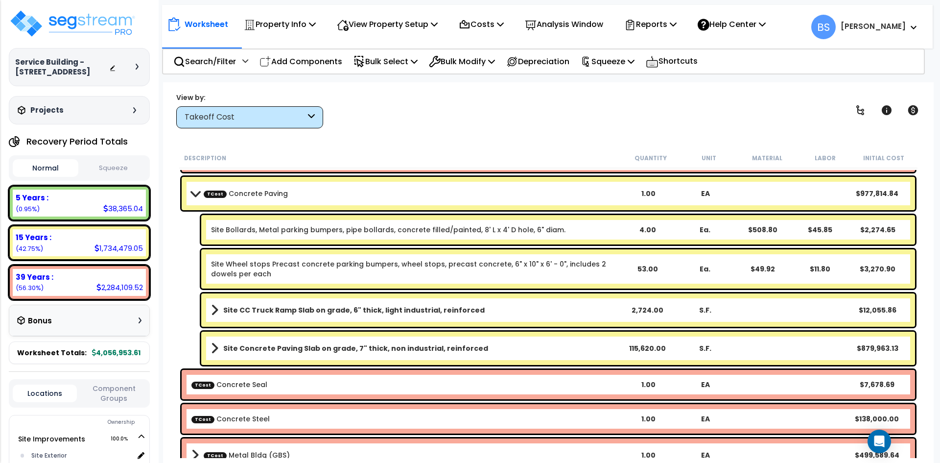
click at [240, 196] on link "TCost Concrete Paving" at bounding box center [246, 194] width 84 height 10
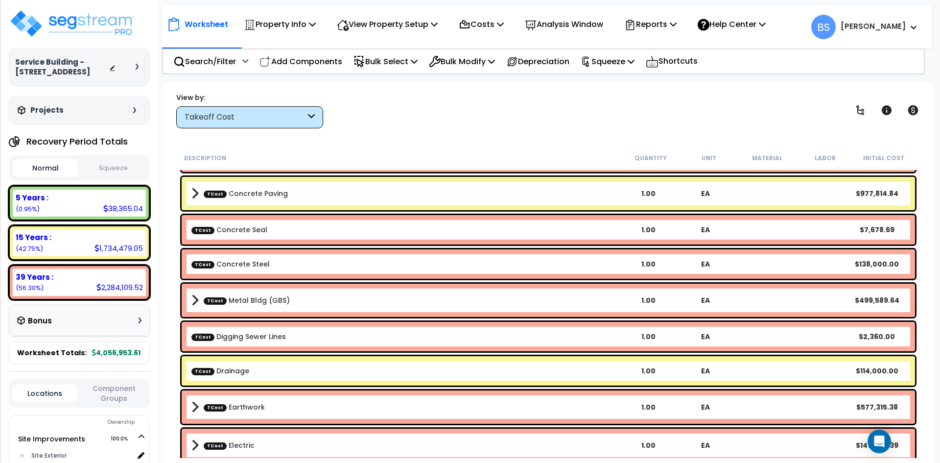
click at [235, 233] on link "TCost Concrete Seal" at bounding box center [230, 230] width 76 height 10
click at [238, 265] on link "TCost Concrete Steel" at bounding box center [231, 264] width 78 height 10
click at [236, 302] on link "TCost Metal Bldg (GBS)" at bounding box center [247, 300] width 86 height 10
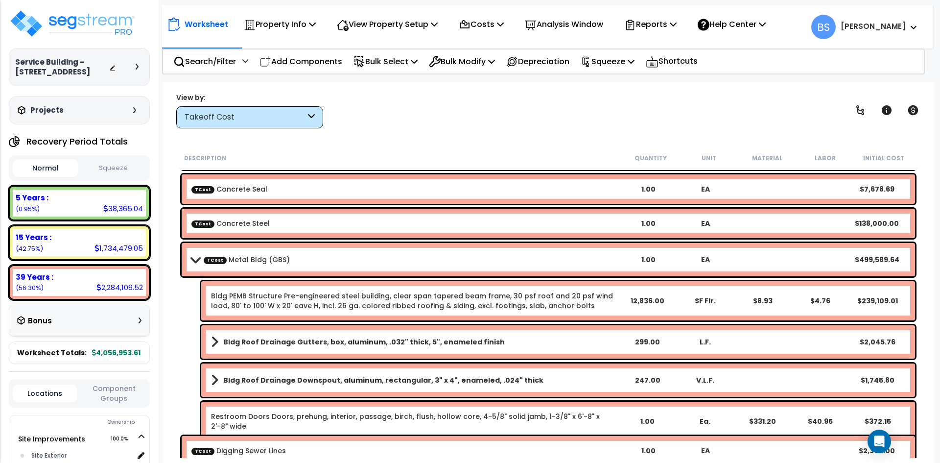
scroll to position [392, 0]
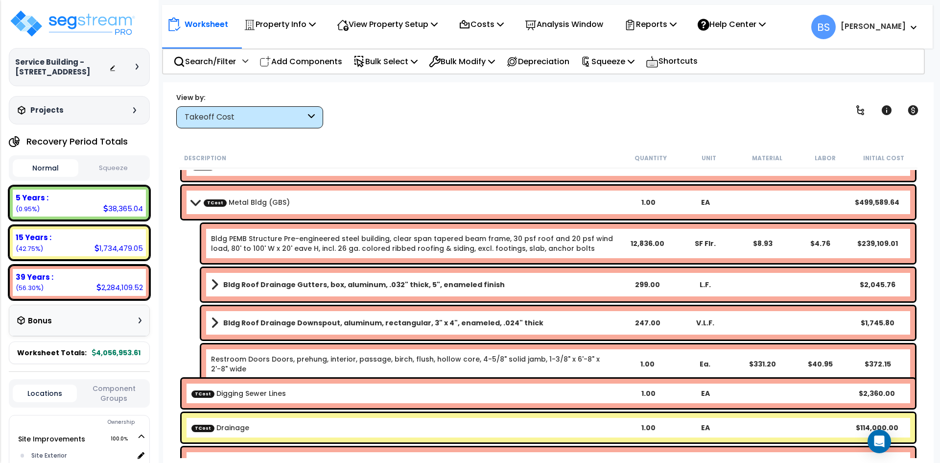
click at [255, 203] on link "TCost Metal Bldg (GBS)" at bounding box center [247, 202] width 86 height 10
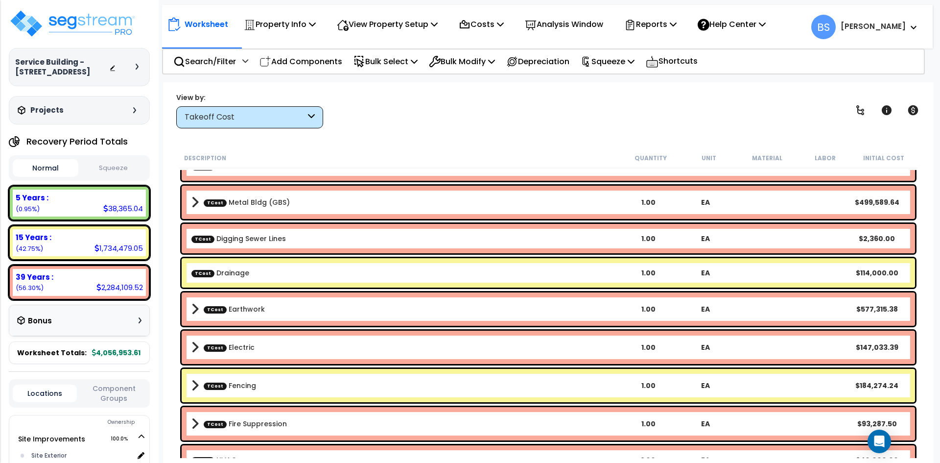
click at [240, 239] on link "TCost Digging Sewer Lines" at bounding box center [239, 239] width 95 height 10
click at [232, 263] on div "TCost Drainage 1.00 EA $114,000.00" at bounding box center [549, 272] width 734 height 29
click at [232, 311] on link "TCost Earthwork" at bounding box center [234, 309] width 61 height 10
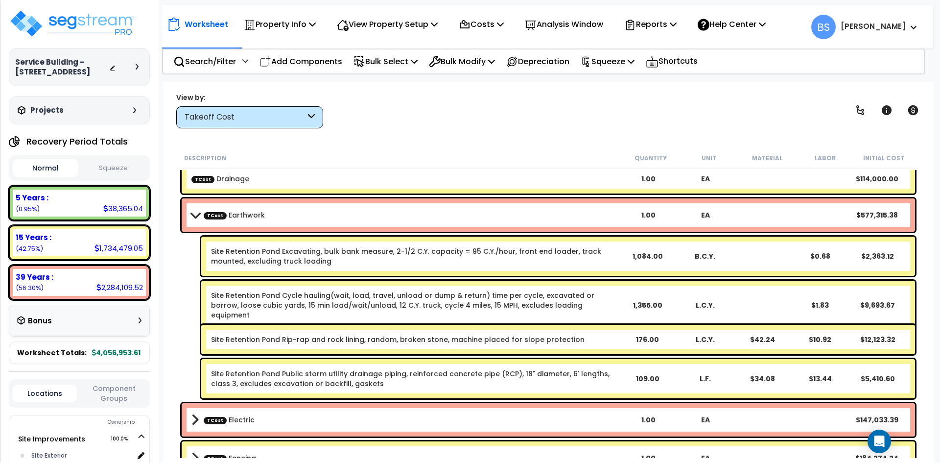
scroll to position [490, 0]
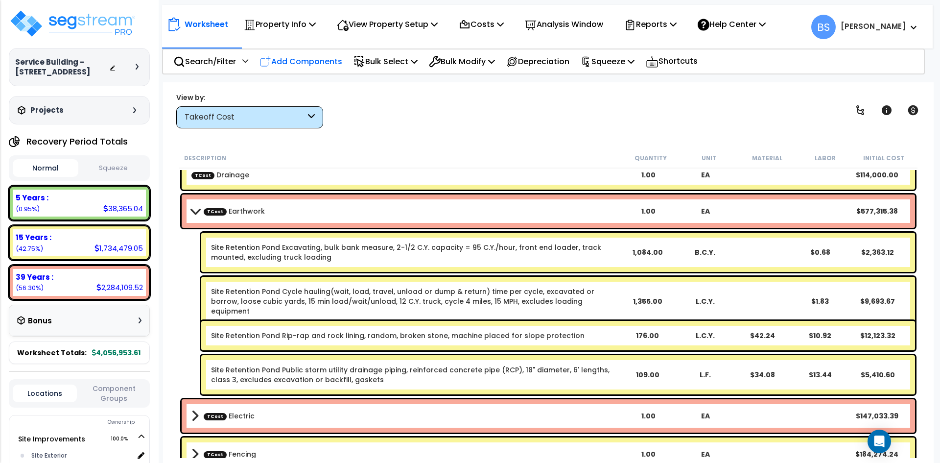
click at [328, 64] on p "Add Components" at bounding box center [301, 61] width 83 height 13
select select
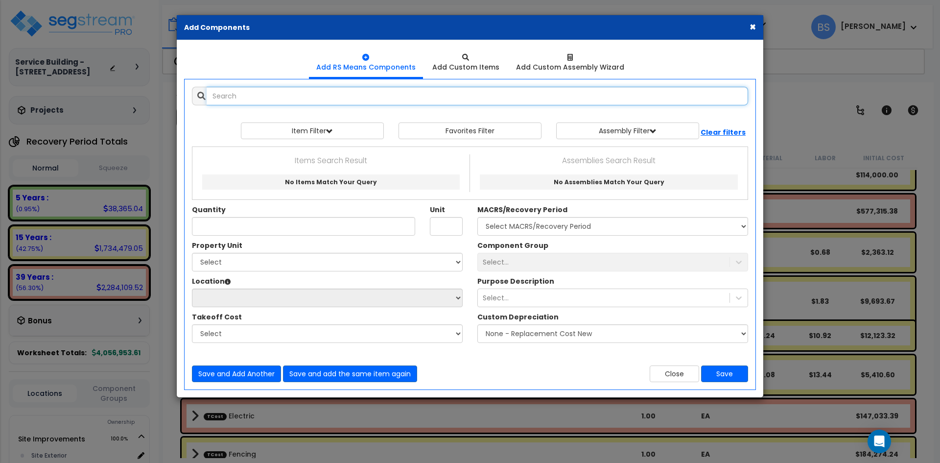
click at [284, 94] on input "text" at bounding box center [478, 96] width 542 height 19
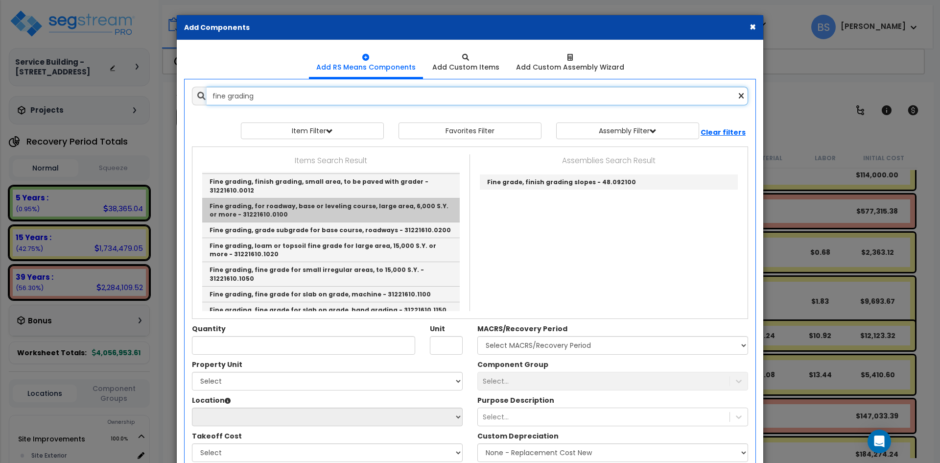
scroll to position [0, 0]
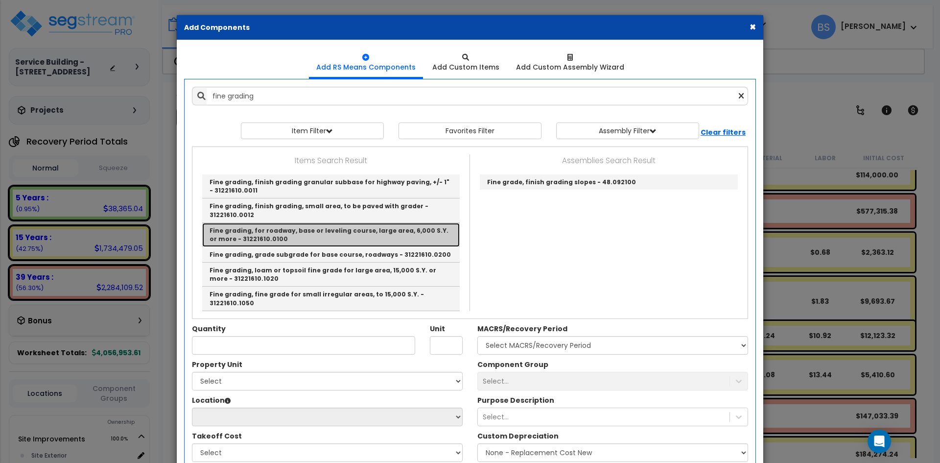
click at [281, 236] on link "Fine grading, for roadway, base or leveling course, large area, 6,000 S.Y. or m…" at bounding box center [331, 235] width 258 height 24
type input "Fine grading, for roadway, base or leveling course, large area, 6,000 S.Y. or m…"
type input "S.Y."
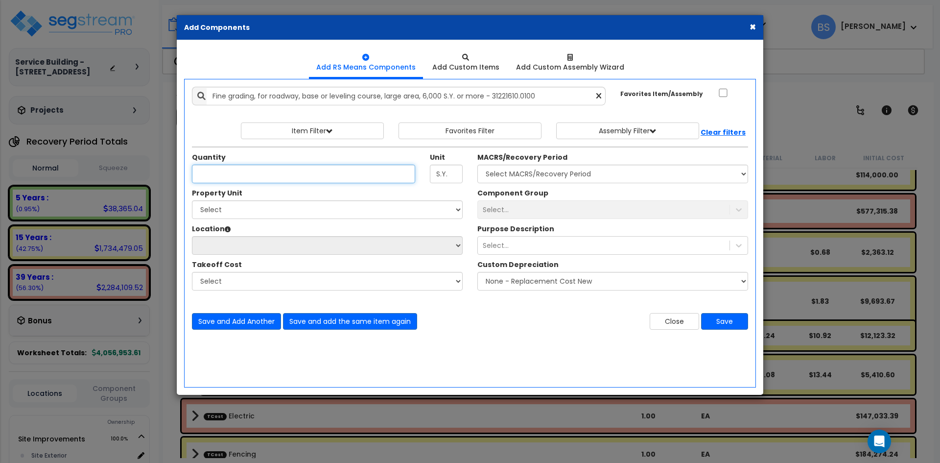
click at [284, 176] on input "Quantity" at bounding box center [303, 174] width 223 height 19
click at [205, 165] on input "Quantity" at bounding box center [303, 174] width 223 height 19
type input "13,149"
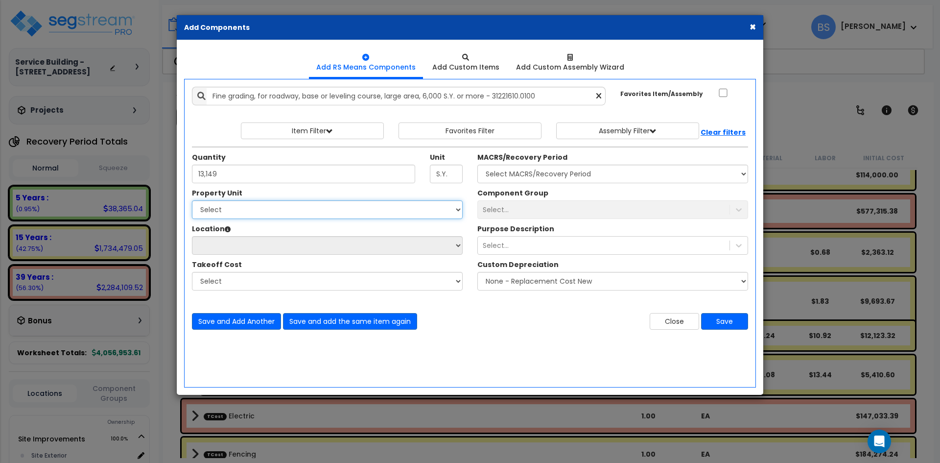
click at [206, 209] on select "Select Site Improvements Warehouse Building" at bounding box center [327, 209] width 271 height 19
select select "168738"
click at [192, 200] on select "Select Site Improvements Warehouse Building" at bounding box center [327, 209] width 271 height 19
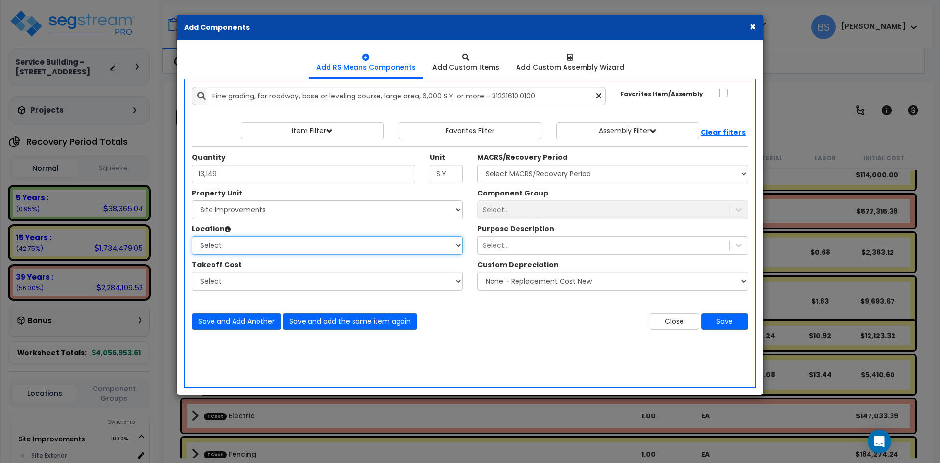
click at [221, 246] on select "Select Site Exterior Add Additional Location" at bounding box center [327, 245] width 271 height 19
select select "462"
click at [192, 236] on select "Select Site Exterior Add Additional Location" at bounding box center [327, 245] width 271 height 19
click at [235, 280] on select "Select Bldg Concrete Bldg Drain Line Bldg Insulation R30 Boilers/Floor Heating …" at bounding box center [327, 281] width 271 height 19
select select "45729231"
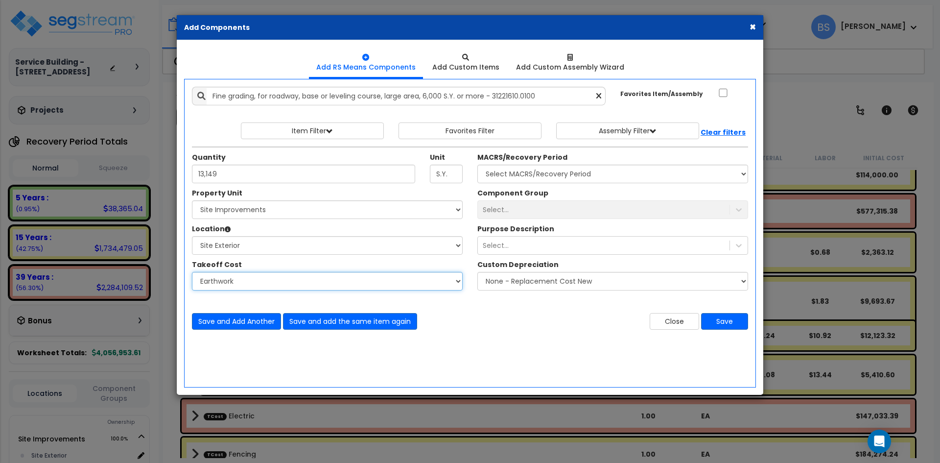
click at [192, 272] on select "Select Bldg Concrete Bldg Drain Line Bldg Insulation R30 Boilers/Floor Heating …" at bounding box center [327, 281] width 271 height 19
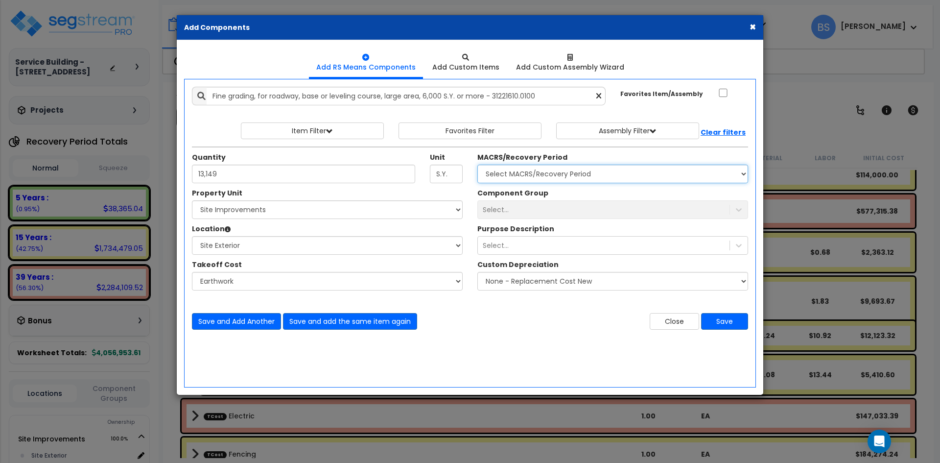
click at [499, 175] on select "Select MACRS/Recovery Period 5 Years - 57.0 - Distributive Trades & Services 5 …" at bounding box center [613, 174] width 271 height 19
click at [478, 165] on select "Select MACRS/Recovery Period 5 Years - 57.0 - Distributive Trades & Services 5 …" at bounding box center [613, 174] width 271 height 19
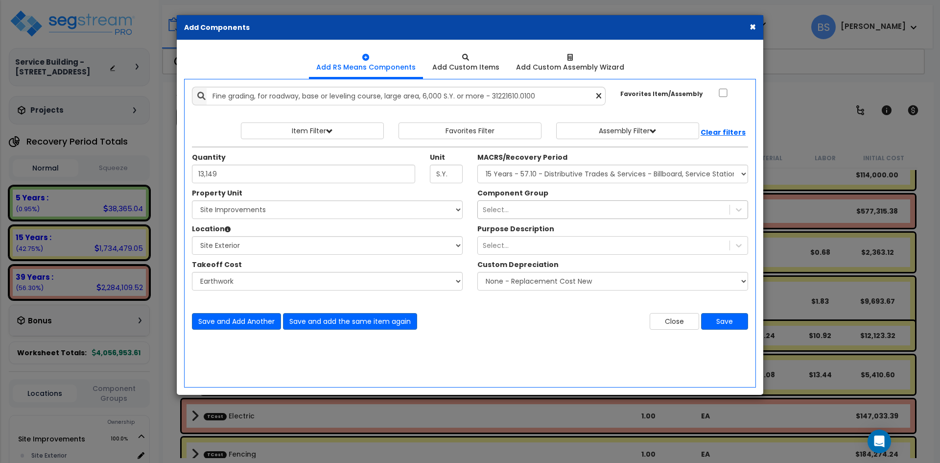
click at [514, 203] on div "Select..." at bounding box center [604, 210] width 252 height 16
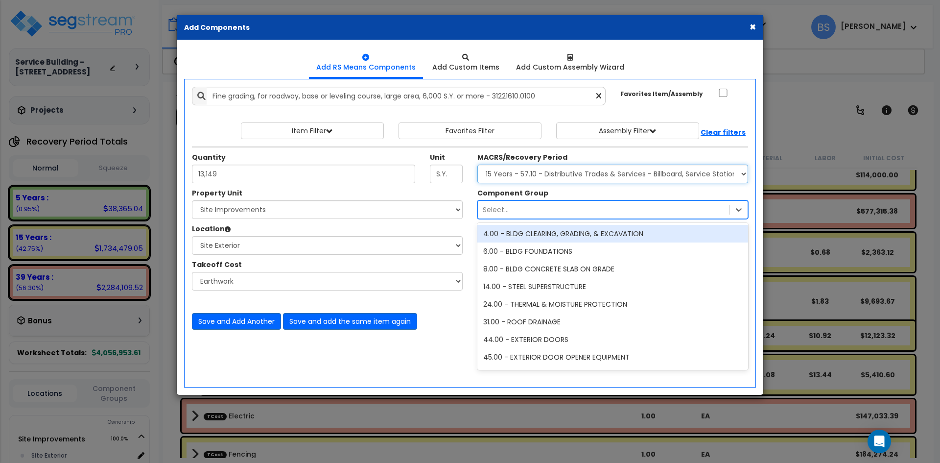
click at [547, 175] on select "Select MACRS/Recovery Period 5 Years - 57.0 - Distributive Trades & Services 5 …" at bounding box center [613, 174] width 271 height 19
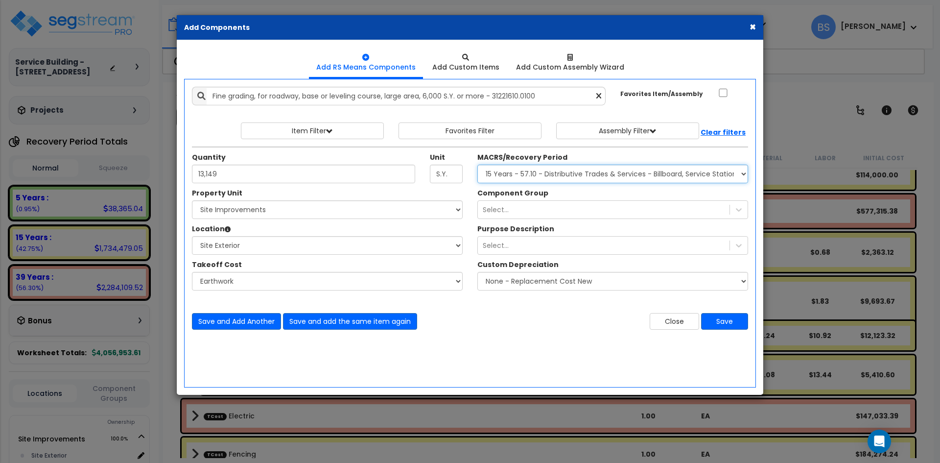
select select "3666"
click at [478, 165] on select "Select MACRS/Recovery Period 5 Years - 57.0 - Distributive Trades & Services 5 …" at bounding box center [613, 174] width 271 height 19
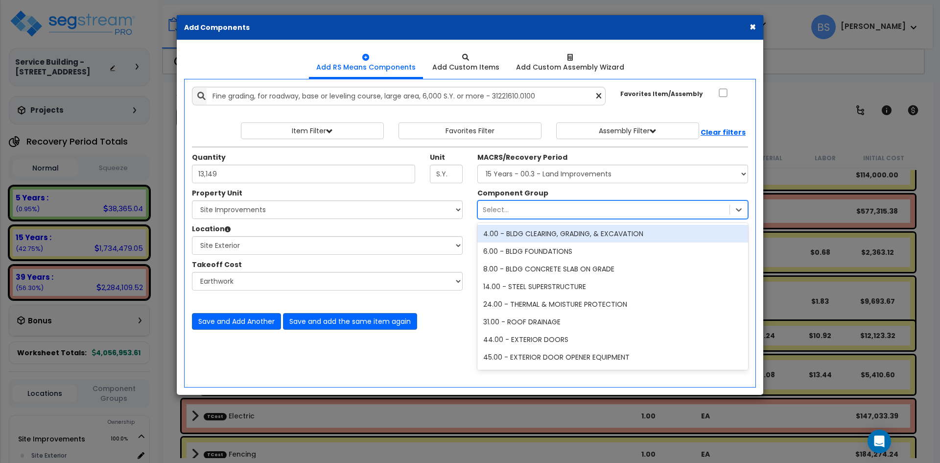
click at [536, 213] on div "Select..." at bounding box center [604, 210] width 252 height 16
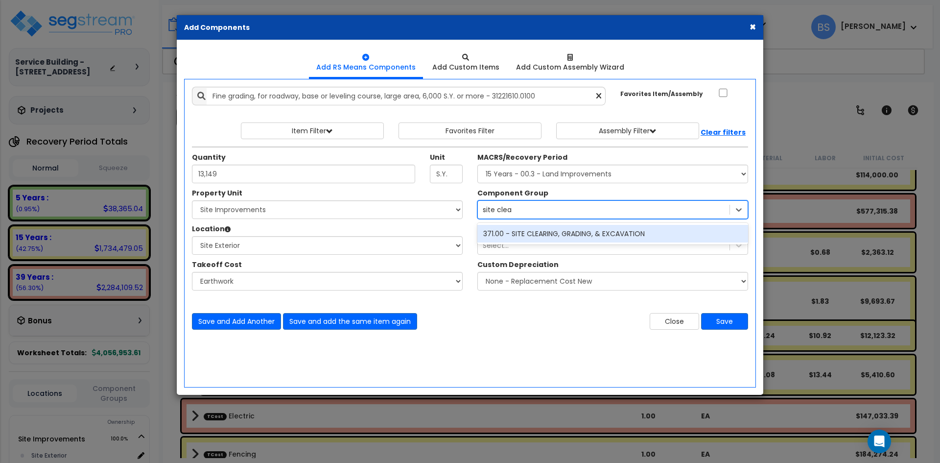
type input "site clear"
click at [539, 235] on div "371.00 - SITE CLEARING, GRADING, & EXCAVATION" at bounding box center [613, 234] width 271 height 18
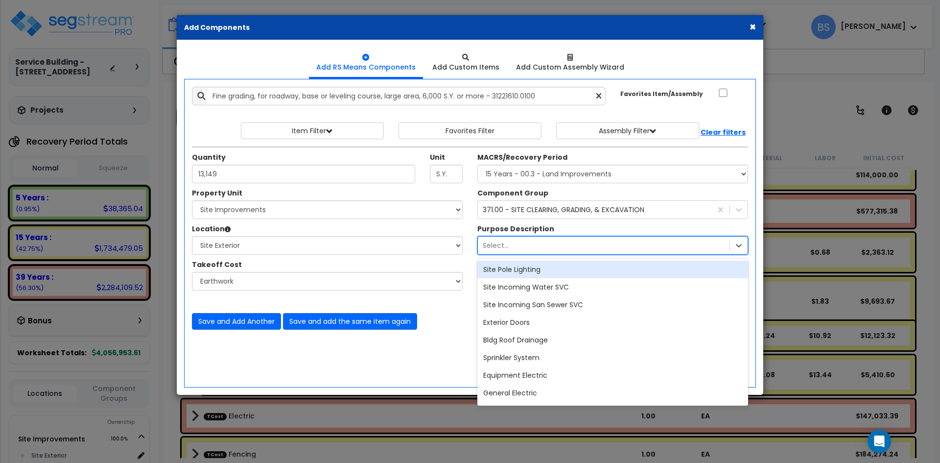
click at [529, 242] on div "Select..." at bounding box center [604, 246] width 252 height 16
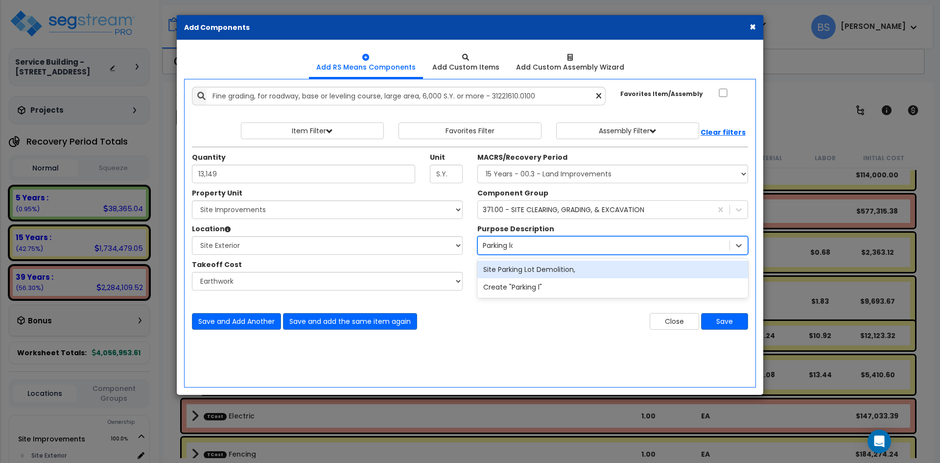
type input "Parking lot"
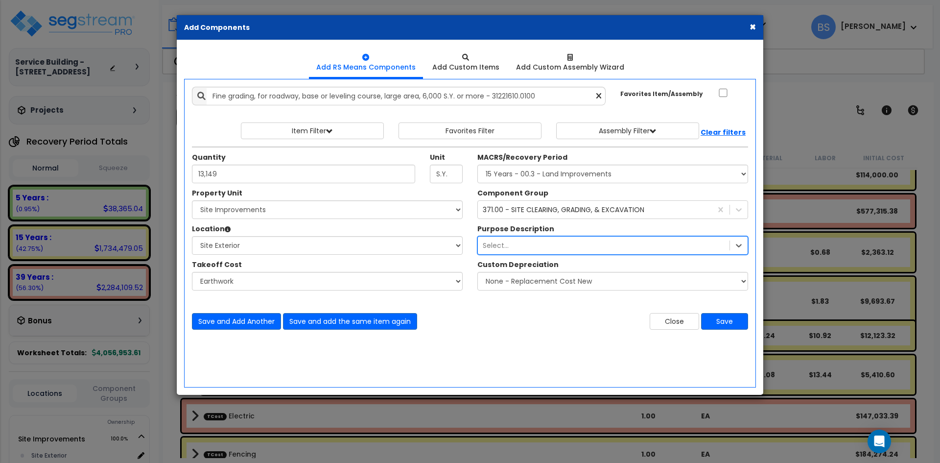
click at [528, 249] on div "Select..." at bounding box center [604, 246] width 252 height 16
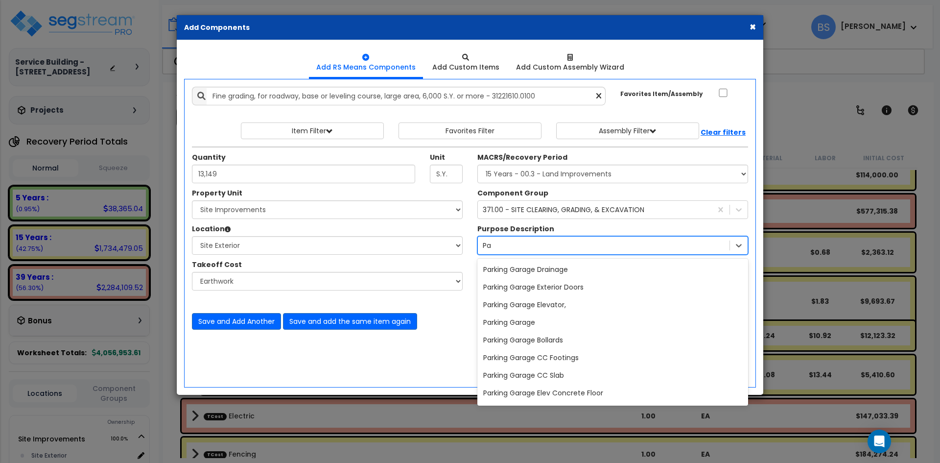
type input "P"
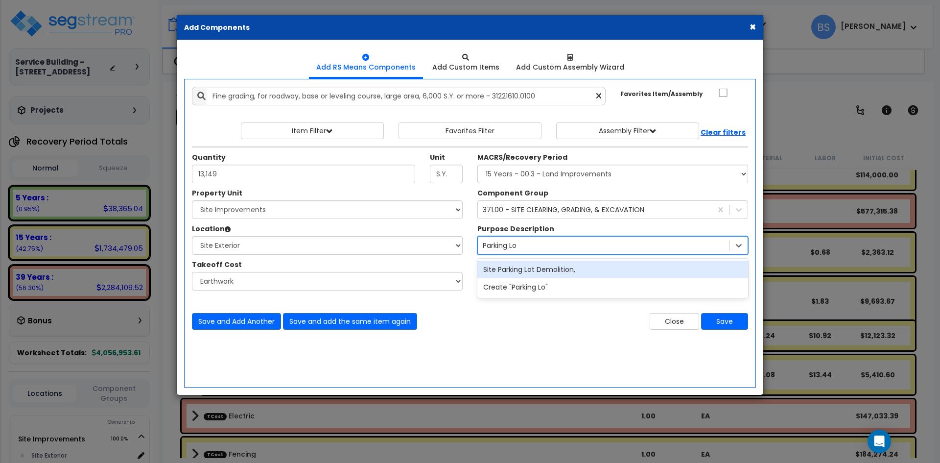
type input "Parking Lot"
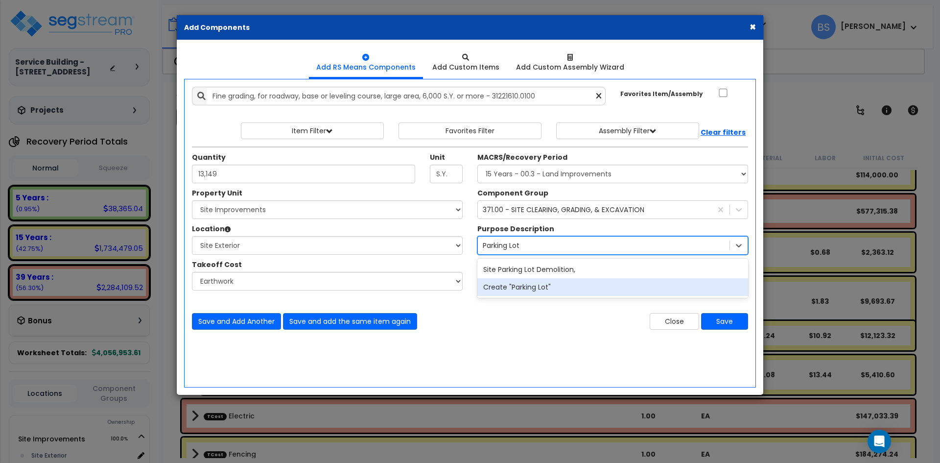
click at [530, 291] on div "Create "Parking Lot"" at bounding box center [613, 287] width 271 height 18
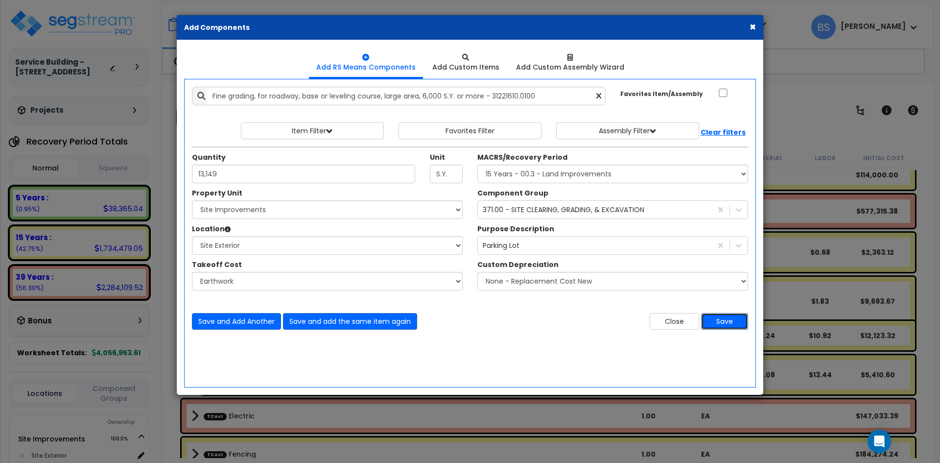
click at [724, 315] on button "Save" at bounding box center [724, 321] width 47 height 17
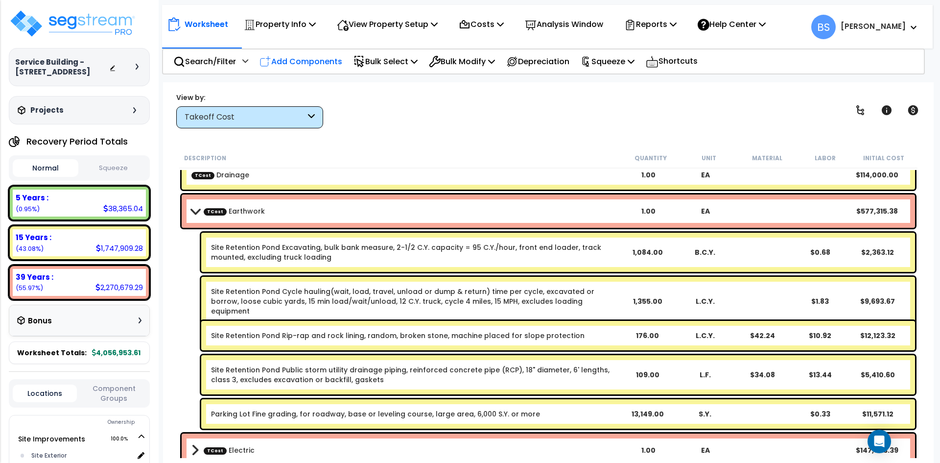
click at [298, 61] on p "Add Components" at bounding box center [301, 61] width 83 height 13
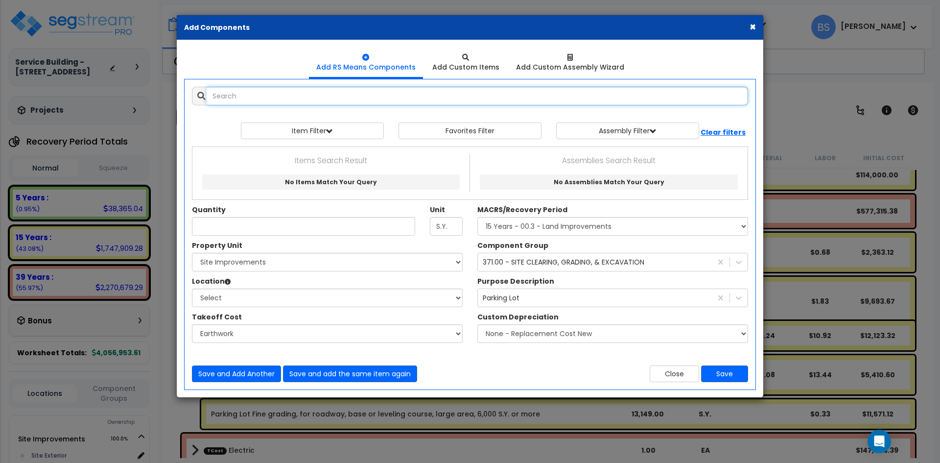
select select
click at [274, 92] on input "text" at bounding box center [478, 96] width 542 height 19
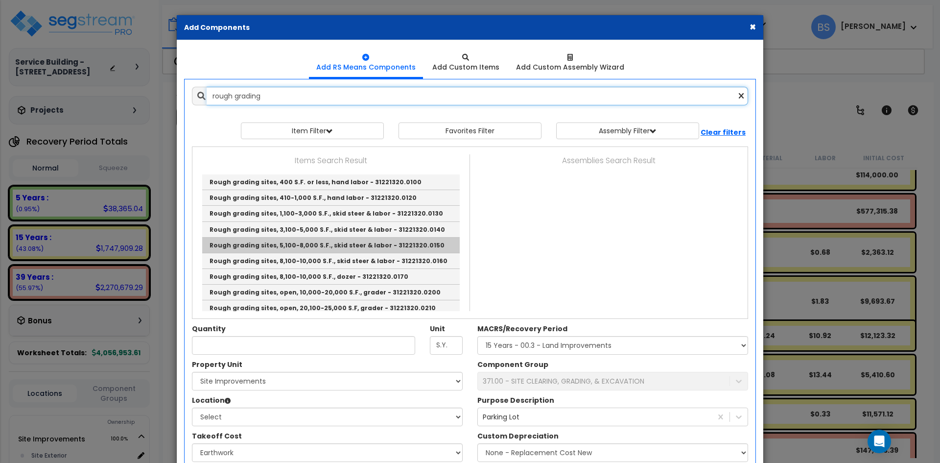
scroll to position [49, 0]
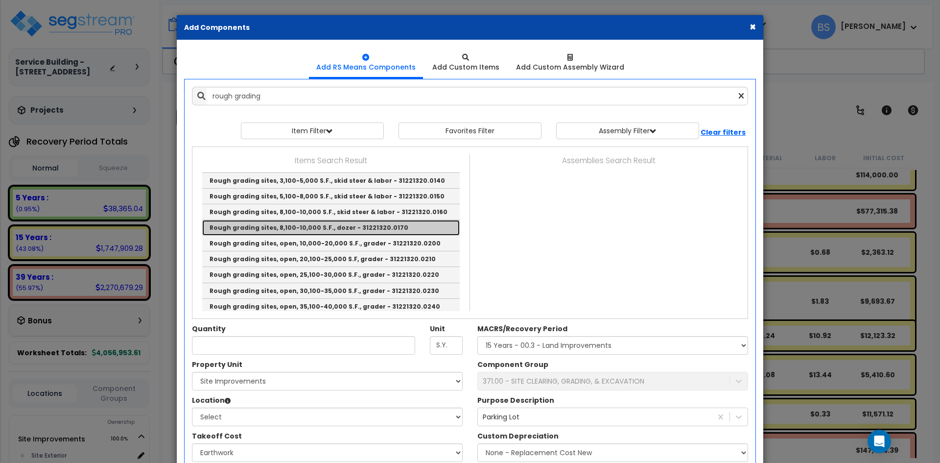
click at [336, 228] on link "Rough grading sites, 8,100-10,000 S.F., dozer - 31221320.0170" at bounding box center [331, 228] width 258 height 16
type input "Rough grading sites, 8,100-10,000 S.F., dozer - 31221320.0170"
type input "Ea."
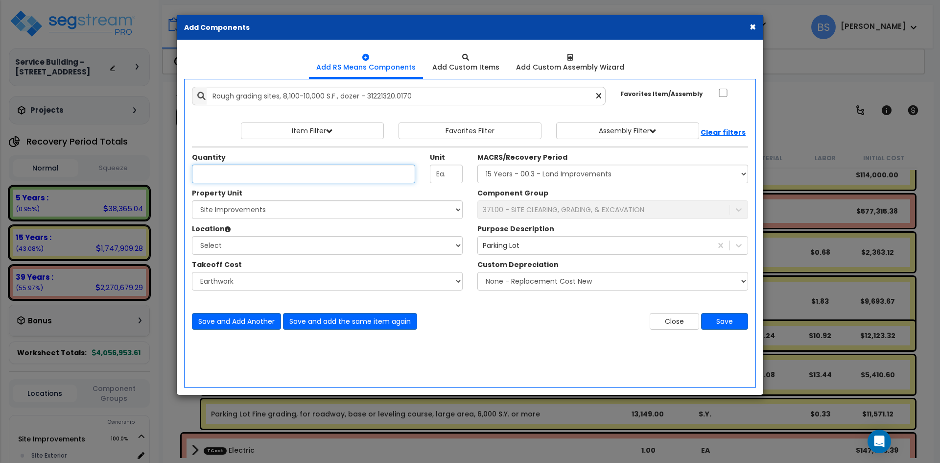
click at [237, 181] on input "Quantity" at bounding box center [303, 174] width 223 height 19
type input "1.28"
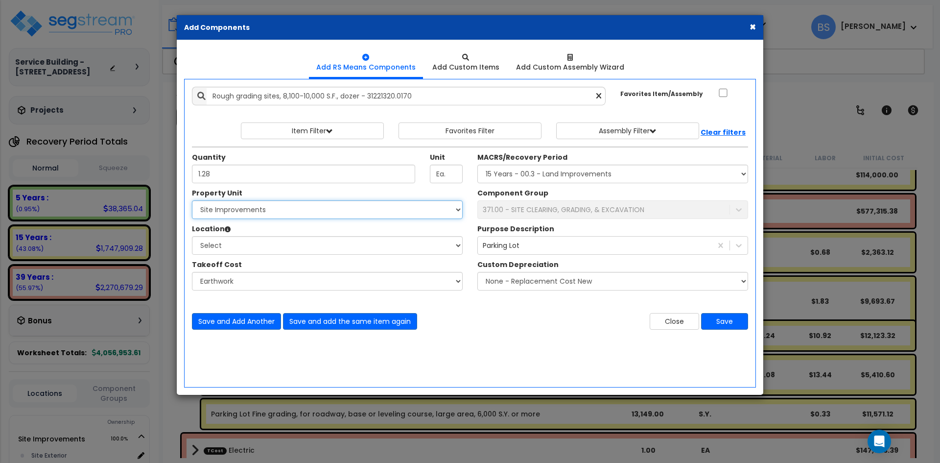
click at [282, 203] on select "Select Site Improvements Warehouse Building" at bounding box center [327, 209] width 271 height 19
select select "168737"
click at [192, 200] on select "Select Site Improvements Warehouse Building" at bounding box center [327, 209] width 271 height 19
click at [230, 250] on select "Select Auto Repair Shop Office Building Building Interior Add Additional Locati…" at bounding box center [327, 245] width 271 height 19
select select "6"
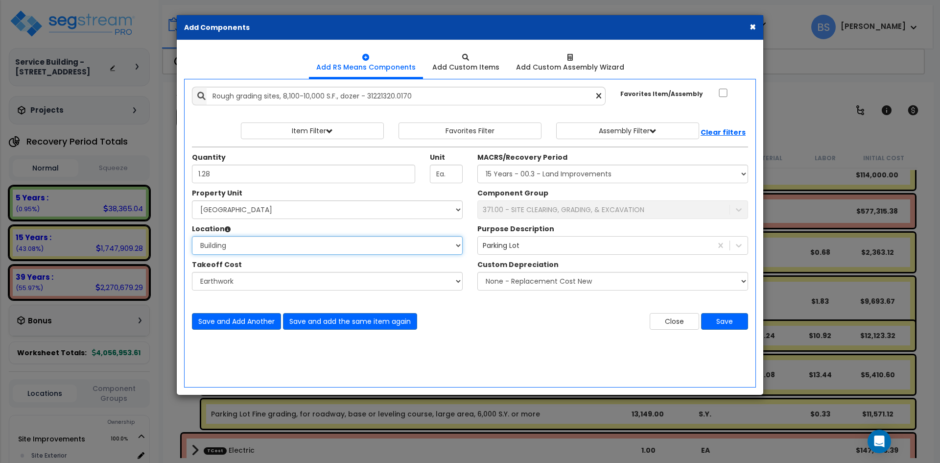
click at [192, 236] on select "Select Auto Repair Shop Office Building Building Interior Add Additional Locati…" at bounding box center [327, 245] width 271 height 19
click at [540, 175] on select "Select MACRS/Recovery Period 5 Years - 57.0 - Distributive Trades & Services 5 …" at bounding box center [613, 174] width 271 height 19
select select "3669"
click at [478, 165] on select "Select MACRS/Recovery Period 5 Years - 57.0 - Distributive Trades & Services 5 …" at bounding box center [613, 174] width 271 height 19
click at [539, 214] on div "371.00 - SITE CLEARING, GRADING, & EXCAVATION" at bounding box center [564, 210] width 162 height 10
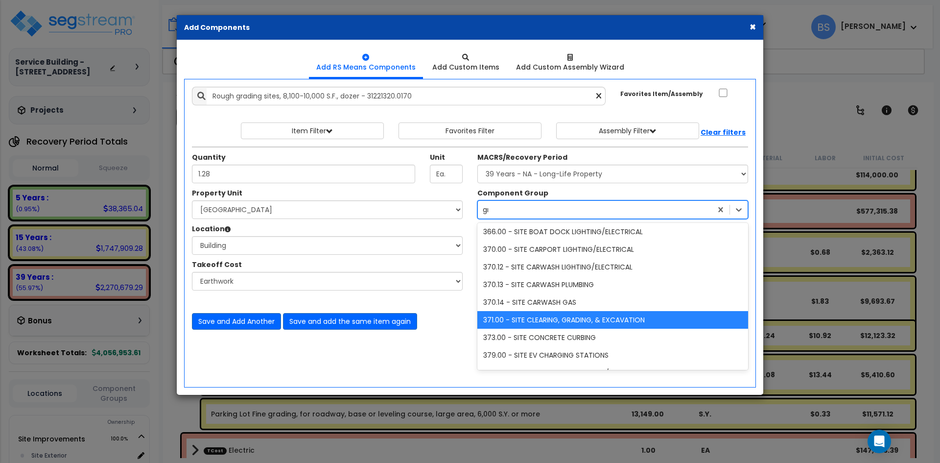
scroll to position [0, 0]
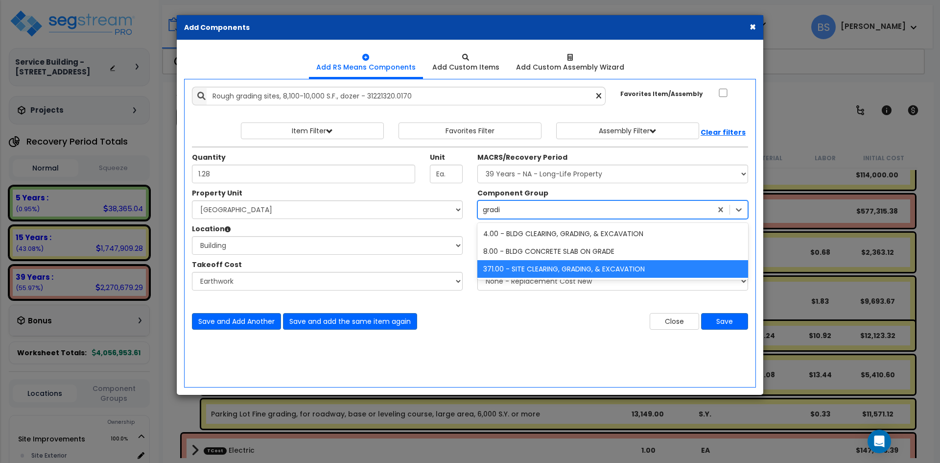
type input "gradin"
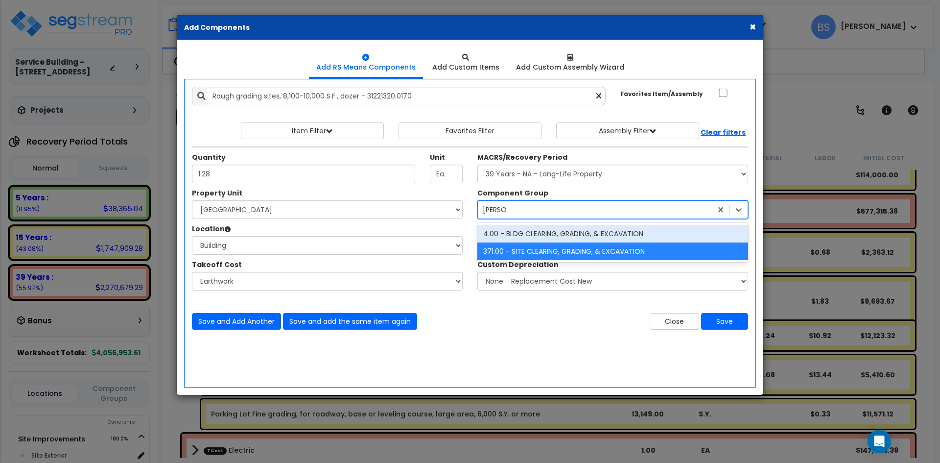
click at [539, 225] on div "4.00 - BLDG CLEARING, GRADING, & EXCAVATION" at bounding box center [613, 234] width 271 height 18
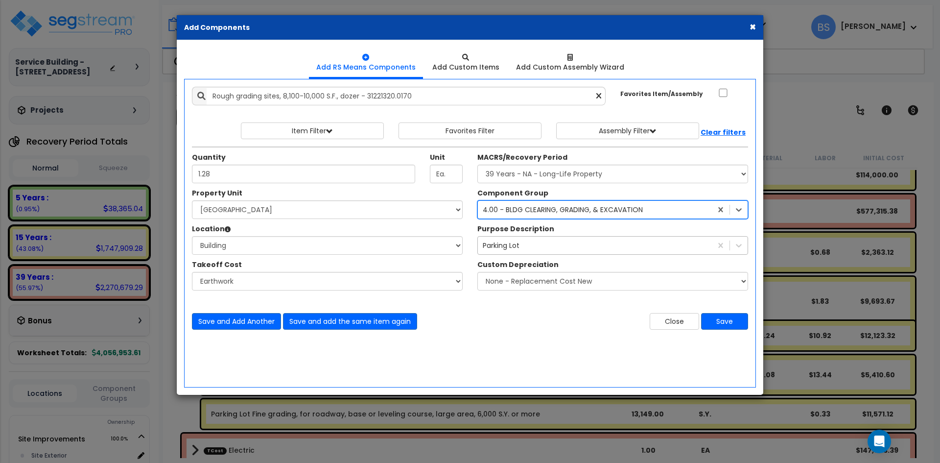
click at [529, 244] on div "Parking Lot" at bounding box center [595, 246] width 234 height 16
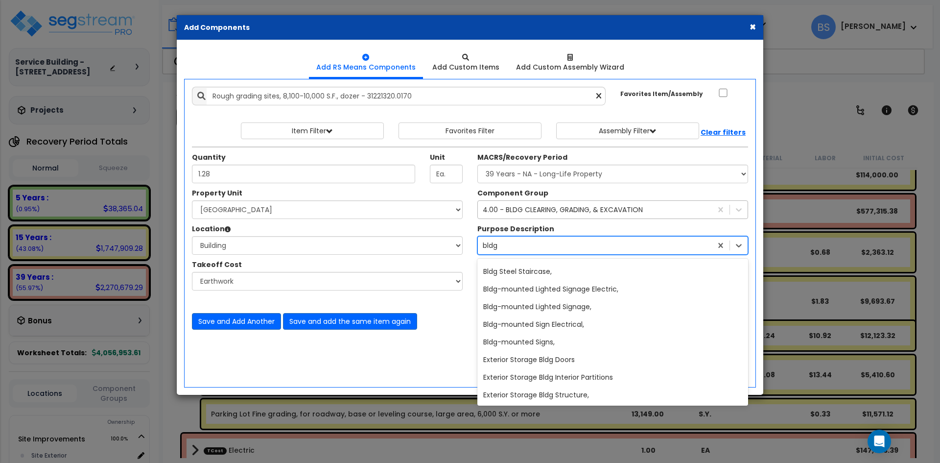
scroll to position [2097, 0]
type input "bldg g"
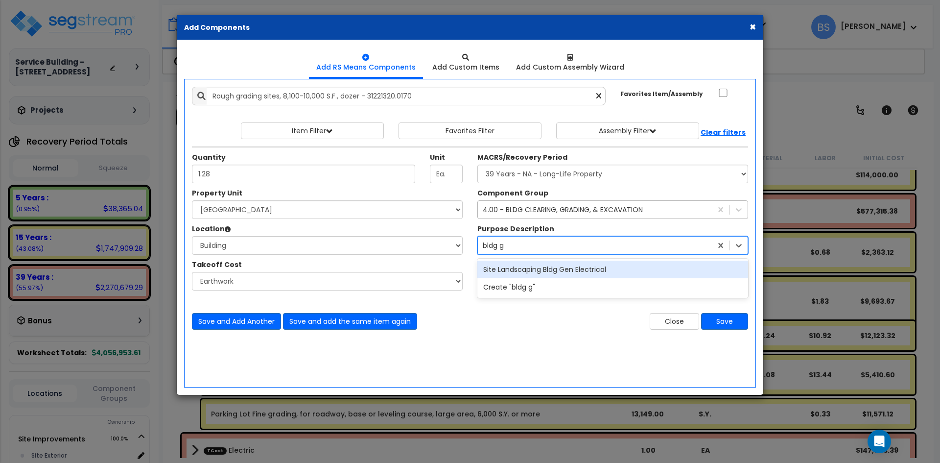
scroll to position [0, 0]
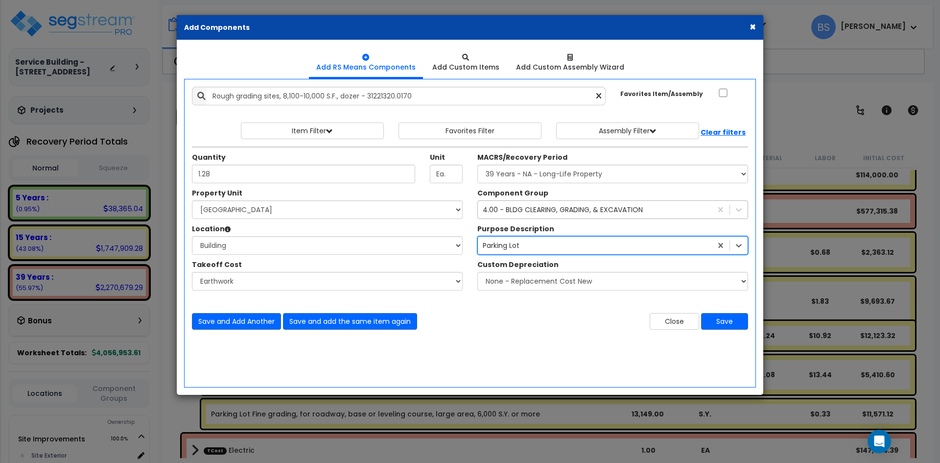
click at [529, 244] on div "Parking Lot" at bounding box center [595, 246] width 234 height 16
click at [531, 244] on div "Parking Lot" at bounding box center [595, 246] width 234 height 16
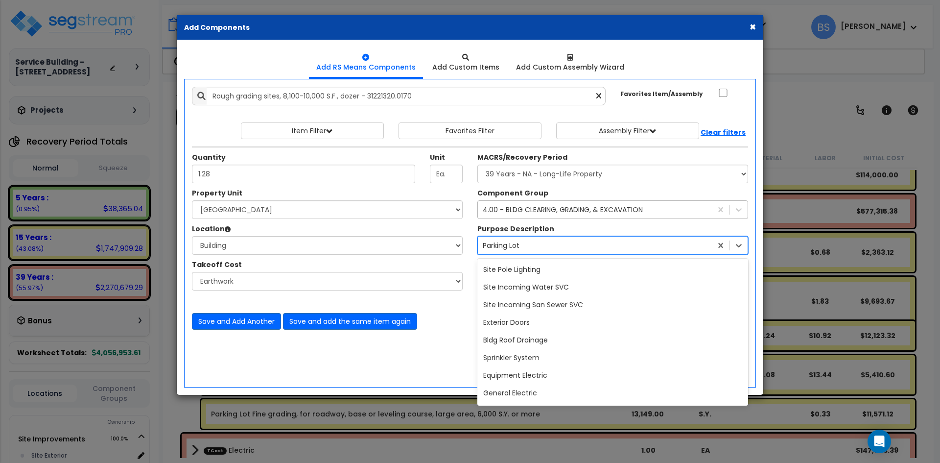
scroll to position [22235, 0]
type input "Bldg"
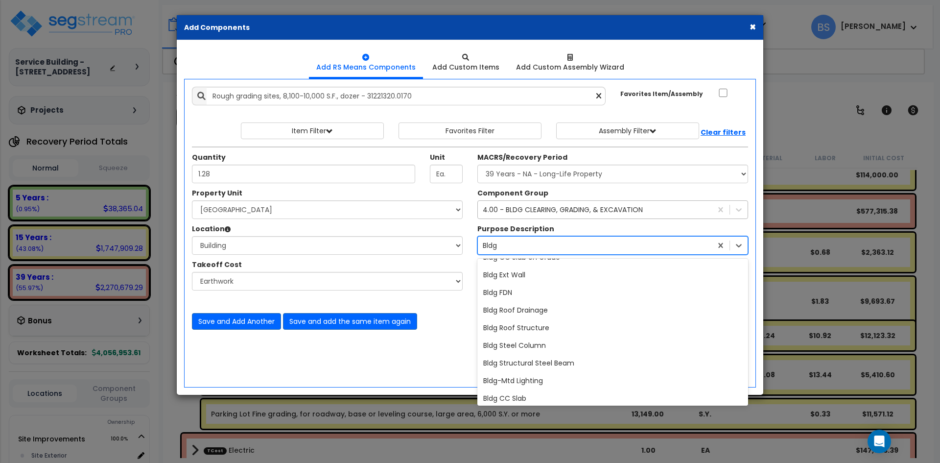
scroll to position [0, 0]
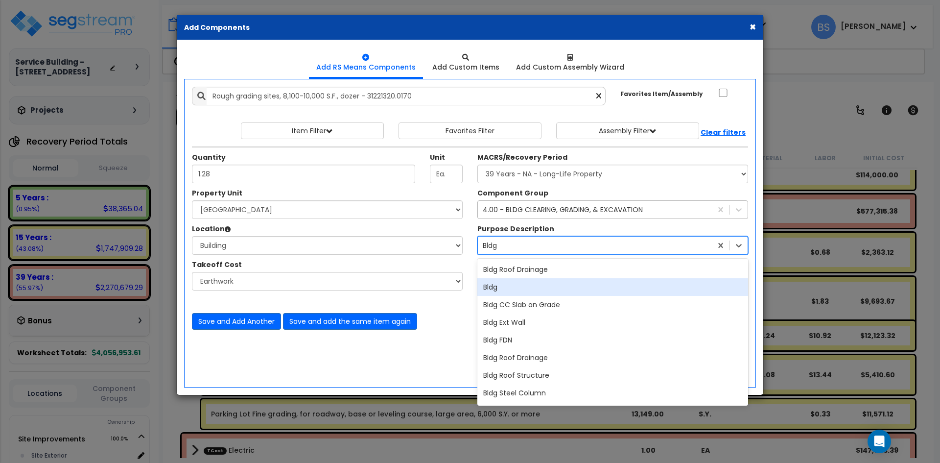
click at [541, 290] on div "Bldg" at bounding box center [613, 287] width 271 height 18
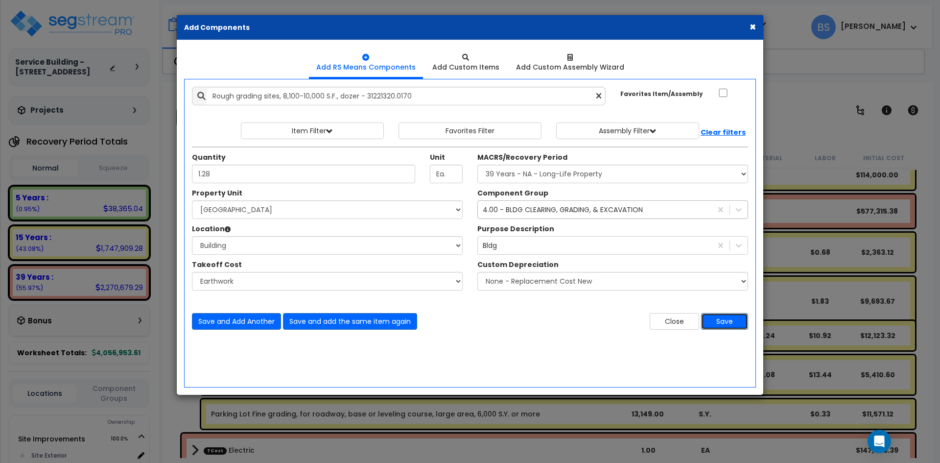
click at [727, 316] on button "Save" at bounding box center [724, 321] width 47 height 17
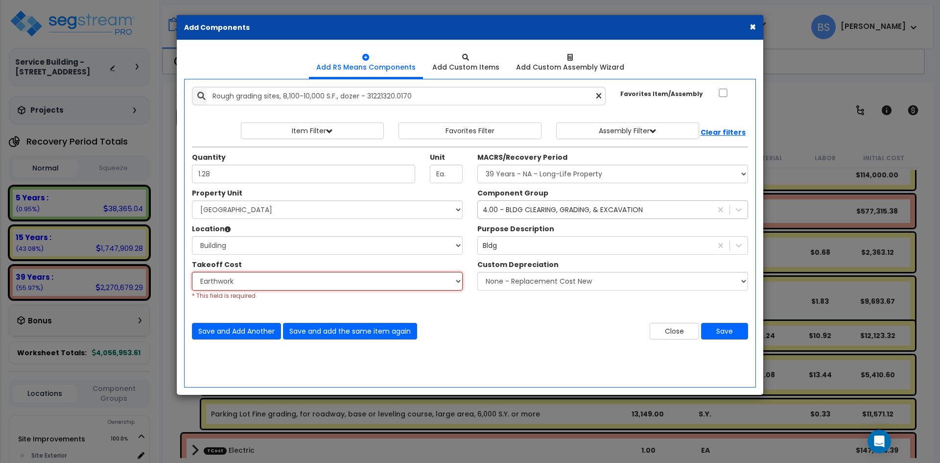
click at [256, 288] on select "Select Bldg Concrete Bldg Drain Line Bldg Insulation R30 Boilers/Floor Heating …" at bounding box center [327, 281] width 271 height 19
select select "45729231"
click at [192, 272] on select "Select Bldg Concrete Bldg Drain Line Bldg Insulation R30 Boilers/Floor Heating …" at bounding box center [327, 281] width 271 height 19
click at [715, 325] on button "Save" at bounding box center [724, 331] width 47 height 17
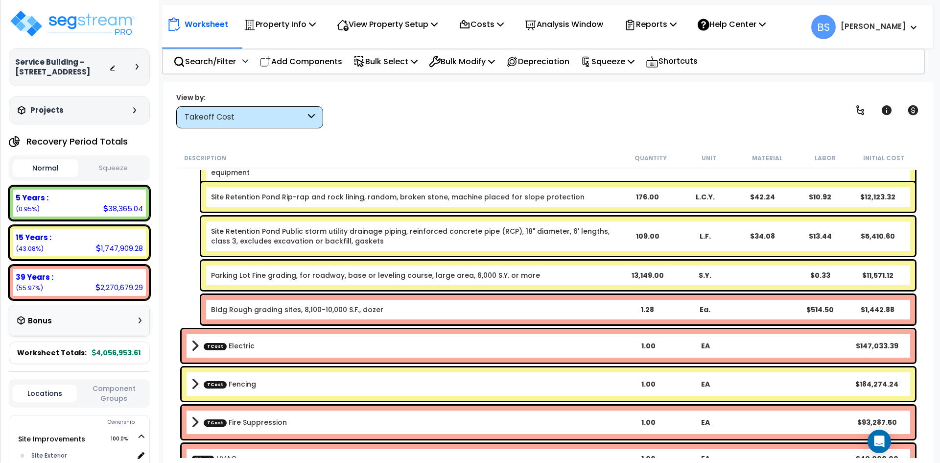
scroll to position [637, 0]
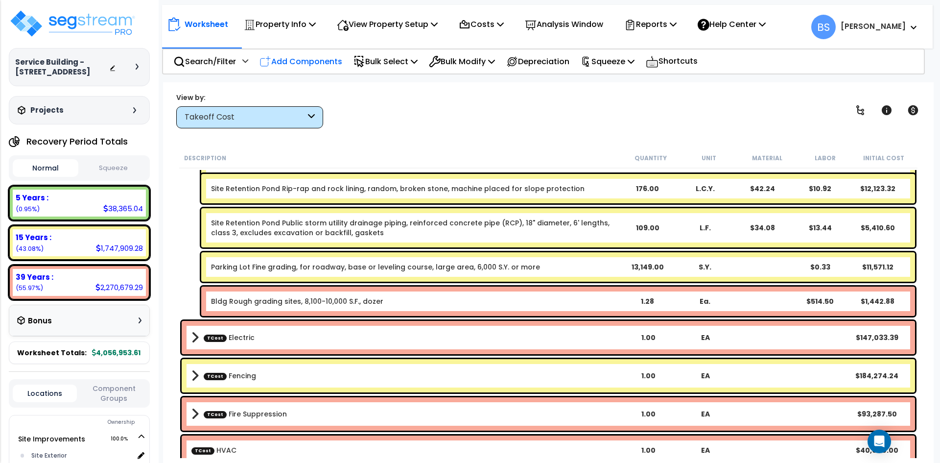
click at [300, 61] on p "Add Components" at bounding box center [301, 61] width 83 height 13
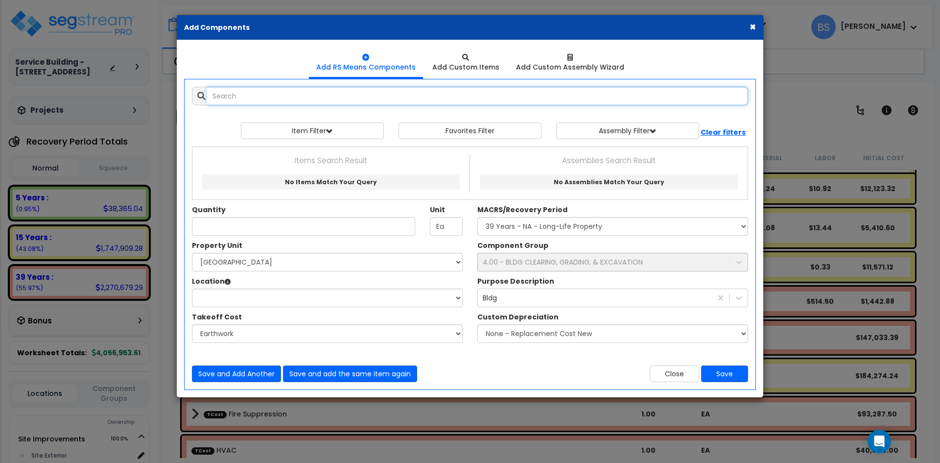
select select
click at [288, 96] on input "text" at bounding box center [478, 96] width 542 height 19
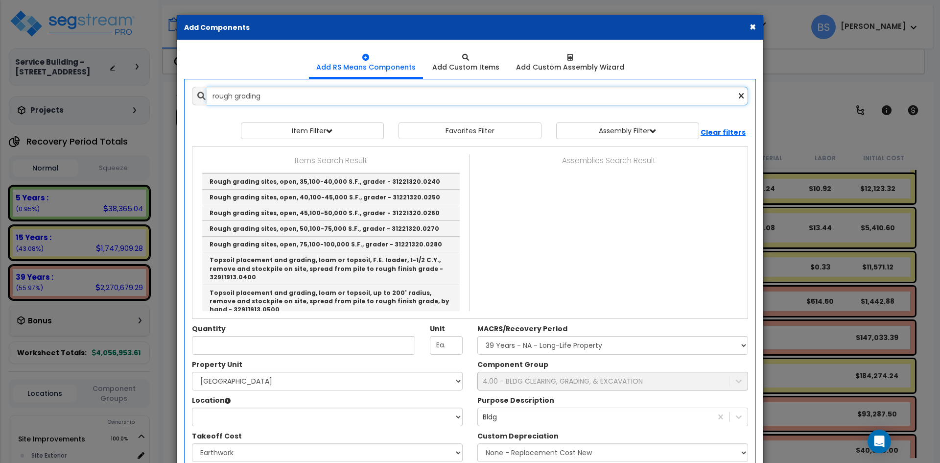
scroll to position [0, 0]
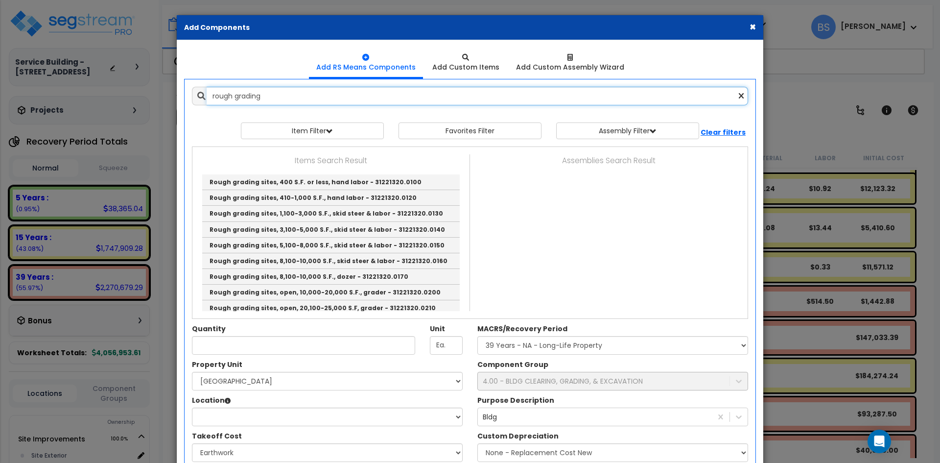
click at [228, 96] on input "rough grading" at bounding box center [478, 96] width 542 height 19
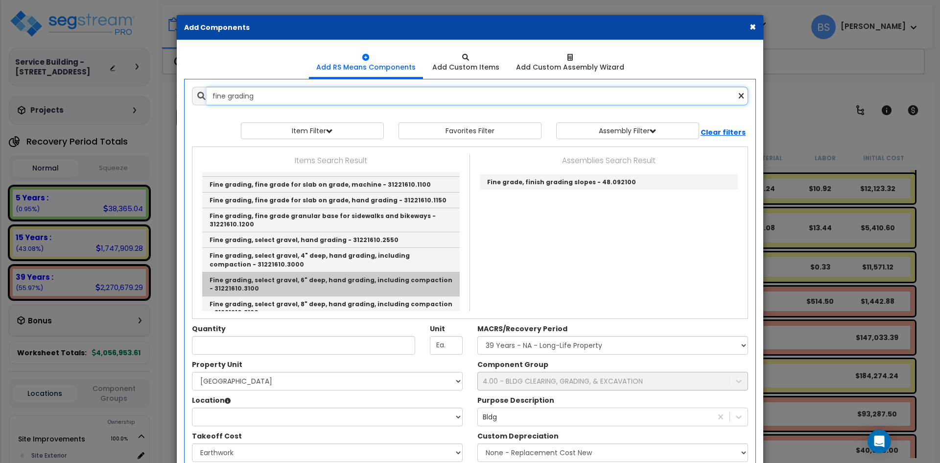
scroll to position [117, 0]
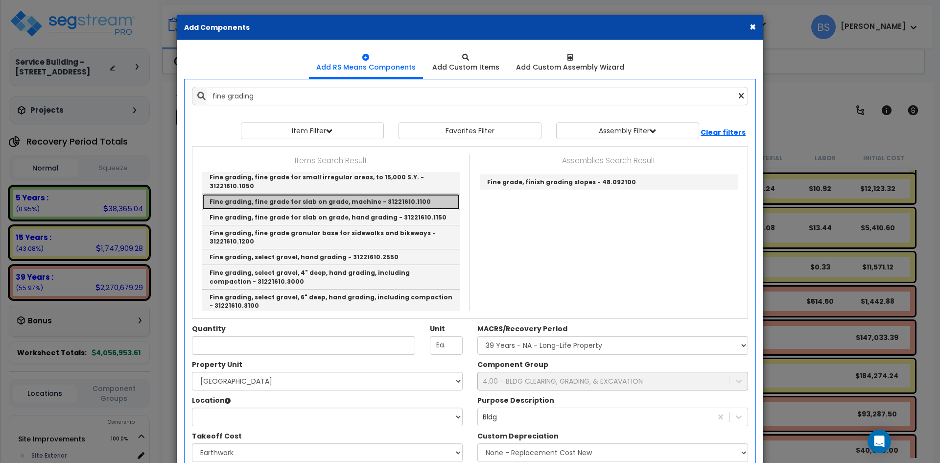
click at [327, 198] on link "Fine grading, fine grade for slab on grade, machine - 31221610.1100" at bounding box center [331, 202] width 258 height 16
type input "Fine grading, fine grade for slab on grade, machine - 31221610.1100"
type input "S.Y."
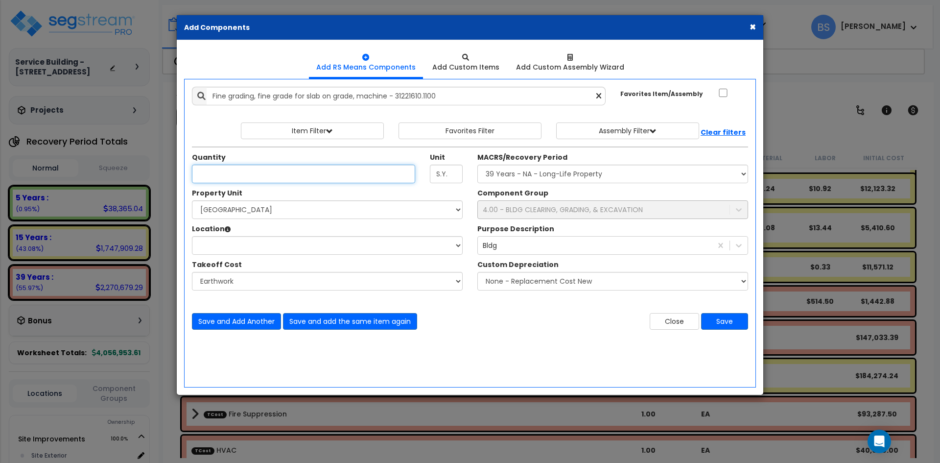
click at [258, 167] on input "Quantity" at bounding box center [303, 174] width 223 height 19
click at [255, 173] on input "Quantity" at bounding box center [303, 174] width 223 height 19
click at [235, 172] on input "Quantity" at bounding box center [303, 174] width 223 height 19
type input "1,426.22"
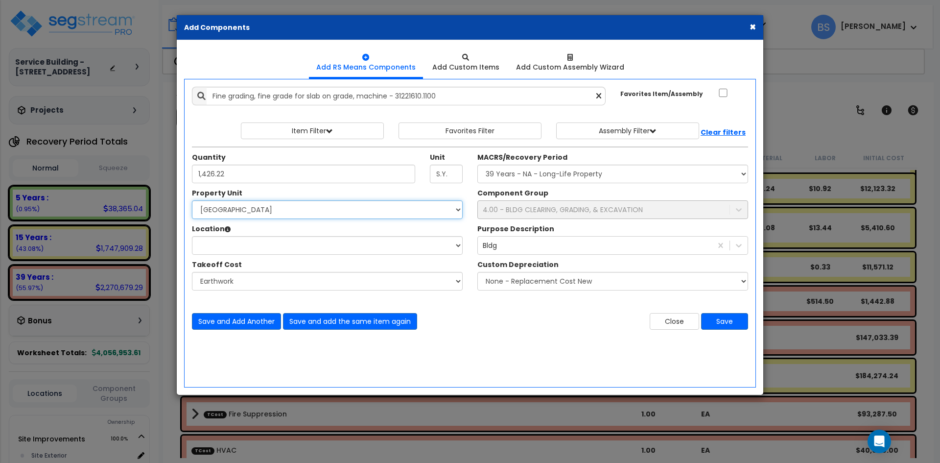
click at [231, 212] on select "Select Site Improvements Warehouse Building" at bounding box center [327, 209] width 271 height 19
select select "168737"
click at [192, 200] on select "Select Site Improvements Warehouse Building" at bounding box center [327, 209] width 271 height 19
click at [235, 256] on div "Property Unit Select Site Improvements Warehouse Building Please be advised 0 S…" at bounding box center [328, 244] width 286 height 113
click at [234, 248] on select "Location:" at bounding box center [327, 245] width 271 height 19
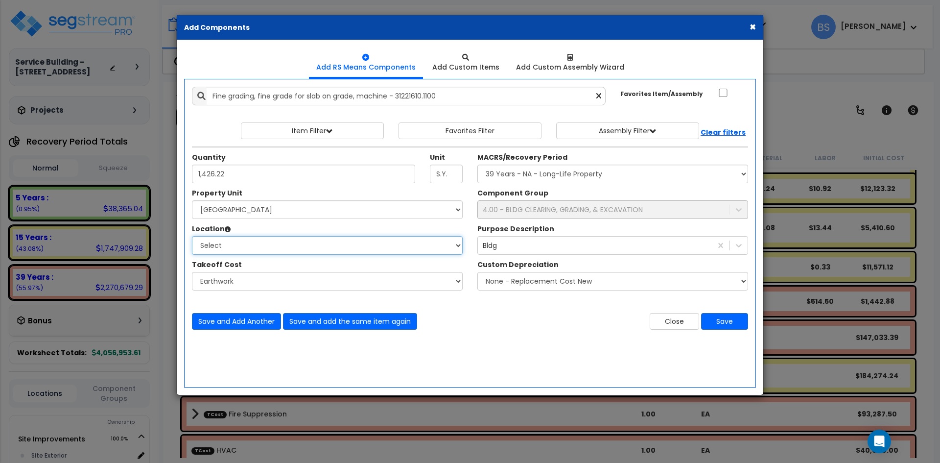
select select "6"
click at [192, 236] on select "Select Auto Repair Shop Office Building Building Interior Add Additional Locati…" at bounding box center [327, 245] width 271 height 19
click at [510, 175] on select "Select MACRS/Recovery Period 5 Years - 57.0 - Distributive Trades & Services 5 …" at bounding box center [613, 174] width 271 height 19
select select "3669"
click at [478, 165] on select "Select MACRS/Recovery Period 5 Years - 57.0 - Distributive Trades & Services 5 …" at bounding box center [613, 174] width 271 height 19
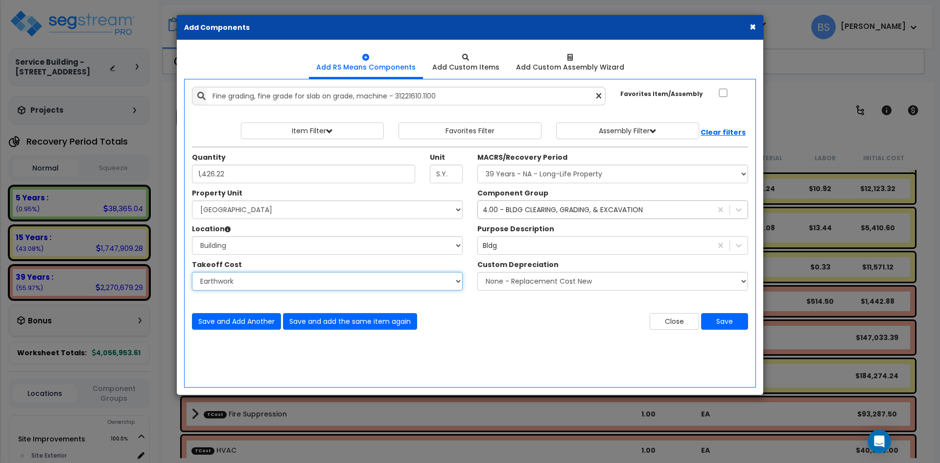
click at [299, 277] on select "Select Bldg Concrete Bldg Drain Line Bldg Insulation R30 Boilers/Floor Heating …" at bounding box center [327, 281] width 271 height 19
select select "45729231"
click at [192, 272] on select "Select Bldg Concrete Bldg Drain Line Bldg Insulation R30 Boilers/Floor Heating …" at bounding box center [327, 281] width 271 height 19
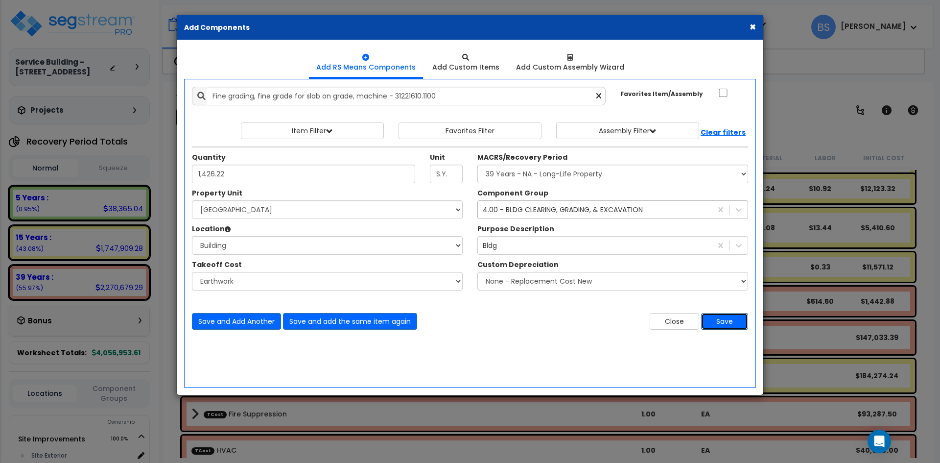
click at [724, 316] on button "Save" at bounding box center [724, 321] width 47 height 17
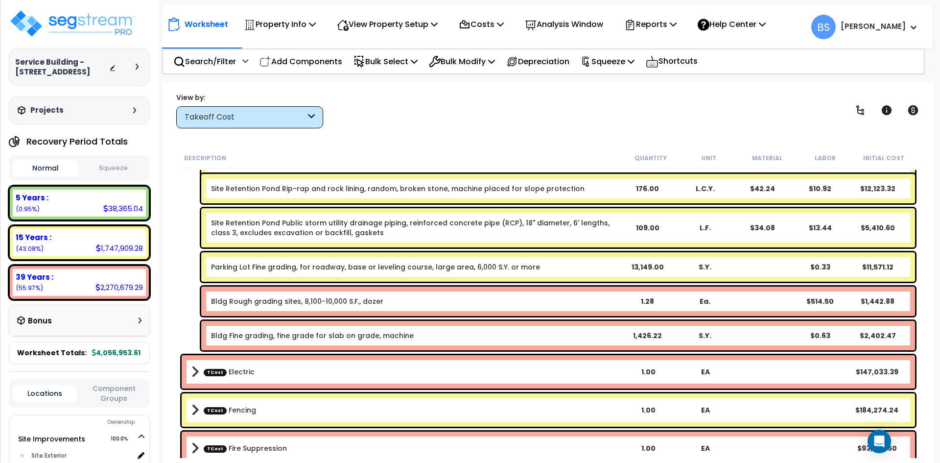
click at [276, 339] on link "Bldg Fine grading, fine grade for slab on grade, machine" at bounding box center [312, 336] width 203 height 10
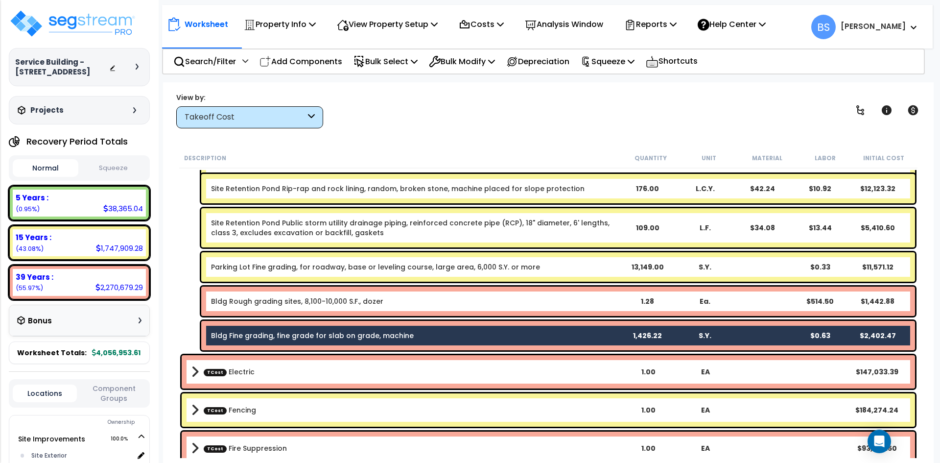
click at [262, 306] on div "Bldg Rough grading sites, 8,100-10,000 S.F., dozer 1.28 Ea. $514.50 $1,442.88" at bounding box center [558, 301] width 714 height 29
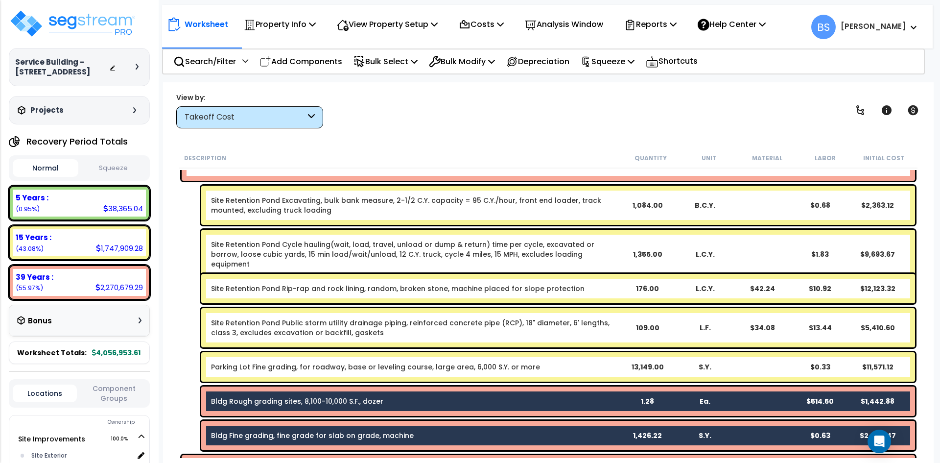
scroll to position [588, 0]
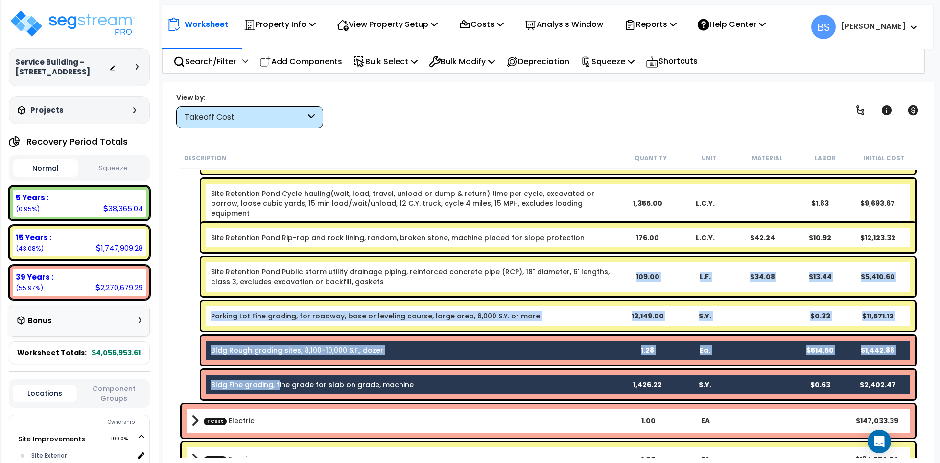
drag, startPoint x: 358, startPoint y: 280, endPoint x: 350, endPoint y: 288, distance: 10.7
click at [357, 280] on link "Site Retention Pond Public storm utility drainage piping, reinforced concrete p…" at bounding box center [414, 277] width 407 height 20
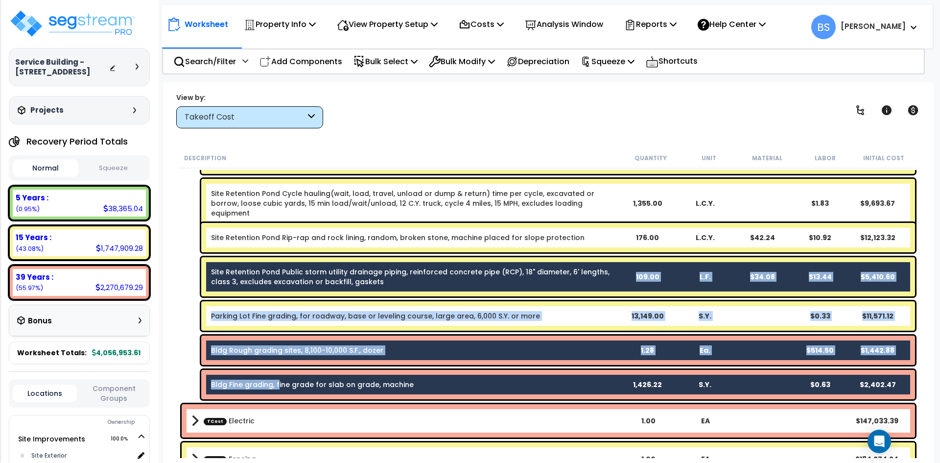
drag, startPoint x: 335, startPoint y: 314, endPoint x: 321, endPoint y: 305, distance: 16.6
click at [335, 314] on link "Parking Lot Fine grading, for roadway, base or leveling course, large area, 6,0…" at bounding box center [375, 316] width 329 height 10
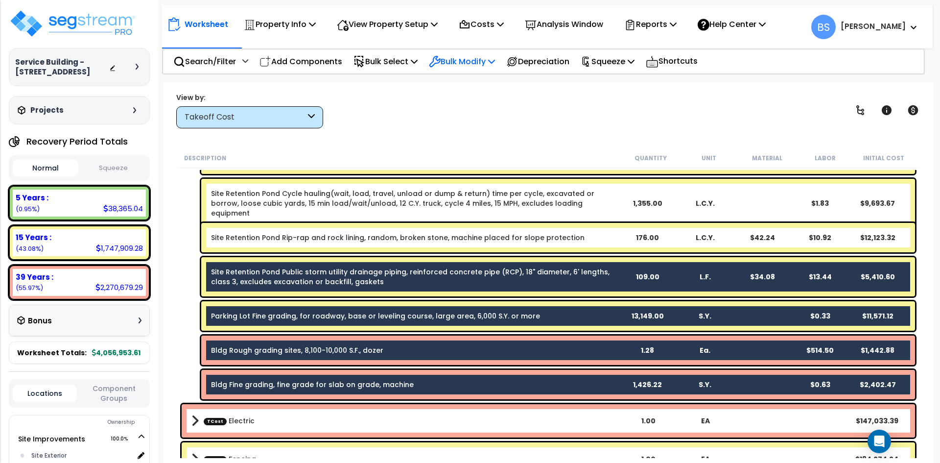
click at [472, 59] on p "Bulk Modify" at bounding box center [462, 61] width 66 height 13
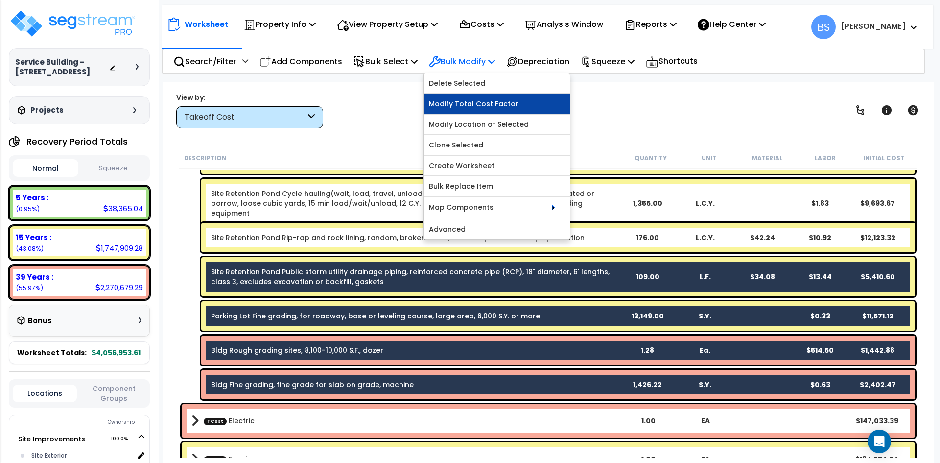
click at [482, 105] on link "Modify Total Cost Factor" at bounding box center [497, 104] width 146 height 20
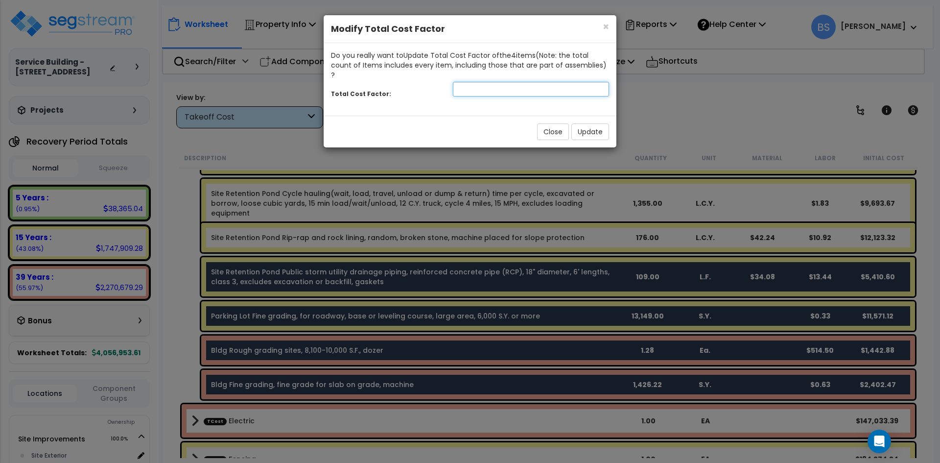
click at [517, 82] on input "number" at bounding box center [531, 89] width 156 height 15
type input "10"
click at [582, 123] on button "Update" at bounding box center [591, 131] width 38 height 17
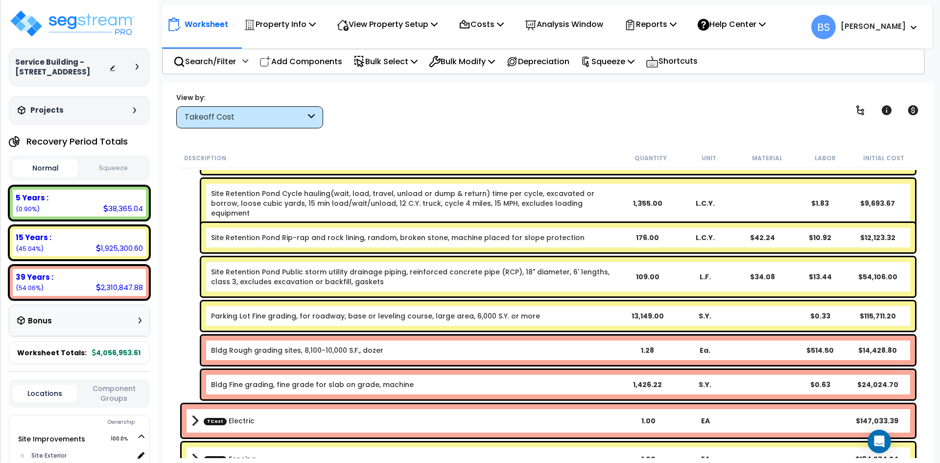
click at [451, 278] on link "Site Retention Pond Public storm utility drainage piping, reinforced concrete p…" at bounding box center [414, 277] width 407 height 20
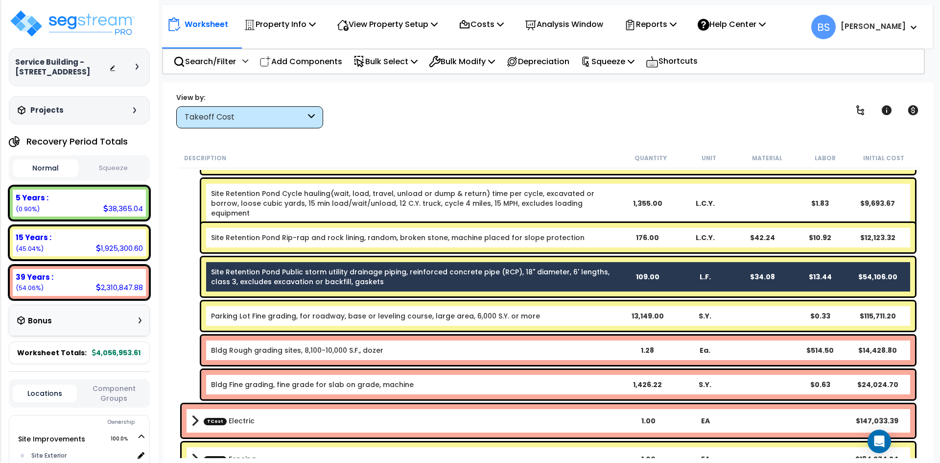
click at [414, 267] on link "Site Retention Pond Public storm utility drainage piping, reinforced concrete p…" at bounding box center [414, 277] width 407 height 20
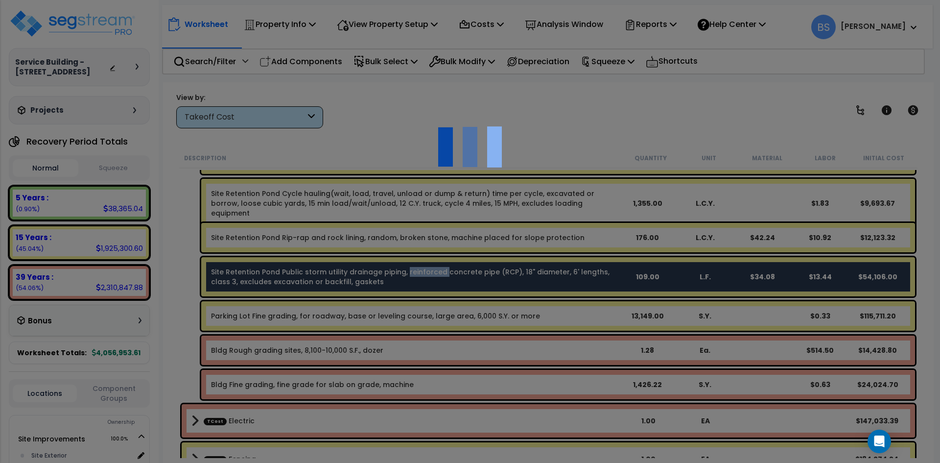
select select "45729231"
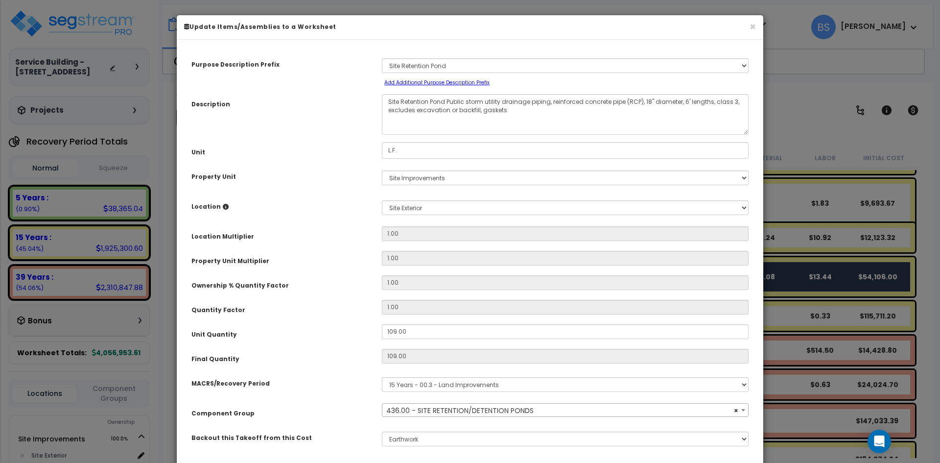
select select "29785"
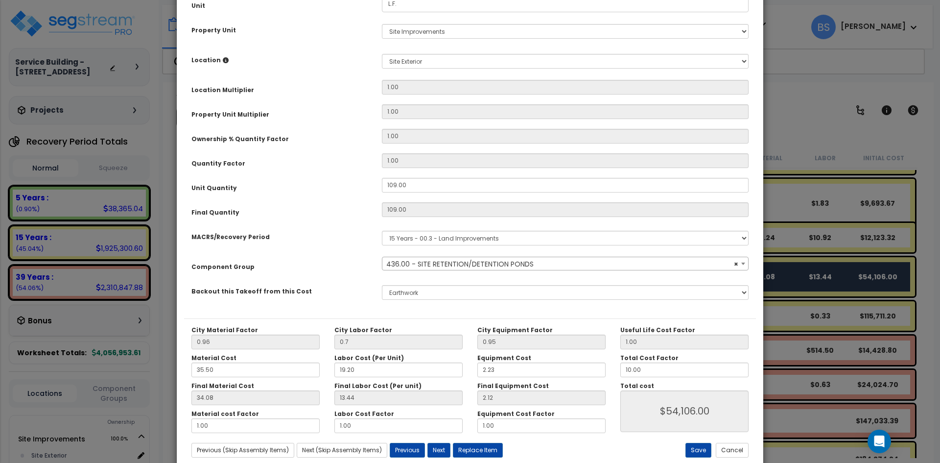
scroll to position [147, 0]
click at [655, 373] on input "10.00" at bounding box center [685, 369] width 128 height 15
type input "1"
type input "$5,410.76"
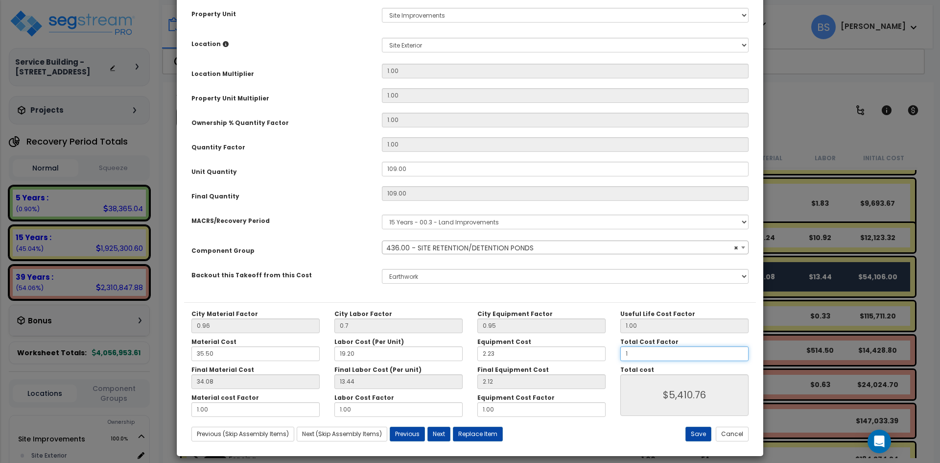
scroll to position [171, 0]
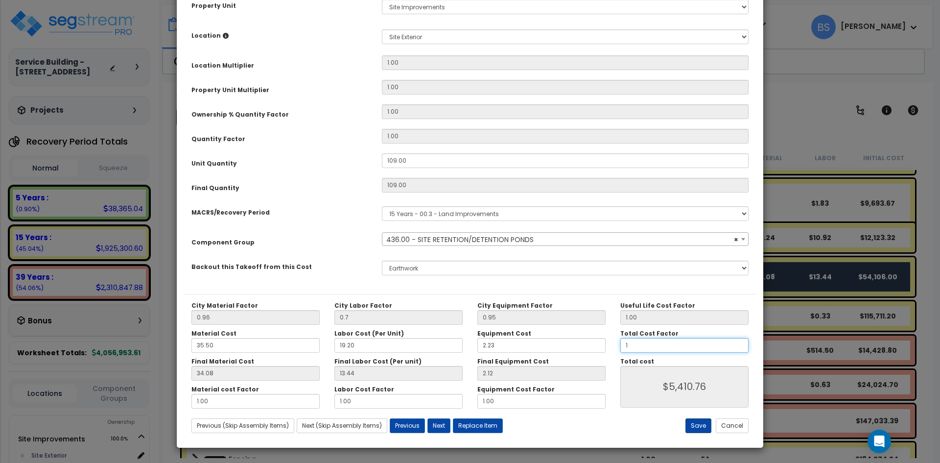
type input "1"
type input "$5,410.76"
click at [699, 427] on button "Save" at bounding box center [699, 425] width 26 height 15
type input "0.70"
type input "1.00"
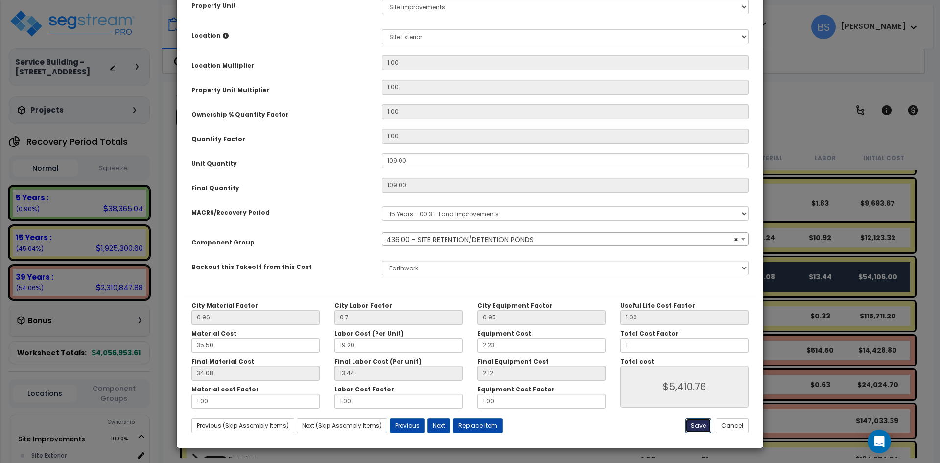
type input "5410.76"
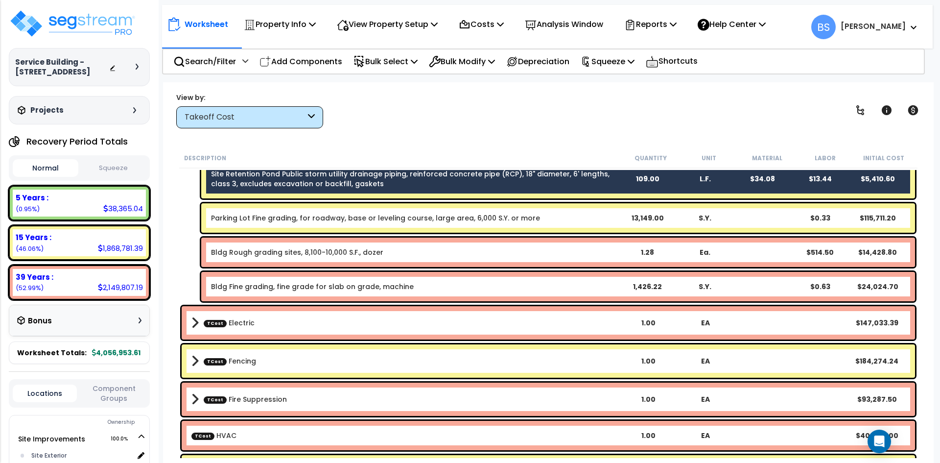
click at [275, 327] on b "TCost Electric" at bounding box center [406, 323] width 429 height 14
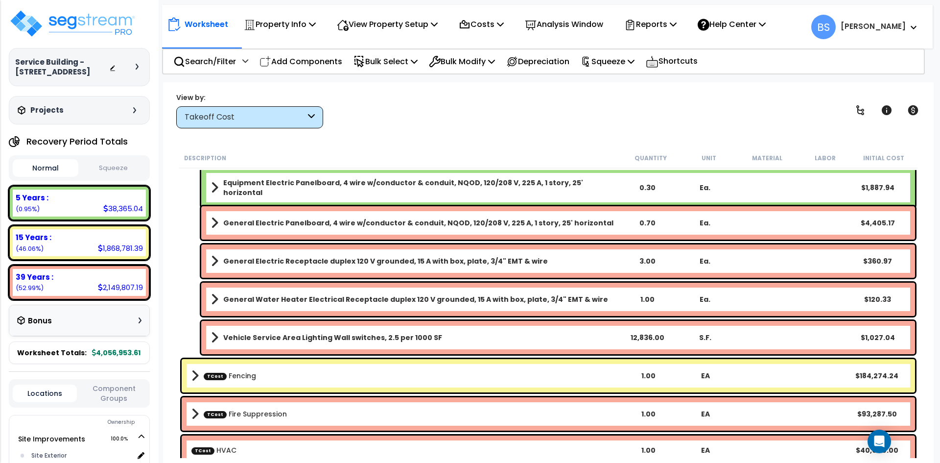
scroll to position [1665, 0]
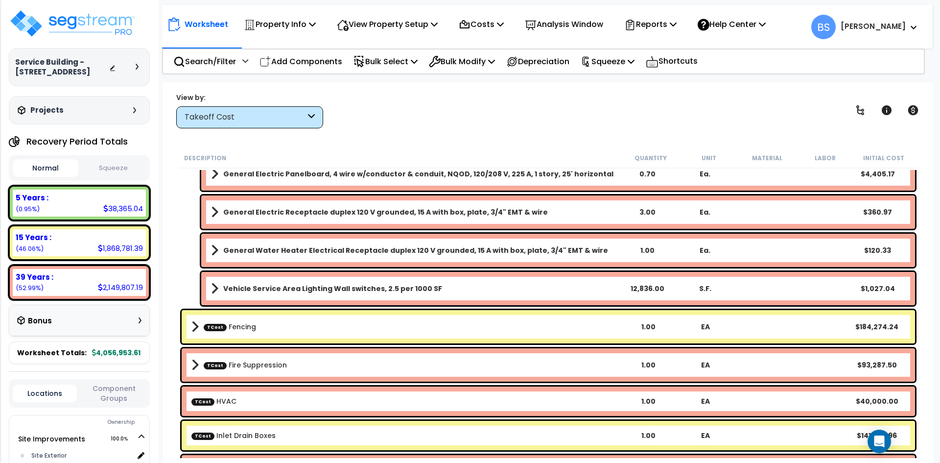
click at [284, 328] on b "TCost Fencing" at bounding box center [406, 327] width 429 height 14
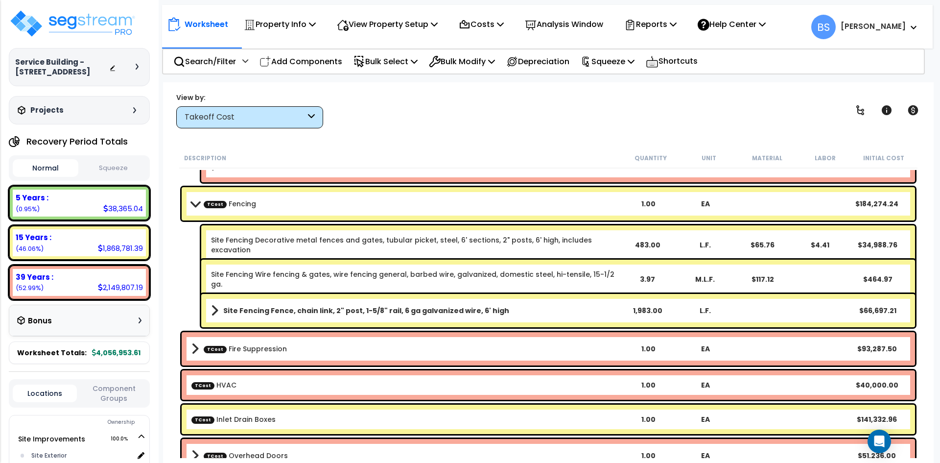
scroll to position [1812, 0]
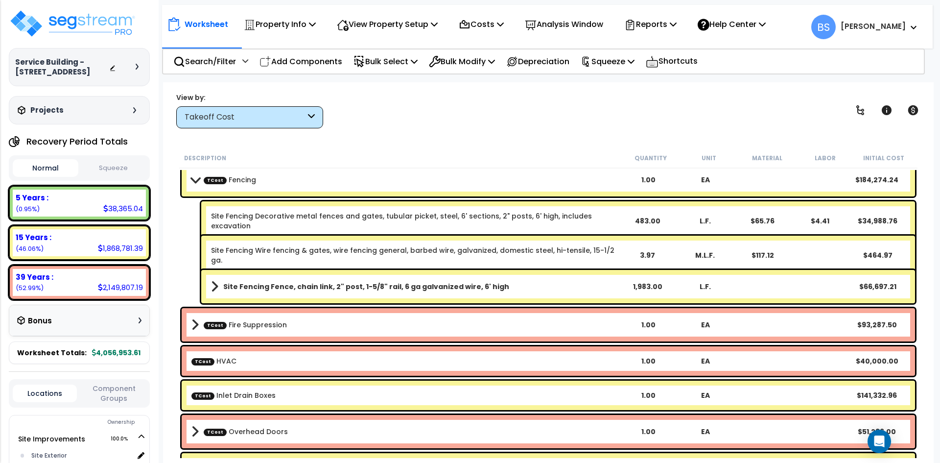
click at [284, 328] on b "TCost Fire Suppression" at bounding box center [406, 325] width 429 height 14
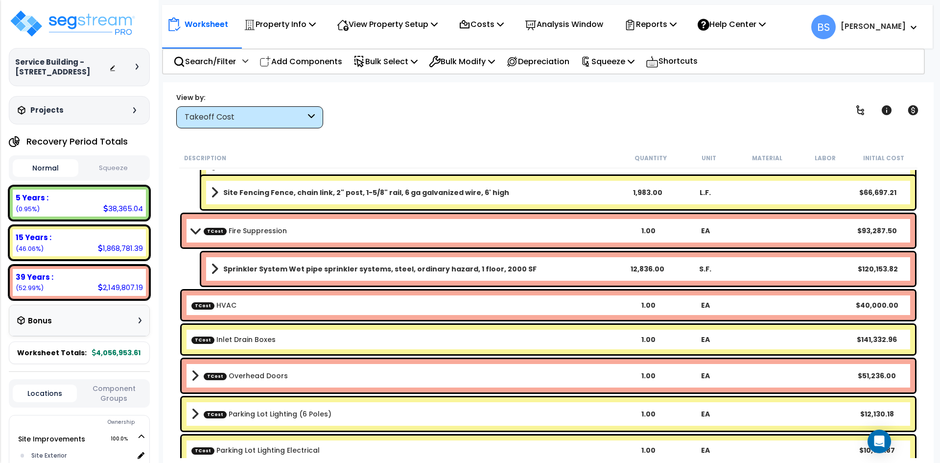
scroll to position [1910, 0]
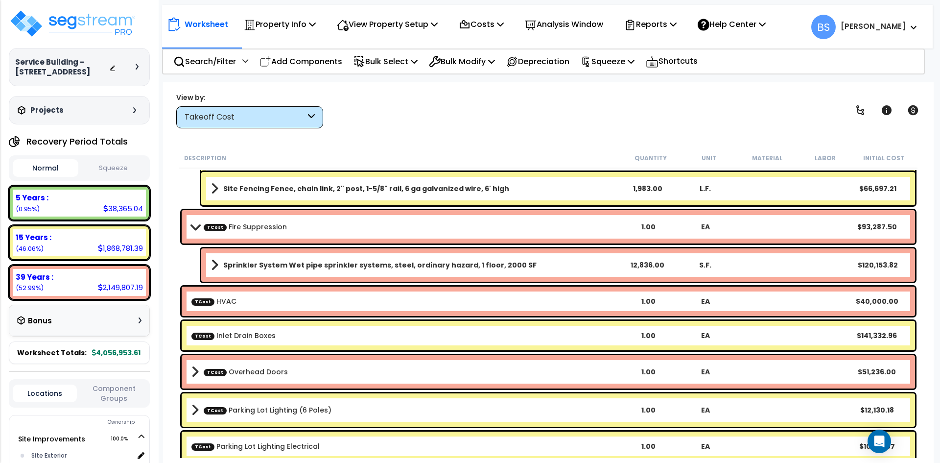
click at [246, 302] on b "TCost HVAC" at bounding box center [406, 301] width 429 height 10
click at [238, 331] on link "TCost Inlet Drain Boxes" at bounding box center [234, 336] width 84 height 10
click at [254, 372] on link "TCost Overhead Doors" at bounding box center [246, 372] width 84 height 10
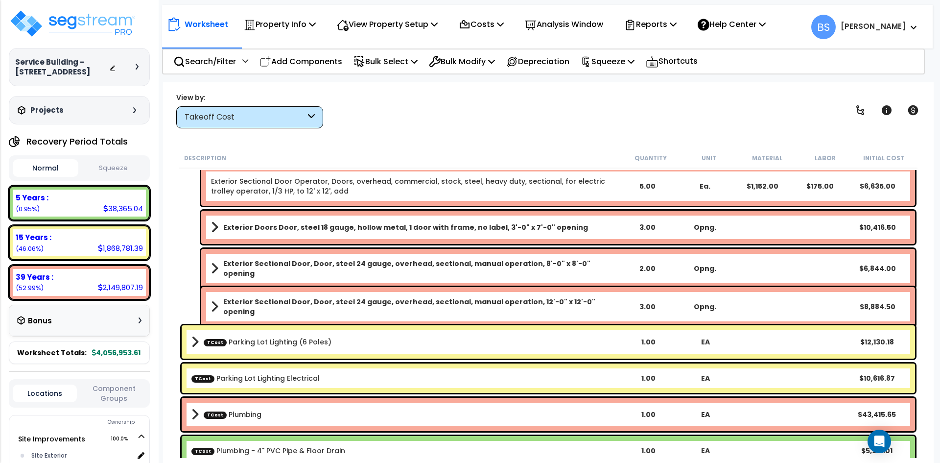
scroll to position [2155, 0]
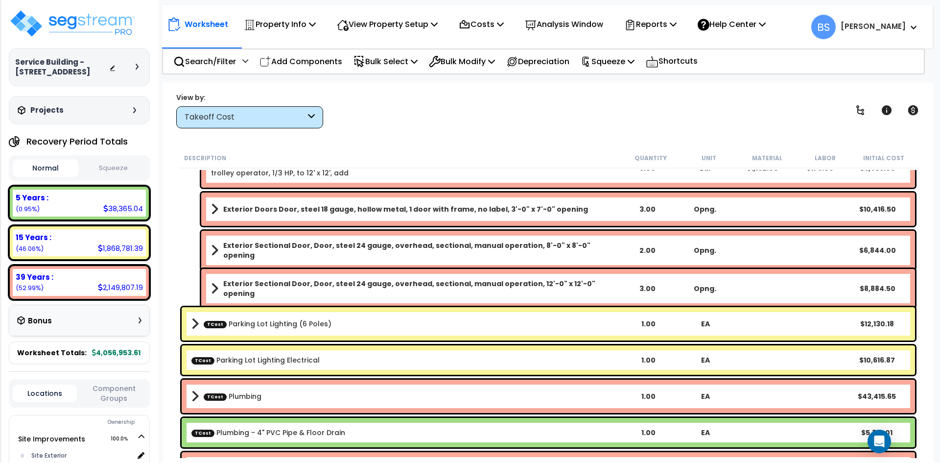
click at [275, 326] on link "TCost Parking Lot Lighting (6 Poles)" at bounding box center [268, 324] width 128 height 10
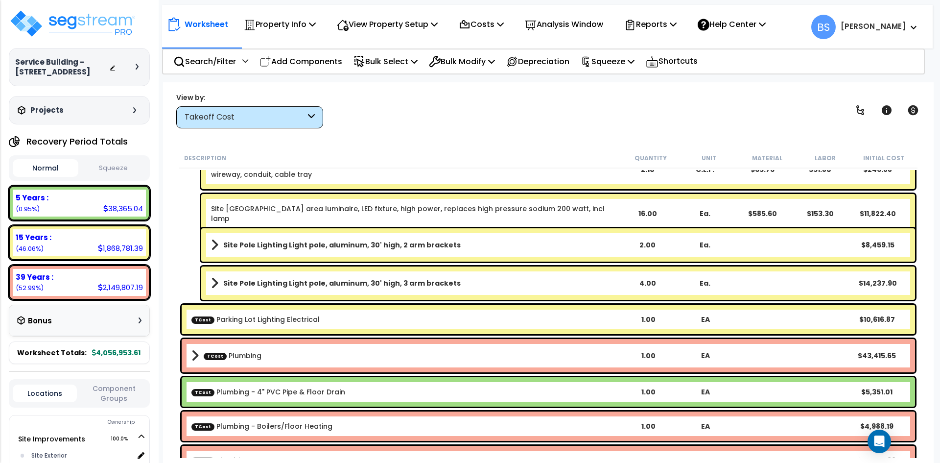
scroll to position [2351, 0]
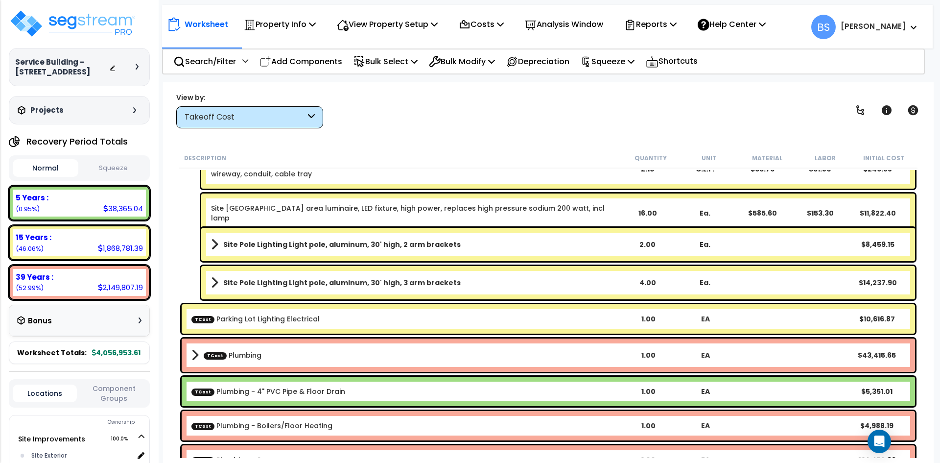
click at [279, 319] on link "TCost Parking Lot Lighting Electrical" at bounding box center [256, 319] width 128 height 10
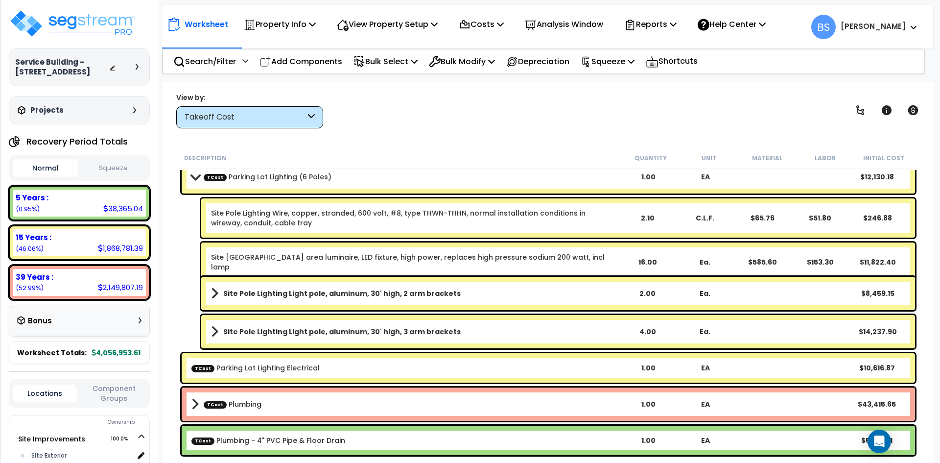
scroll to position [2253, 0]
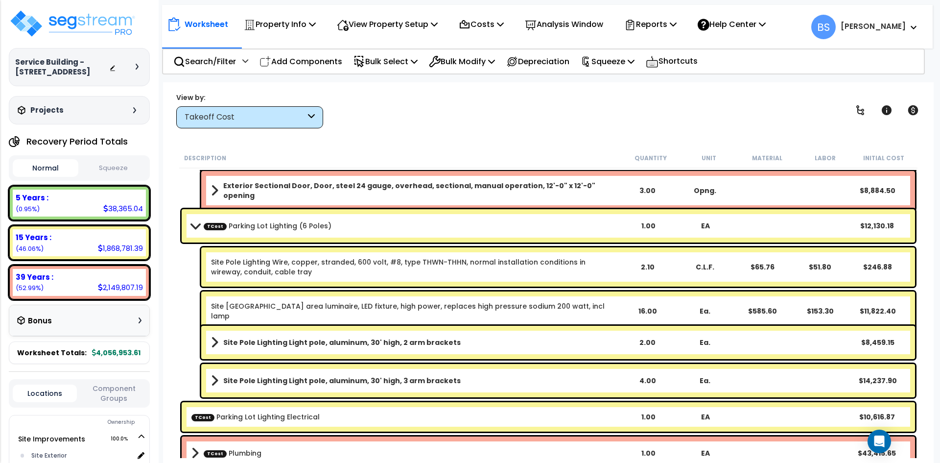
click at [282, 270] on link "Site Pole Lighting Wire, copper, stranded, 600 volt, #8, type THWN-THHN, normal…" at bounding box center [414, 267] width 407 height 20
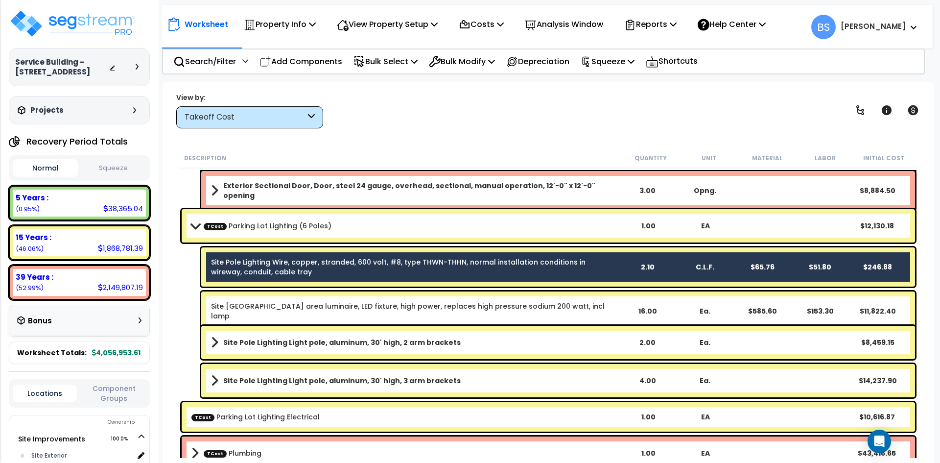
click at [260, 312] on div "Site Pole Lighting Roadway area luminaire, LED fixture, high power, replaces hi…" at bounding box center [558, 310] width 714 height 39
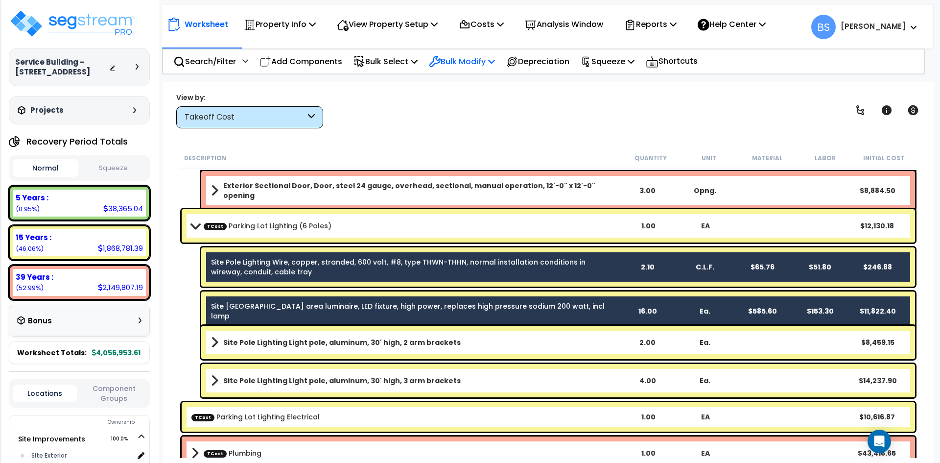
click at [484, 55] on p "Bulk Modify" at bounding box center [462, 61] width 66 height 13
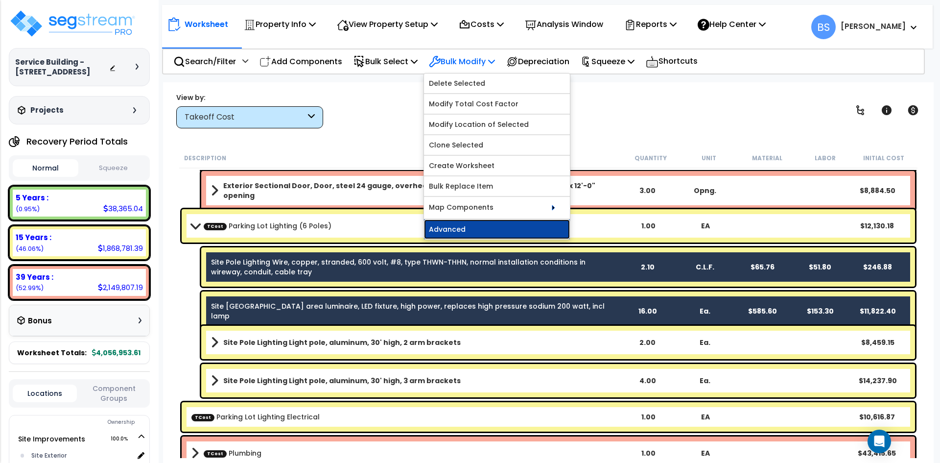
click at [452, 226] on link "Advanced" at bounding box center [497, 229] width 146 height 20
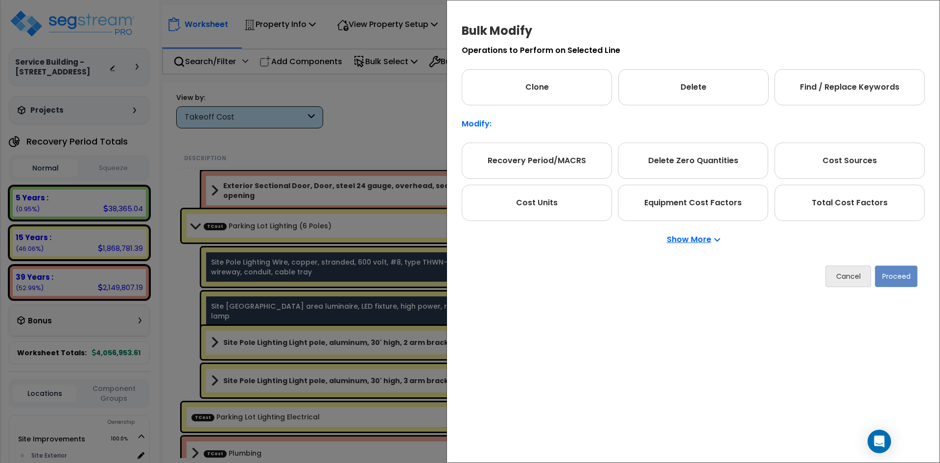
click at [668, 240] on p "Show More" at bounding box center [693, 240] width 53 height 8
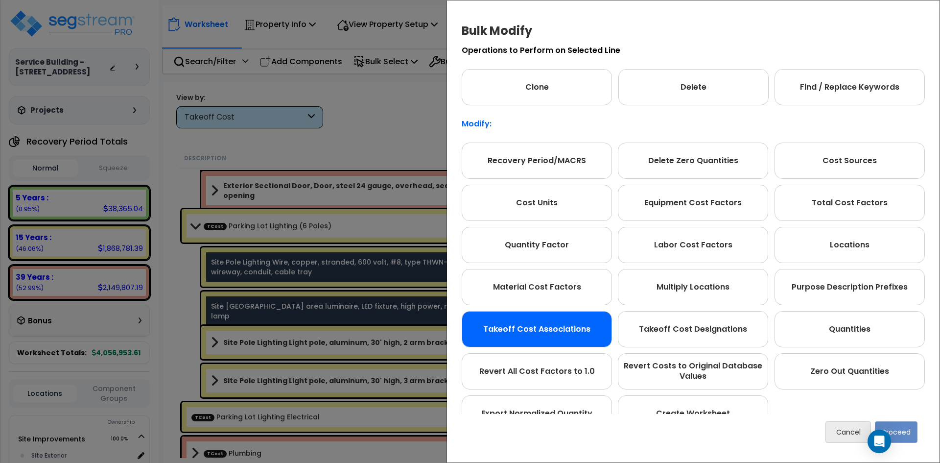
click at [517, 316] on div "Takeoff Cost Associations" at bounding box center [537, 329] width 150 height 36
click at [916, 436] on button "Proceed" at bounding box center [896, 432] width 43 height 22
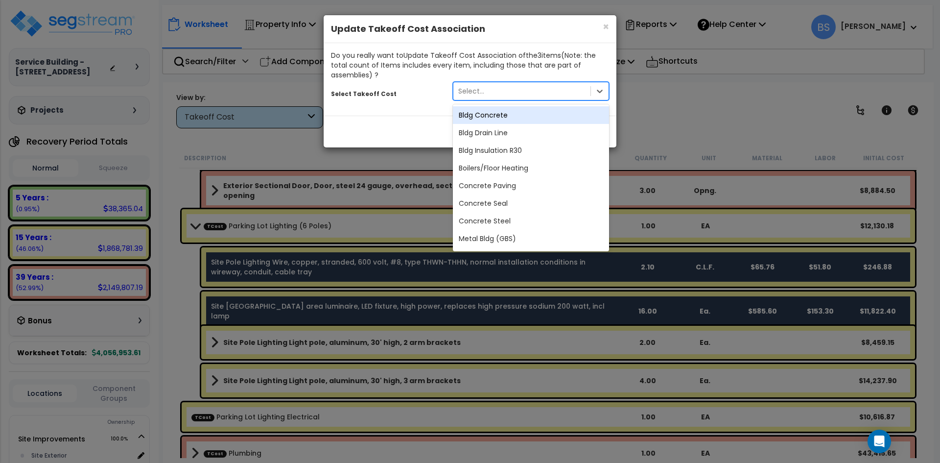
click at [492, 95] on div "Select..." at bounding box center [522, 91] width 137 height 16
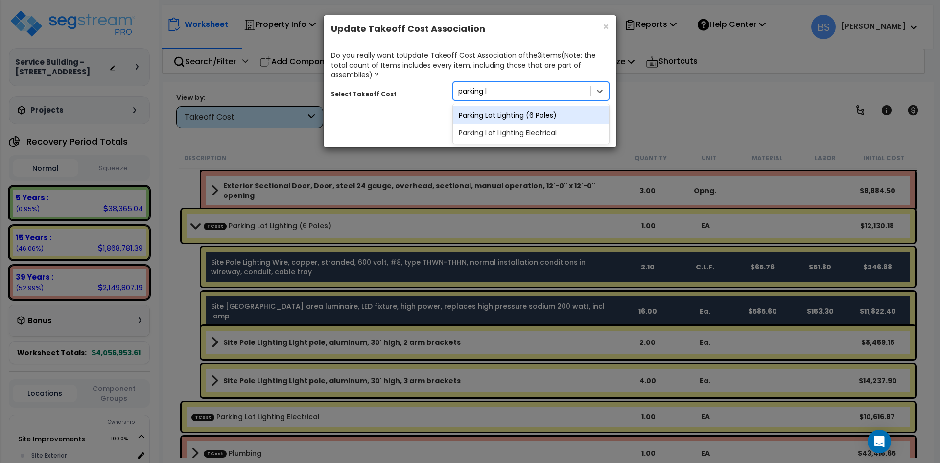
type input "parking lo"
click at [494, 136] on div "Parking Lot Lighting Electrical" at bounding box center [531, 133] width 156 height 18
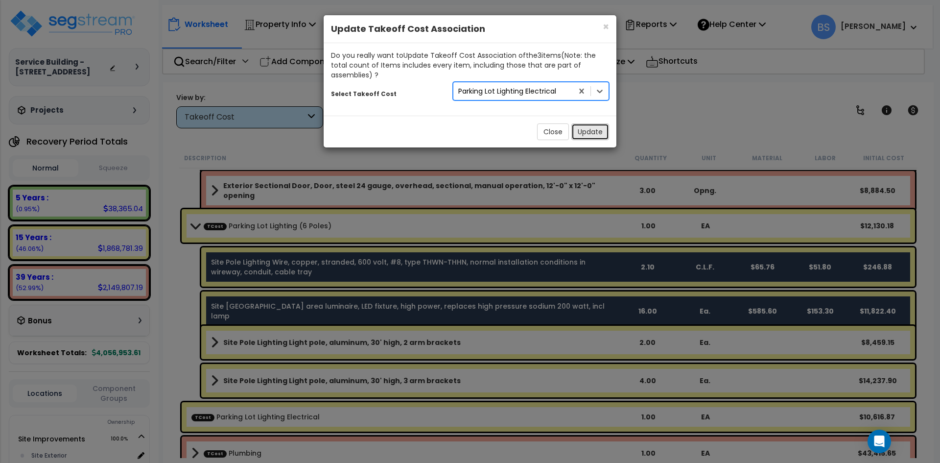
click at [583, 130] on button "Update" at bounding box center [591, 131] width 38 height 17
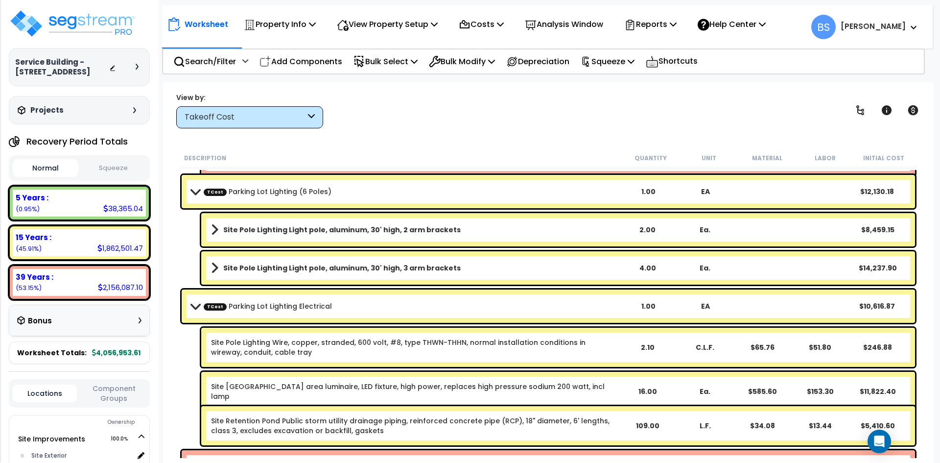
click at [244, 185] on b "TCost Parking Lot Lighting (6 Poles)" at bounding box center [406, 192] width 429 height 14
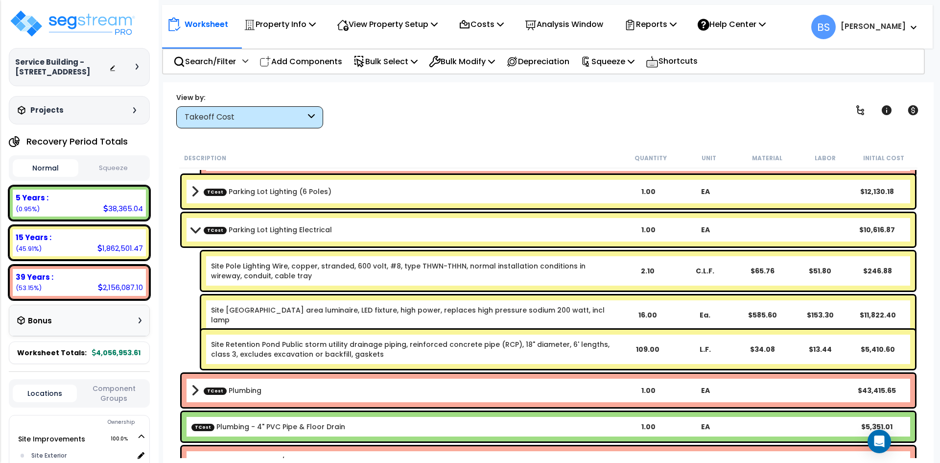
click at [270, 239] on div "TCost Parking Lot Lighting Electrical 1.00 EA $10,616.87" at bounding box center [549, 229] width 734 height 33
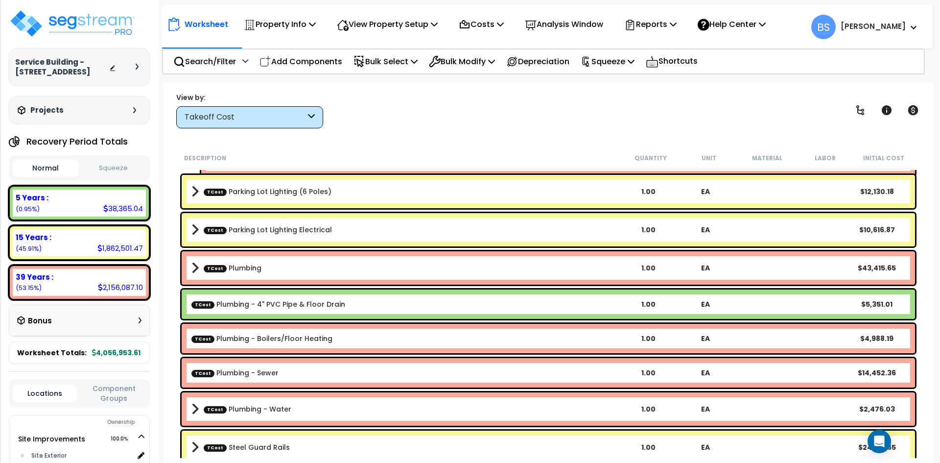
click at [276, 265] on b "TCost Plumbing" at bounding box center [406, 268] width 429 height 14
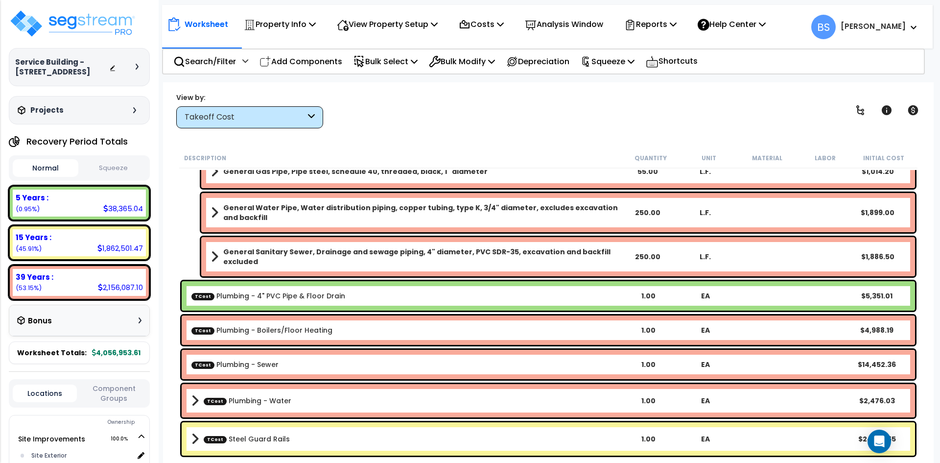
scroll to position [43, 0]
click at [249, 446] on div "TCost Steel Guard Rails 1.00 EA $24,619.65" at bounding box center [549, 438] width 734 height 33
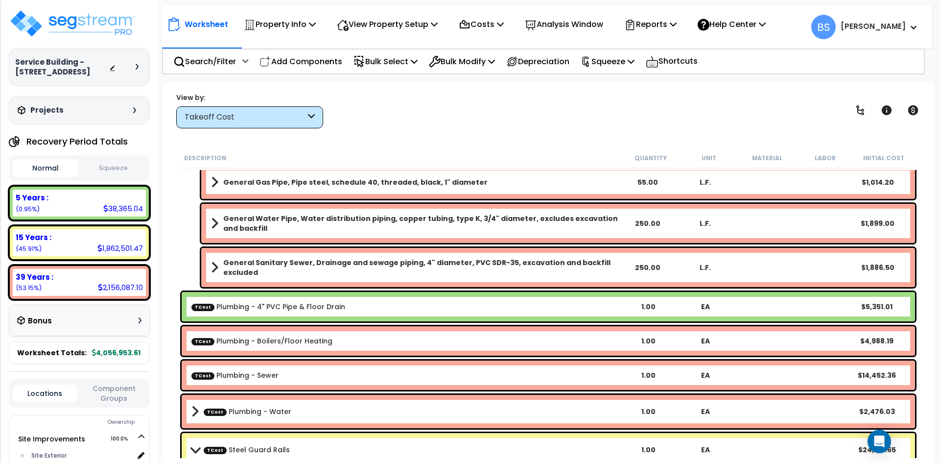
scroll to position [2629, 0]
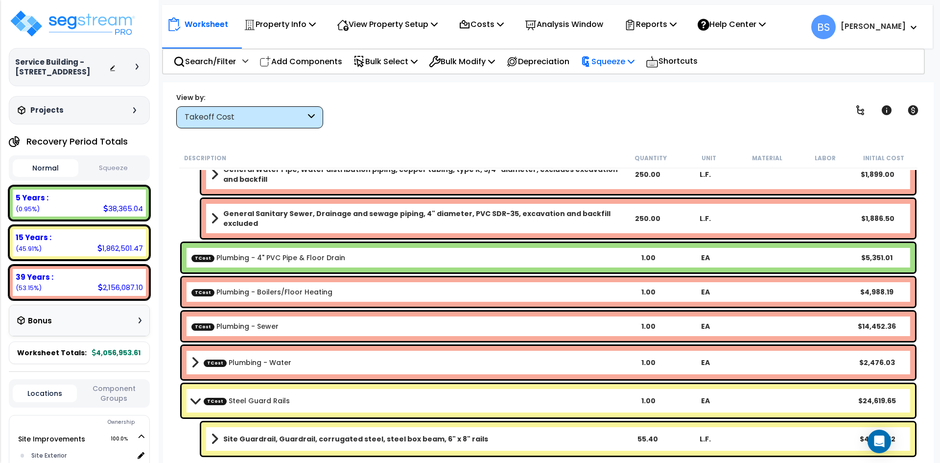
click at [604, 68] on p "Squeeze" at bounding box center [608, 61] width 54 height 13
click at [622, 81] on link "Squeeze" at bounding box center [624, 83] width 97 height 20
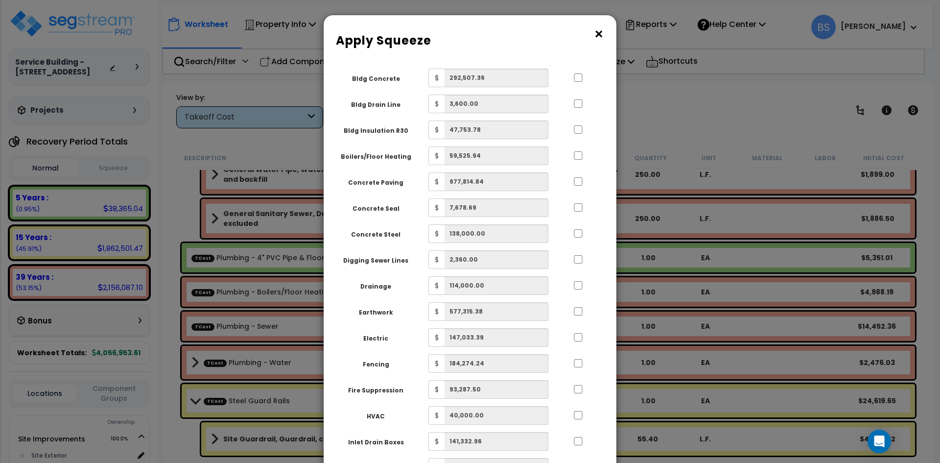
click at [600, 31] on button "×" at bounding box center [599, 34] width 11 height 16
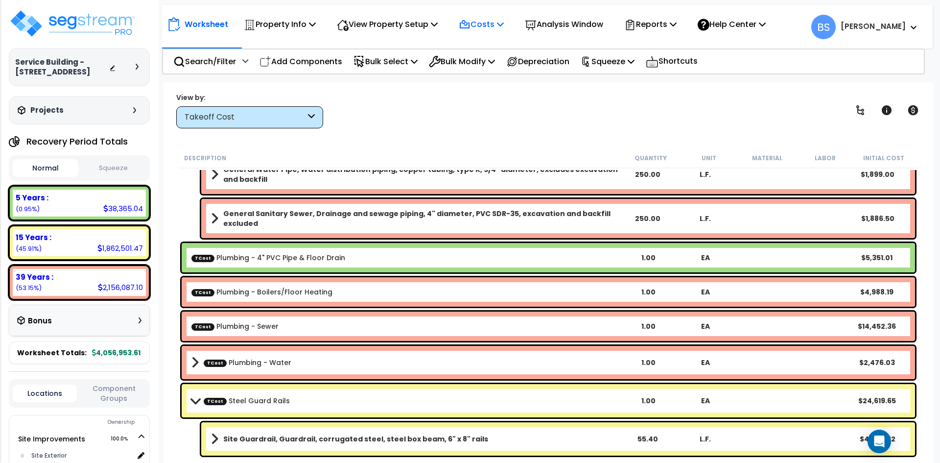
click at [486, 30] on p "Costs" at bounding box center [481, 24] width 45 height 13
click at [485, 60] on link "Direct Costs" at bounding box center [502, 67] width 97 height 20
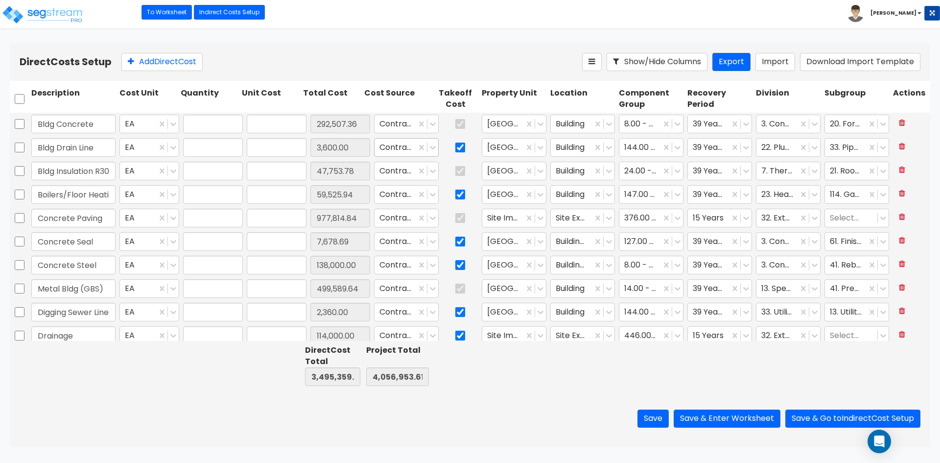
type input "1.00"
type input "292,507.36"
type input "1.00"
type input "3,600.00"
type input "1.00"
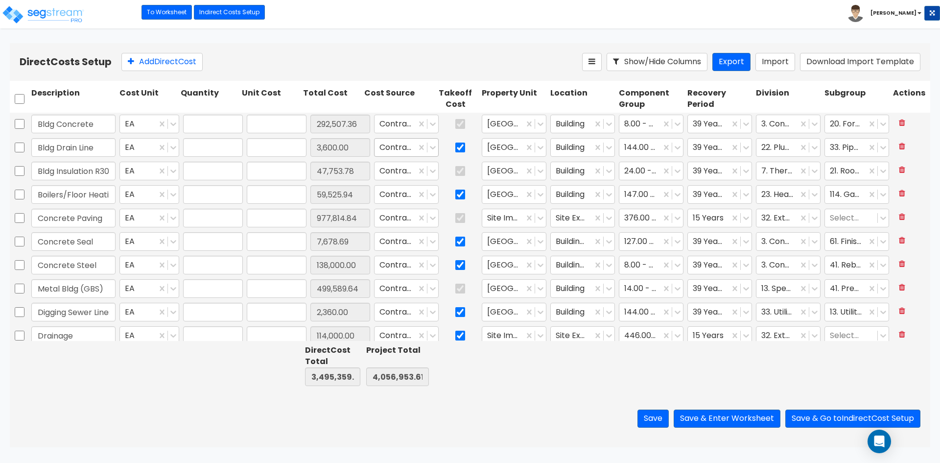
type input "47,753.78"
type input "1.00"
type input "59,525.94"
type input "1.00"
type input "977,814.84"
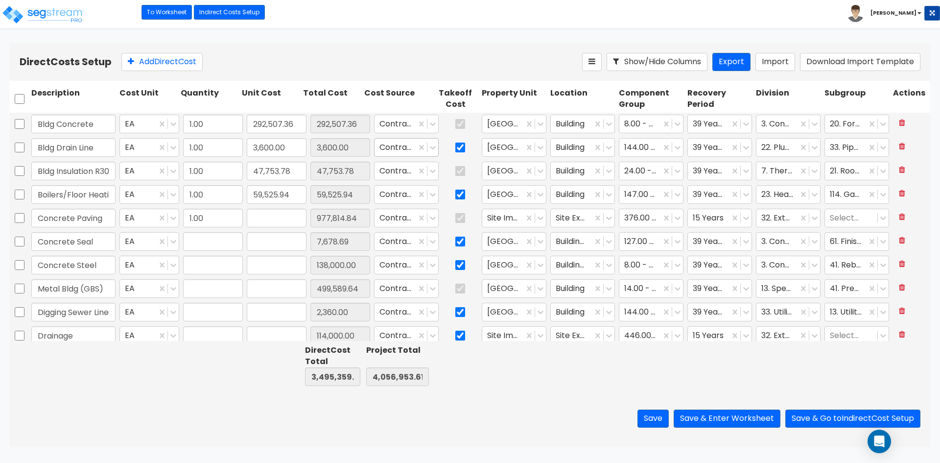
type input "1.00"
type input "7,678.69"
type input "1.00"
type input "138,000.00"
type input "1.00"
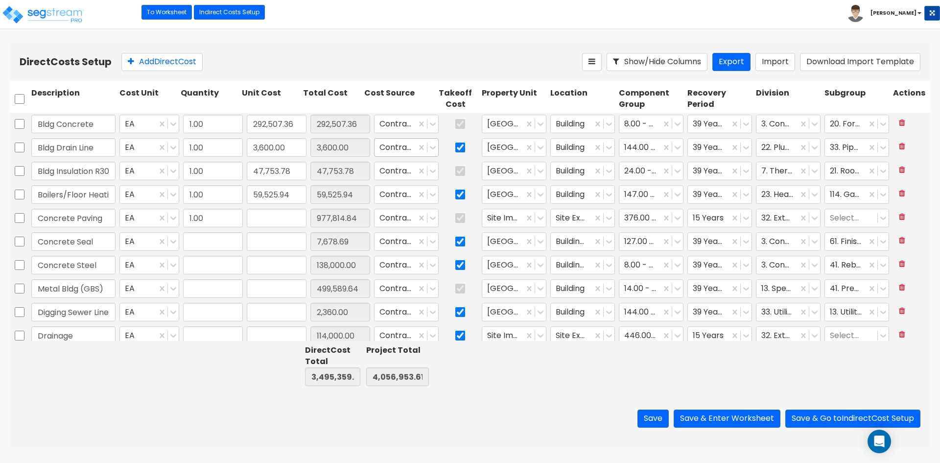
type input "499,589.64"
type input "1.00"
type input "2,360.00"
type input "1.00"
type input "114,000.00"
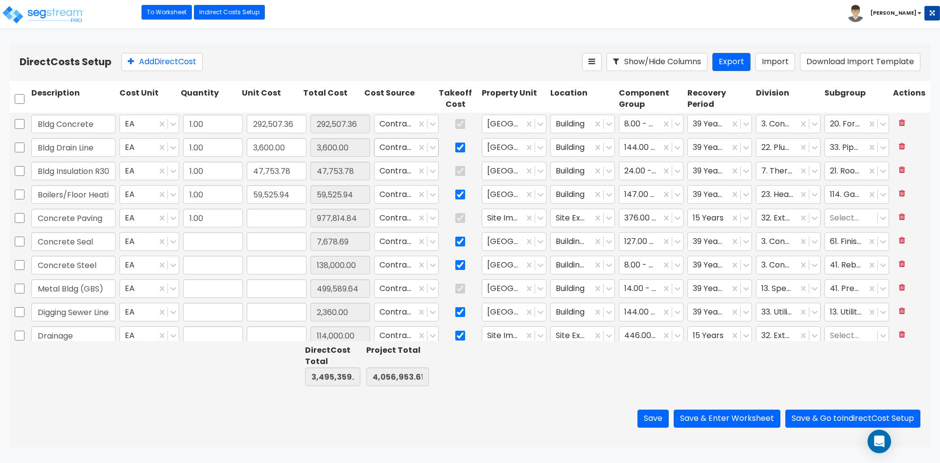
type input "1.00"
type input "577,315.38"
type input "1.00"
type input "147,033.39"
type input "1.00"
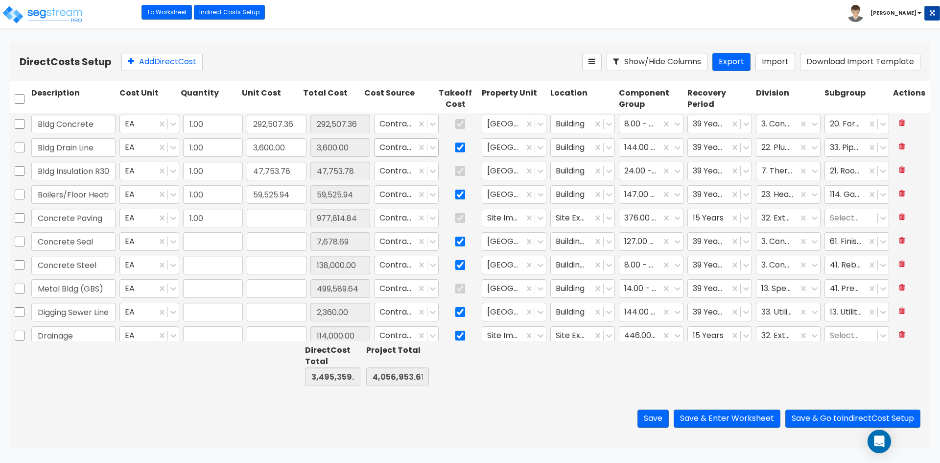
type input "184,274.24"
type input "1.00"
type input "93,287.50"
type input "1.00"
type input "40,000.00"
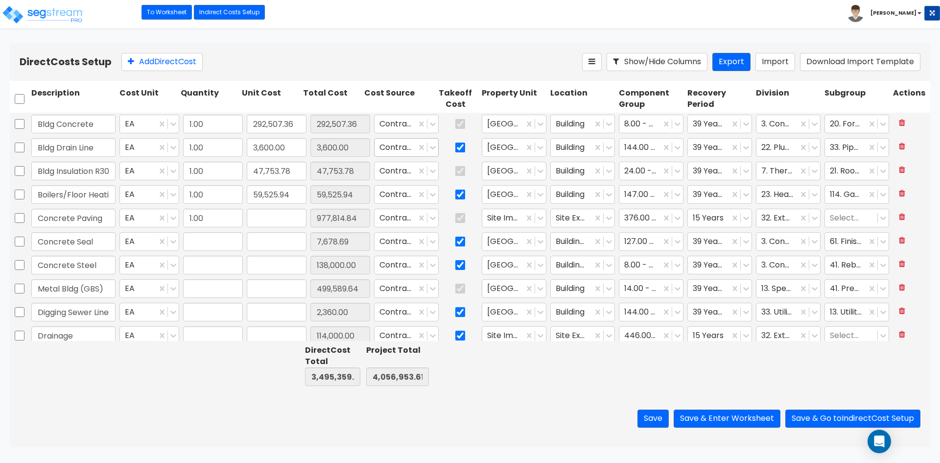
type input "1.00"
type input "141,332.96"
click at [456, 145] on input "checkbox" at bounding box center [461, 147] width 10 height 19
checkbox input "false"
click at [456, 193] on input "checkbox" at bounding box center [461, 194] width 10 height 19
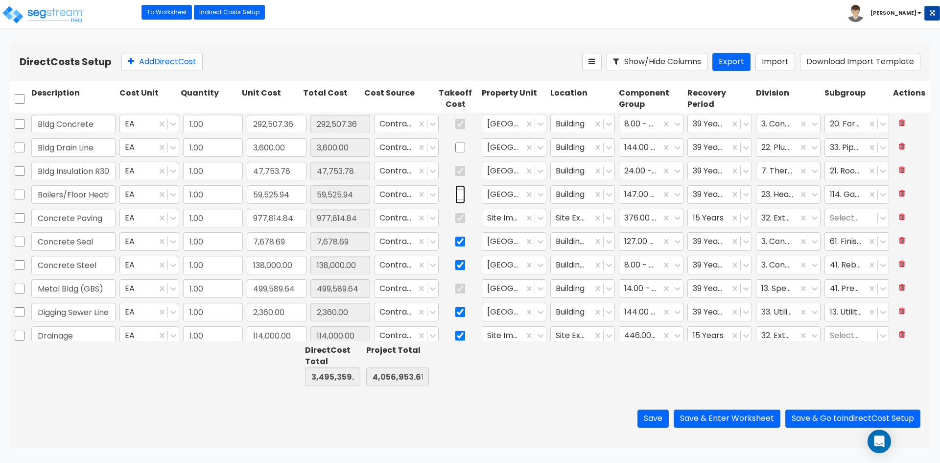
checkbox input "false"
click at [456, 242] on input "checkbox" at bounding box center [461, 241] width 10 height 19
checkbox input "false"
drag, startPoint x: 454, startPoint y: 270, endPoint x: 451, endPoint y: 279, distance: 9.3
click at [456, 271] on input "checkbox" at bounding box center [461, 265] width 10 height 19
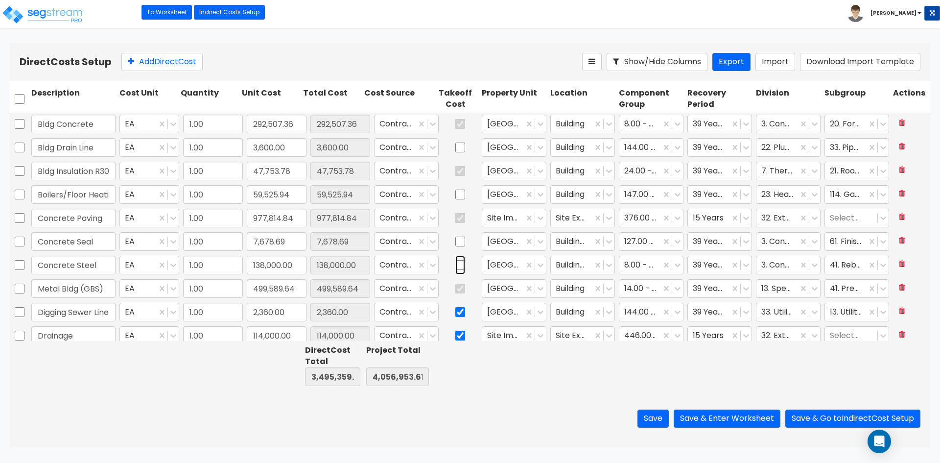
checkbox input "false"
drag, startPoint x: 448, startPoint y: 315, endPoint x: 454, endPoint y: 308, distance: 9.8
click at [456, 315] on input "checkbox" at bounding box center [461, 312] width 10 height 19
checkbox input "false"
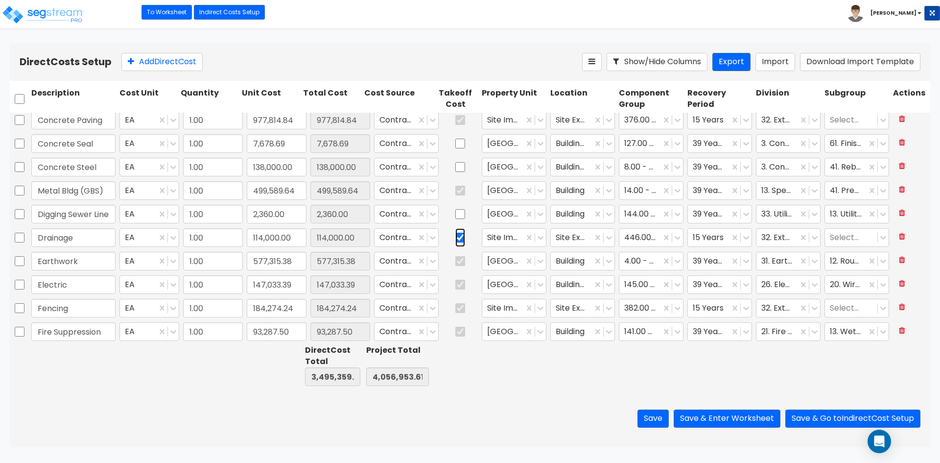
click at [456, 242] on input "checkbox" at bounding box center [461, 237] width 10 height 19
checkbox input "false"
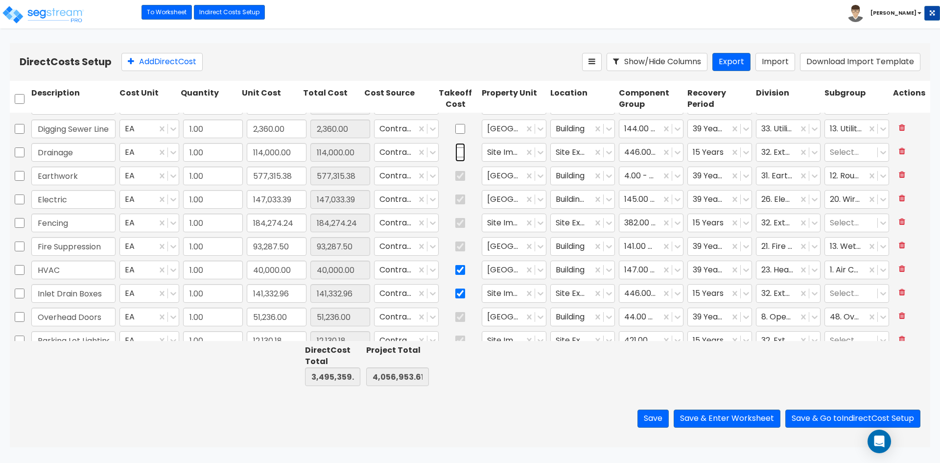
type input "1.00"
type input "14,452.36"
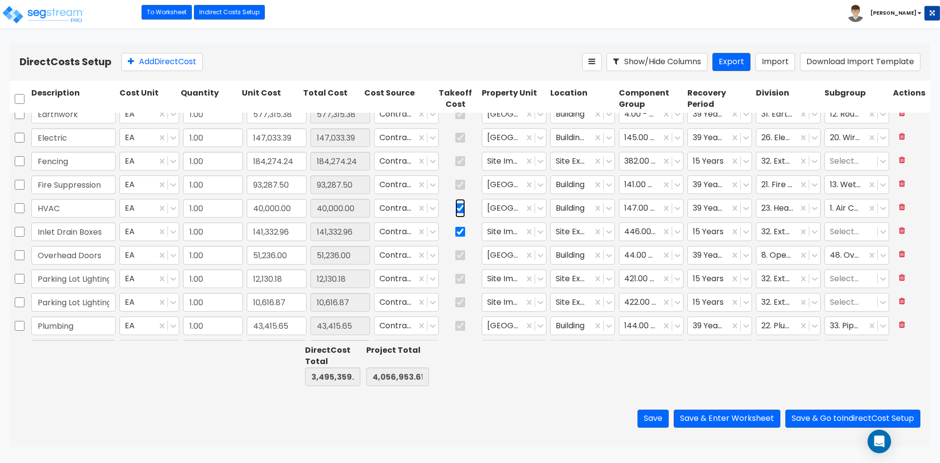
click at [456, 211] on input "checkbox" at bounding box center [461, 208] width 10 height 19
checkbox input "false"
click at [456, 232] on input "checkbox" at bounding box center [461, 231] width 10 height 19
checkbox input "false"
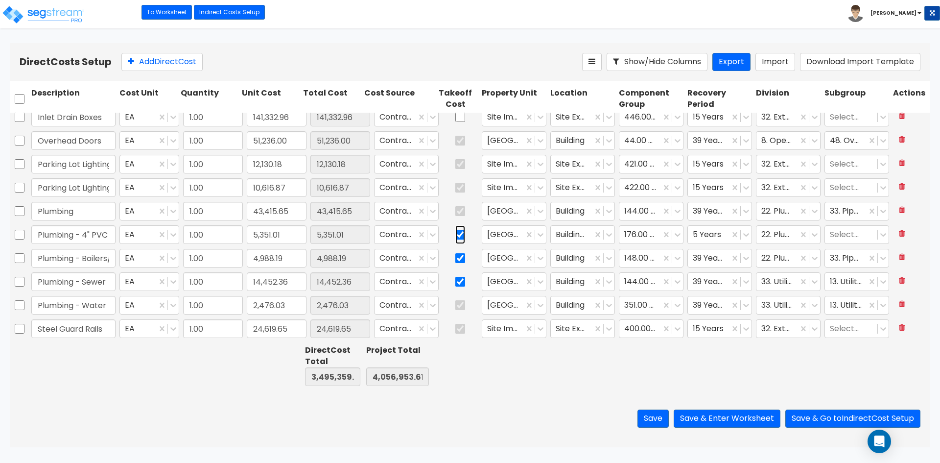
click at [456, 231] on input "checkbox" at bounding box center [461, 234] width 10 height 19
checkbox input "false"
click at [456, 259] on input "checkbox" at bounding box center [461, 258] width 10 height 19
checkbox input "false"
click at [456, 284] on input "checkbox" at bounding box center [461, 281] width 10 height 19
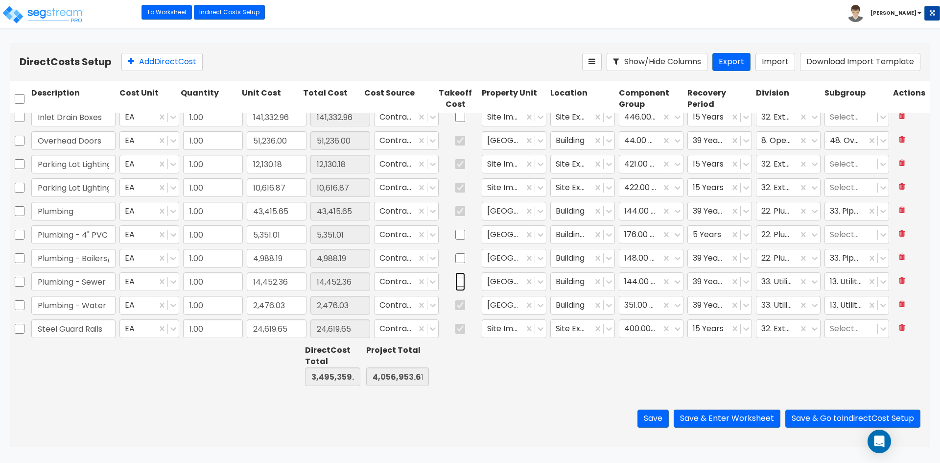
checkbox input "false"
click at [723, 414] on button "Save & Enter Worksheet" at bounding box center [727, 419] width 107 height 18
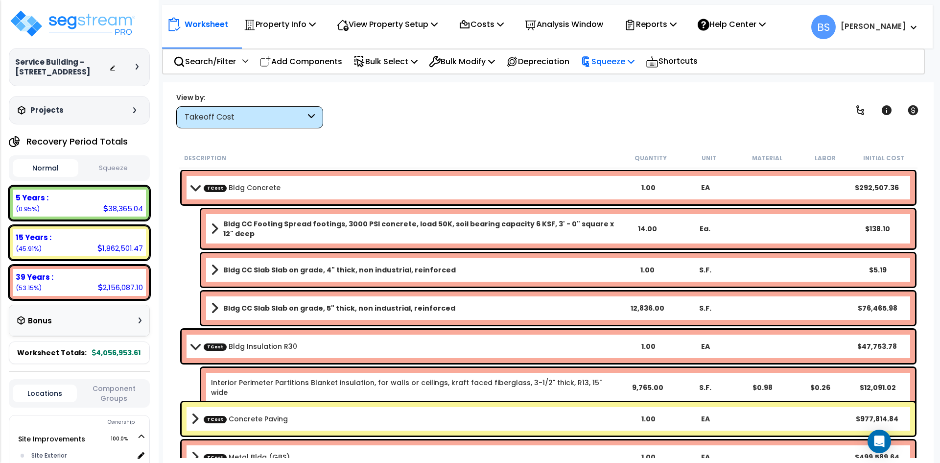
click at [612, 64] on p "Squeeze" at bounding box center [608, 61] width 54 height 13
click at [625, 80] on link "Squeeze" at bounding box center [624, 83] width 97 height 20
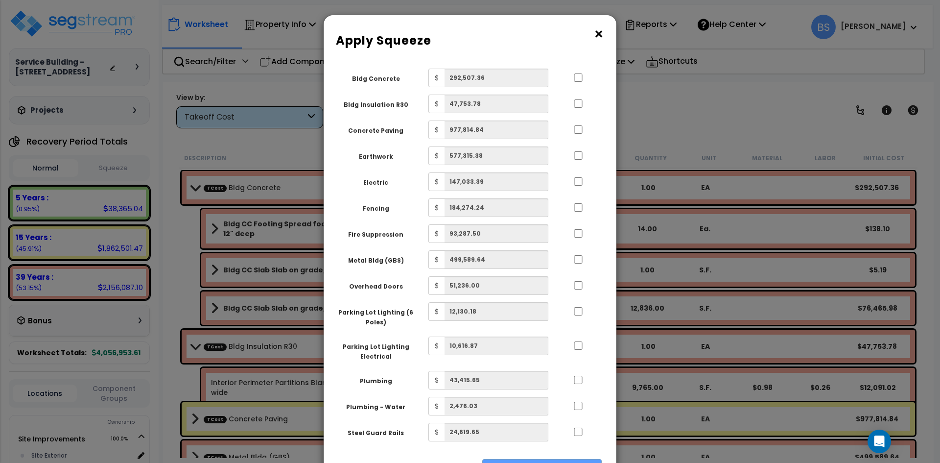
click at [579, 72] on div at bounding box center [578, 77] width 45 height 16
click at [580, 79] on input "..." at bounding box center [579, 77] width 10 height 8
checkbox input "true"
click at [576, 103] on input "..." at bounding box center [579, 103] width 10 height 8
checkbox input "true"
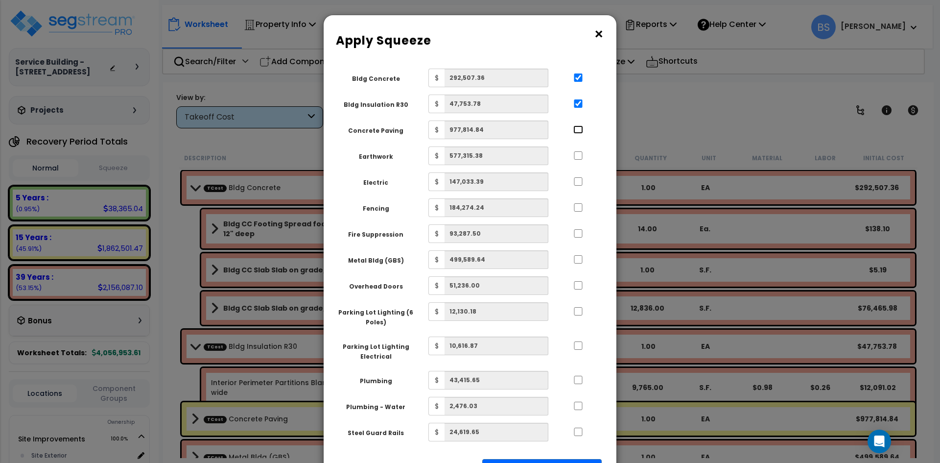
click at [580, 129] on input "..." at bounding box center [579, 129] width 10 height 8
checkbox input "true"
click at [581, 157] on input "..." at bounding box center [579, 155] width 10 height 8
checkbox input "true"
click at [579, 188] on div at bounding box center [578, 180] width 45 height 16
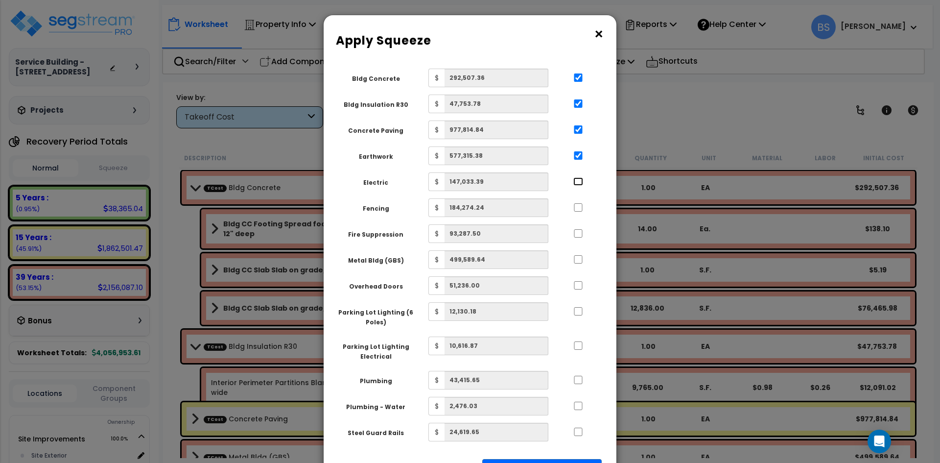
click at [579, 185] on input "..." at bounding box center [579, 181] width 10 height 8
checkbox input "true"
click at [579, 211] on input "..." at bounding box center [579, 207] width 10 height 8
checkbox input "true"
click at [577, 234] on input "..." at bounding box center [579, 233] width 10 height 8
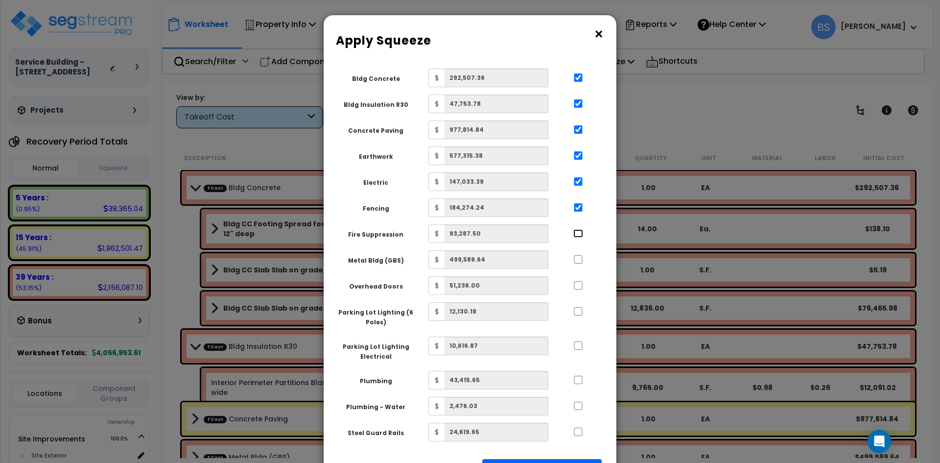
checkbox input "true"
click at [578, 263] on input "..." at bounding box center [579, 259] width 10 height 8
checkbox input "true"
click at [579, 283] on input "..." at bounding box center [579, 285] width 10 height 8
checkbox input "true"
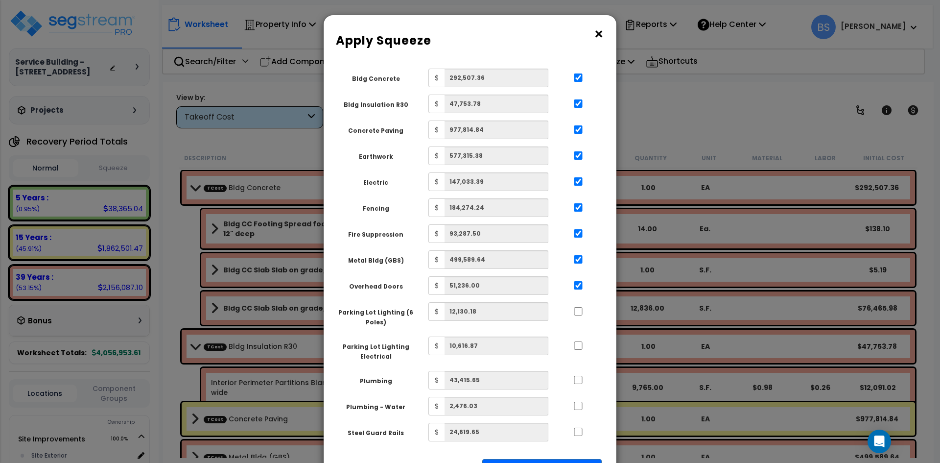
click at [577, 317] on div at bounding box center [578, 310] width 45 height 16
click at [575, 344] on input "..." at bounding box center [578, 345] width 10 height 8
checkbox input "true"
click at [580, 310] on input "..." at bounding box center [578, 311] width 10 height 8
checkbox input "true"
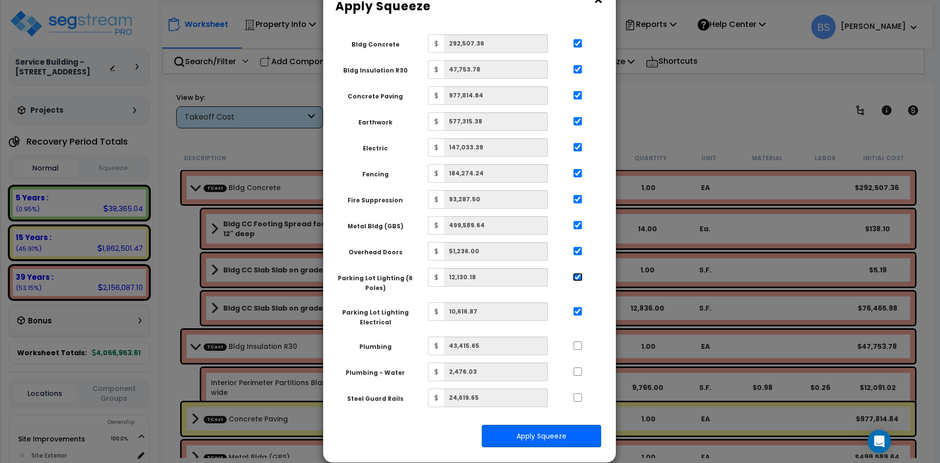
scroll to position [49, 0]
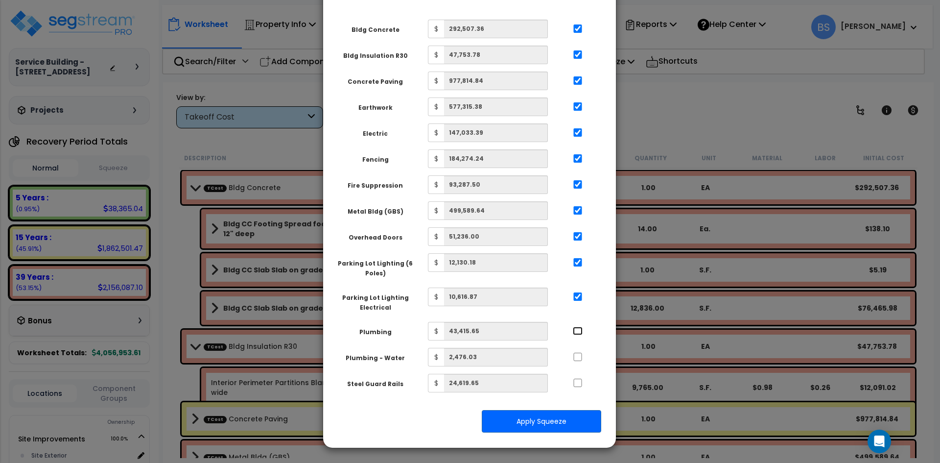
drag, startPoint x: 580, startPoint y: 332, endPoint x: 574, endPoint y: 345, distance: 14.5
click at [579, 332] on input "..." at bounding box center [578, 331] width 10 height 8
checkbox input "true"
click at [577, 361] on input "..." at bounding box center [578, 357] width 10 height 8
checkbox input "true"
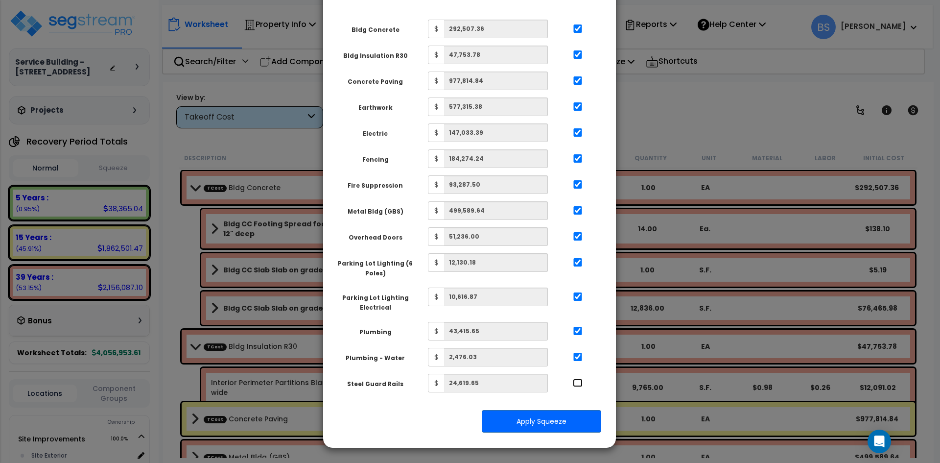
click at [575, 385] on input "..." at bounding box center [578, 383] width 10 height 8
checkbox input "true"
click at [551, 427] on button "Apply Squeeze" at bounding box center [542, 421] width 120 height 23
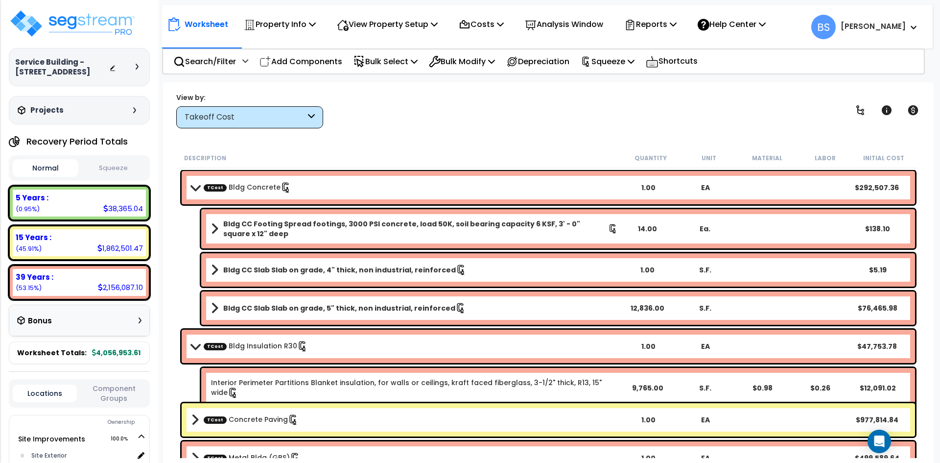
click at [106, 174] on button "Squeeze" at bounding box center [114, 168] width 66 height 17
click at [37, 173] on button "Normal" at bounding box center [46, 168] width 66 height 17
click at [101, 172] on button "Squeeze" at bounding box center [114, 168] width 66 height 17
click at [50, 172] on button "Normal" at bounding box center [46, 168] width 66 height 17
click at [116, 177] on button "Squeeze" at bounding box center [114, 168] width 66 height 17
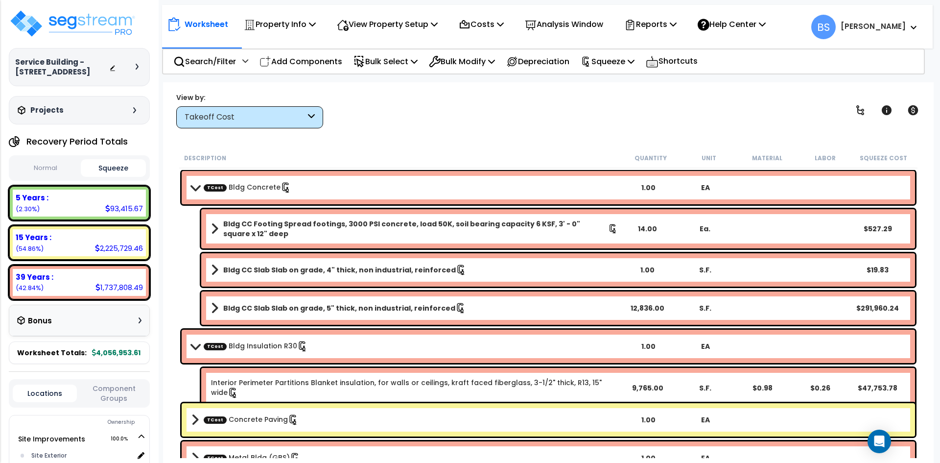
click at [33, 177] on button "Normal" at bounding box center [46, 168] width 66 height 17
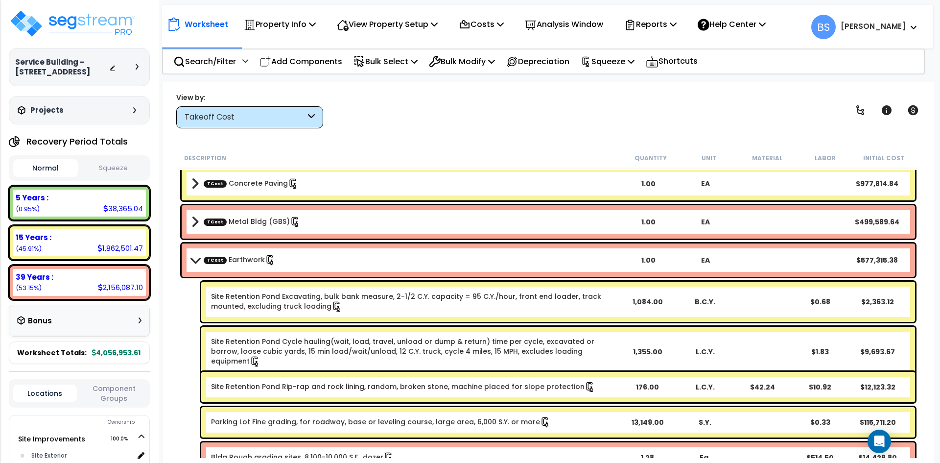
scroll to position [245, 0]
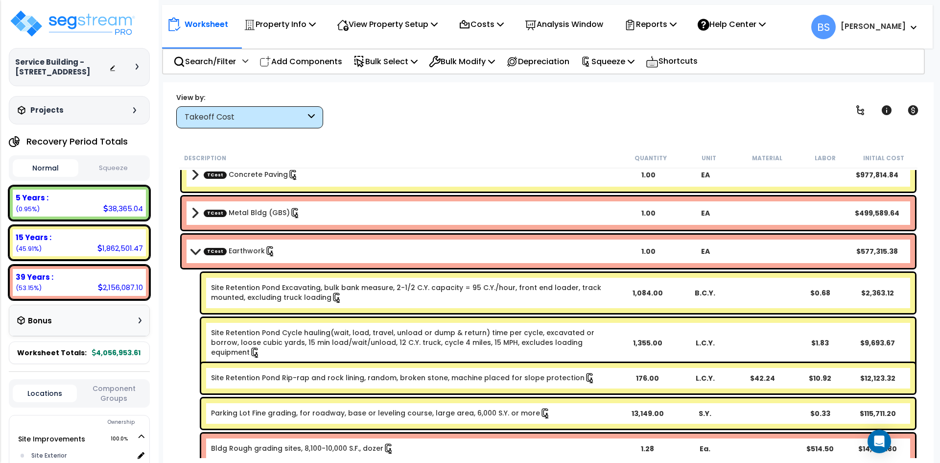
click at [119, 177] on button "Squeeze" at bounding box center [114, 168] width 66 height 17
click at [27, 177] on button "Normal" at bounding box center [46, 168] width 66 height 17
click at [101, 176] on button "Squeeze" at bounding box center [114, 168] width 66 height 17
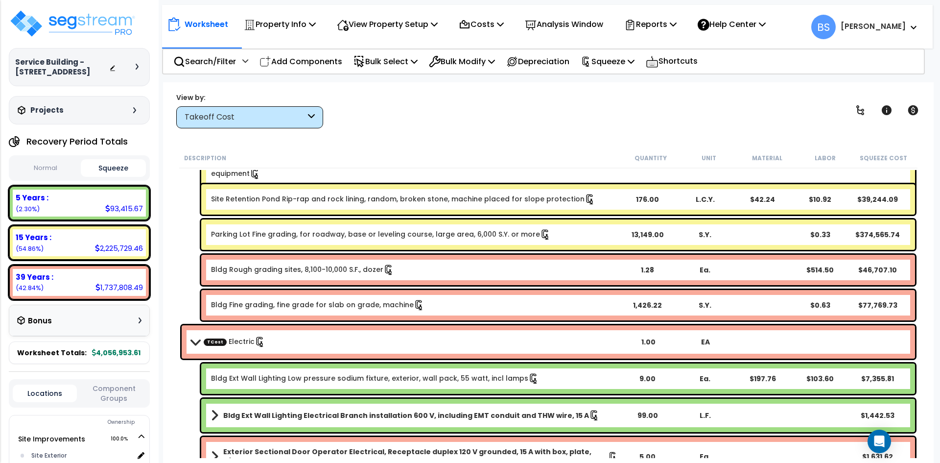
scroll to position [441, 0]
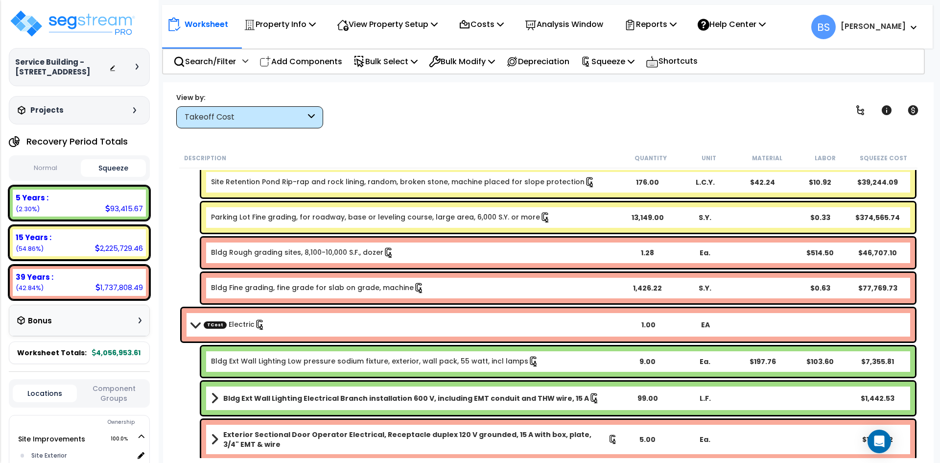
click at [39, 177] on button "Normal" at bounding box center [46, 168] width 66 height 17
click at [120, 177] on button "Squeeze" at bounding box center [114, 168] width 66 height 17
click at [57, 177] on button "Normal" at bounding box center [46, 168] width 66 height 17
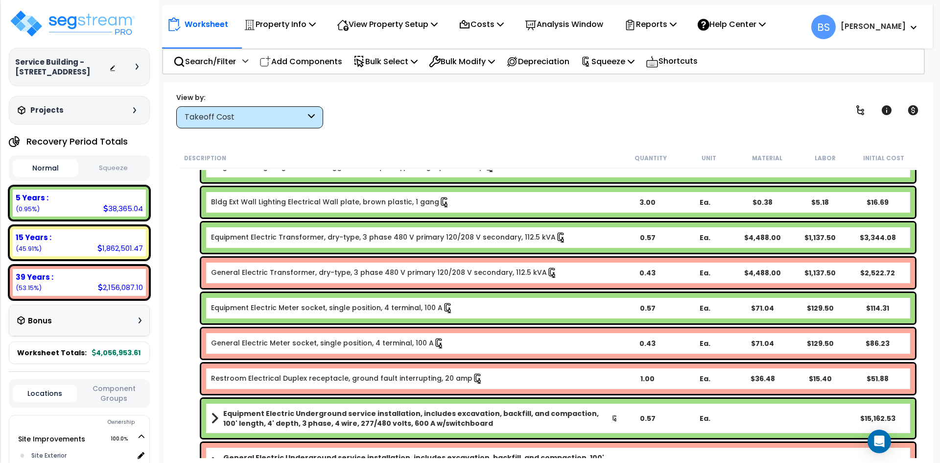
scroll to position [931, 0]
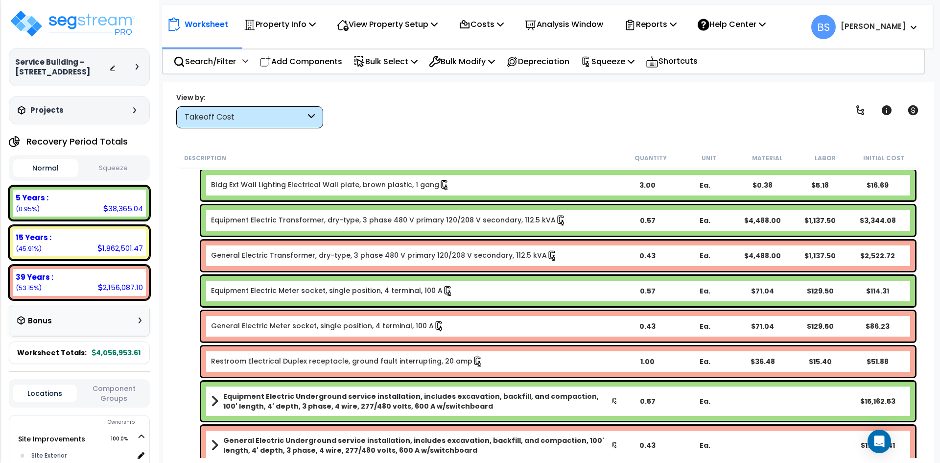
click at [643, 256] on div "0.43" at bounding box center [647, 256] width 55 height 10
click at [646, 220] on div "0.57" at bounding box center [647, 221] width 55 height 10
click at [647, 287] on div "0.57" at bounding box center [647, 291] width 55 height 10
click at [648, 329] on div "0.43" at bounding box center [647, 326] width 55 height 10
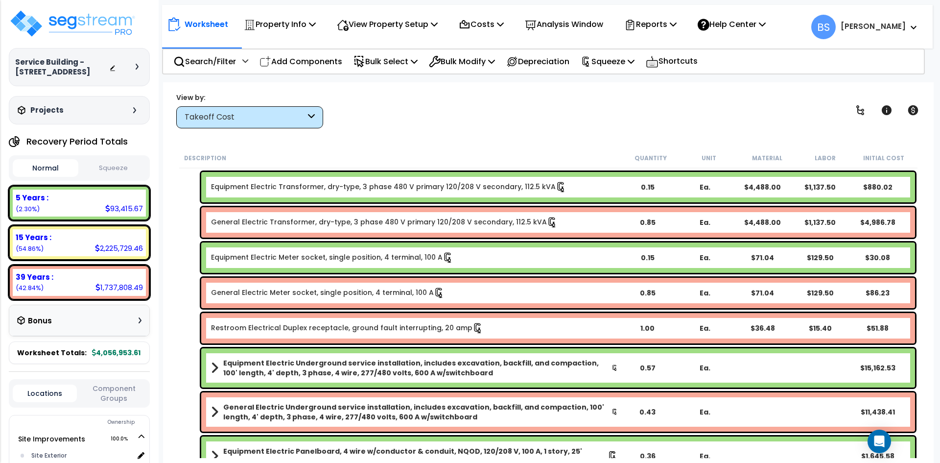
scroll to position [980, 0]
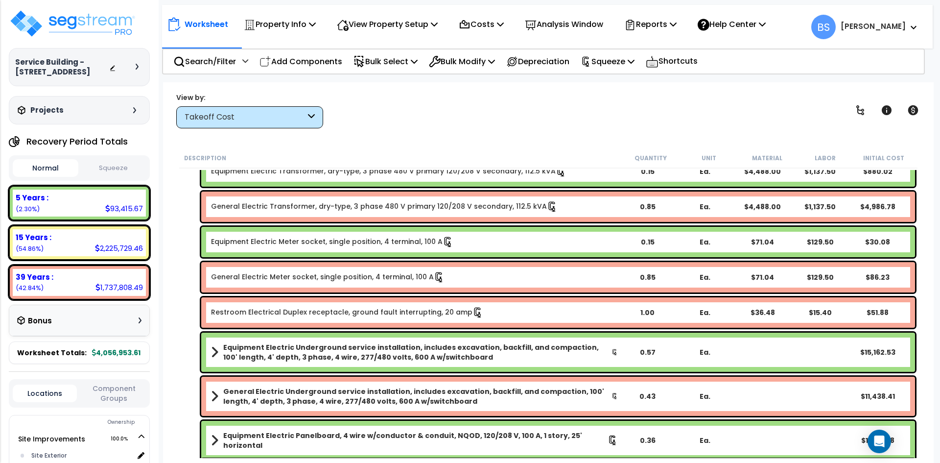
click at [649, 355] on div "0.57" at bounding box center [647, 352] width 55 height 10
click at [651, 395] on div "0.43" at bounding box center [647, 396] width 55 height 10
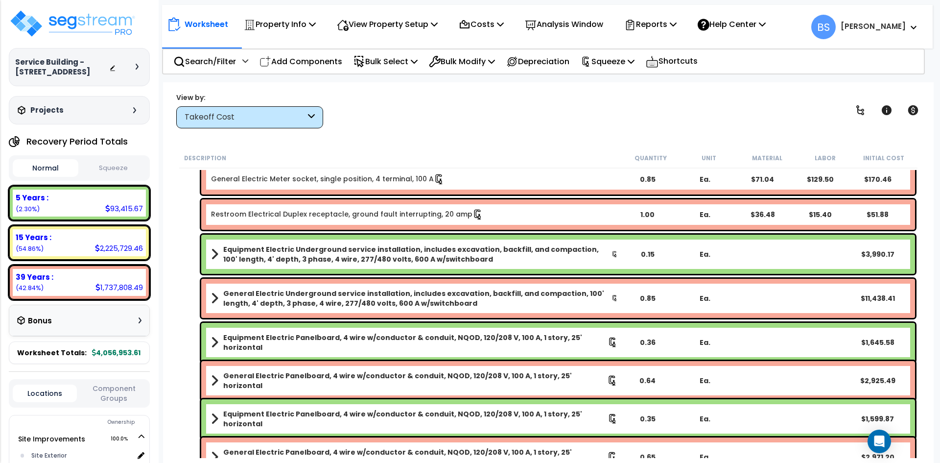
click at [646, 338] on div "0.36" at bounding box center [647, 343] width 55 height 10
click at [642, 377] on div "0.64" at bounding box center [647, 381] width 55 height 10
click at [651, 414] on div "0.35" at bounding box center [647, 419] width 55 height 10
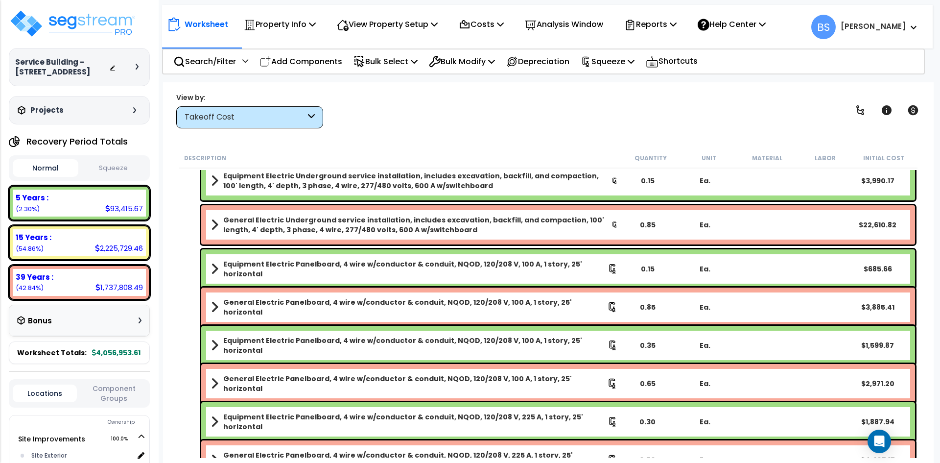
scroll to position [1176, 0]
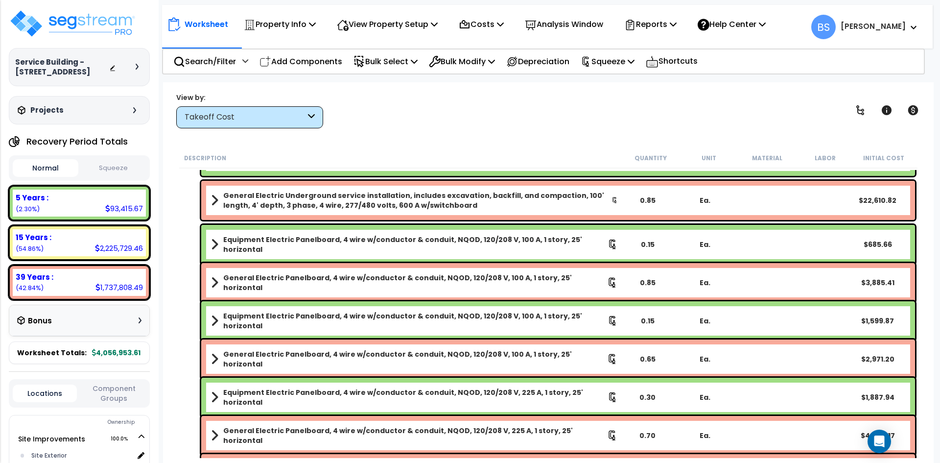
click at [649, 356] on div "0.65" at bounding box center [647, 359] width 55 height 10
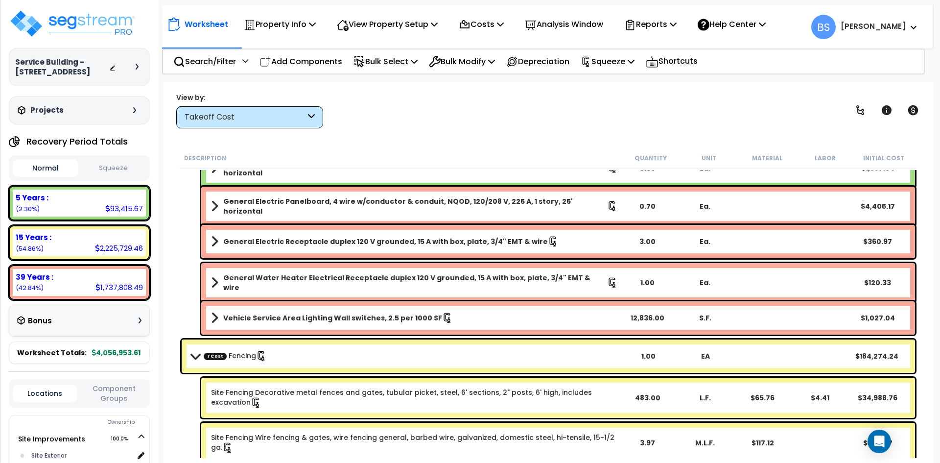
scroll to position [1421, 0]
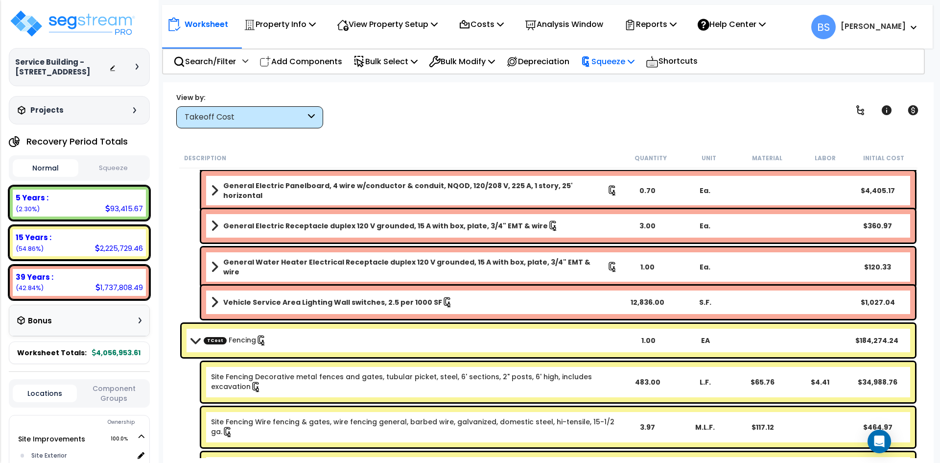
click at [179, 218] on div "General Electric Receptacle duplex 120 V grounded, 15 A with box, plate, 3/4" E…" at bounding box center [548, 226] width 739 height 38
click at [607, 64] on p "Squeeze" at bounding box center [608, 61] width 54 height 13
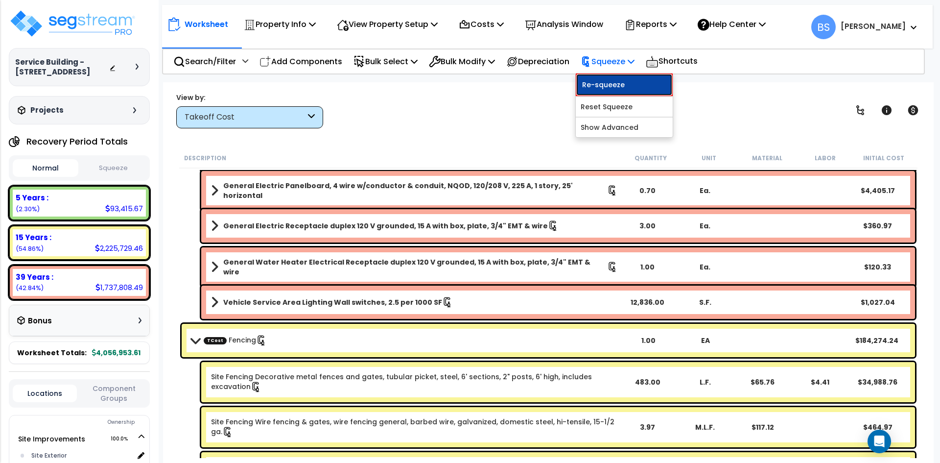
click at [608, 87] on link "Re-squeeze" at bounding box center [624, 84] width 97 height 23
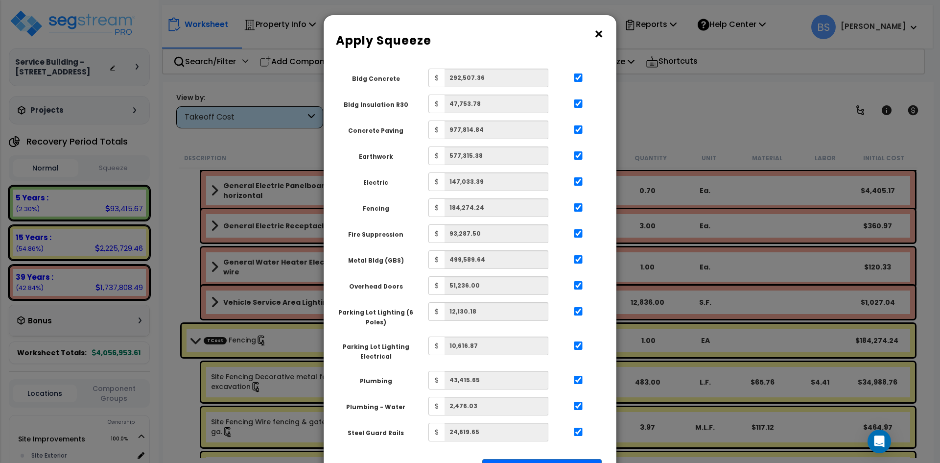
scroll to position [49, 0]
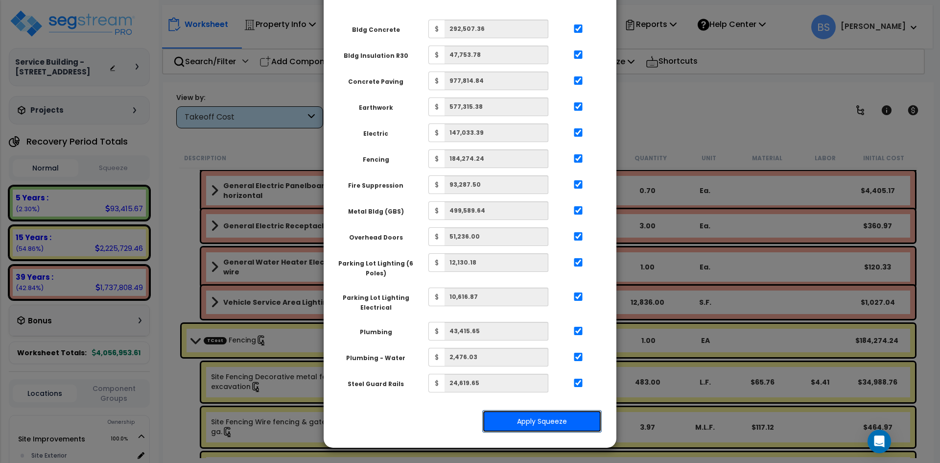
click at [552, 420] on button "Apply Squeeze" at bounding box center [542, 421] width 120 height 23
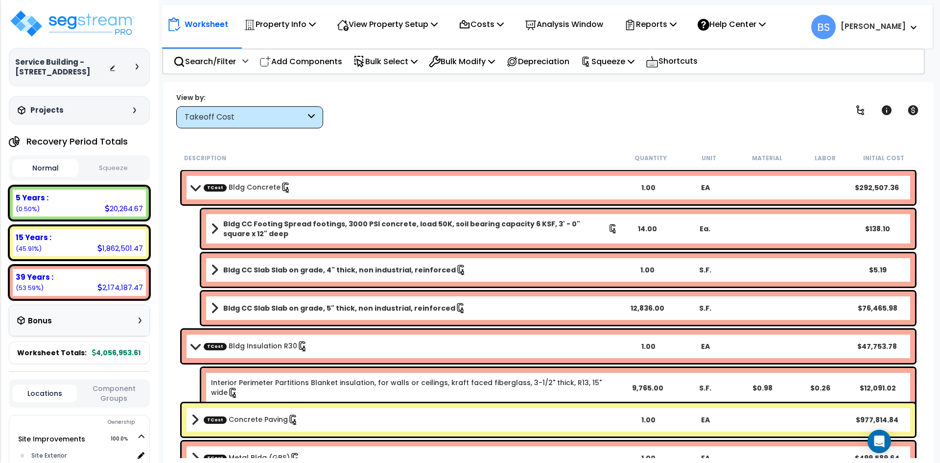
click at [110, 177] on button "Squeeze" at bounding box center [114, 168] width 66 height 17
click at [172, 259] on div "Worksheet Property Info Property Setup Add Property Unit Template property Clon…" at bounding box center [548, 313] width 771 height 463
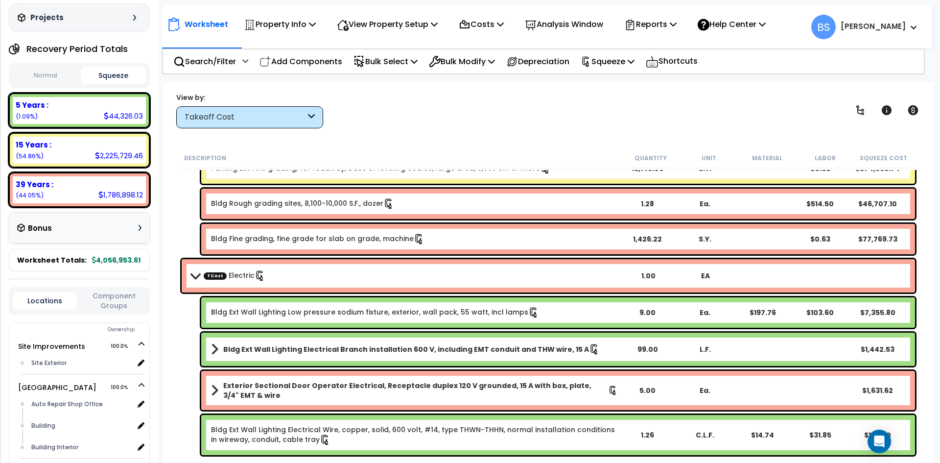
scroll to position [214, 0]
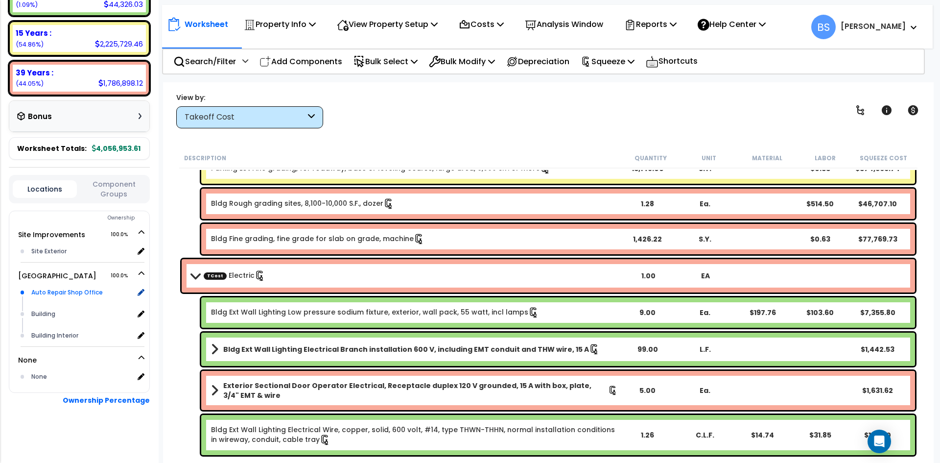
click at [52, 296] on div "Auto Repair Shop Office" at bounding box center [81, 293] width 105 height 12
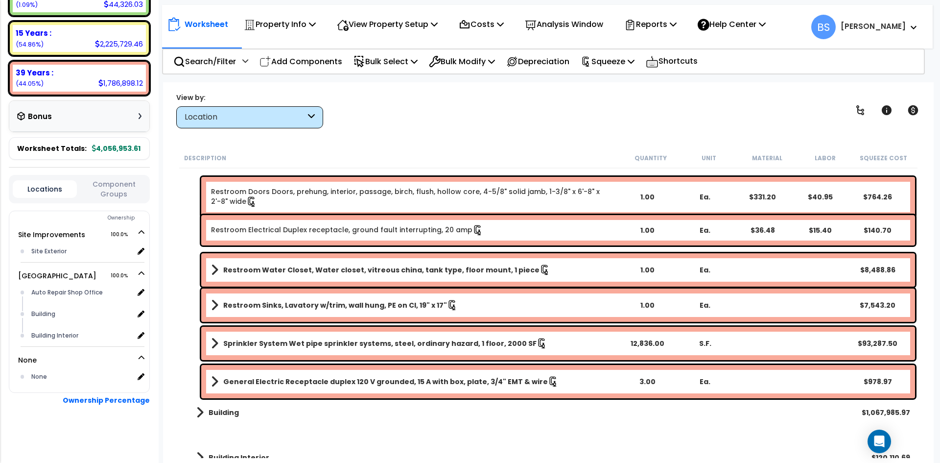
scroll to position [36, 0]
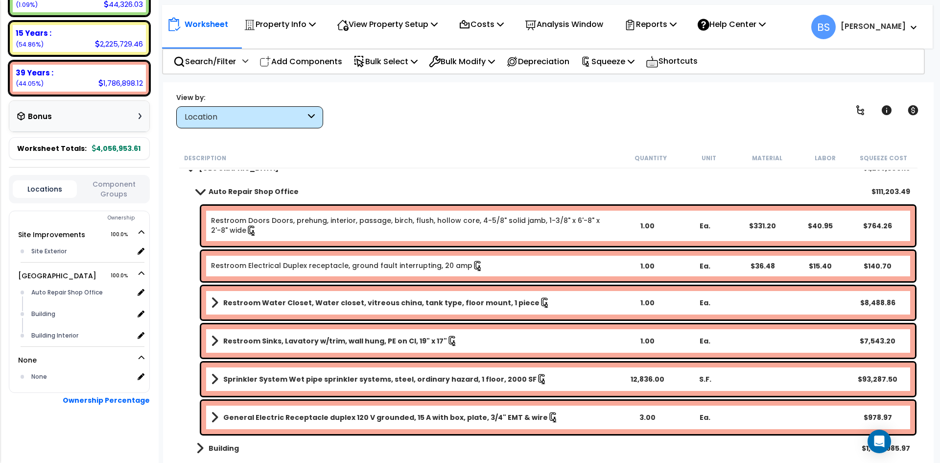
click at [276, 224] on link "Restroom Doors Doors, prehung, interior, passage, birch, flush, hollow core, 4-…" at bounding box center [414, 226] width 407 height 21
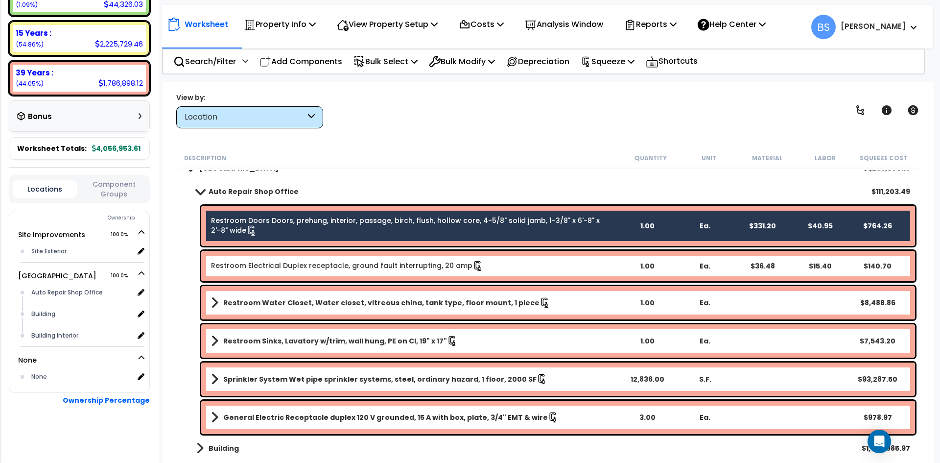
click at [260, 262] on link "Restroom Electrical Duplex receptacle, ground fault interrupting, 20 amp" at bounding box center [347, 266] width 272 height 11
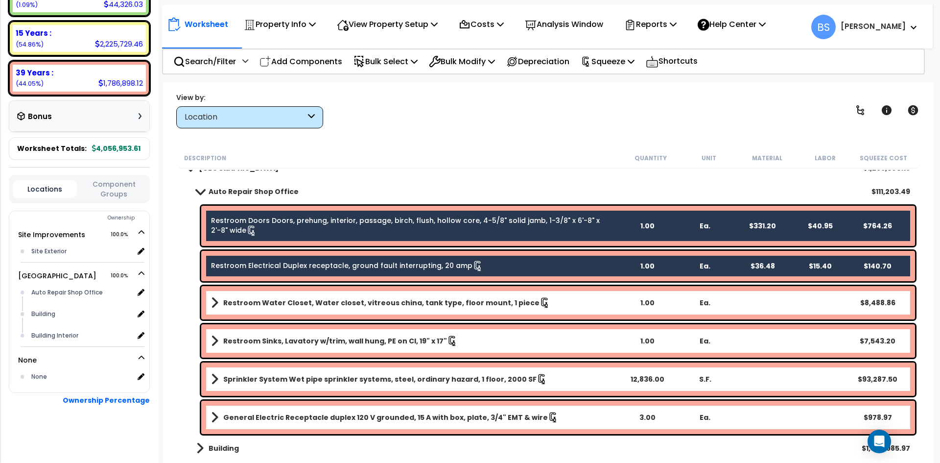
click at [239, 302] on b "Restroom Water Closet, Water closet, vitreous china, tank type, floor mount, 1 …" at bounding box center [381, 303] width 316 height 10
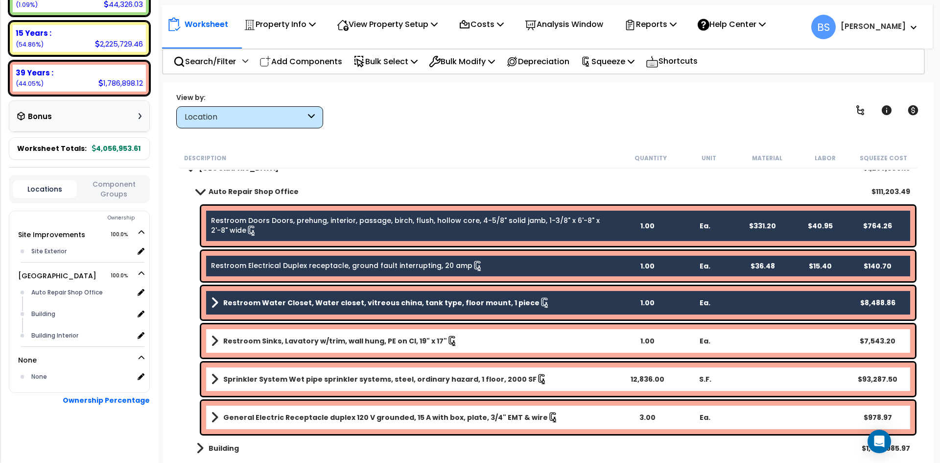
click at [243, 338] on b "Restroom Sinks, Lavatory w/trim, wall hung, PE on CI, 19" x 17"" at bounding box center [335, 341] width 224 height 10
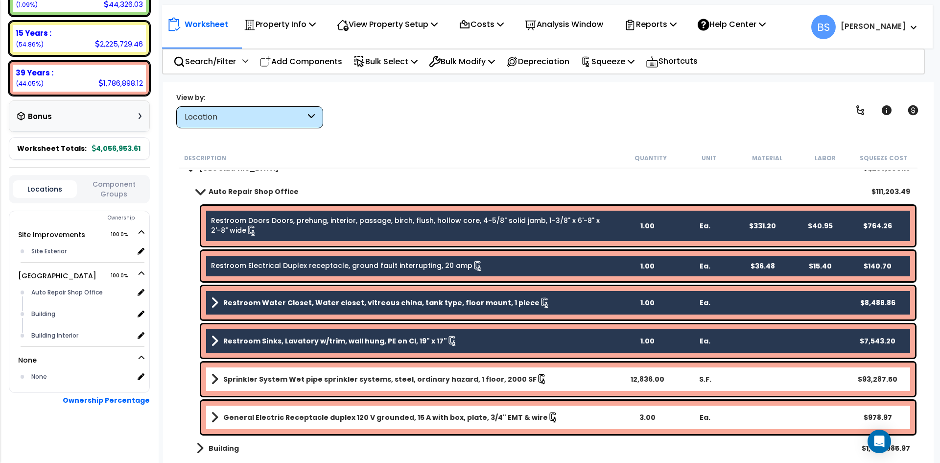
click at [241, 374] on b "Sprinkler System Wet pipe sprinkler systems, steel, ordinary hazard, 1 floor, 2…" at bounding box center [379, 379] width 313 height 10
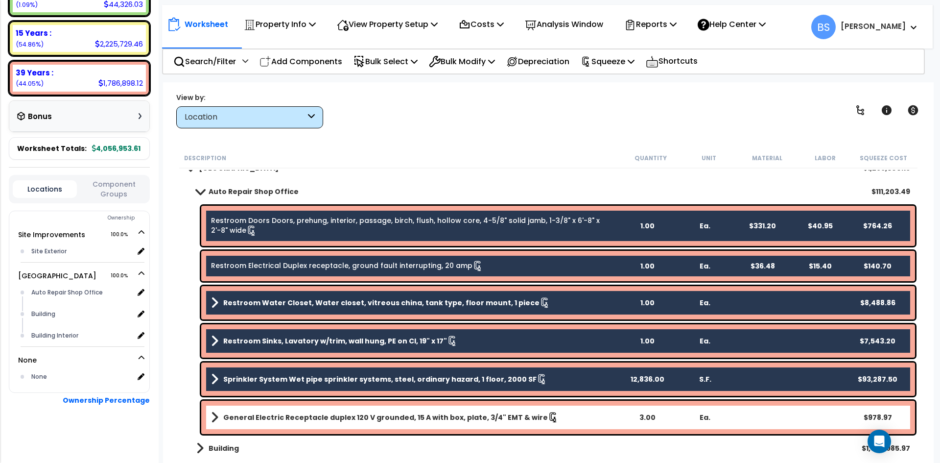
click at [236, 419] on b "General Electric Receptacle duplex 120 V grounded, 15 A with box, plate, 3/4" E…" at bounding box center [385, 417] width 325 height 10
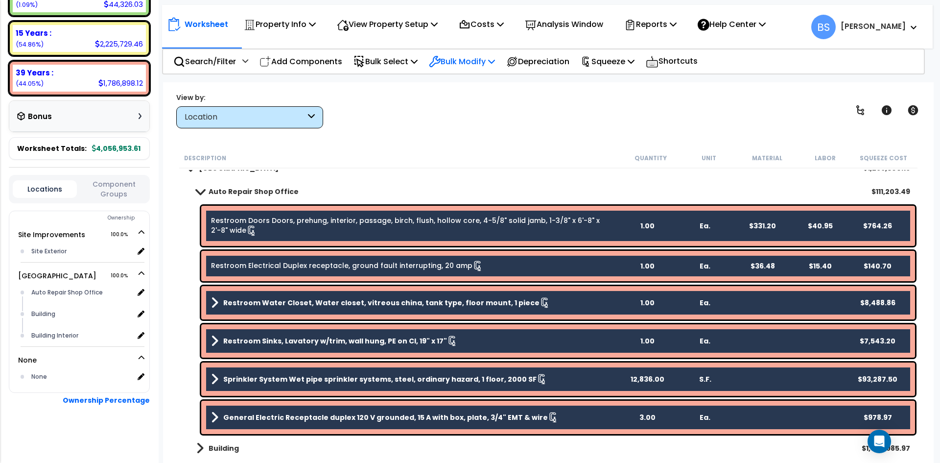
click at [493, 64] on p "Bulk Modify" at bounding box center [462, 61] width 66 height 13
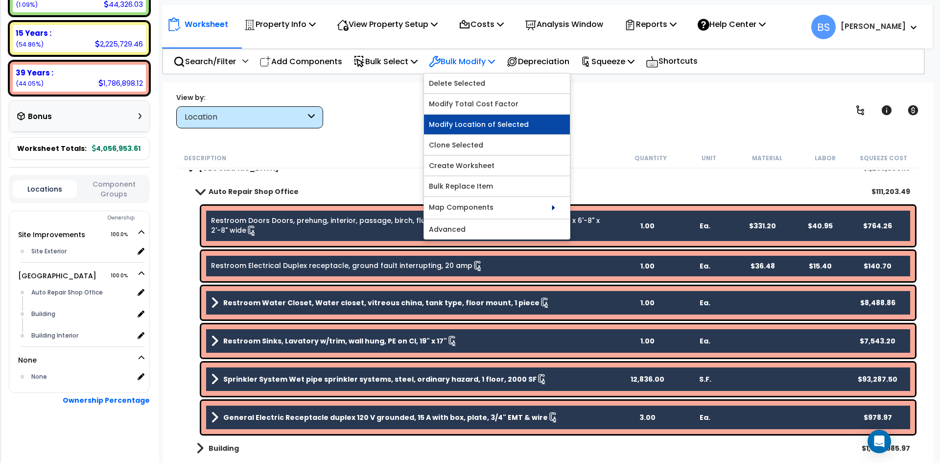
click at [490, 128] on link "Modify Location of Selected" at bounding box center [497, 125] width 146 height 20
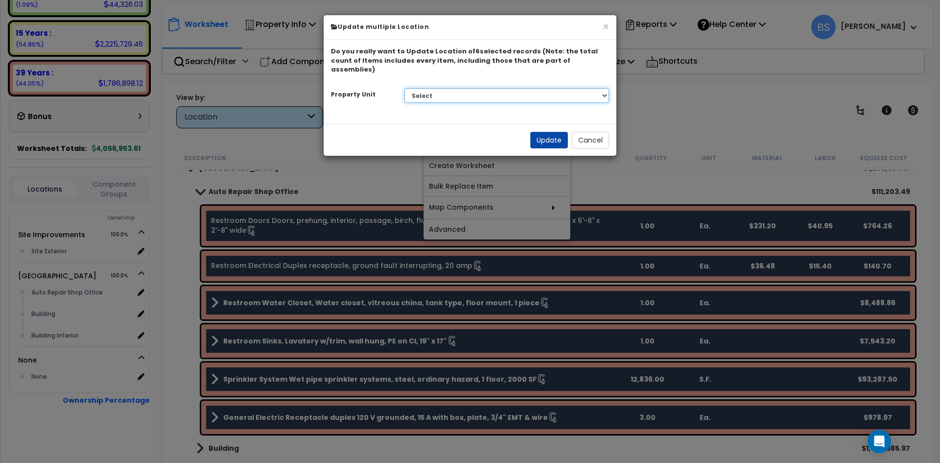
click at [458, 88] on select "Select Site Improvements [GEOGRAPHIC_DATA]" at bounding box center [507, 95] width 205 height 15
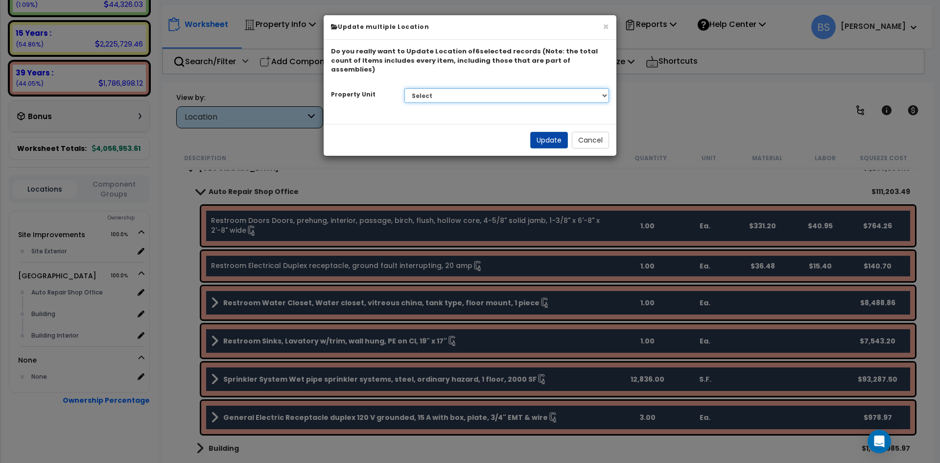
select select "168737"
click at [405, 88] on select "Select Site Improvements [GEOGRAPHIC_DATA]" at bounding box center [507, 95] width 205 height 15
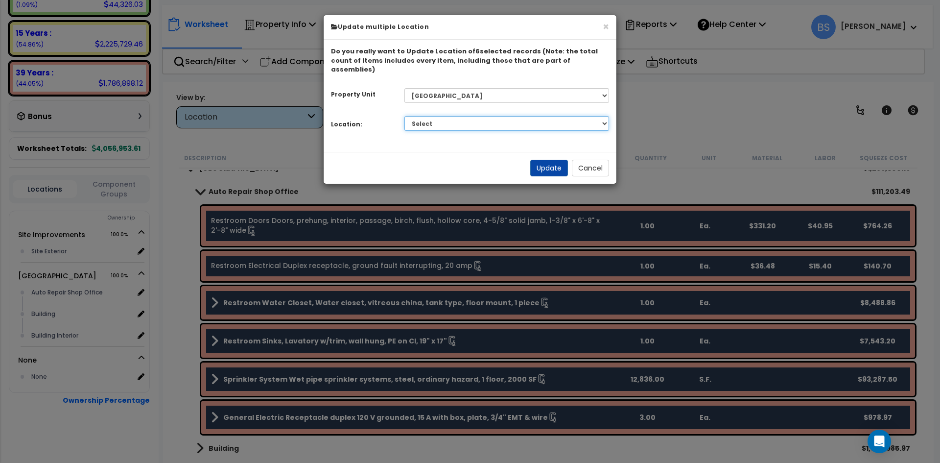
click at [442, 117] on select "Select Auto Repair Shop Office Building Building Interior Add Additional Locati…" at bounding box center [507, 123] width 205 height 15
select select "6"
click at [405, 116] on select "Select Auto Repair Shop Office Building Building Interior Add Additional Locati…" at bounding box center [507, 123] width 205 height 15
click at [557, 164] on button "Update" at bounding box center [549, 168] width 38 height 17
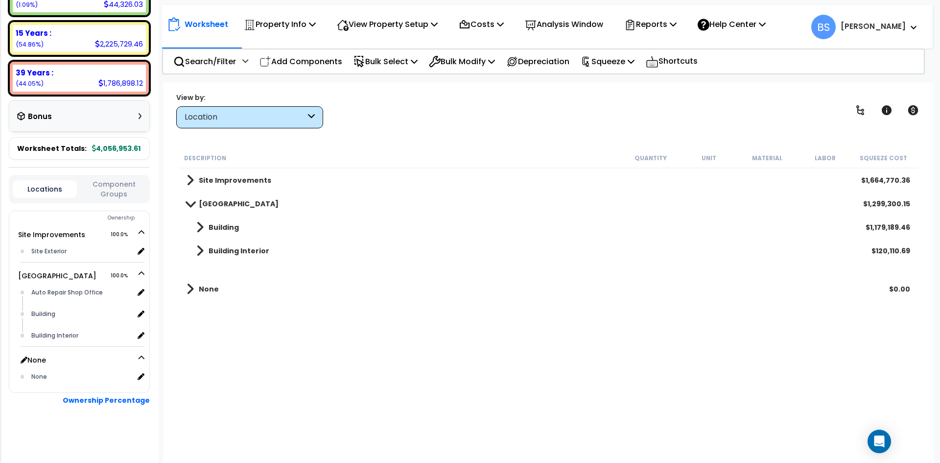
scroll to position [163, 0]
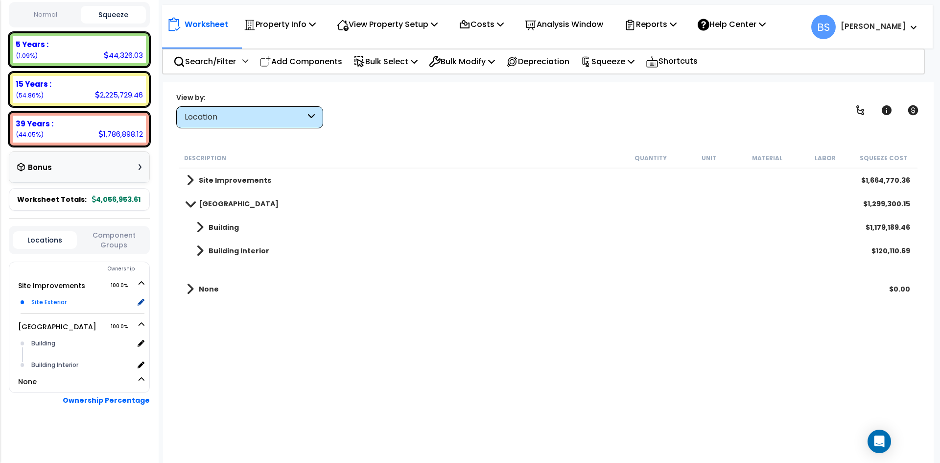
click at [41, 304] on div "Site Exterior" at bounding box center [81, 302] width 105 height 12
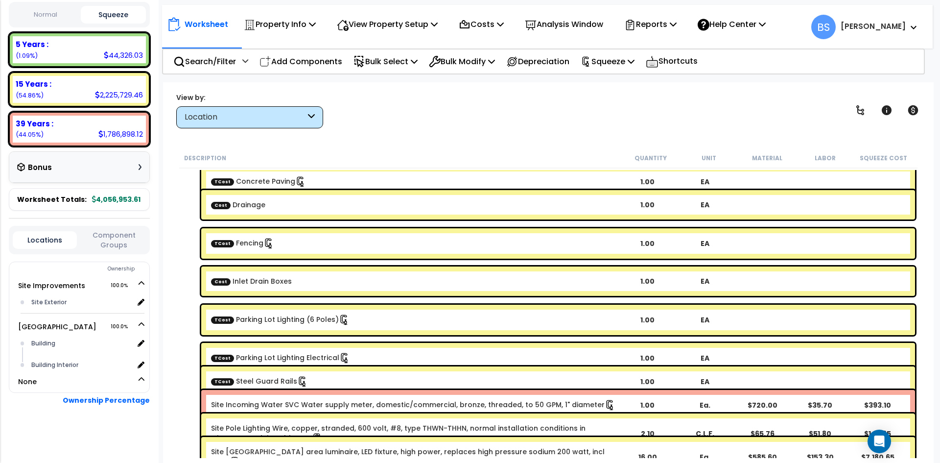
scroll to position [147, 0]
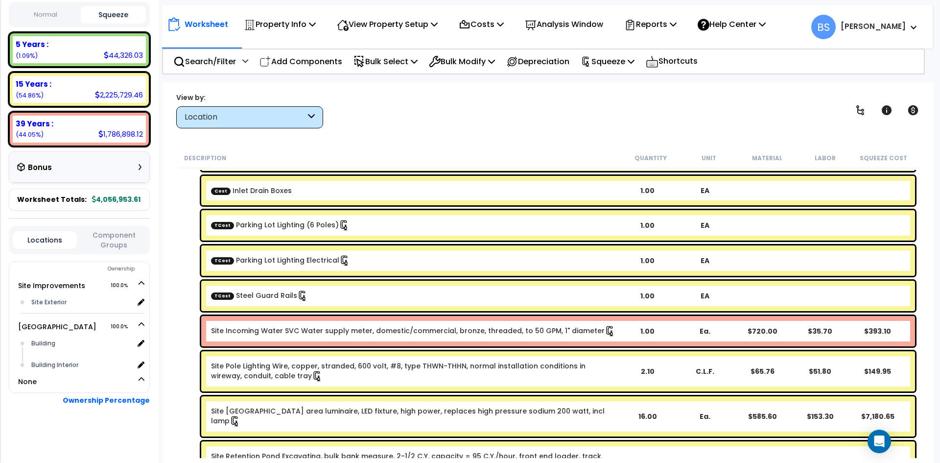
click at [245, 328] on link "Site Incoming Water SVC Water supply meter, domestic/commercial, bronze, thread…" at bounding box center [413, 331] width 405 height 11
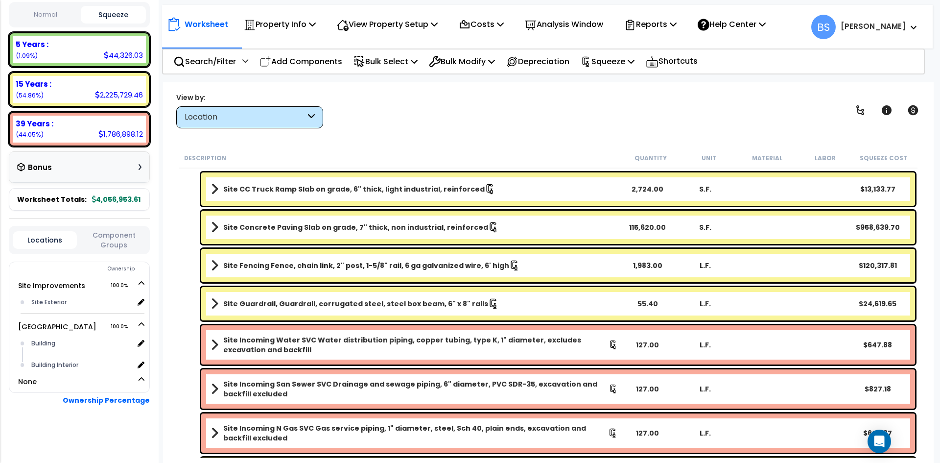
scroll to position [784, 0]
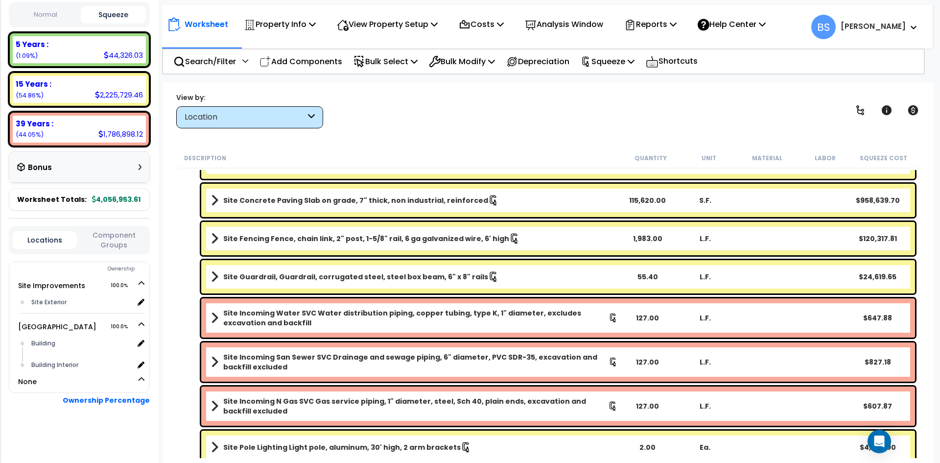
click at [254, 317] on b "Site Incoming Water SVC Water distribution piping, copper tubing, type K, 1" di…" at bounding box center [416, 318] width 386 height 20
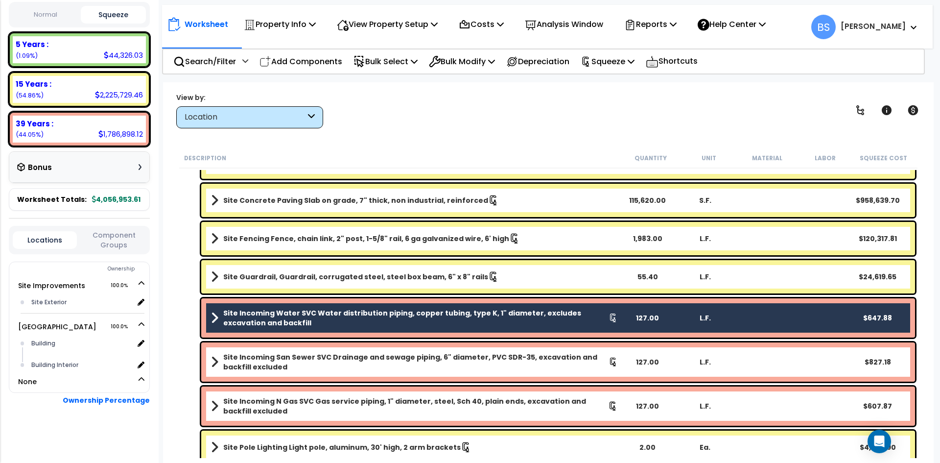
drag, startPoint x: 236, startPoint y: 357, endPoint x: 243, endPoint y: 373, distance: 18.2
click at [236, 355] on b "Site Incoming San Sewer SVC Drainage and sewage piping, 6" diameter, PVC SDR-35…" at bounding box center [416, 362] width 386 height 20
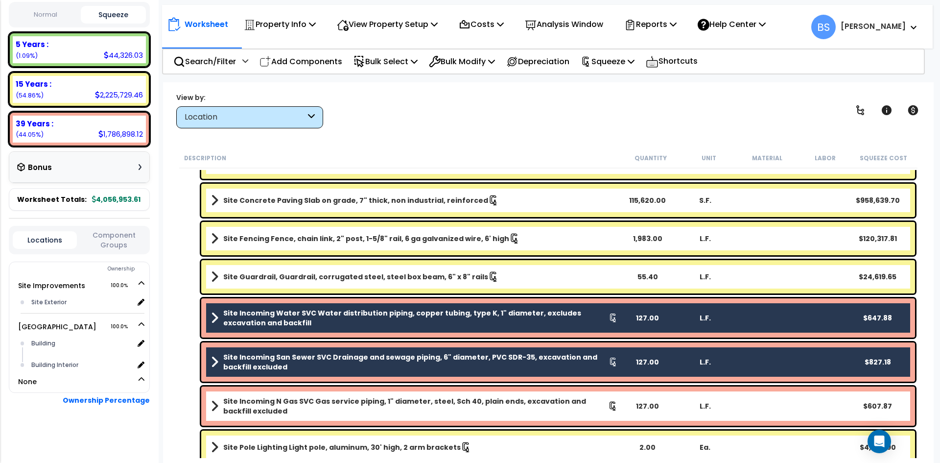
click at [244, 399] on b "Site Incoming N Gas SVC Gas service piping, 1" diameter, steel, Sch 40, plain e…" at bounding box center [415, 406] width 385 height 20
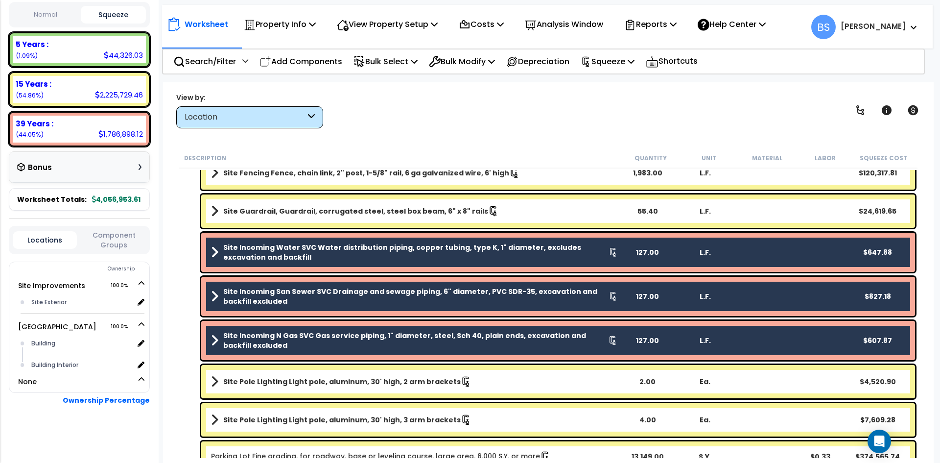
scroll to position [913, 0]
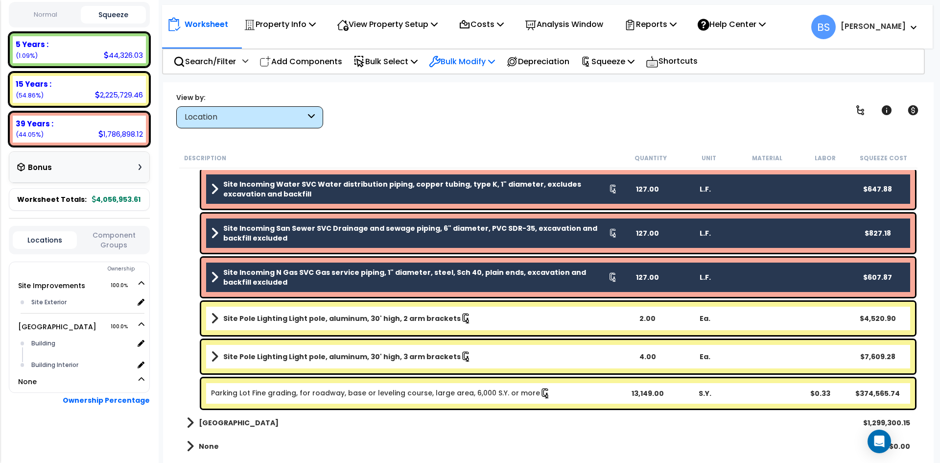
click at [477, 62] on p "Bulk Modify" at bounding box center [462, 61] width 66 height 13
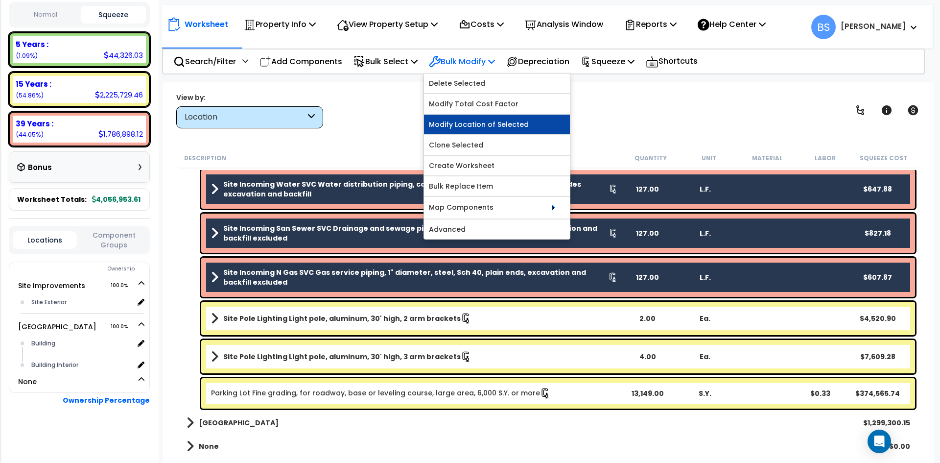
click at [477, 125] on link "Modify Location of Selected" at bounding box center [497, 125] width 146 height 20
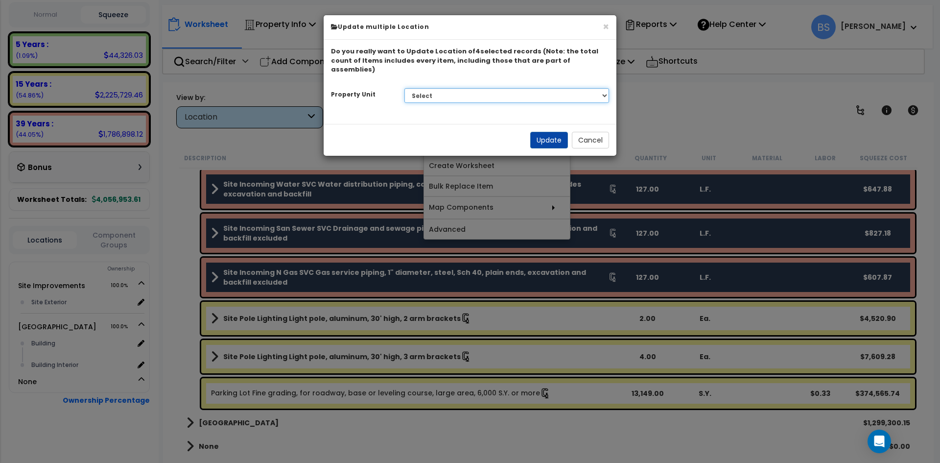
click at [485, 88] on select "Select Site Improvements [GEOGRAPHIC_DATA]" at bounding box center [507, 95] width 205 height 15
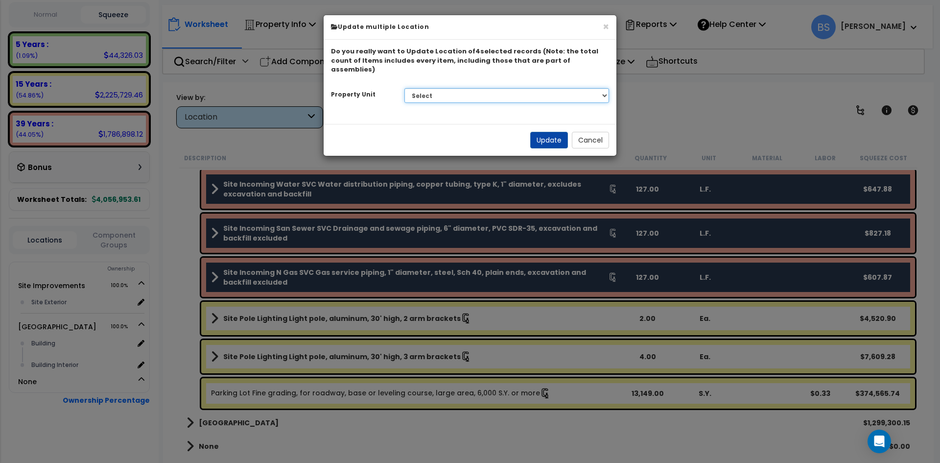
select select "168737"
click at [405, 88] on select "Select Site Improvements [GEOGRAPHIC_DATA]" at bounding box center [507, 95] width 205 height 15
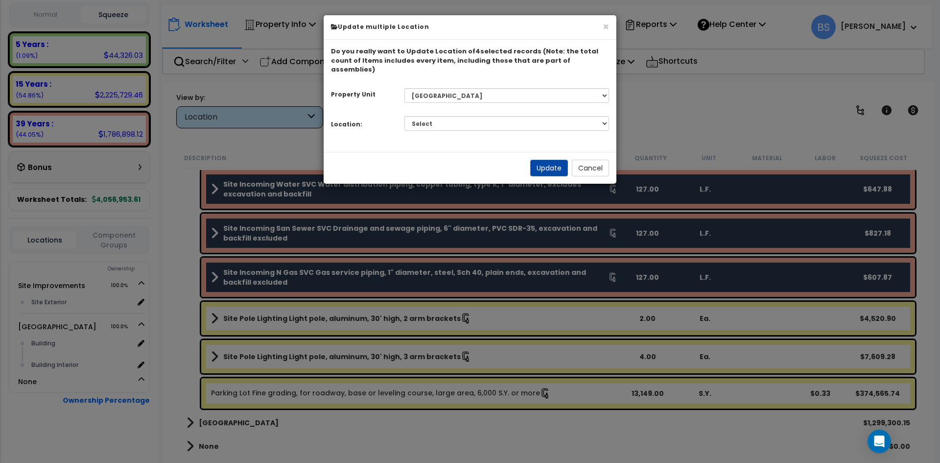
click at [455, 112] on div "Select Building Building Interior Add Additional Location Please select a locat…" at bounding box center [507, 123] width 220 height 23
click at [450, 116] on select "Select Building Building Interior Add Additional Location" at bounding box center [507, 123] width 205 height 15
select select "6"
click at [405, 116] on select "Select Building Building Interior Add Additional Location" at bounding box center [507, 123] width 205 height 15
click at [536, 160] on button "Update" at bounding box center [549, 168] width 38 height 17
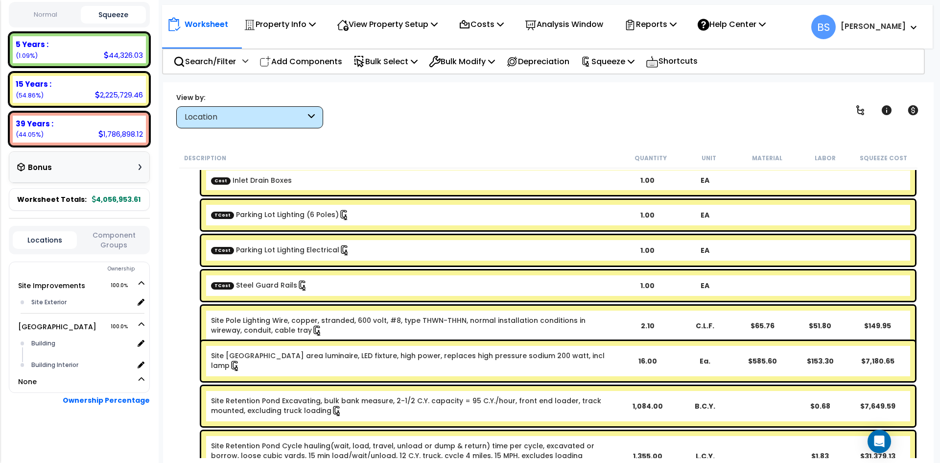
scroll to position [0, 0]
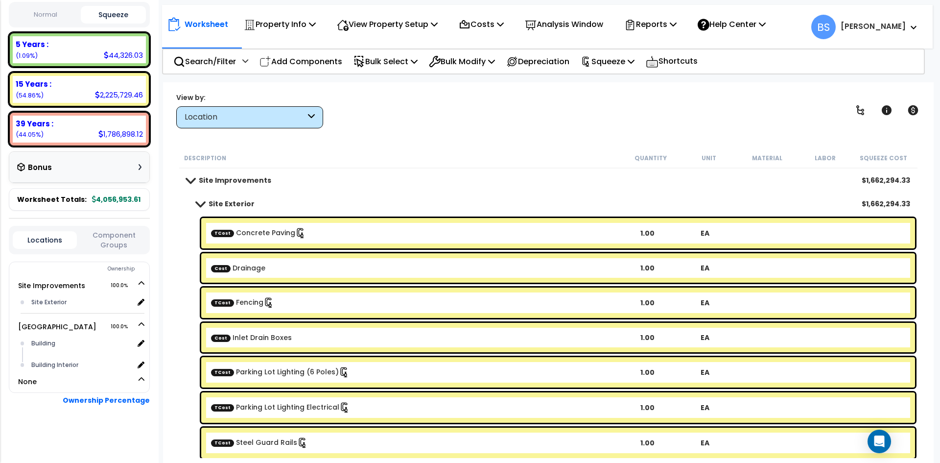
click at [226, 206] on b "Site Exterior" at bounding box center [232, 204] width 46 height 10
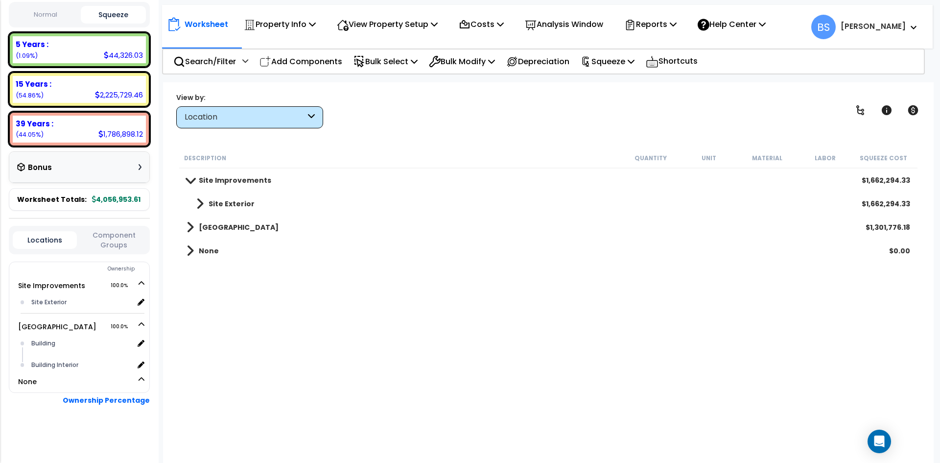
click at [209, 180] on b "Site Improvements" at bounding box center [235, 180] width 72 height 10
click at [627, 55] on p "Squeeze" at bounding box center [608, 61] width 54 height 13
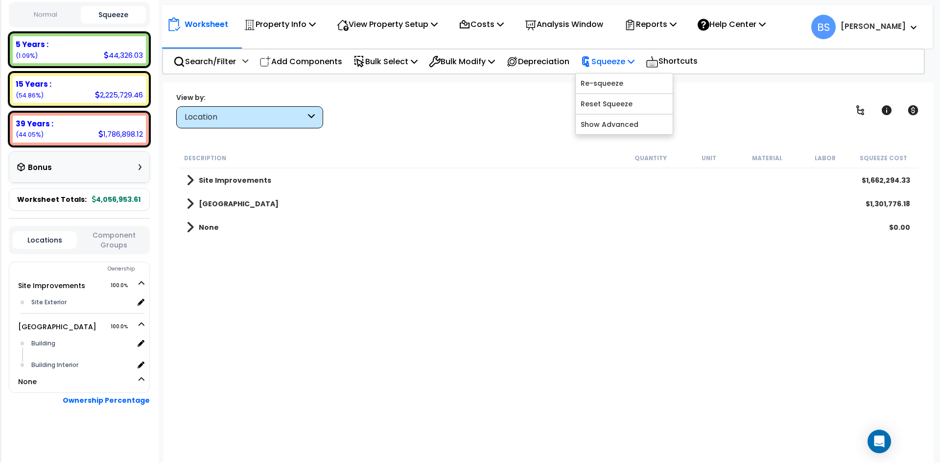
click at [627, 55] on p "Squeeze" at bounding box center [608, 61] width 54 height 13
click at [658, 27] on p "Reports" at bounding box center [651, 24] width 52 height 13
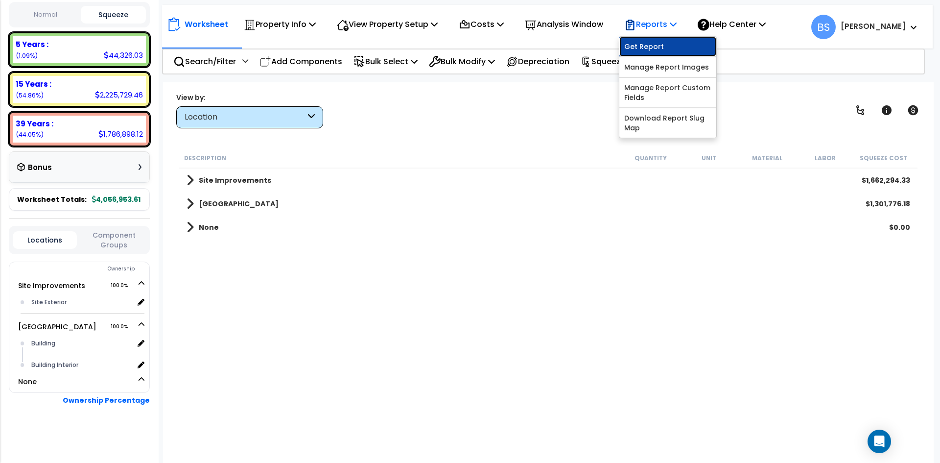
click at [650, 44] on link "Get Report" at bounding box center [668, 47] width 97 height 20
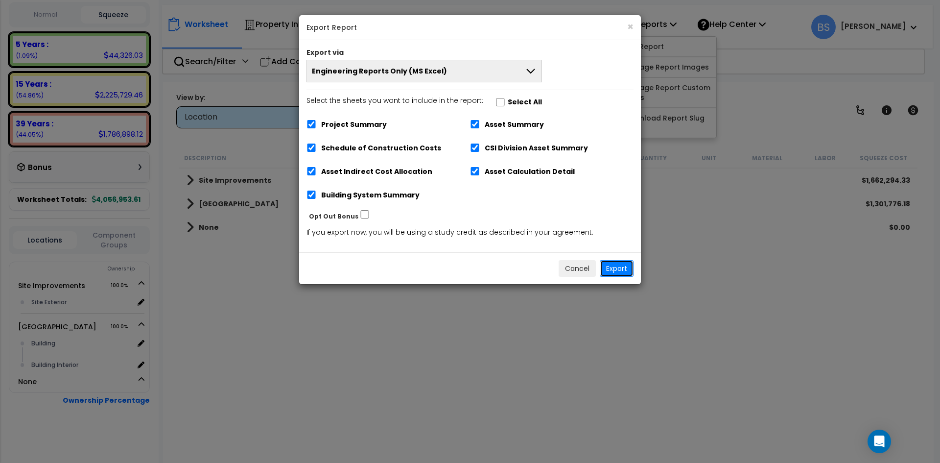
click at [610, 269] on button "Export" at bounding box center [617, 268] width 34 height 17
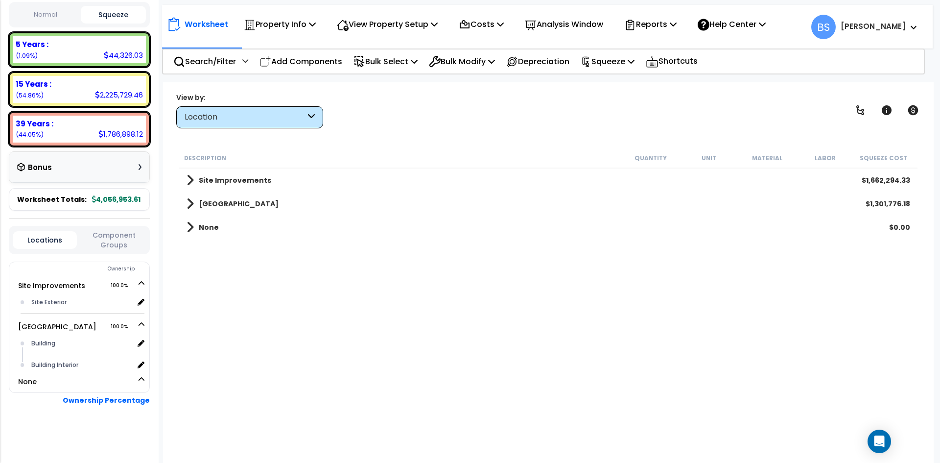
click at [88, 99] on div "15 Years : 2,225,729.46 (54.86%)" at bounding box center [79, 89] width 133 height 27
click at [83, 91] on div "15 Years : 2,225,729.46 (54.86%)" at bounding box center [79, 89] width 133 height 27
